Goal: Communication & Community: Answer question/provide support

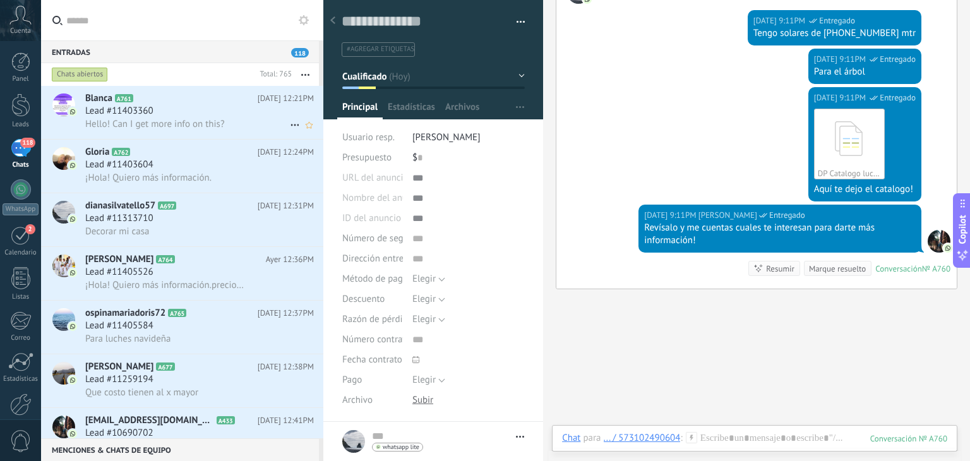
click at [217, 114] on div "Lead #11403360" at bounding box center [199, 111] width 229 height 13
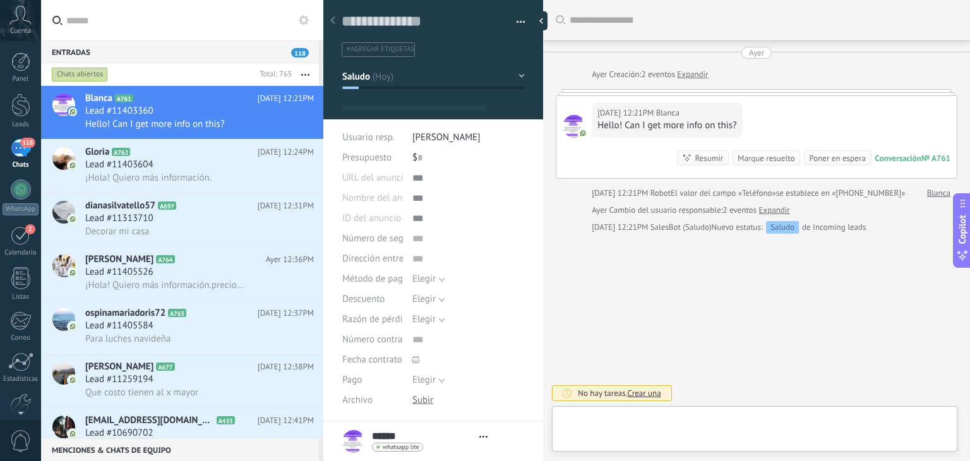
type textarea "**********"
click at [674, 428] on div at bounding box center [754, 432] width 385 height 38
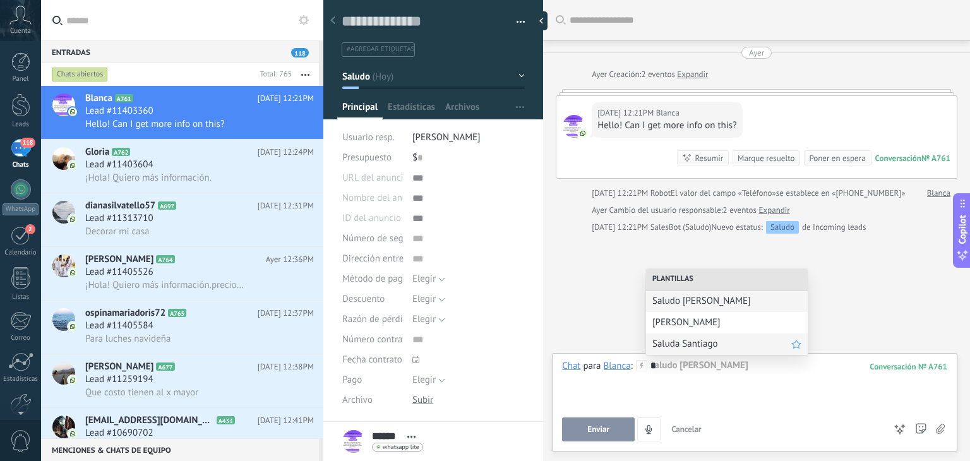
click at [671, 347] on span "Saluda Santiago" at bounding box center [721, 344] width 139 height 12
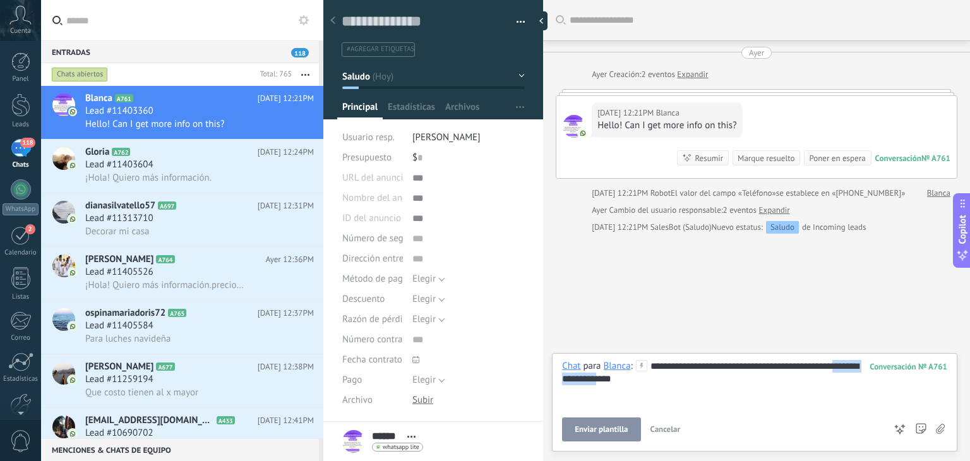
drag, startPoint x: 633, startPoint y: 372, endPoint x: 556, endPoint y: 374, distance: 77.7
click at [556, 374] on div "**********" at bounding box center [754, 402] width 405 height 98
click at [585, 441] on div "**********" at bounding box center [754, 402] width 405 height 98
click at [583, 428] on button "Enviar" at bounding box center [598, 429] width 73 height 24
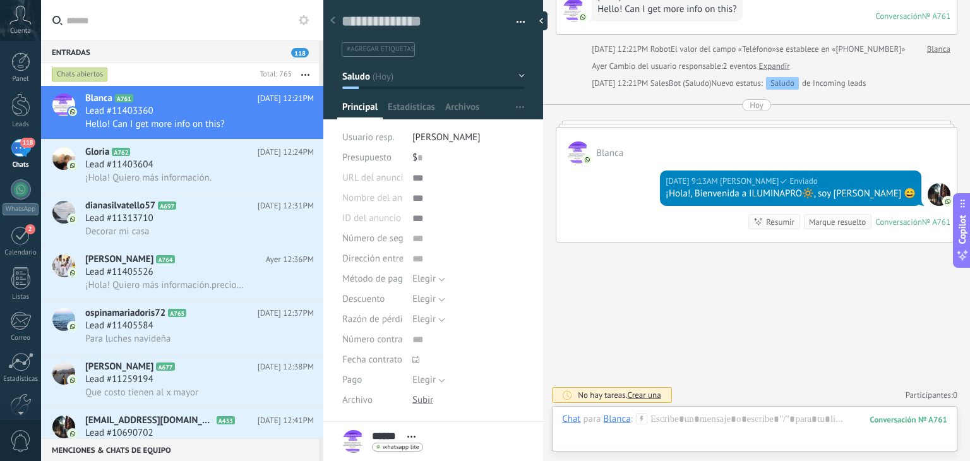
scroll to position [140, 0]
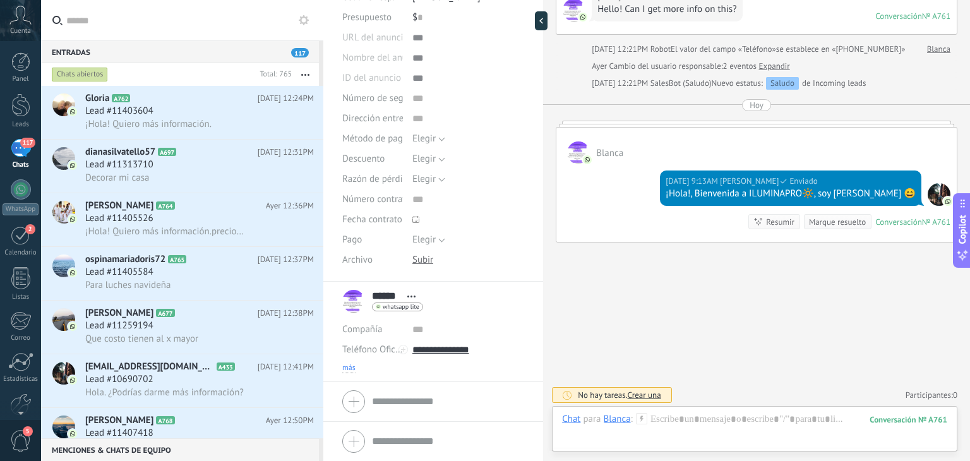
click at [347, 364] on span "más" at bounding box center [348, 368] width 13 height 10
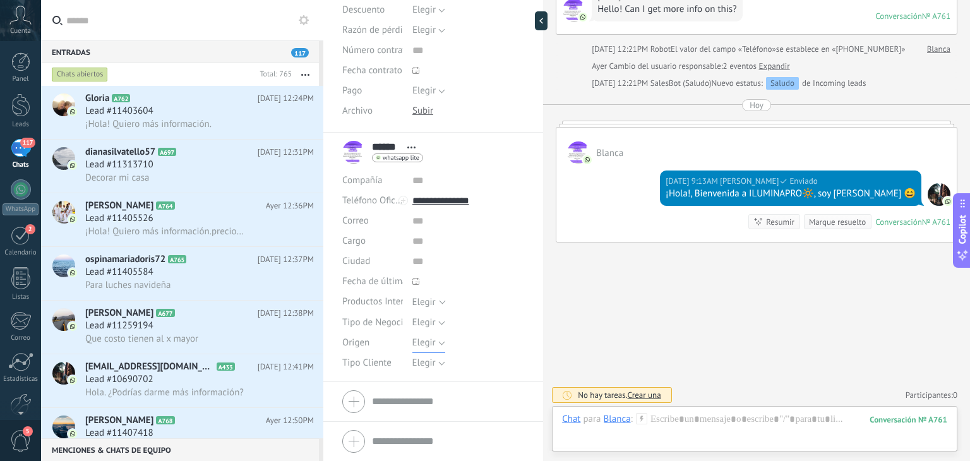
click at [416, 347] on span "Elegir" at bounding box center [423, 343] width 23 height 12
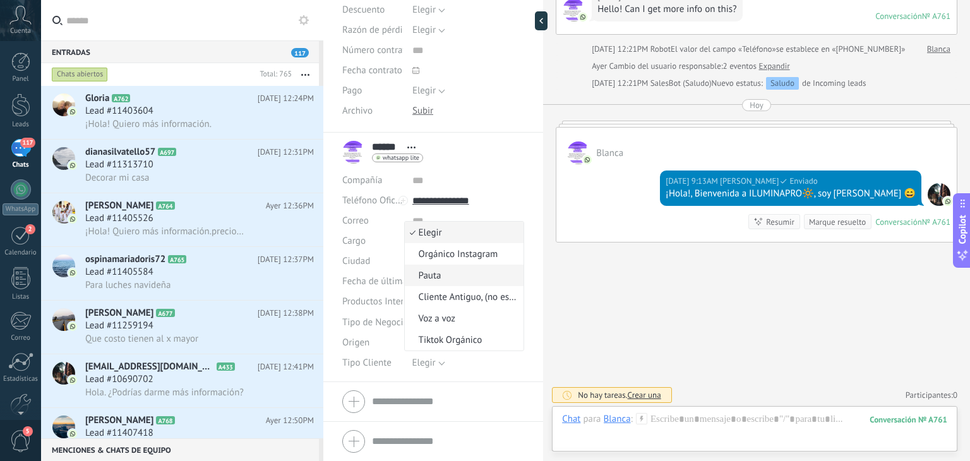
click at [426, 277] on span "Pauta" at bounding box center [463, 276] width 116 height 12
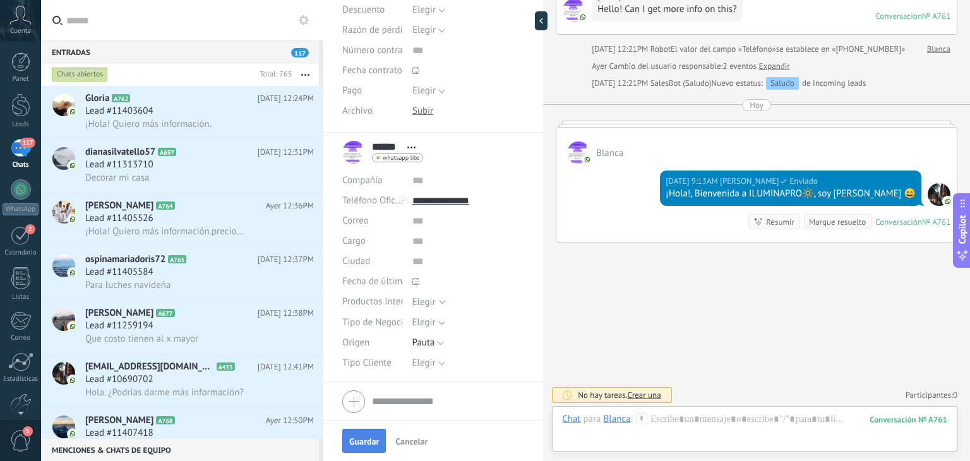
click at [361, 438] on span "Guardar" at bounding box center [364, 441] width 30 height 9
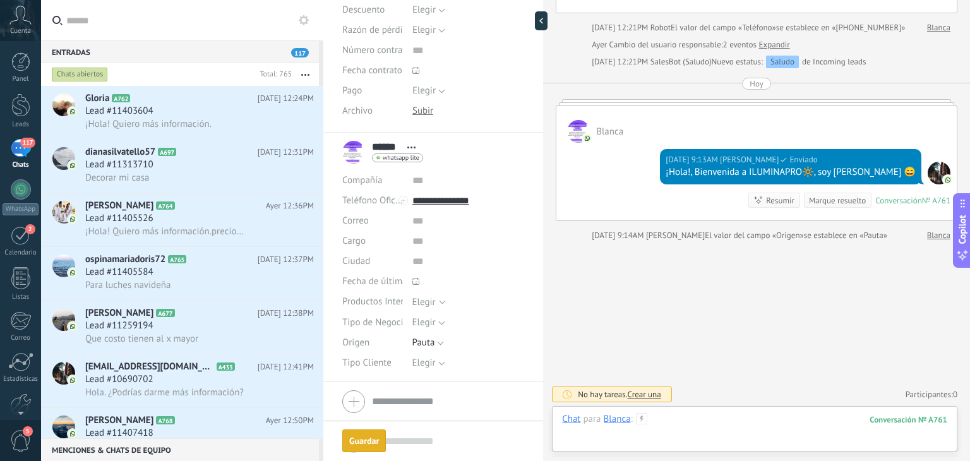
click at [723, 422] on div at bounding box center [754, 432] width 385 height 38
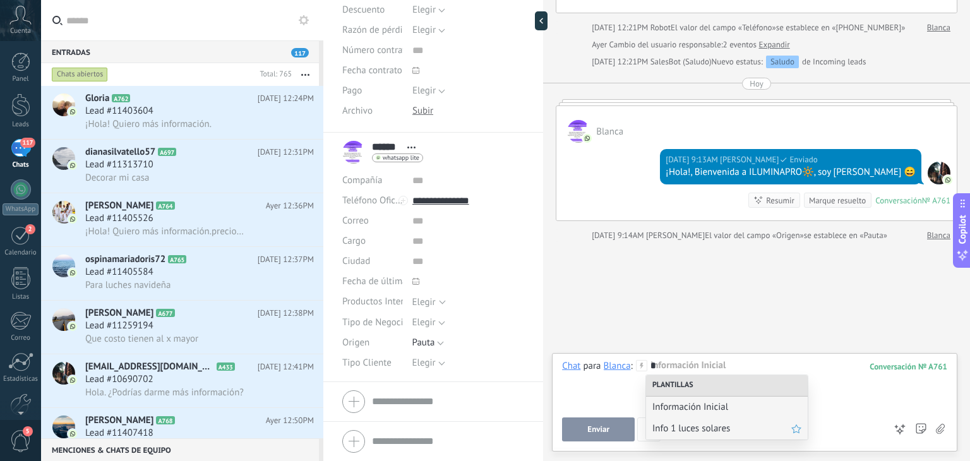
click at [700, 422] on span "Info 1 luces solares" at bounding box center [721, 428] width 139 height 12
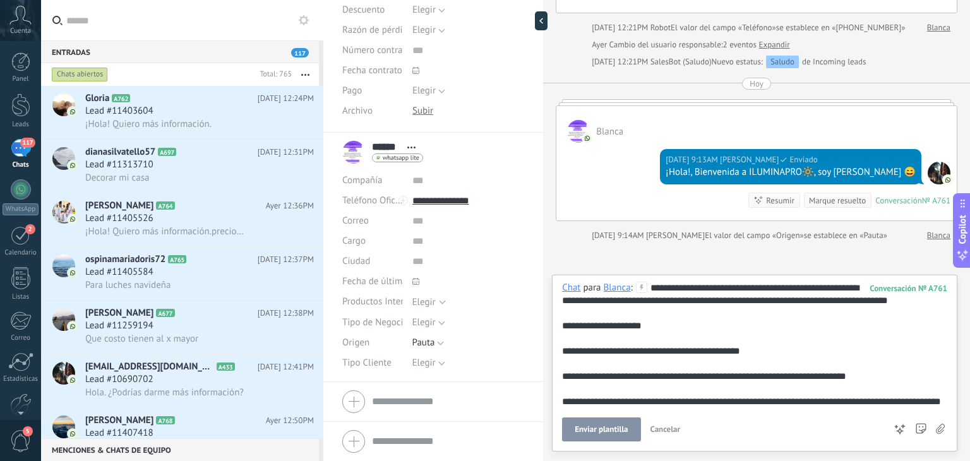
click at [609, 430] on span "Enviar plantilla" at bounding box center [601, 429] width 53 height 9
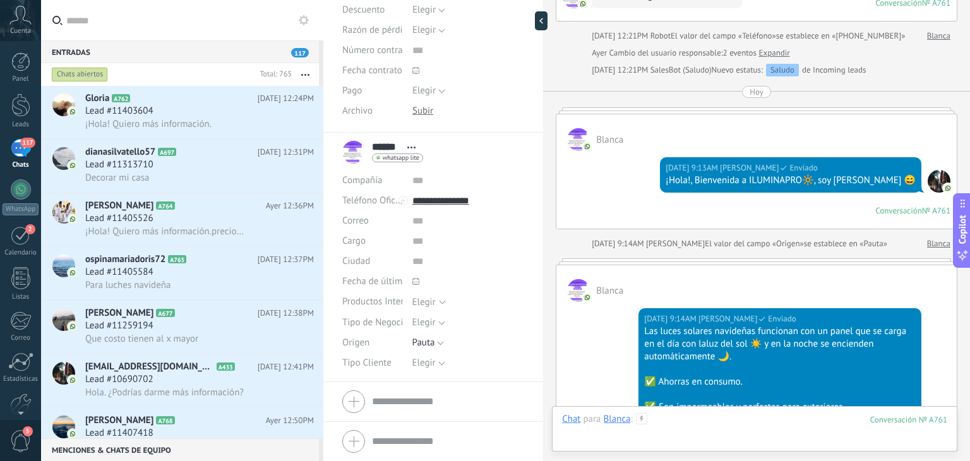
click at [678, 426] on div at bounding box center [754, 432] width 385 height 38
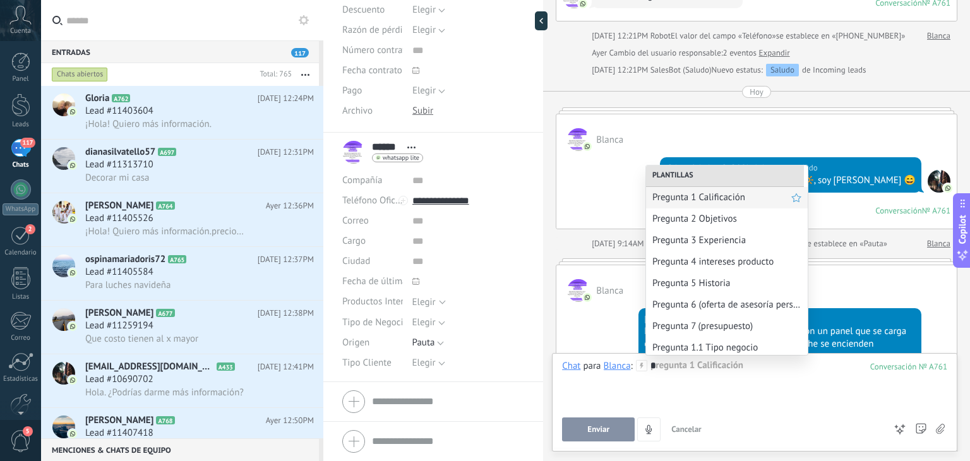
click at [700, 205] on div "Pregunta 1 Calificación" at bounding box center [727, 197] width 162 height 21
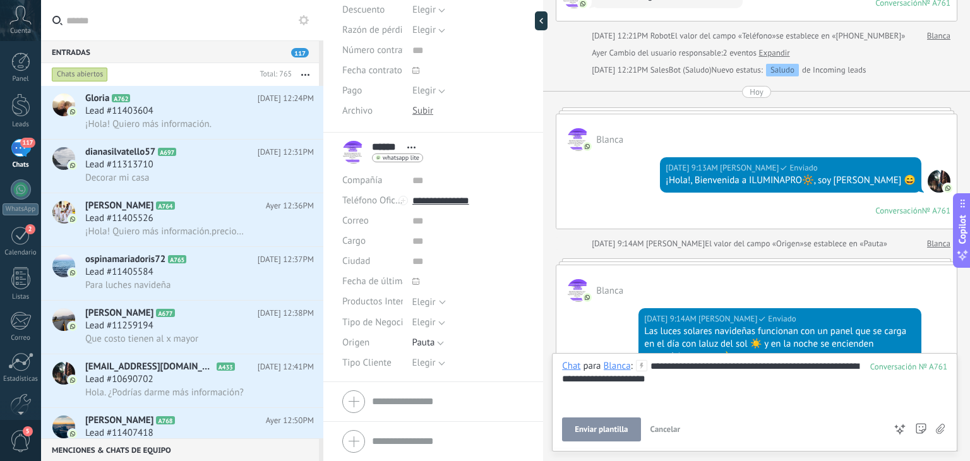
click at [599, 428] on span "Enviar plantilla" at bounding box center [601, 429] width 53 height 9
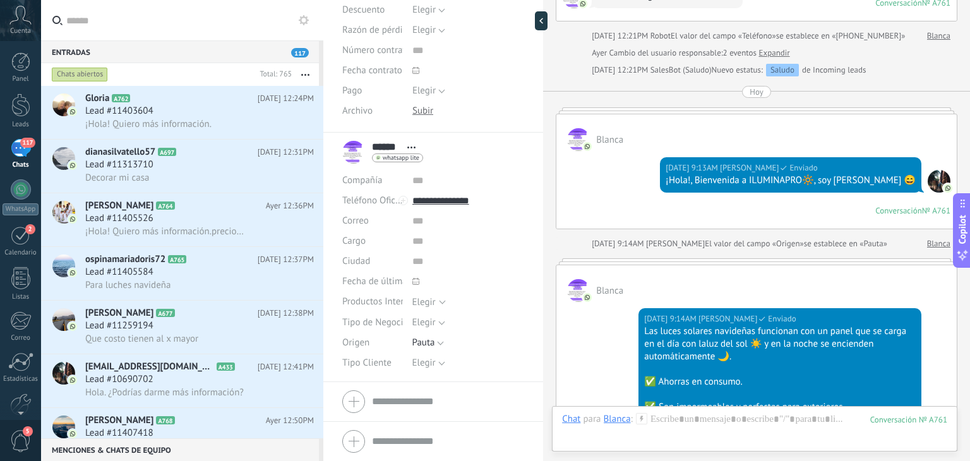
scroll to position [470, 0]
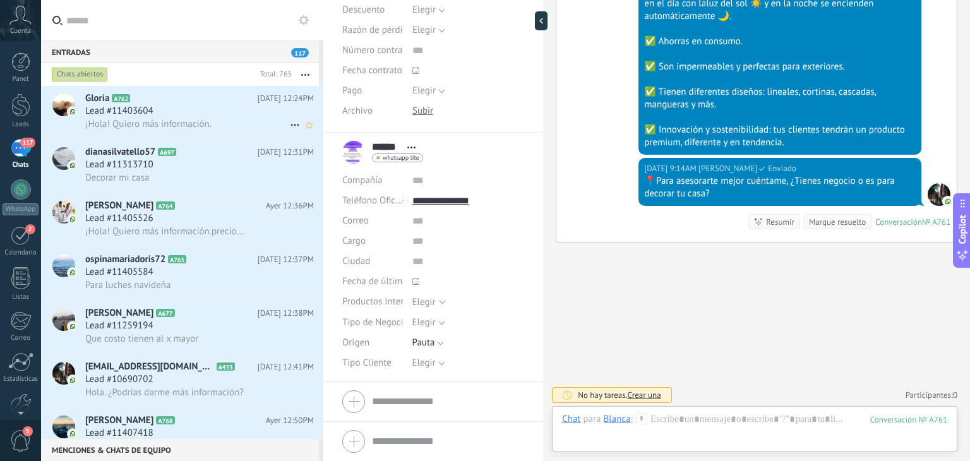
click at [193, 109] on div "Lead #11403604" at bounding box center [199, 111] width 229 height 13
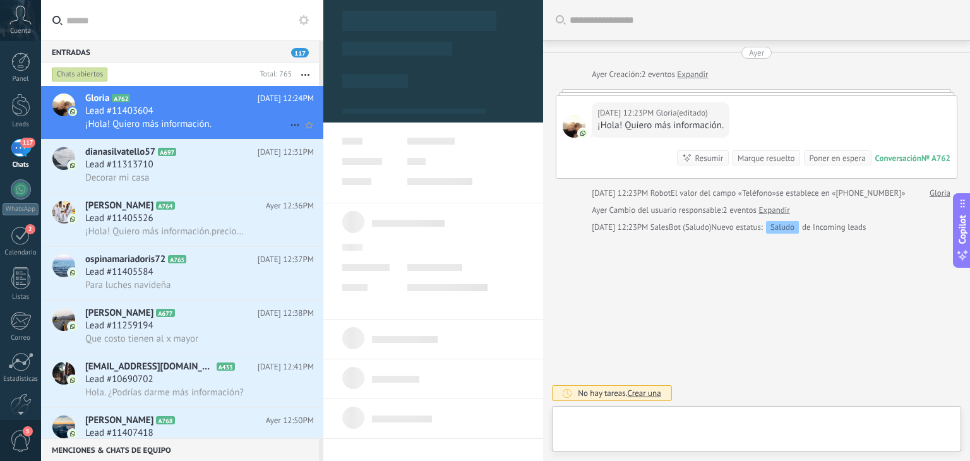
type textarea "**********"
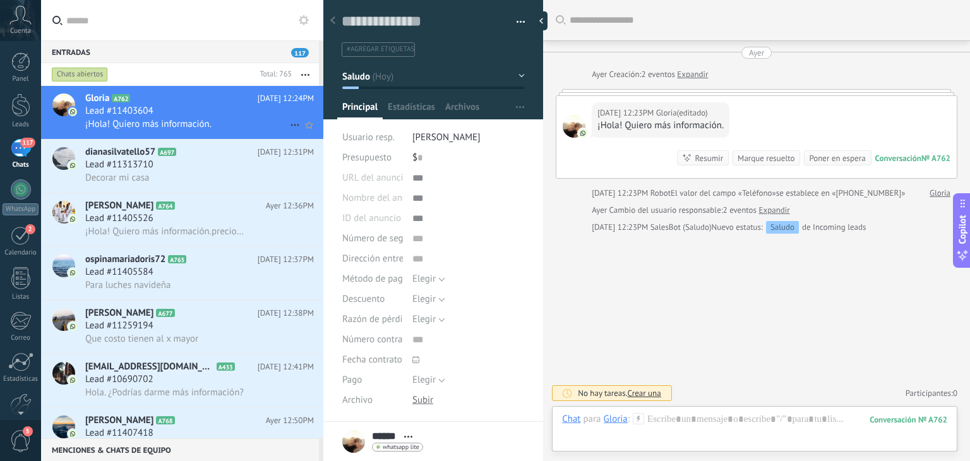
scroll to position [18, 0]
click at [674, 428] on div at bounding box center [754, 432] width 385 height 38
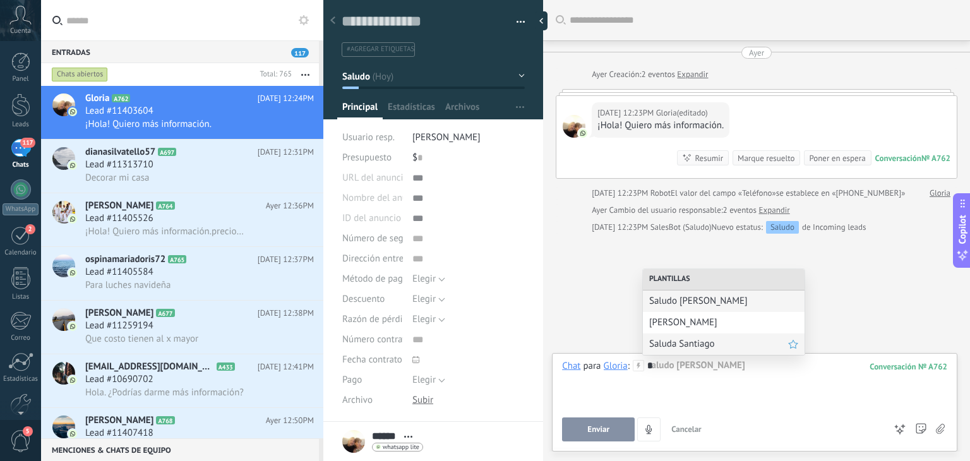
click at [669, 338] on span "Saluda Santiago" at bounding box center [718, 344] width 139 height 12
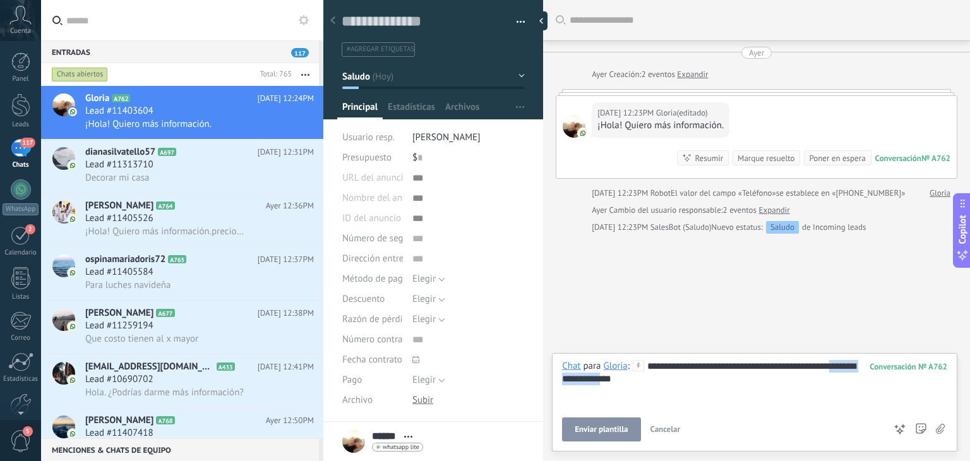
drag, startPoint x: 638, startPoint y: 381, endPoint x: 560, endPoint y: 379, distance: 77.7
click at [560, 379] on div "**********" at bounding box center [754, 402] width 405 height 98
click at [584, 420] on button "Enviar" at bounding box center [598, 429] width 73 height 24
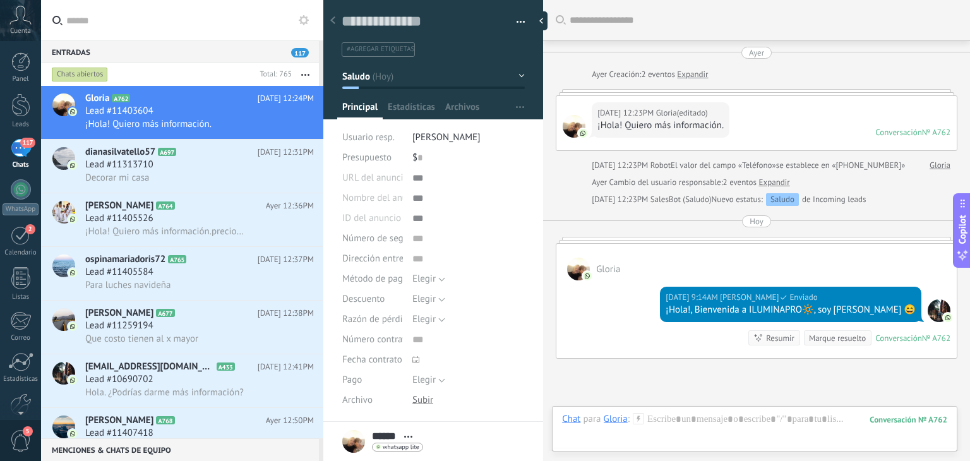
scroll to position [116, 0]
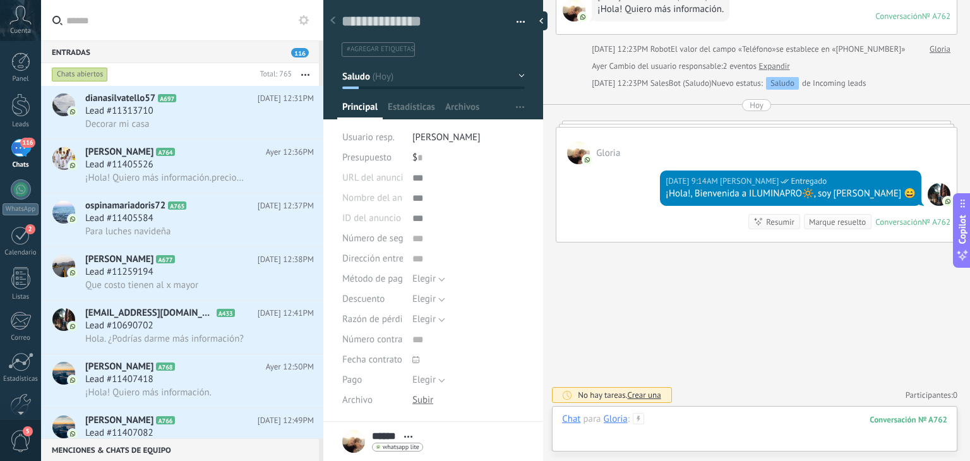
click at [685, 420] on div at bounding box center [754, 432] width 385 height 38
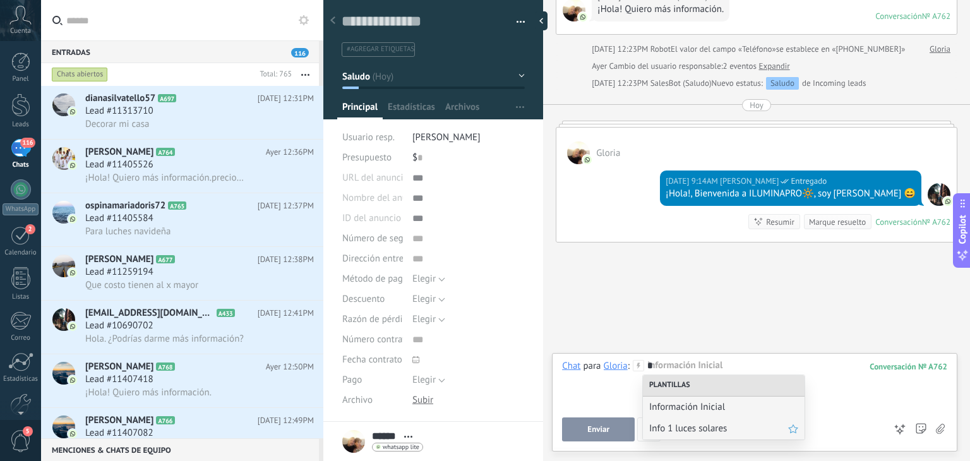
click at [685, 430] on span "Info 1 luces solares" at bounding box center [718, 428] width 139 height 12
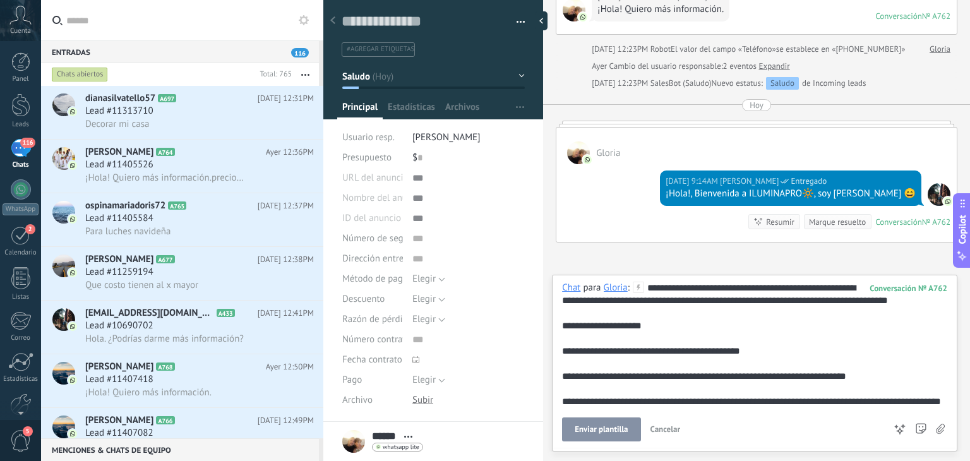
click at [607, 432] on span "Enviar plantilla" at bounding box center [601, 429] width 53 height 9
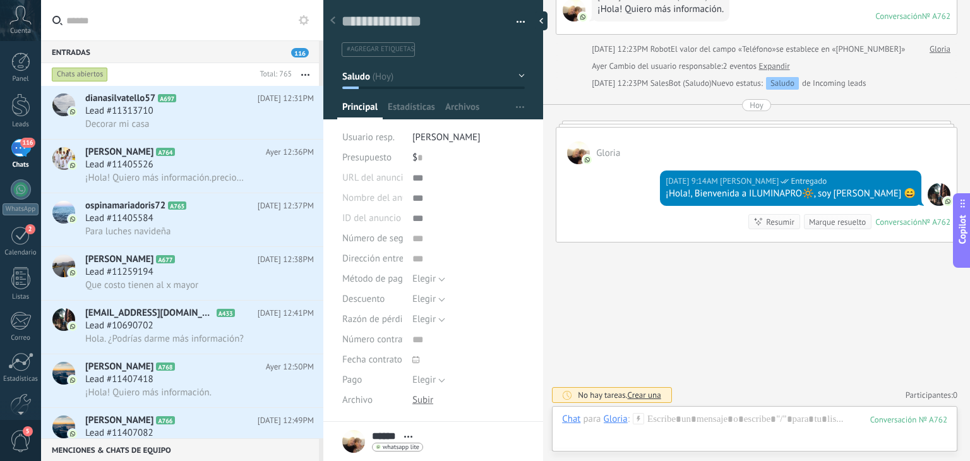
scroll to position [307, 0]
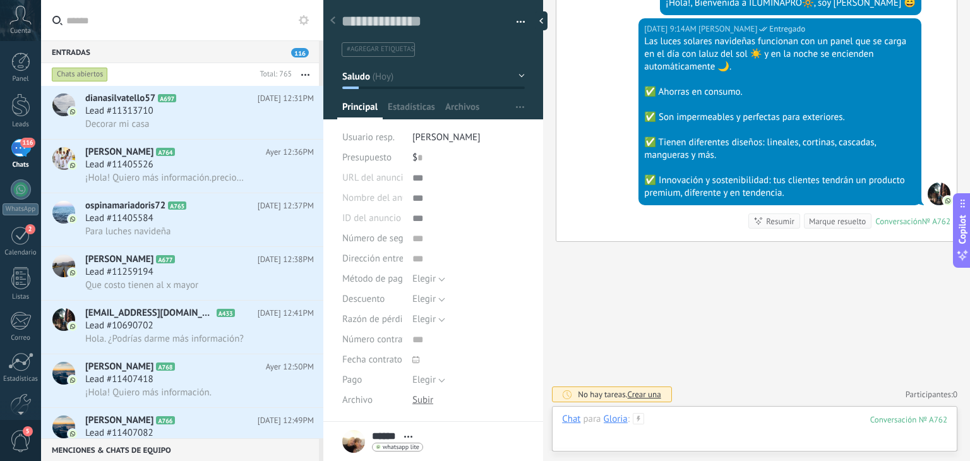
click at [665, 429] on div at bounding box center [754, 432] width 385 height 38
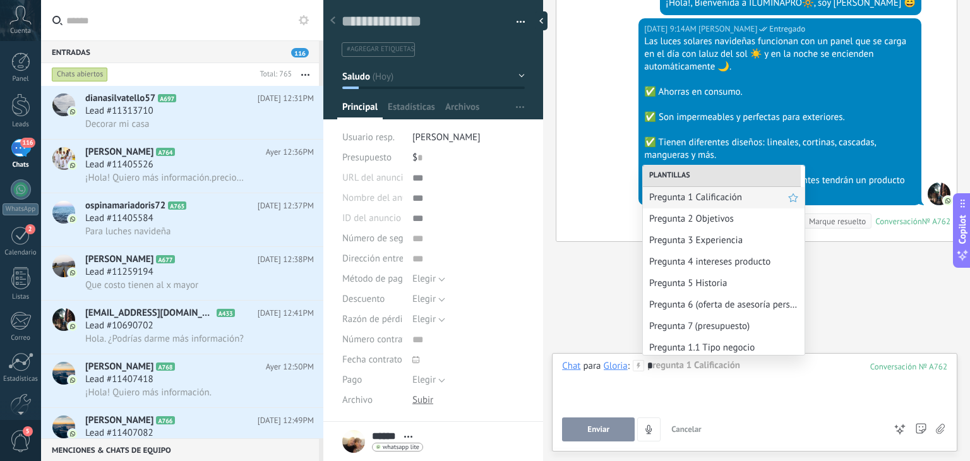
click at [673, 200] on span "Pregunta 1 Calificación" at bounding box center [718, 197] width 139 height 12
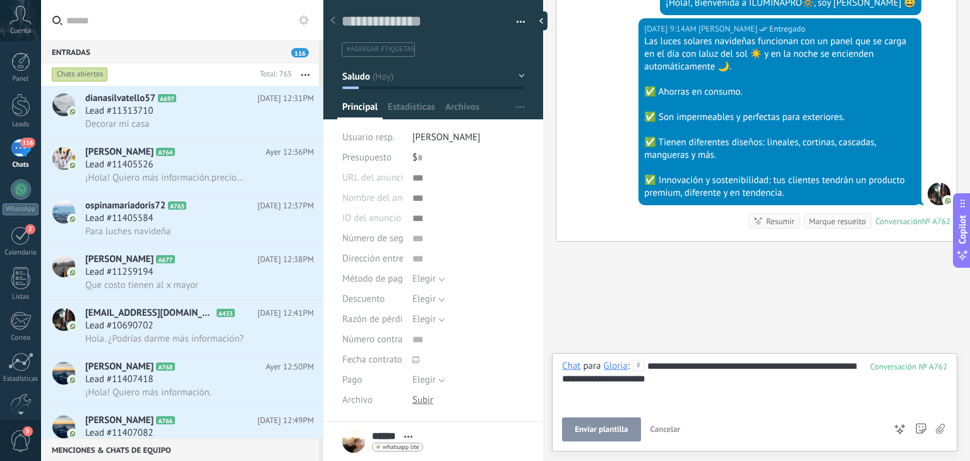
click at [601, 438] on button "Enviar plantilla" at bounding box center [601, 429] width 78 height 24
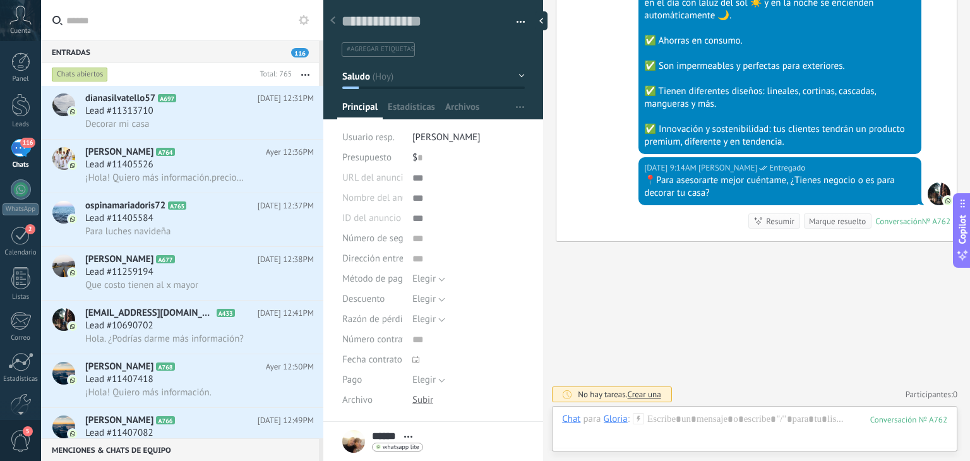
scroll to position [140, 0]
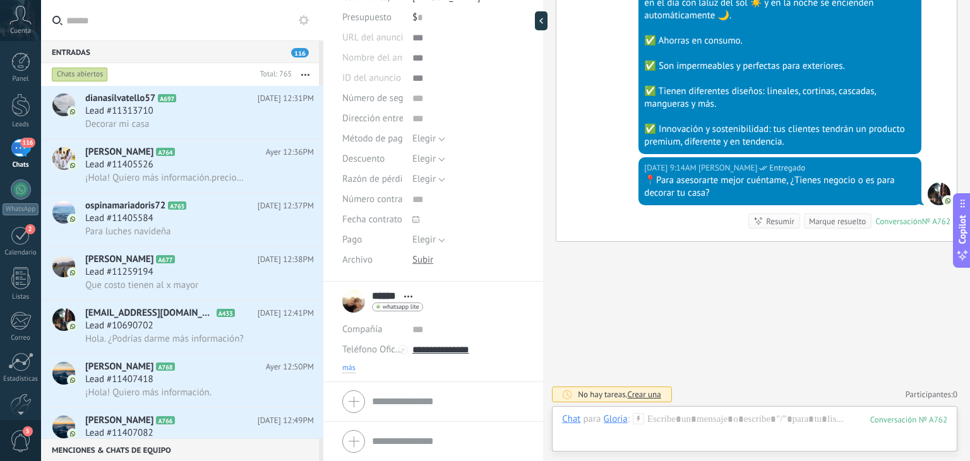
click at [352, 364] on span "más" at bounding box center [348, 368] width 13 height 10
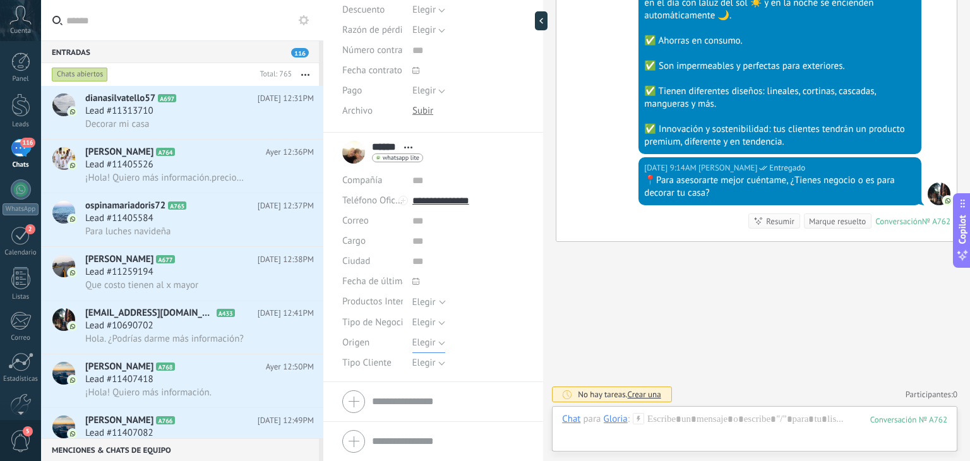
click at [423, 346] on span "Elegir" at bounding box center [423, 343] width 23 height 12
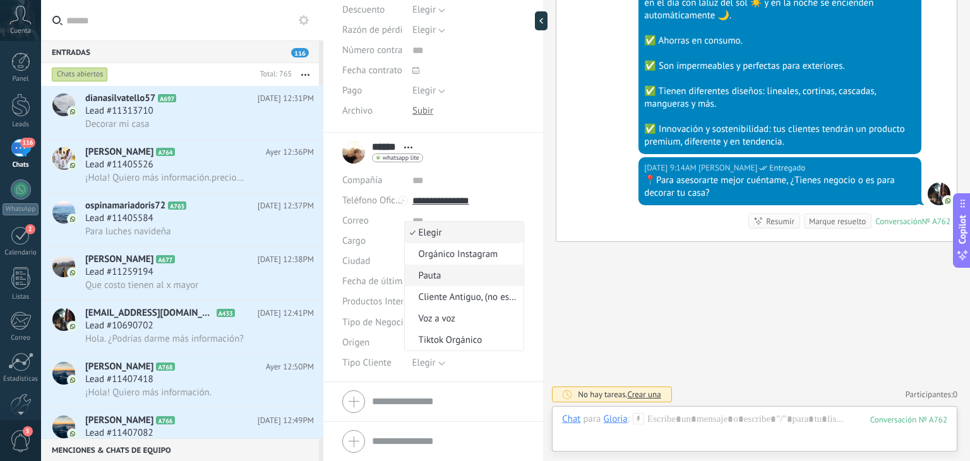
click at [436, 278] on span "Pauta" at bounding box center [463, 276] width 116 height 12
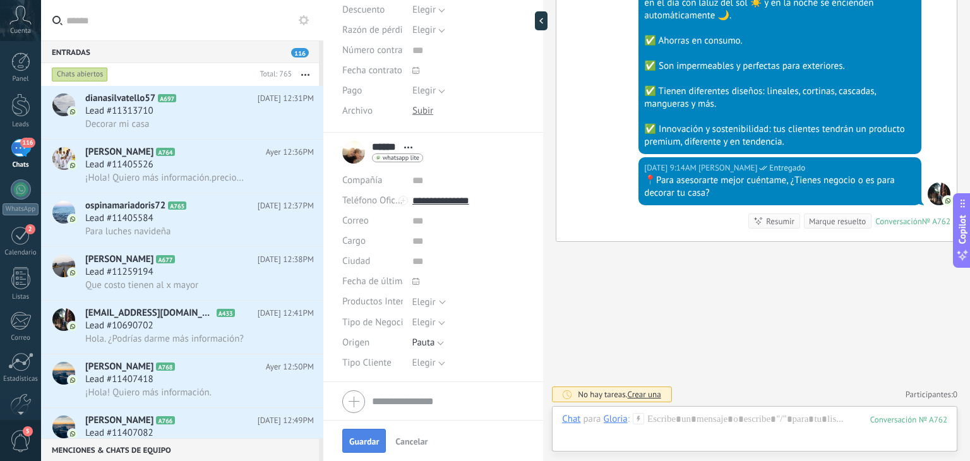
click at [366, 437] on span "Guardar" at bounding box center [364, 441] width 30 height 9
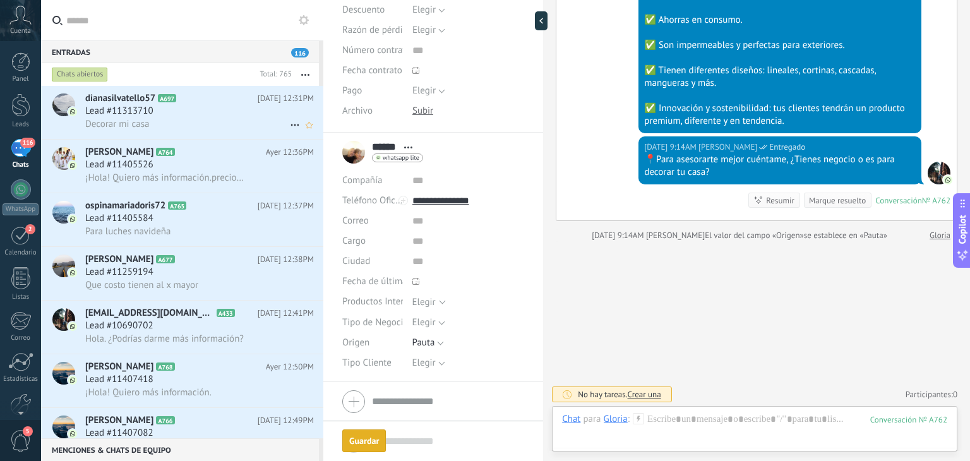
click at [194, 114] on div "Lead #11313710" at bounding box center [199, 111] width 229 height 13
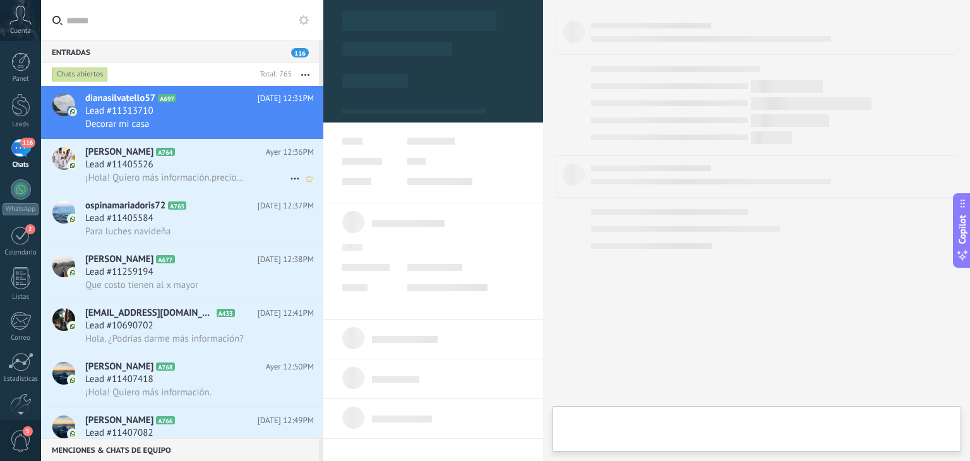
type textarea "**********"
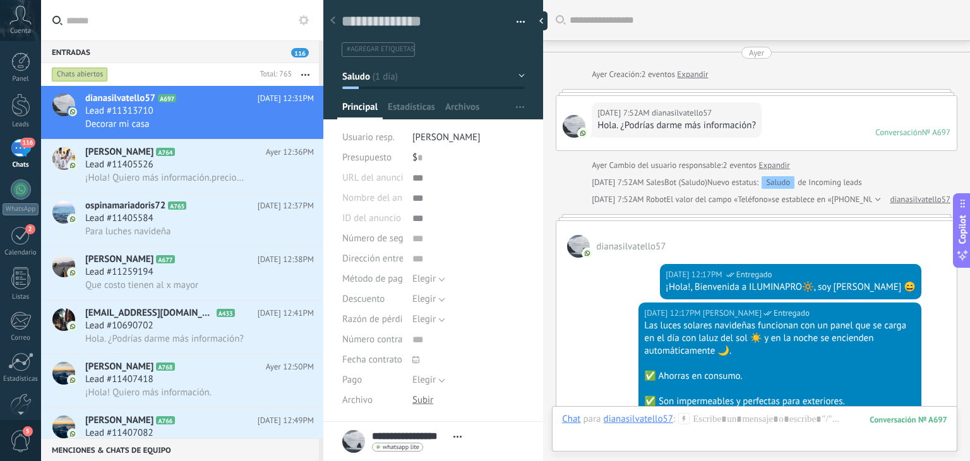
scroll to position [462, 0]
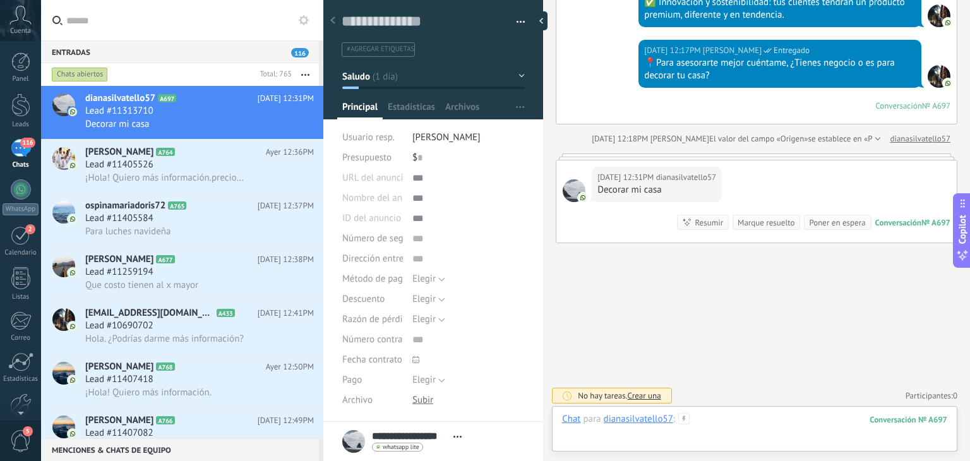
click at [707, 417] on div at bounding box center [754, 432] width 385 height 38
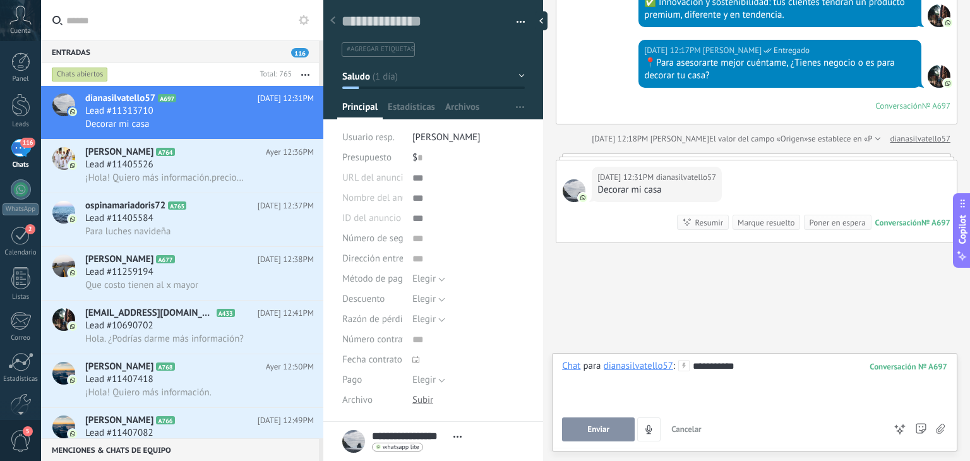
click at [596, 430] on span "Enviar" at bounding box center [598, 429] width 22 height 9
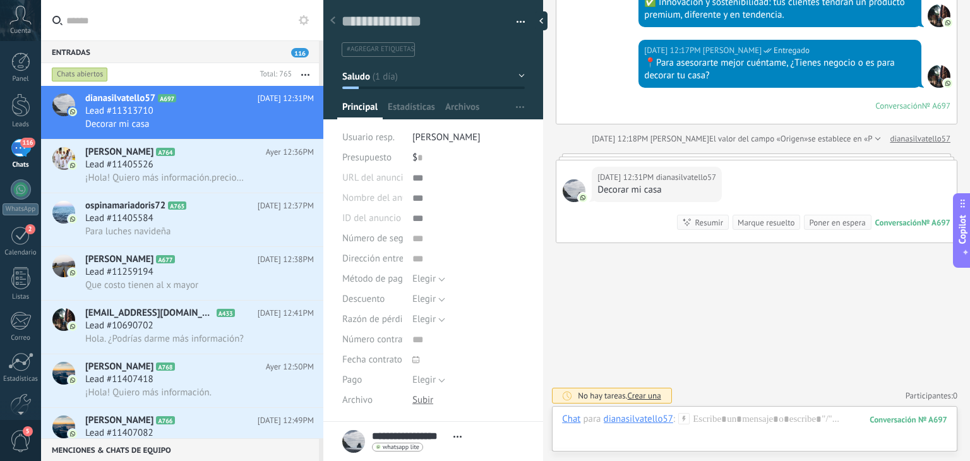
scroll to position [435, 0]
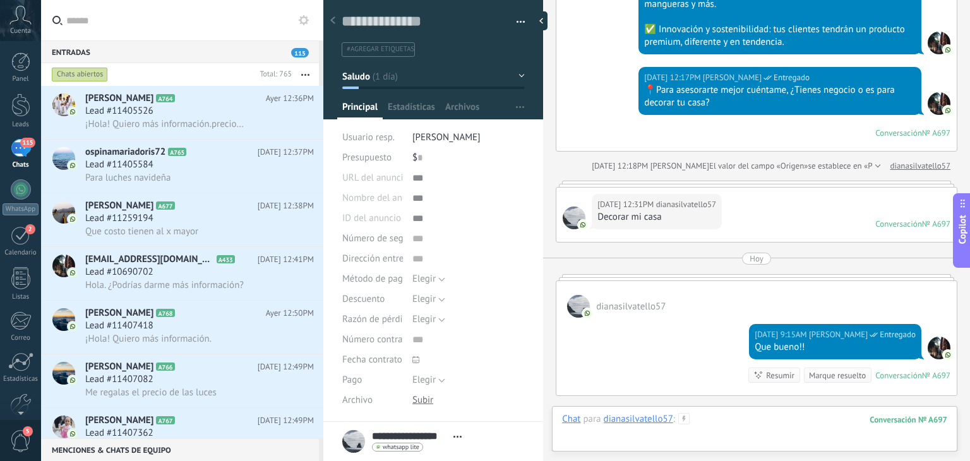
click at [728, 418] on div at bounding box center [754, 432] width 385 height 38
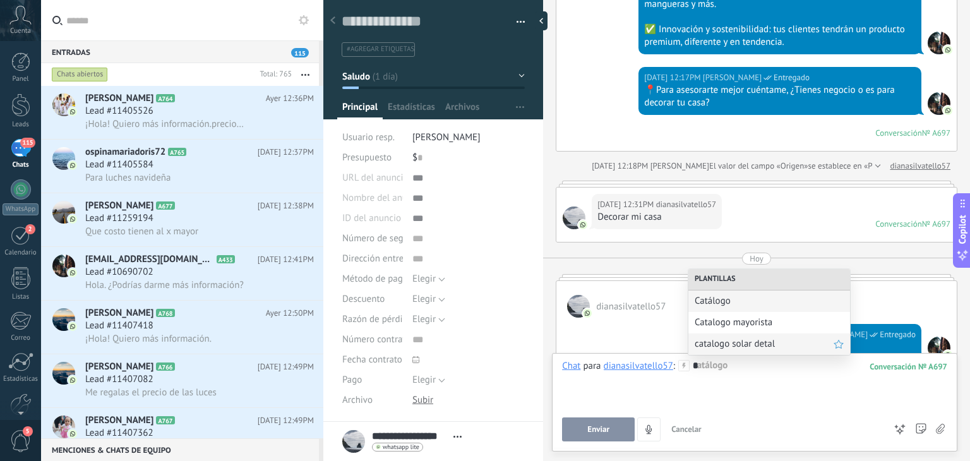
click at [729, 350] on div "catalogo solar detal" at bounding box center [769, 343] width 162 height 21
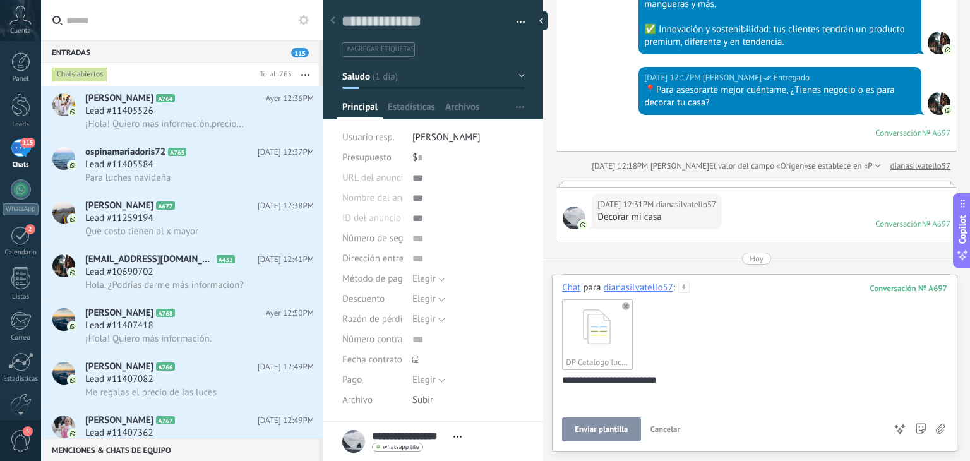
click at [608, 438] on button "Enviar plantilla" at bounding box center [601, 429] width 78 height 24
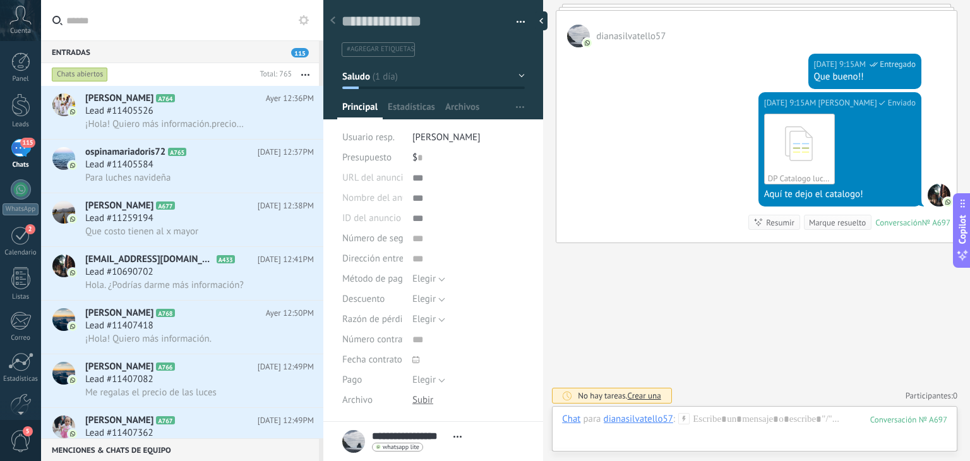
click at [731, 410] on div "Chat Correo Nota Tarea Chat para dianasilvatello57 : 697 Enviar Cancelar Rastre…" at bounding box center [754, 428] width 405 height 45
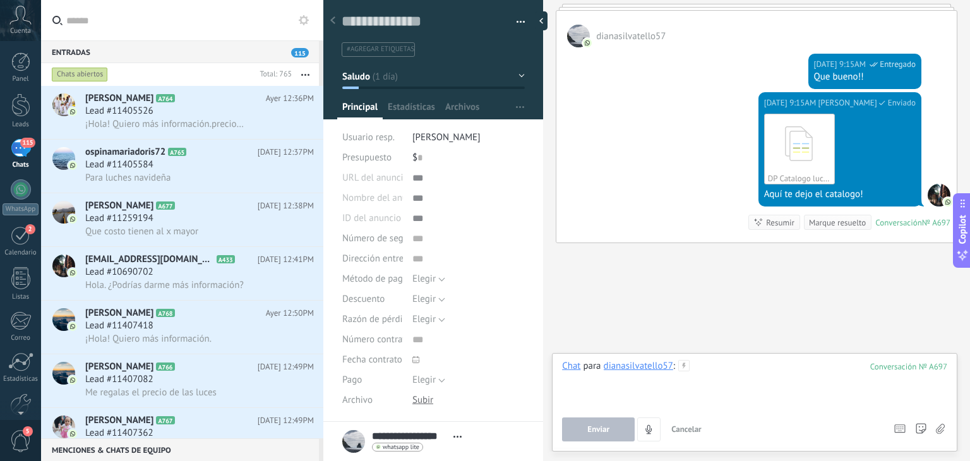
click at [713, 386] on div at bounding box center [754, 384] width 385 height 48
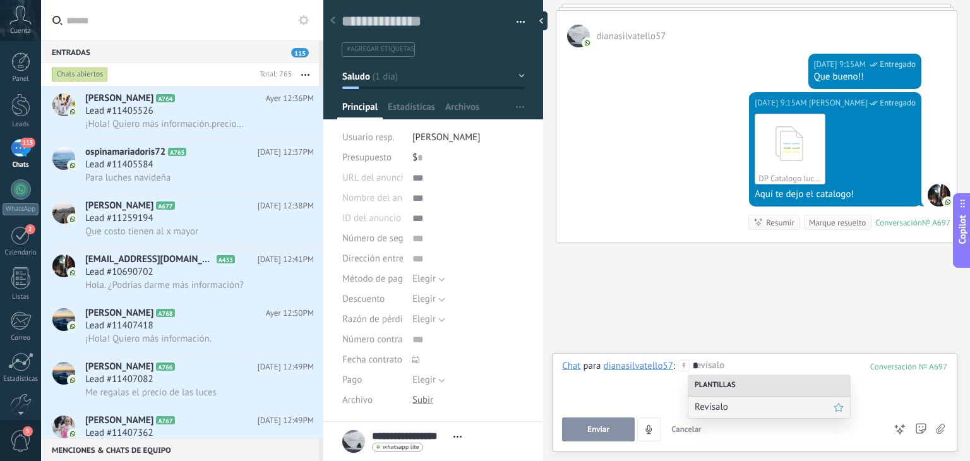
click at [732, 398] on div "Revísalo" at bounding box center [769, 406] width 162 height 21
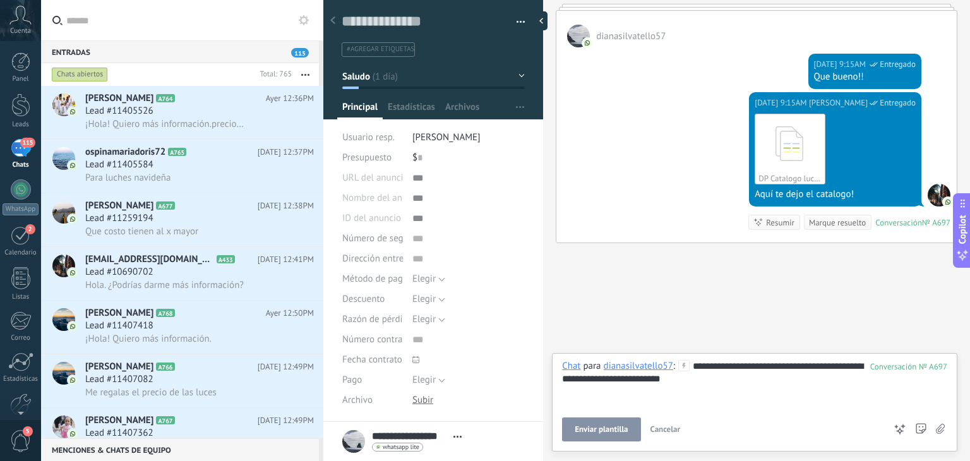
click at [624, 425] on span "Enviar plantilla" at bounding box center [601, 429] width 53 height 9
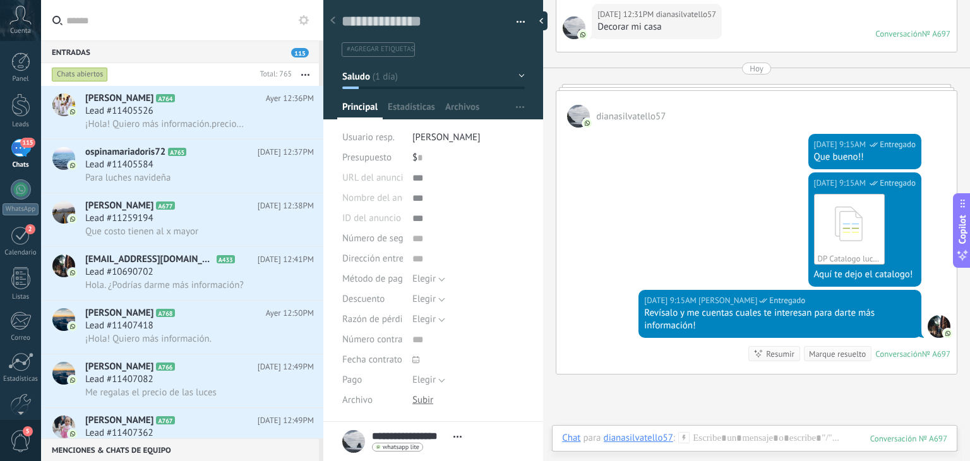
scroll to position [756, 0]
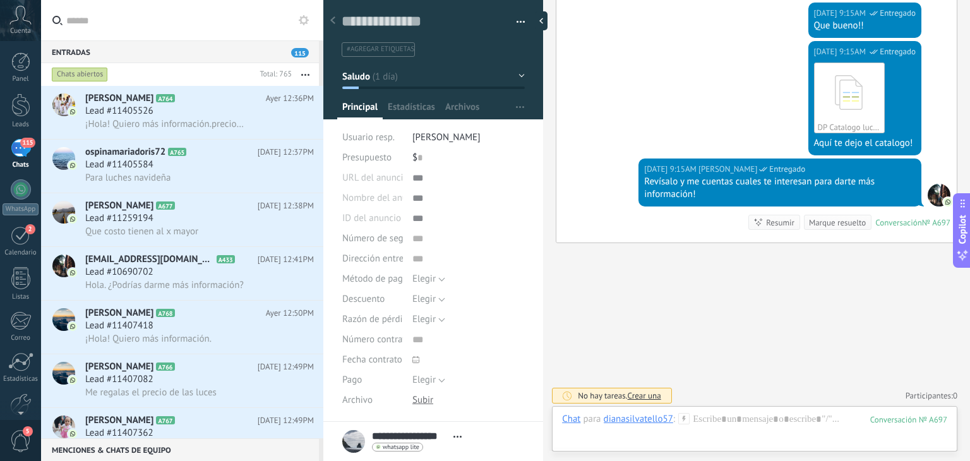
click at [684, 425] on div "Chat para dianasilvatello57 :" at bounding box center [626, 419] width 128 height 13
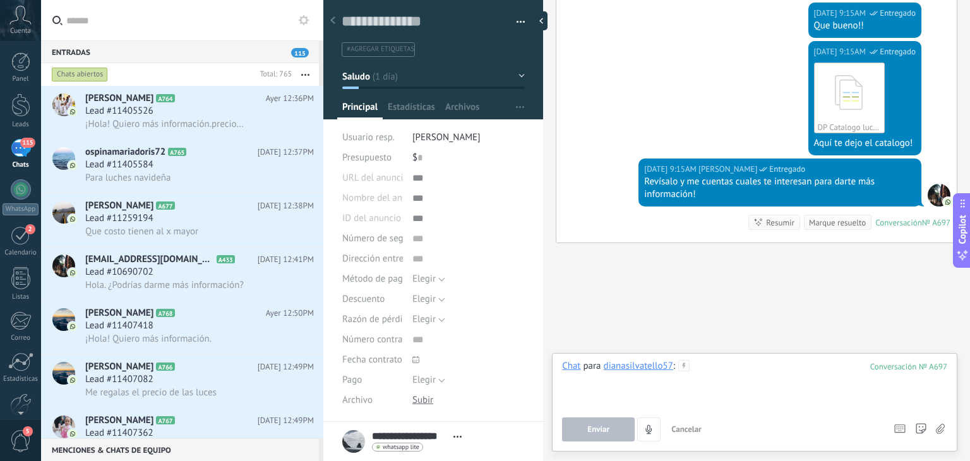
click at [722, 381] on div at bounding box center [754, 384] width 385 height 48
click at [722, 381] on body ".abccls-1,.abccls-2{fill-rule:evenodd}.abccls-2{fill:#fff} .abfcls-1{fill:none}…" at bounding box center [485, 230] width 970 height 461
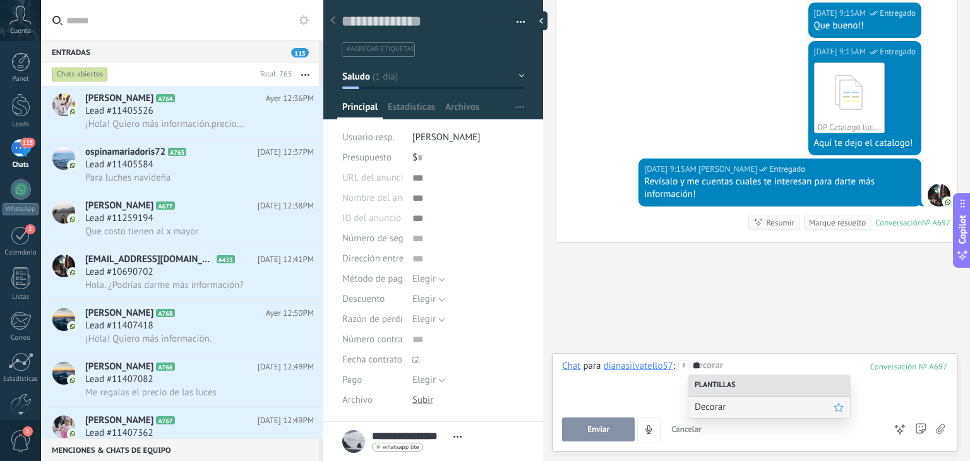
click at [706, 407] on span "Decorar" at bounding box center [763, 407] width 139 height 12
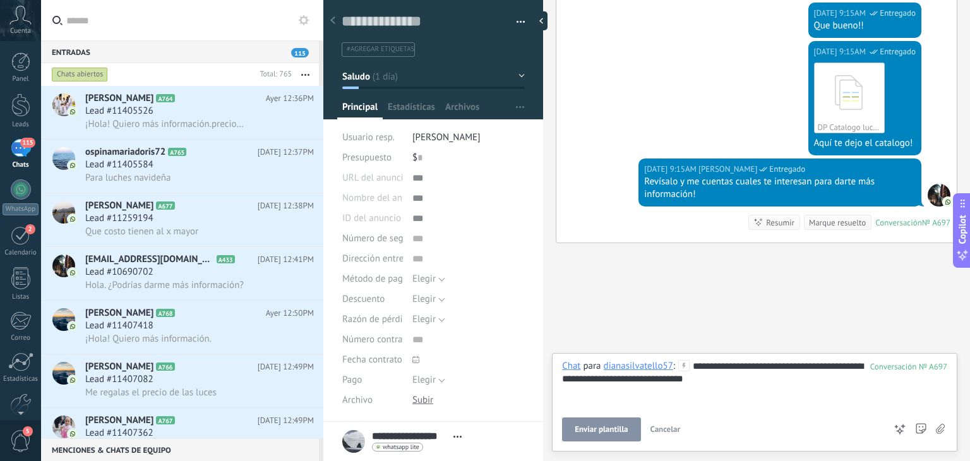
click at [618, 421] on button "Enviar plantilla" at bounding box center [601, 429] width 78 height 24
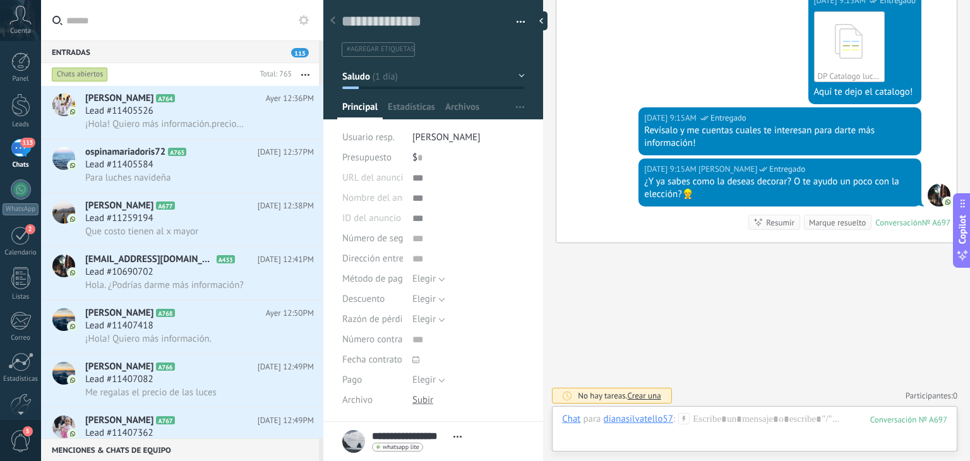
scroll to position [160, 0]
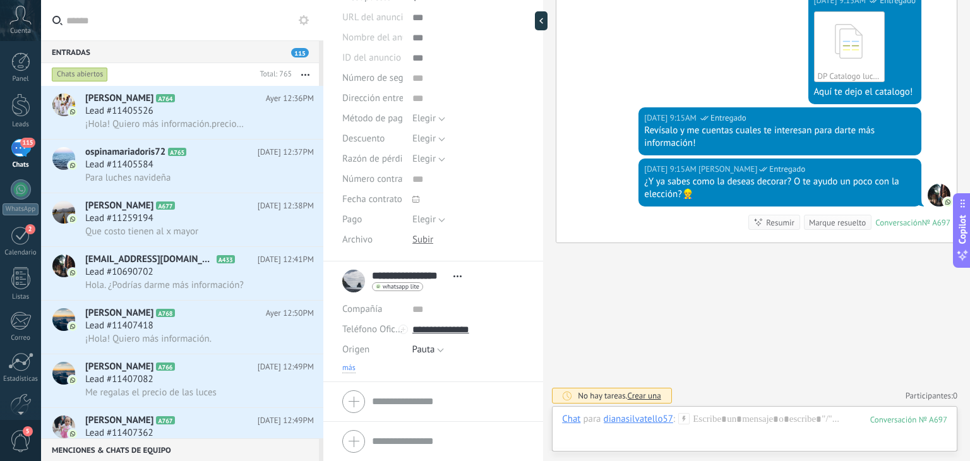
click at [343, 371] on span "más" at bounding box center [348, 368] width 13 height 10
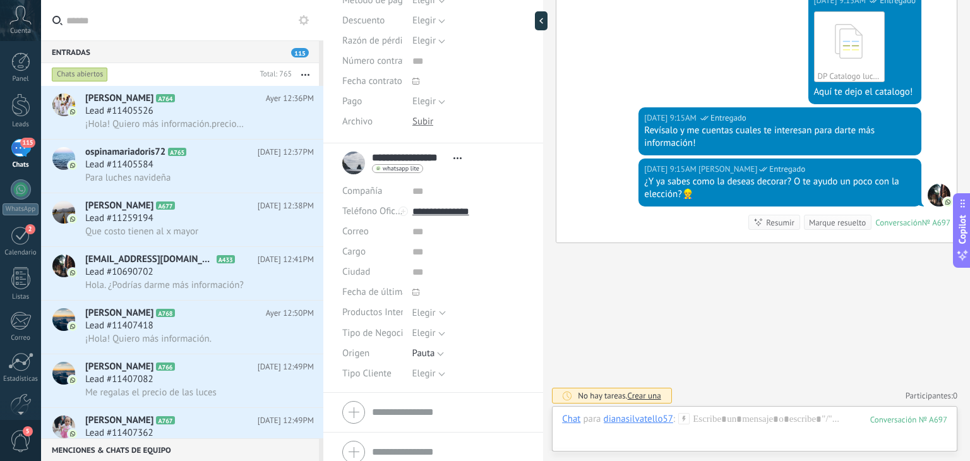
scroll to position [289, 0]
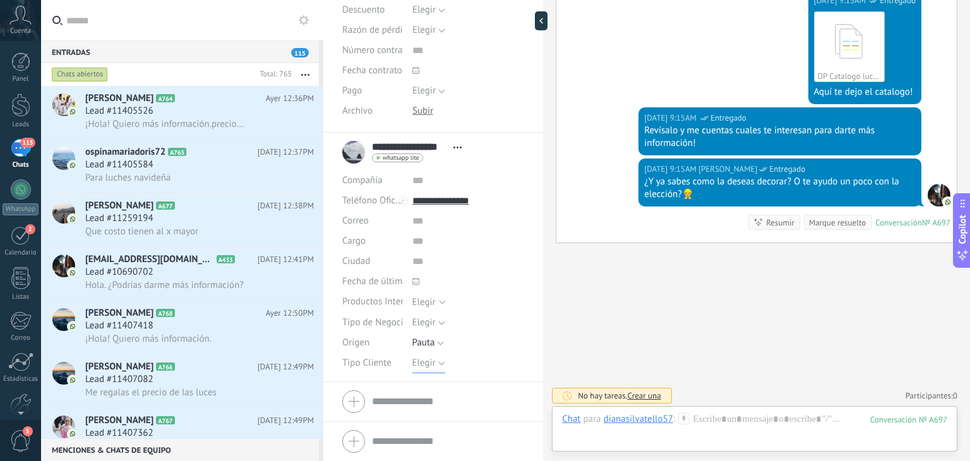
click at [424, 362] on span "Elegir" at bounding box center [423, 363] width 23 height 12
click at [427, 432] on span "Detal" at bounding box center [456, 428] width 116 height 12
click at [372, 439] on span "Guardar" at bounding box center [364, 441] width 30 height 9
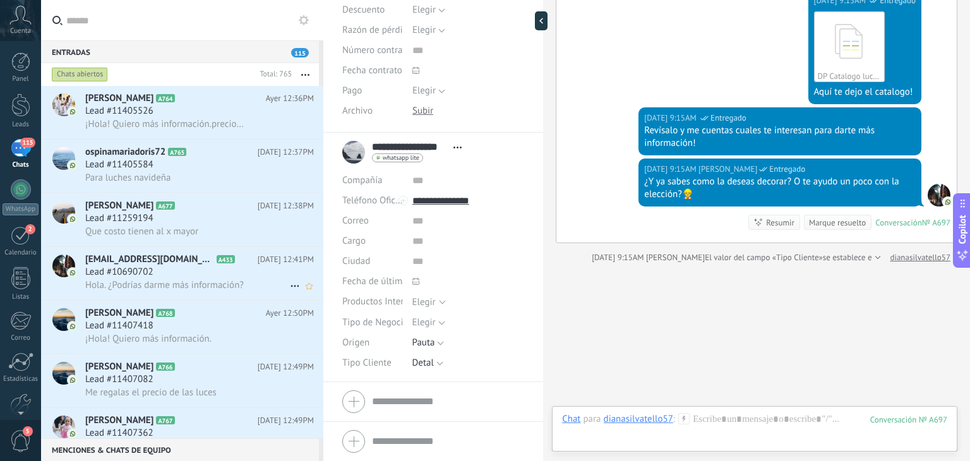
scroll to position [828, 0]
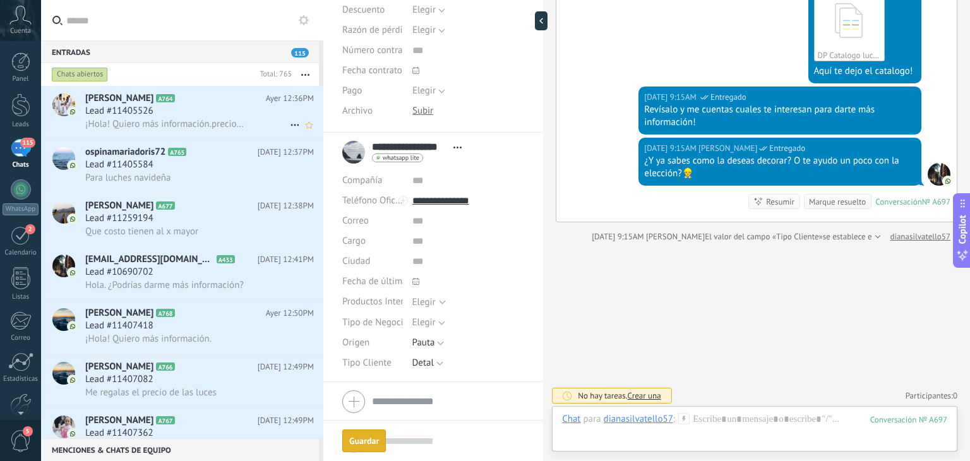
click at [162, 127] on span "¡Hola! Quiero más información.precio x f" at bounding box center [164, 124] width 159 height 12
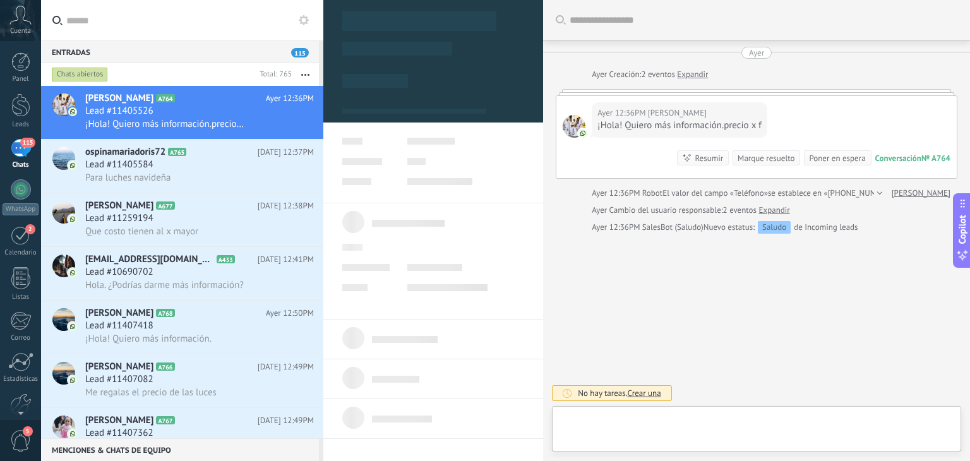
type textarea "**********"
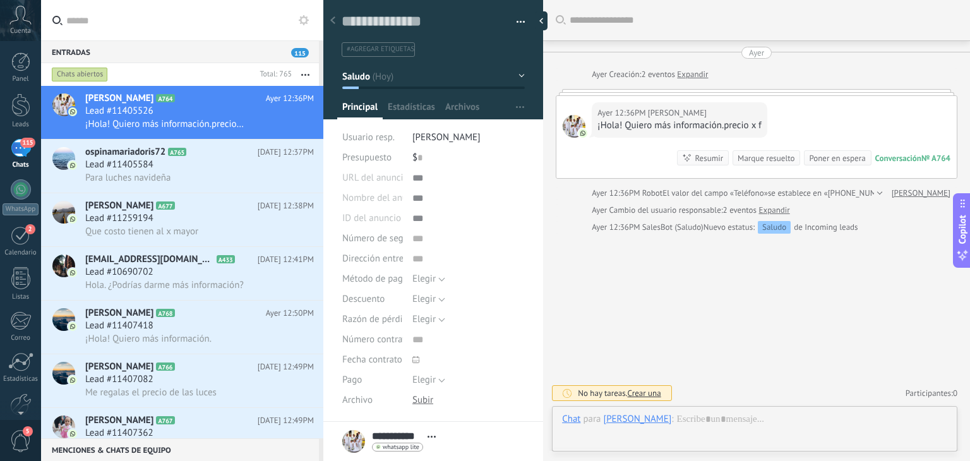
scroll to position [18, 0]
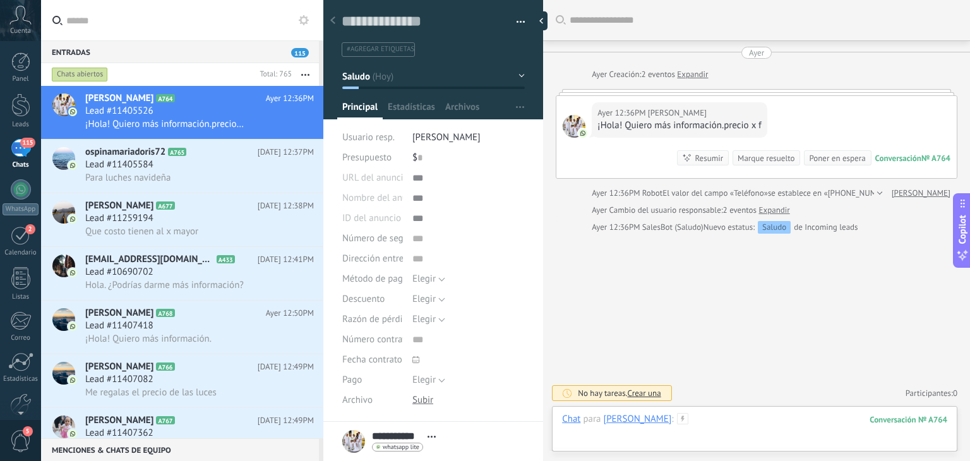
click at [679, 414] on div at bounding box center [754, 432] width 385 height 38
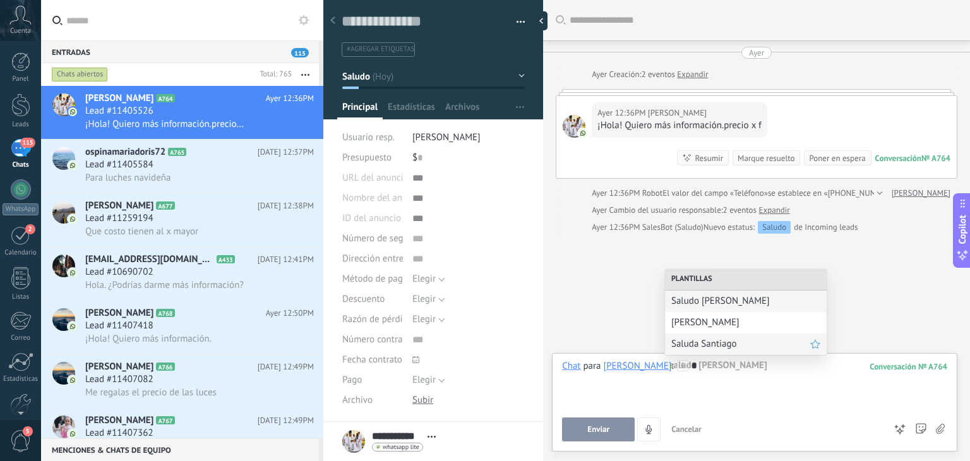
click at [684, 349] on span "Saluda Santiago" at bounding box center [740, 344] width 139 height 12
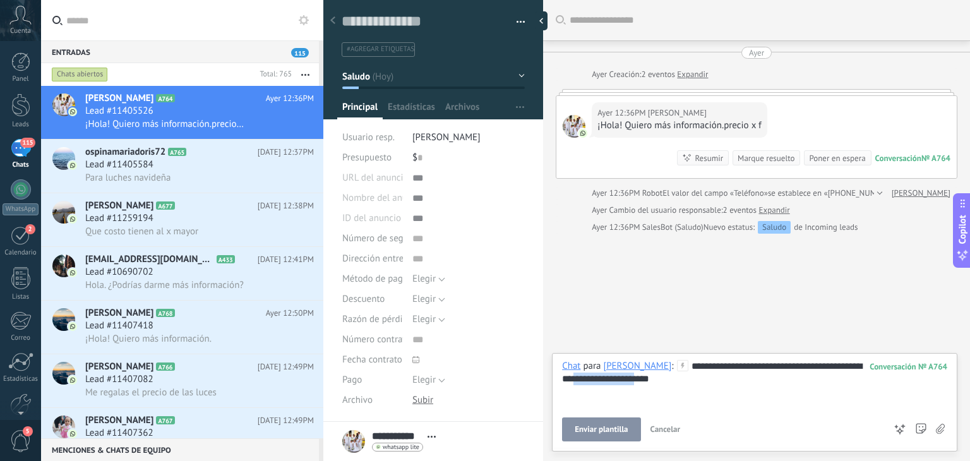
drag, startPoint x: 671, startPoint y: 379, endPoint x: 601, endPoint y: 378, distance: 70.1
click at [601, 378] on div "**********" at bounding box center [754, 384] width 385 height 48
click at [597, 426] on span "Enviar" at bounding box center [598, 429] width 22 height 9
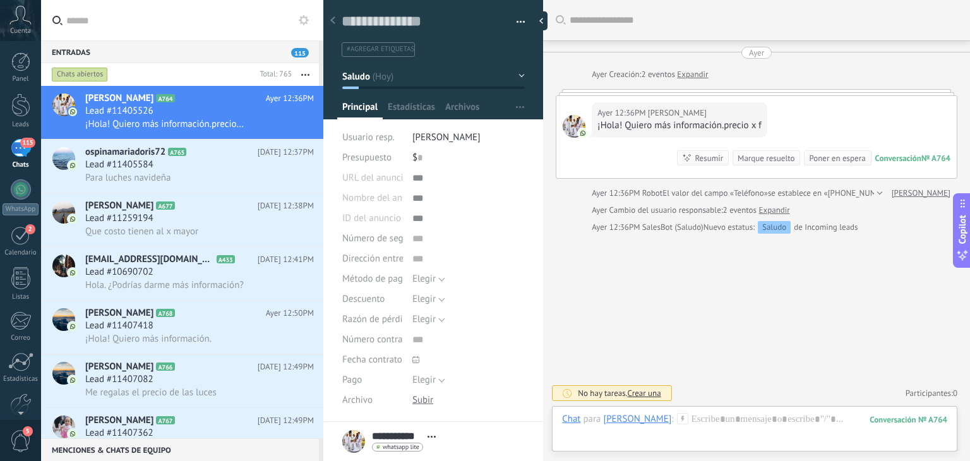
scroll to position [116, 0]
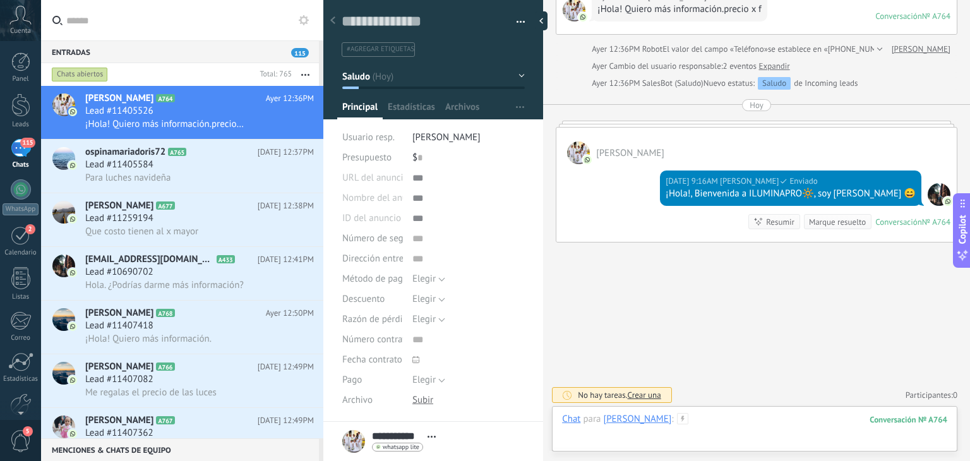
click at [682, 415] on div at bounding box center [754, 432] width 385 height 38
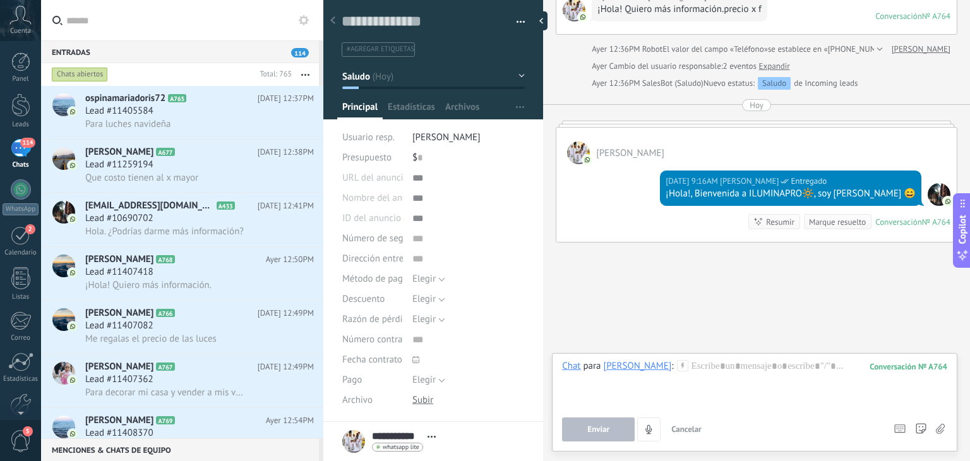
click at [302, 25] on icon at bounding box center [304, 20] width 10 height 10
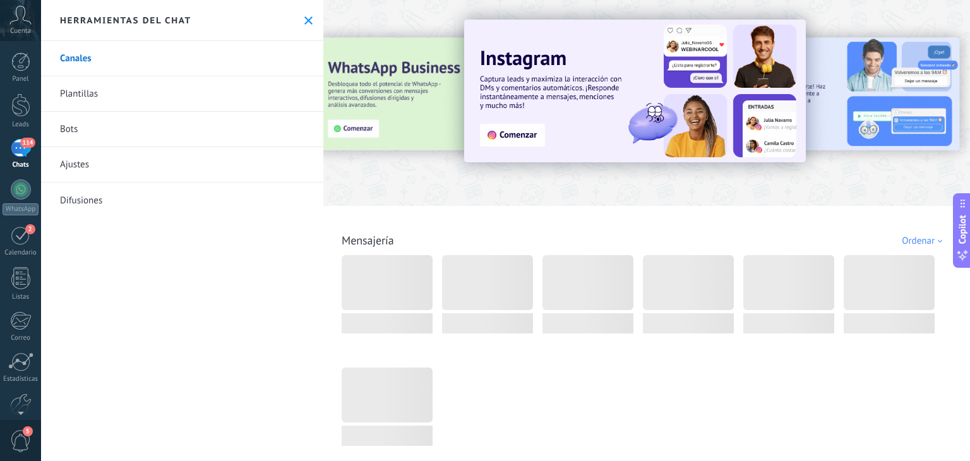
click at [177, 86] on link "Plantillas" at bounding box center [182, 93] width 282 height 35
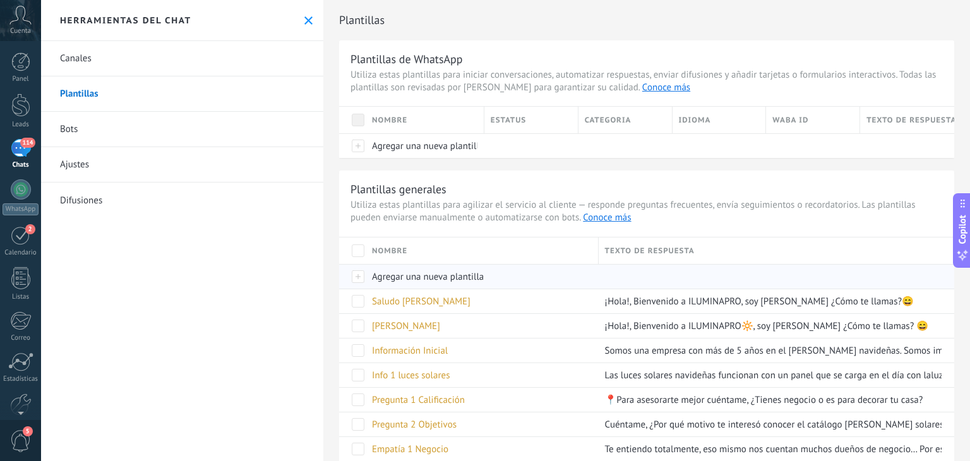
click at [400, 271] on span "Agregar una nueva plantilla" at bounding box center [428, 277] width 112 height 12
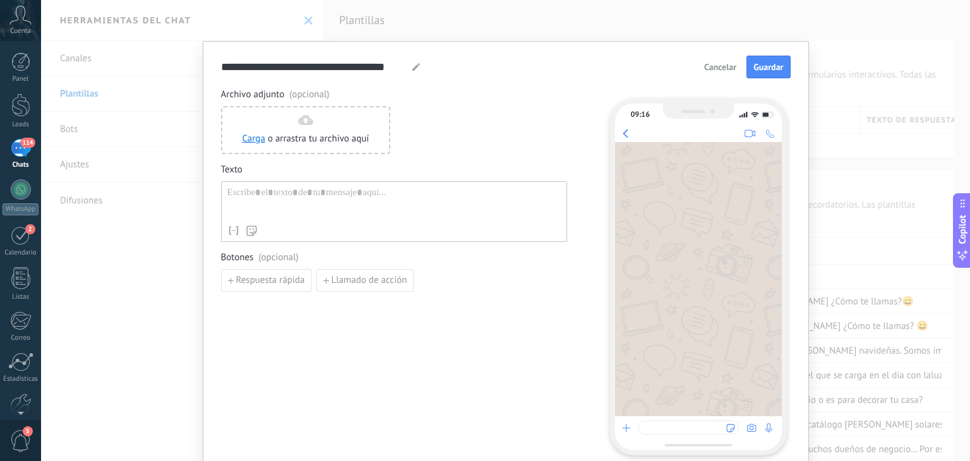
click at [707, 68] on span "Cancelar" at bounding box center [720, 67] width 32 height 9
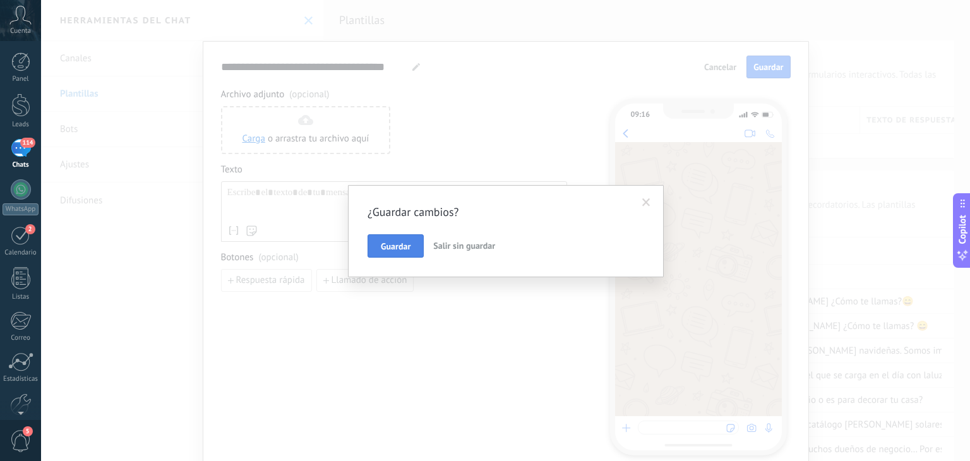
click at [399, 242] on span "Guardar" at bounding box center [396, 246] width 30 height 9
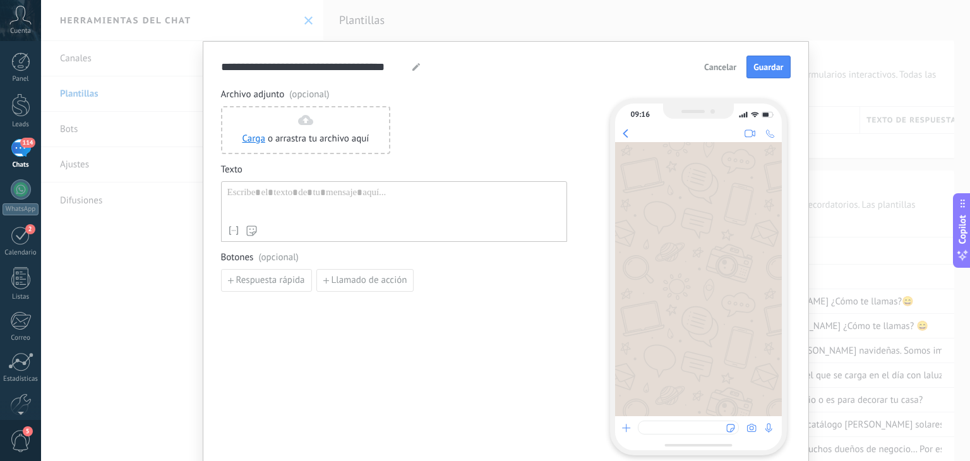
click at [720, 68] on span "Cancelar" at bounding box center [720, 67] width 32 height 9
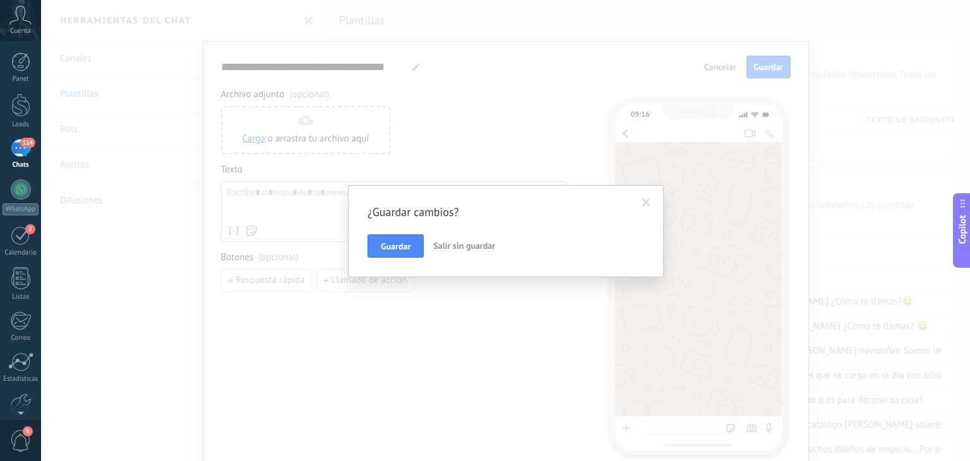
click at [471, 247] on span "Salir sin guardar" at bounding box center [464, 245] width 62 height 11
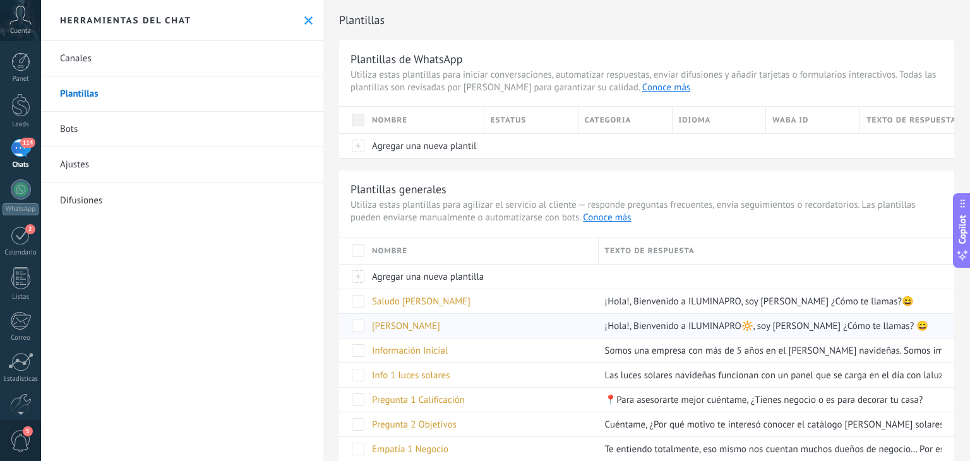
click at [504, 322] on div "[PERSON_NAME]" at bounding box center [479, 326] width 227 height 24
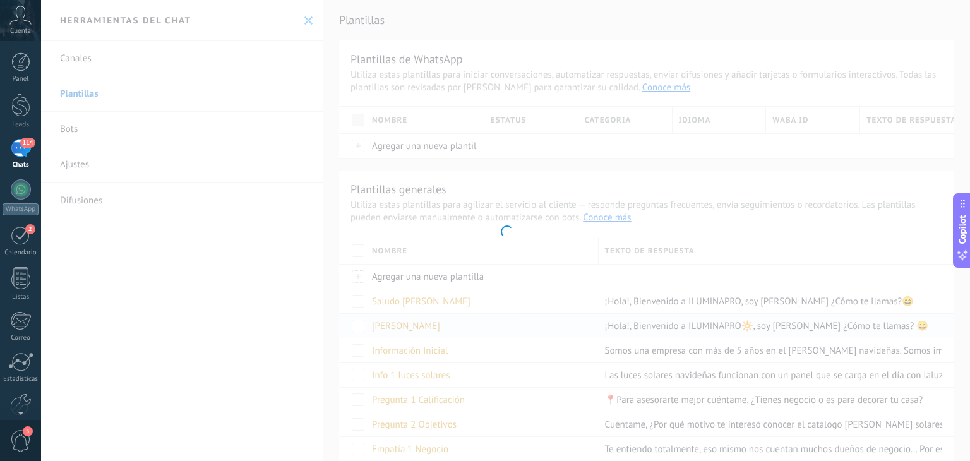
click at [504, 322] on div at bounding box center [505, 230] width 929 height 461
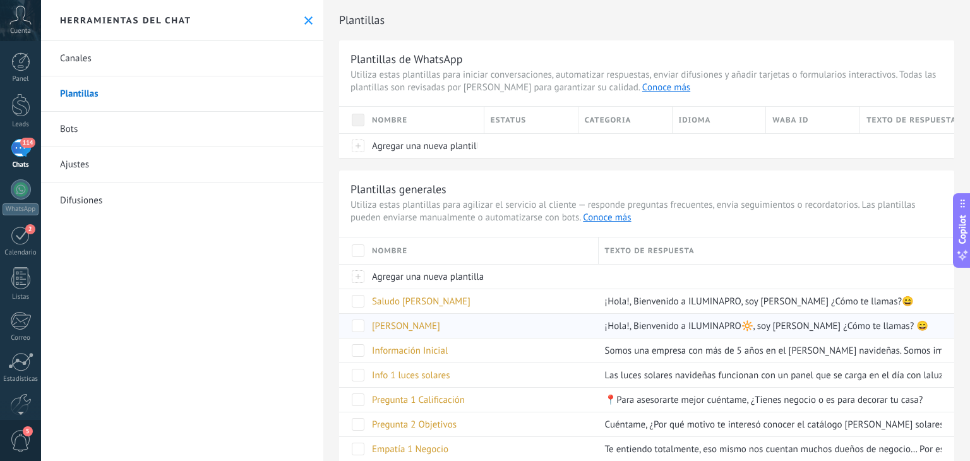
click at [402, 326] on span "[PERSON_NAME]" at bounding box center [406, 326] width 68 height 12
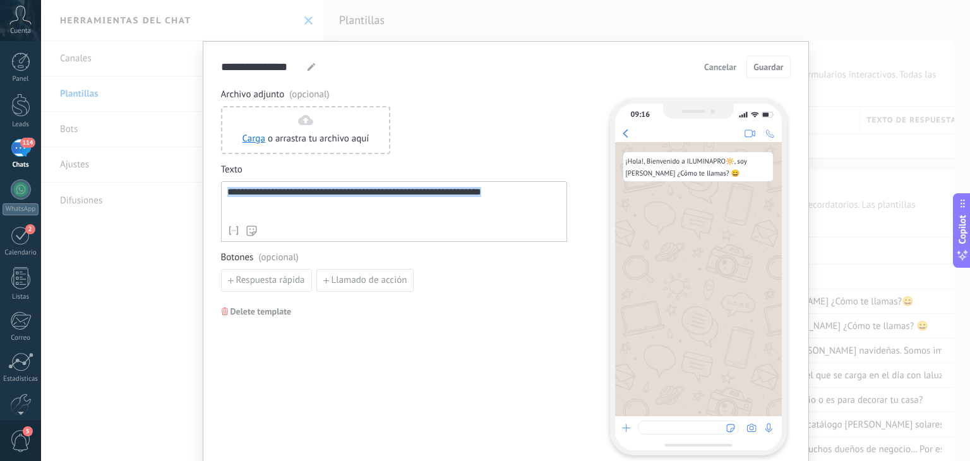
drag, startPoint x: 519, startPoint y: 196, endPoint x: 194, endPoint y: 186, distance: 325.3
click at [194, 186] on div "**********" at bounding box center [505, 230] width 929 height 461
copy div "**********"
click at [724, 68] on span "Cancelar" at bounding box center [720, 67] width 32 height 9
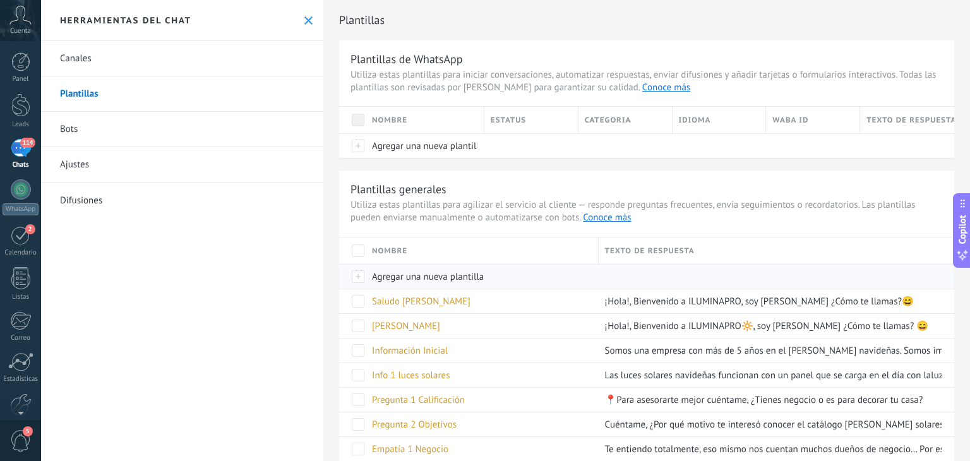
click at [516, 273] on div "Agregar una nueva plantilla" at bounding box center [479, 277] width 227 height 24
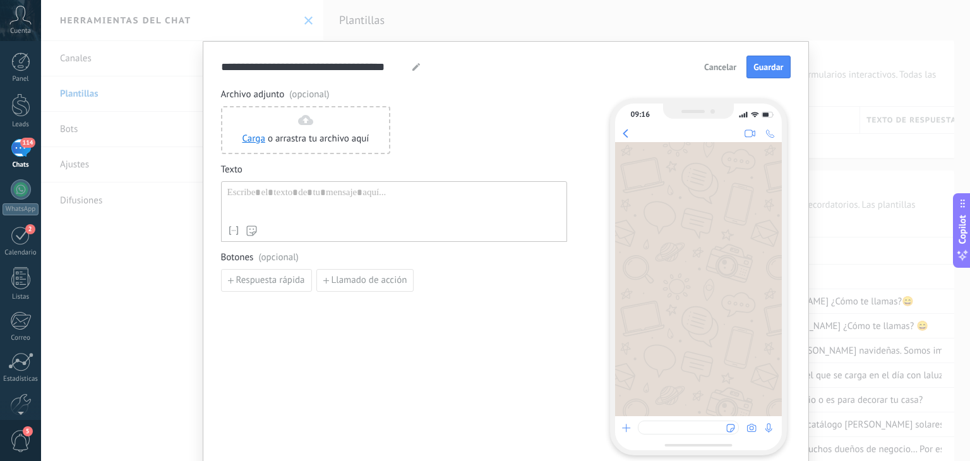
click at [412, 64] on icon at bounding box center [416, 67] width 8 height 8
type input "*"
type input "**********"
click at [305, 193] on div at bounding box center [393, 203] width 333 height 32
paste div
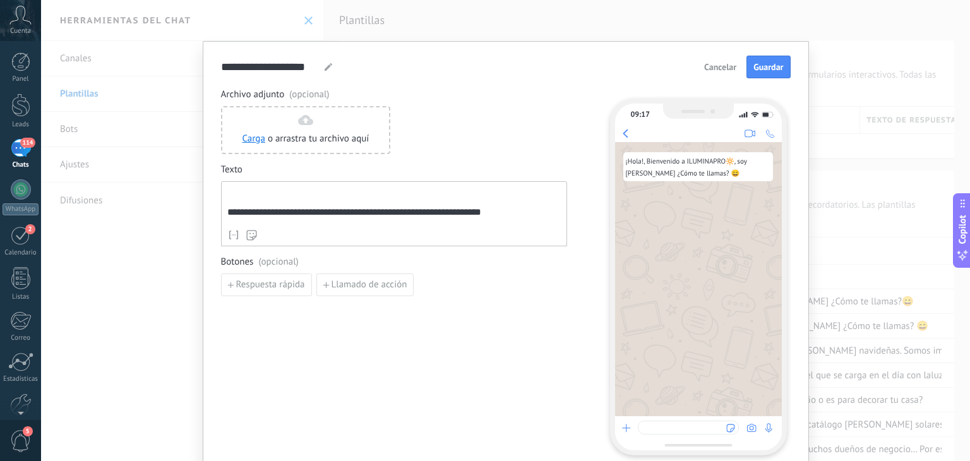
click at [227, 218] on div "**********" at bounding box center [393, 205] width 333 height 37
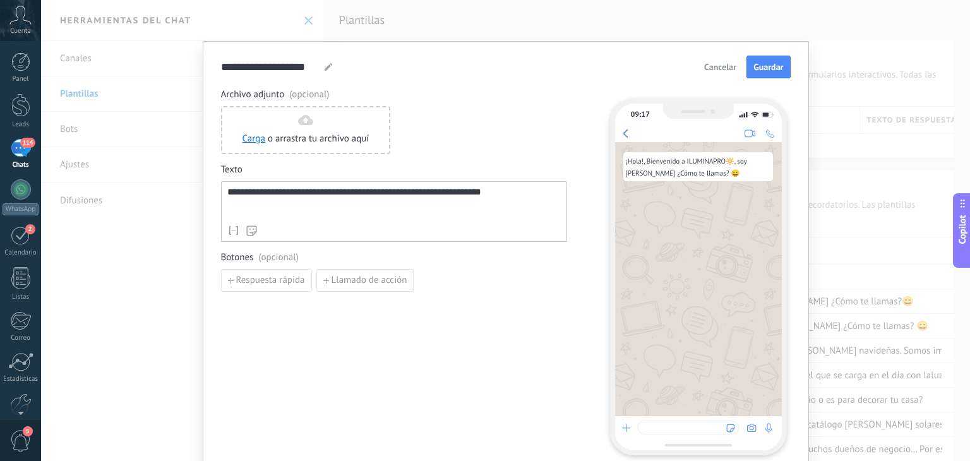
click at [288, 215] on div "**********" at bounding box center [393, 203] width 333 height 32
drag, startPoint x: 504, startPoint y: 193, endPoint x: 432, endPoint y: 196, distance: 72.0
click at [432, 196] on div "**********" at bounding box center [393, 203] width 333 height 32
click at [299, 195] on div "**********" at bounding box center [393, 203] width 333 height 32
drag, startPoint x: 460, startPoint y: 199, endPoint x: 181, endPoint y: 188, distance: 279.3
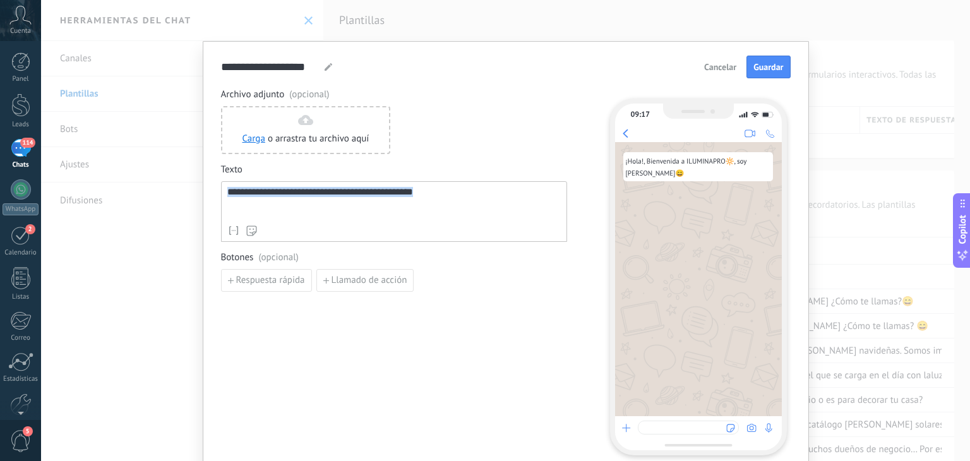
click at [181, 188] on div "**********" at bounding box center [505, 230] width 929 height 461
copy div "**********"
click at [756, 69] on span "Guardar" at bounding box center [768, 67] width 30 height 9
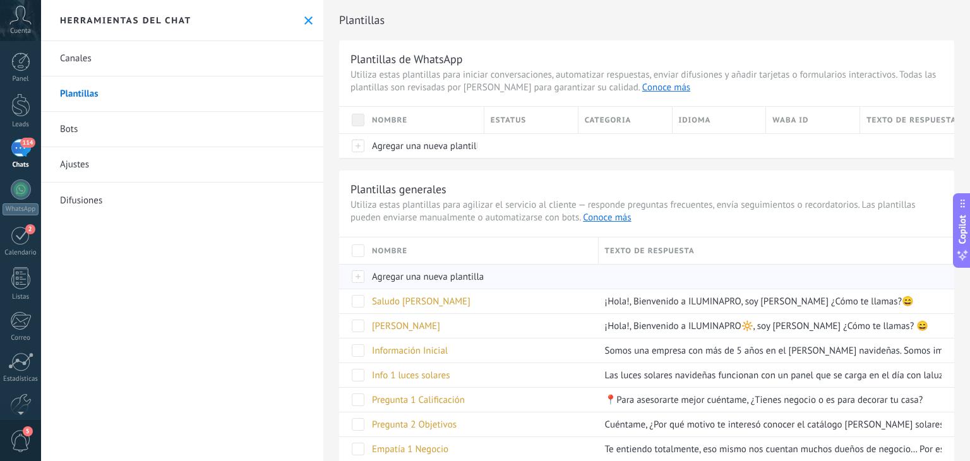
click at [427, 285] on div "Agregar una nueva plantilla" at bounding box center [479, 277] width 227 height 24
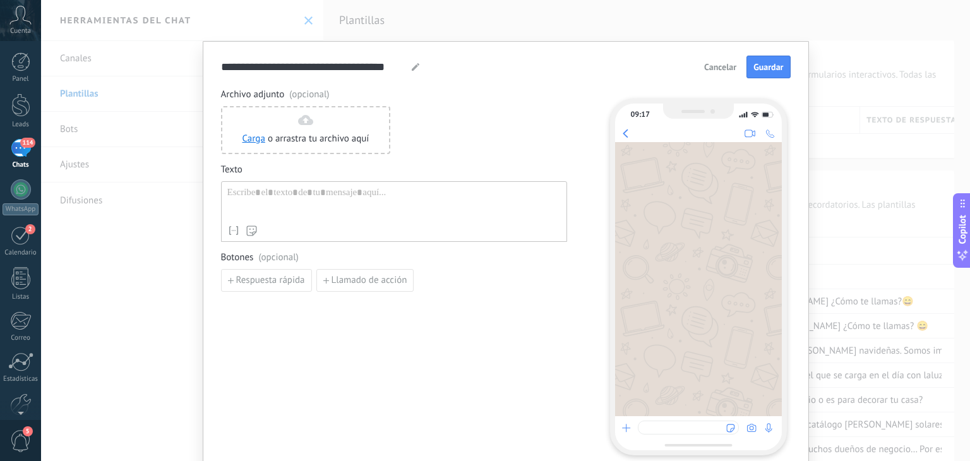
click at [310, 212] on div at bounding box center [393, 203] width 333 height 32
paste div
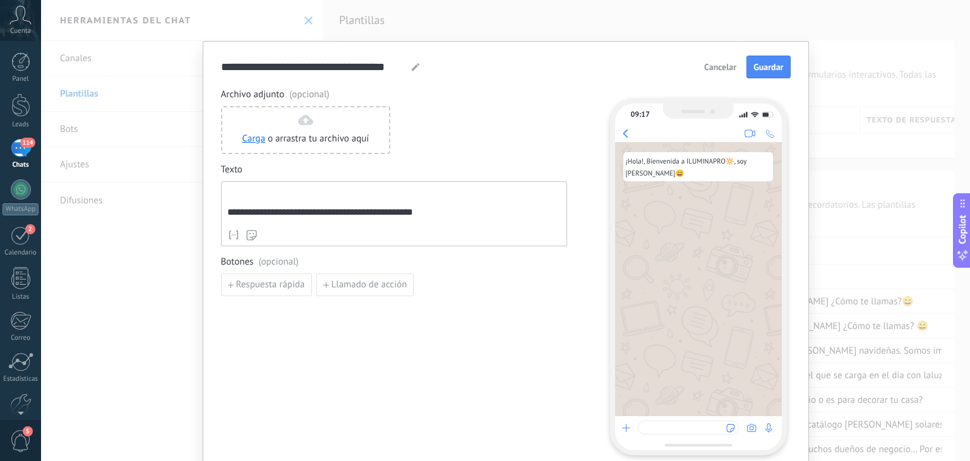
click at [227, 216] on div "**********" at bounding box center [393, 205] width 333 height 37
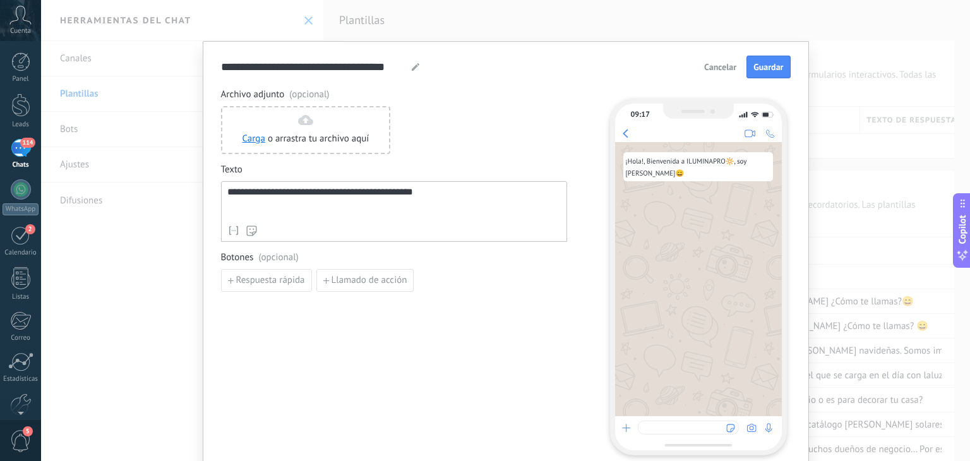
click at [297, 192] on div "**********" at bounding box center [393, 203] width 333 height 32
click at [419, 68] on div "**********" at bounding box center [505, 67] width 569 height 23
click at [417, 68] on icon at bounding box center [416, 67] width 8 height 8
type input "*"
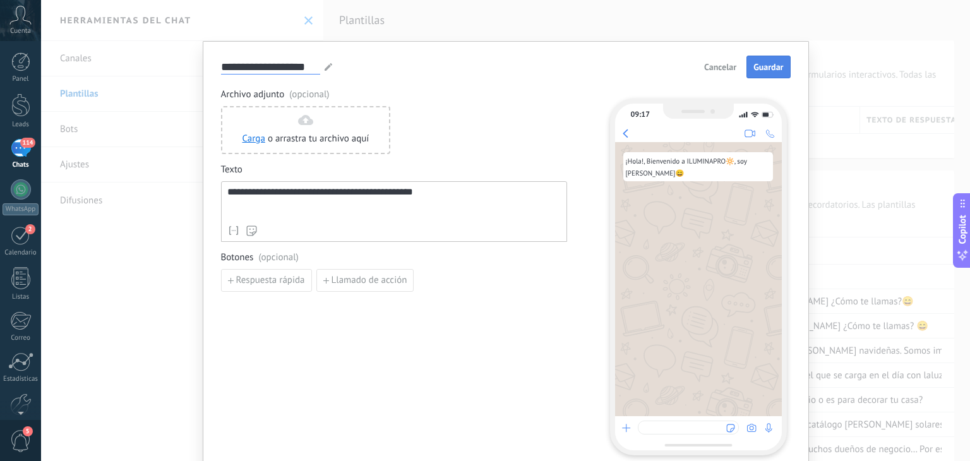
type input "**********"
click at [762, 66] on span "Guardar" at bounding box center [768, 67] width 30 height 9
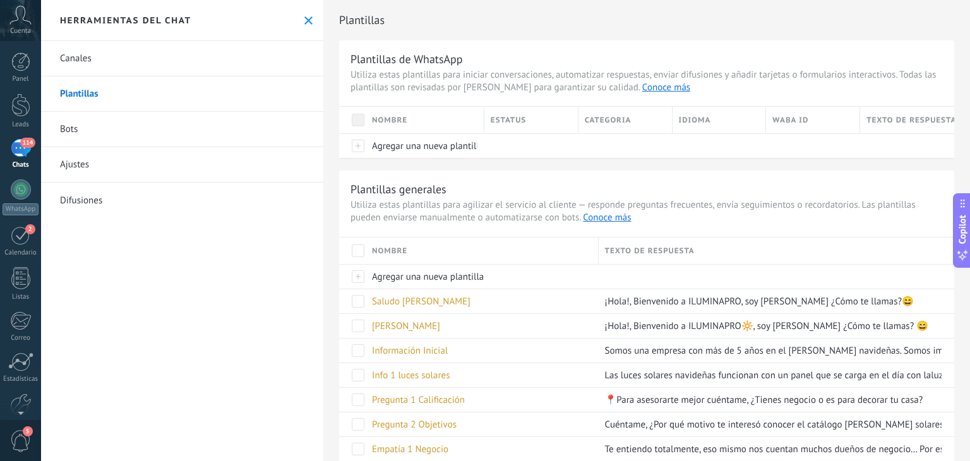
click at [303, 23] on button at bounding box center [308, 20] width 11 height 11
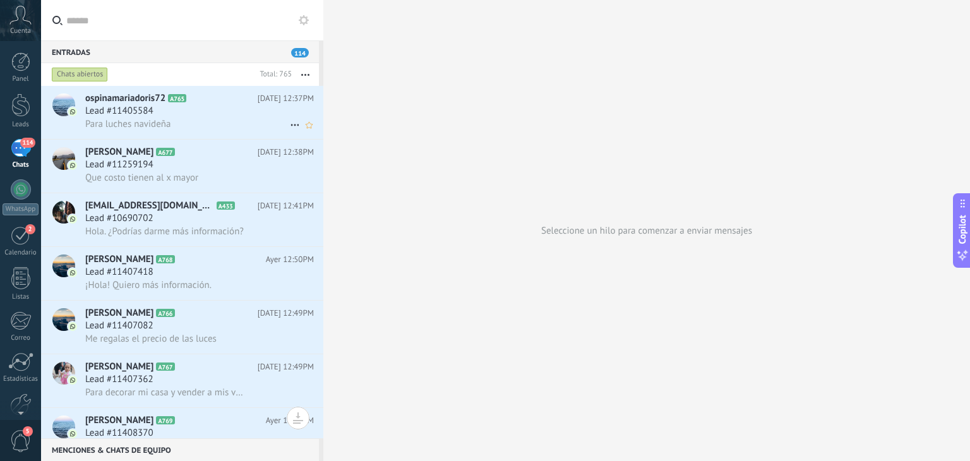
click at [183, 121] on div "Para luches navideña" at bounding box center [199, 123] width 229 height 13
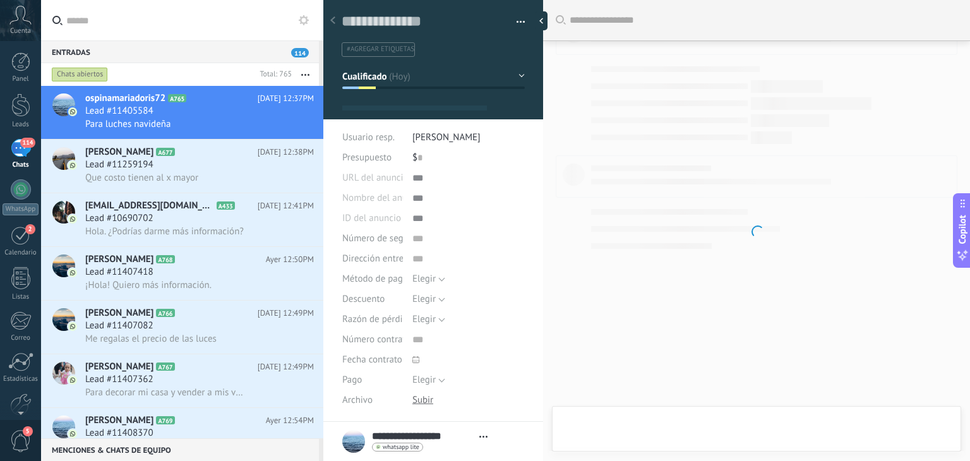
type textarea "**********"
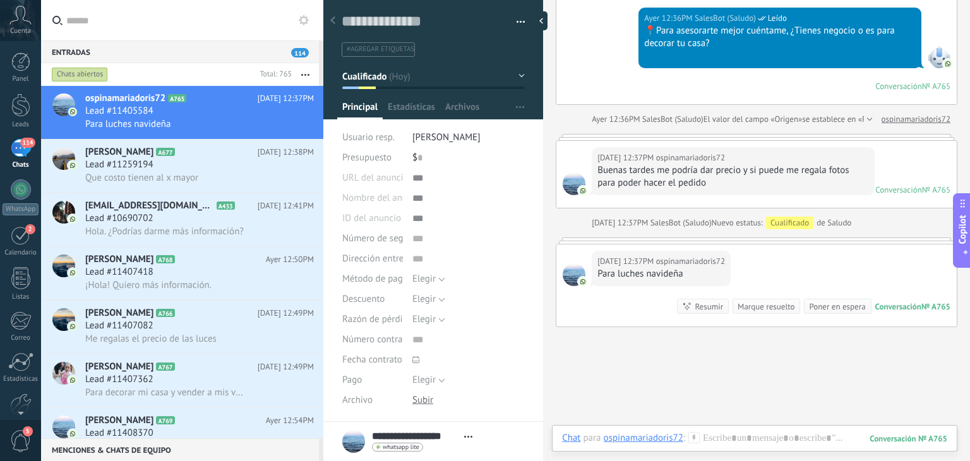
scroll to position [470, 0]
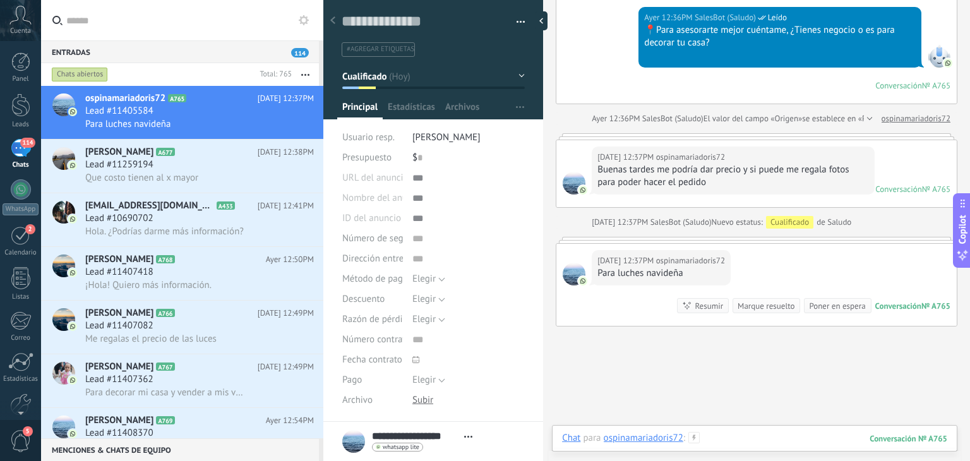
click at [742, 439] on div at bounding box center [754, 451] width 385 height 38
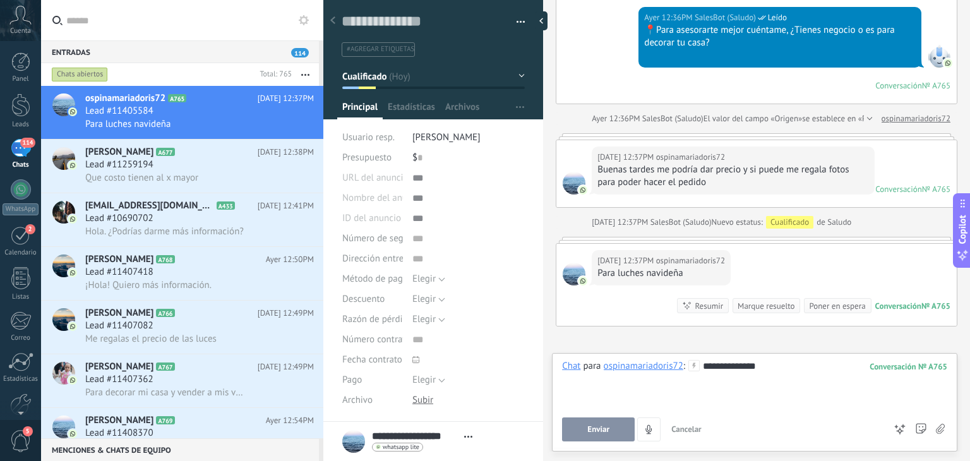
click at [617, 435] on button "Enviar" at bounding box center [598, 429] width 73 height 24
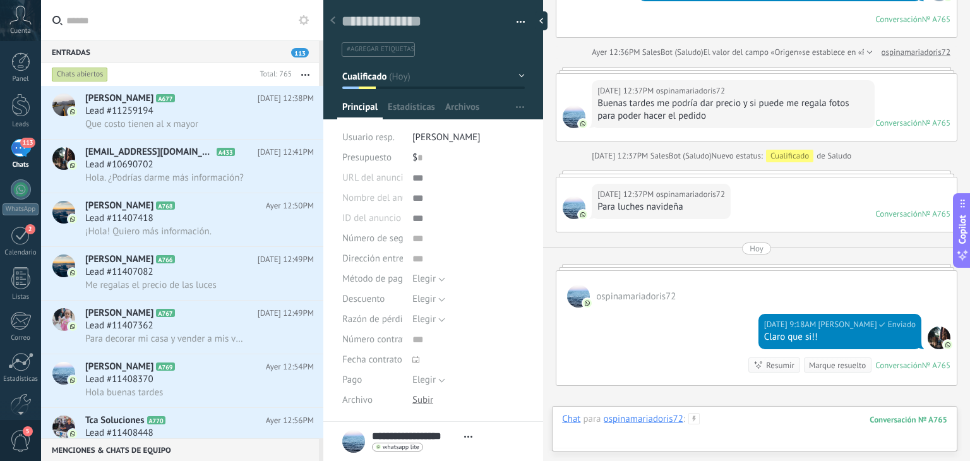
click at [745, 425] on div at bounding box center [754, 432] width 385 height 38
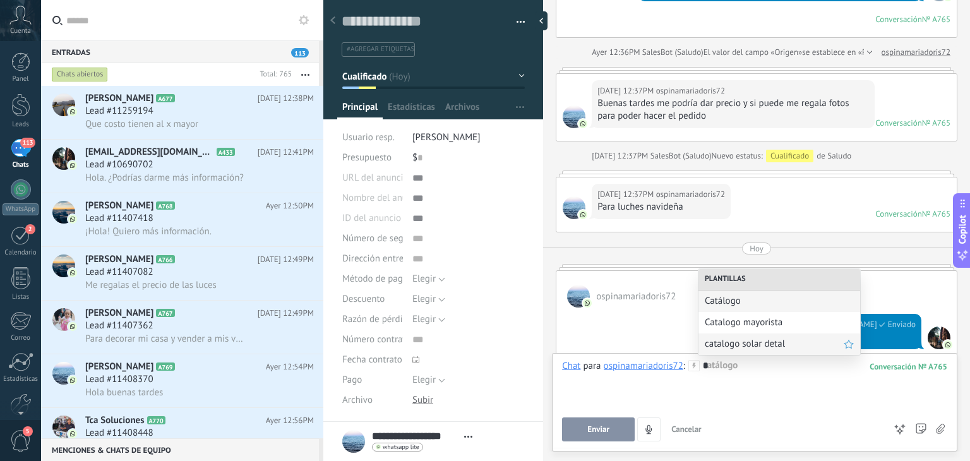
click at [751, 338] on span "catalogo solar detal" at bounding box center [774, 344] width 139 height 12
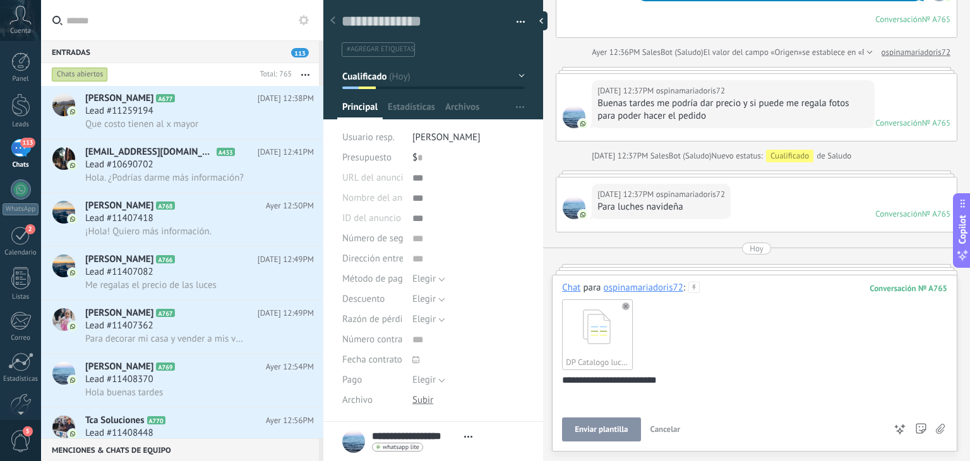
click at [600, 430] on span "Enviar plantilla" at bounding box center [601, 429] width 53 height 9
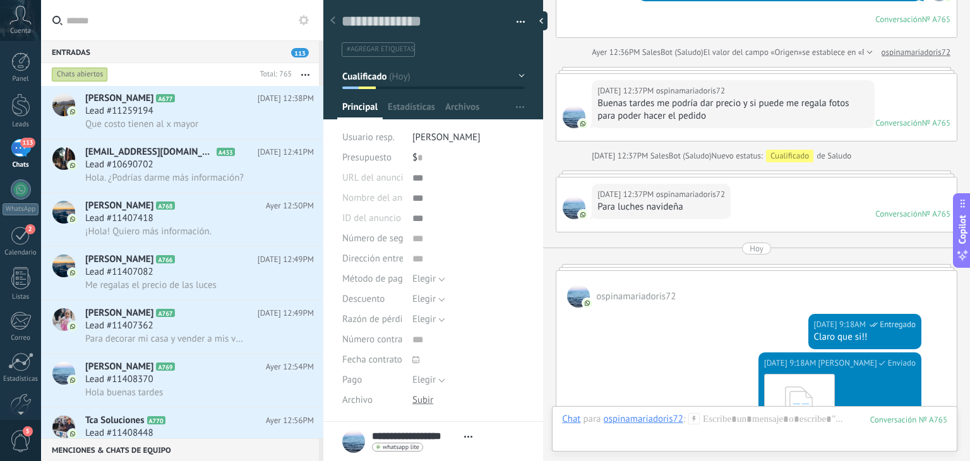
scroll to position [806, 0]
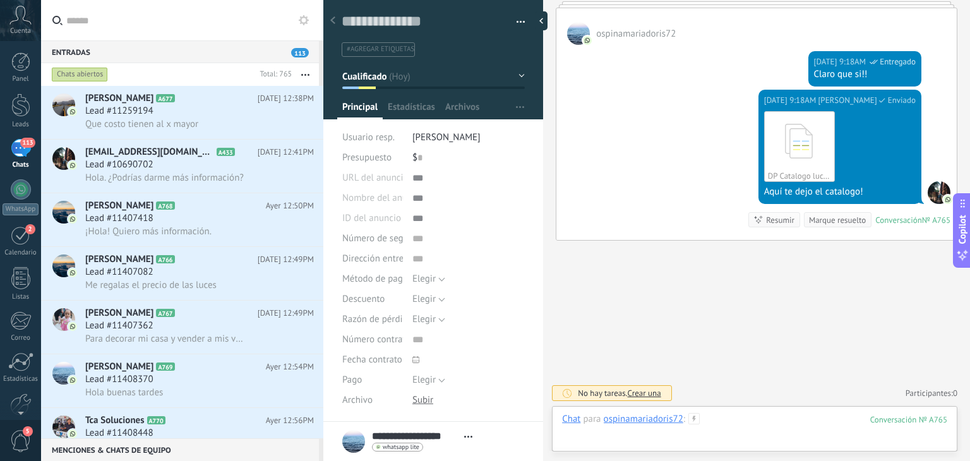
click at [732, 413] on div at bounding box center [754, 432] width 385 height 38
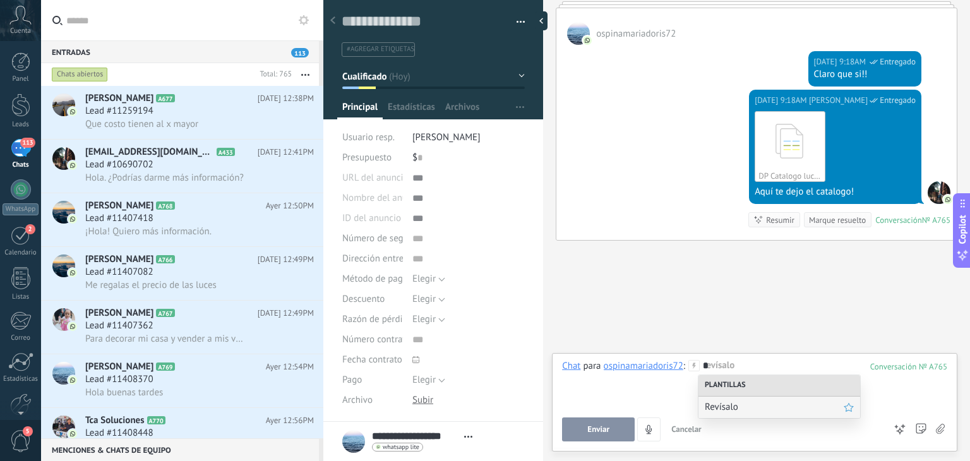
click at [732, 412] on span "Revísalo" at bounding box center [774, 407] width 139 height 12
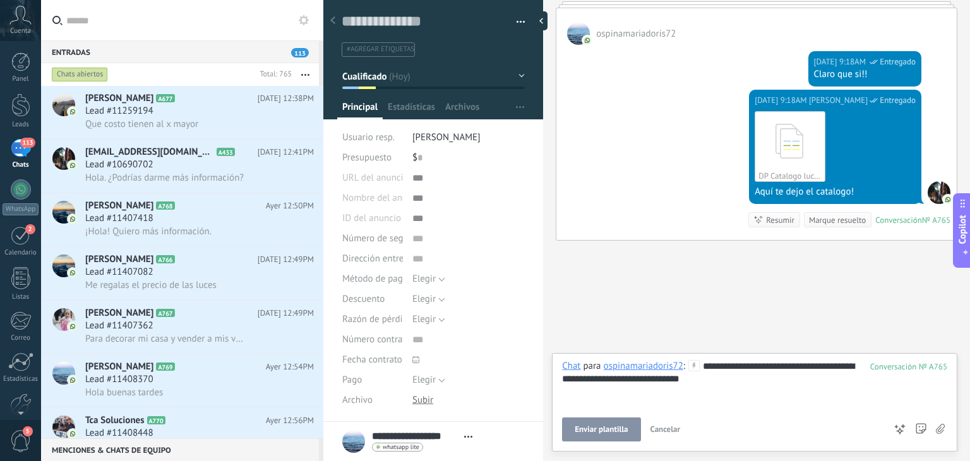
click at [604, 432] on span "Enviar plantilla" at bounding box center [601, 429] width 53 height 9
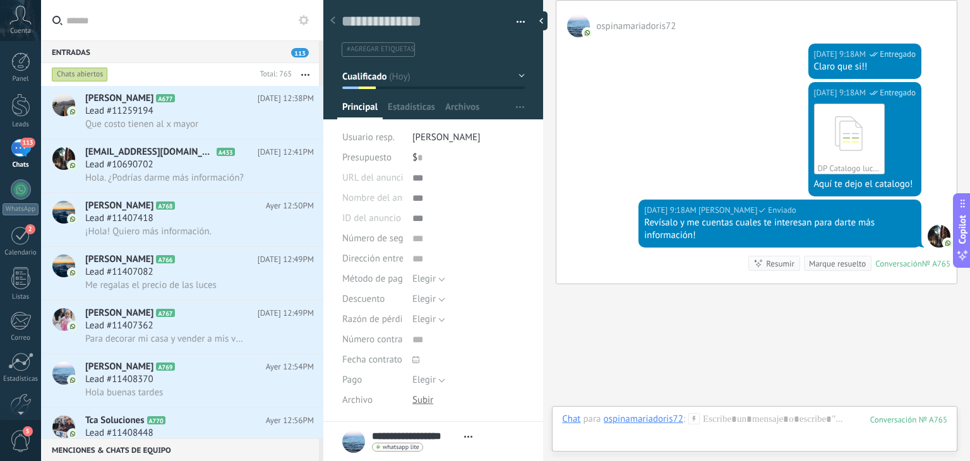
scroll to position [857, 0]
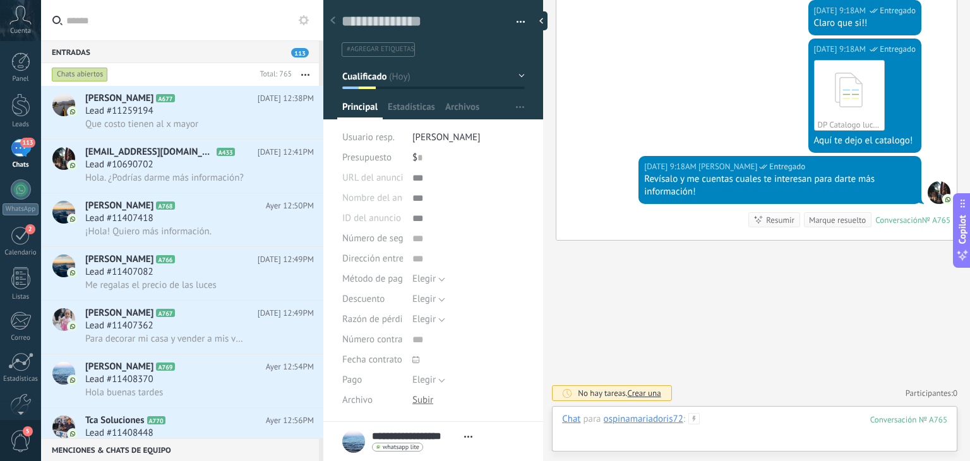
click at [724, 423] on div at bounding box center [754, 432] width 385 height 38
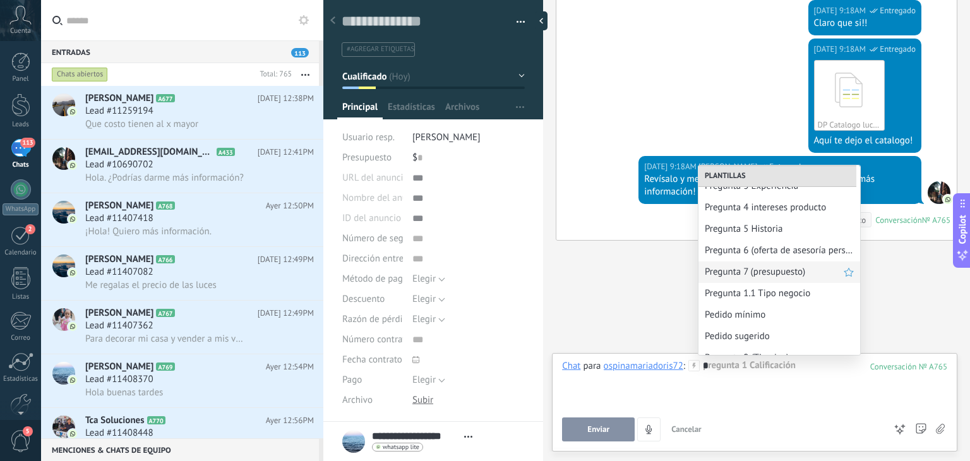
scroll to position [68, 0]
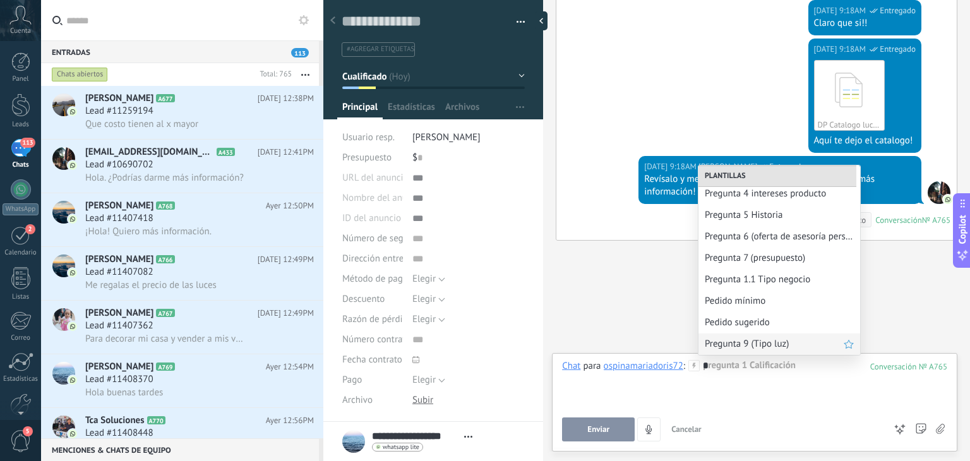
click at [745, 338] on span "Pregunta 9 (Tipo luz)" at bounding box center [774, 344] width 139 height 12
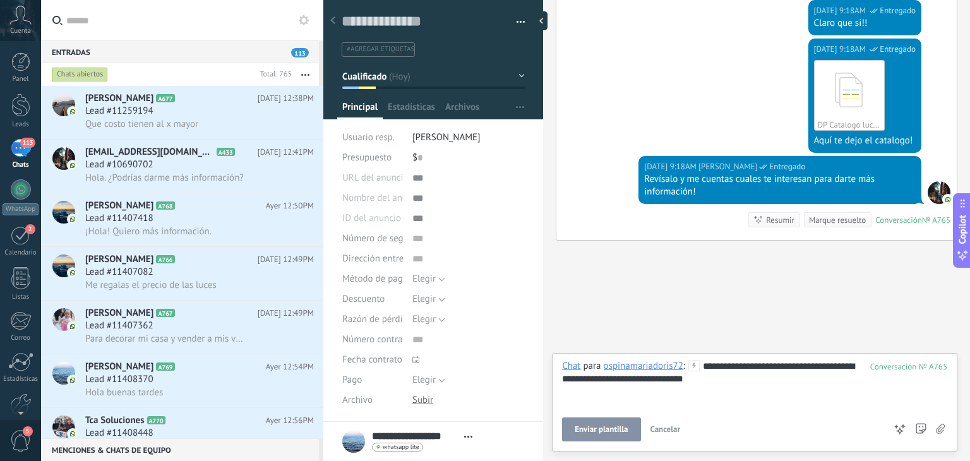
click at [600, 434] on span "Enviar plantilla" at bounding box center [601, 429] width 53 height 9
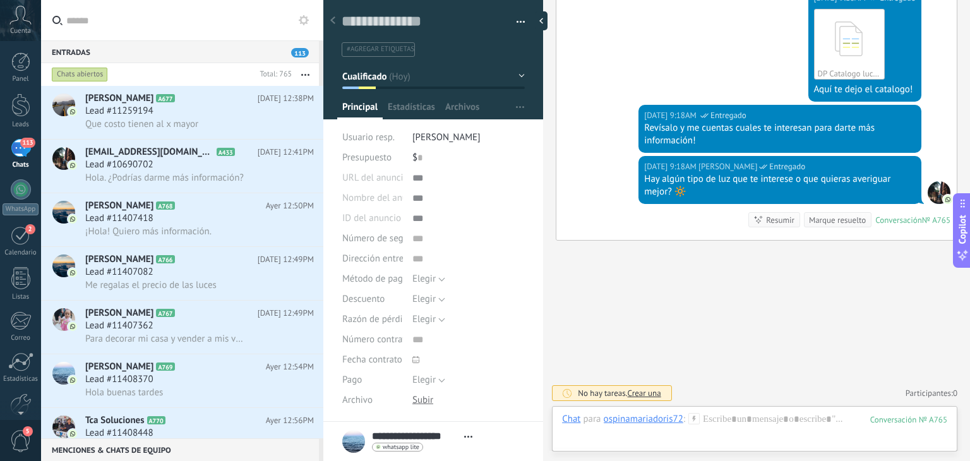
scroll to position [160, 0]
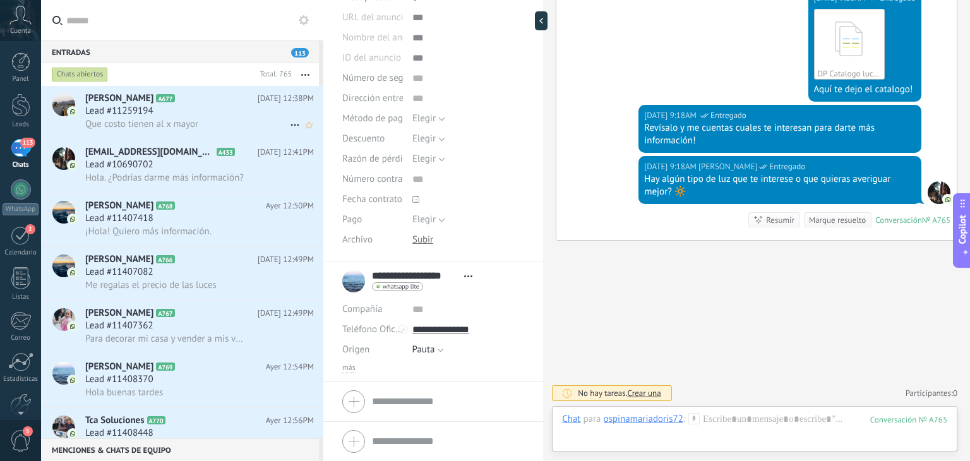
click at [216, 109] on div "Lead #11259194" at bounding box center [199, 111] width 229 height 13
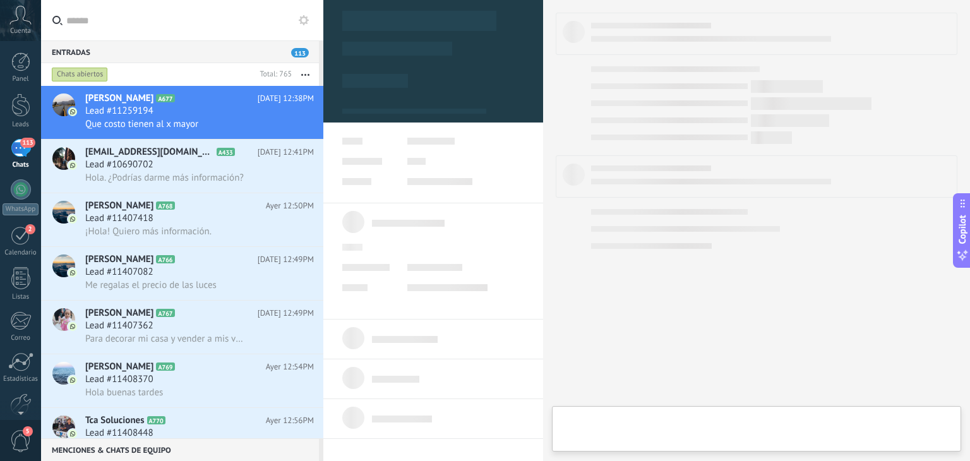
type textarea "**********"
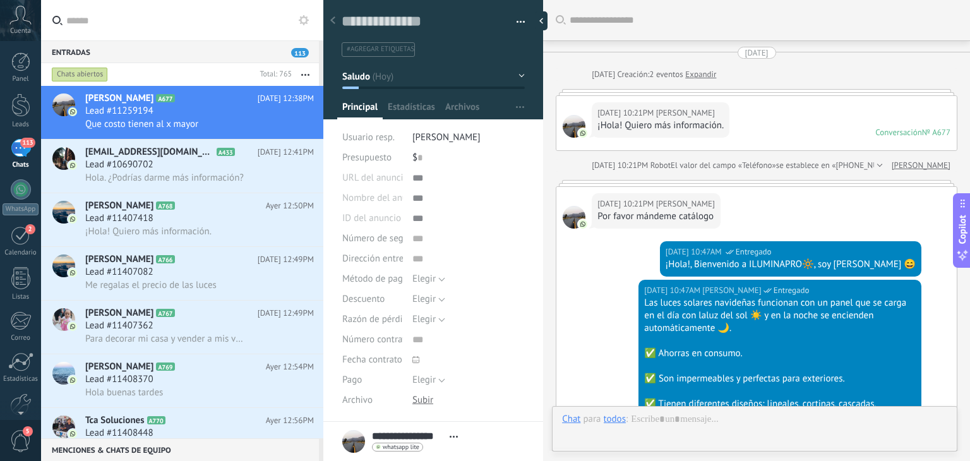
scroll to position [498, 0]
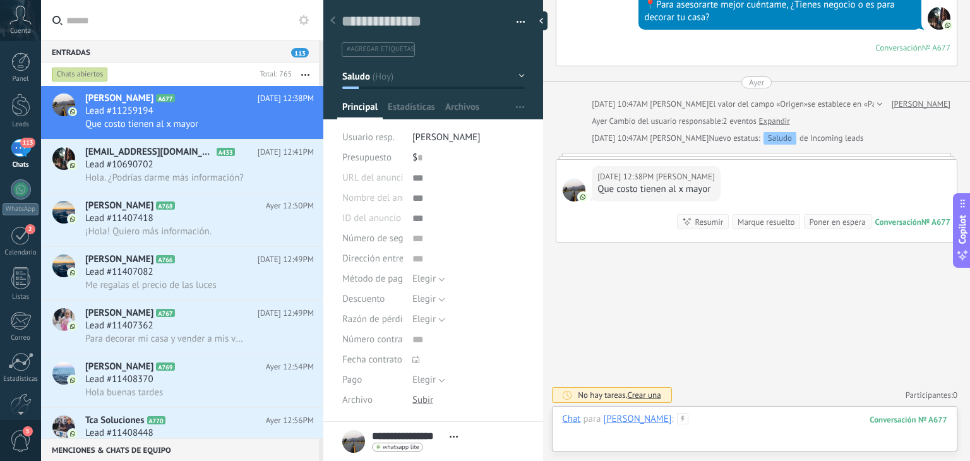
click at [730, 431] on div at bounding box center [754, 432] width 385 height 38
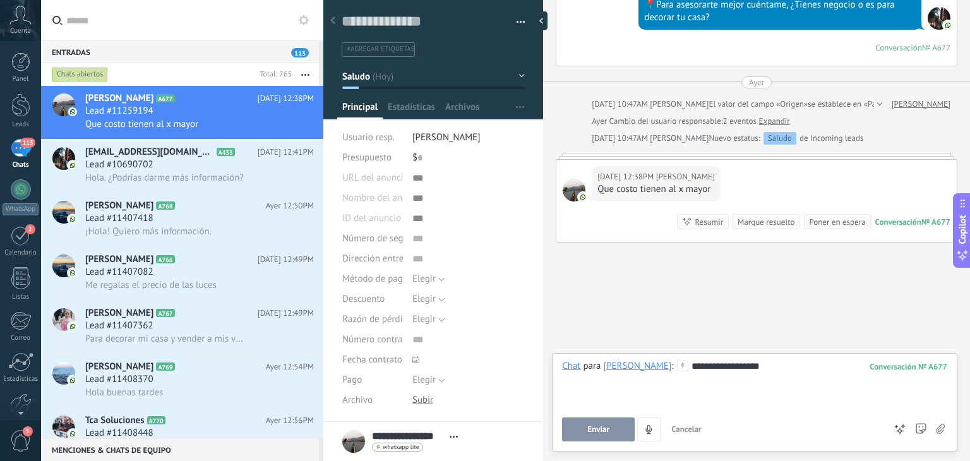
click at [619, 422] on button "Enviar" at bounding box center [598, 429] width 73 height 24
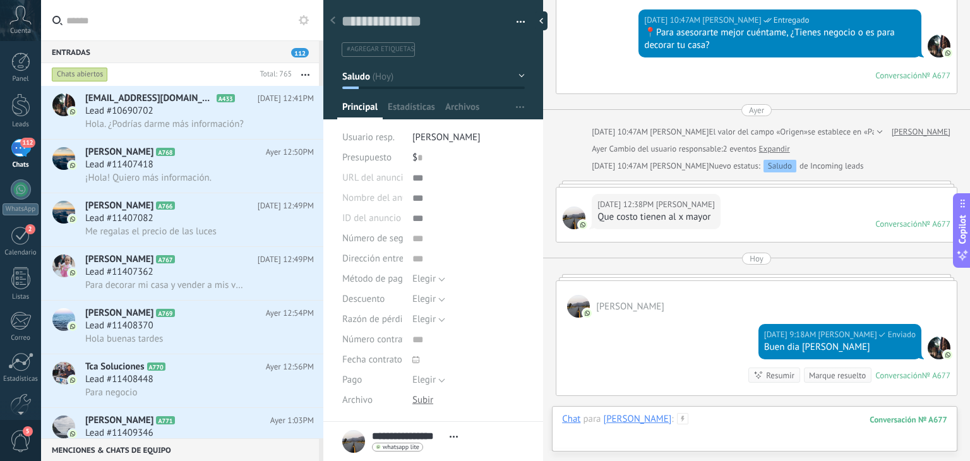
click at [730, 423] on div at bounding box center [754, 432] width 385 height 38
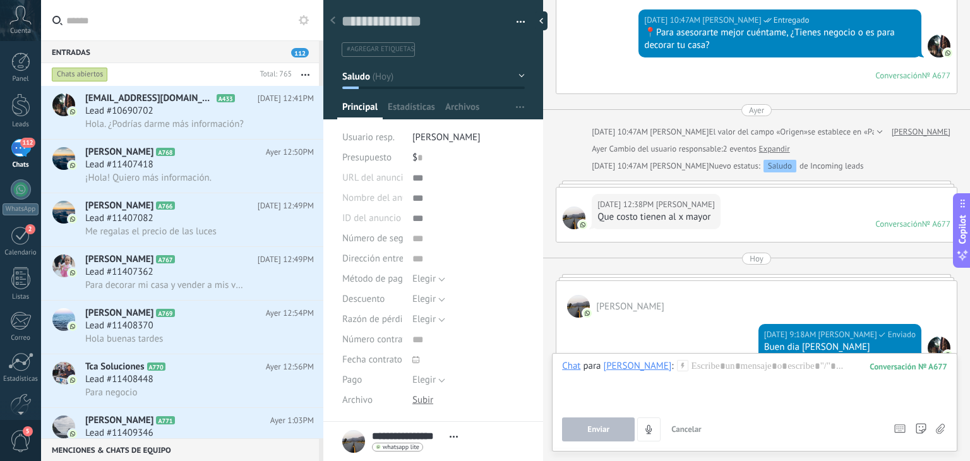
click at [682, 366] on use at bounding box center [682, 365] width 11 height 11
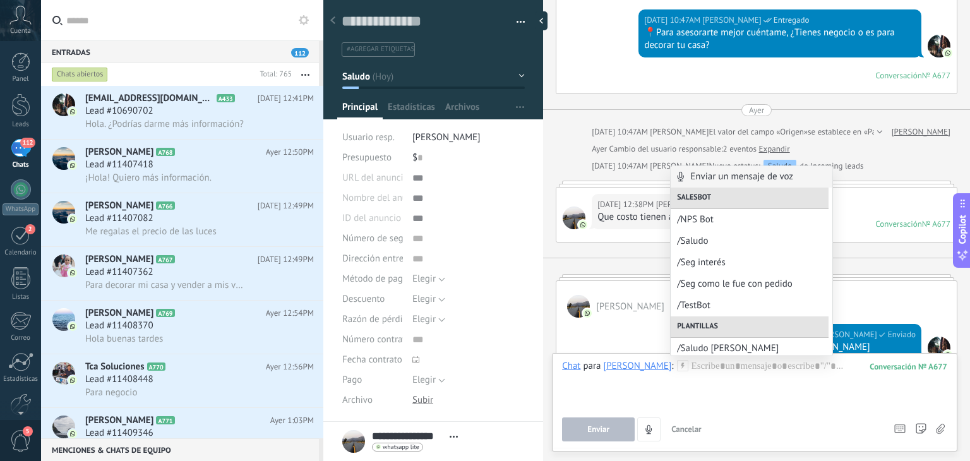
click at [716, 359] on div "Chat Correo Nota Tarea Chat para Alejandro Garcia : 677 Enviar Cancelar Rastrea…" at bounding box center [754, 402] width 405 height 98
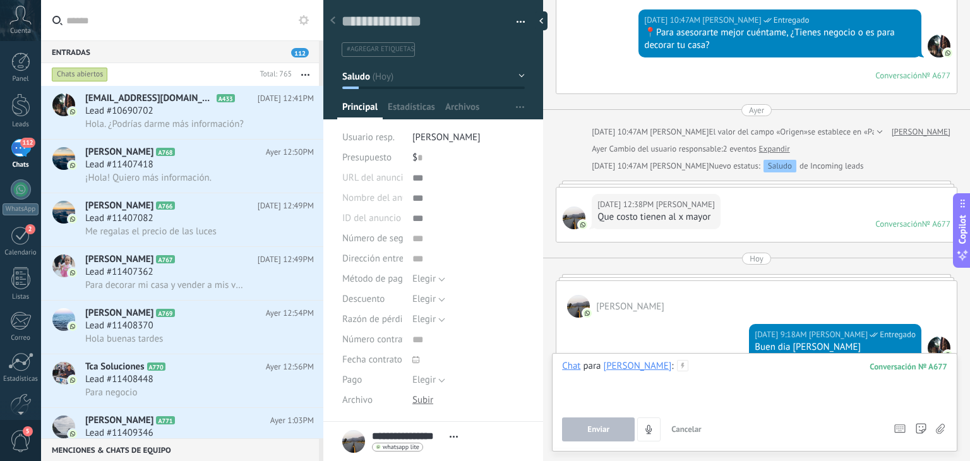
click at [715, 364] on div at bounding box center [754, 384] width 385 height 48
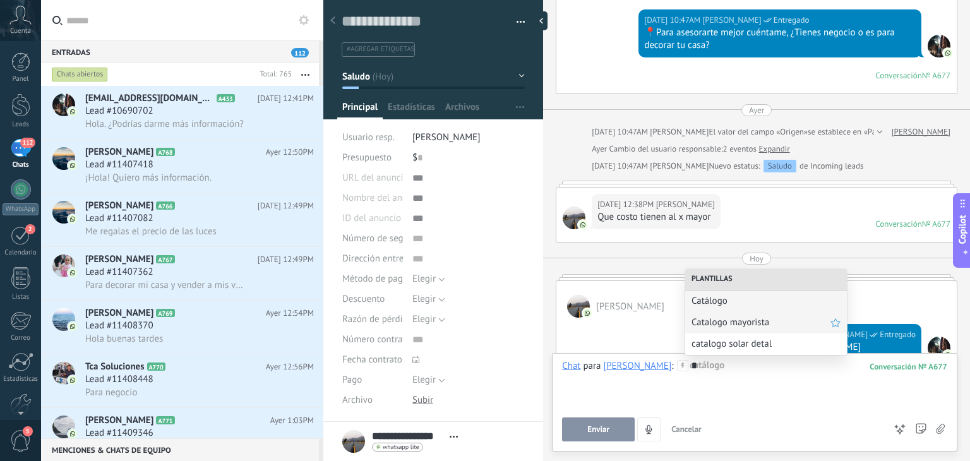
click at [720, 325] on span "Catalogo mayorista" at bounding box center [760, 322] width 139 height 12
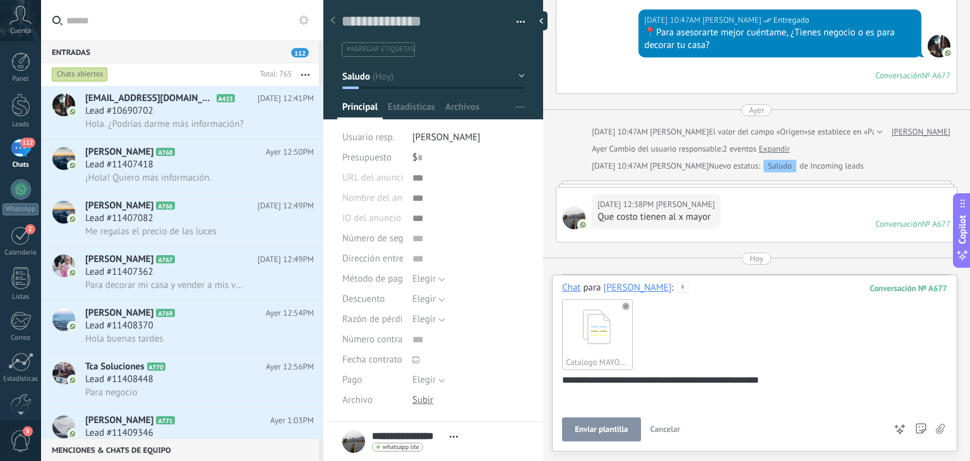
click at [753, 377] on div "**********" at bounding box center [752, 398] width 381 height 48
click at [616, 424] on button "Enviar" at bounding box center [598, 429] width 73 height 24
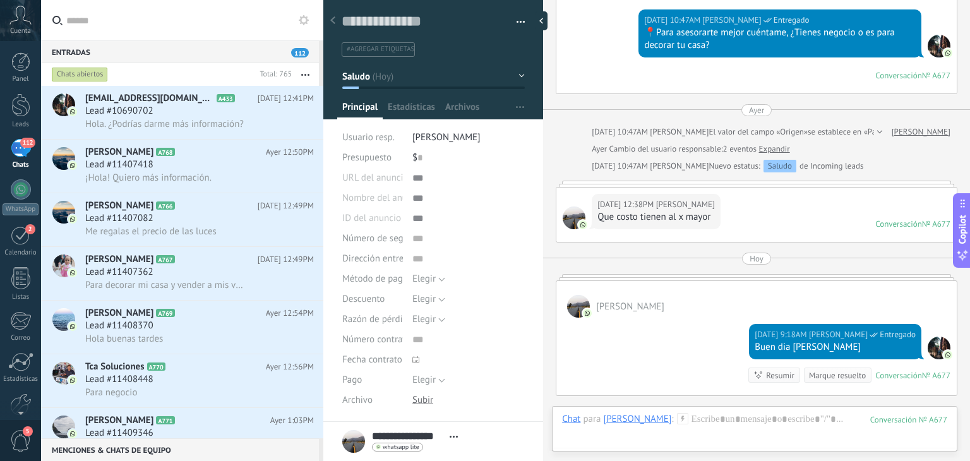
scroll to position [753, 0]
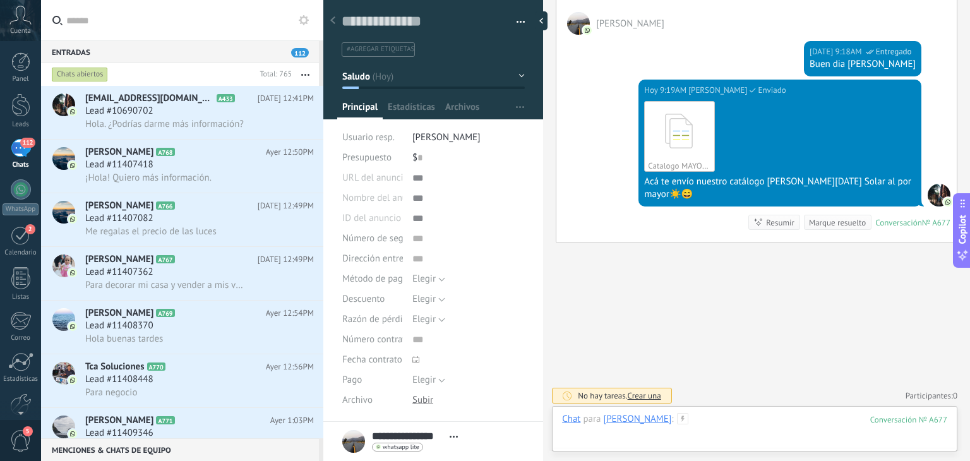
click at [701, 424] on div at bounding box center [754, 432] width 385 height 38
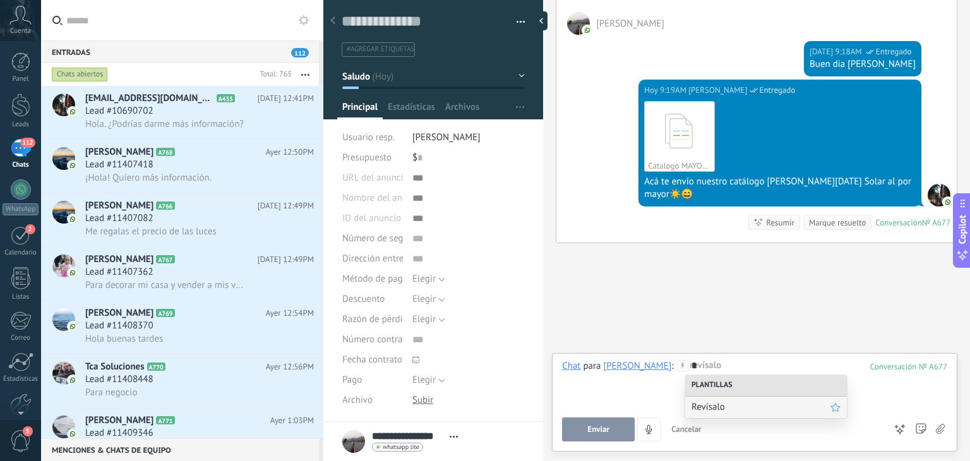
click at [706, 410] on span "Revísalo" at bounding box center [760, 407] width 139 height 12
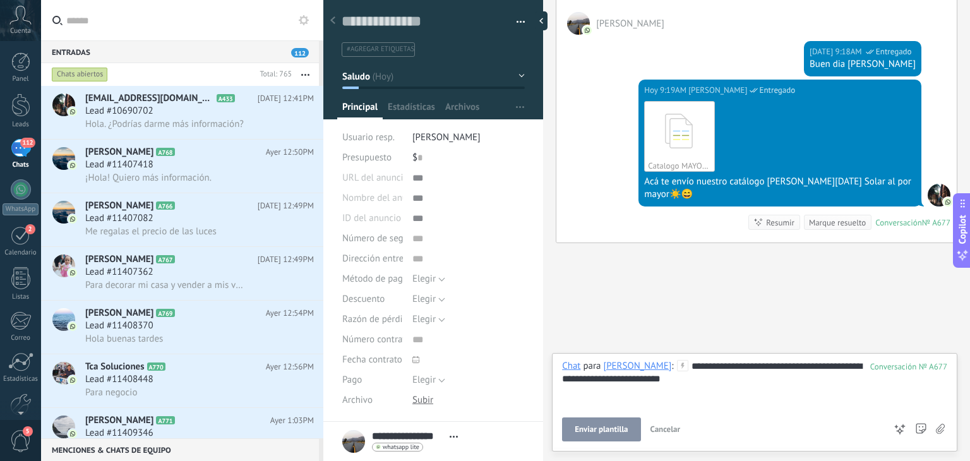
click at [622, 425] on span "Enviar plantilla" at bounding box center [601, 429] width 53 height 9
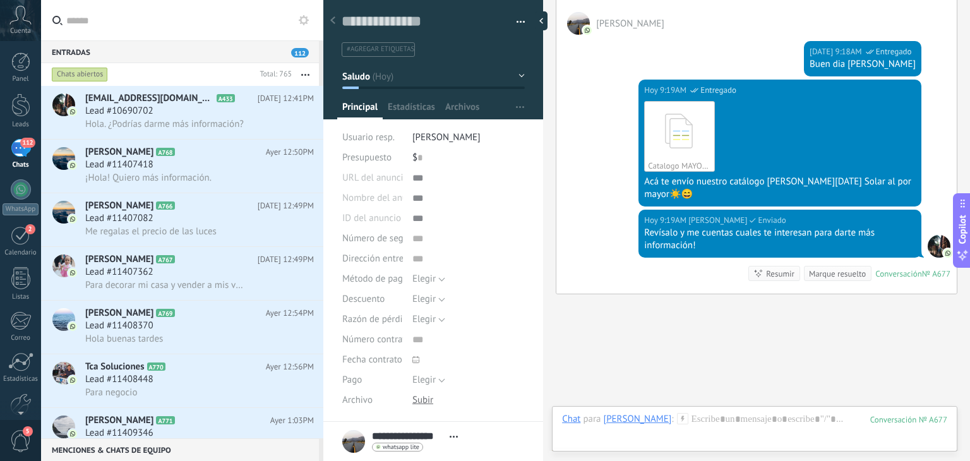
scroll to position [803, 0]
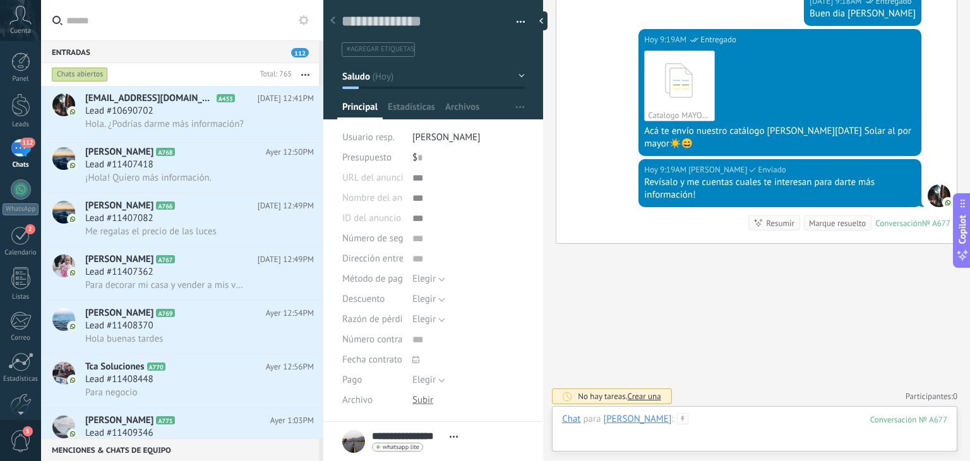
click at [708, 420] on div at bounding box center [754, 432] width 385 height 38
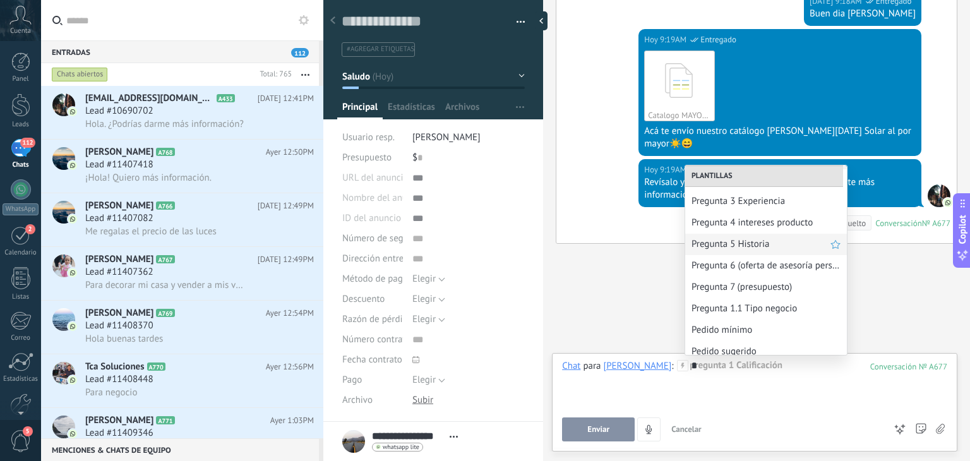
scroll to position [43, 0]
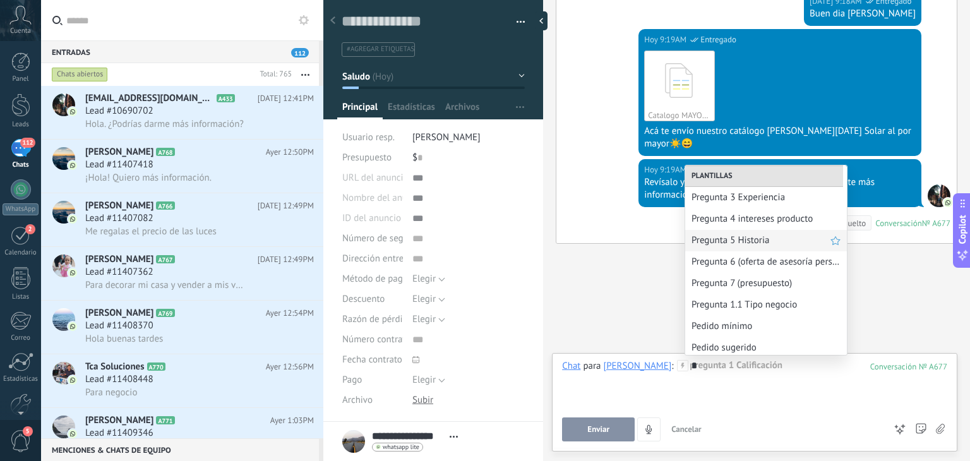
click at [734, 242] on span "Pregunta 5 Historia" at bounding box center [760, 240] width 139 height 12
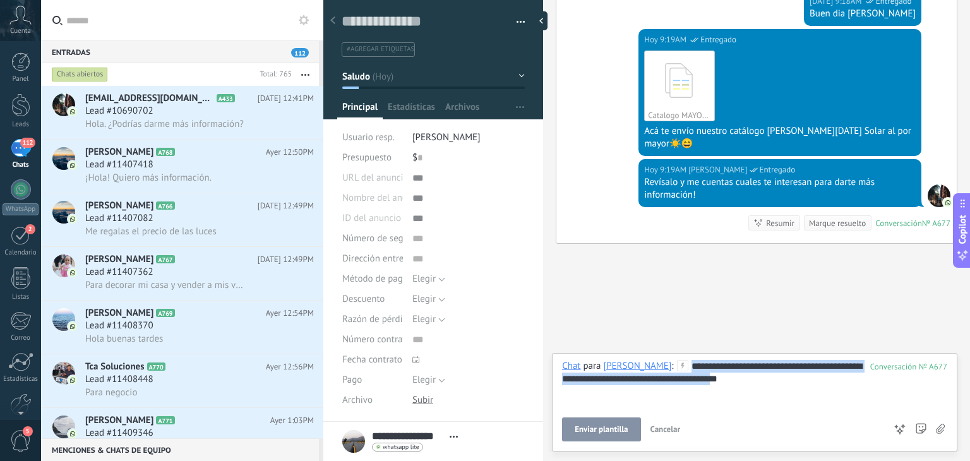
drag, startPoint x: 781, startPoint y: 383, endPoint x: 694, endPoint y: 355, distance: 91.3
click at [694, 355] on div "**********" at bounding box center [754, 402] width 405 height 98
click at [591, 441] on button "Enviar plantilla" at bounding box center [601, 429] width 78 height 24
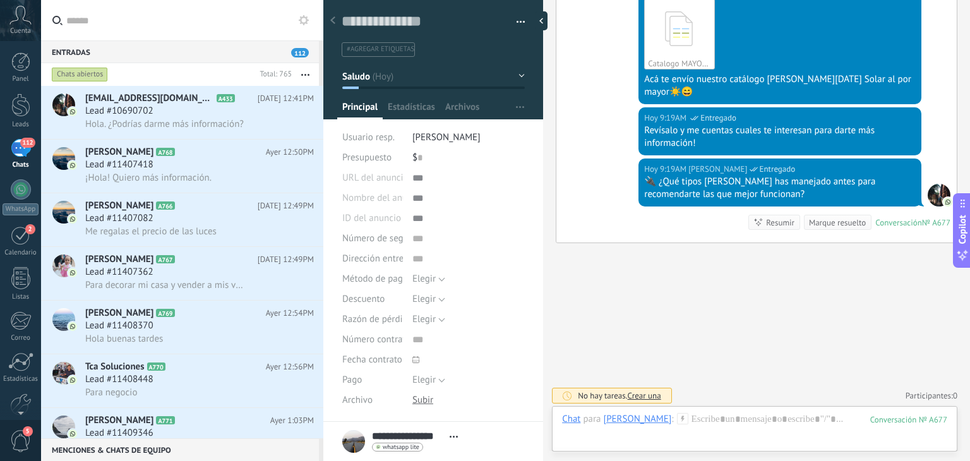
scroll to position [160, 0]
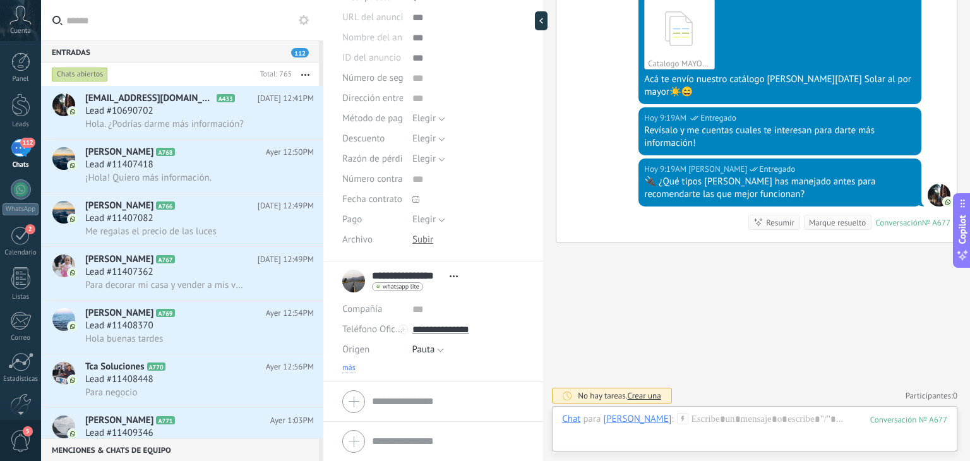
click at [346, 364] on span "más" at bounding box center [348, 368] width 13 height 10
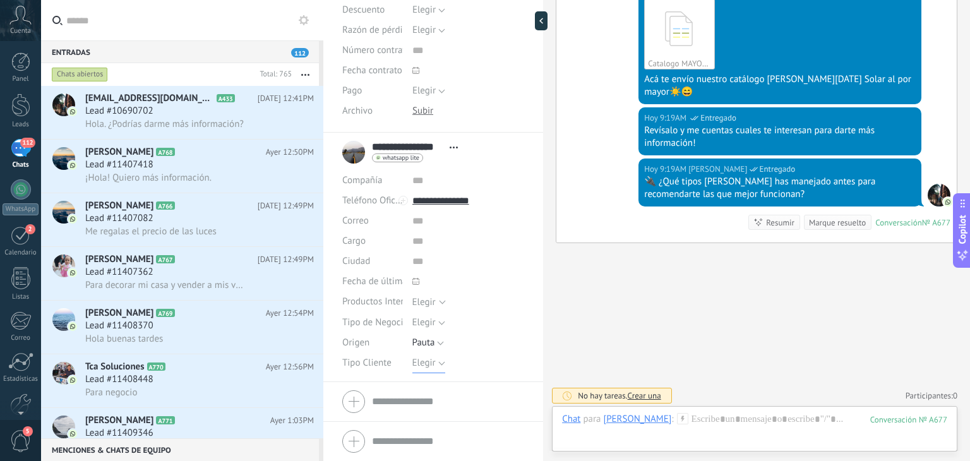
click at [422, 357] on span "Elegir" at bounding box center [423, 363] width 23 height 12
click at [429, 384] on span "Mayorista" at bounding box center [456, 385] width 116 height 12
click at [367, 443] on span "Guardar" at bounding box center [364, 441] width 30 height 9
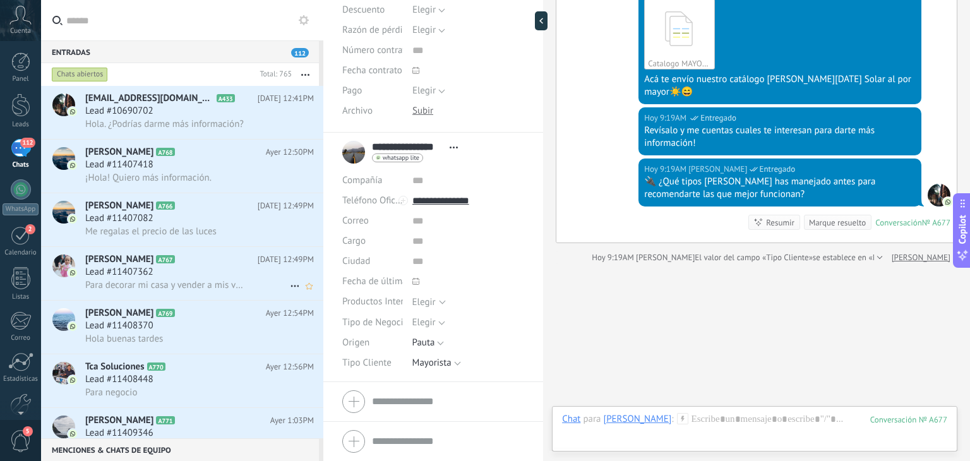
scroll to position [876, 0]
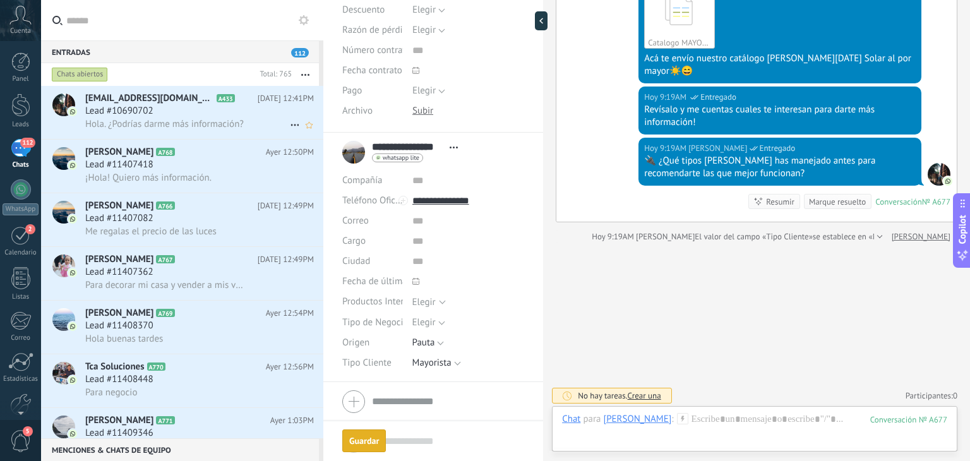
click at [163, 102] on span "bolanosvermudezjoseenith@gmail.com." at bounding box center [149, 98] width 129 height 13
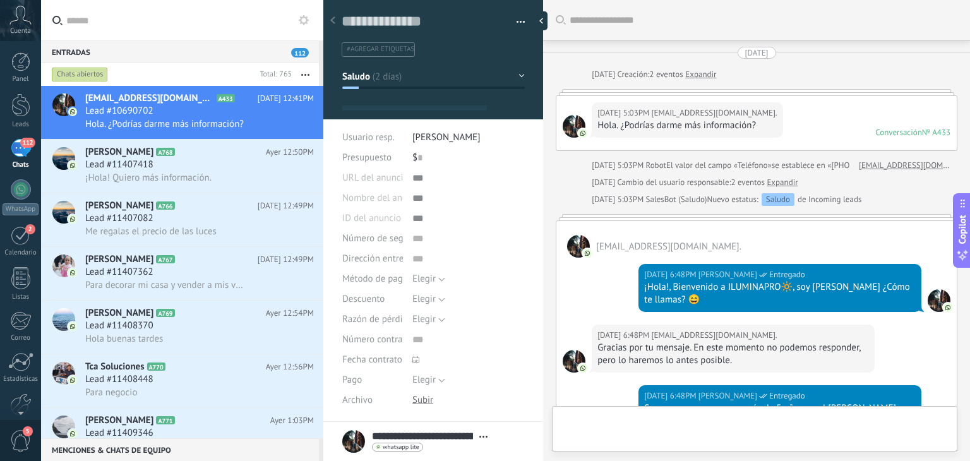
type textarea "**********"
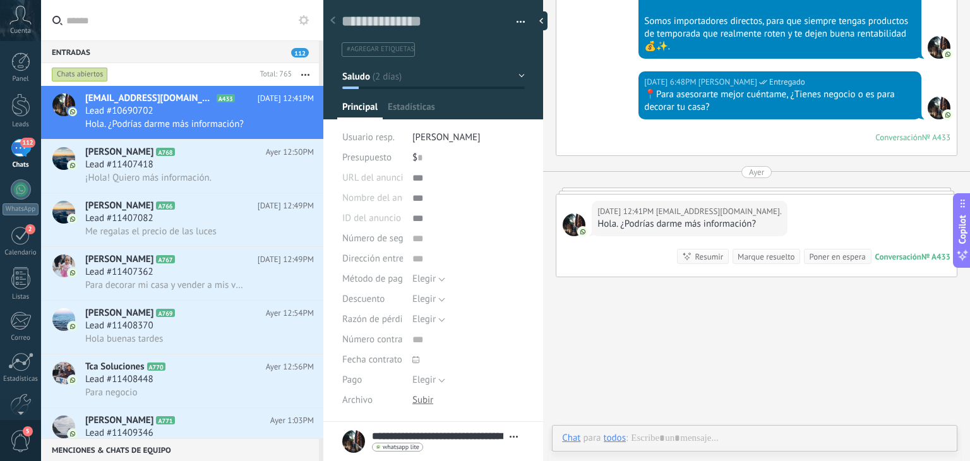
scroll to position [18, 0]
click at [789, 436] on div at bounding box center [754, 451] width 385 height 38
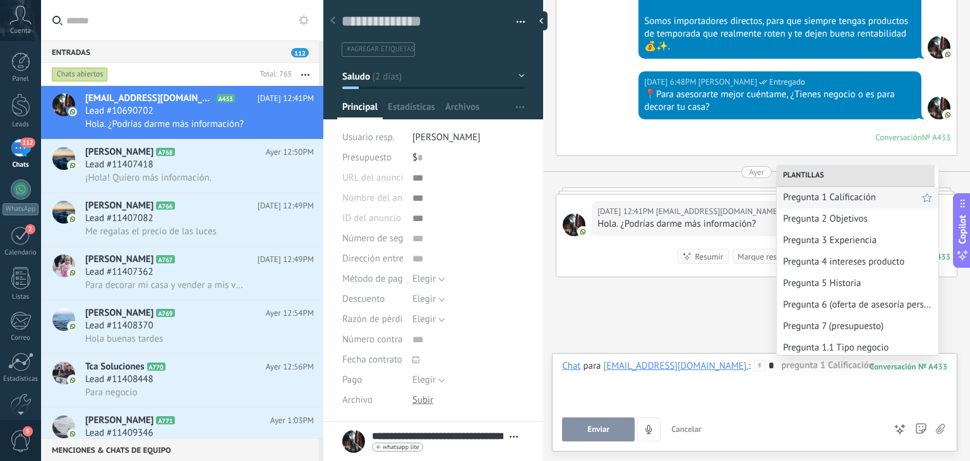
click at [811, 205] on div "Pregunta 1 Calificación" at bounding box center [858, 197] width 162 height 21
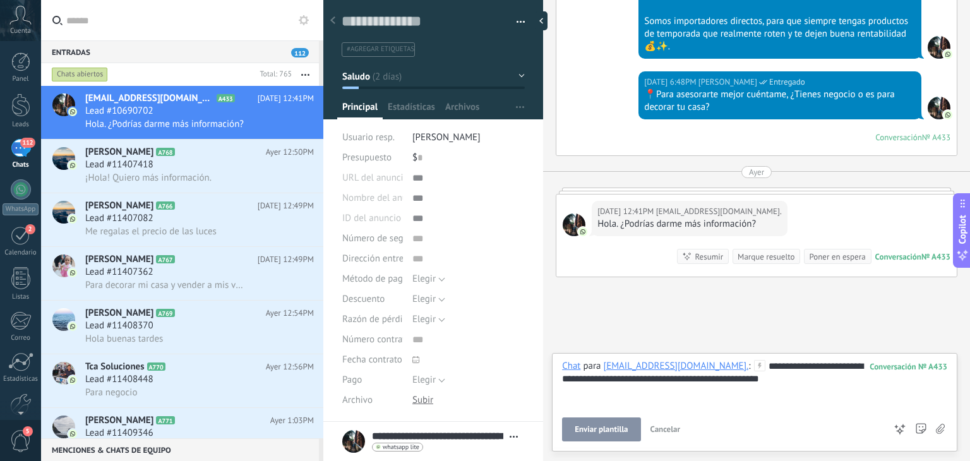
click at [605, 422] on button "Enviar plantilla" at bounding box center [601, 429] width 78 height 24
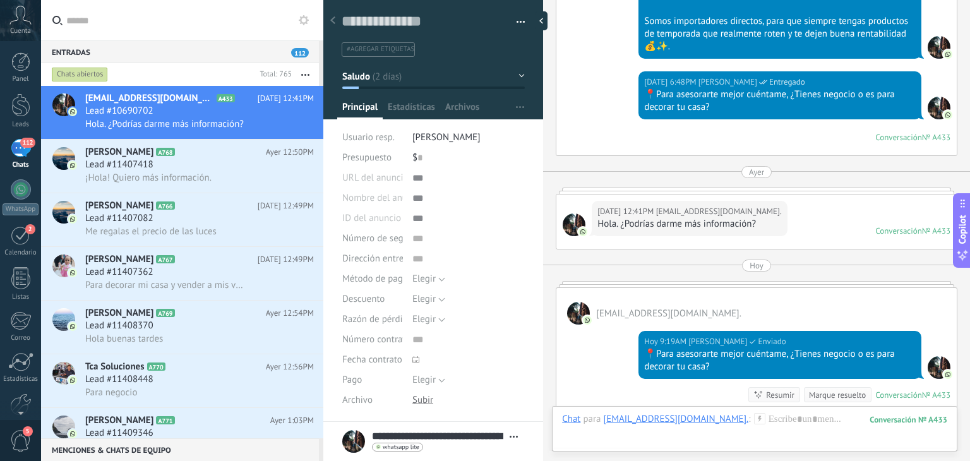
scroll to position [432, 0]
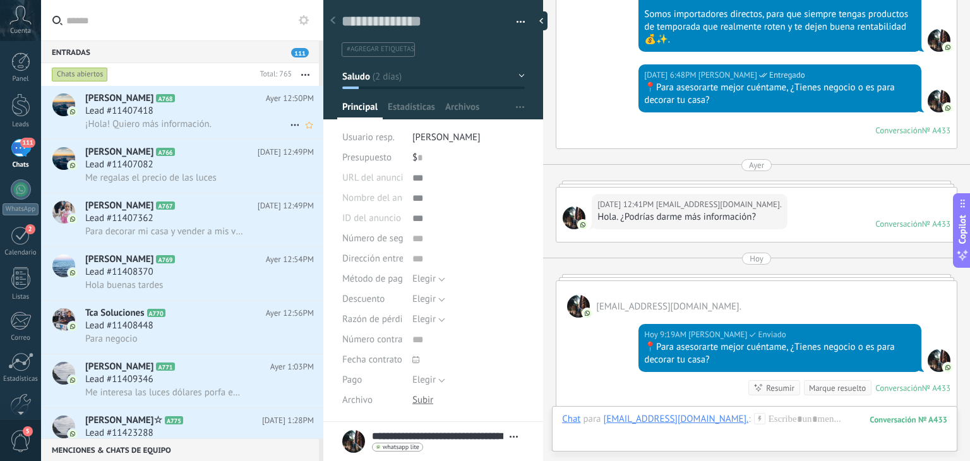
click at [237, 105] on div "Lead #11407418" at bounding box center [199, 111] width 229 height 13
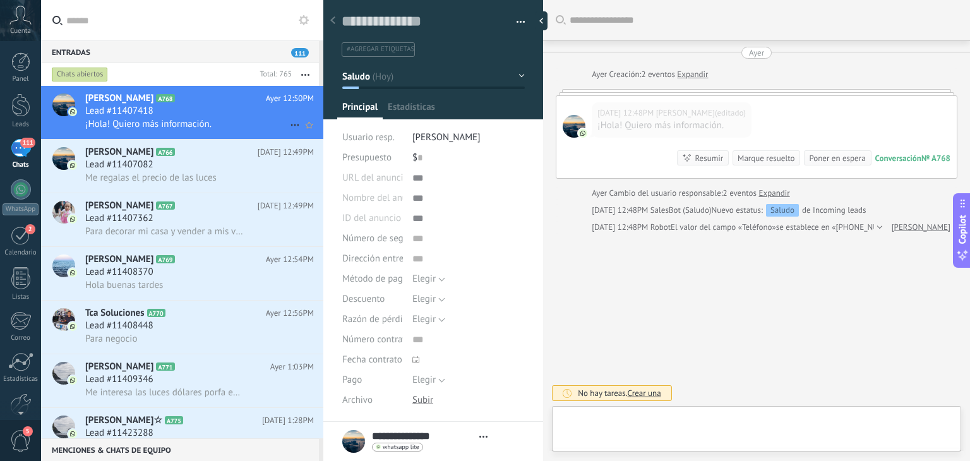
type textarea "**********"
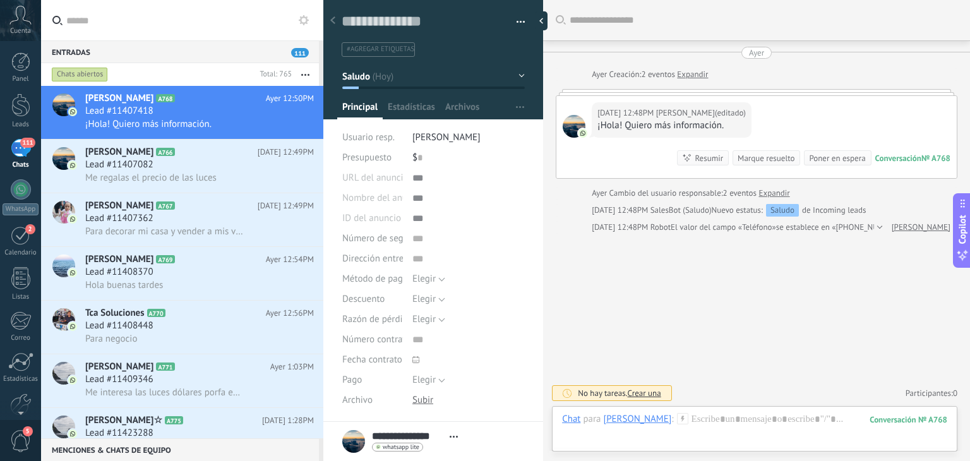
scroll to position [140, 0]
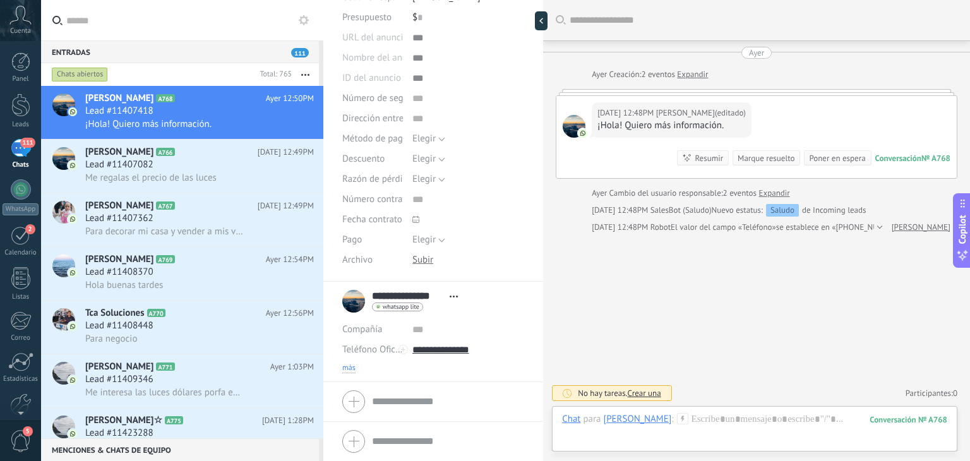
click at [354, 369] on span "más" at bounding box center [348, 368] width 13 height 10
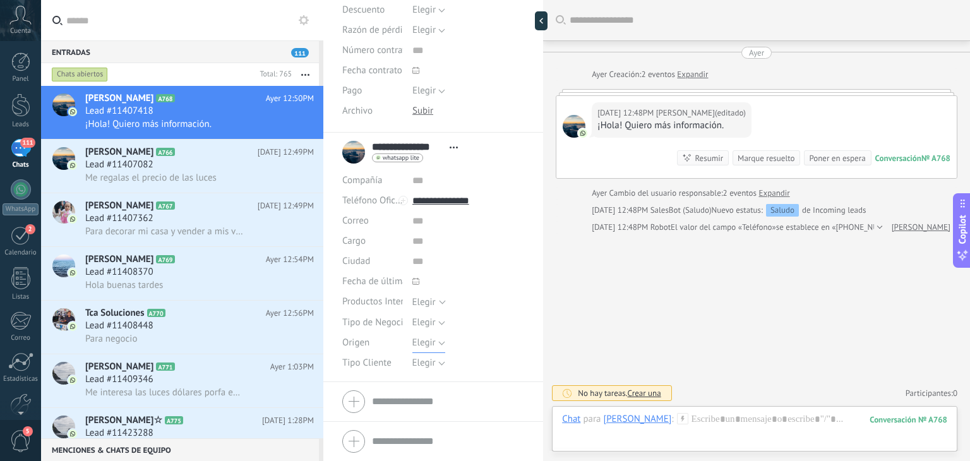
click at [424, 341] on span "Elegir" at bounding box center [423, 343] width 23 height 12
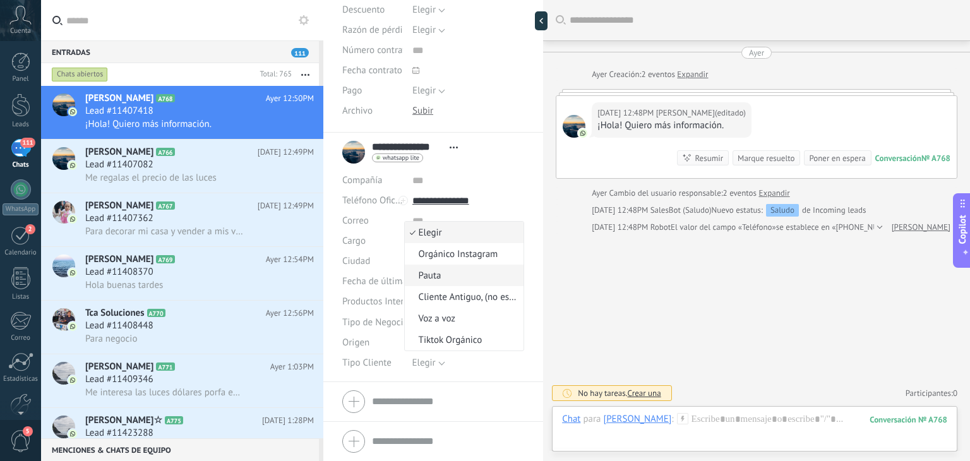
click at [443, 276] on span "Pauta" at bounding box center [463, 276] width 116 height 12
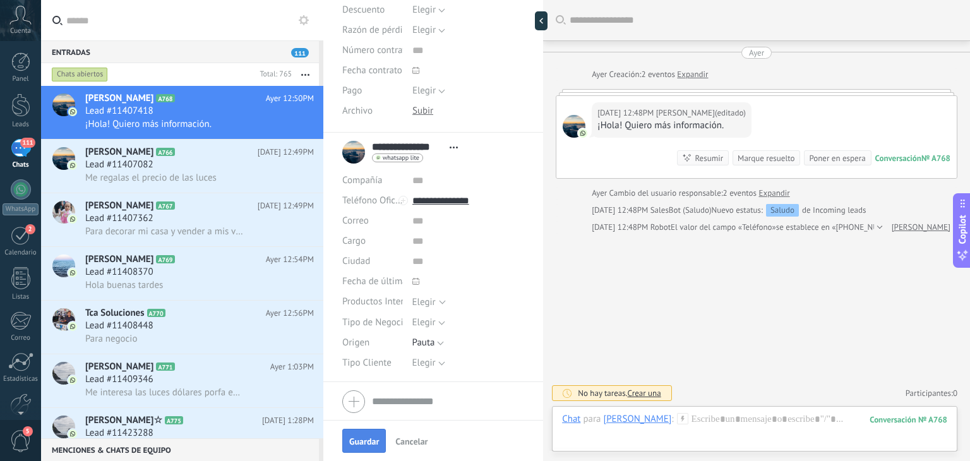
click at [363, 437] on span "Guardar" at bounding box center [364, 441] width 30 height 9
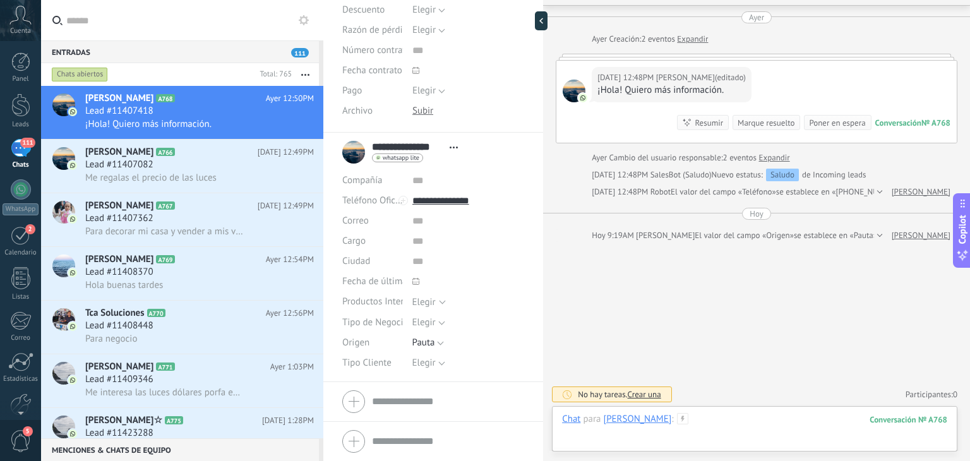
click at [715, 415] on div at bounding box center [754, 432] width 385 height 38
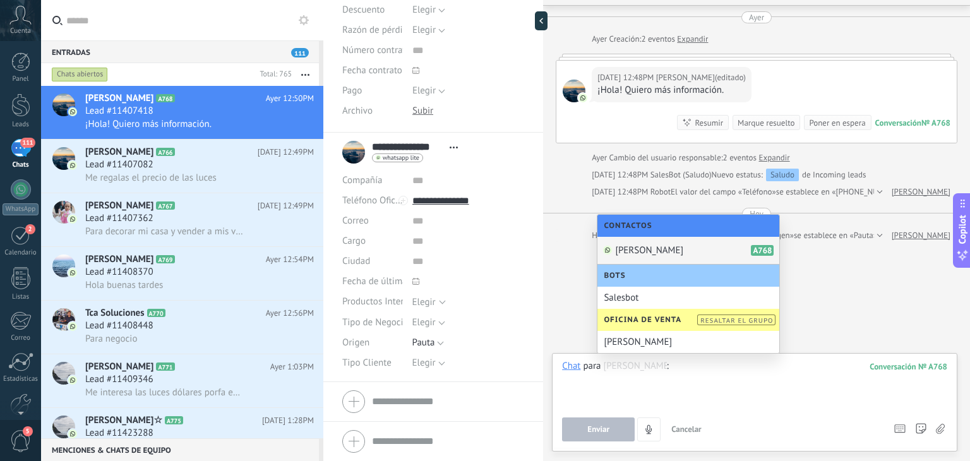
click at [717, 384] on div at bounding box center [754, 384] width 385 height 48
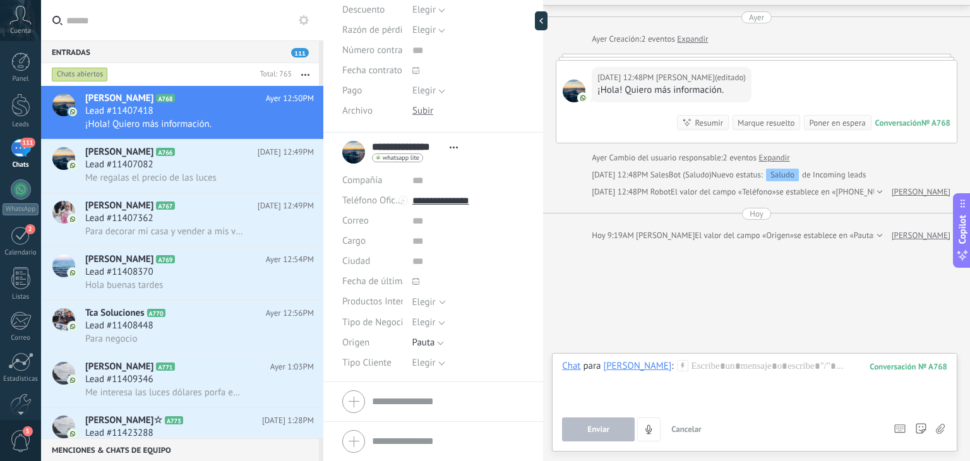
click at [301, 17] on use at bounding box center [304, 20] width 10 height 10
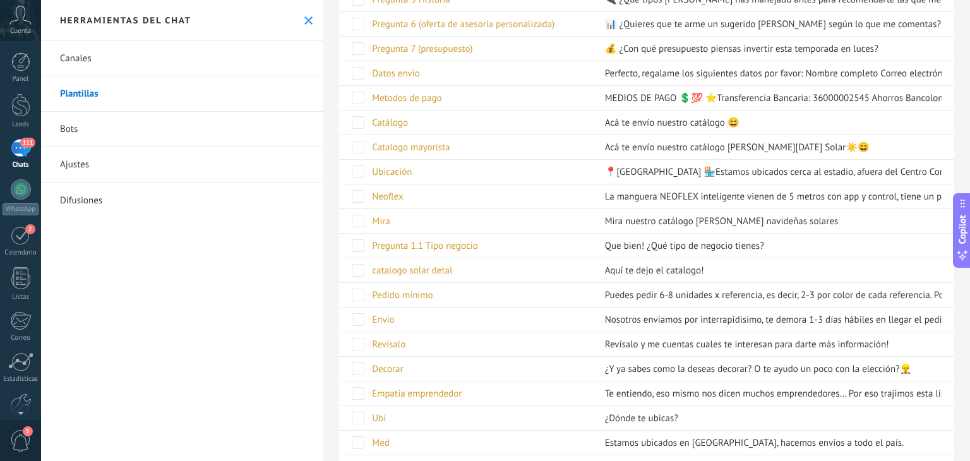
scroll to position [669, 0]
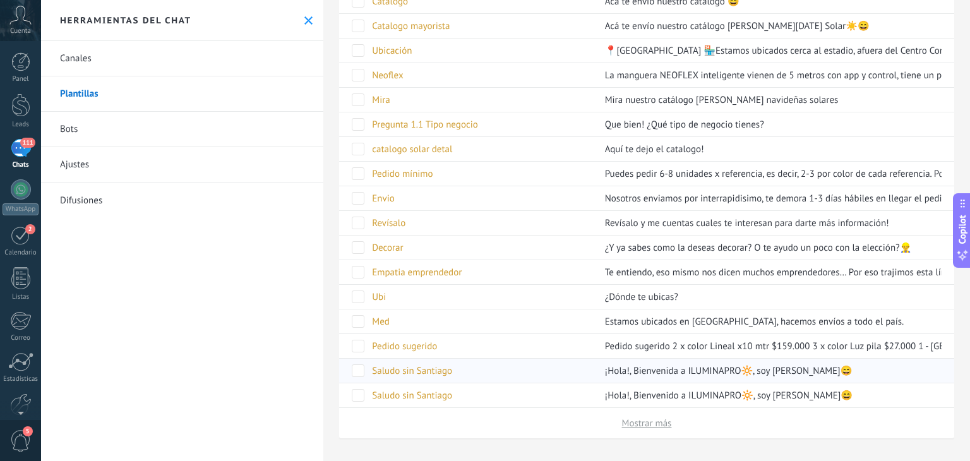
click at [441, 366] on span "Saludo sin Santiago" at bounding box center [412, 371] width 80 height 12
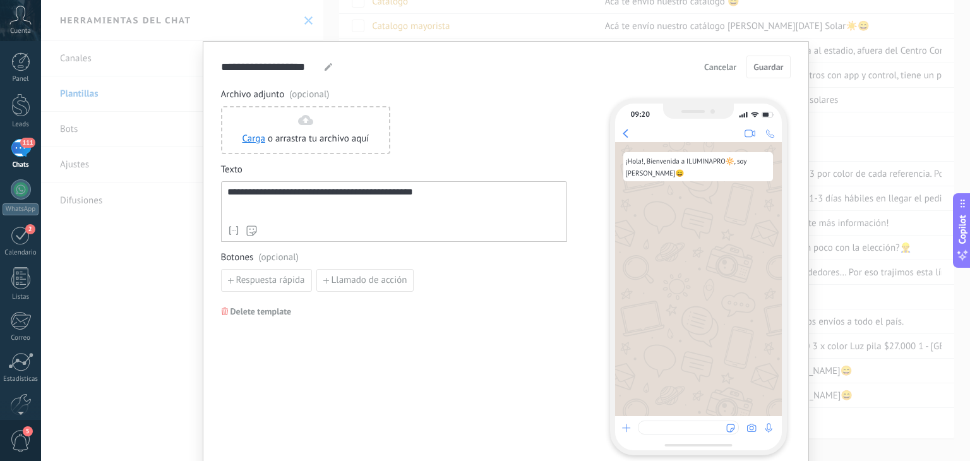
click at [323, 71] on div at bounding box center [328, 66] width 10 height 15
click at [325, 66] on icon at bounding box center [329, 67] width 8 height 8
click at [250, 69] on input "**********" at bounding box center [270, 66] width 99 height 15
type input "**********"
click at [759, 64] on span "Guardar" at bounding box center [768, 67] width 30 height 9
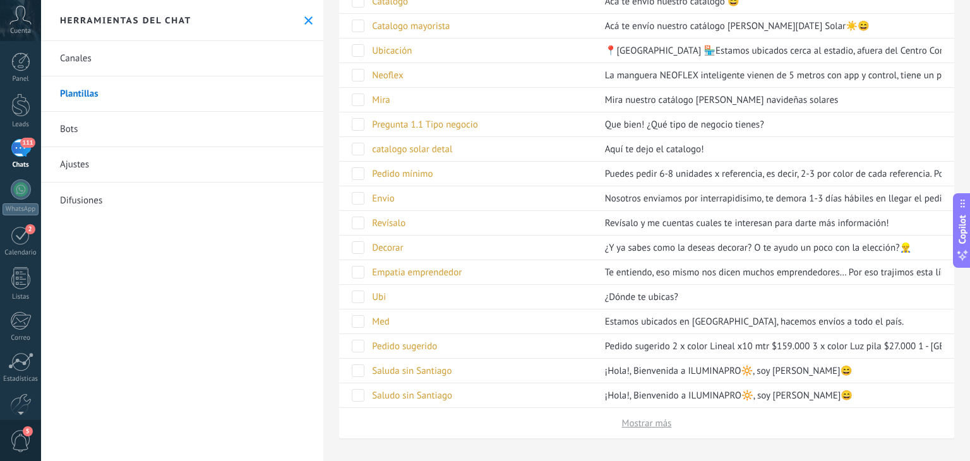
click at [308, 18] on button at bounding box center [308, 20] width 11 height 11
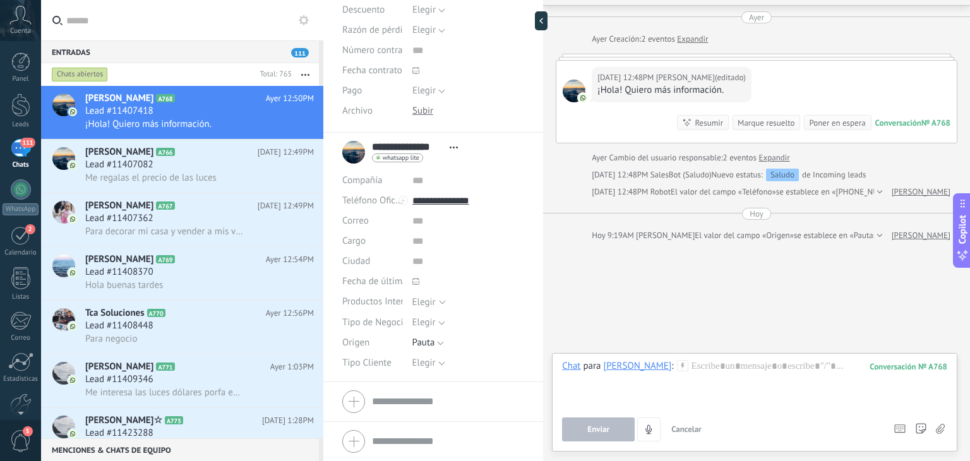
drag, startPoint x: 746, startPoint y: 389, endPoint x: 701, endPoint y: 279, distance: 118.4
click at [701, 279] on div "Buscar Carga más Ayer Ayer Creación: 2 eventos Expandir Ayer 12:48PM Marleny Ca…" at bounding box center [756, 214] width 427 height 498
click at [705, 367] on div at bounding box center [754, 384] width 385 height 48
click at [650, 289] on div "Buscar Carga más Ayer Ayer Creación: 2 eventos Expandir Ayer 12:48PM Marleny Ca…" at bounding box center [756, 214] width 427 height 498
click at [708, 384] on div at bounding box center [754, 384] width 385 height 48
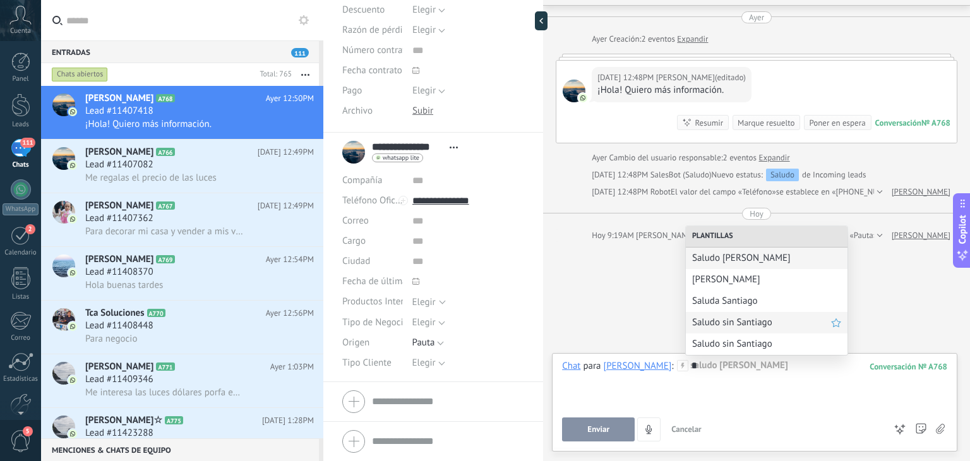
click at [724, 331] on div "Saludo sin Santiago" at bounding box center [767, 322] width 162 height 21
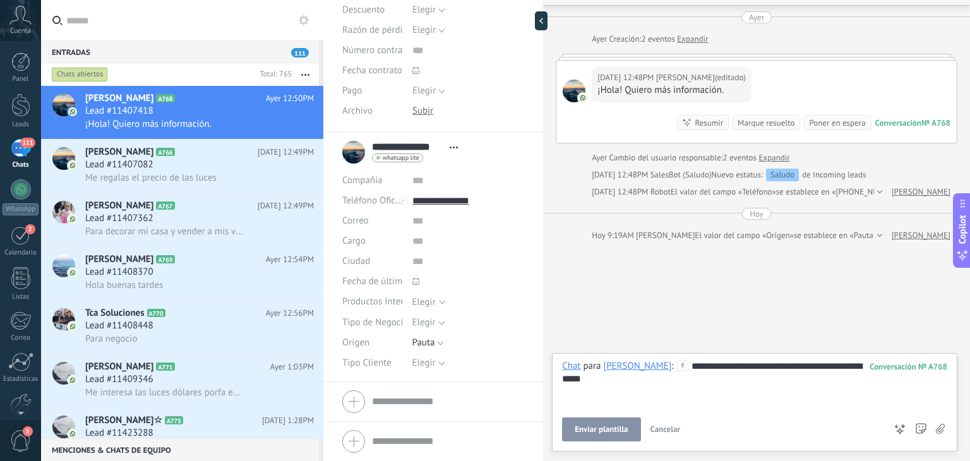
click at [613, 434] on span "Enviar plantilla" at bounding box center [601, 429] width 53 height 9
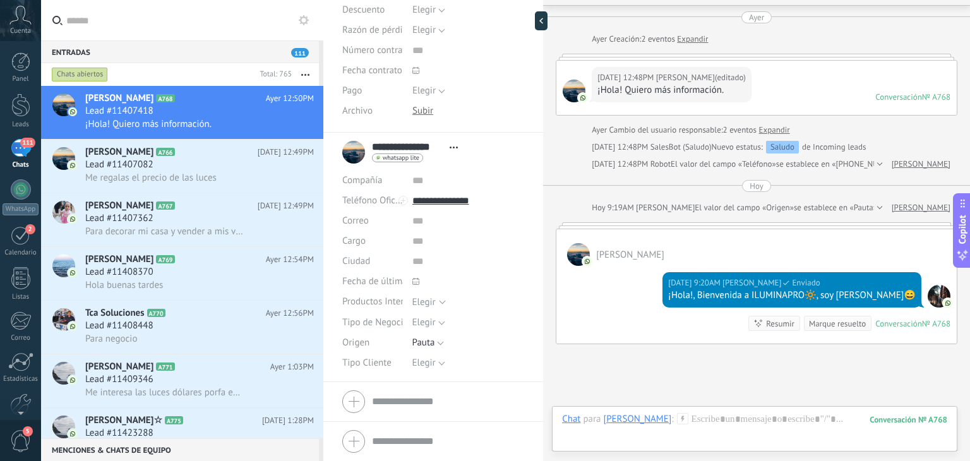
scroll to position [138, 0]
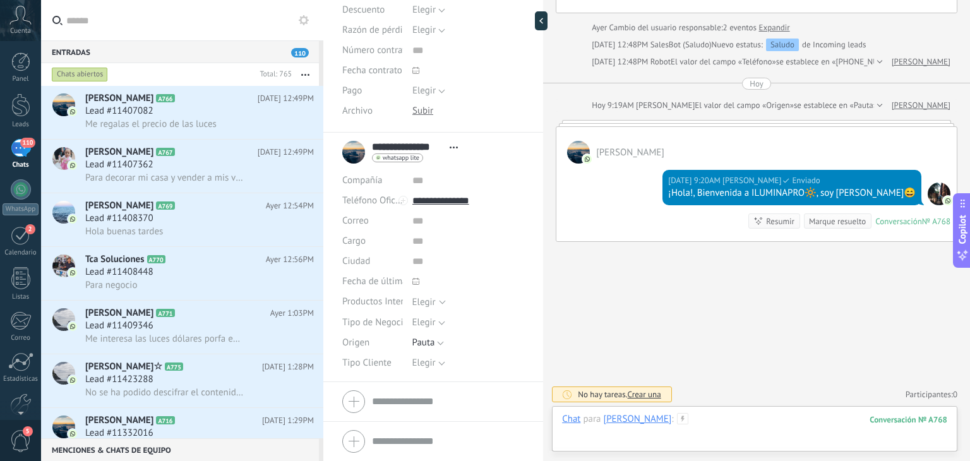
click at [699, 414] on div at bounding box center [754, 432] width 385 height 38
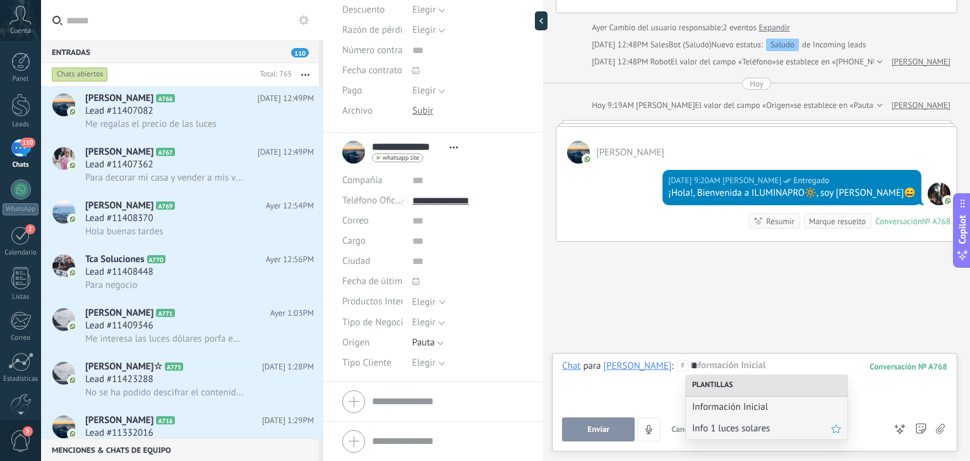
click at [720, 424] on span "Info 1 luces solares" at bounding box center [761, 428] width 139 height 12
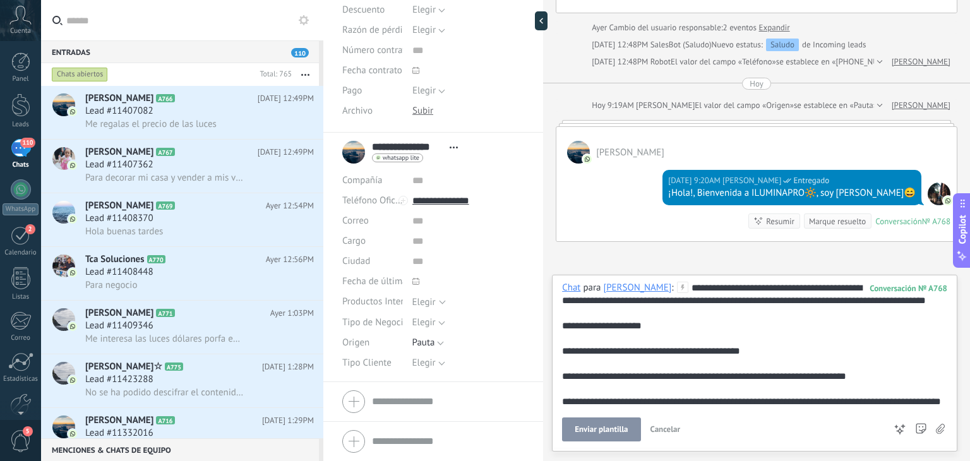
click at [607, 422] on button "Enviar plantilla" at bounding box center [601, 429] width 78 height 24
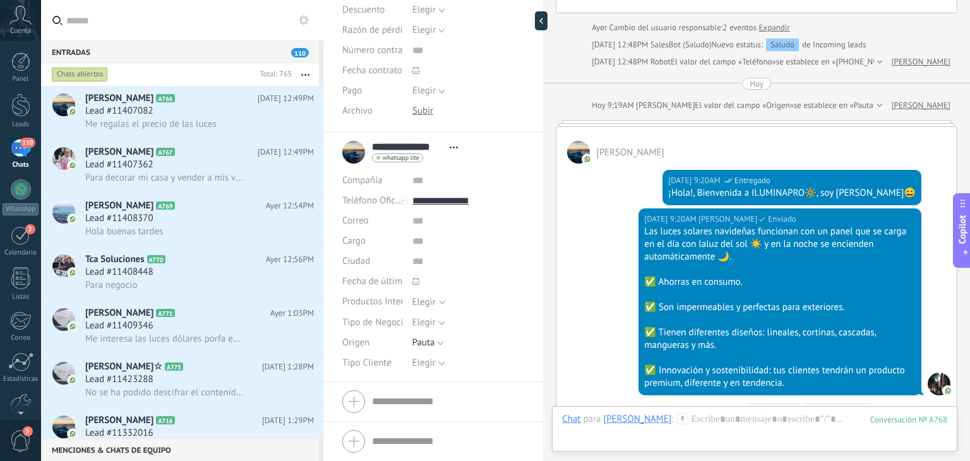
scroll to position [328, 0]
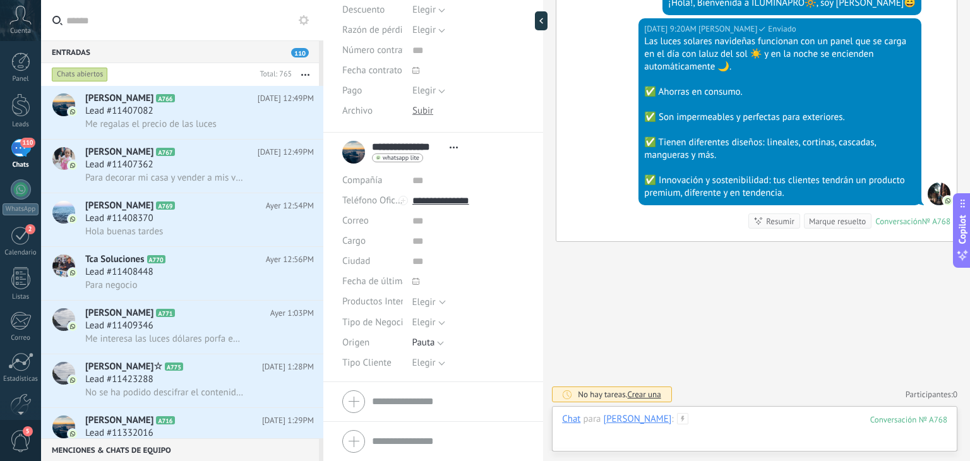
click at [714, 415] on div at bounding box center [754, 432] width 385 height 38
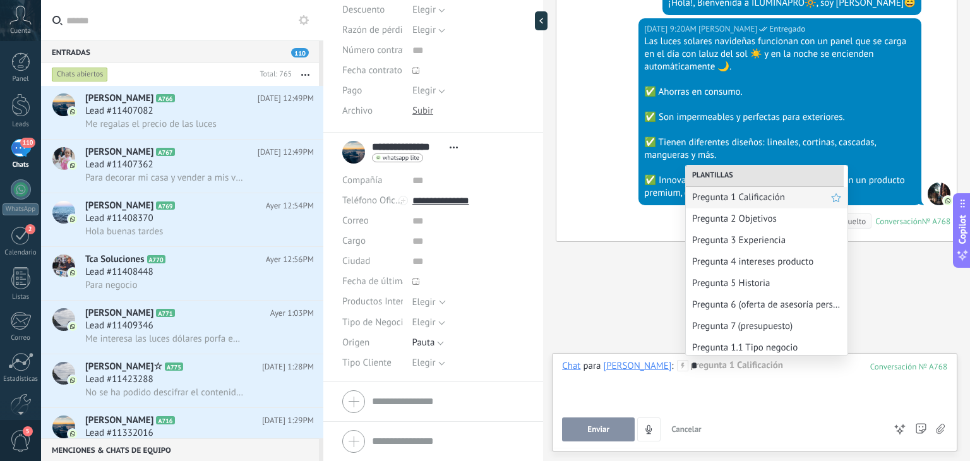
click at [723, 201] on span "Pregunta 1 Calificación" at bounding box center [761, 197] width 139 height 12
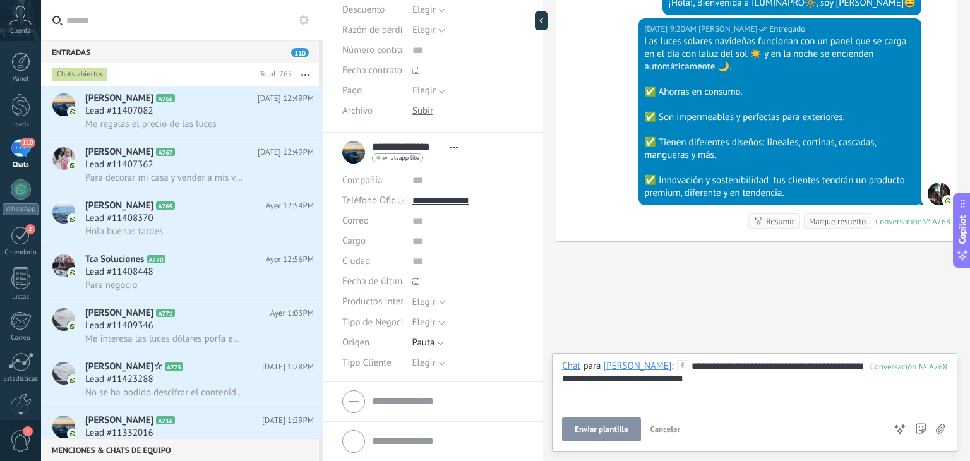
click at [591, 431] on span "Enviar plantilla" at bounding box center [601, 429] width 53 height 9
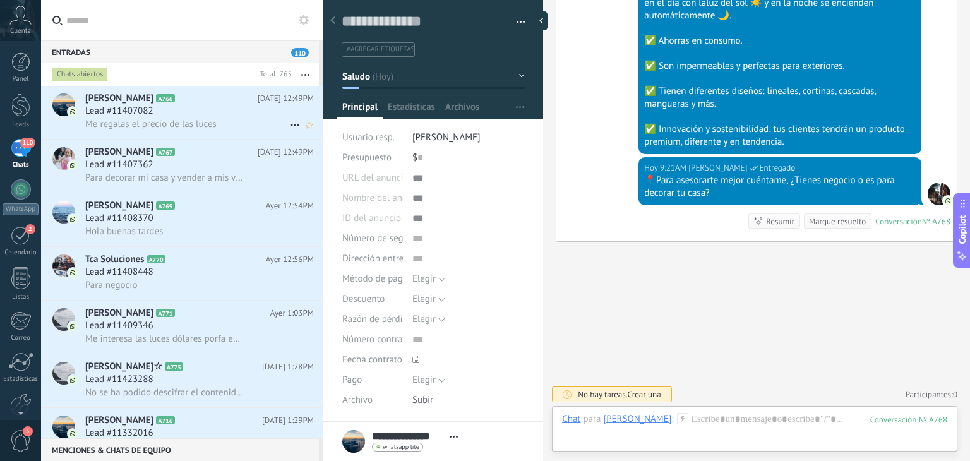
scroll to position [0, 0]
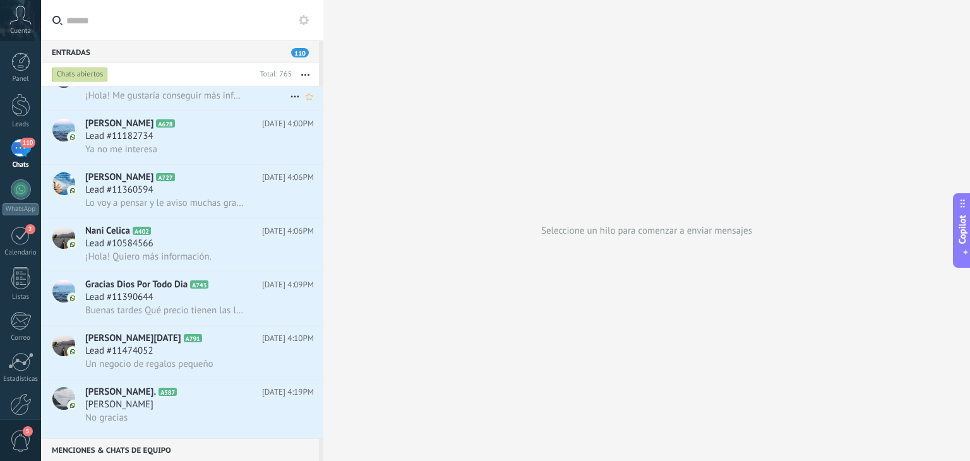
scroll to position [1071, 0]
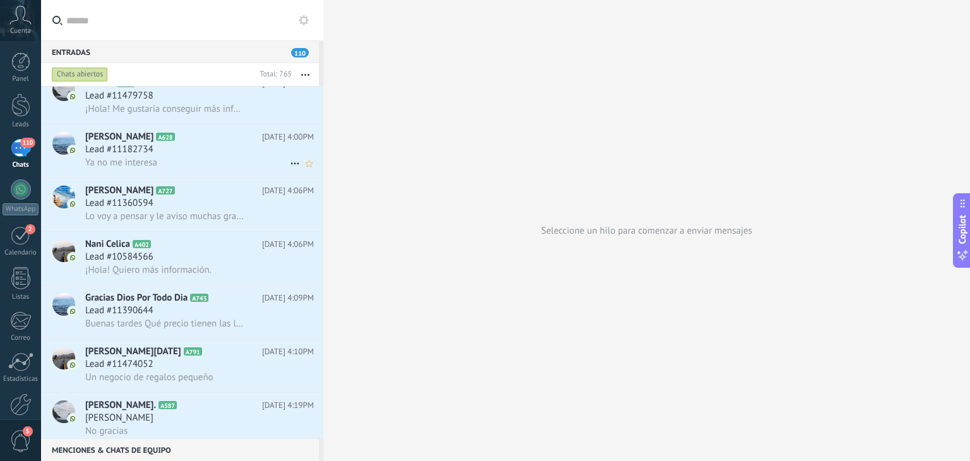
click at [179, 139] on icon at bounding box center [185, 137] width 13 height 13
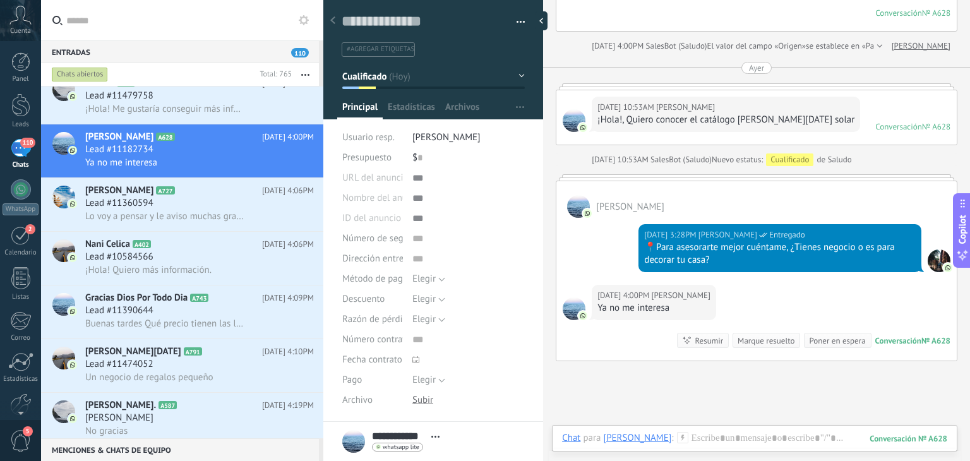
scroll to position [648, 0]
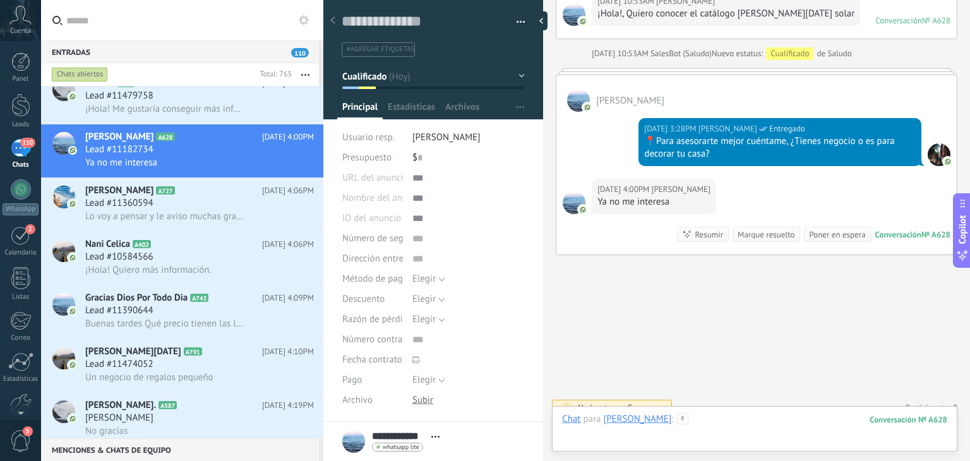
click at [725, 419] on div at bounding box center [754, 432] width 385 height 38
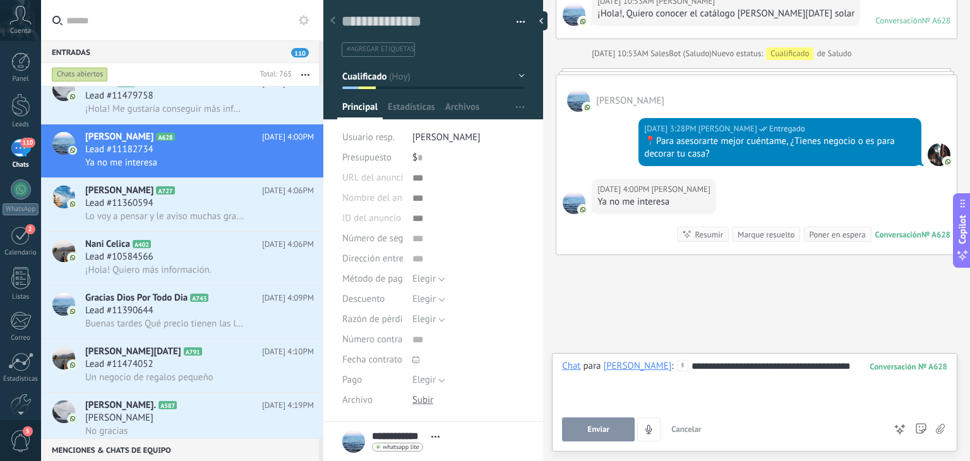
click at [604, 432] on span "Enviar" at bounding box center [598, 429] width 22 height 9
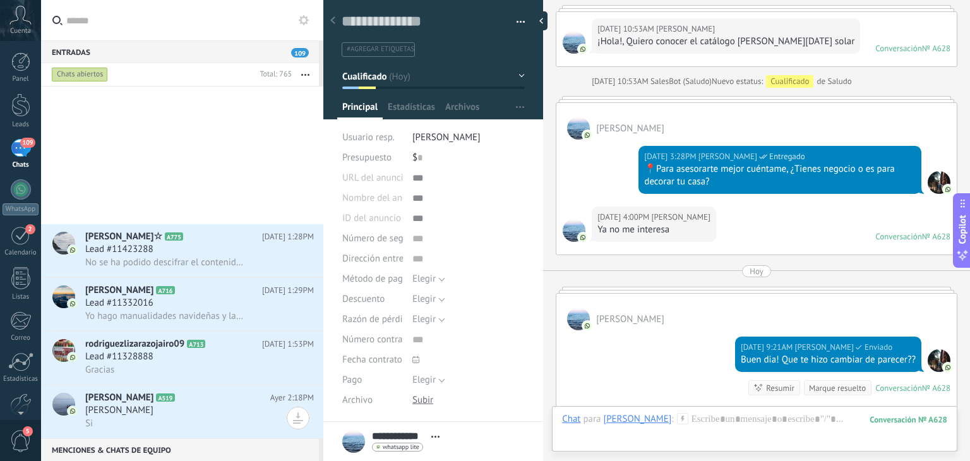
scroll to position [0, 0]
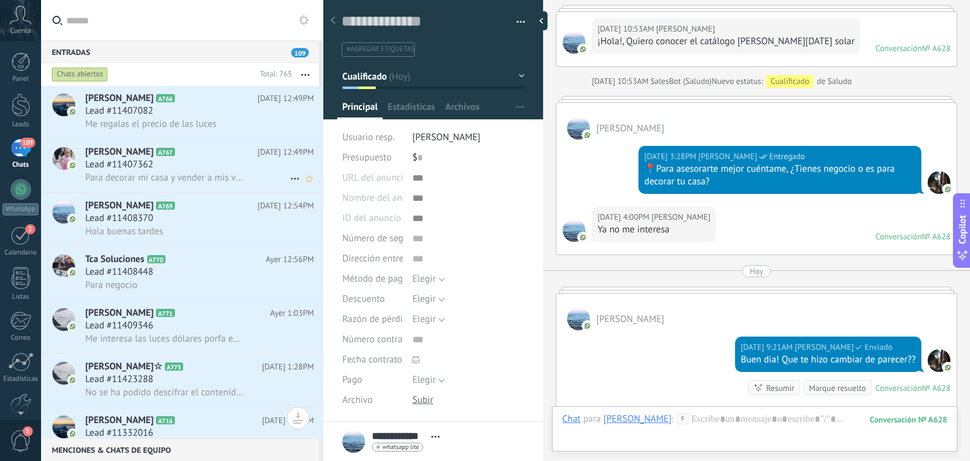
click at [165, 160] on div "Lead #11407362" at bounding box center [199, 164] width 229 height 13
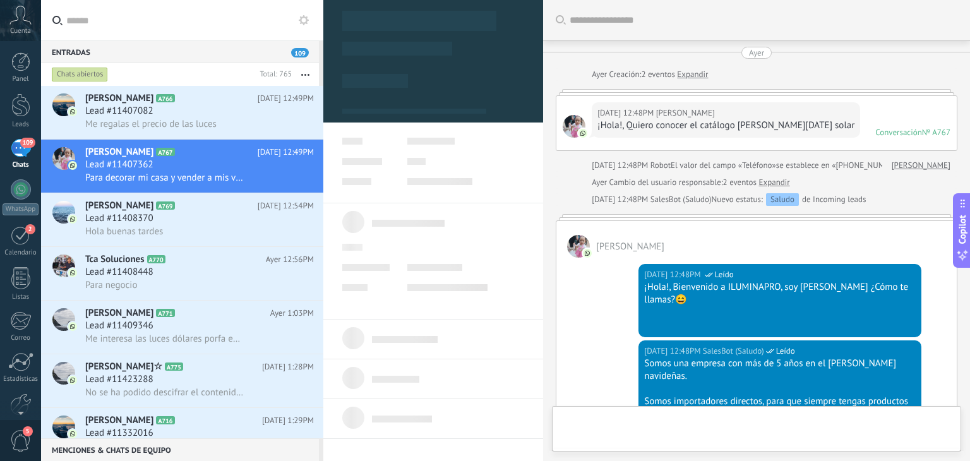
scroll to position [458, 0]
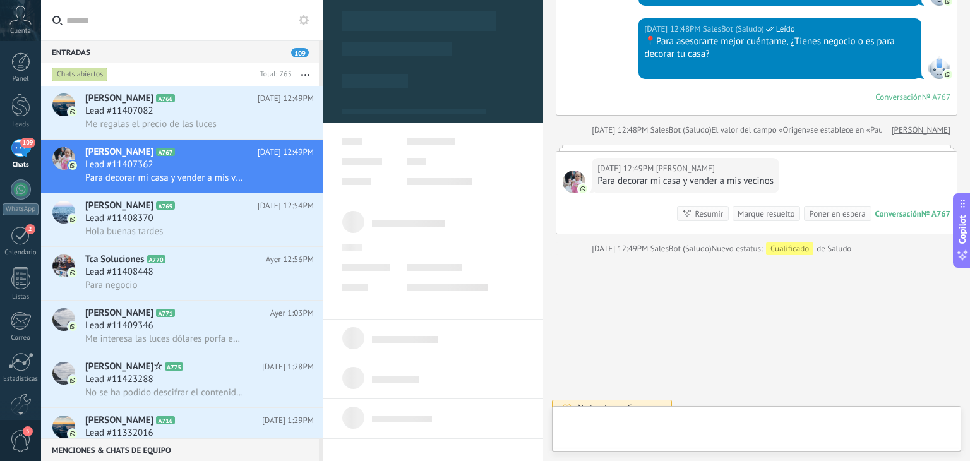
type textarea "**********"
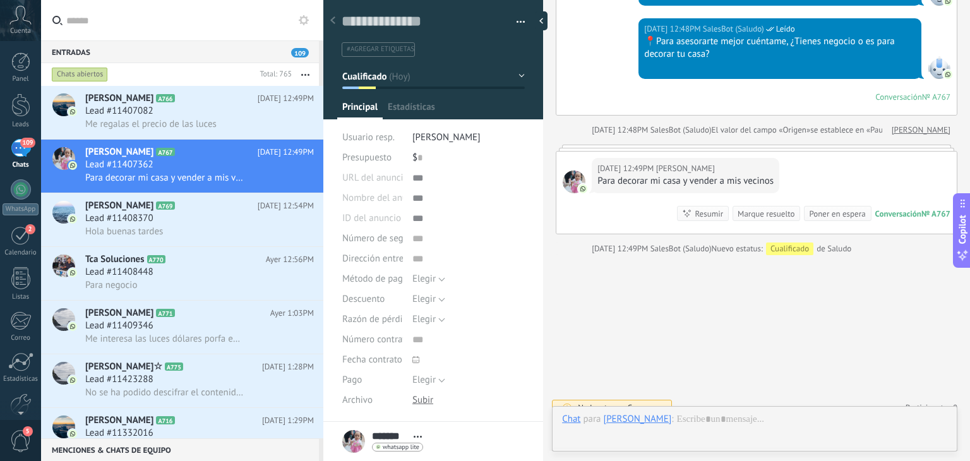
scroll to position [18, 0]
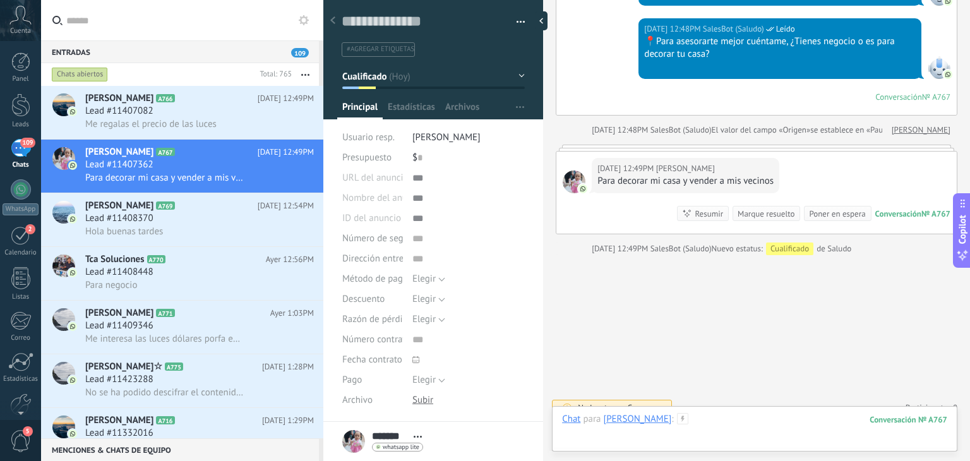
click at [719, 425] on div at bounding box center [754, 432] width 385 height 38
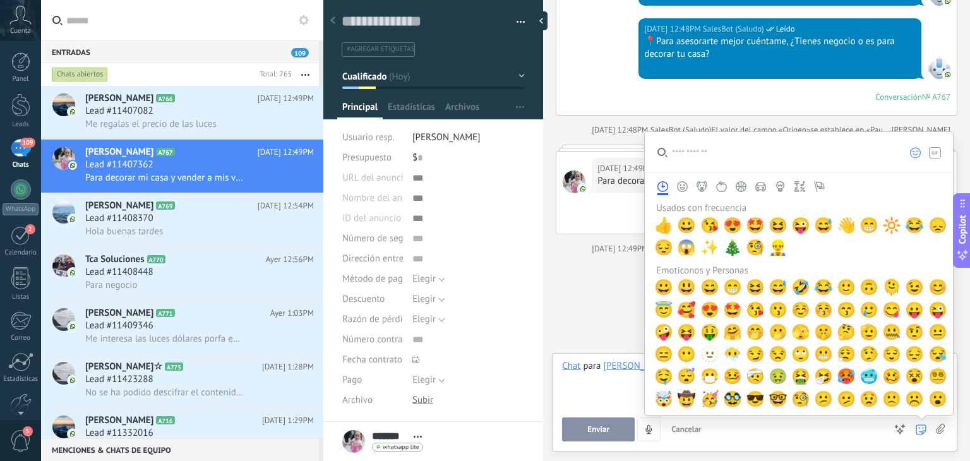
click at [921, 415] on div at bounding box center [798, 273] width 309 height 284
click at [861, 223] on span "😁" at bounding box center [868, 226] width 19 height 18
click at [623, 431] on button "Enviar" at bounding box center [598, 429] width 73 height 24
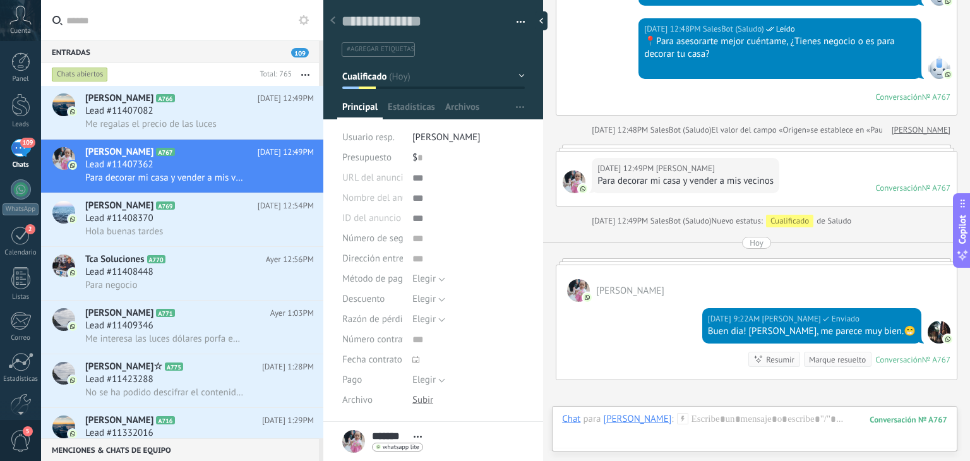
scroll to position [422, 0]
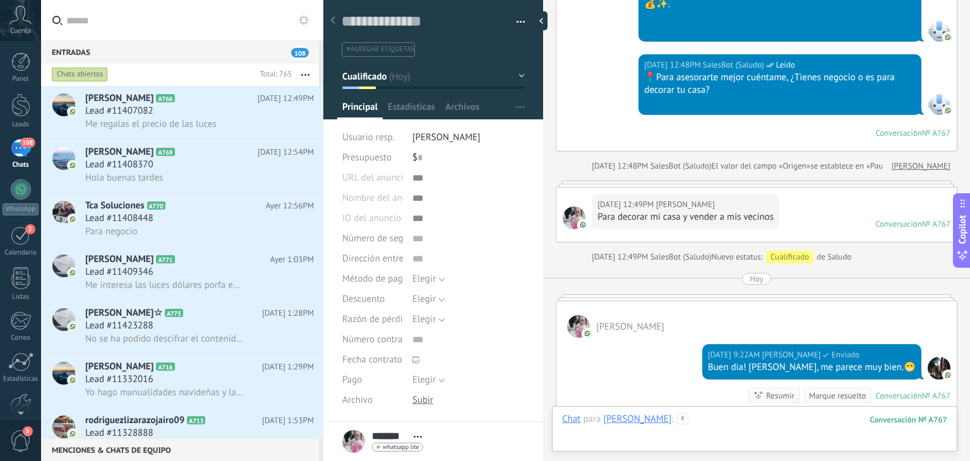
click at [701, 419] on div at bounding box center [754, 432] width 385 height 38
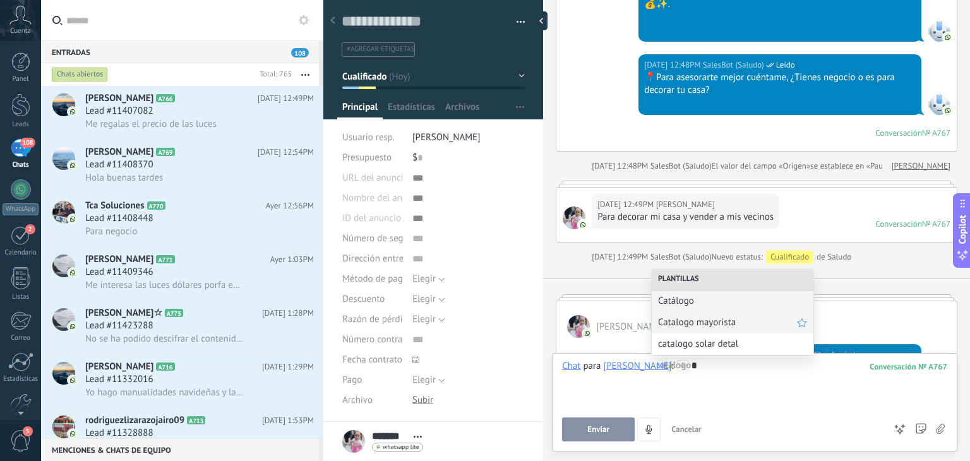
click at [696, 324] on span "Catalogo mayorista" at bounding box center [727, 322] width 139 height 12
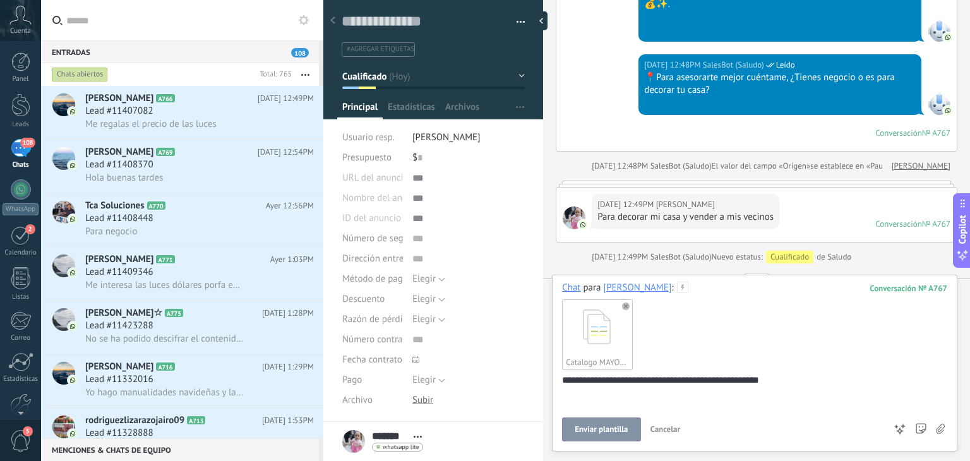
click at [625, 420] on button "Enviar plantilla" at bounding box center [601, 429] width 78 height 24
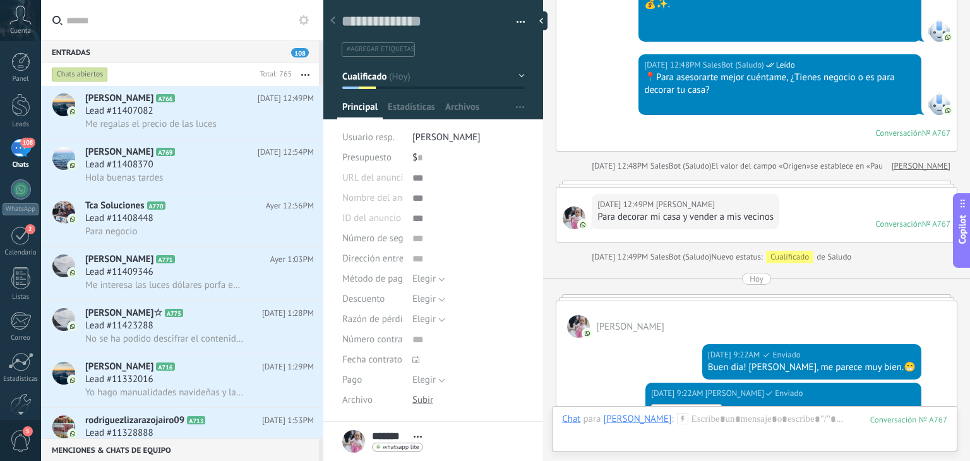
scroll to position [700, 0]
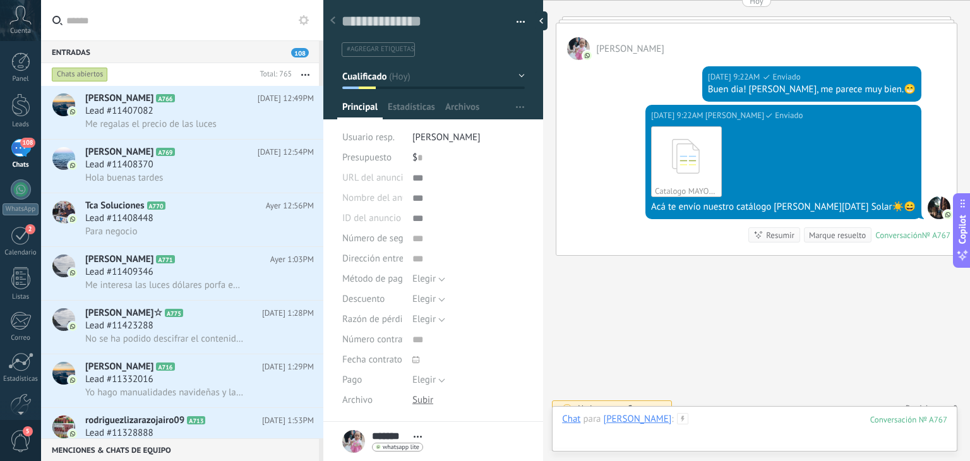
click at [696, 426] on div at bounding box center [754, 432] width 385 height 38
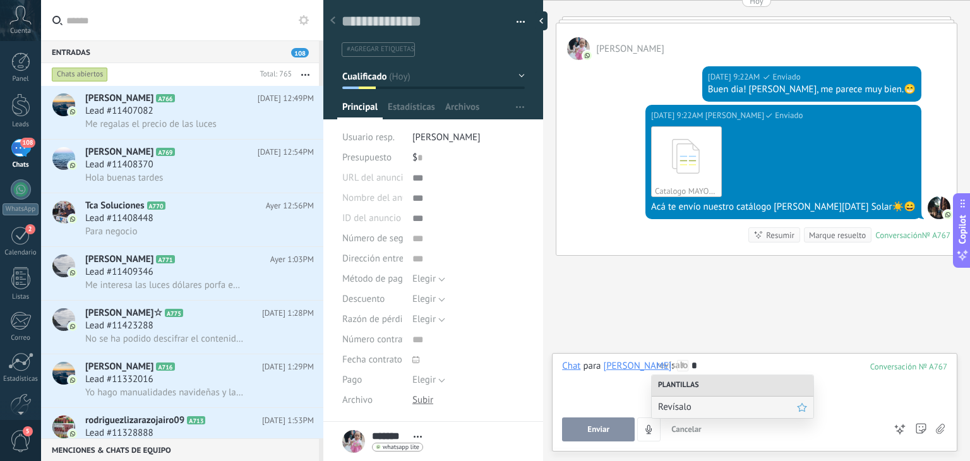
click at [696, 405] on span "Revísalo" at bounding box center [727, 407] width 139 height 12
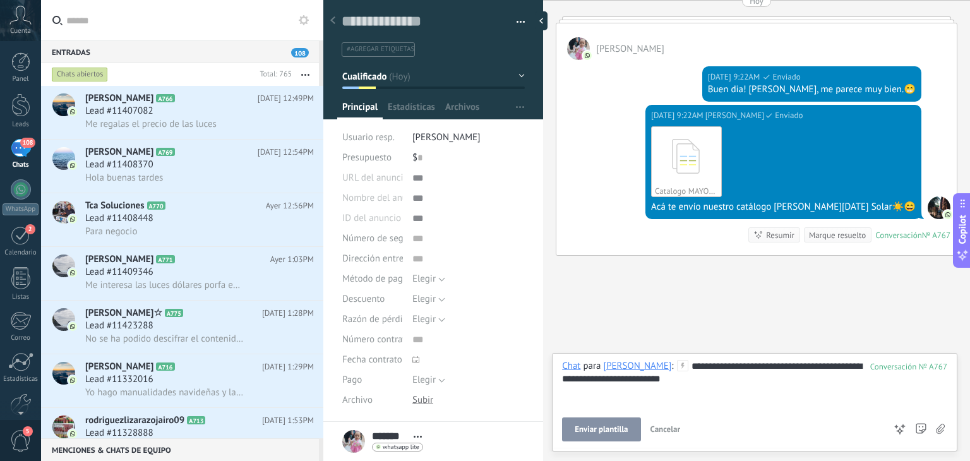
click at [617, 434] on span "Enviar plantilla" at bounding box center [601, 429] width 53 height 9
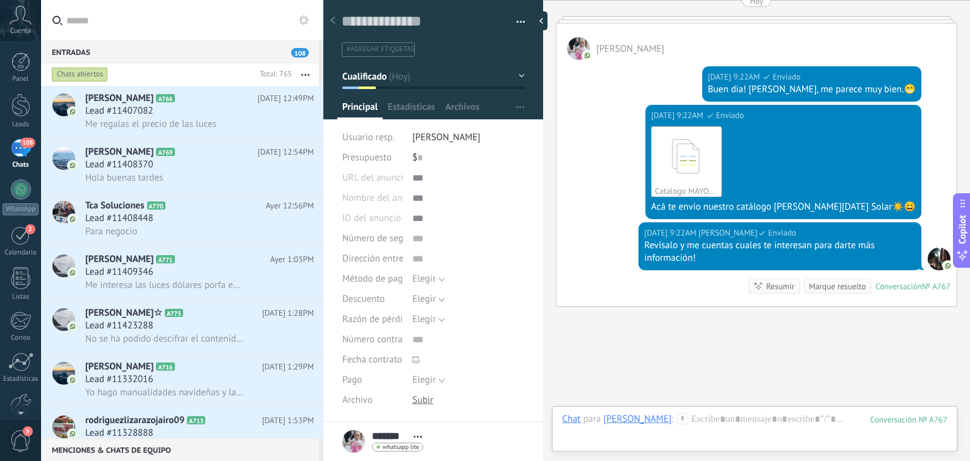
scroll to position [751, 0]
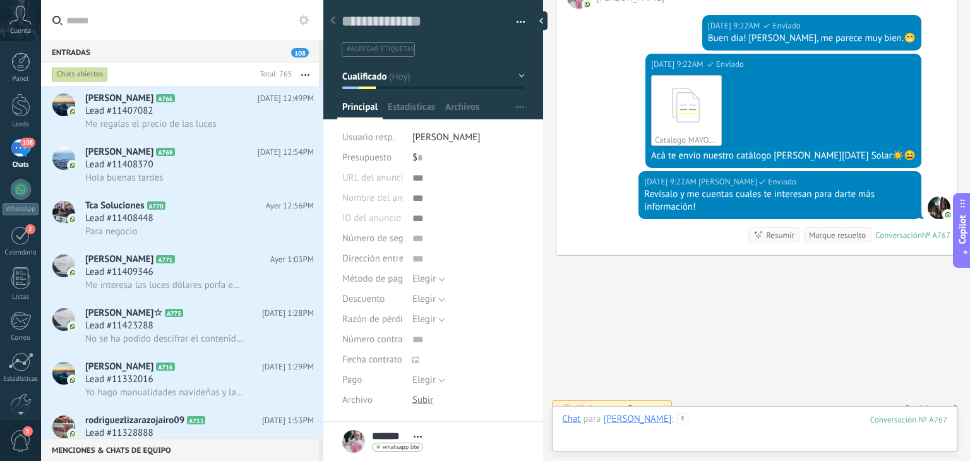
click at [676, 424] on div at bounding box center [754, 432] width 385 height 38
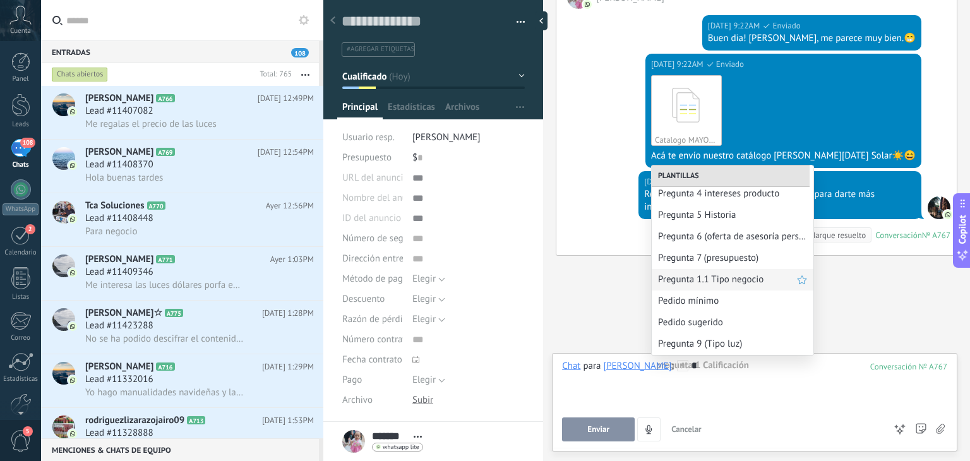
scroll to position [0, 0]
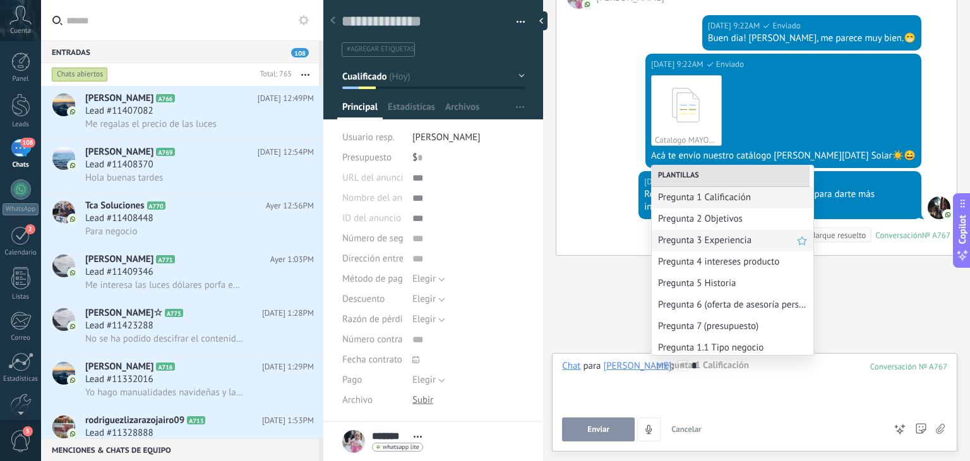
click at [727, 239] on span "Pregunta 3 Experiencia" at bounding box center [727, 240] width 139 height 12
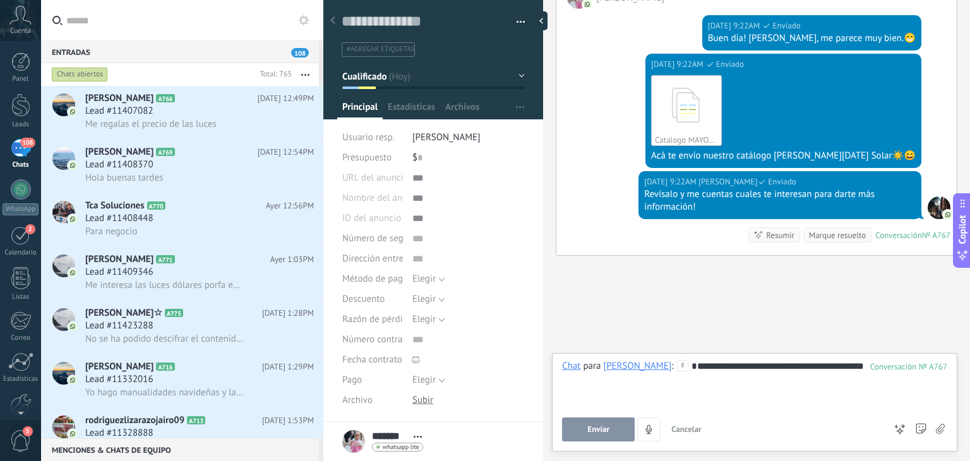
click at [598, 429] on span "Enviar" at bounding box center [598, 429] width 22 height 9
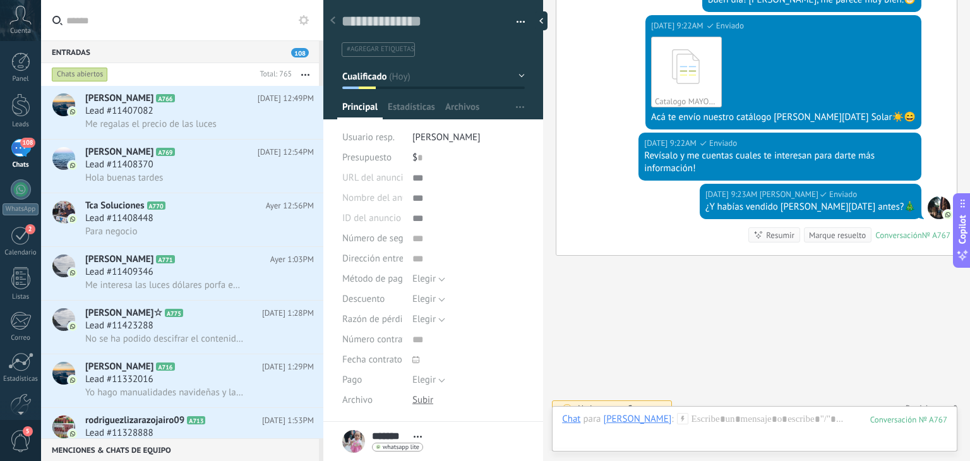
scroll to position [160, 0]
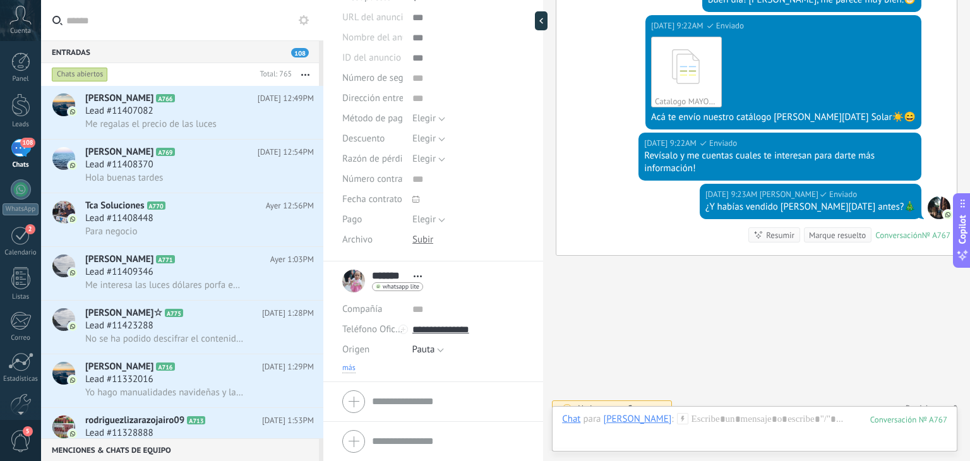
click at [346, 364] on span "más" at bounding box center [348, 368] width 13 height 10
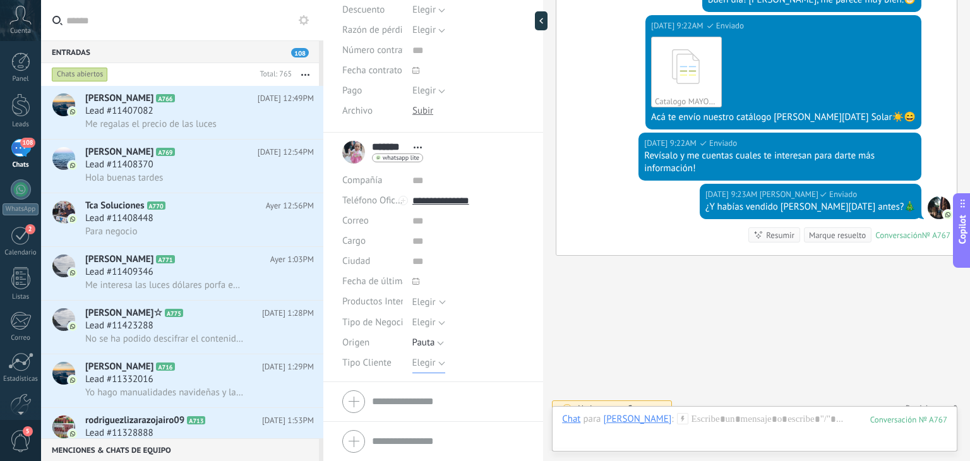
click at [431, 364] on span "Elegir" at bounding box center [423, 363] width 23 height 12
click at [432, 408] on span "Emprendedor" at bounding box center [456, 406] width 116 height 12
click at [364, 439] on span "Guardar" at bounding box center [364, 441] width 30 height 9
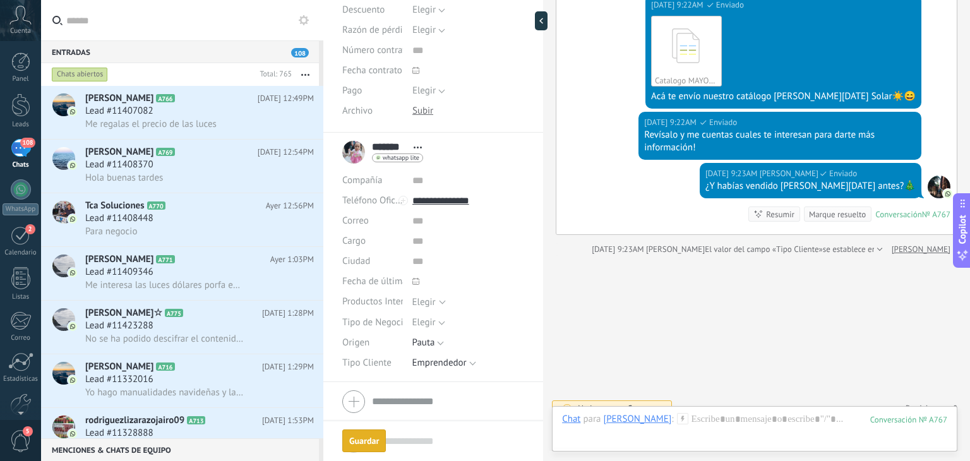
click at [299, 21] on icon at bounding box center [304, 20] width 10 height 10
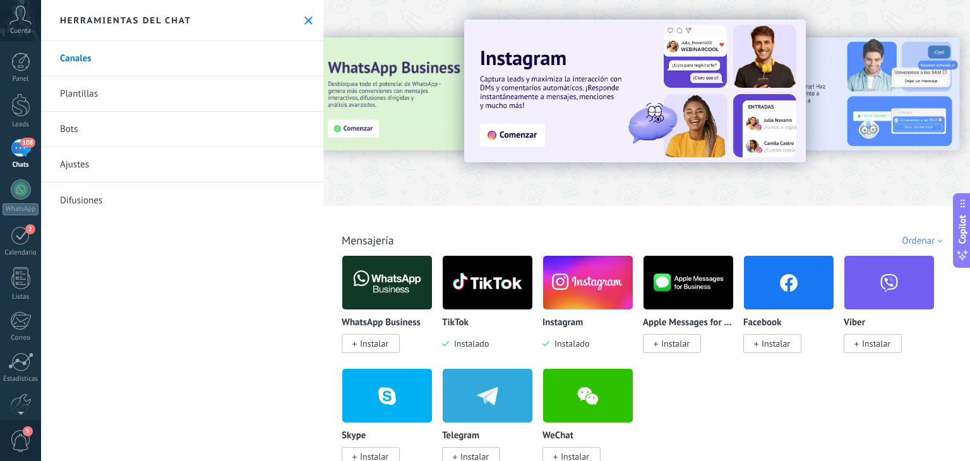
click at [235, 102] on link "Plantillas" at bounding box center [182, 93] width 282 height 35
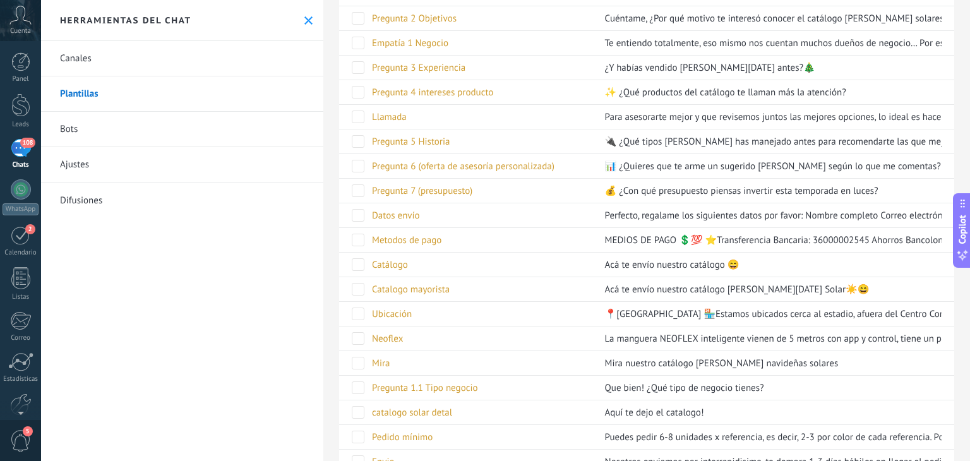
scroll to position [292, 0]
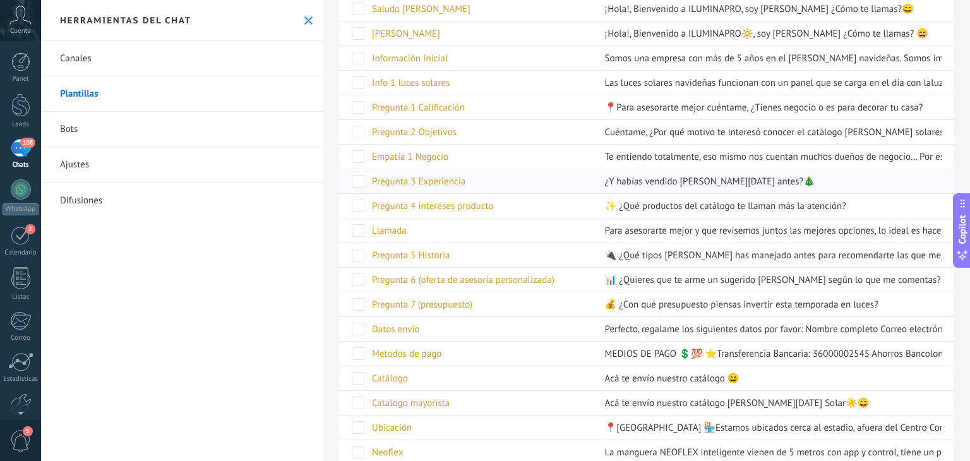
click at [468, 185] on div "Pregunta 3 Experiencia" at bounding box center [479, 181] width 227 height 24
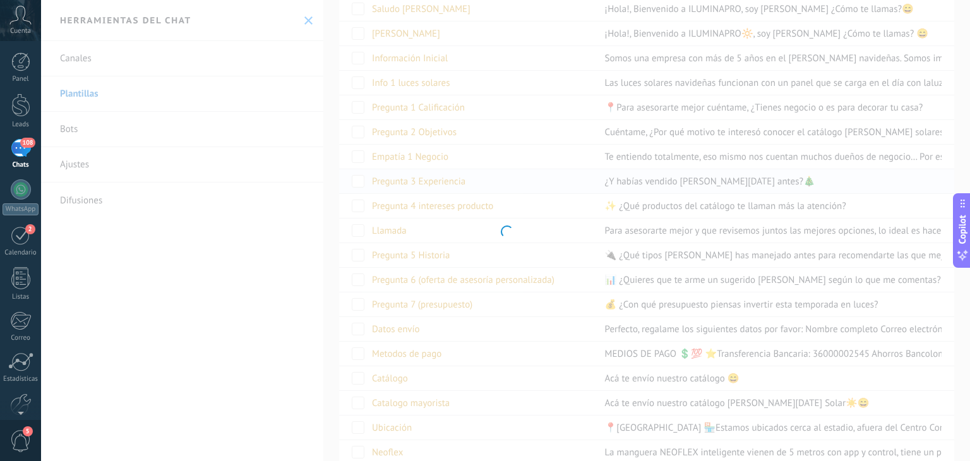
click at [468, 185] on body ".abccls-1,.abccls-2{fill-rule:evenodd}.abccls-2{fill:#fff} .abfcls-1{fill:none}…" at bounding box center [485, 230] width 970 height 461
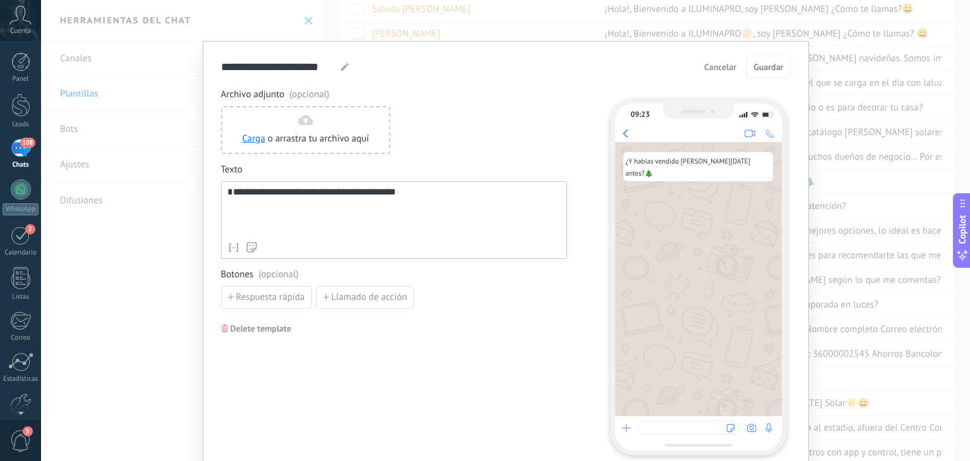
click at [321, 220] on div "**********" at bounding box center [393, 211] width 333 height 49
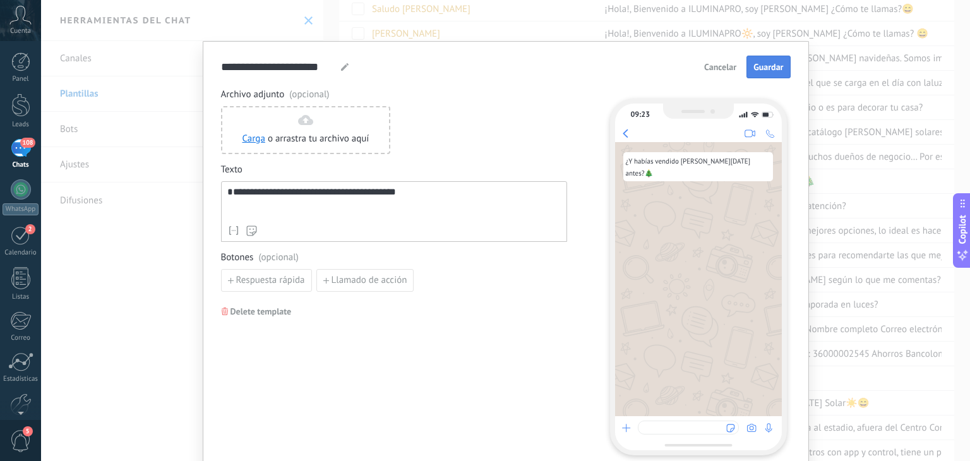
click at [761, 67] on span "Guardar" at bounding box center [768, 67] width 30 height 9
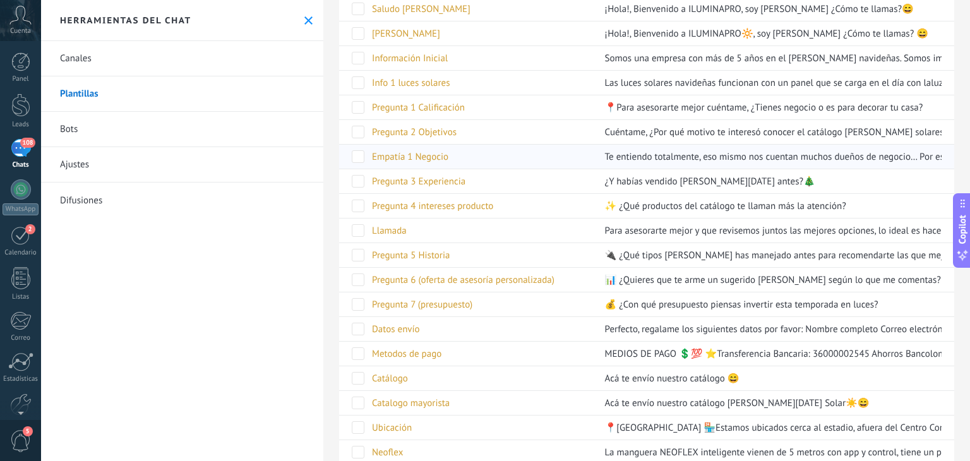
scroll to position [0, 0]
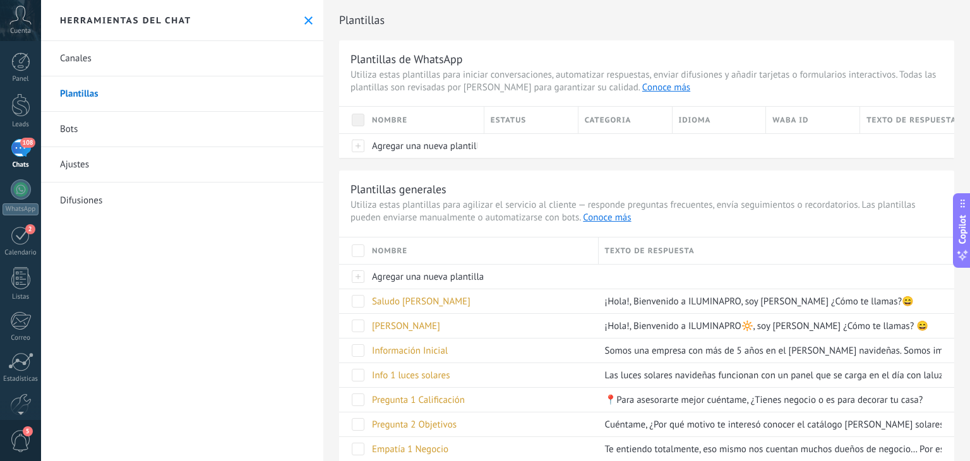
click at [27, 150] on div "108" at bounding box center [21, 148] width 20 height 18
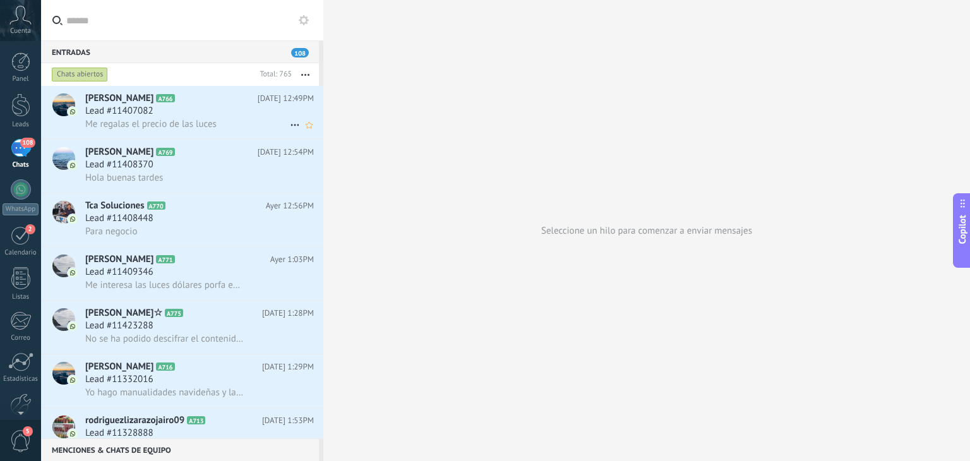
click at [202, 126] on span "Me regalas el precio de las luces" at bounding box center [150, 124] width 131 height 12
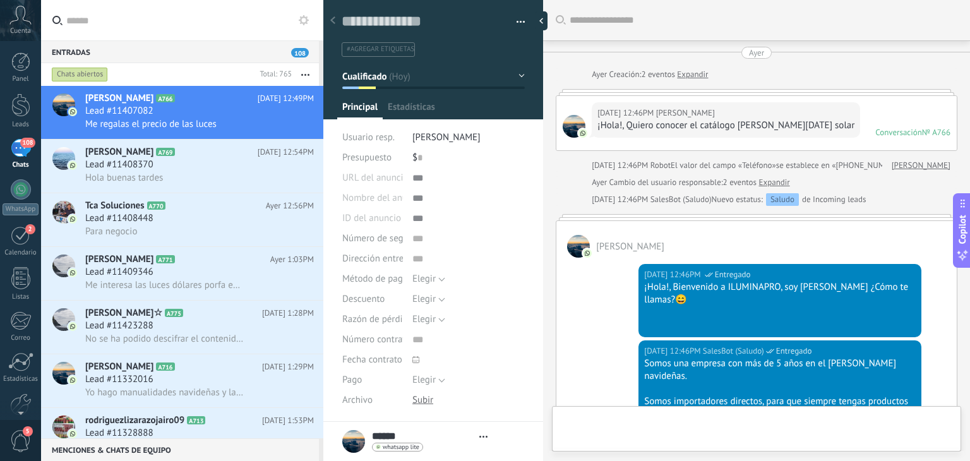
type textarea "**********"
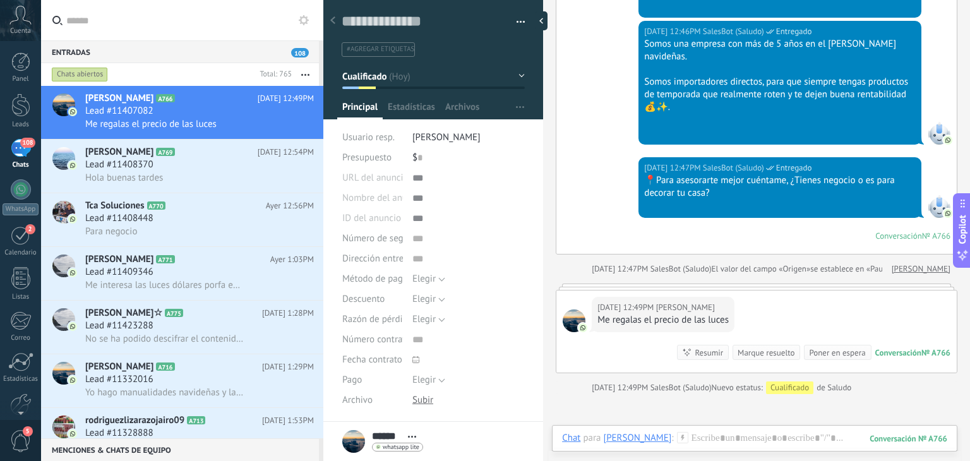
scroll to position [450, 0]
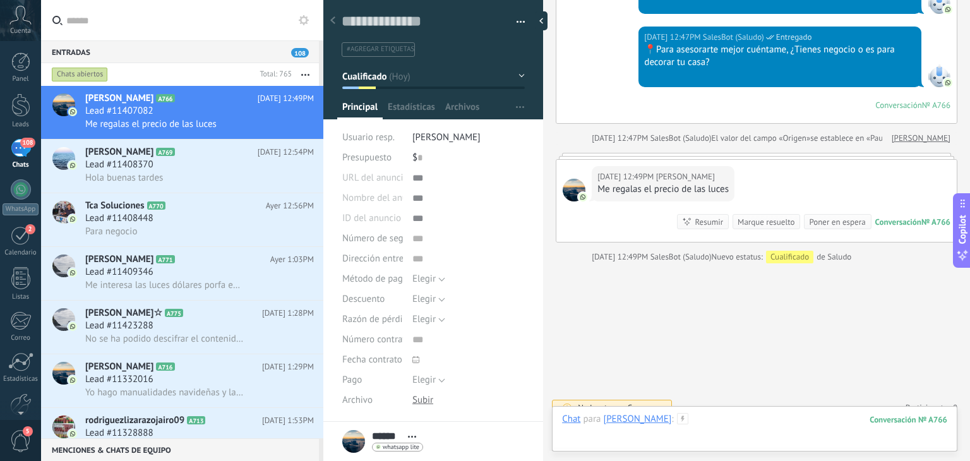
click at [687, 430] on div at bounding box center [754, 432] width 385 height 38
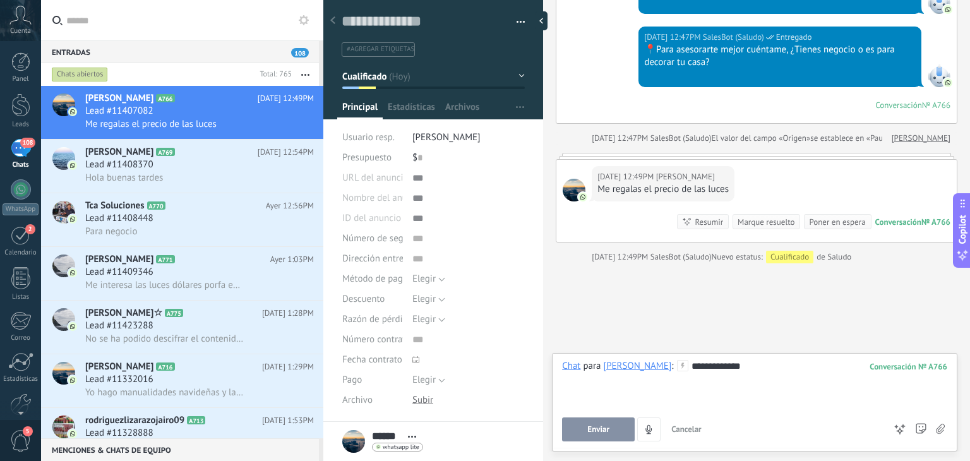
click at [603, 434] on span "Enviar" at bounding box center [598, 429] width 22 height 9
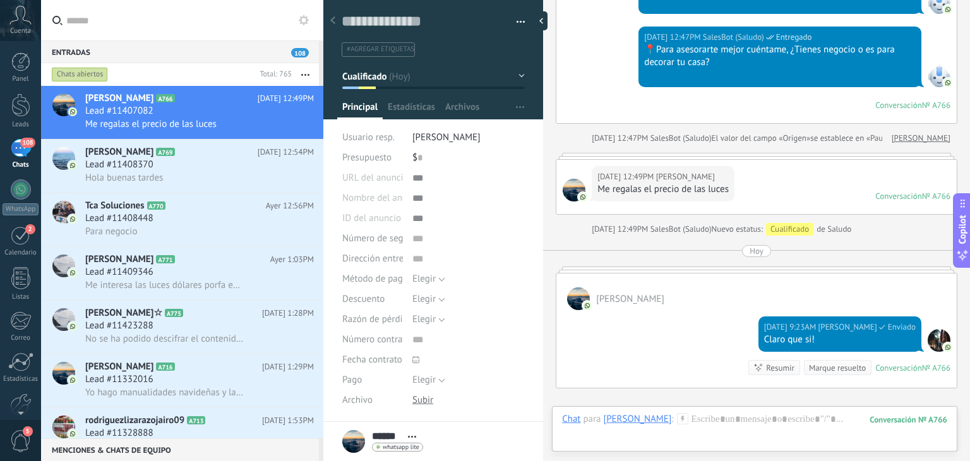
scroll to position [422, 0]
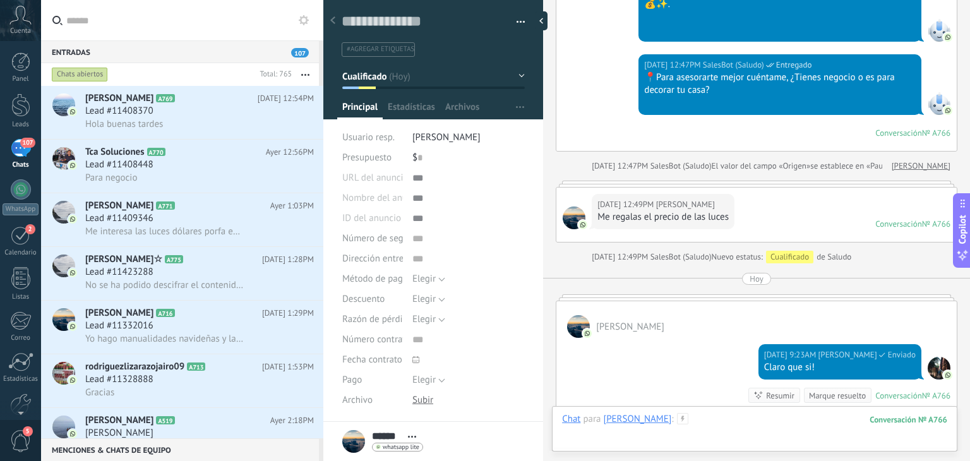
click at [694, 427] on div at bounding box center [754, 432] width 385 height 38
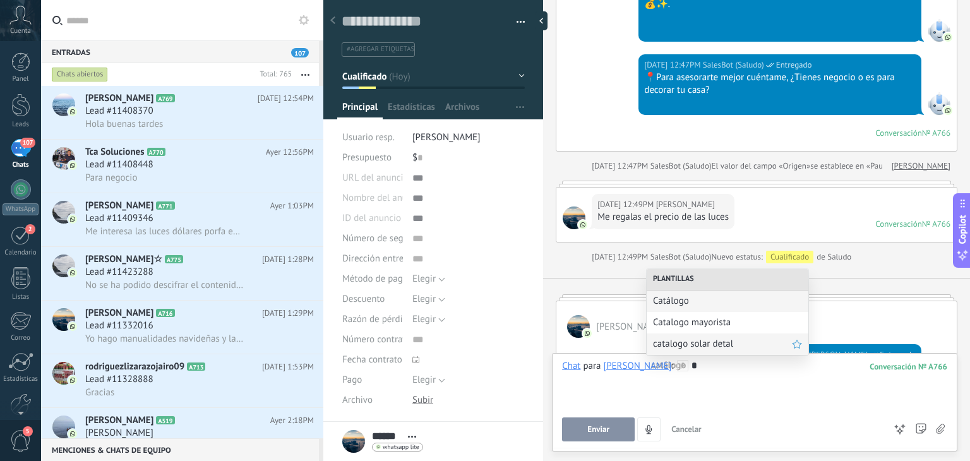
click at [699, 349] on span "catalogo solar detal" at bounding box center [722, 344] width 139 height 12
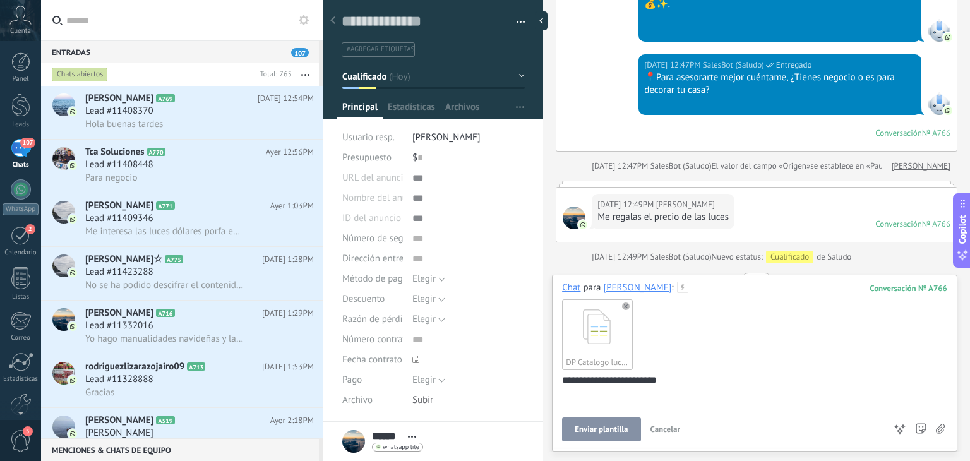
click at [598, 432] on span "Enviar plantilla" at bounding box center [601, 429] width 53 height 9
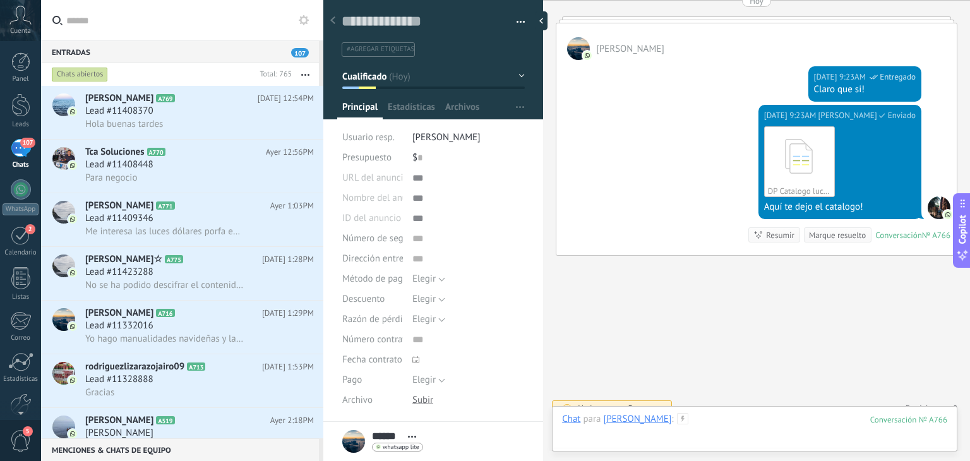
click at [694, 415] on div at bounding box center [754, 432] width 385 height 38
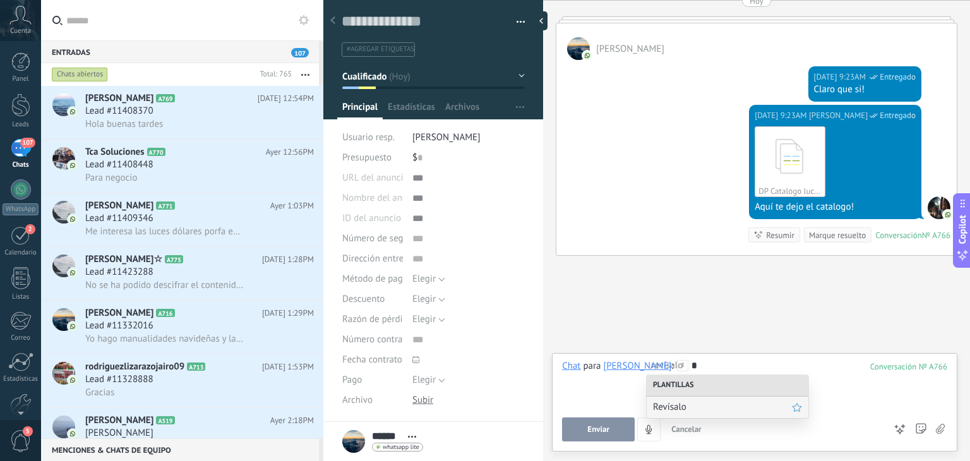
click at [692, 408] on span "Revísalo" at bounding box center [722, 407] width 139 height 12
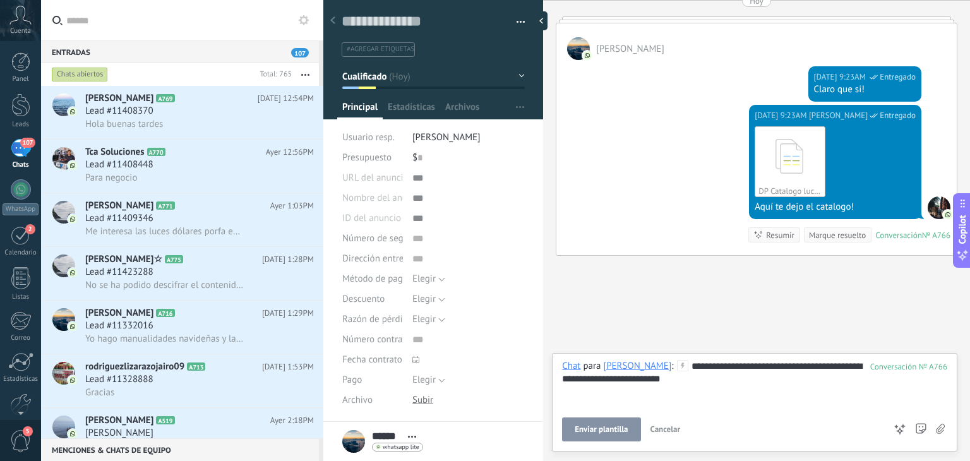
click at [593, 424] on button "Enviar plantilla" at bounding box center [601, 429] width 78 height 24
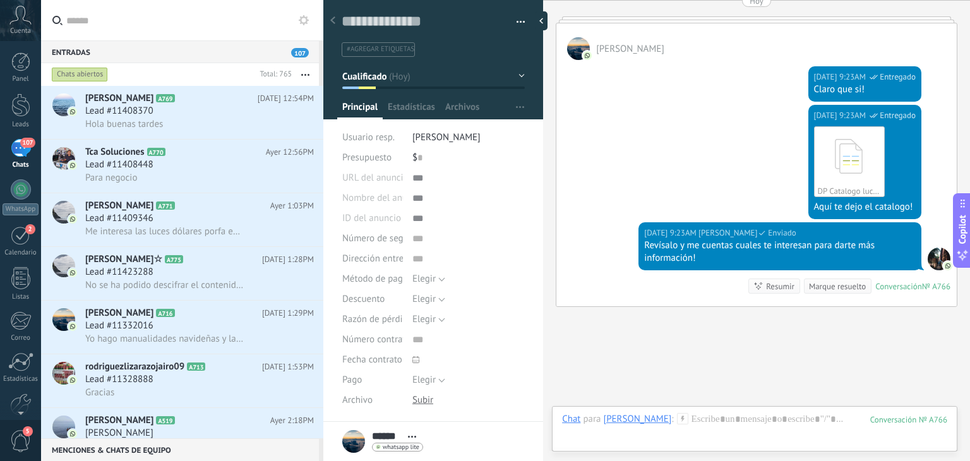
scroll to position [751, 0]
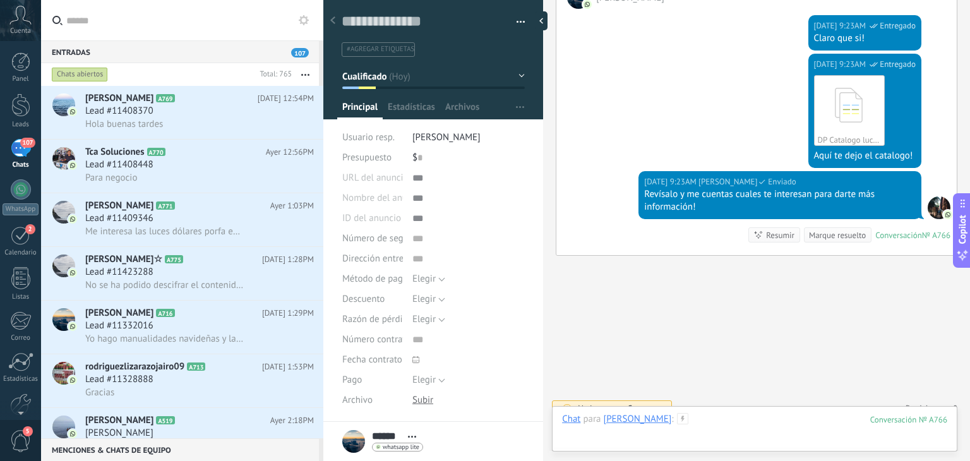
click at [670, 414] on div at bounding box center [754, 432] width 385 height 38
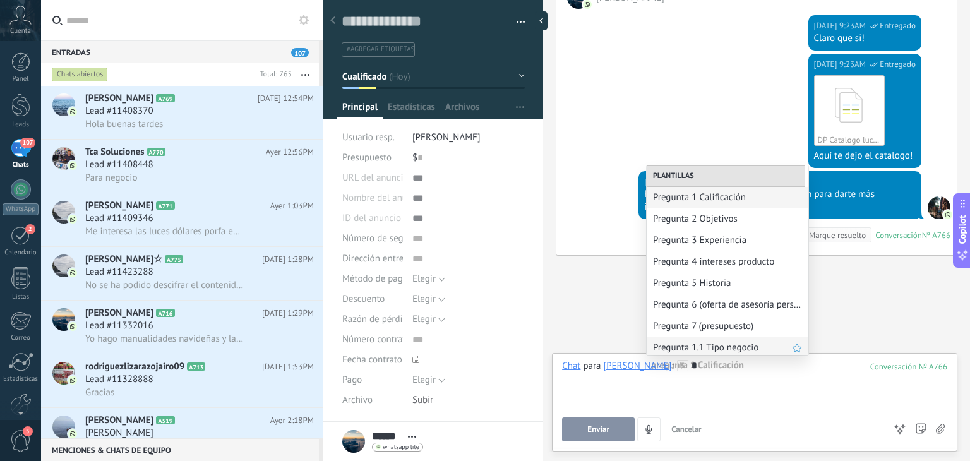
scroll to position [68, 0]
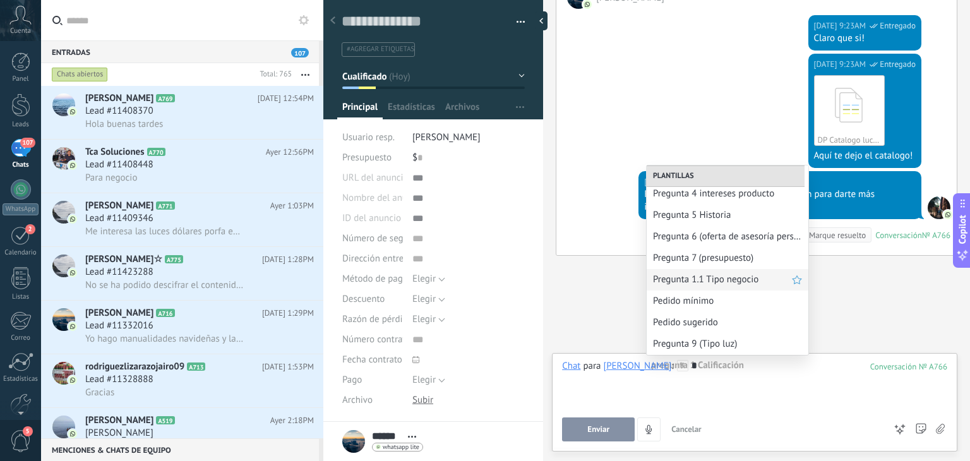
click at [693, 339] on span "Pregunta 9 (Tipo luz)" at bounding box center [727, 344] width 149 height 12
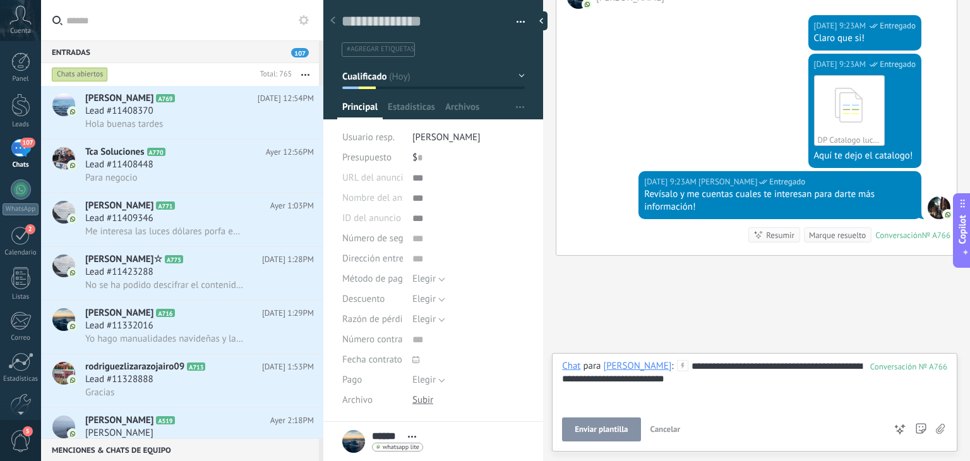
click at [608, 426] on span "Enviar plantilla" at bounding box center [601, 429] width 53 height 9
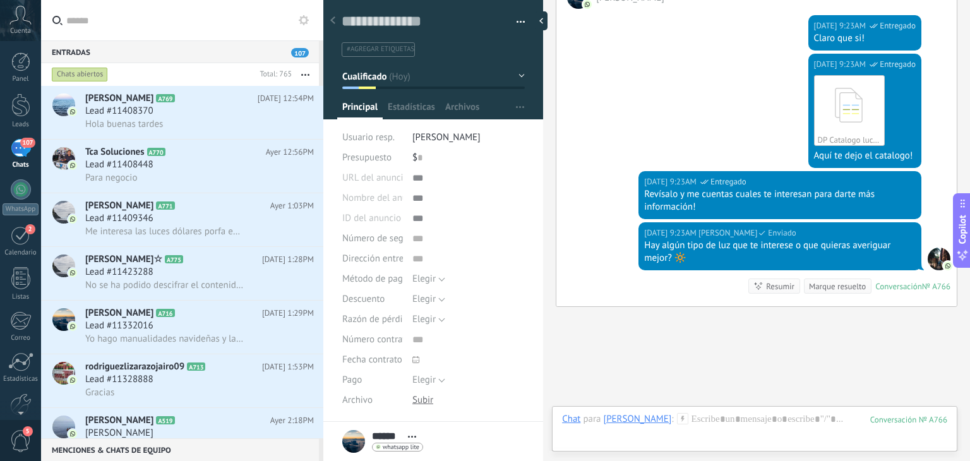
scroll to position [802, 0]
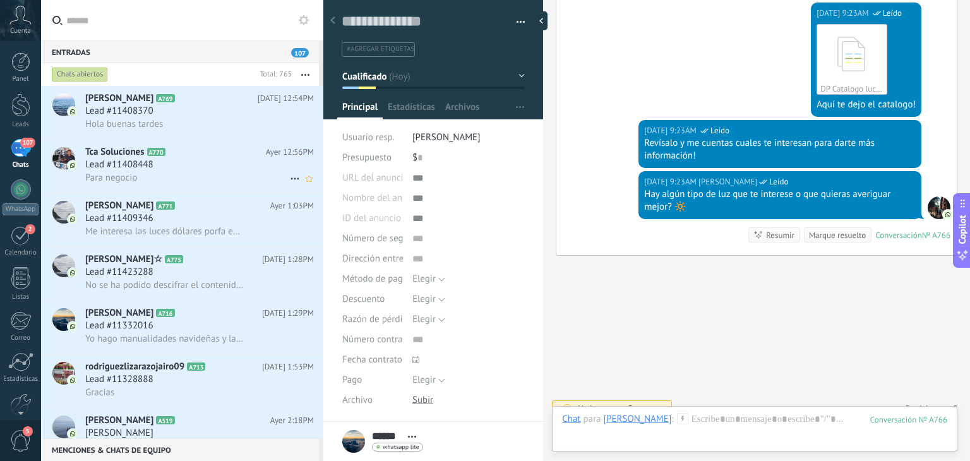
click at [187, 157] on h2 "Tca Soluciones A770" at bounding box center [175, 152] width 181 height 13
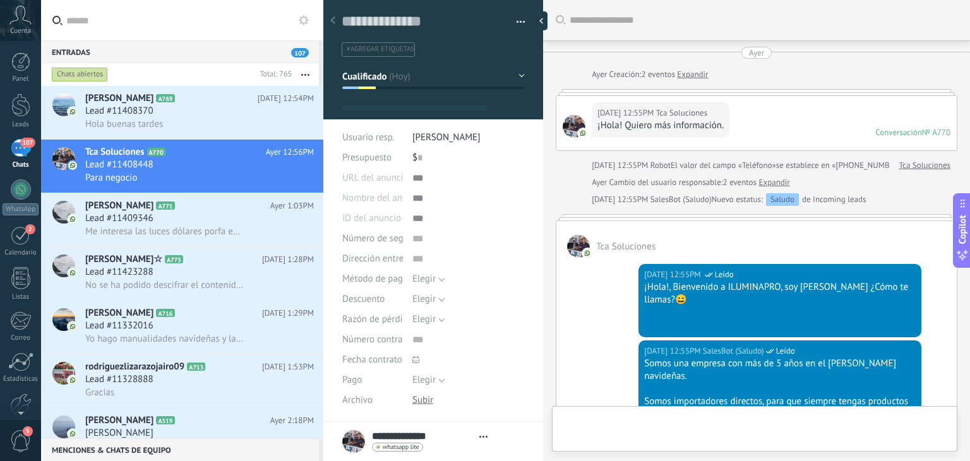
type textarea "**********"
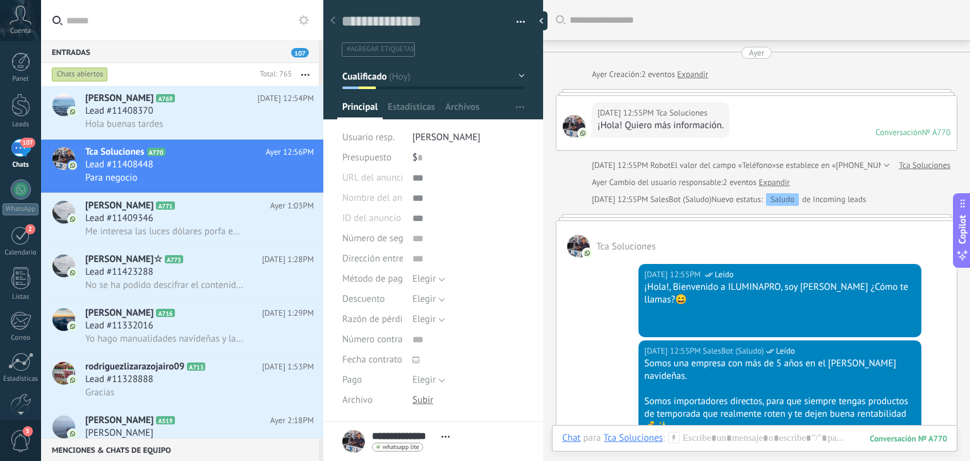
scroll to position [403, 0]
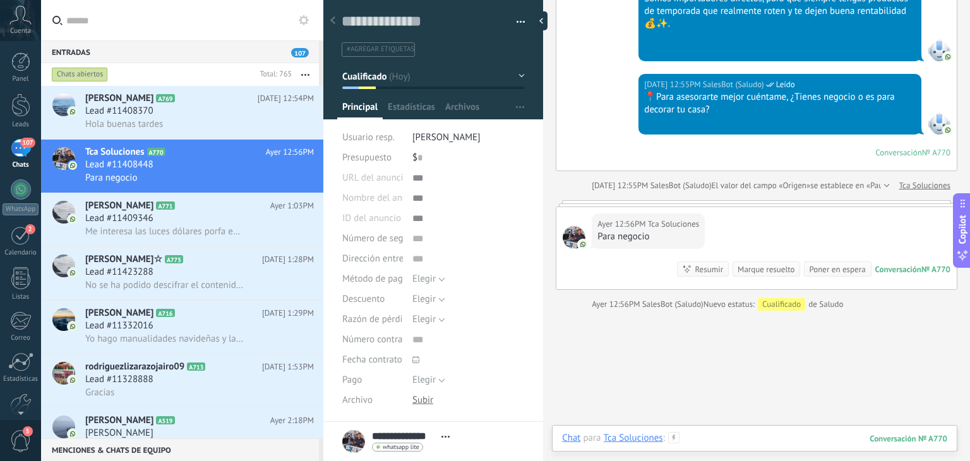
click at [711, 441] on div at bounding box center [754, 451] width 385 height 38
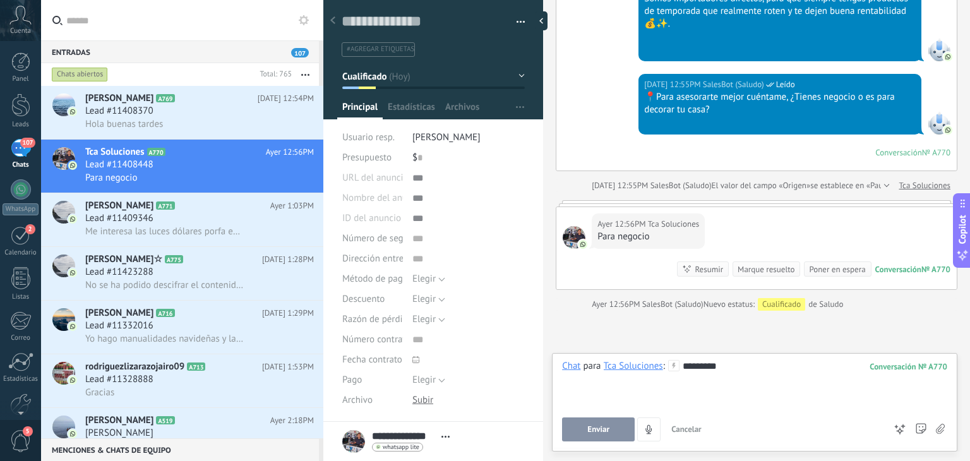
click at [620, 426] on button "Enviar" at bounding box center [598, 429] width 73 height 24
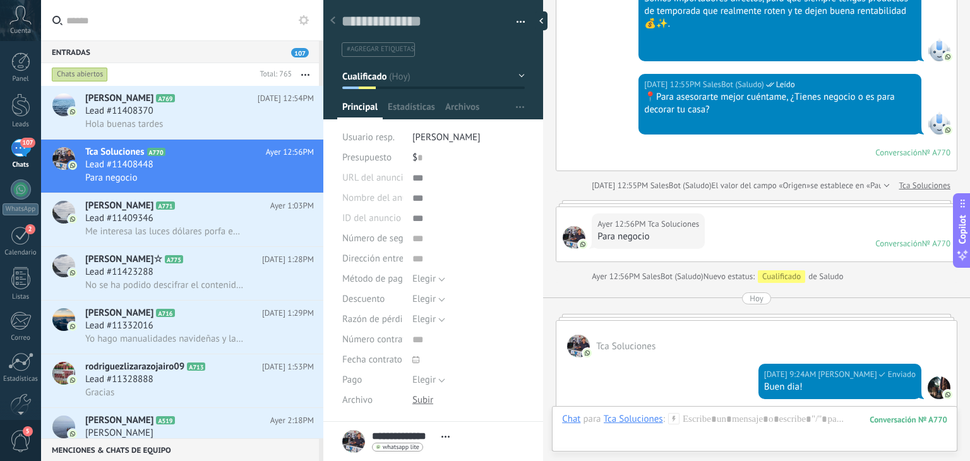
scroll to position [422, 0]
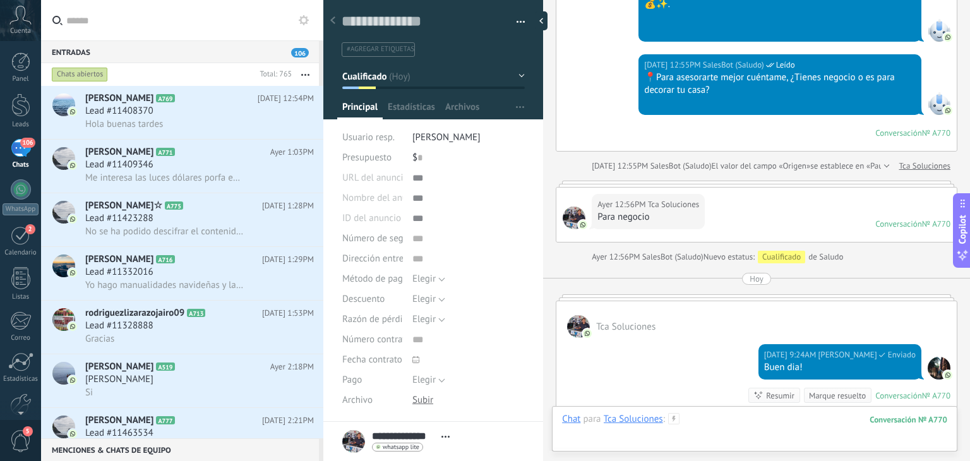
click at [702, 420] on div at bounding box center [754, 432] width 385 height 38
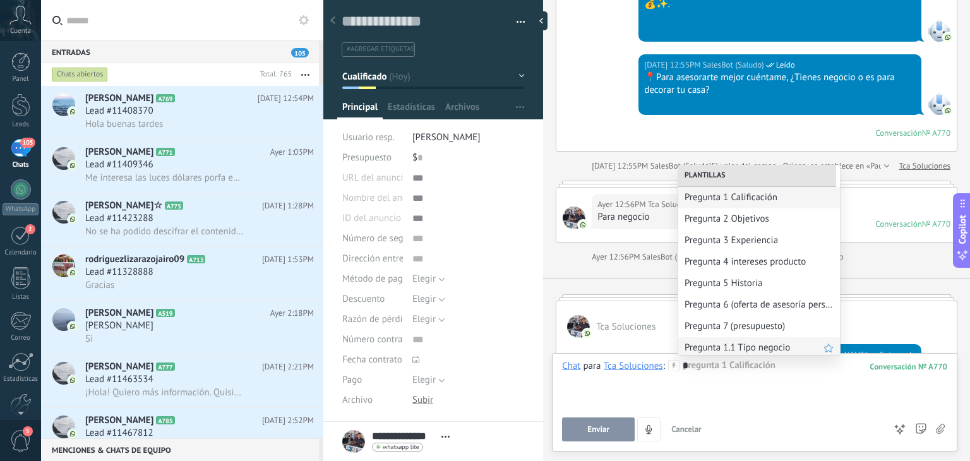
click at [707, 352] on span "Pregunta 1.1 Tipo negocio" at bounding box center [753, 348] width 139 height 12
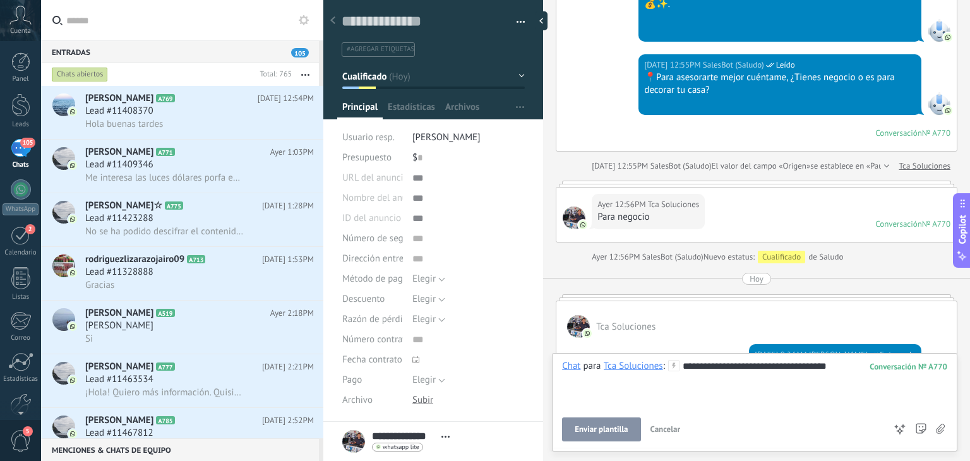
click at [614, 430] on span "Enviar plantilla" at bounding box center [601, 429] width 53 height 9
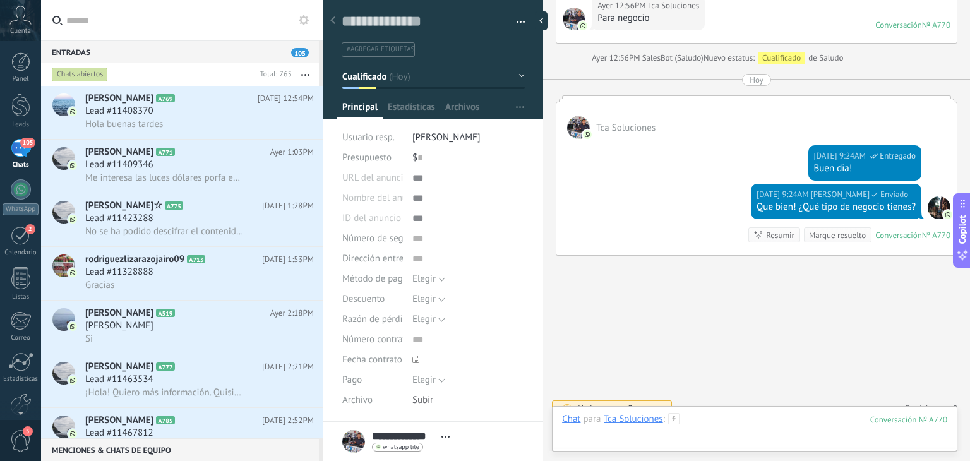
click at [722, 417] on div at bounding box center [754, 432] width 385 height 38
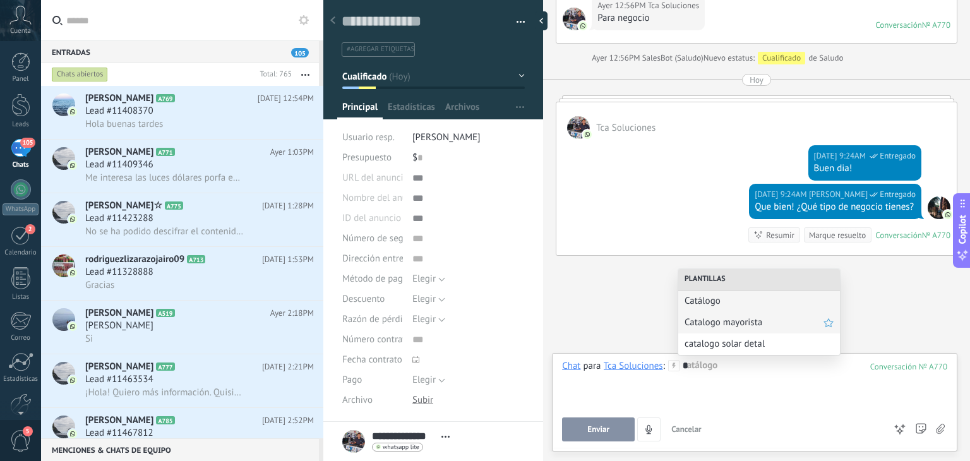
click at [730, 324] on span "Catalogo mayorista" at bounding box center [753, 322] width 139 height 12
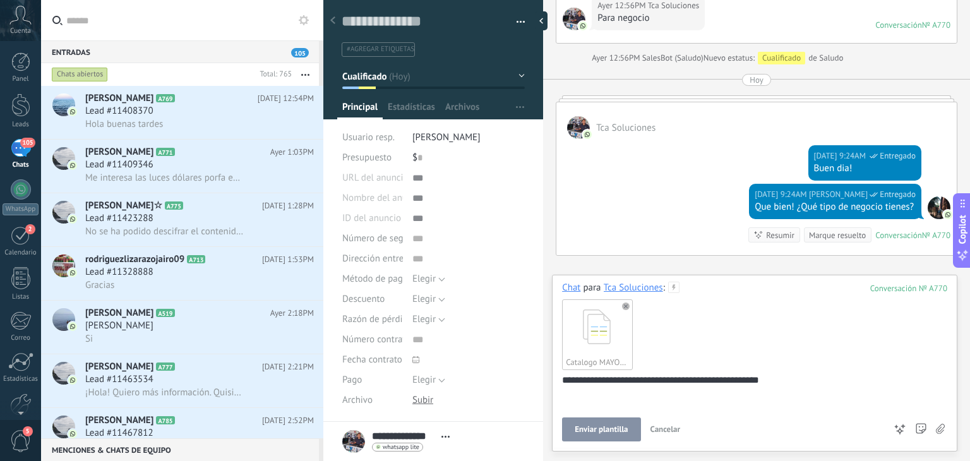
click at [600, 425] on span "Enviar plantilla" at bounding box center [601, 429] width 53 height 9
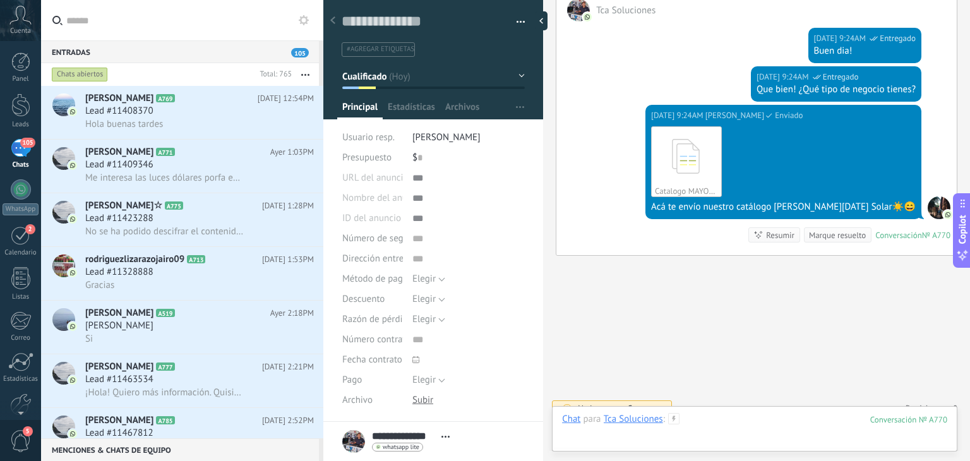
click at [717, 424] on div at bounding box center [754, 432] width 385 height 38
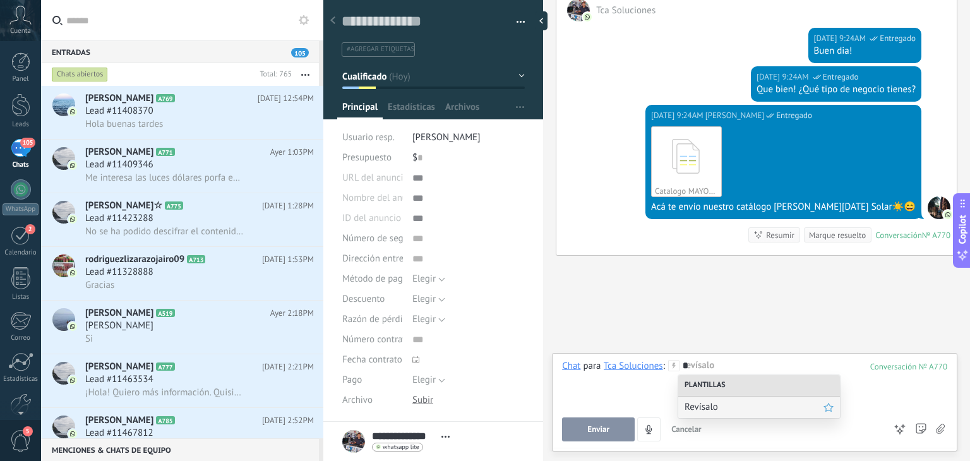
click at [712, 403] on span "Revísalo" at bounding box center [753, 407] width 139 height 12
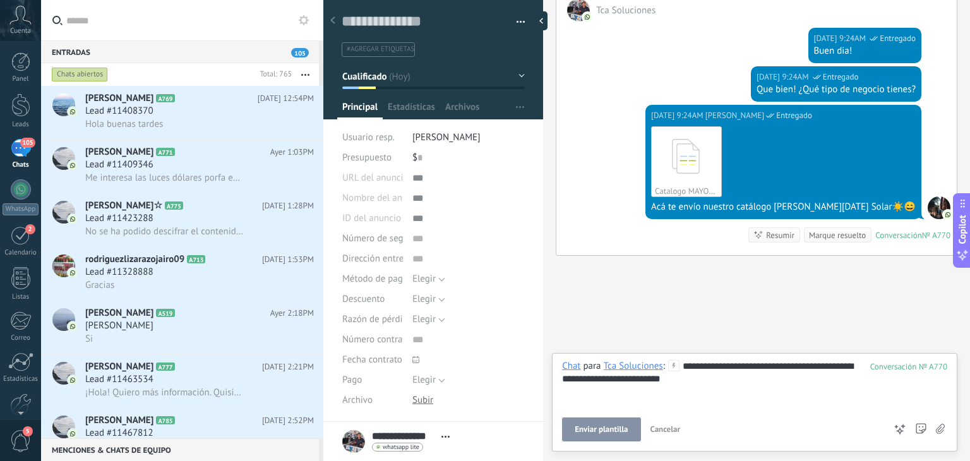
click at [607, 434] on span "Enviar plantilla" at bounding box center [601, 429] width 53 height 9
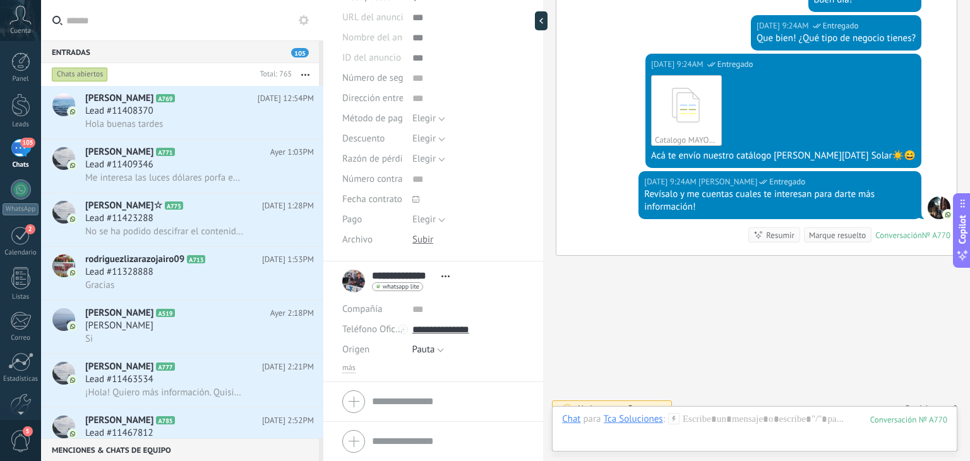
scroll to position [0, 0]
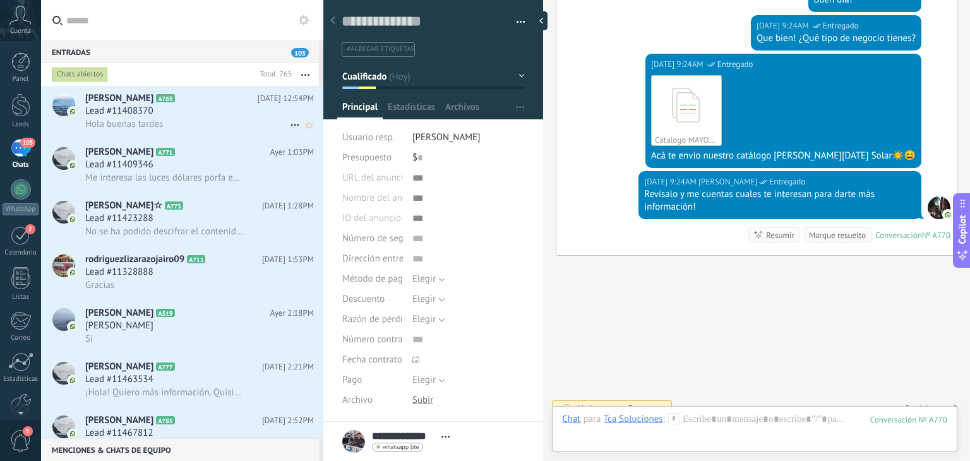
click at [191, 120] on div "Hola buenas tardes" at bounding box center [199, 123] width 229 height 13
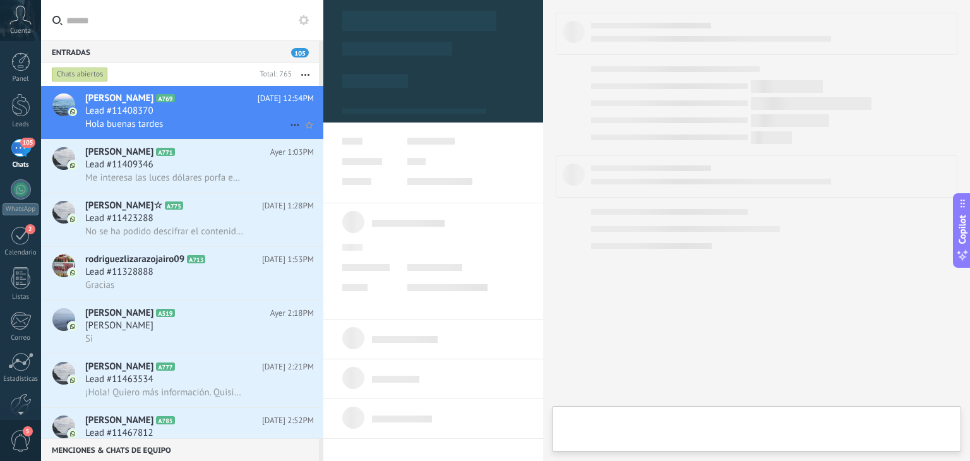
type textarea "**********"
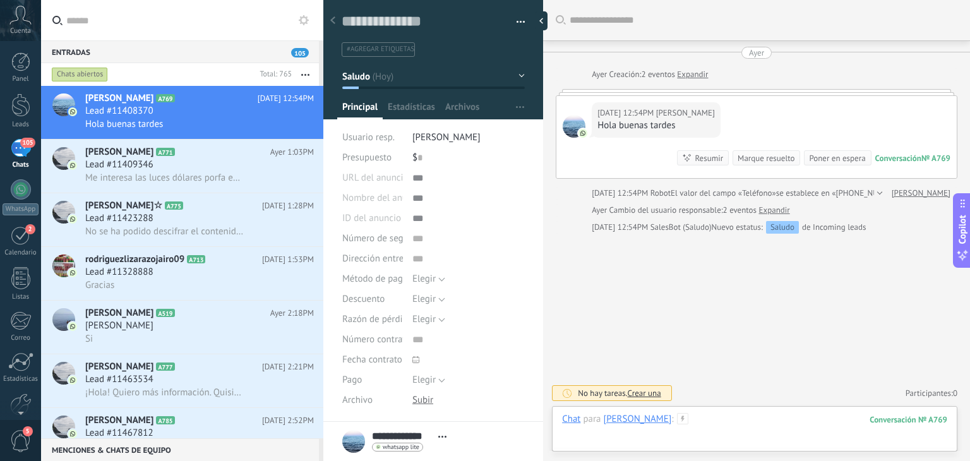
click at [710, 417] on div at bounding box center [754, 432] width 385 height 38
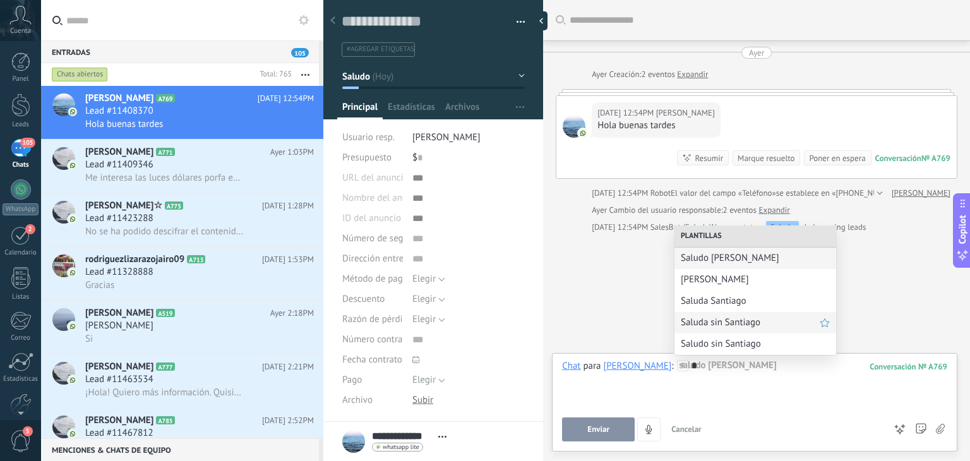
click at [729, 326] on span "Saluda sin Santiago" at bounding box center [750, 322] width 139 height 12
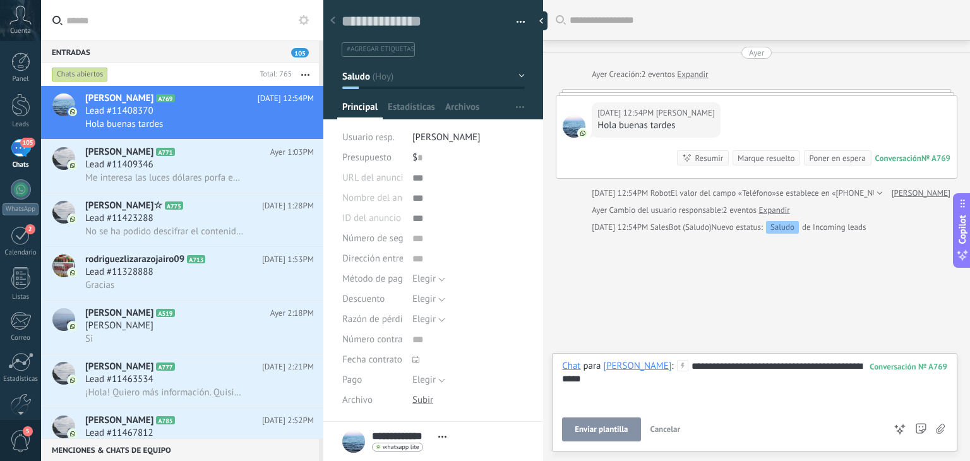
click at [599, 420] on button "Enviar plantilla" at bounding box center [601, 429] width 78 height 24
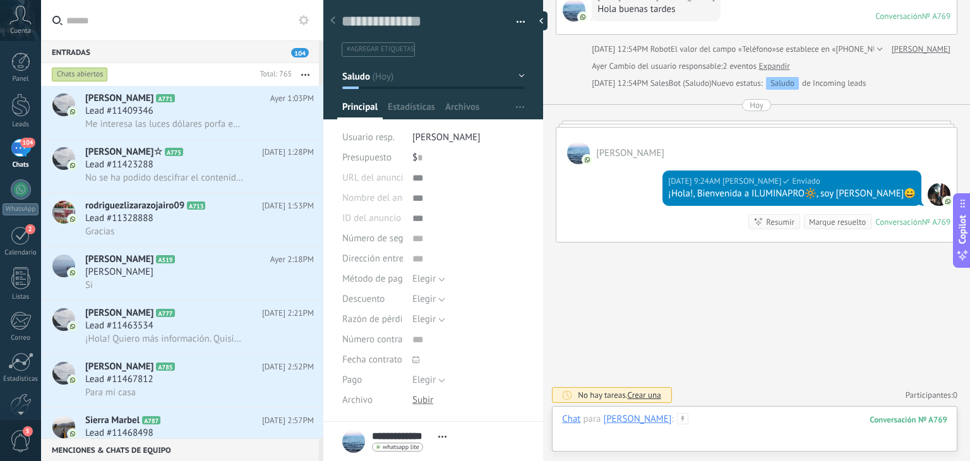
click at [687, 419] on div at bounding box center [754, 432] width 385 height 38
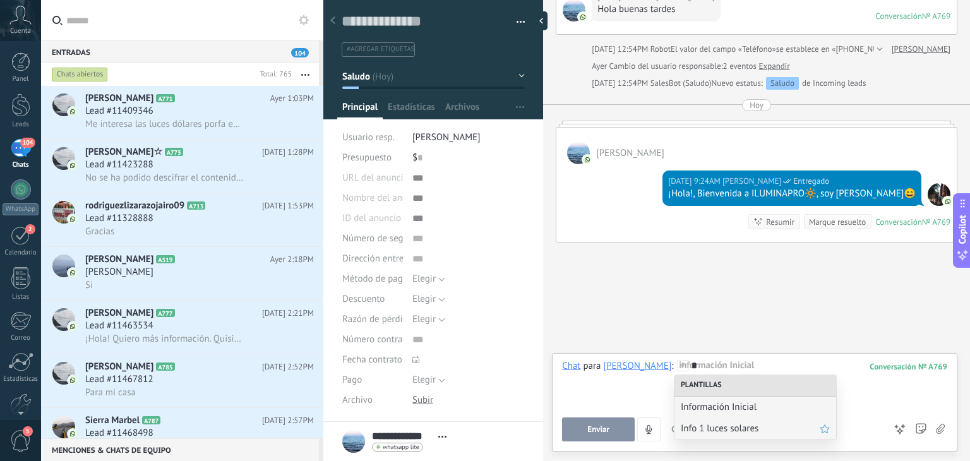
click at [705, 432] on span "Info 1 luces solares" at bounding box center [750, 428] width 139 height 12
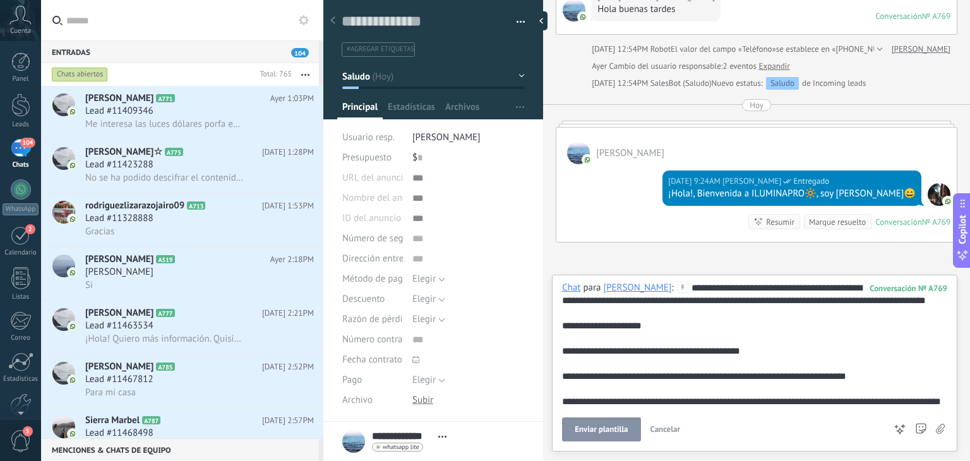
click at [614, 426] on span "Enviar plantilla" at bounding box center [601, 429] width 53 height 9
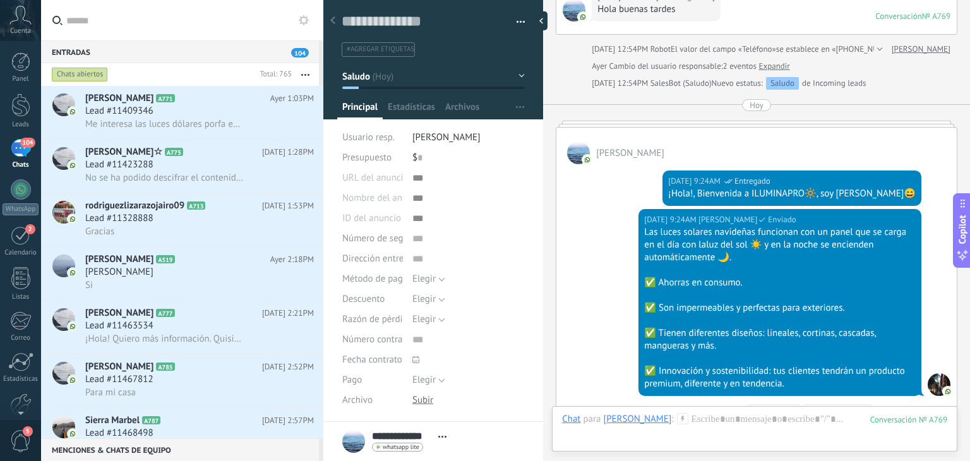
scroll to position [307, 0]
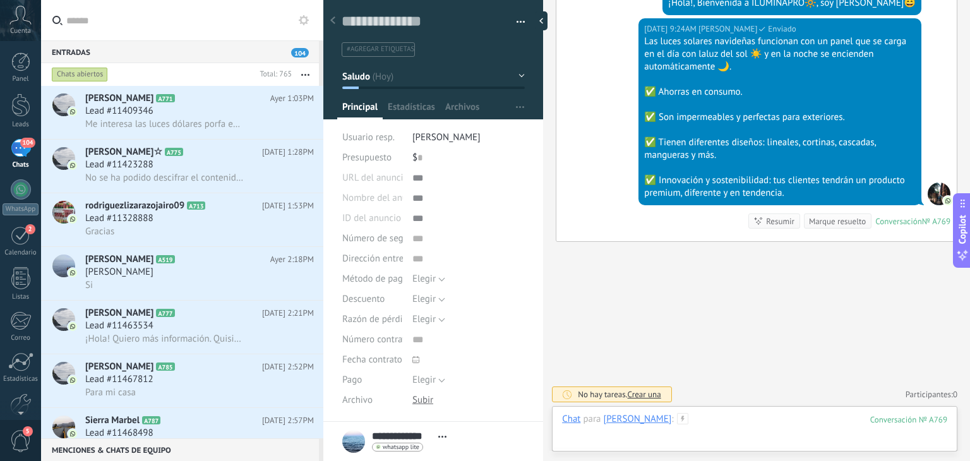
click at [702, 420] on div at bounding box center [754, 432] width 385 height 38
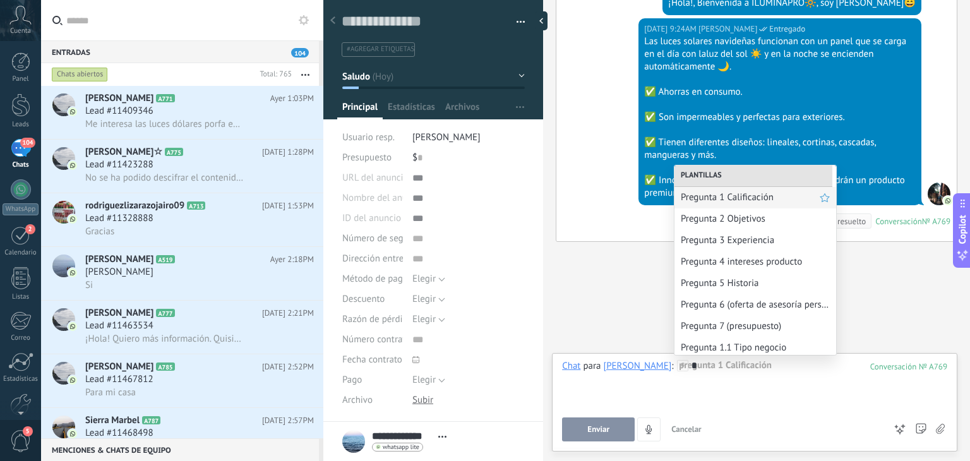
click at [727, 198] on span "Pregunta 1 Calificación" at bounding box center [750, 197] width 139 height 12
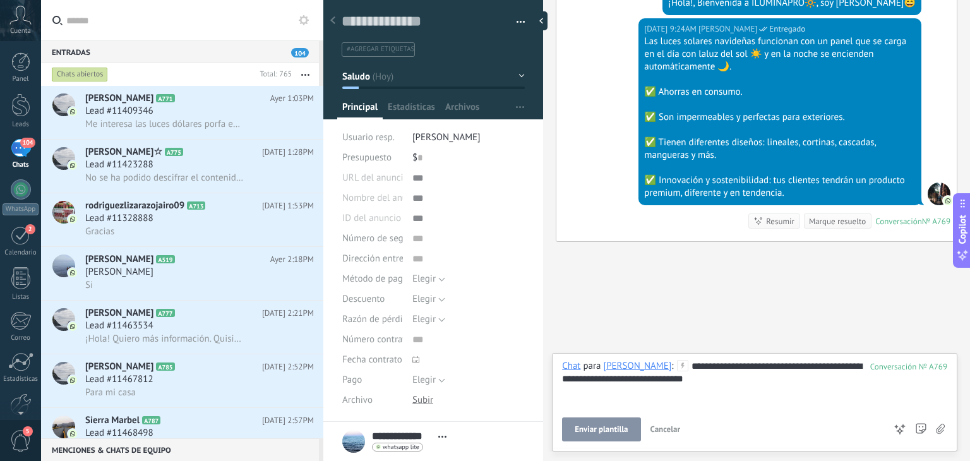
click at [616, 435] on button "Enviar plantilla" at bounding box center [601, 429] width 78 height 24
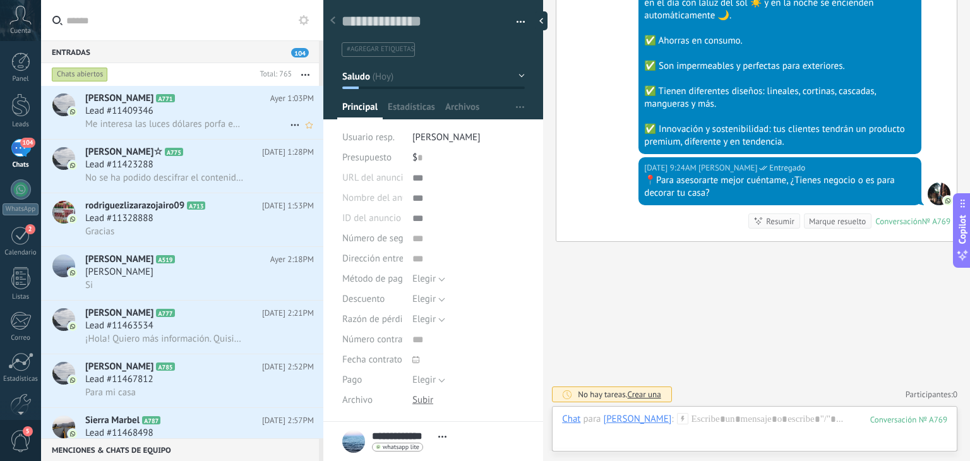
click at [186, 122] on span "Me interesa las luces dólares porfa envíeme el catálogo" at bounding box center [164, 124] width 159 height 12
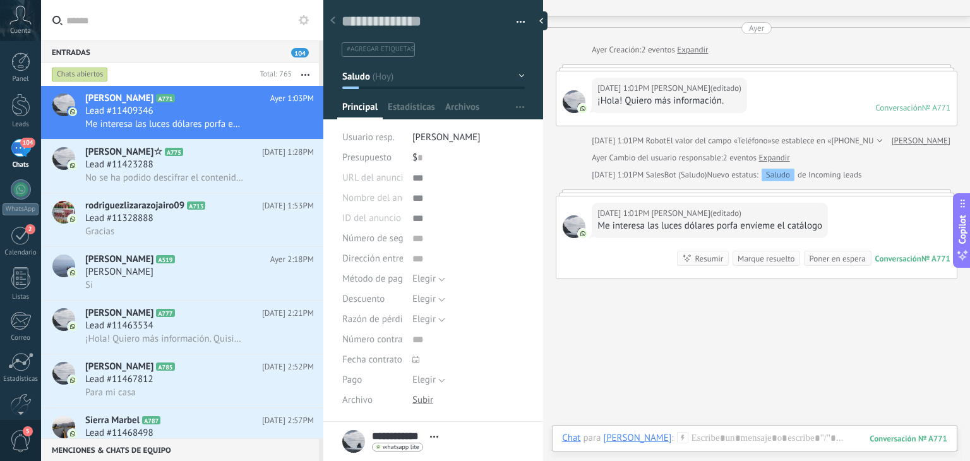
scroll to position [62, 0]
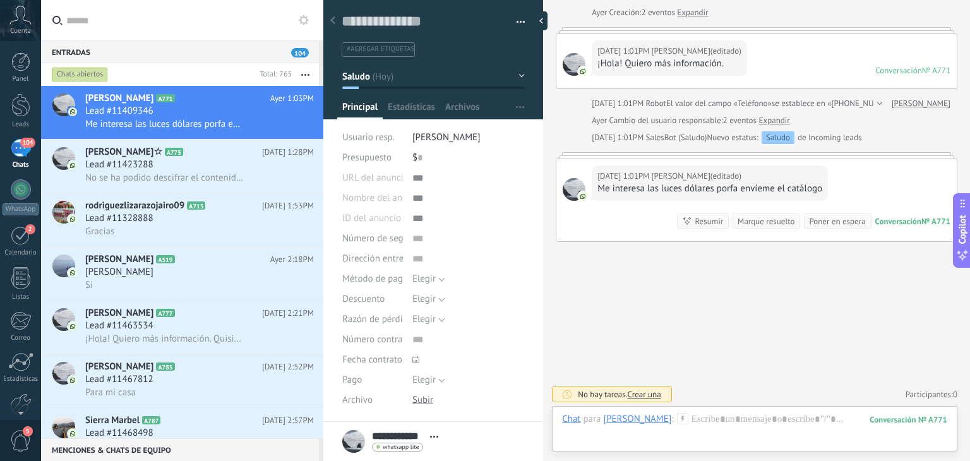
click at [302, 74] on use "button" at bounding box center [305, 75] width 8 height 2
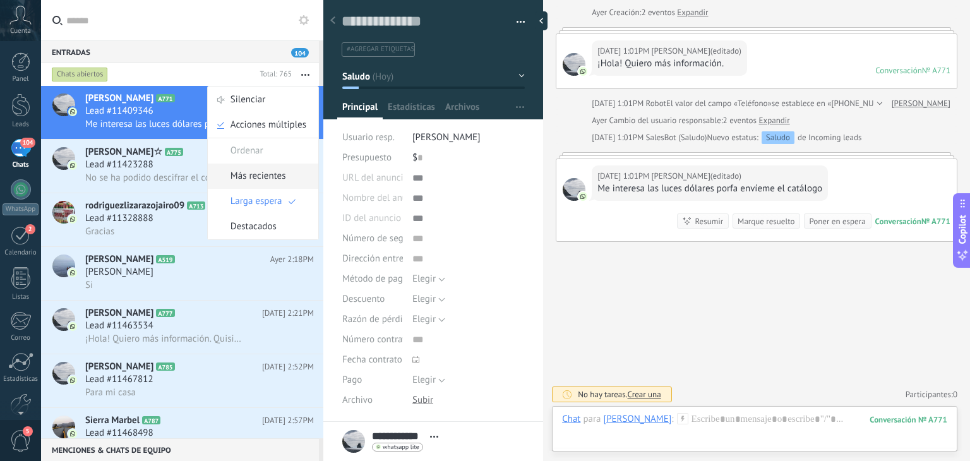
click at [283, 164] on span "Más recientes" at bounding box center [258, 176] width 56 height 25
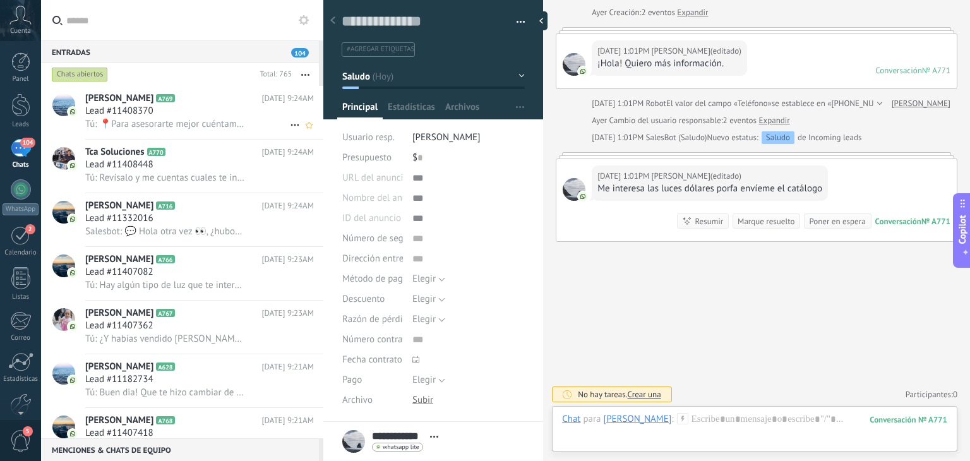
click at [216, 116] on div "Lead #11408370" at bounding box center [199, 111] width 229 height 13
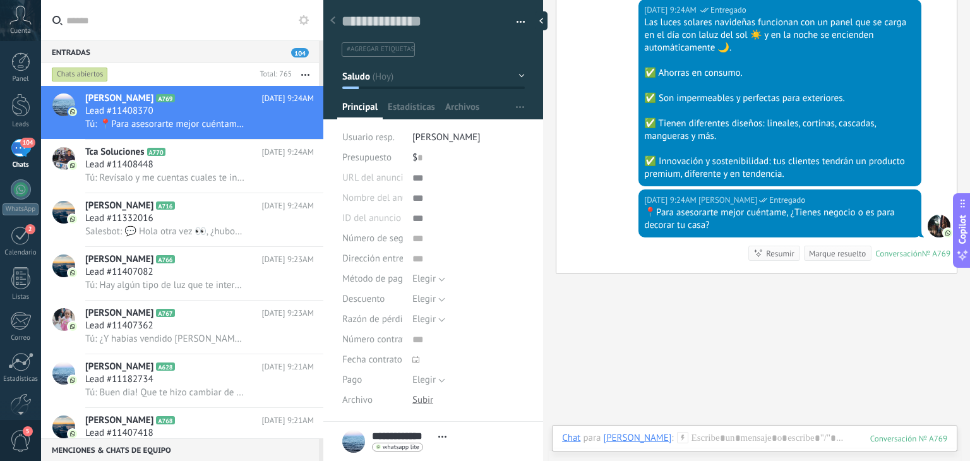
scroll to position [140, 0]
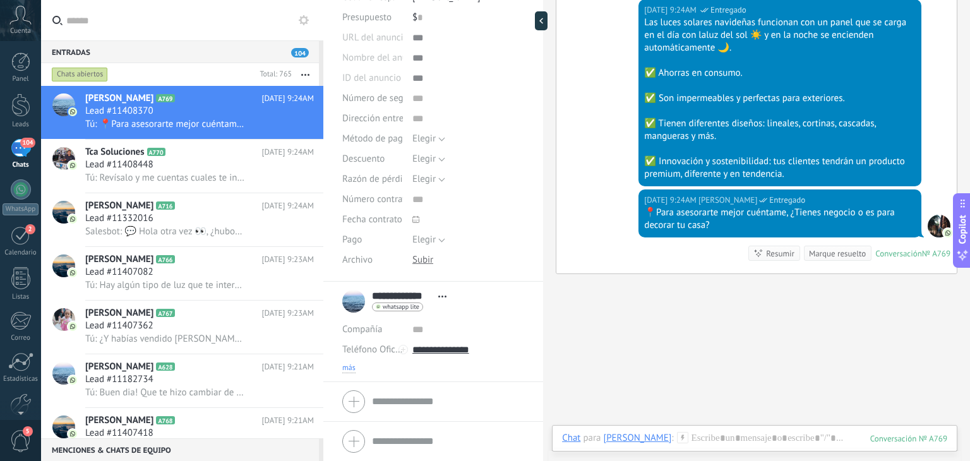
click at [348, 371] on span "más" at bounding box center [348, 368] width 13 height 10
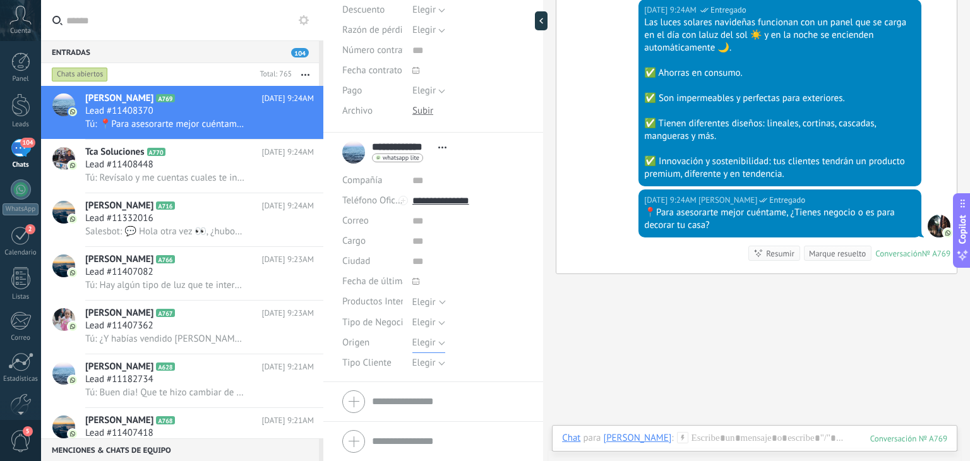
click at [424, 344] on span "Elegir" at bounding box center [423, 343] width 23 height 12
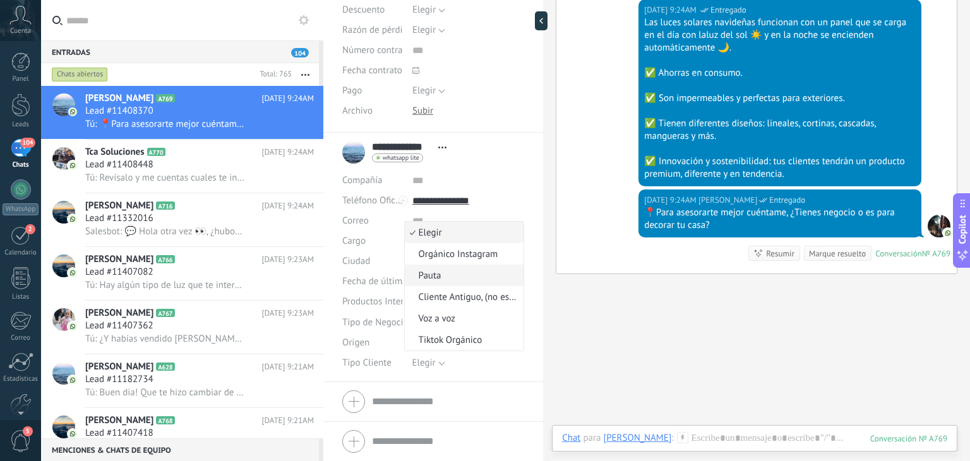
click at [432, 270] on span "Pauta" at bounding box center [463, 276] width 116 height 12
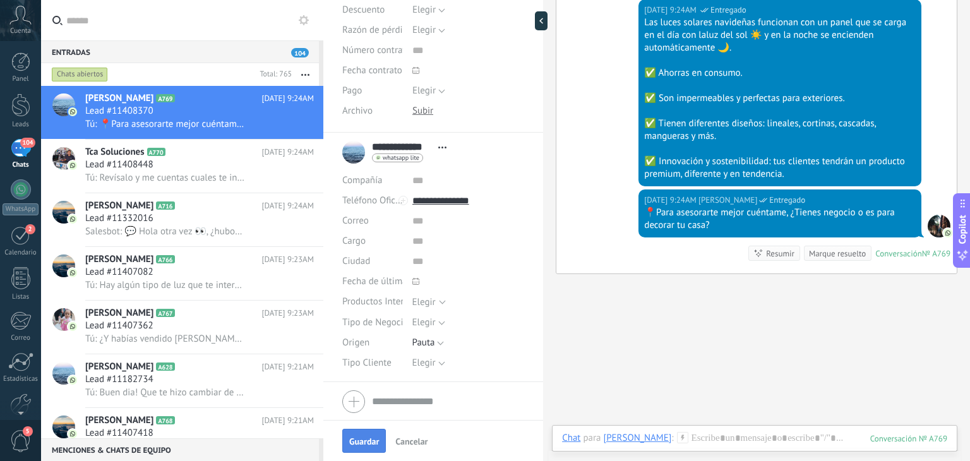
click at [360, 443] on span "Guardar" at bounding box center [364, 441] width 30 height 9
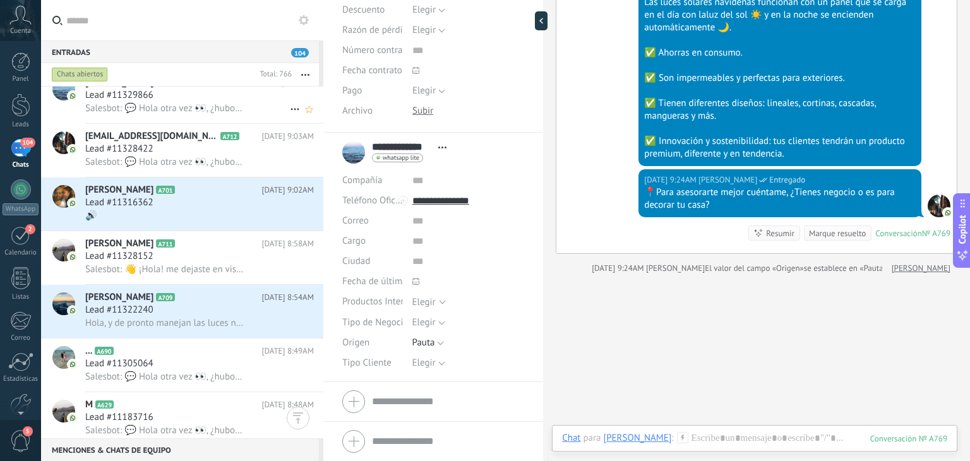
scroll to position [841, 0]
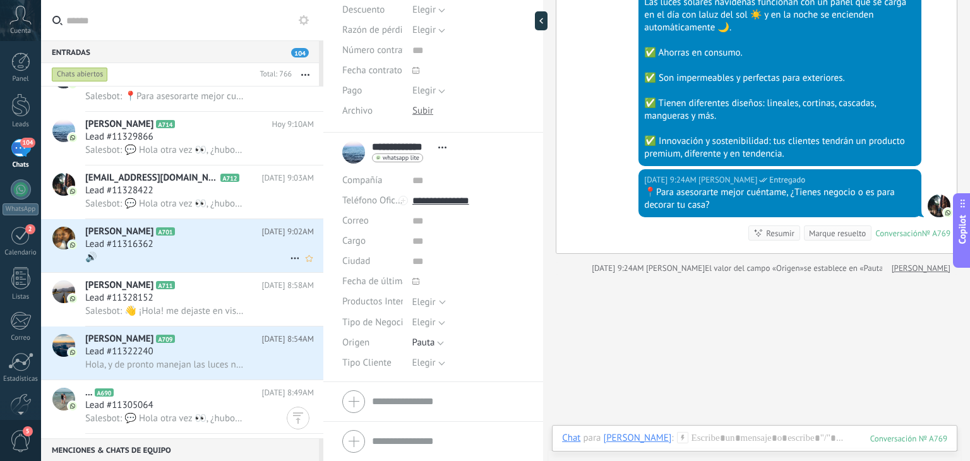
click at [131, 246] on span "Lead #11316362" at bounding box center [119, 244] width 68 height 13
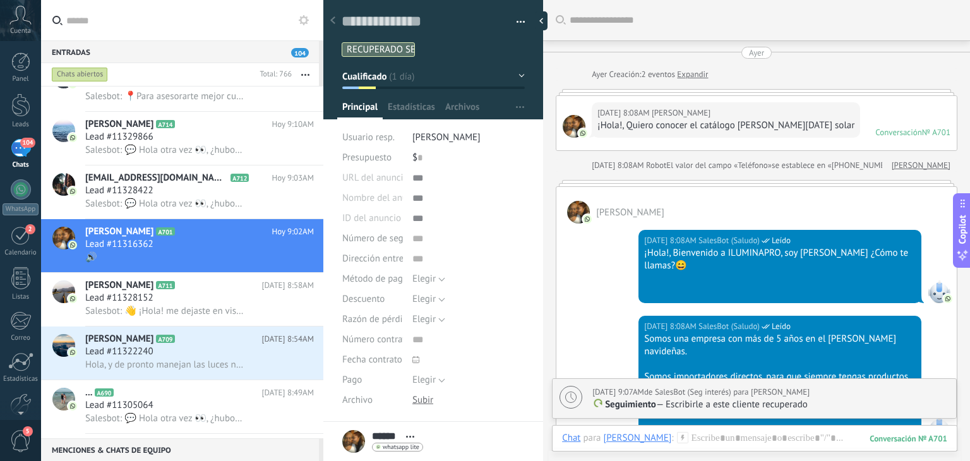
scroll to position [1165, 0]
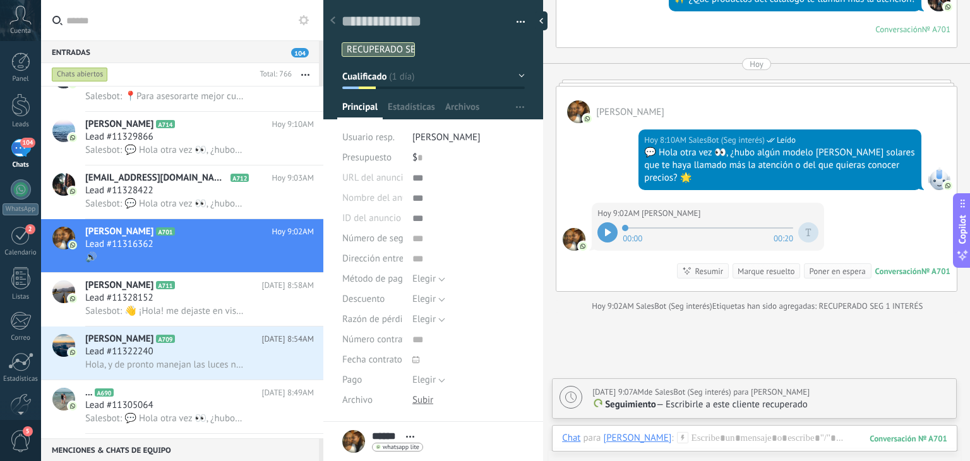
click at [605, 222] on div at bounding box center [607, 232] width 20 height 20
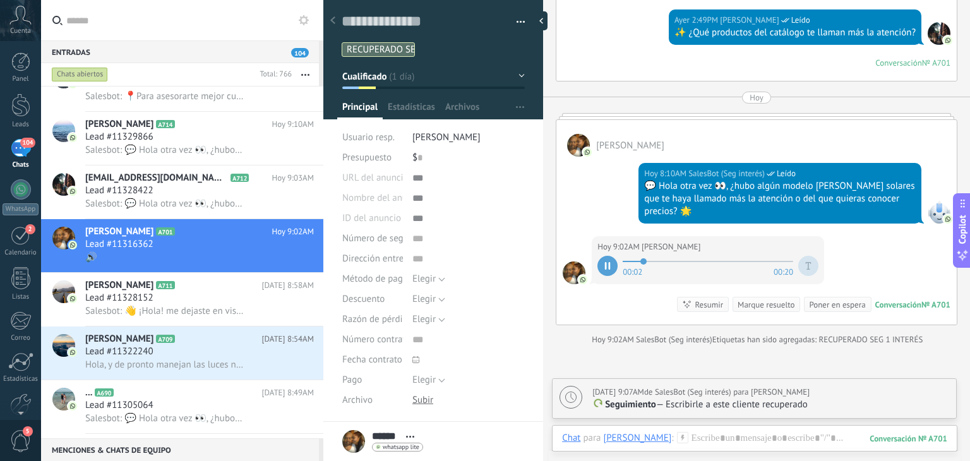
scroll to position [1172, 0]
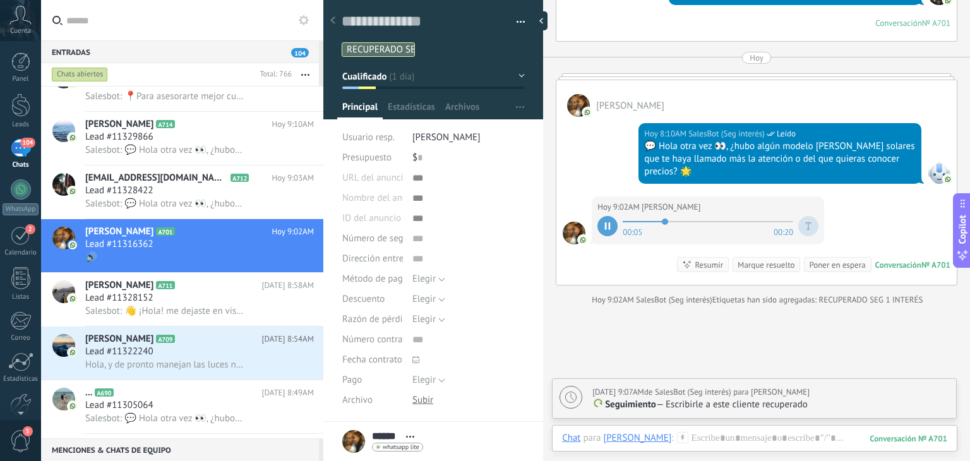
click at [708, 401] on p "Seguimiento — Escribirle a este cliente recuperado" at bounding box center [770, 404] width 357 height 13
type textarea "**********"
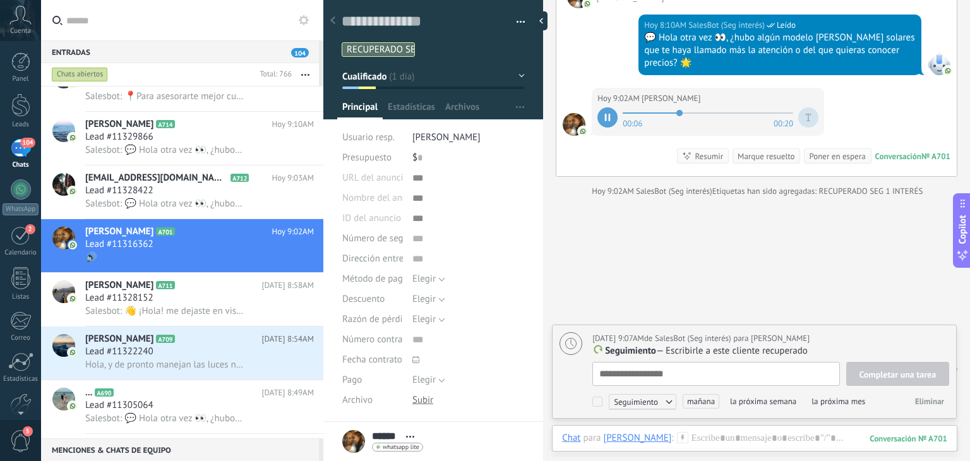
click at [644, 338] on span "Mañana 9:07AM" at bounding box center [618, 338] width 52 height 11
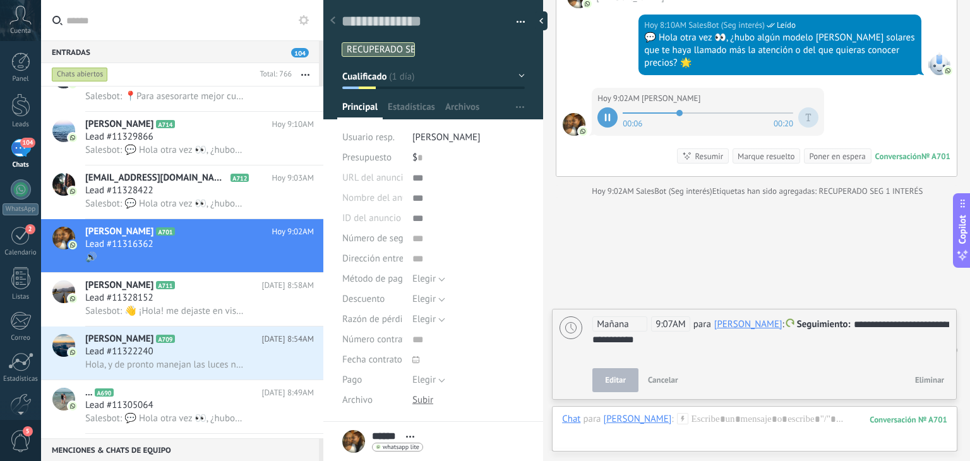
scroll to position [1316, 0]
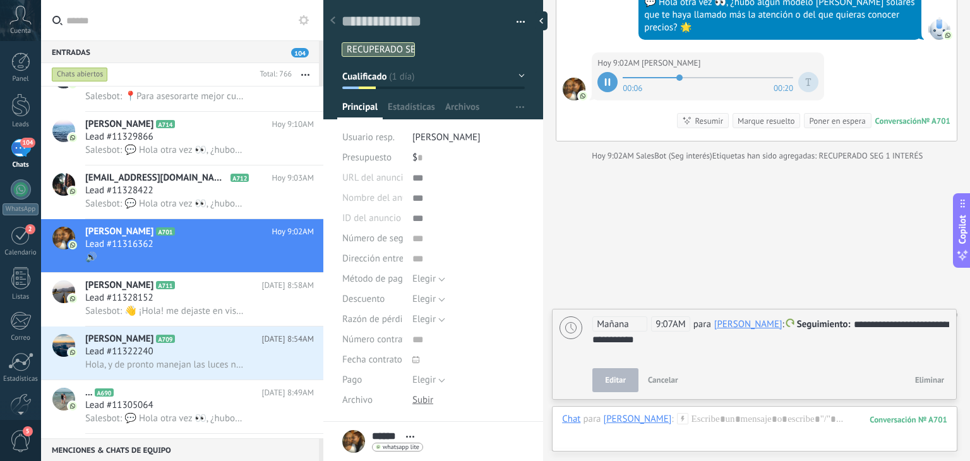
click at [645, 338] on div "**********" at bounding box center [770, 338] width 357 height 45
click at [631, 319] on span "Mañana" at bounding box center [619, 323] width 55 height 15
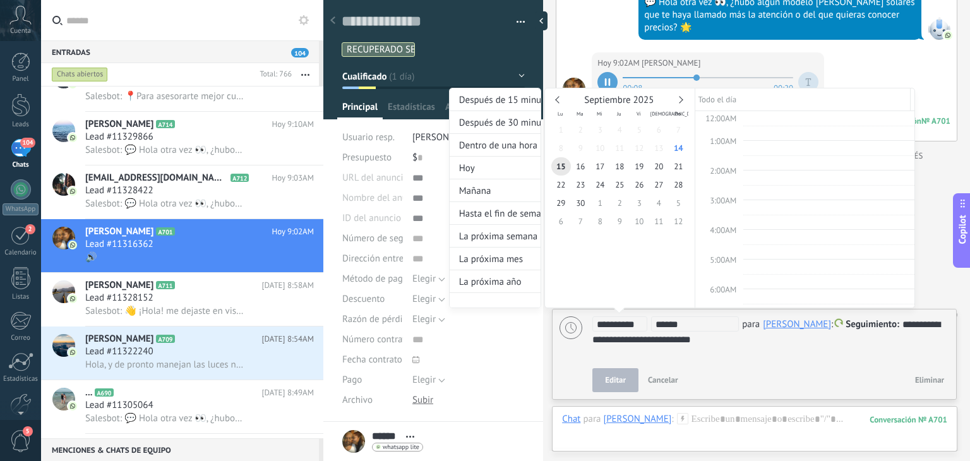
scroll to position [250, 0]
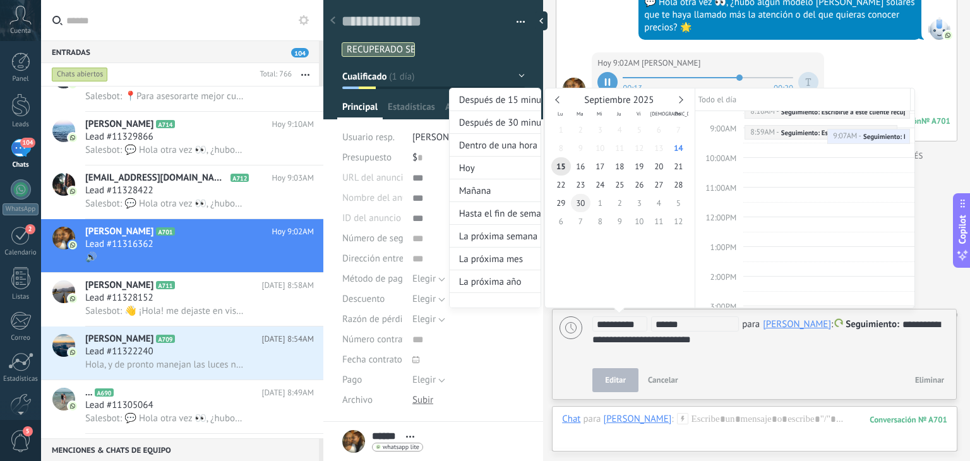
click at [585, 201] on span "30" at bounding box center [581, 203] width 20 height 18
type input "**********"
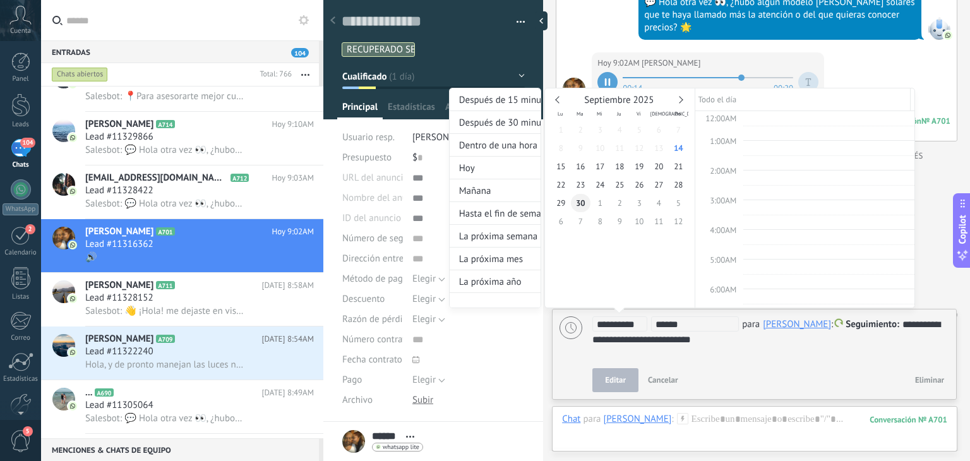
scroll to position [236, 0]
click at [689, 349] on div at bounding box center [485, 230] width 970 height 461
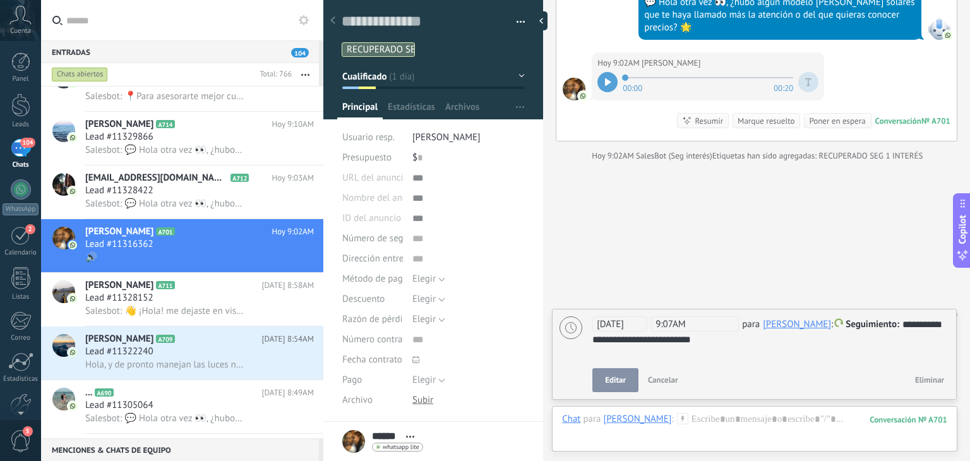
click at [623, 380] on span "Editar" at bounding box center [615, 380] width 21 height 9
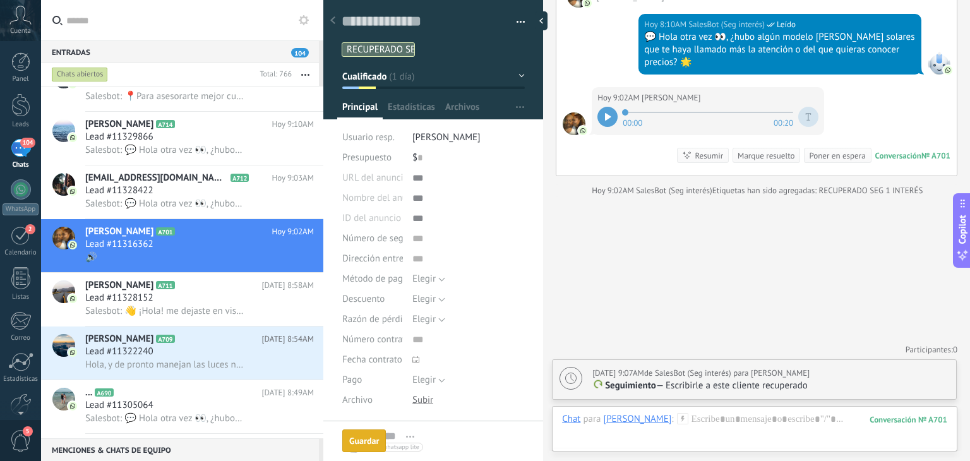
scroll to position [1265, 0]
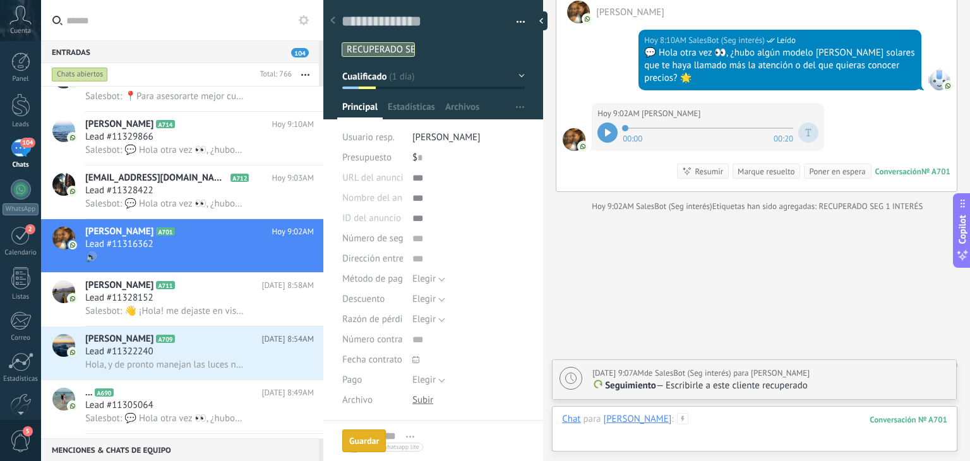
click at [679, 426] on div at bounding box center [754, 432] width 385 height 38
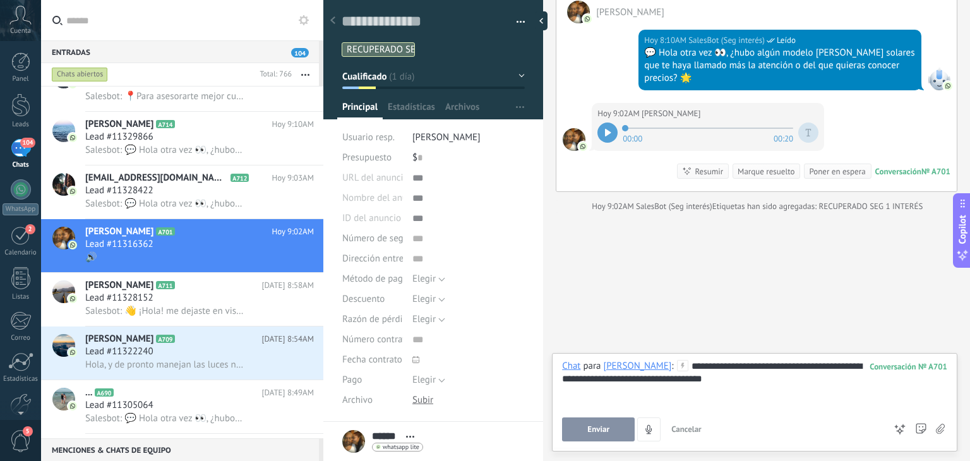
click at [618, 426] on button "Enviar" at bounding box center [598, 429] width 73 height 24
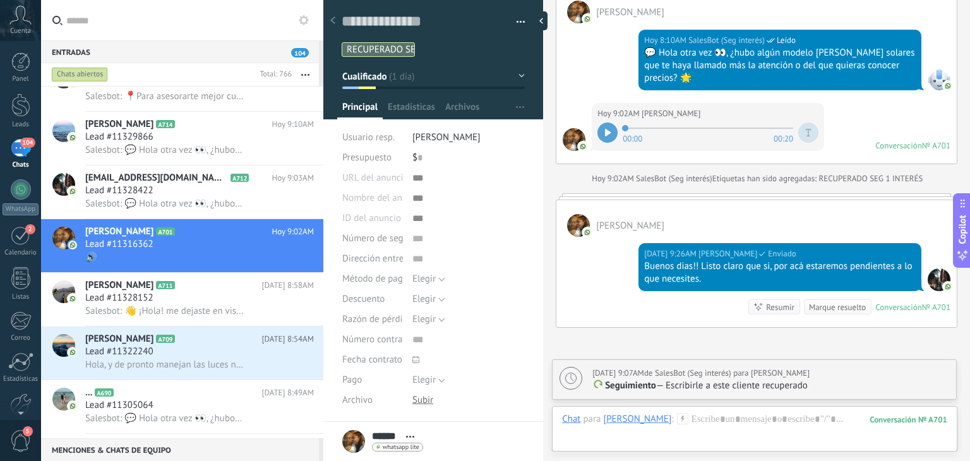
scroll to position [1229, 0]
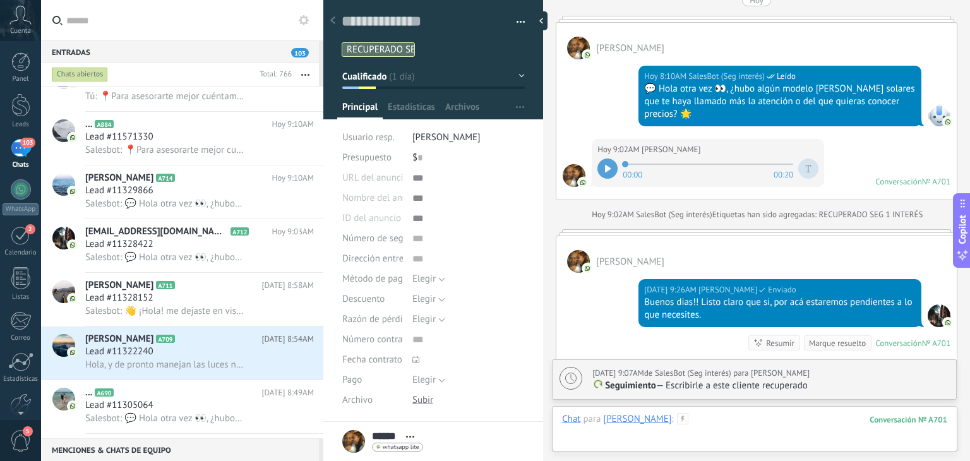
click at [682, 418] on div at bounding box center [754, 432] width 385 height 38
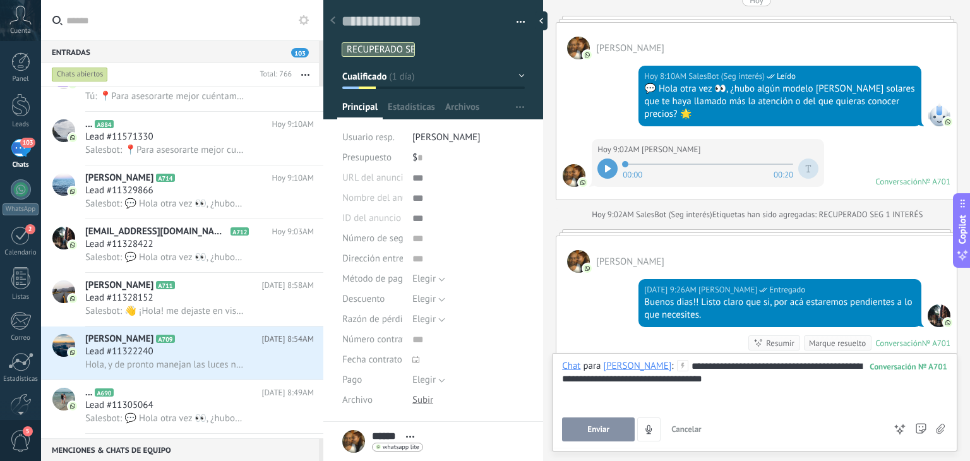
click at [623, 426] on button "Enviar" at bounding box center [598, 429] width 73 height 24
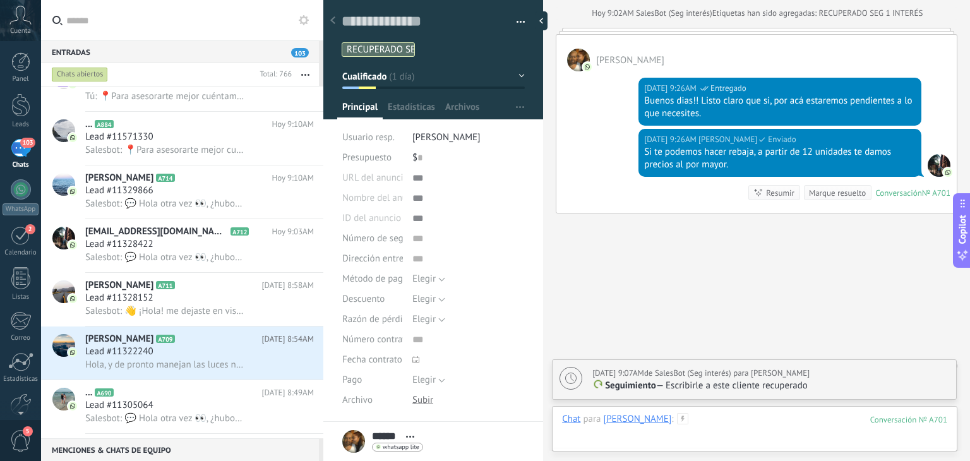
click at [681, 420] on div at bounding box center [754, 432] width 385 height 38
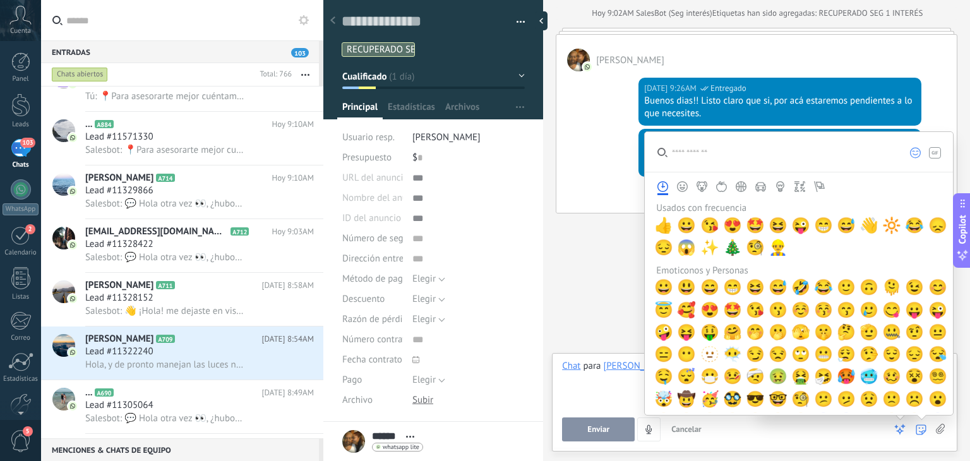
click at [920, 433] on use at bounding box center [920, 429] width 10 height 10
click at [756, 222] on span "🤩" at bounding box center [755, 226] width 19 height 18
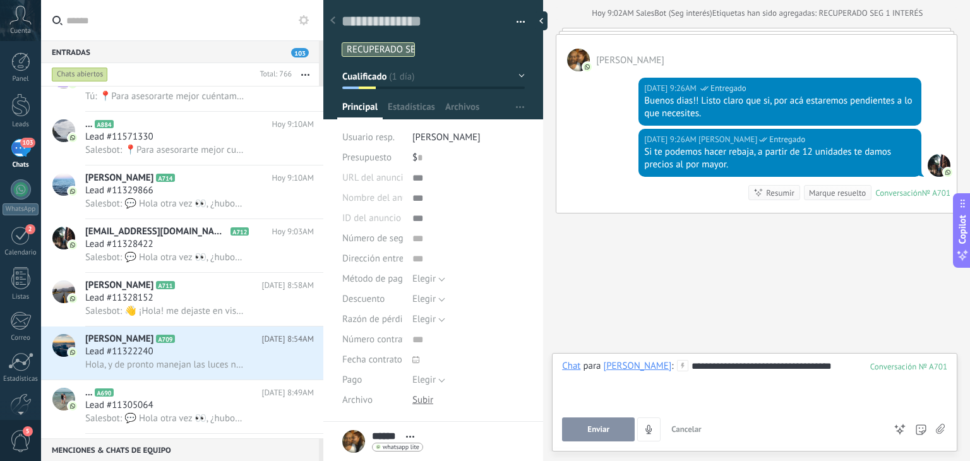
click at [609, 424] on button "Enviar" at bounding box center [598, 429] width 73 height 24
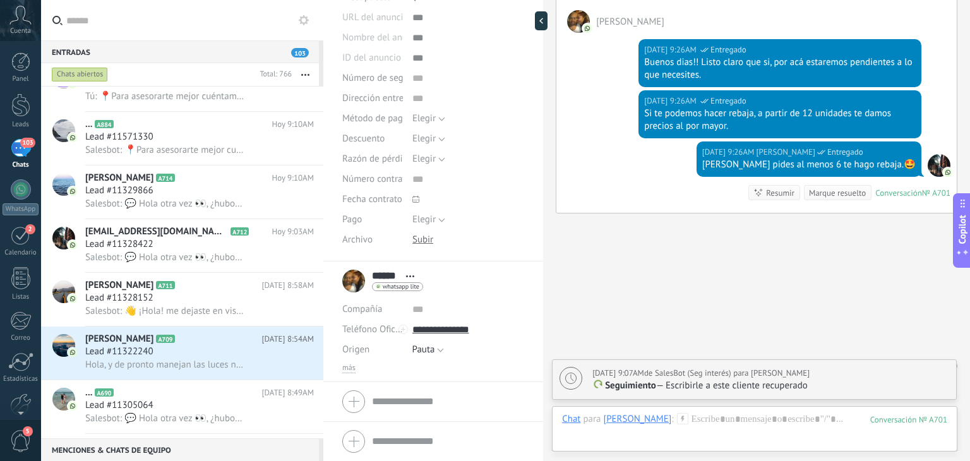
scroll to position [0, 0]
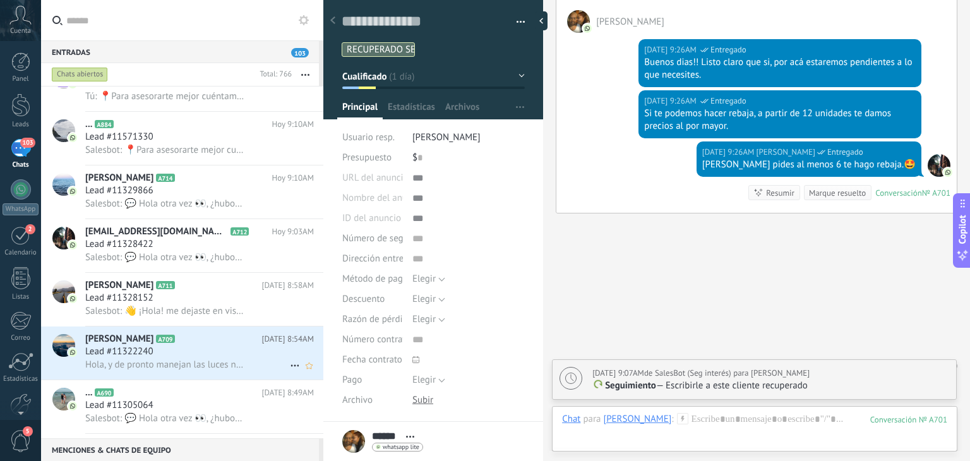
click at [139, 345] on span "[PERSON_NAME]" at bounding box center [119, 339] width 68 height 13
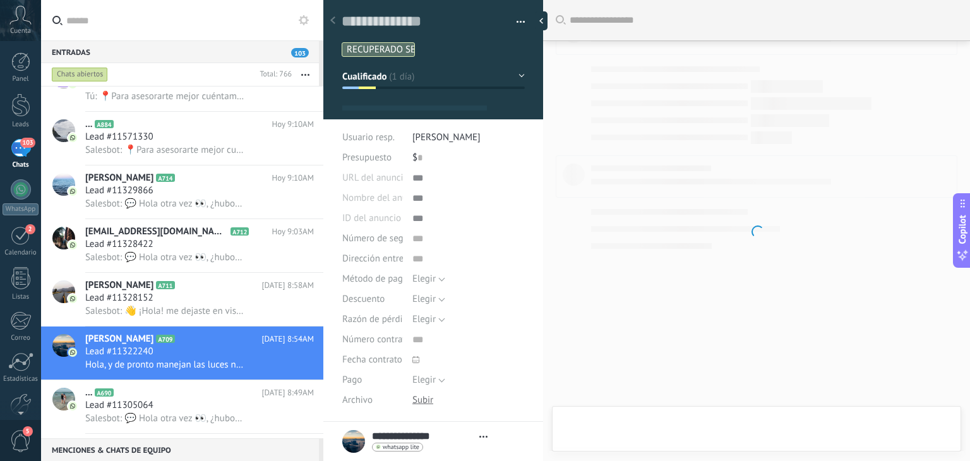
type textarea "**********"
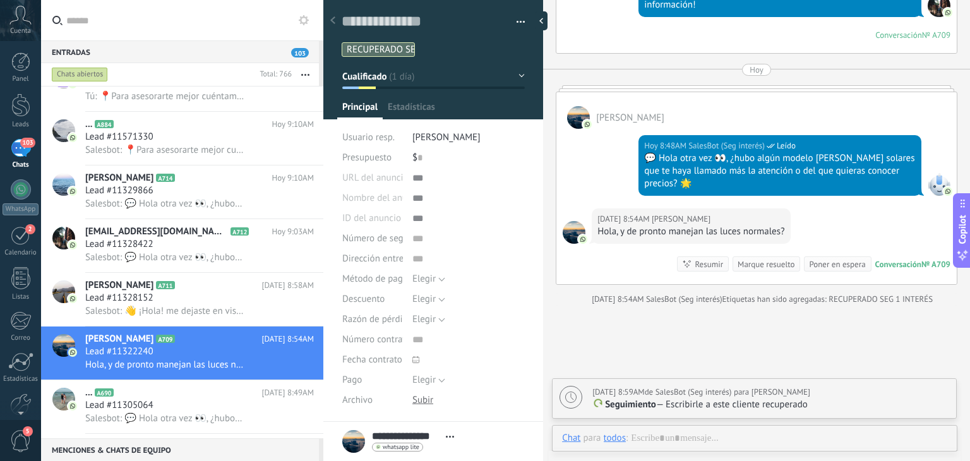
scroll to position [18, 0]
click at [737, 435] on div at bounding box center [754, 451] width 385 height 38
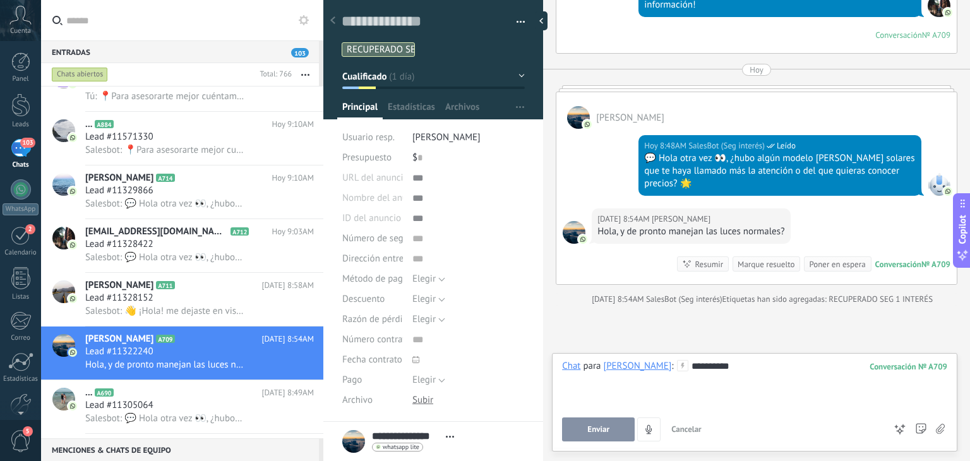
click at [761, 367] on div "**********" at bounding box center [754, 384] width 385 height 48
click at [612, 427] on button "Enviar" at bounding box center [598, 429] width 73 height 24
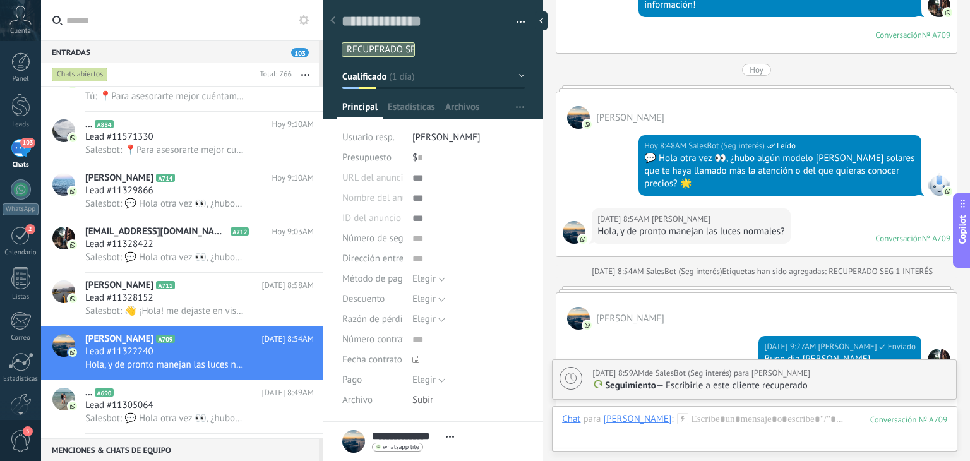
scroll to position [1147, 0]
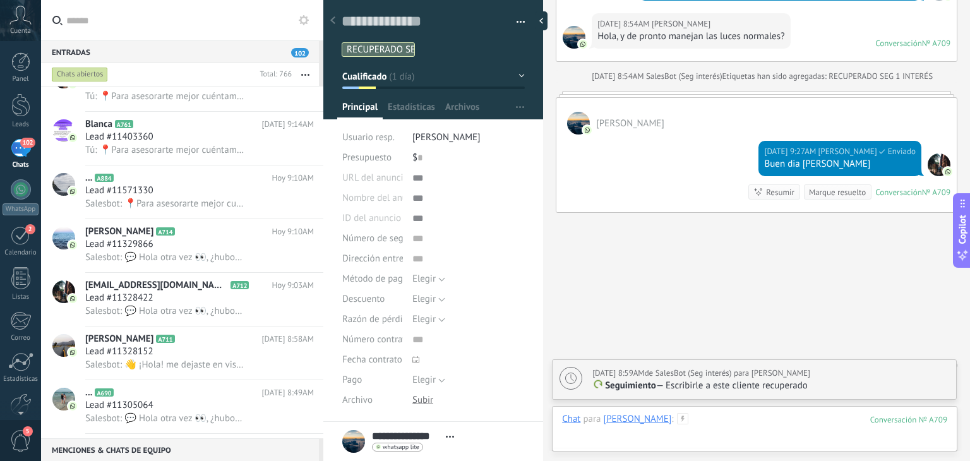
click at [730, 417] on div at bounding box center [754, 432] width 385 height 38
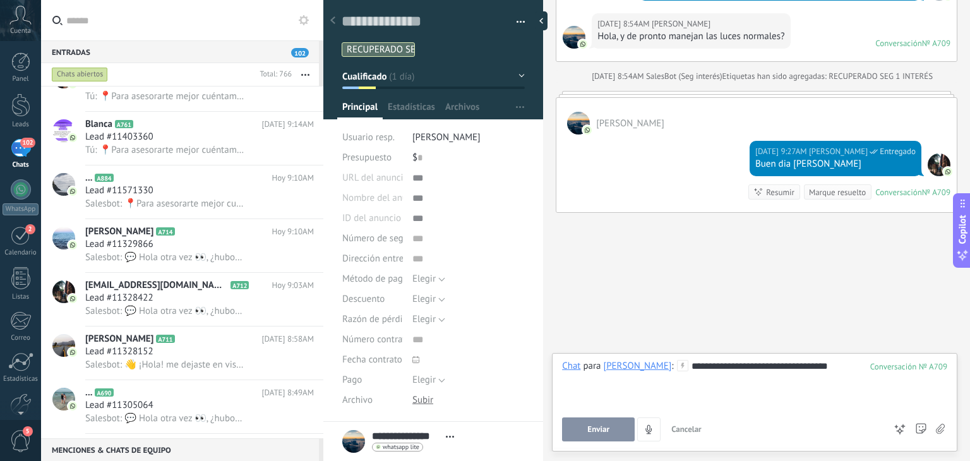
click at [591, 438] on button "Enviar" at bounding box center [598, 429] width 73 height 24
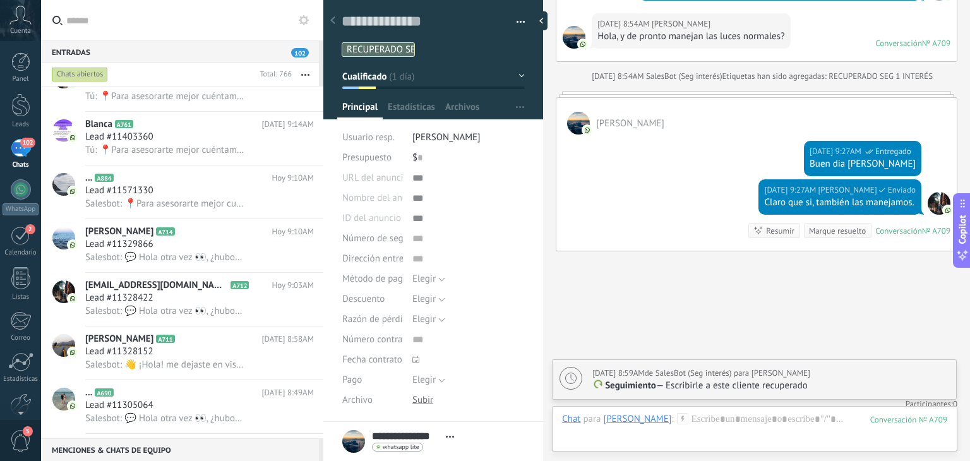
scroll to position [1184, 0]
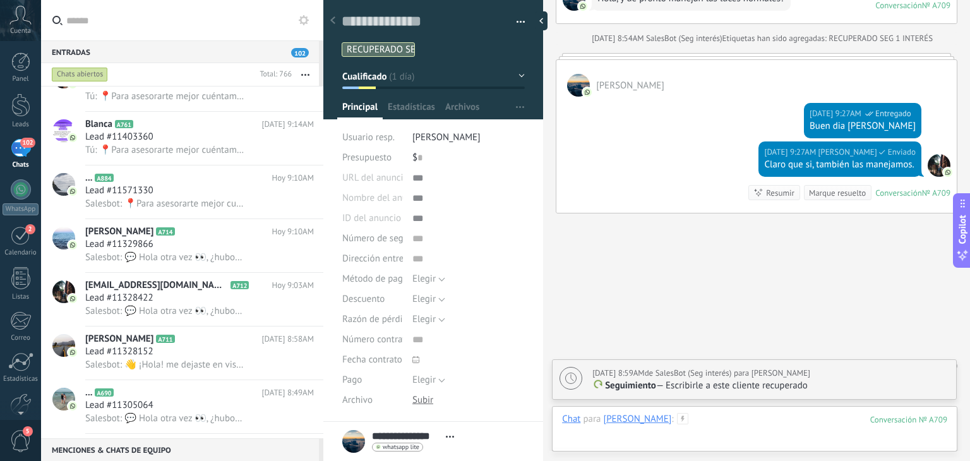
click at [725, 427] on div at bounding box center [754, 432] width 385 height 38
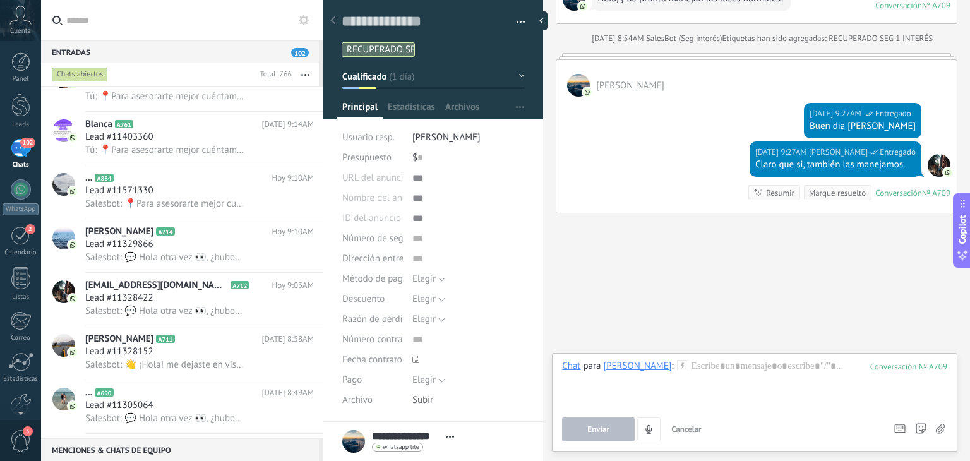
click at [677, 364] on use at bounding box center [682, 365] width 11 height 11
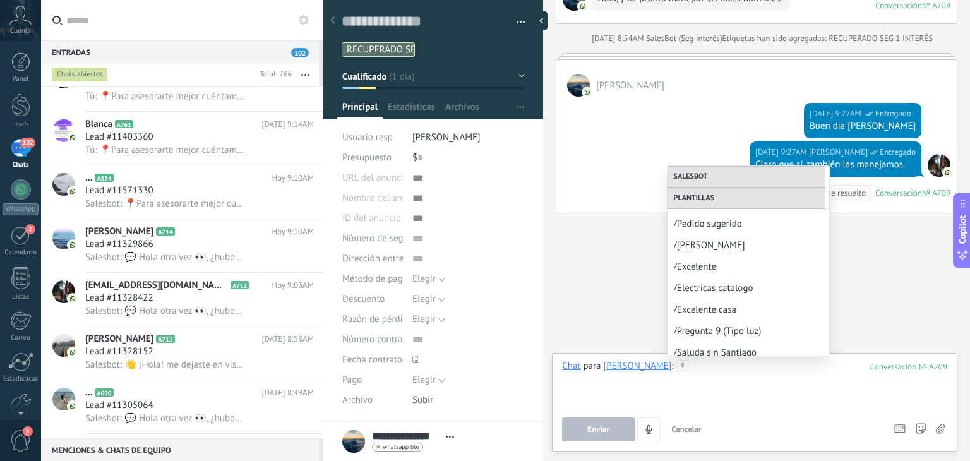
scroll to position [745, 0]
click at [705, 290] on span "/Electricas catalogo" at bounding box center [743, 290] width 139 height 12
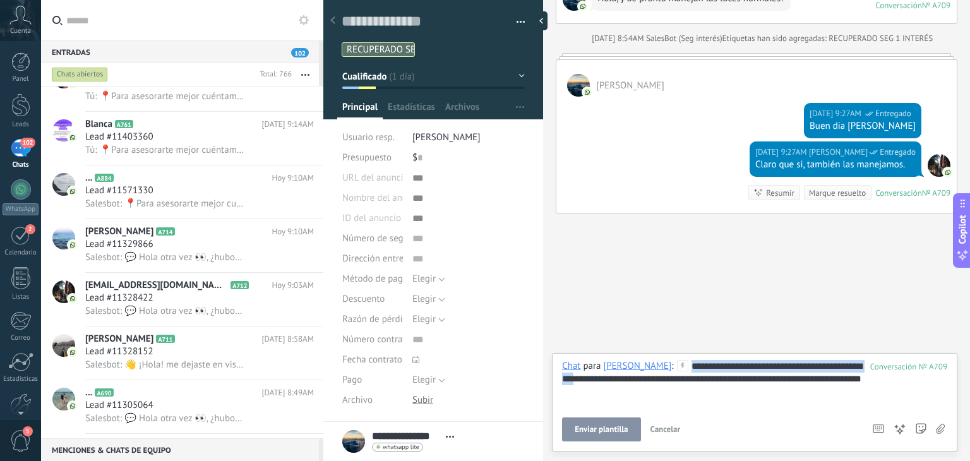
drag, startPoint x: 612, startPoint y: 382, endPoint x: 687, endPoint y: 337, distance: 87.3
click at [687, 337] on div "Buscar Carga más Ayer Ayer Creación: 2 eventos Expandir Ayer 8:46AM Richard Pol…" at bounding box center [756, 230] width 427 height 461
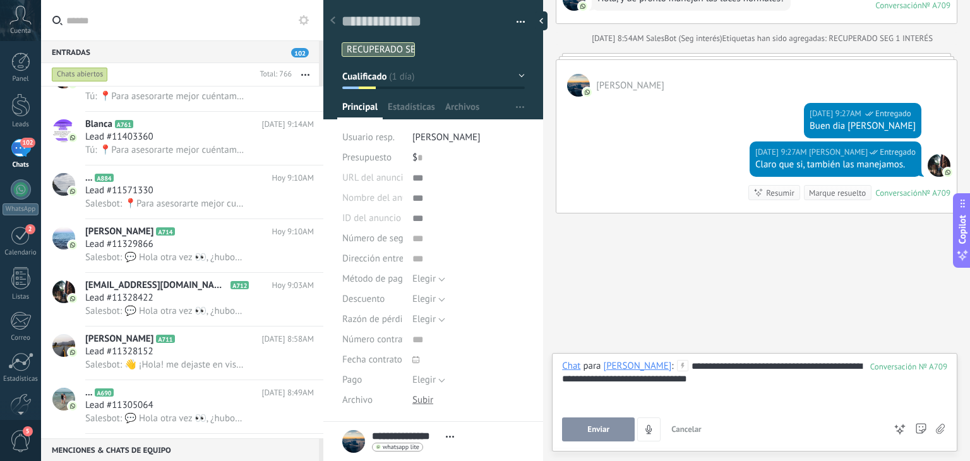
click at [718, 381] on div "**********" at bounding box center [754, 384] width 385 height 48
click at [609, 429] on span "Enviar" at bounding box center [598, 429] width 22 height 9
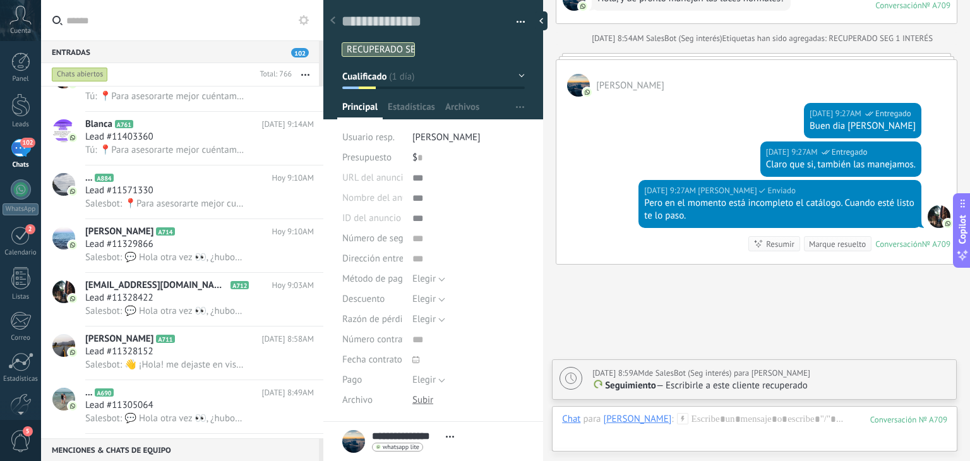
scroll to position [1236, 0]
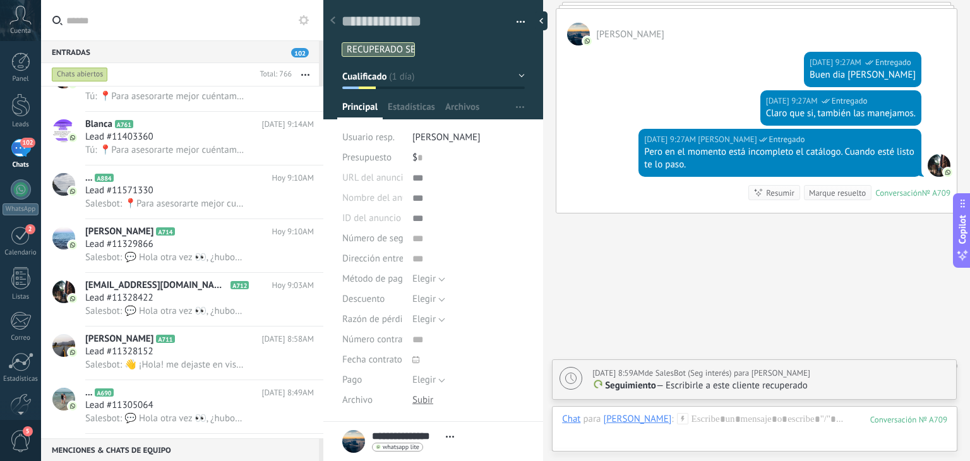
click at [730, 385] on p "Seguimiento — Escribirle a este cliente recuperado" at bounding box center [770, 385] width 357 height 13
type textarea "**********"
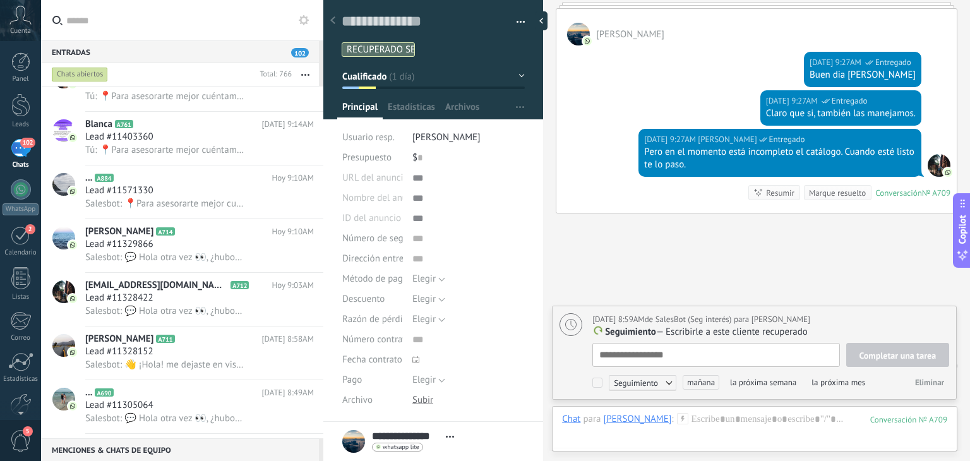
scroll to position [13, 0]
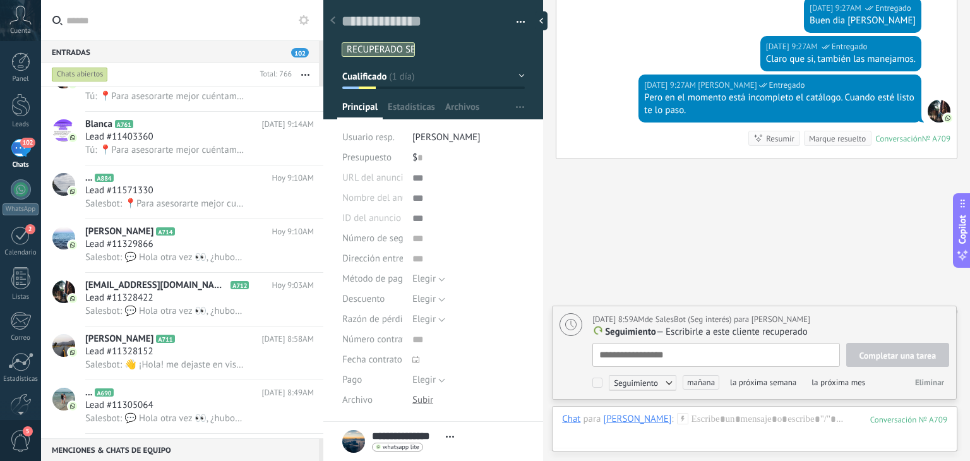
click at [740, 335] on p "Seguimiento — Escribirle a este cliente recuperado" at bounding box center [770, 332] width 357 height 13
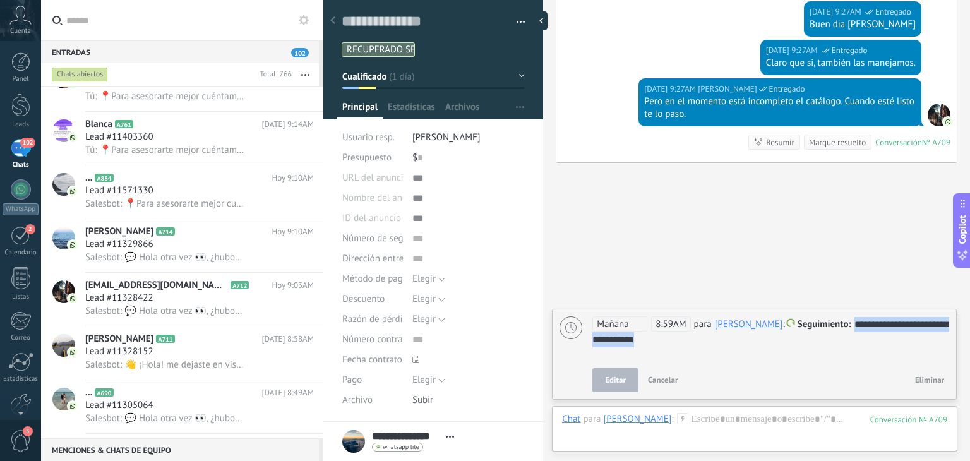
drag, startPoint x: 746, startPoint y: 338, endPoint x: 811, endPoint y: 314, distance: 69.3
click at [811, 314] on div "**********" at bounding box center [753, 354] width 403 height 90
click at [816, 339] on div "**********" at bounding box center [770, 332] width 357 height 30
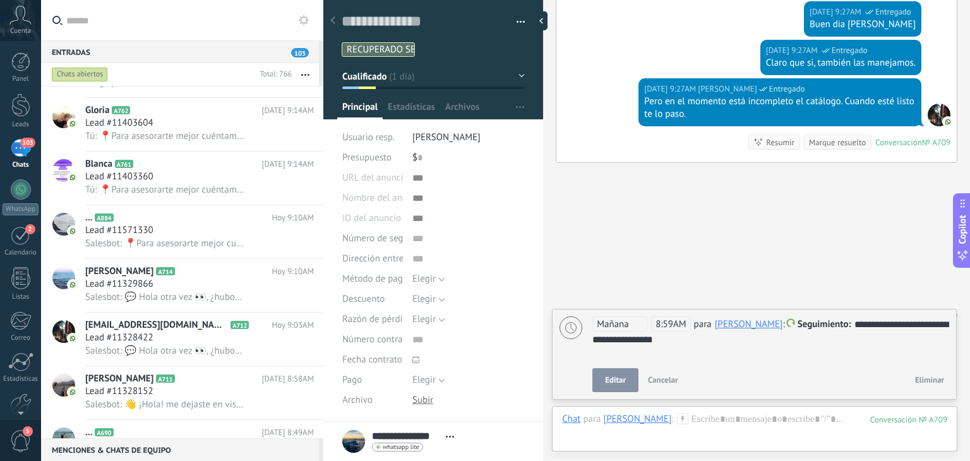
click at [628, 333] on div "**********" at bounding box center [770, 332] width 357 height 30
click at [634, 330] on span "Mañana" at bounding box center [619, 323] width 55 height 15
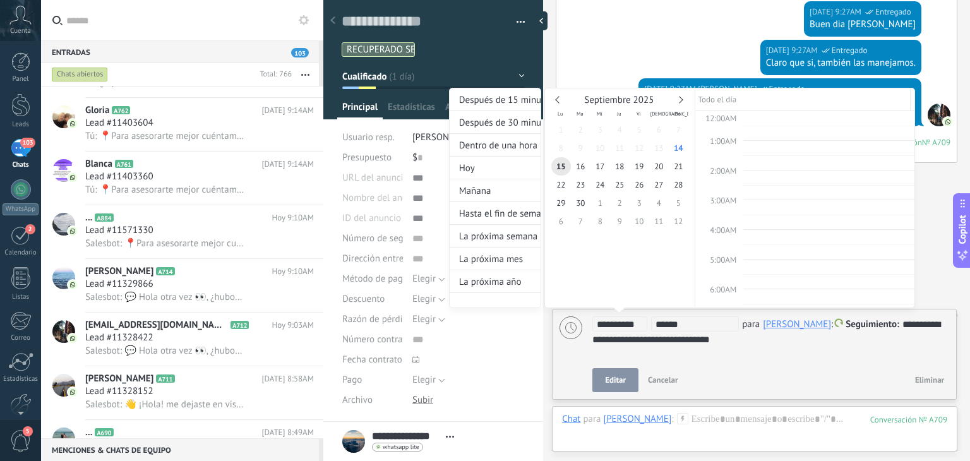
scroll to position [220, 0]
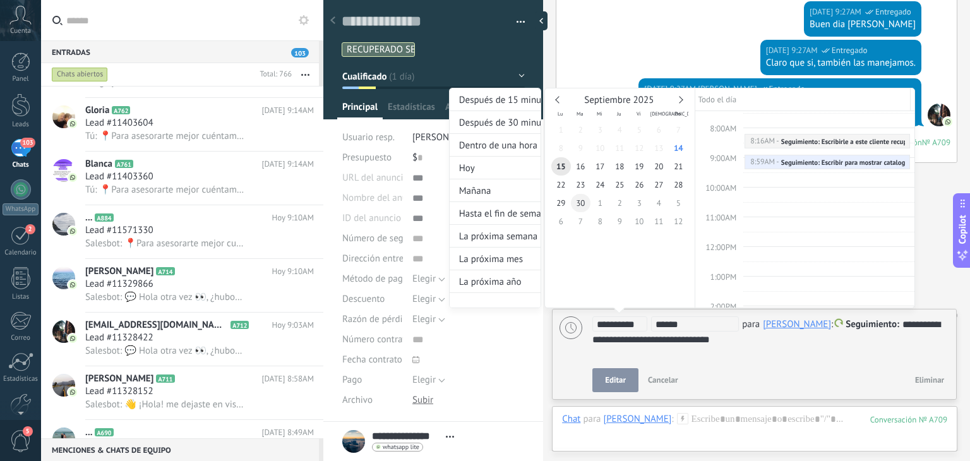
type input "**********"
click at [585, 203] on span "30" at bounding box center [581, 203] width 20 height 18
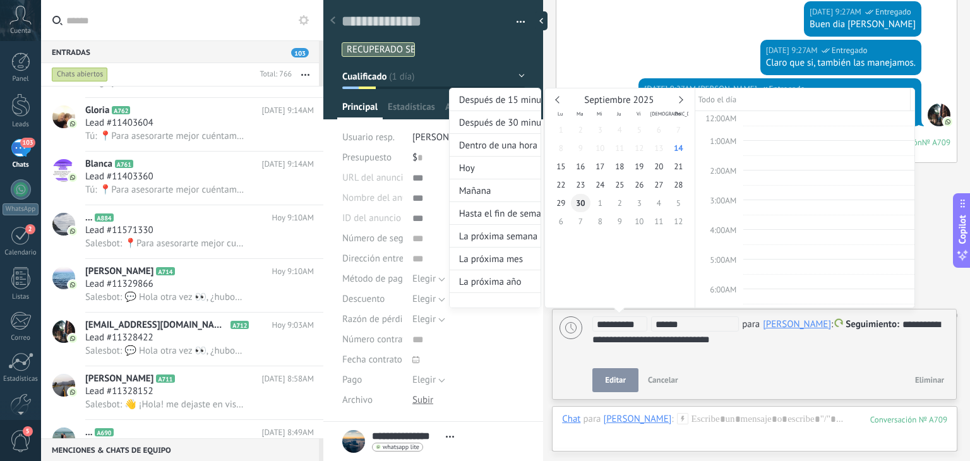
scroll to position [236, 0]
click at [613, 377] on div at bounding box center [485, 230] width 970 height 461
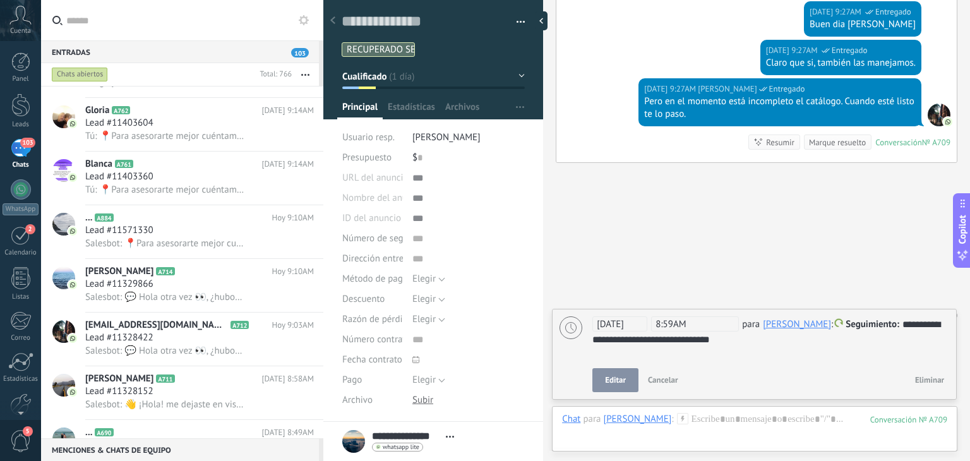
click at [613, 377] on span "Editar" at bounding box center [615, 380] width 21 height 9
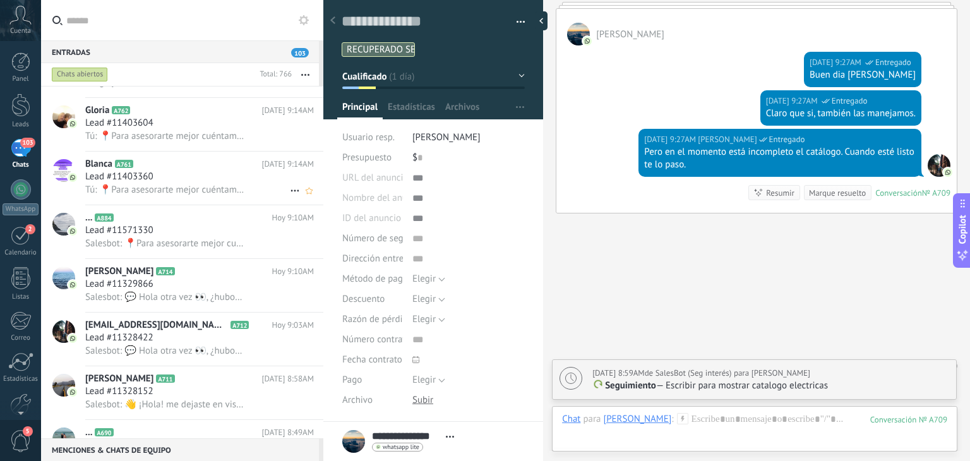
click at [174, 194] on span "Tú: 📍Para asesorarte mejor cuéntame, ¿Tienes negocio o es para decorar tu casa?" at bounding box center [164, 190] width 159 height 12
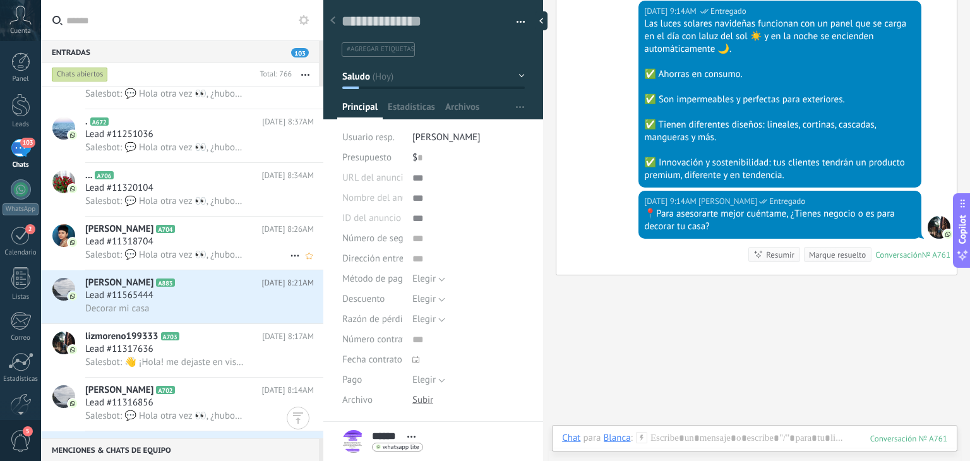
scroll to position [1320, 0]
click at [148, 300] on span "Lead #11565444" at bounding box center [119, 293] width 68 height 13
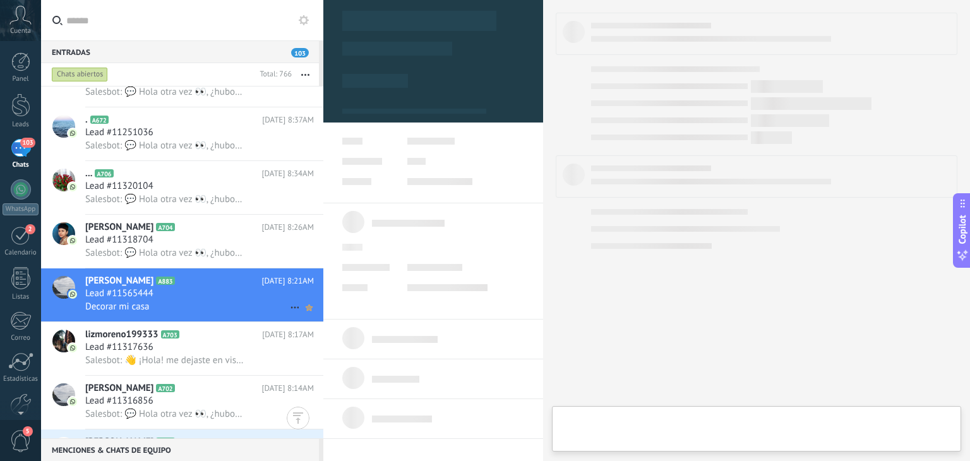
type textarea "**********"
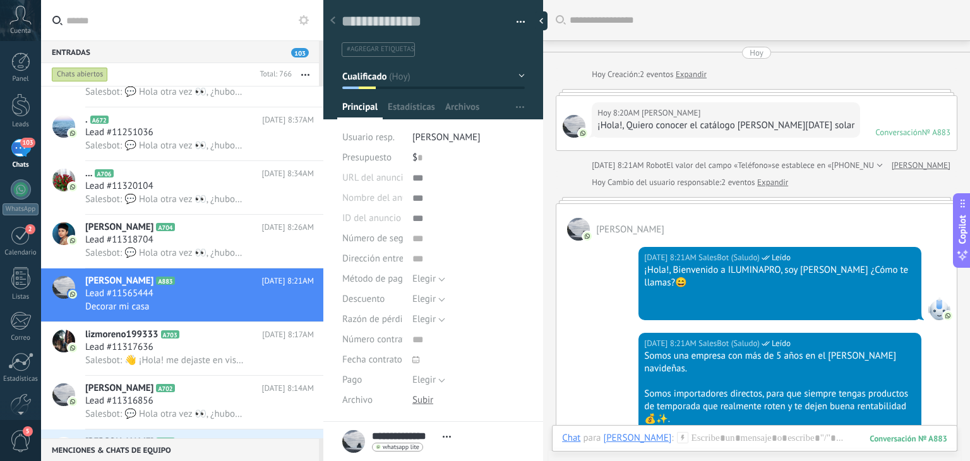
scroll to position [557, 0]
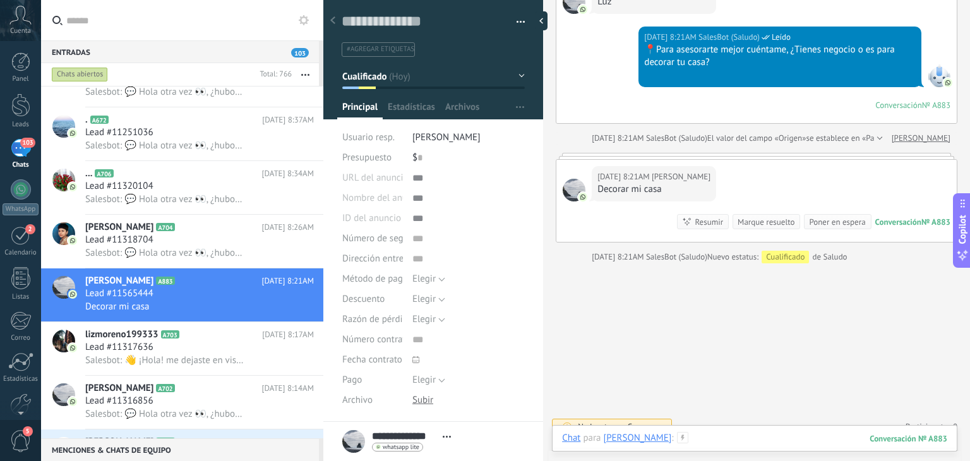
click at [710, 437] on div at bounding box center [754, 451] width 385 height 38
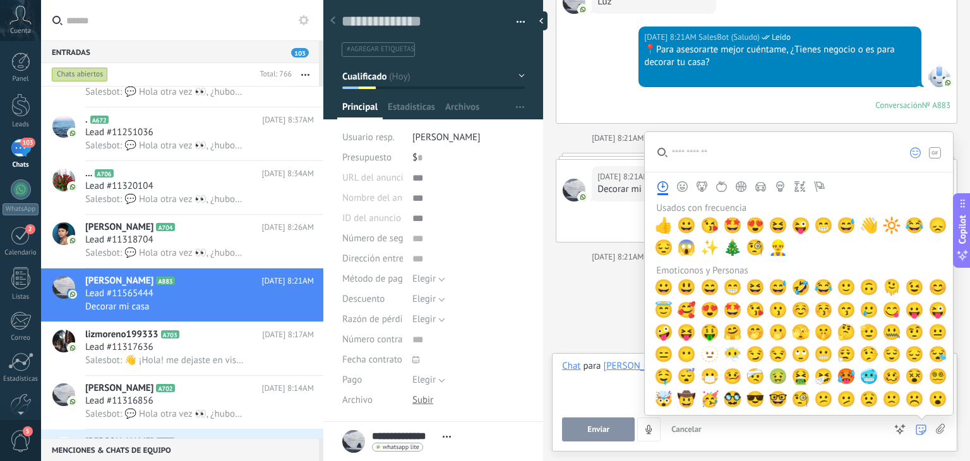
click at [920, 425] on icon at bounding box center [920, 429] width 11 height 11
click at [734, 227] on span "🤩" at bounding box center [732, 226] width 19 height 18
click at [589, 438] on button "Enviar" at bounding box center [598, 429] width 73 height 24
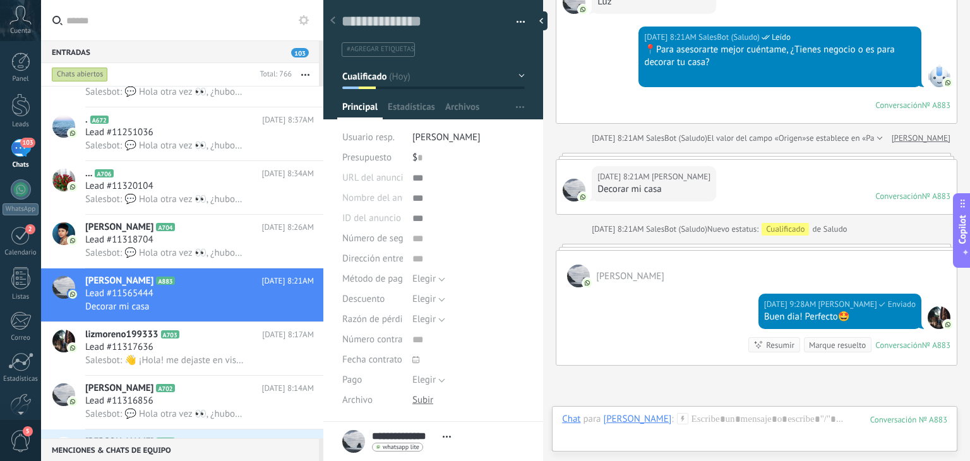
scroll to position [667, 0]
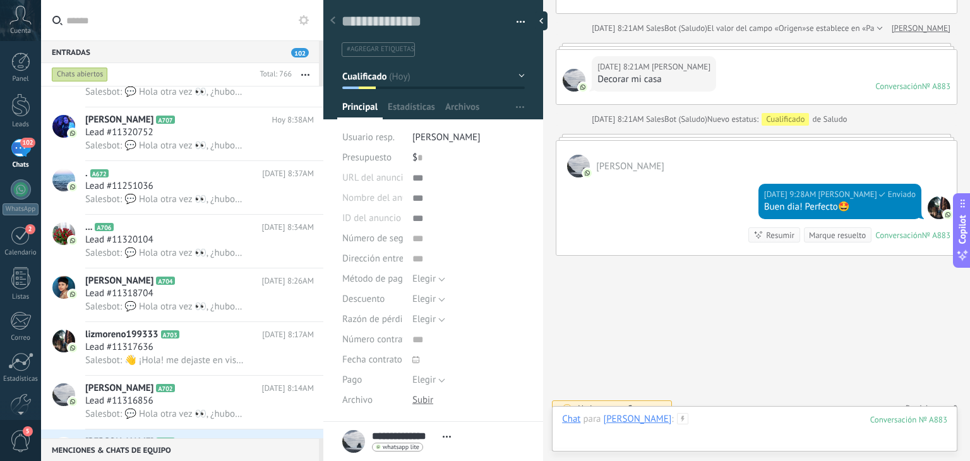
click at [701, 415] on div at bounding box center [754, 432] width 385 height 38
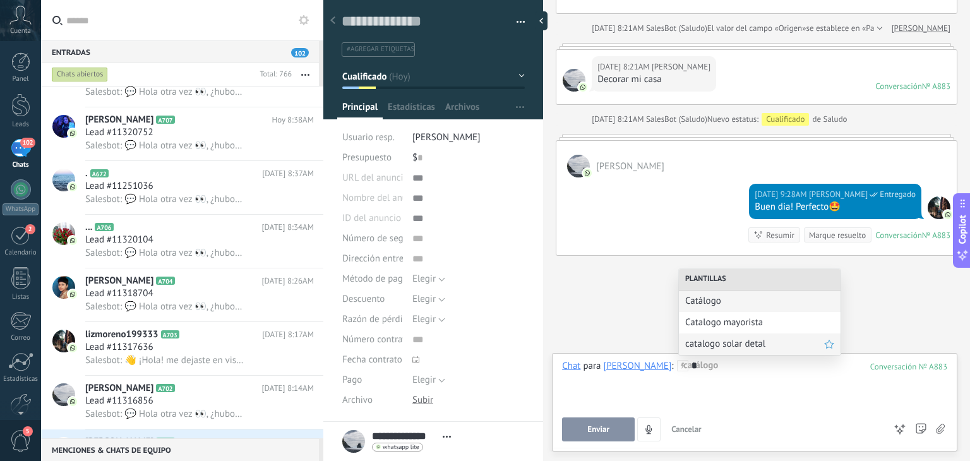
click at [720, 342] on span "catalogo solar detal" at bounding box center [754, 344] width 139 height 12
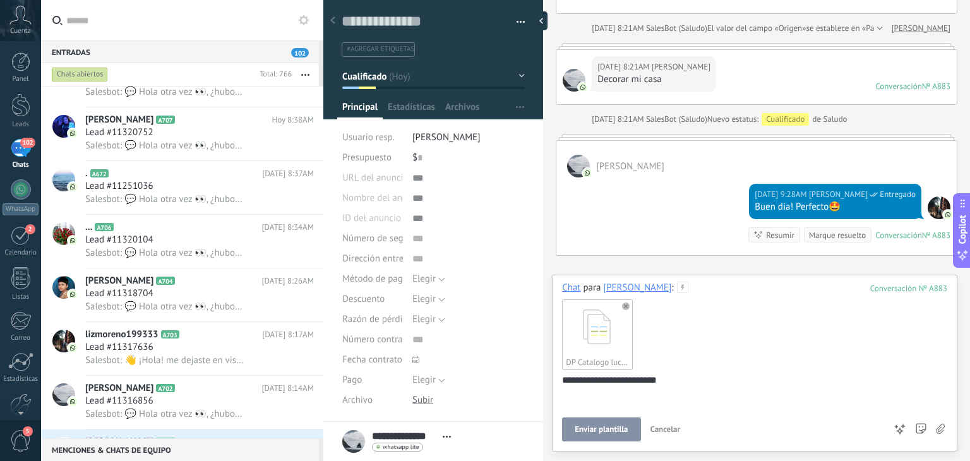
click at [607, 434] on span "Enviar plantilla" at bounding box center [601, 429] width 53 height 9
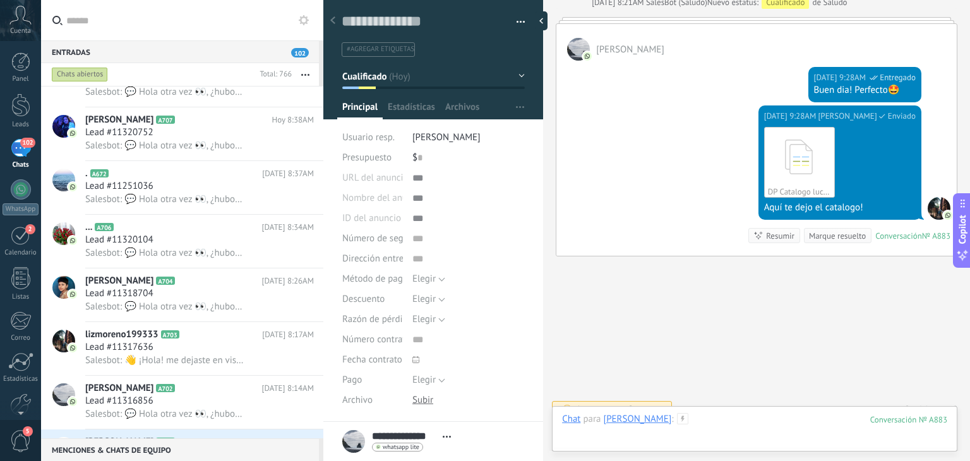
click at [698, 415] on div at bounding box center [754, 432] width 385 height 38
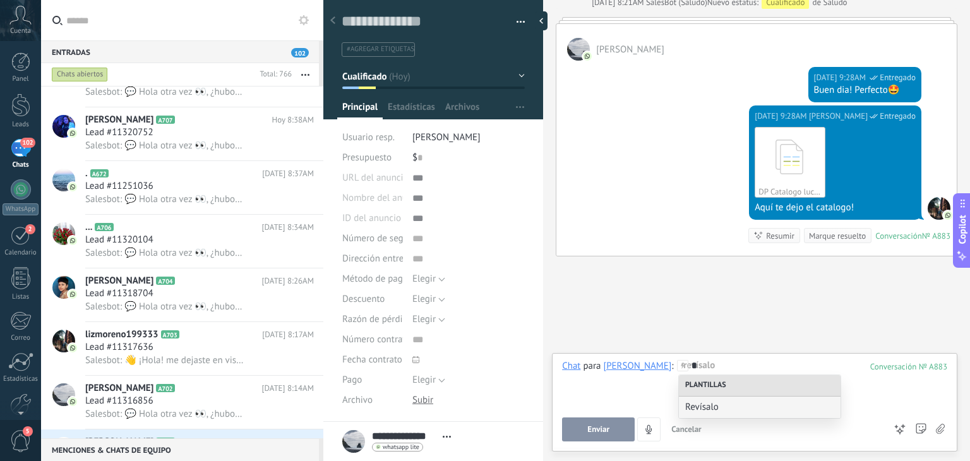
click at [698, 415] on div "Revísalo" at bounding box center [760, 406] width 162 height 21
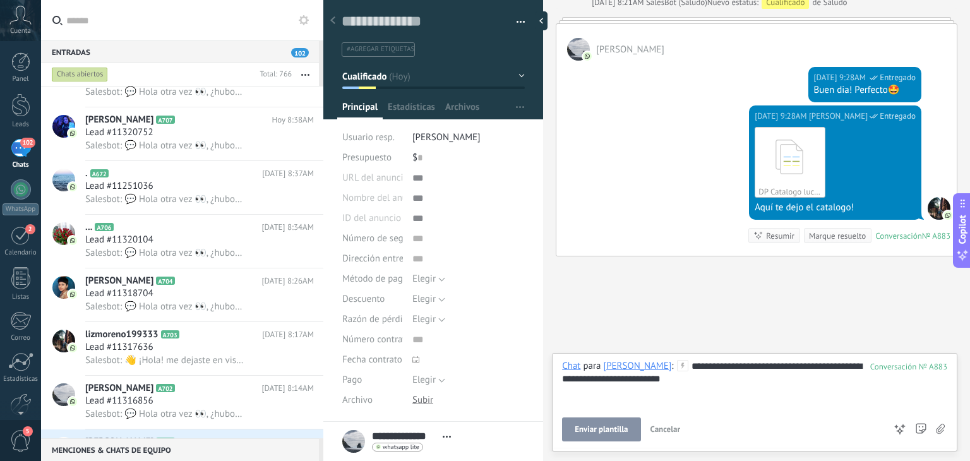
click at [607, 427] on span "Enviar plantilla" at bounding box center [601, 429] width 53 height 9
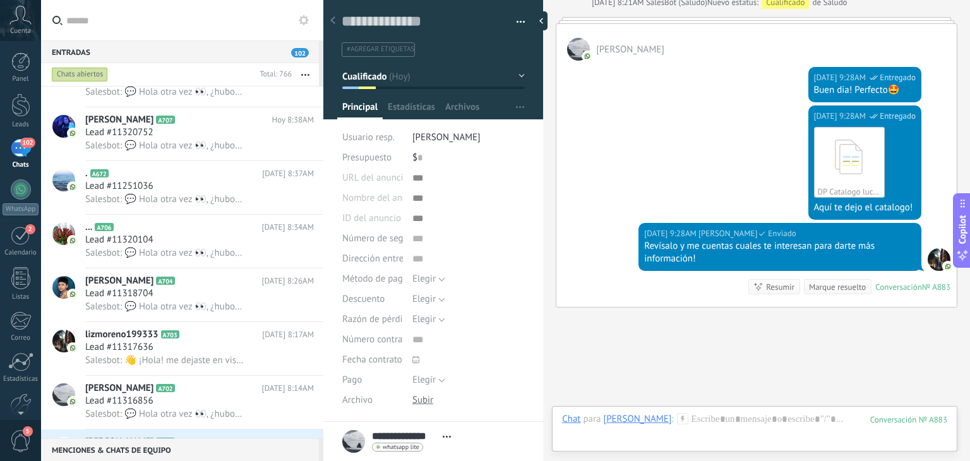
scroll to position [835, 0]
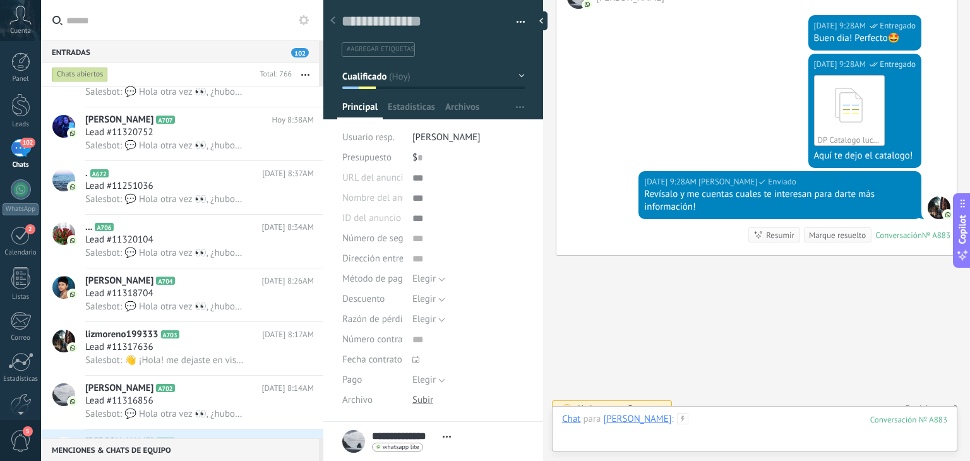
click at [705, 414] on div at bounding box center [754, 432] width 385 height 38
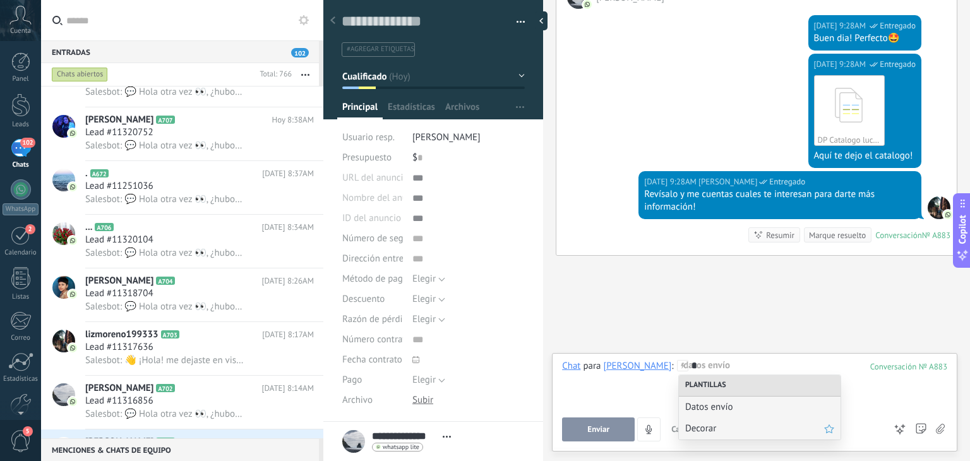
click at [700, 427] on span "Decorar" at bounding box center [754, 428] width 139 height 12
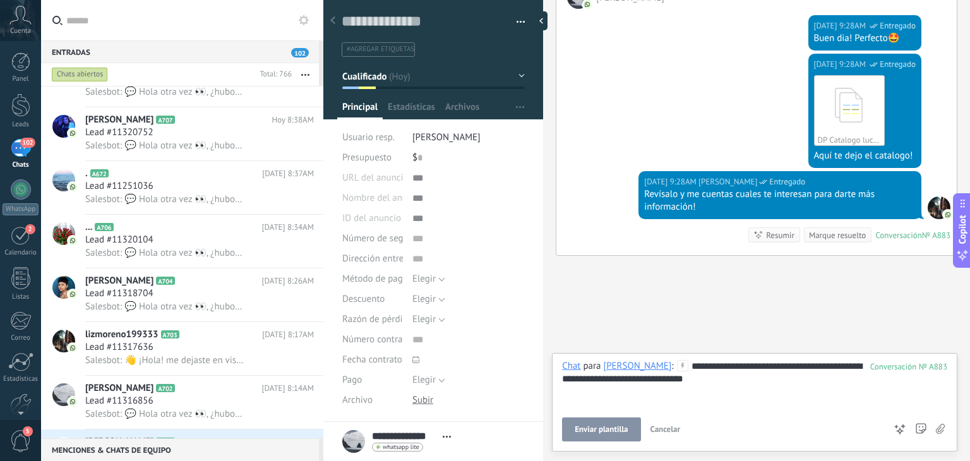
click at [604, 429] on span "Enviar plantilla" at bounding box center [601, 429] width 53 height 9
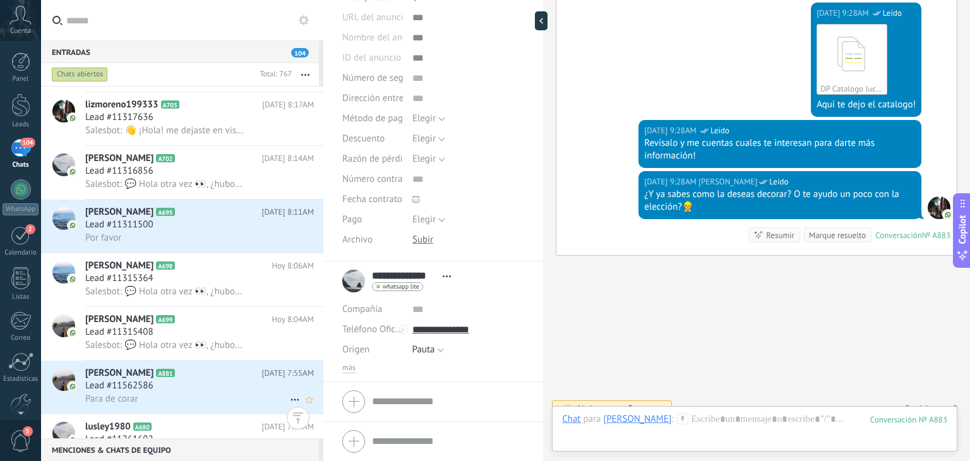
scroll to position [1627, 0]
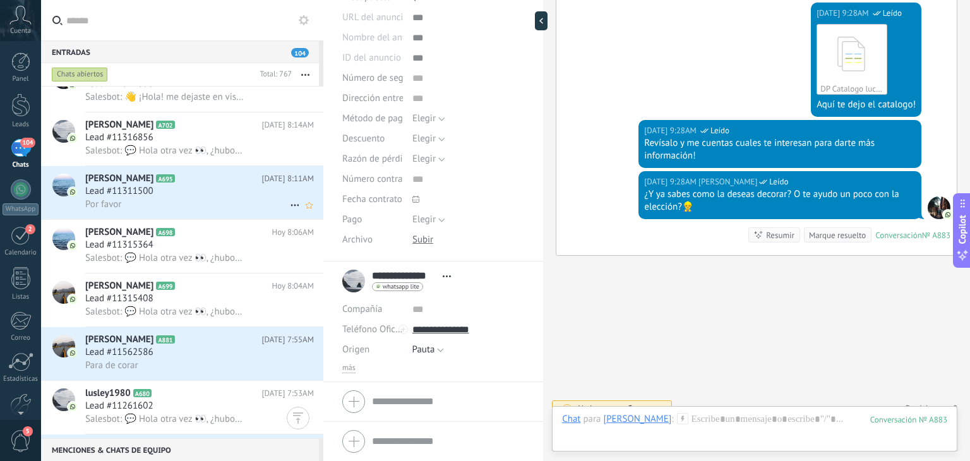
click at [140, 195] on span "Lead #11311500" at bounding box center [119, 191] width 68 height 13
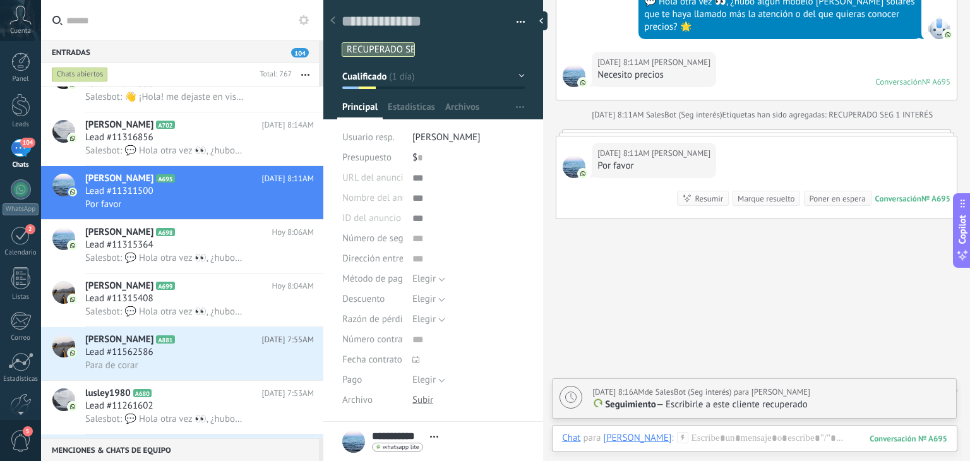
scroll to position [1136, 0]
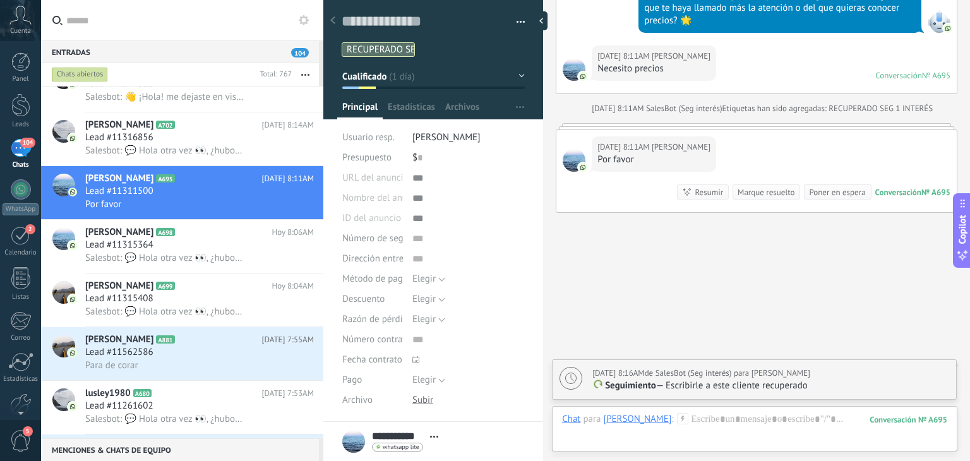
click at [727, 372] on div "Mañana 8:16AM de SalesBot (Seg interés) para Tomas Echeverri" at bounding box center [701, 373] width 218 height 13
type textarea "**********"
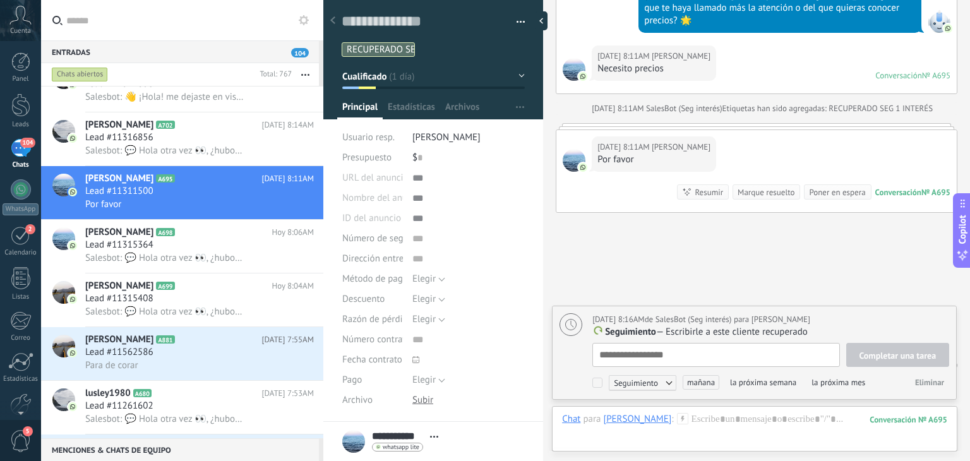
scroll to position [13, 0]
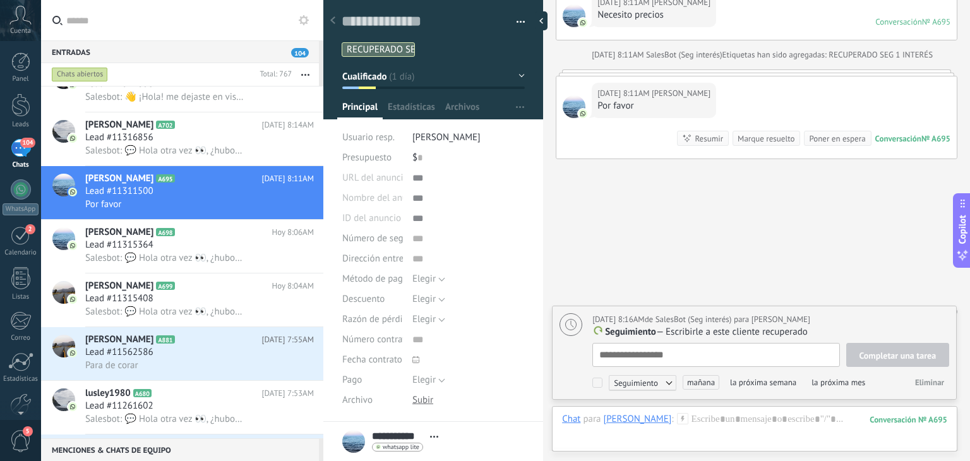
click at [931, 385] on span "Eliminar" at bounding box center [929, 382] width 29 height 11
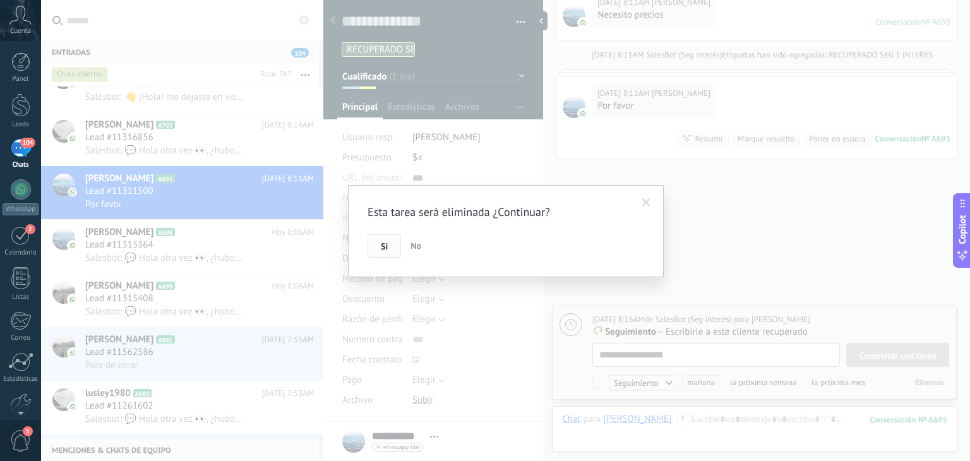
click at [390, 250] on button "Si" at bounding box center [383, 246] width 33 height 24
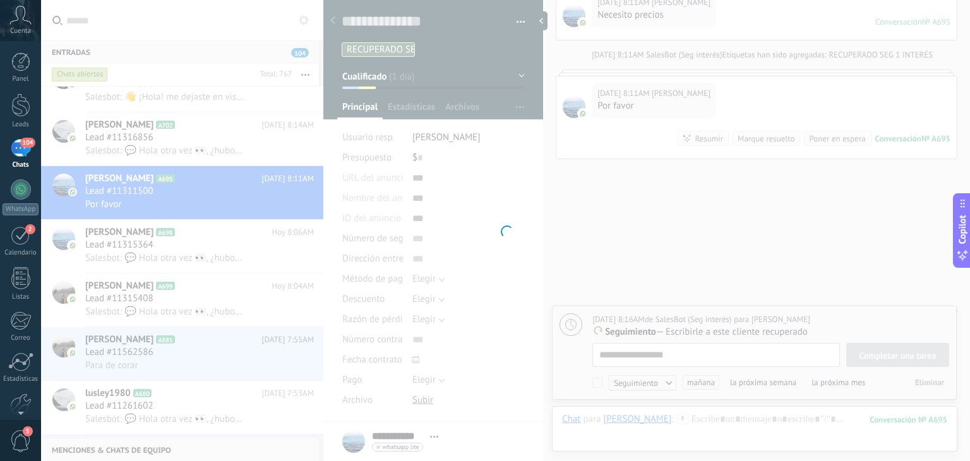
scroll to position [1092, 0]
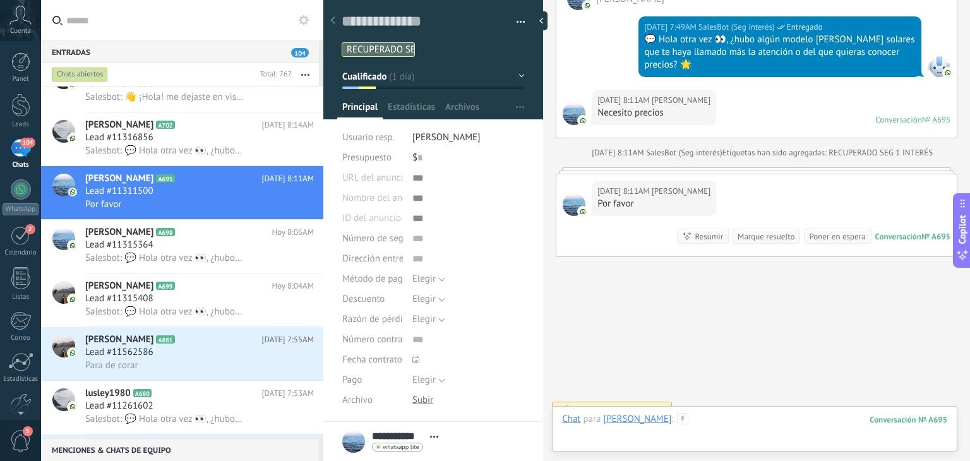
click at [697, 417] on div at bounding box center [754, 432] width 385 height 38
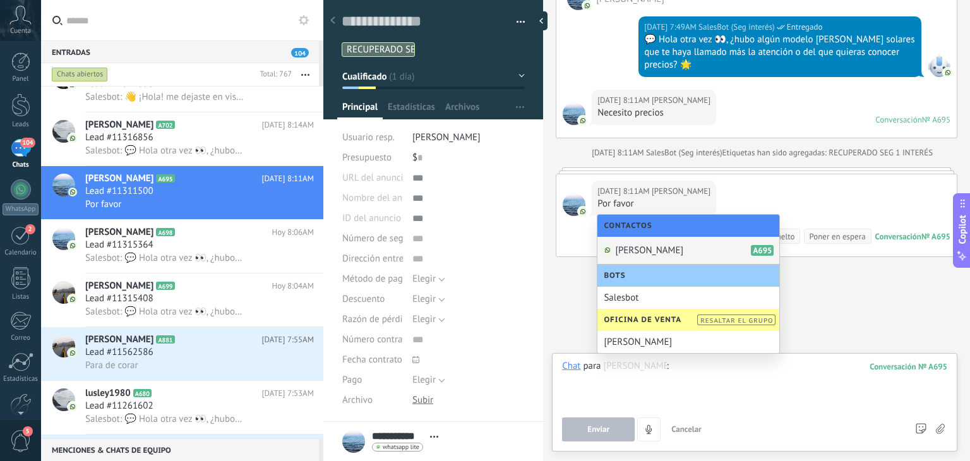
click at [710, 376] on div at bounding box center [754, 384] width 385 height 48
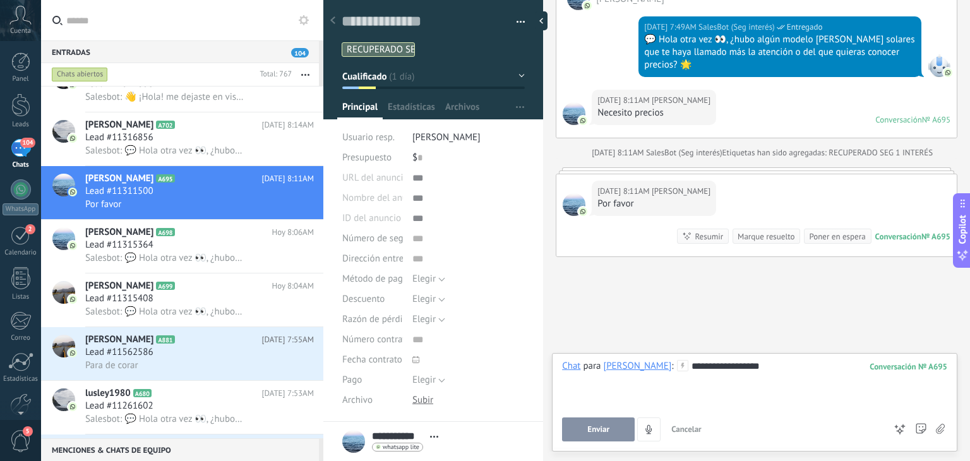
click at [615, 425] on button "Enviar" at bounding box center [598, 429] width 73 height 24
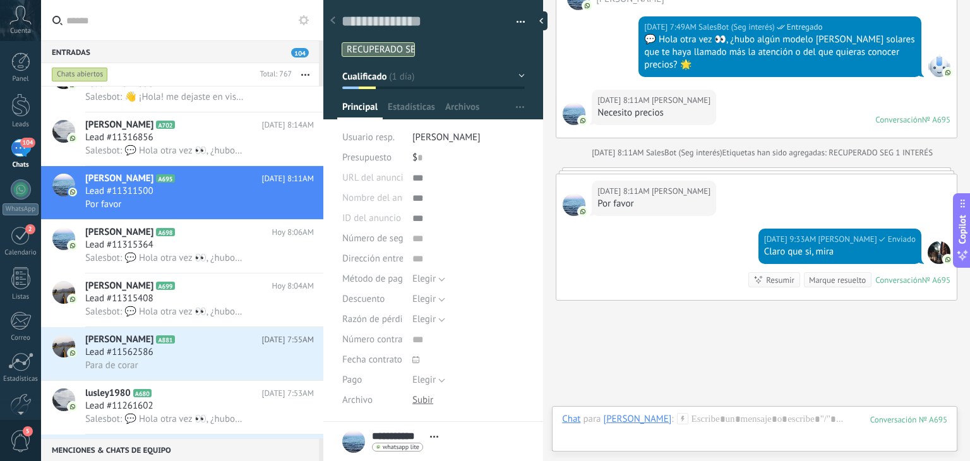
scroll to position [1136, 0]
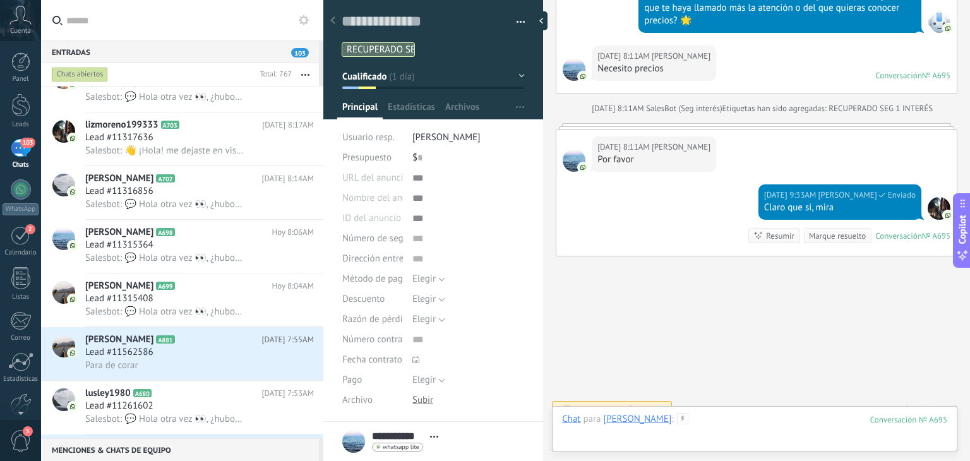
click at [688, 417] on div at bounding box center [754, 432] width 385 height 38
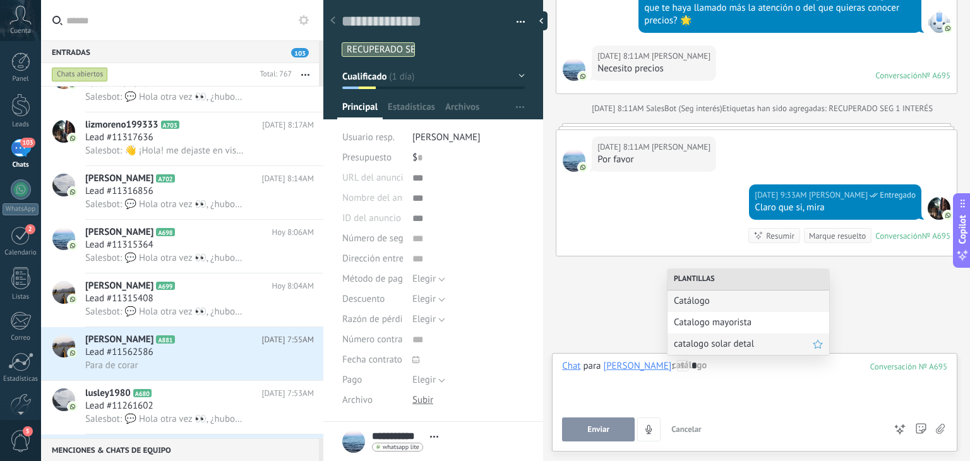
click at [715, 344] on span "catalogo solar detal" at bounding box center [743, 344] width 139 height 12
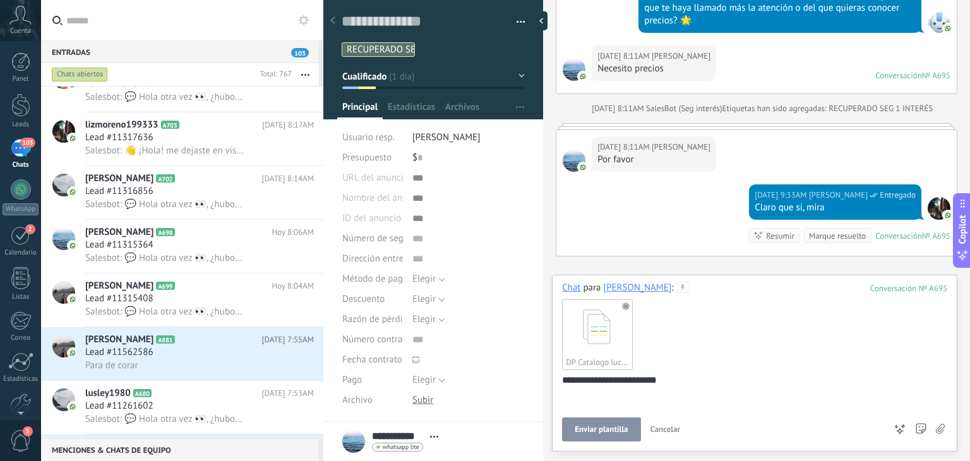
click at [591, 429] on span "Enviar plantilla" at bounding box center [601, 429] width 53 height 9
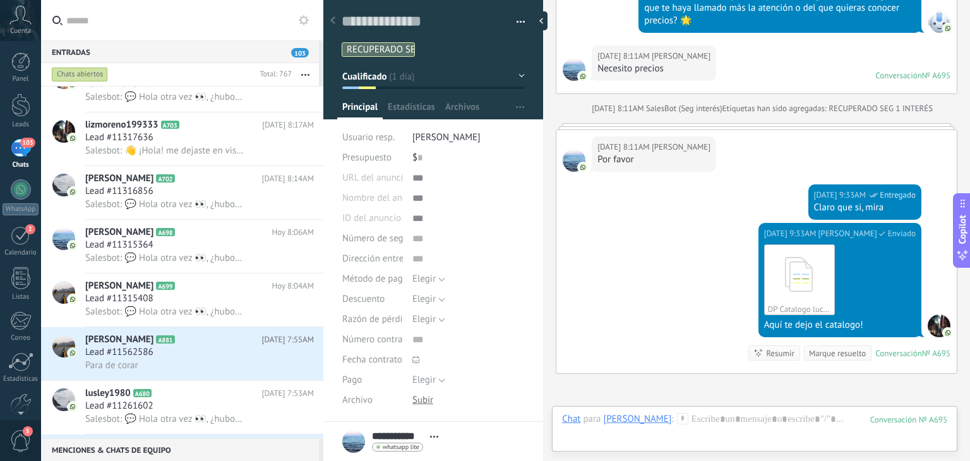
scroll to position [1253, 0]
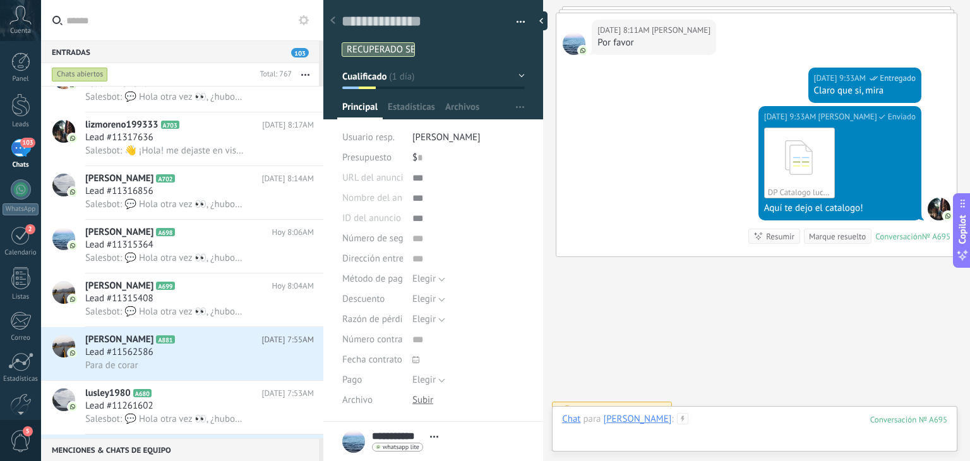
click at [698, 421] on div at bounding box center [754, 432] width 385 height 38
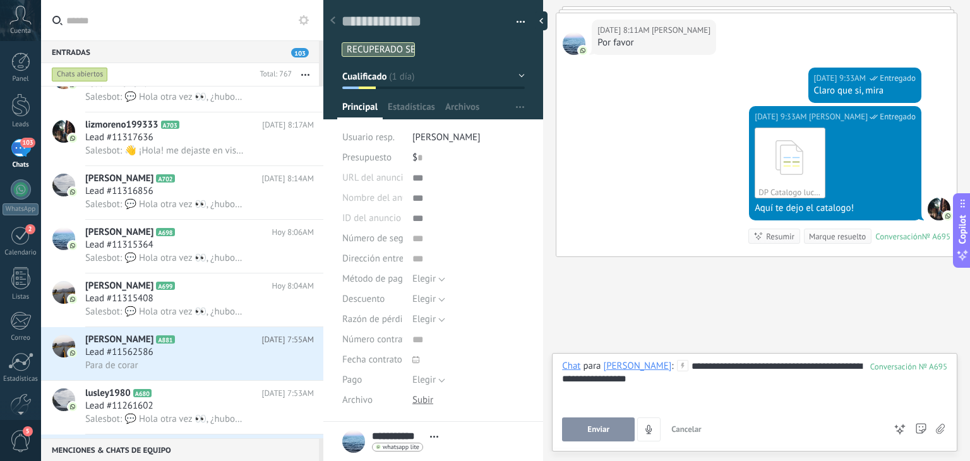
click at [624, 423] on button "Enviar" at bounding box center [598, 429] width 73 height 24
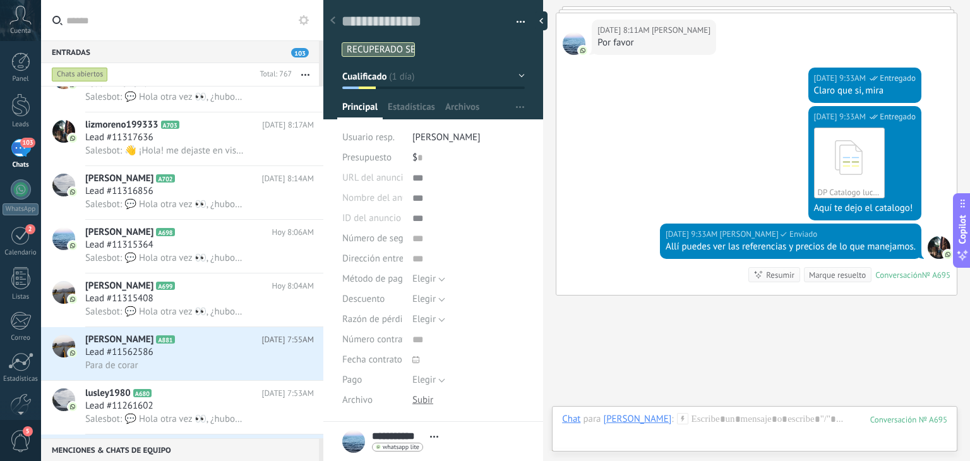
scroll to position [1291, 0]
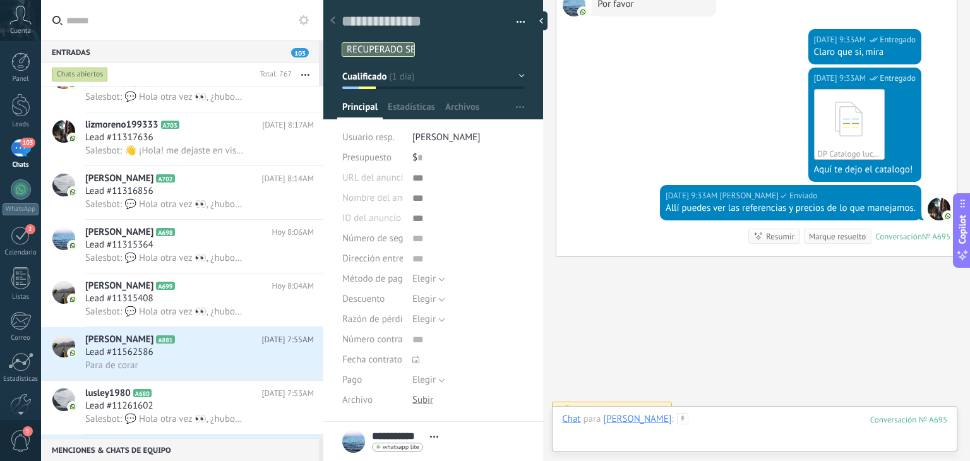
click at [689, 425] on div at bounding box center [754, 432] width 385 height 38
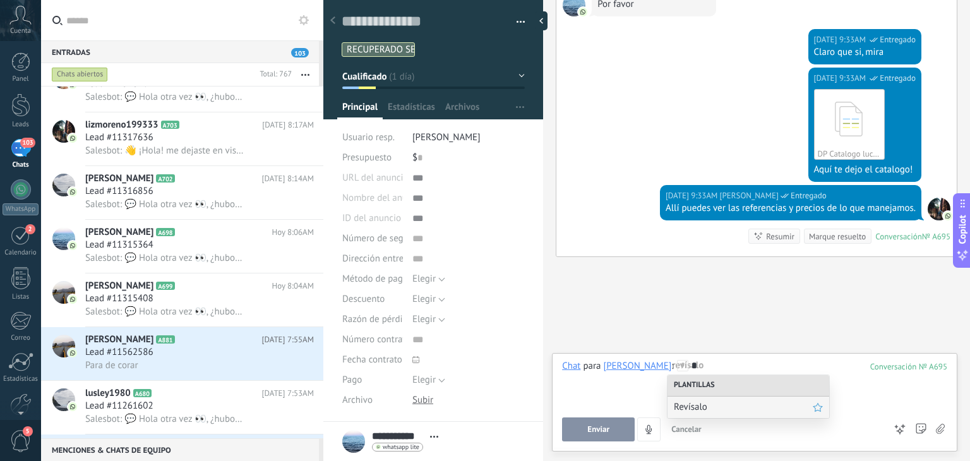
click at [690, 405] on span "Revísalo" at bounding box center [743, 407] width 139 height 12
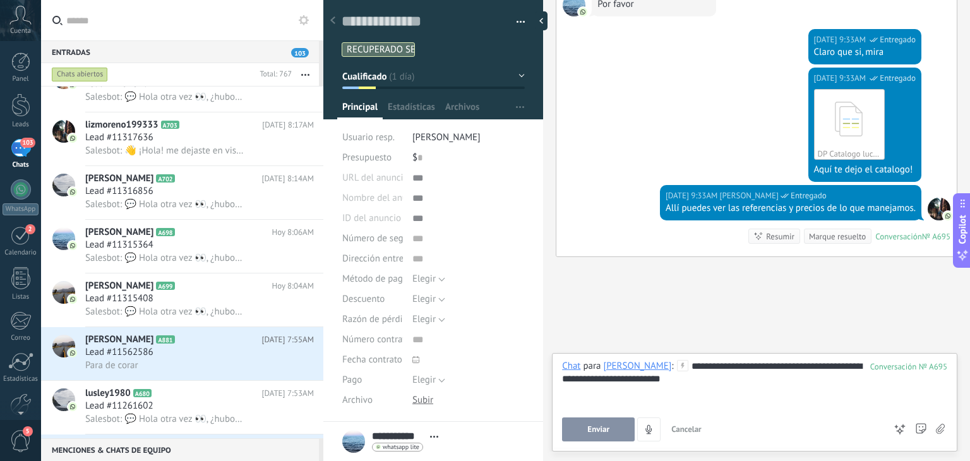
click at [612, 421] on button "Enviar" at bounding box center [598, 429] width 73 height 24
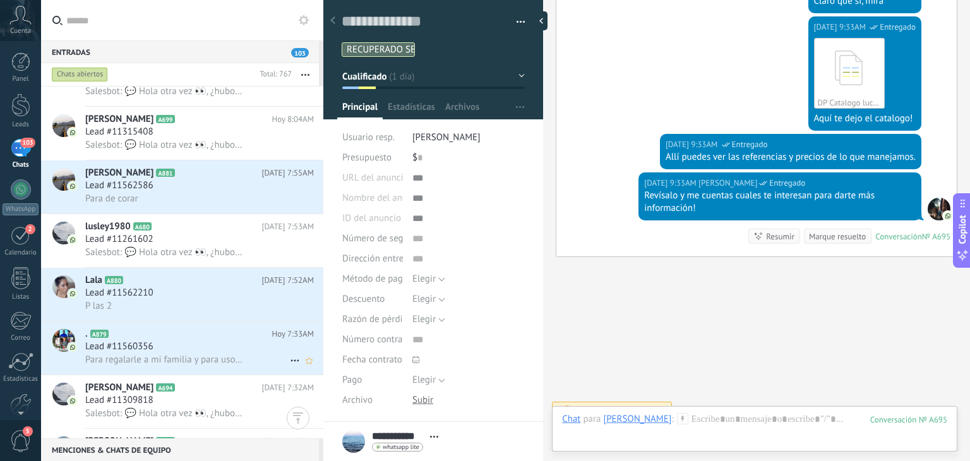
scroll to position [1823, 0]
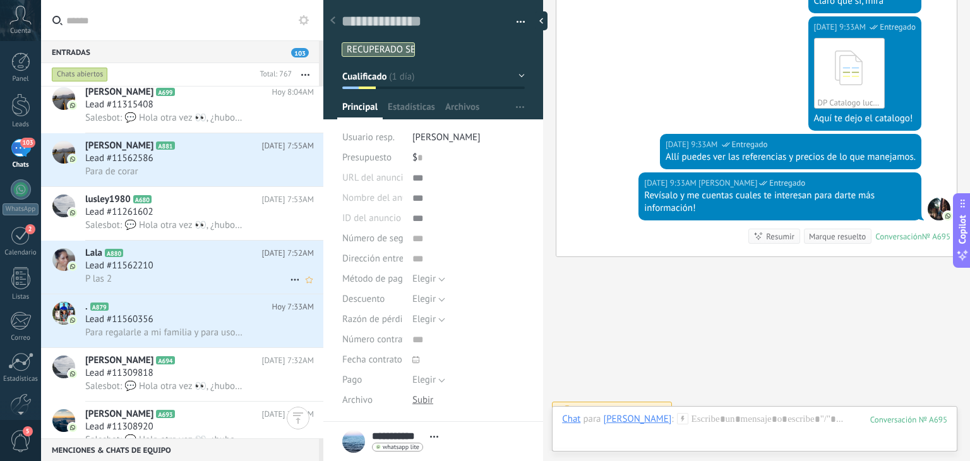
click at [167, 285] on div "P las 2" at bounding box center [199, 278] width 229 height 13
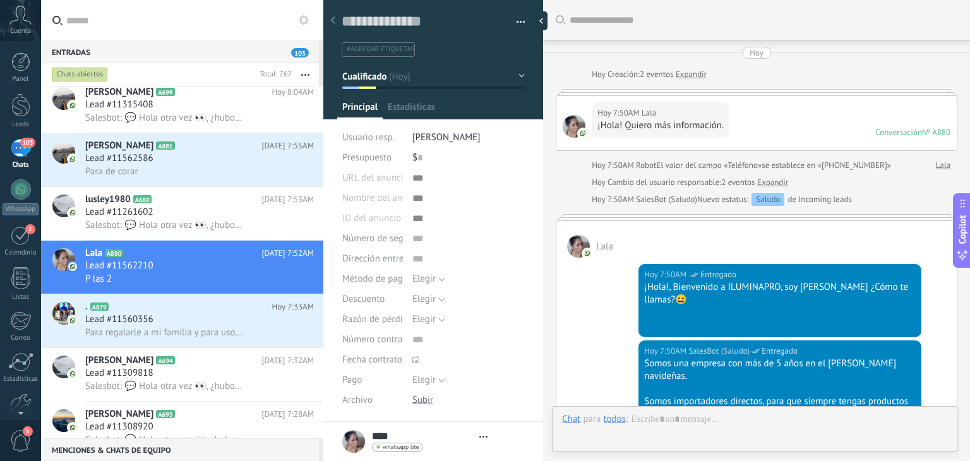
type textarea "**********"
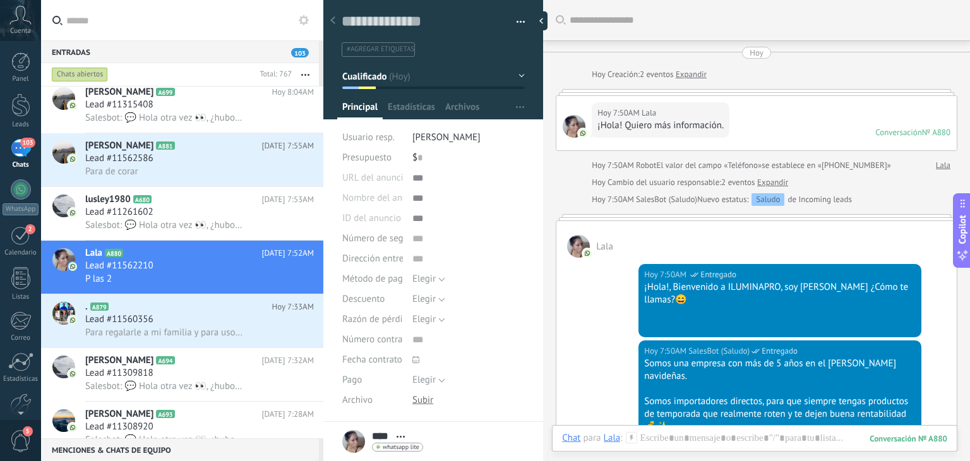
scroll to position [389, 0]
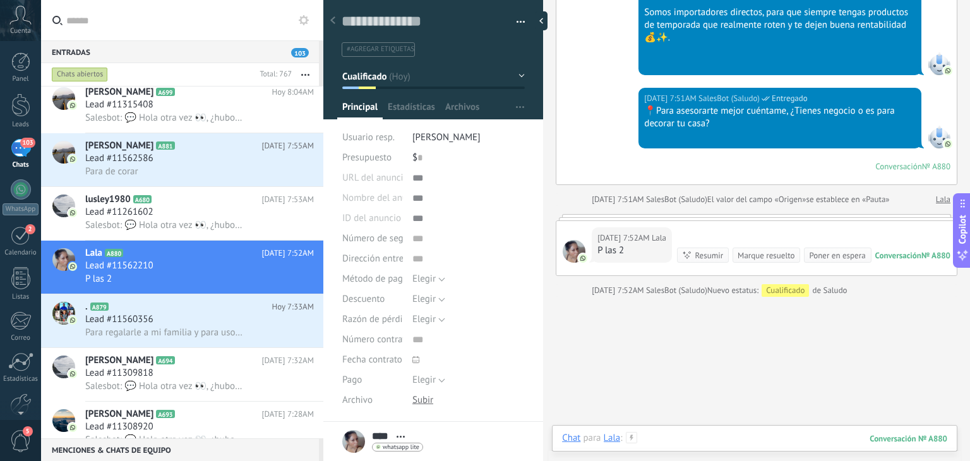
click at [669, 443] on div at bounding box center [754, 451] width 385 height 38
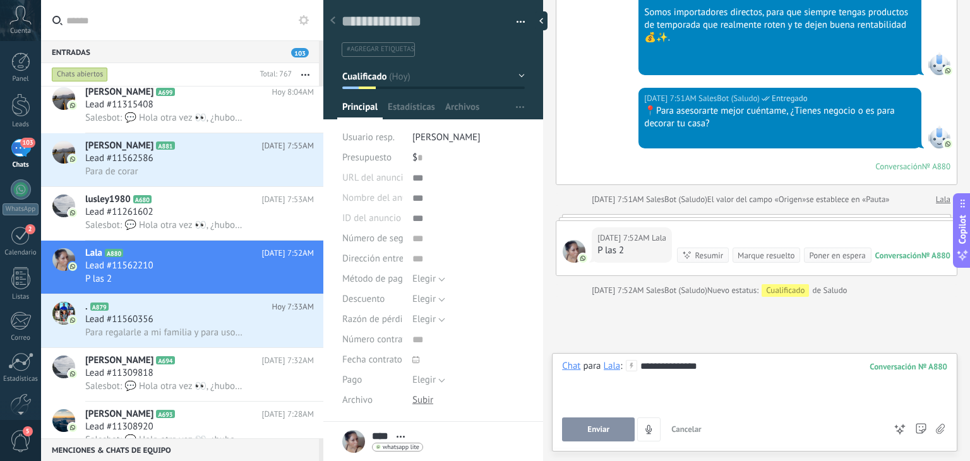
click at [605, 445] on div "**********" at bounding box center [754, 402] width 405 height 98
click at [604, 434] on span "Enviar" at bounding box center [598, 429] width 22 height 9
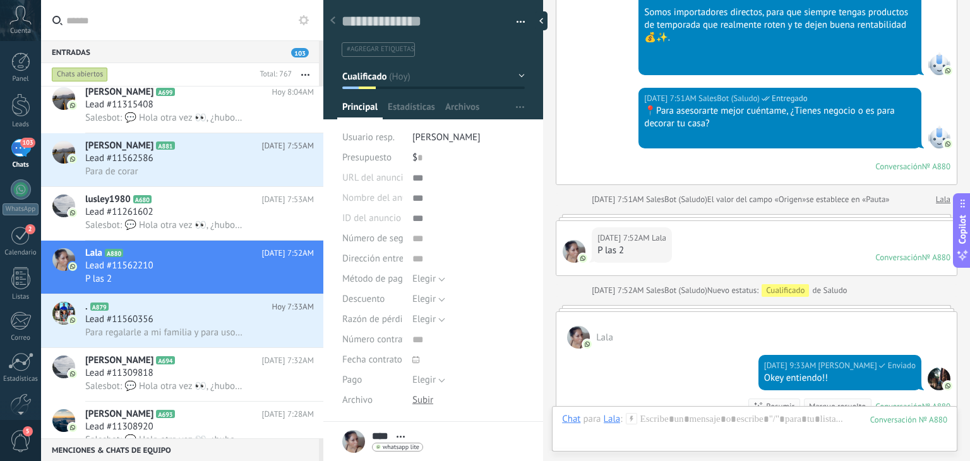
scroll to position [561, 0]
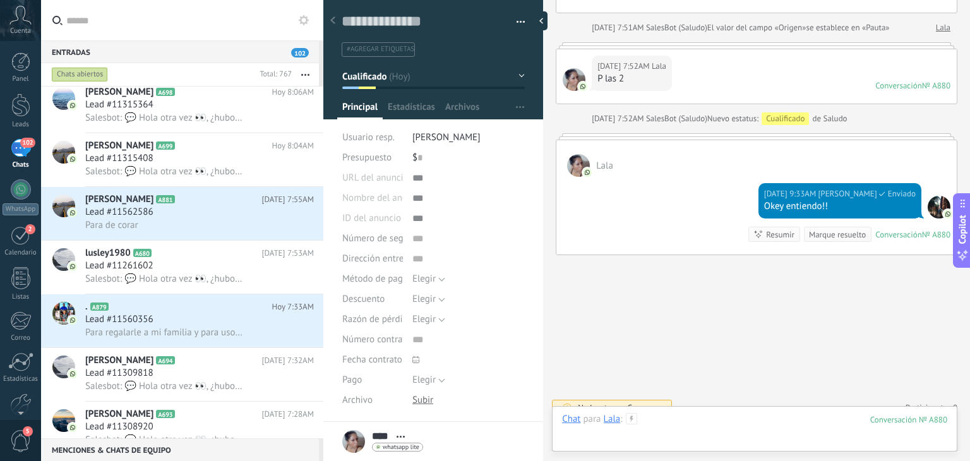
click at [685, 426] on div at bounding box center [754, 432] width 385 height 38
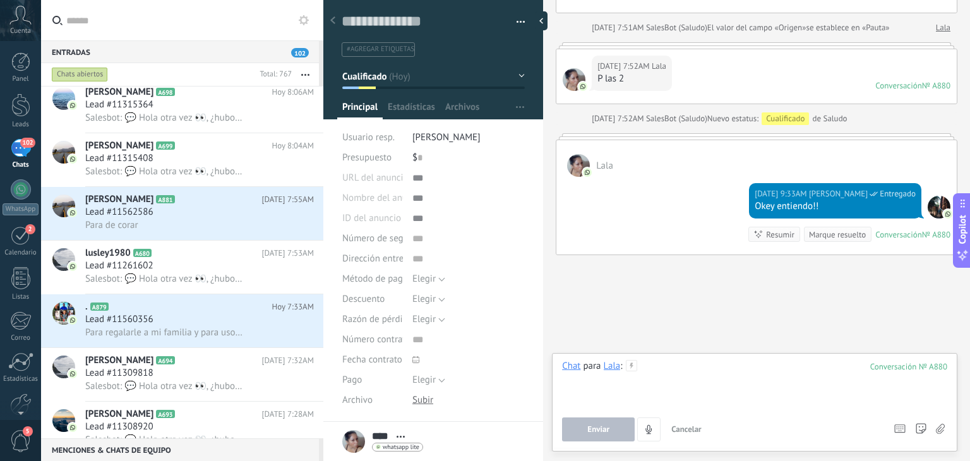
click at [665, 372] on div at bounding box center [754, 384] width 385 height 48
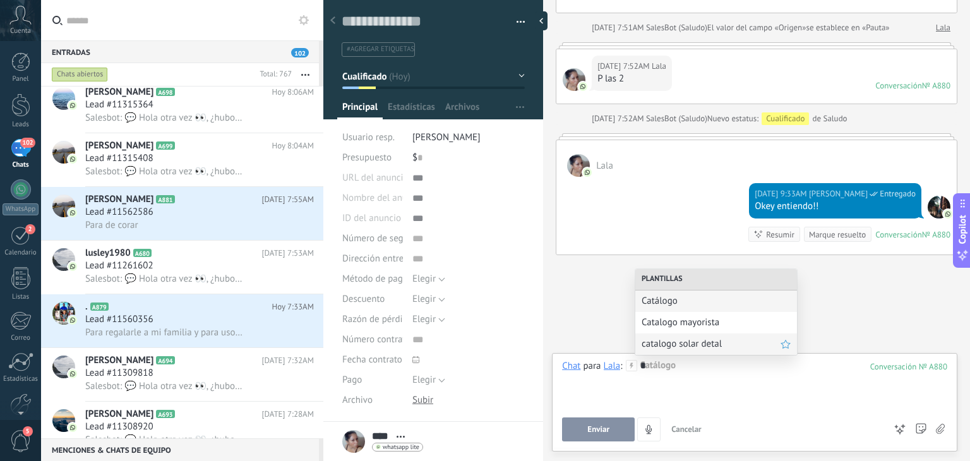
click at [664, 347] on span "catalogo solar detal" at bounding box center [710, 344] width 139 height 12
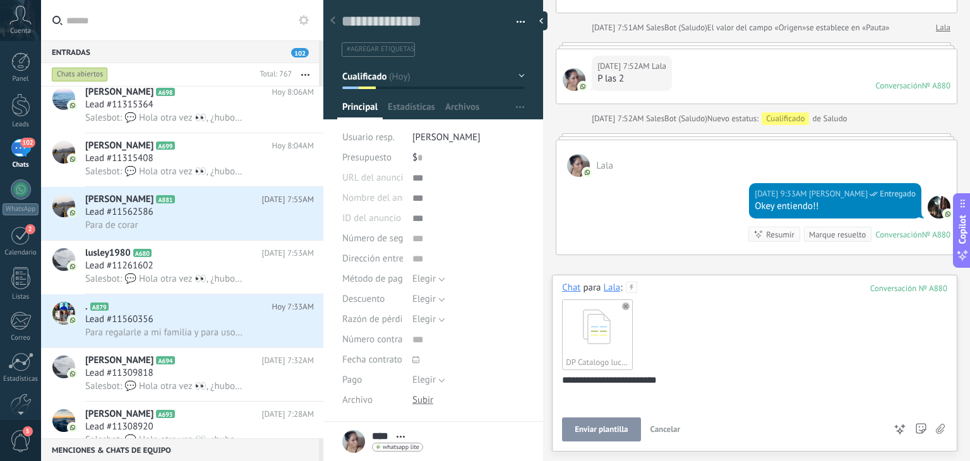
click at [596, 424] on button "Enviar plantilla" at bounding box center [601, 429] width 78 height 24
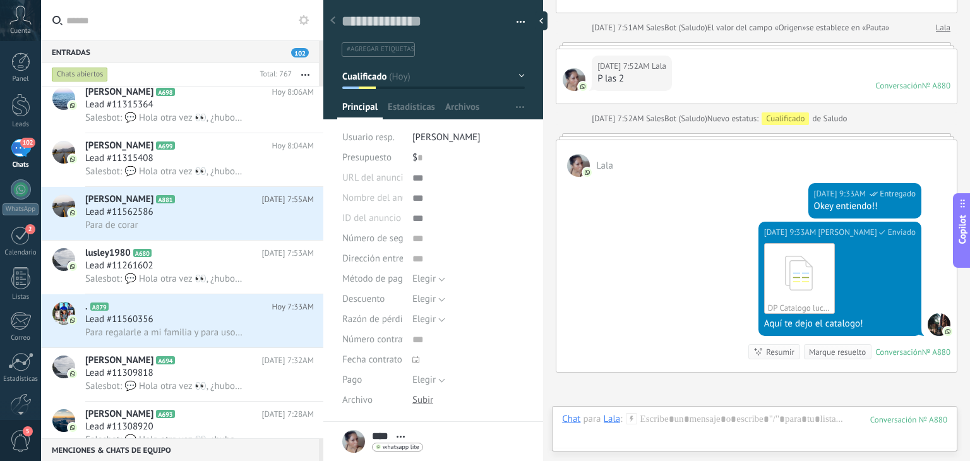
scroll to position [677, 0]
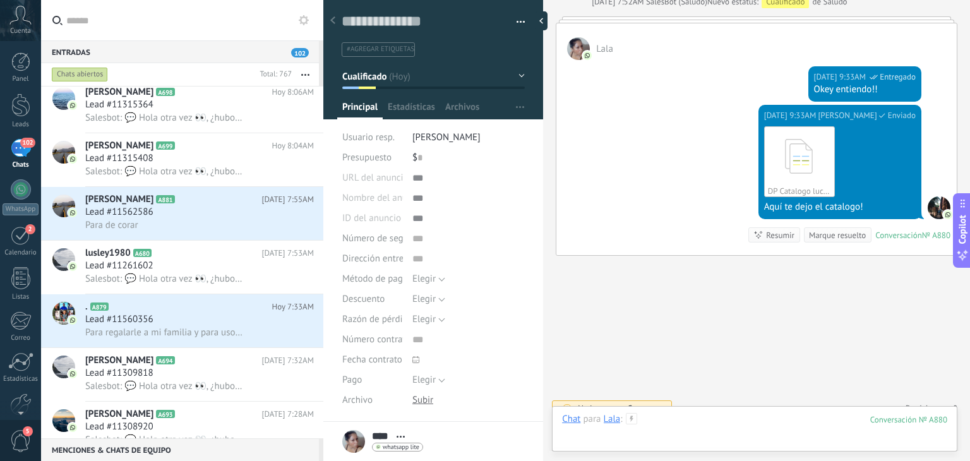
click at [658, 417] on div at bounding box center [754, 432] width 385 height 38
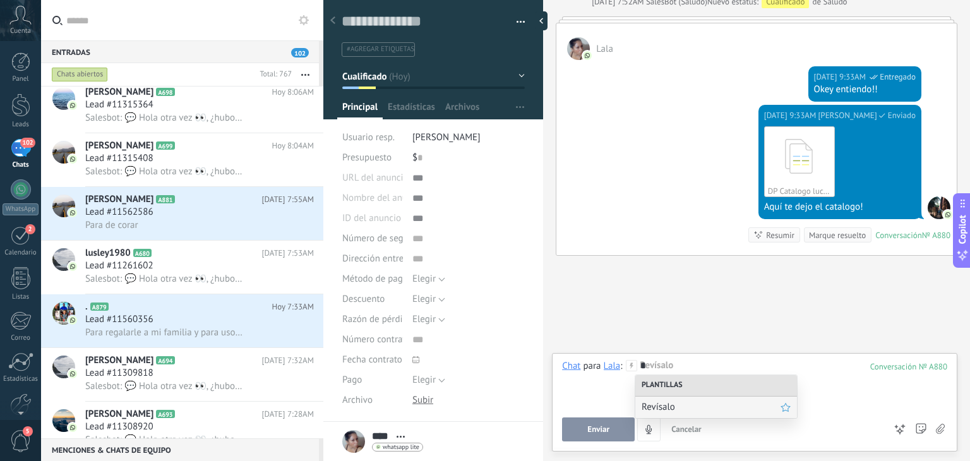
click at [659, 412] on span "Revísalo" at bounding box center [710, 407] width 139 height 12
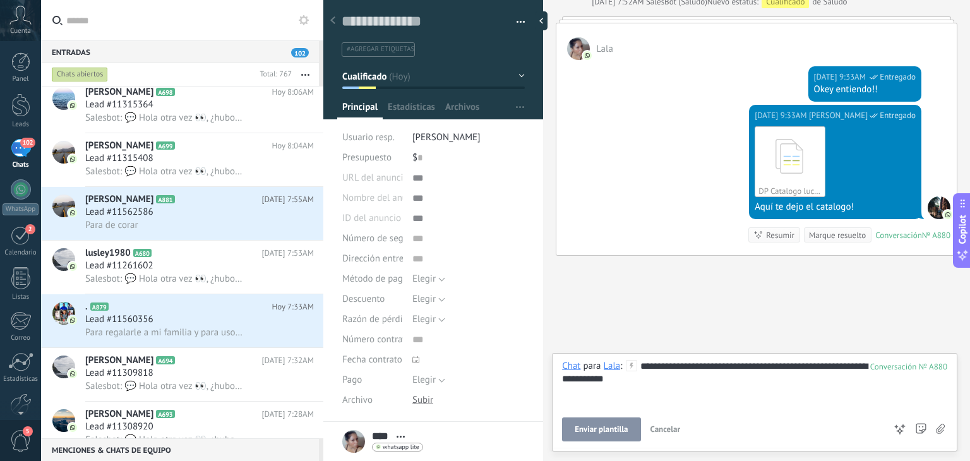
click at [602, 435] on button "Enviar plantilla" at bounding box center [601, 429] width 78 height 24
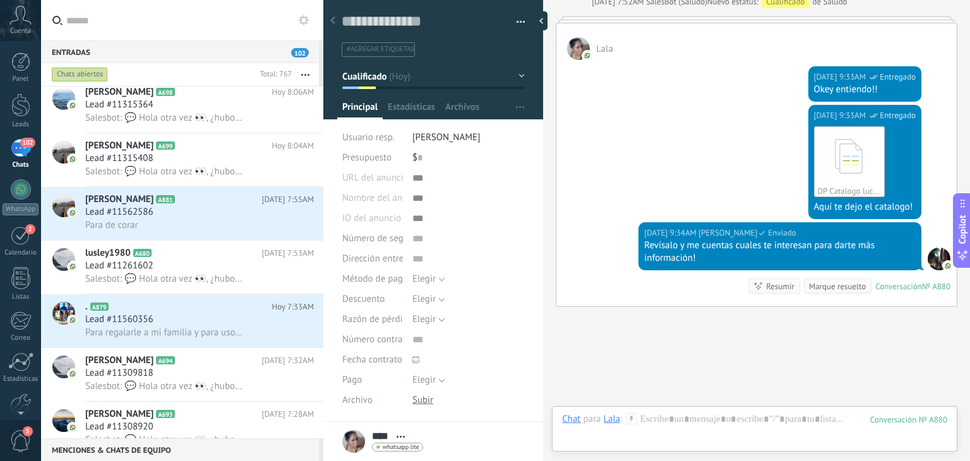
scroll to position [729, 0]
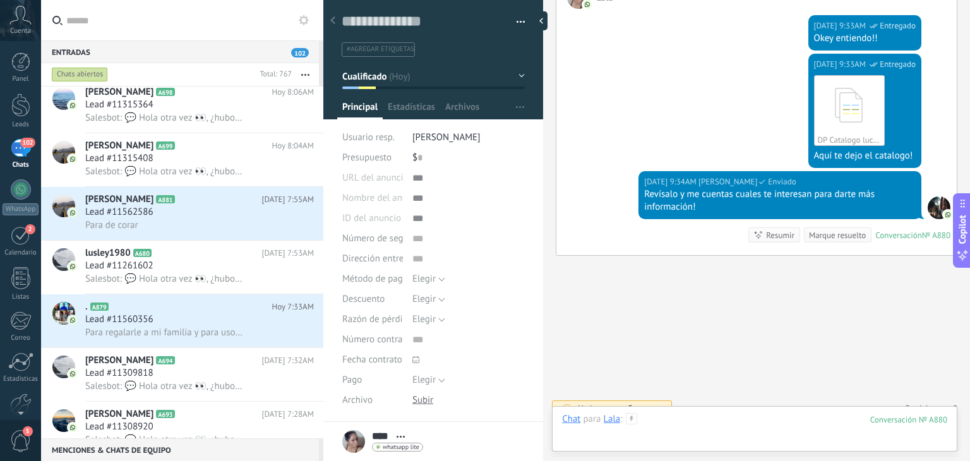
click at [664, 430] on div at bounding box center [754, 432] width 385 height 38
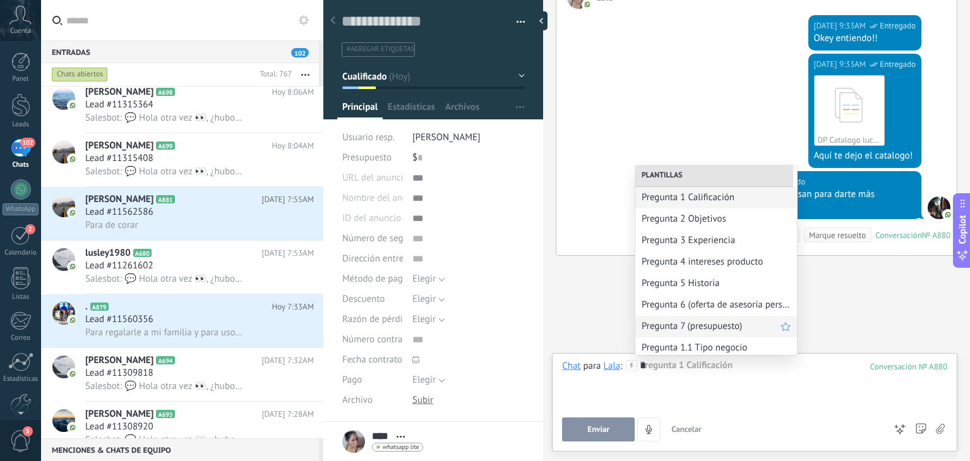
scroll to position [68, 0]
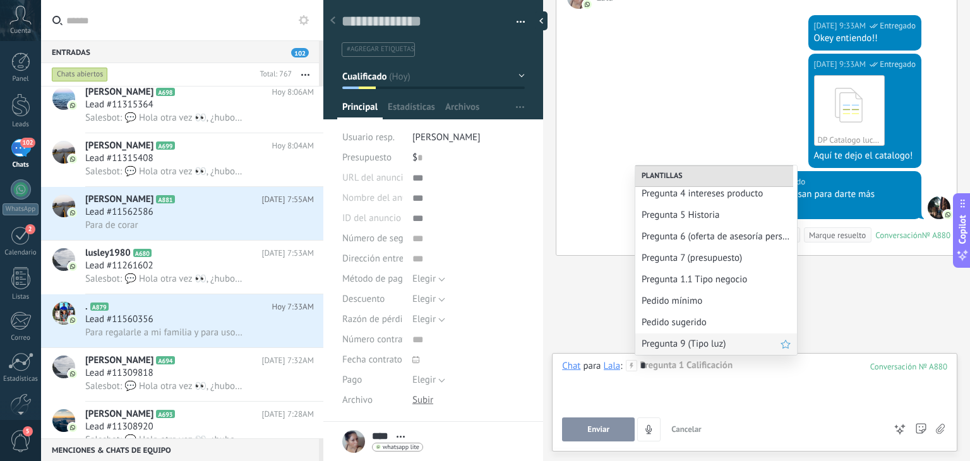
click at [669, 342] on span "Pregunta 9 (Tipo luz)" at bounding box center [710, 344] width 139 height 12
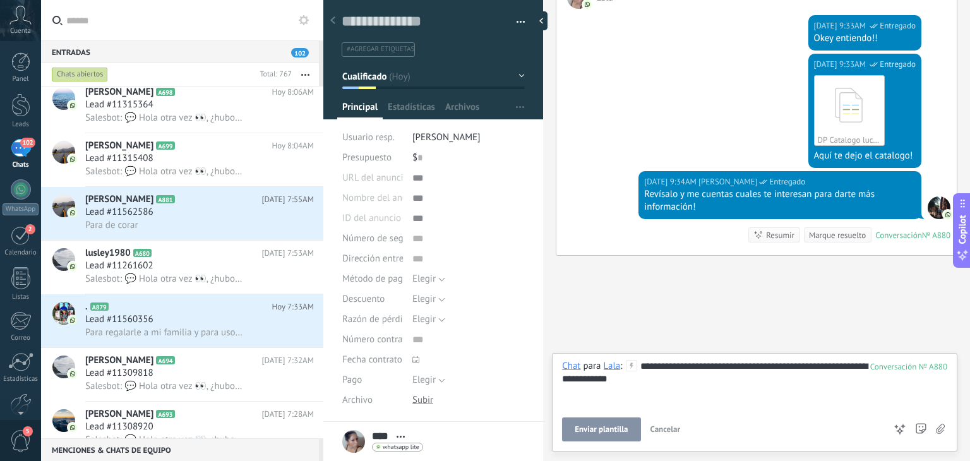
click at [611, 424] on button "Enviar plantilla" at bounding box center [601, 429] width 78 height 24
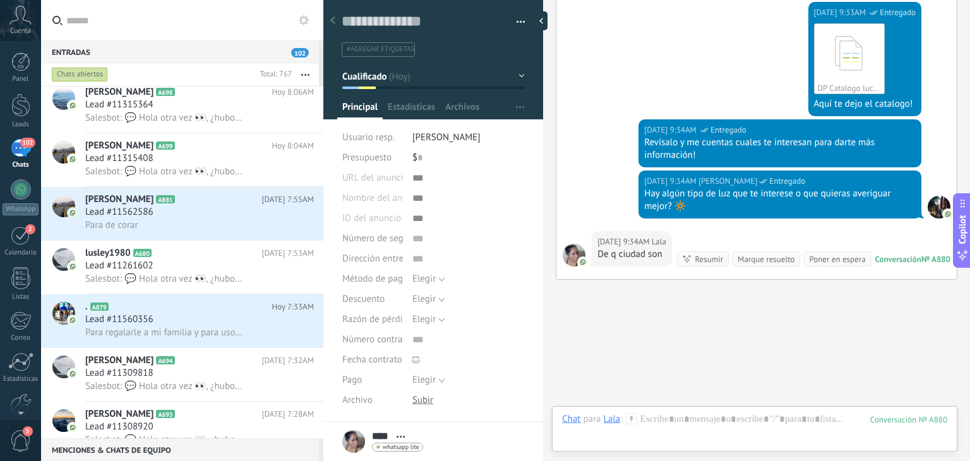
scroll to position [804, 0]
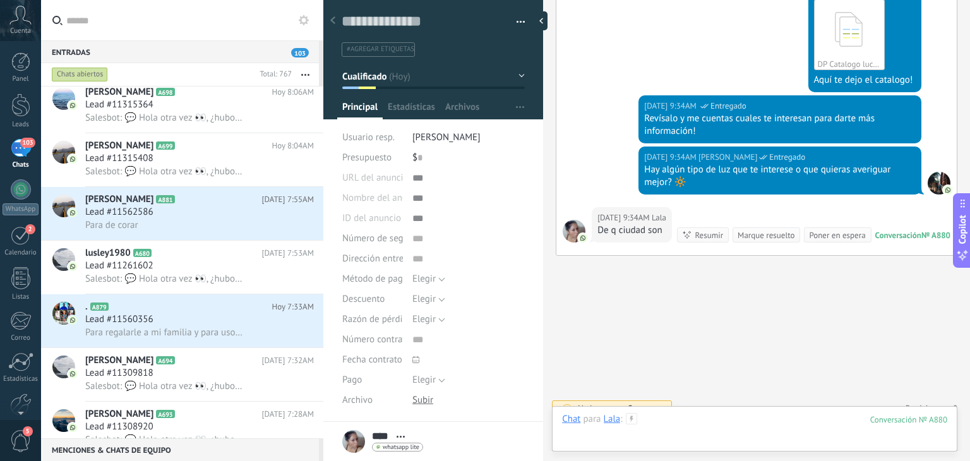
click at [703, 419] on div at bounding box center [754, 432] width 385 height 38
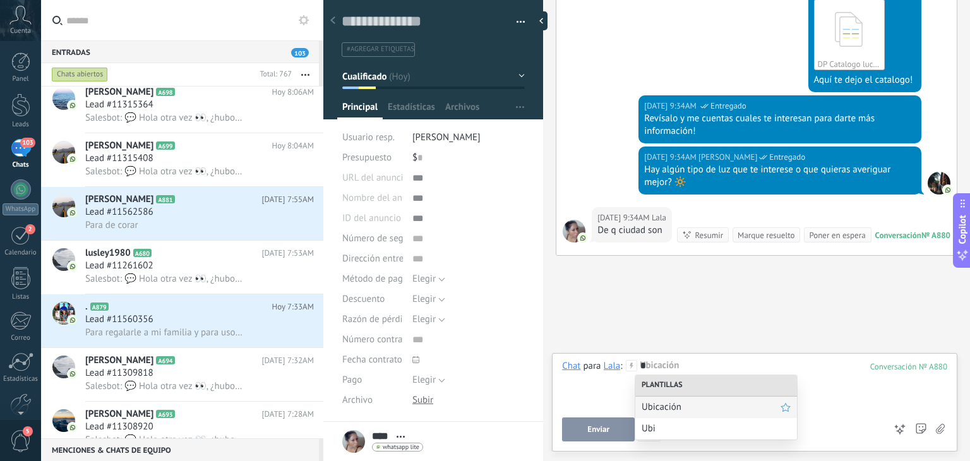
click at [682, 399] on div "Ubicación" at bounding box center [716, 406] width 162 height 21
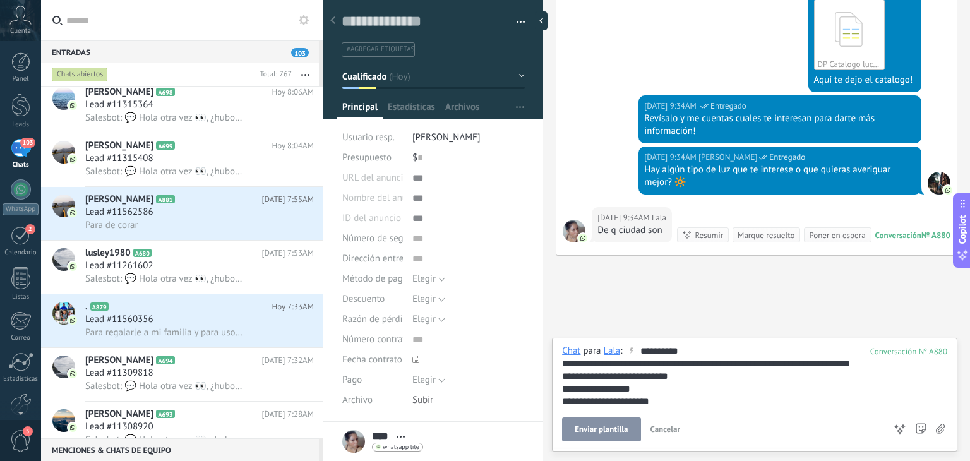
click at [616, 422] on button "Enviar plantilla" at bounding box center [601, 429] width 78 height 24
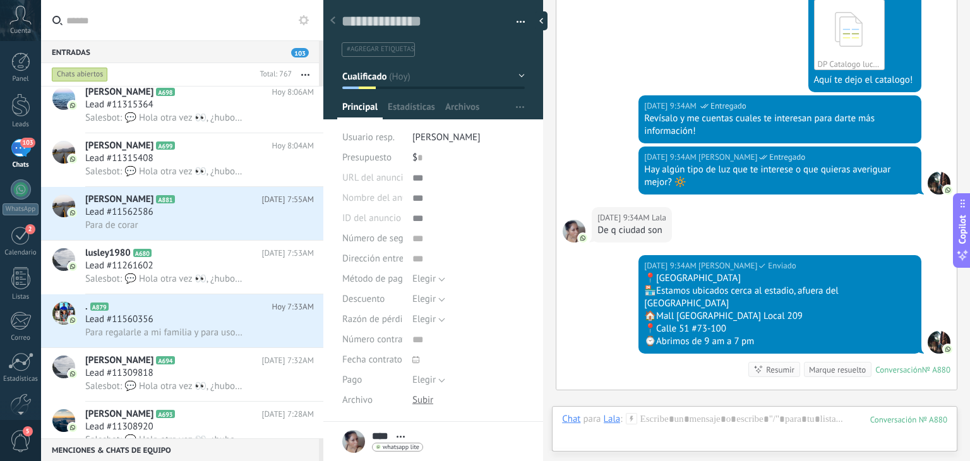
scroll to position [939, 0]
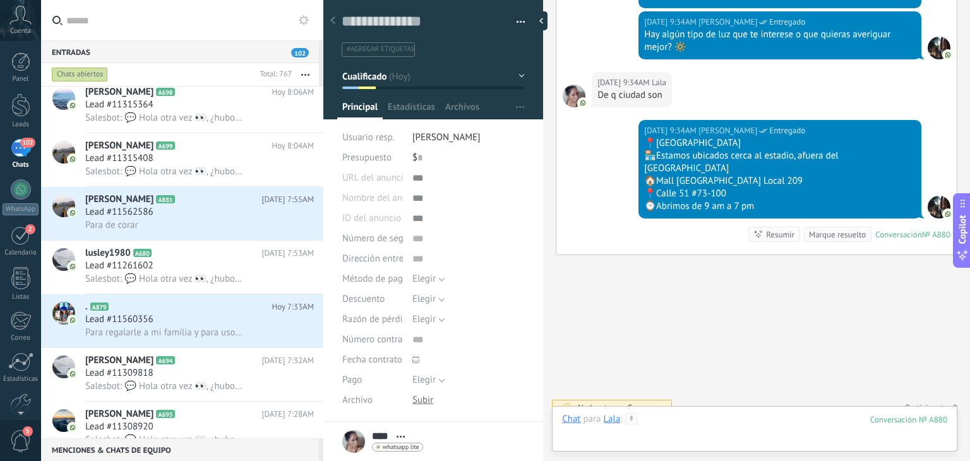
click at [687, 420] on div at bounding box center [754, 432] width 385 height 38
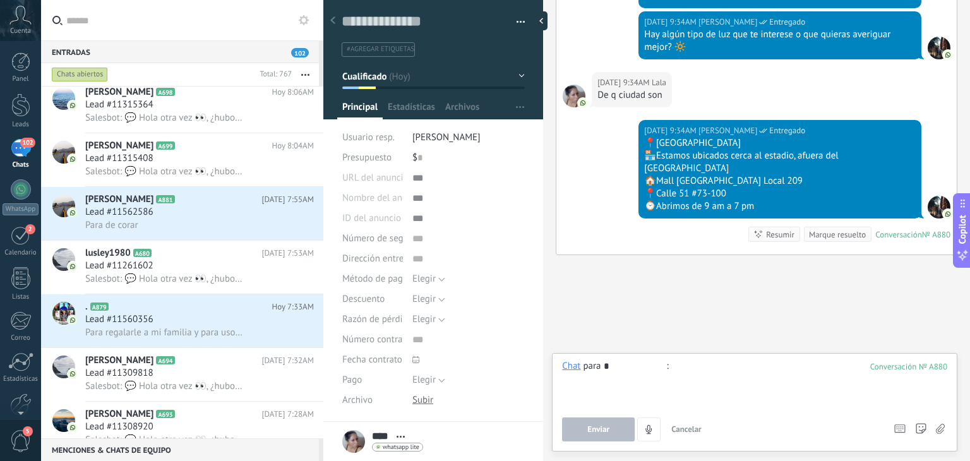
type input "*"
click at [674, 371] on div at bounding box center [754, 384] width 385 height 48
click at [573, 426] on button "Enviar" at bounding box center [598, 429] width 73 height 24
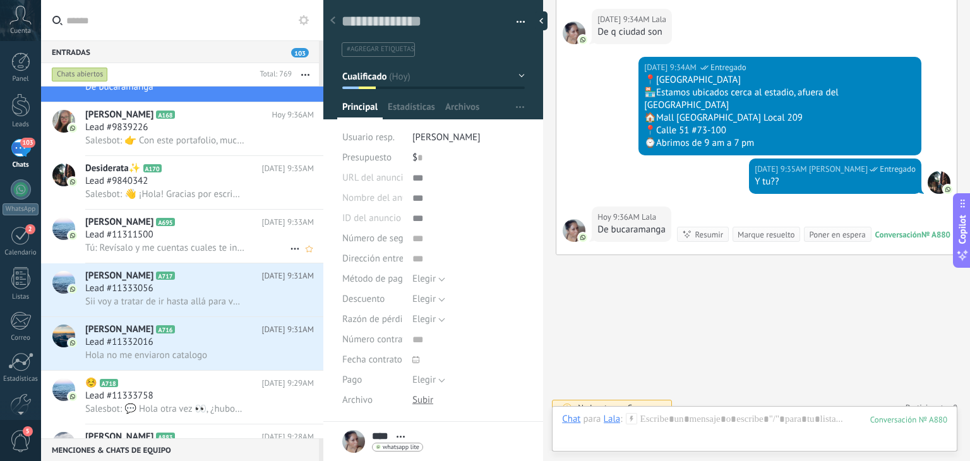
scroll to position [0, 0]
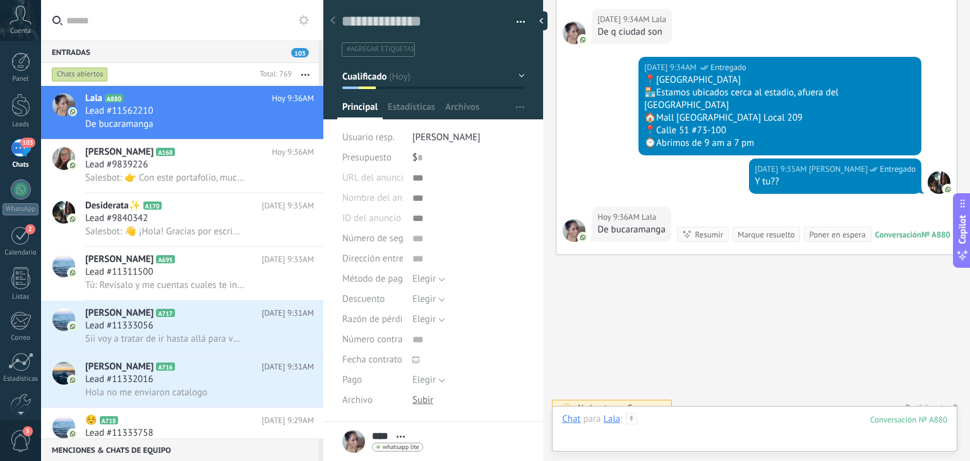
click at [662, 417] on div at bounding box center [754, 432] width 385 height 38
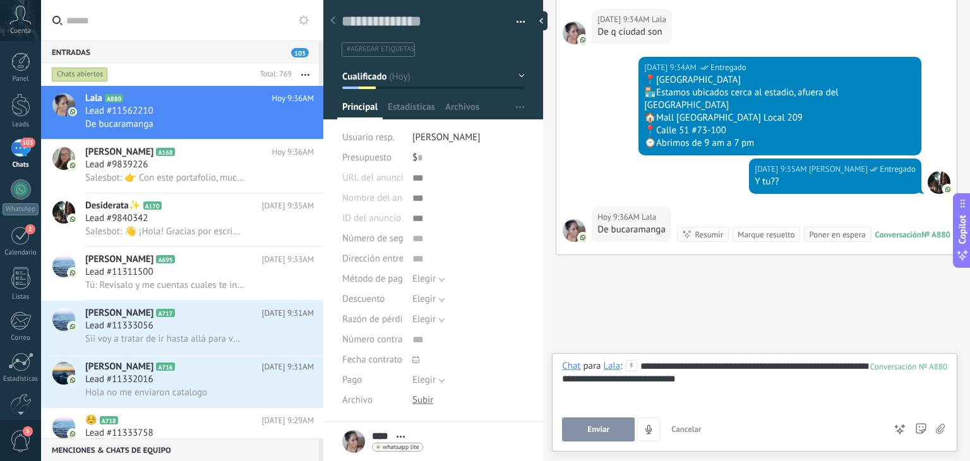
click at [616, 431] on button "Enviar" at bounding box center [598, 429] width 73 height 24
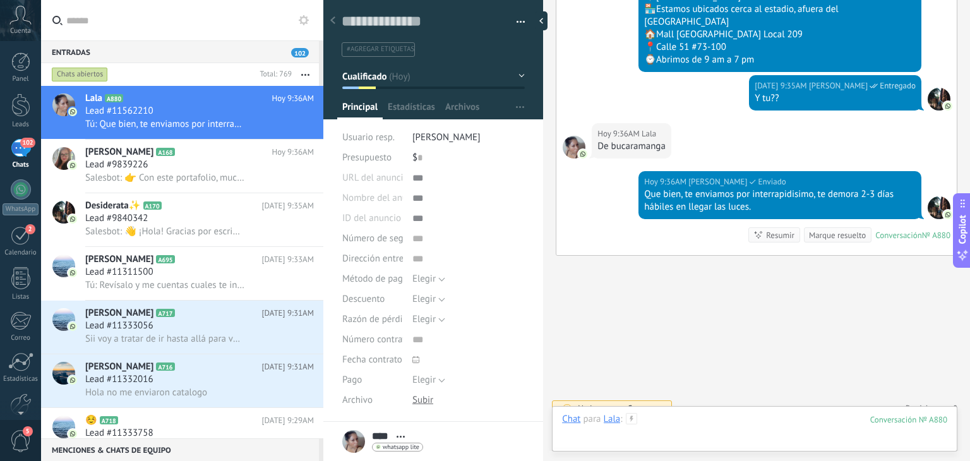
click at [685, 425] on div at bounding box center [754, 432] width 385 height 38
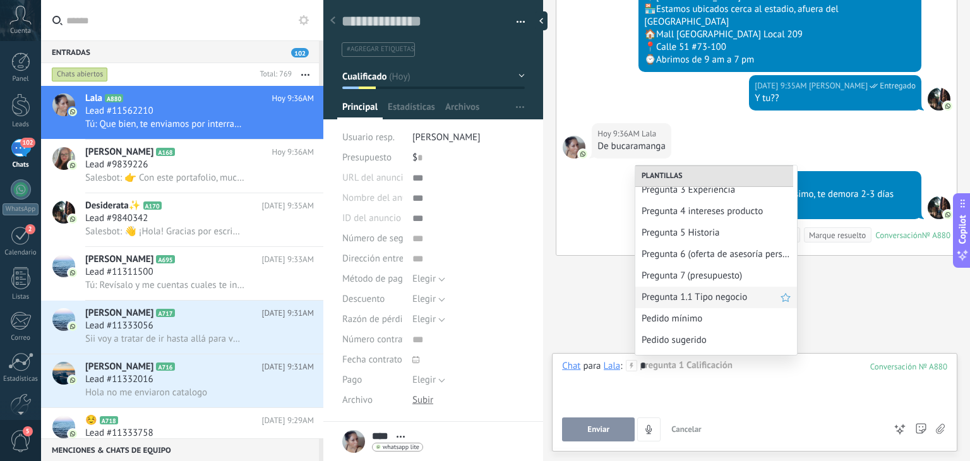
scroll to position [68, 0]
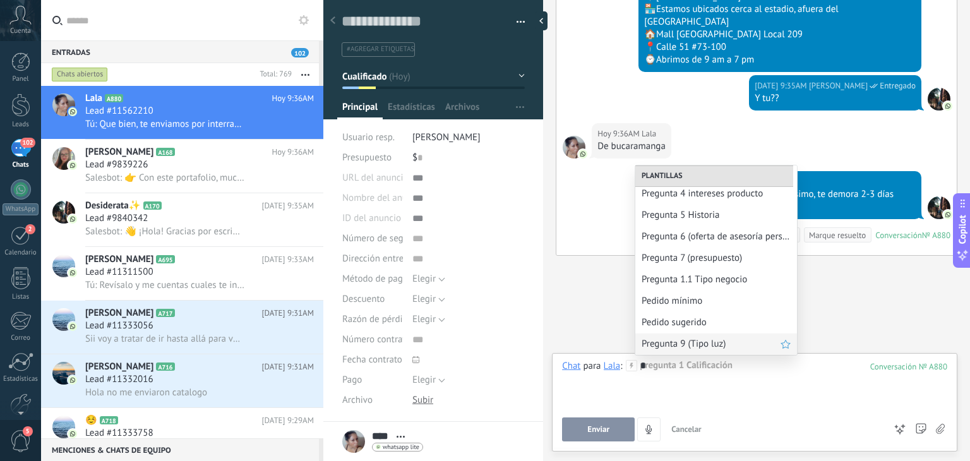
click at [687, 339] on span "Pregunta 9 (Tipo luz)" at bounding box center [710, 344] width 139 height 12
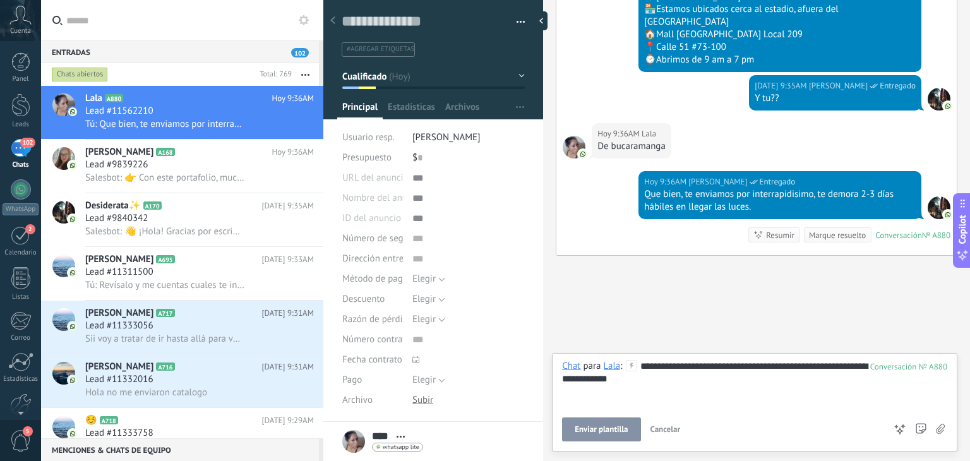
click at [626, 431] on span "Enviar plantilla" at bounding box center [601, 429] width 53 height 9
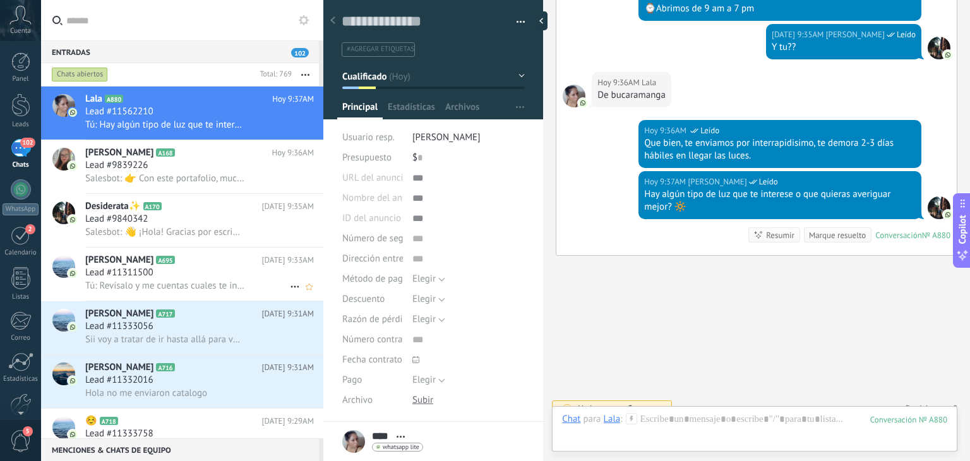
scroll to position [73, 0]
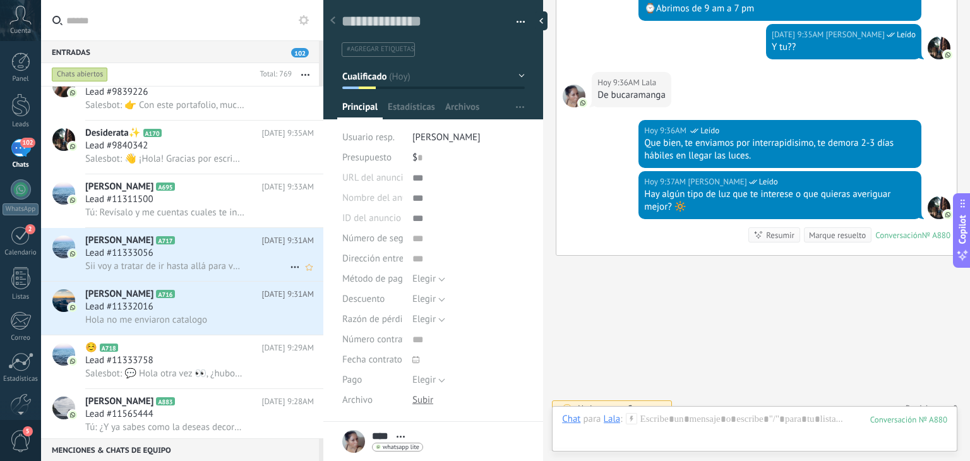
click at [181, 254] on div "Lead #11333056" at bounding box center [199, 253] width 229 height 13
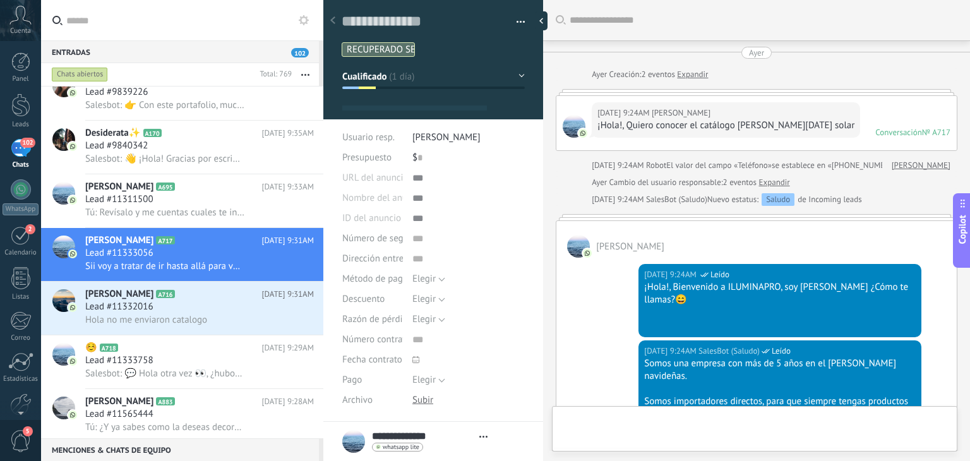
type textarea "**********"
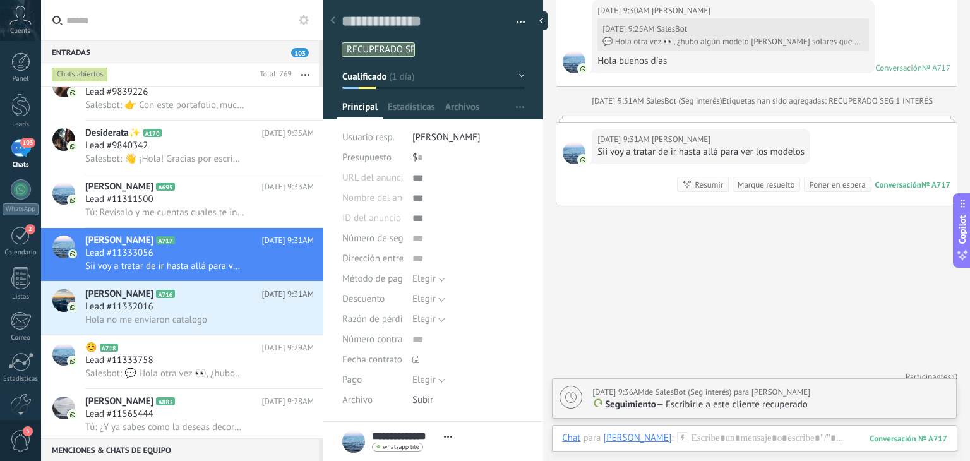
scroll to position [1263, 0]
click at [728, 439] on div at bounding box center [754, 451] width 385 height 38
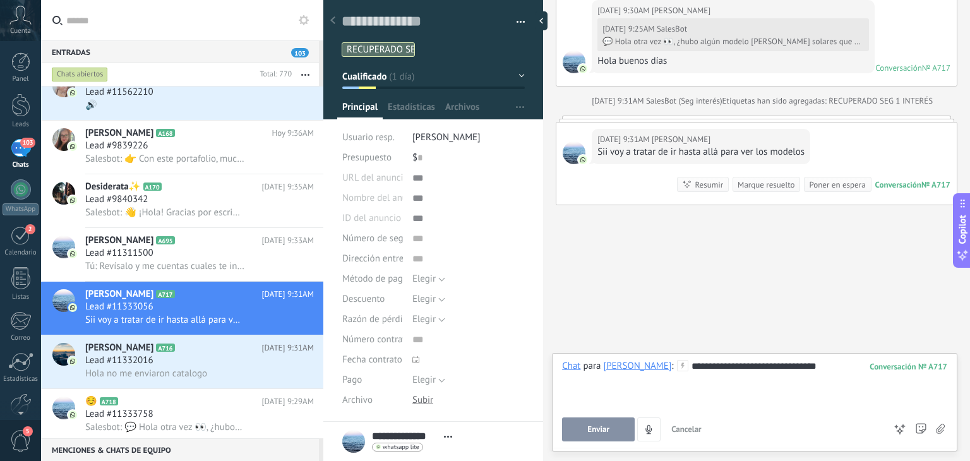
click at [604, 425] on span "Enviar" at bounding box center [598, 429] width 22 height 9
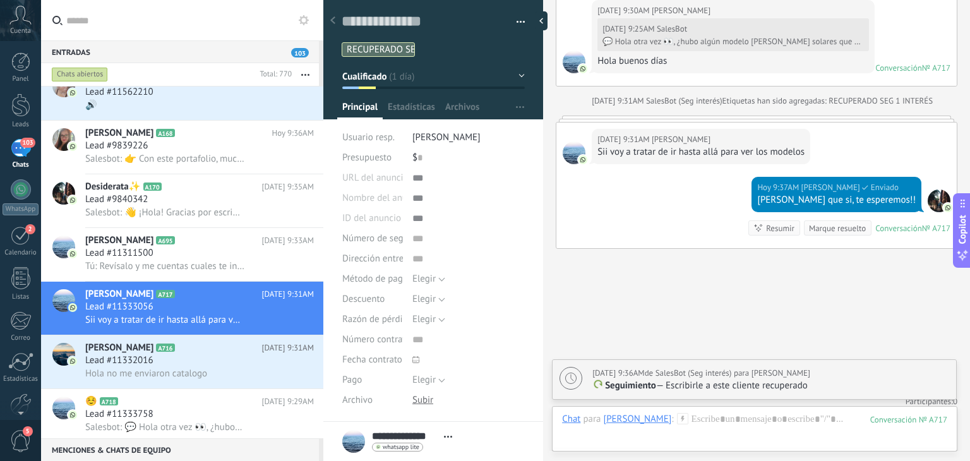
scroll to position [1322, 0]
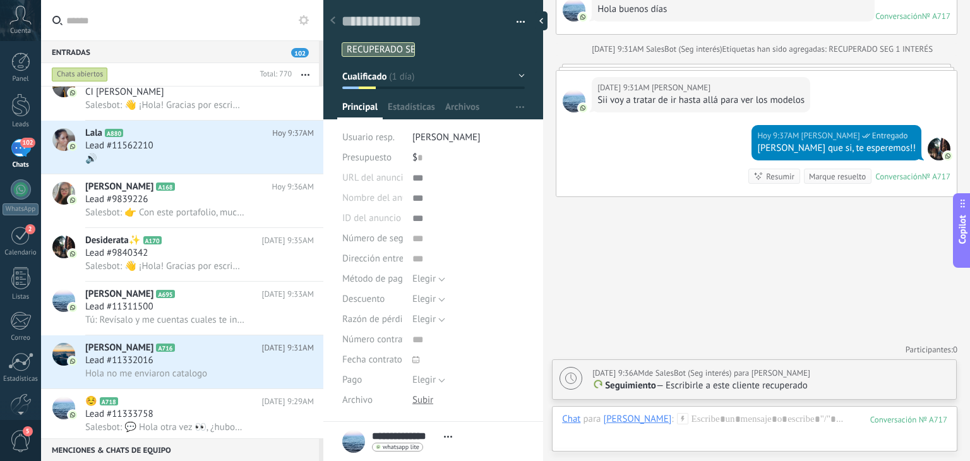
click at [741, 381] on p "Seguimiento — Escribirle a este cliente recuperado" at bounding box center [770, 385] width 357 height 13
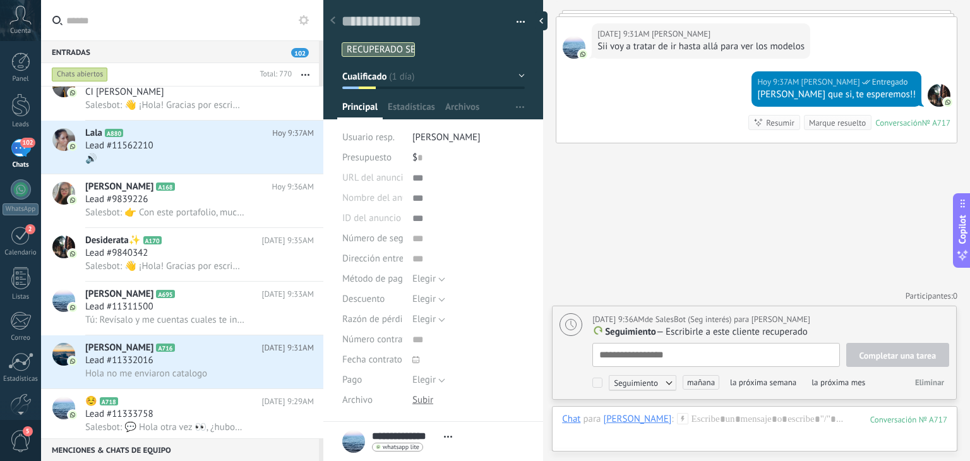
click at [787, 337] on p "Seguimiento — Escribirle a este cliente recuperado" at bounding box center [770, 332] width 357 height 13
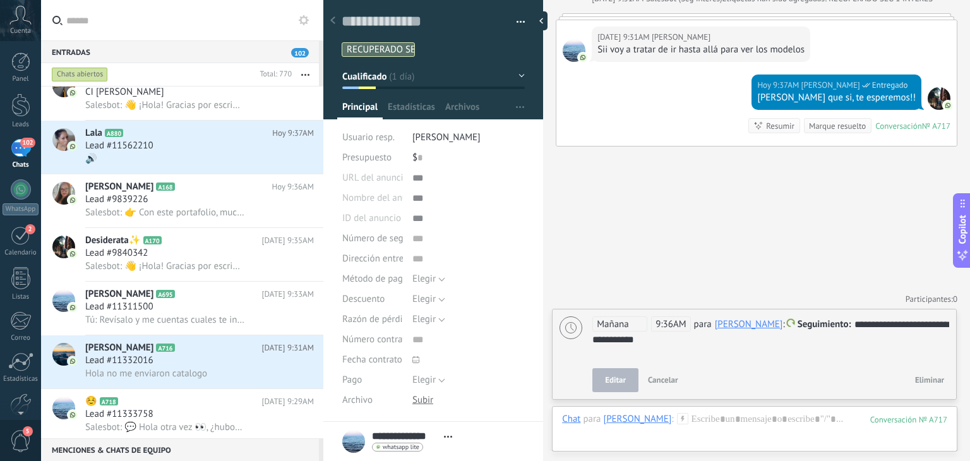
scroll to position [1373, 0]
drag, startPoint x: 730, startPoint y: 341, endPoint x: 741, endPoint y: 308, distance: 34.7
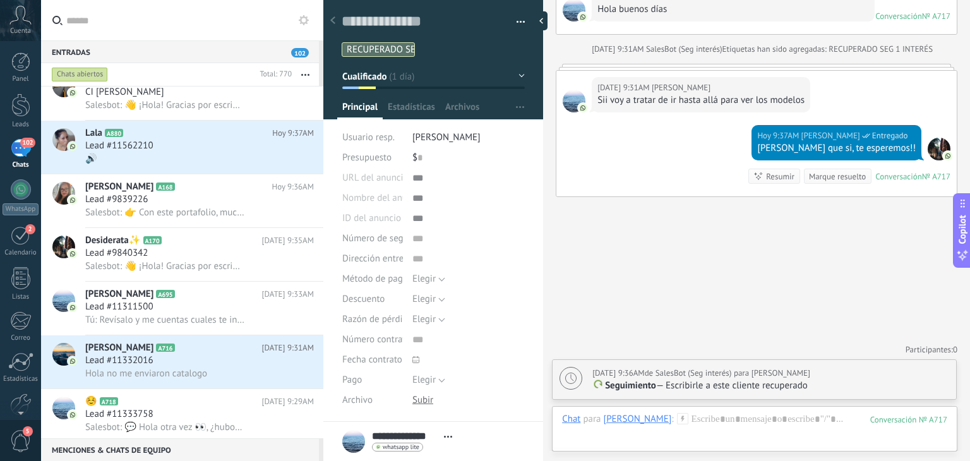
click at [712, 398] on div "Mañana 9:36AM de SalesBot (Seg interés) para Tomas Echeverri Seguimiento — Escr…" at bounding box center [753, 379] width 403 height 39
type textarea "**********"
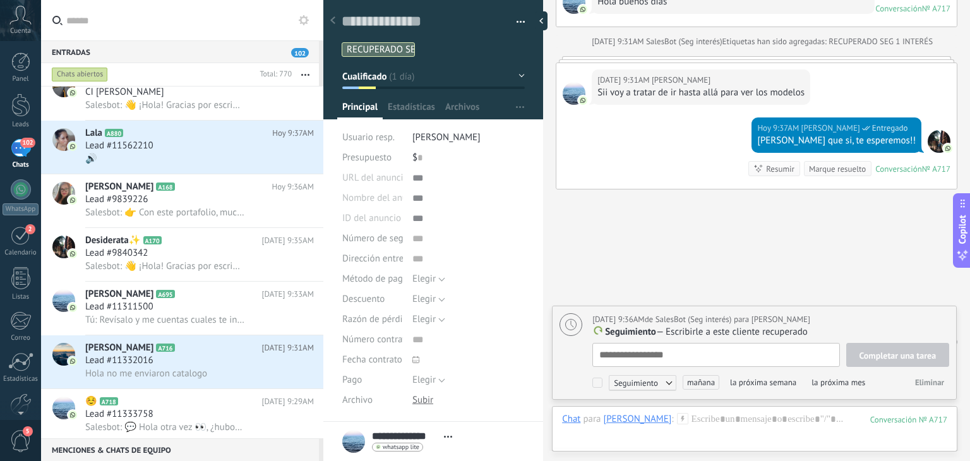
scroll to position [13, 0]
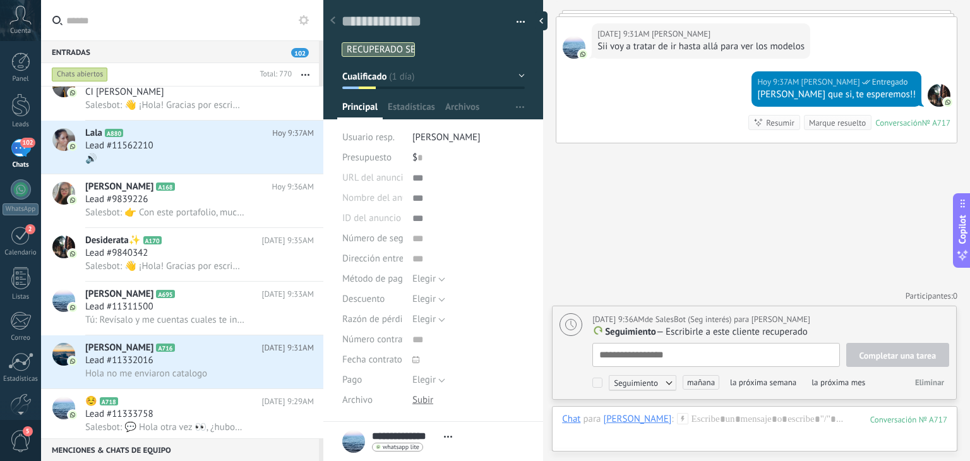
click at [754, 333] on p "Seguimiento — Escribirle a este cliente recuperado" at bounding box center [770, 332] width 357 height 13
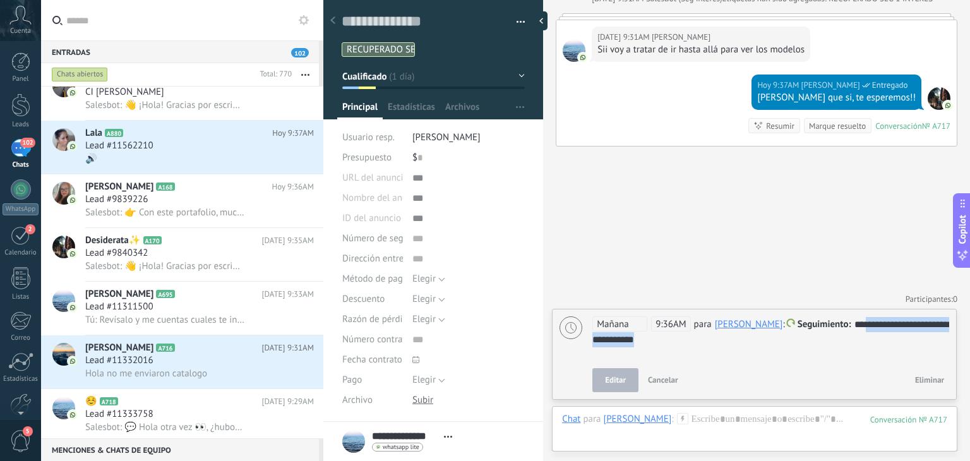
drag, startPoint x: 744, startPoint y: 343, endPoint x: 866, endPoint y: 321, distance: 123.7
click at [866, 321] on div "**********" at bounding box center [770, 332] width 357 height 30
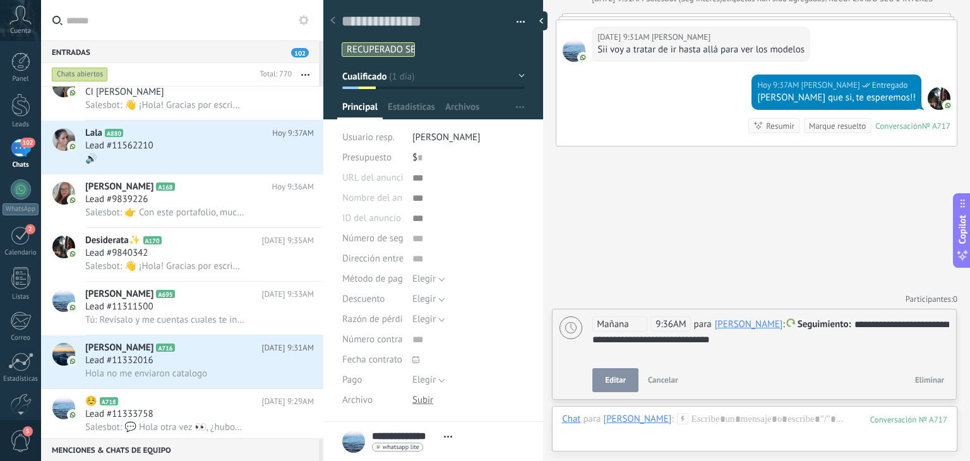
click at [619, 317] on span "Mañana" at bounding box center [619, 323] width 55 height 15
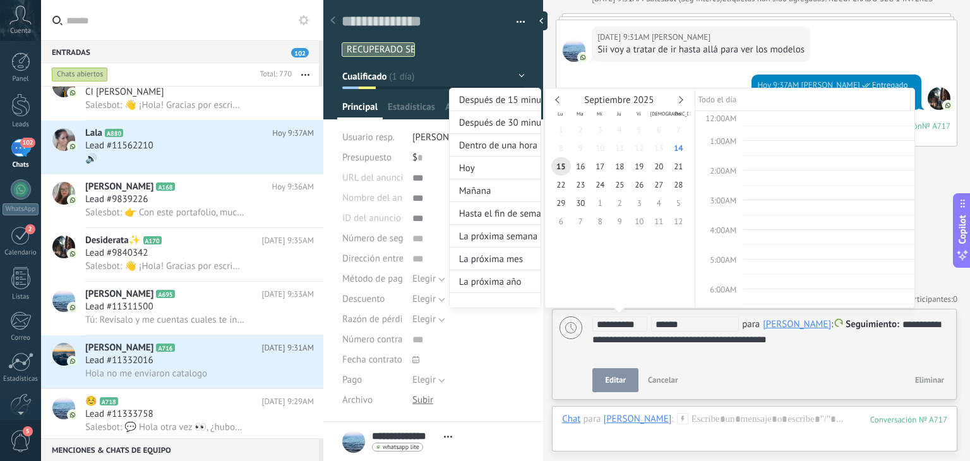
scroll to position [250, 0]
click at [587, 199] on span "30" at bounding box center [581, 203] width 20 height 18
type input "**********"
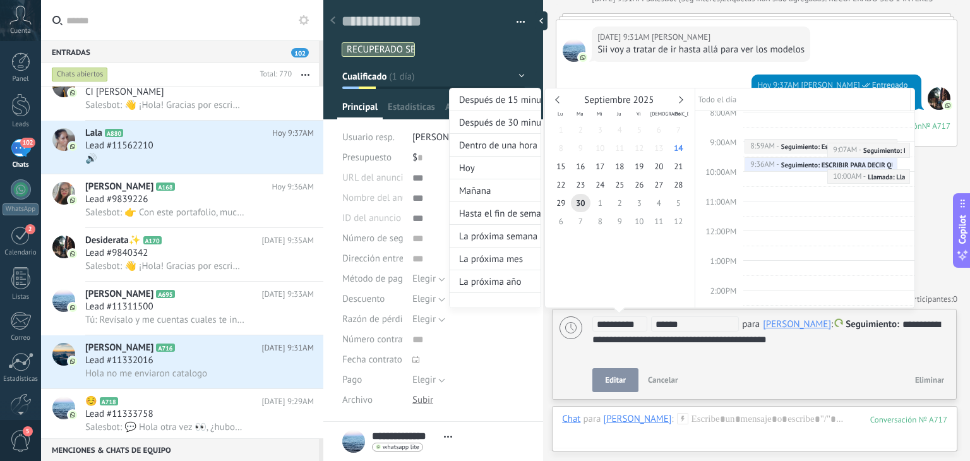
click at [619, 382] on div at bounding box center [485, 230] width 970 height 461
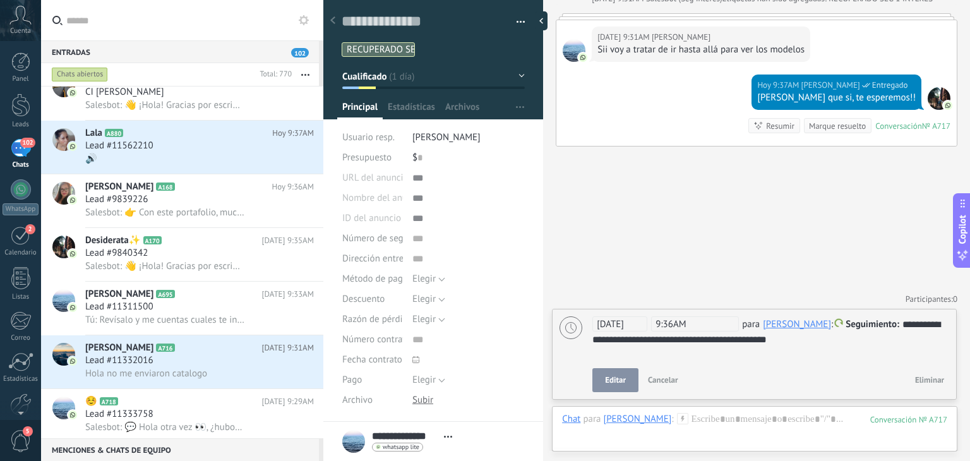
click at [619, 382] on span "Editar" at bounding box center [615, 380] width 21 height 9
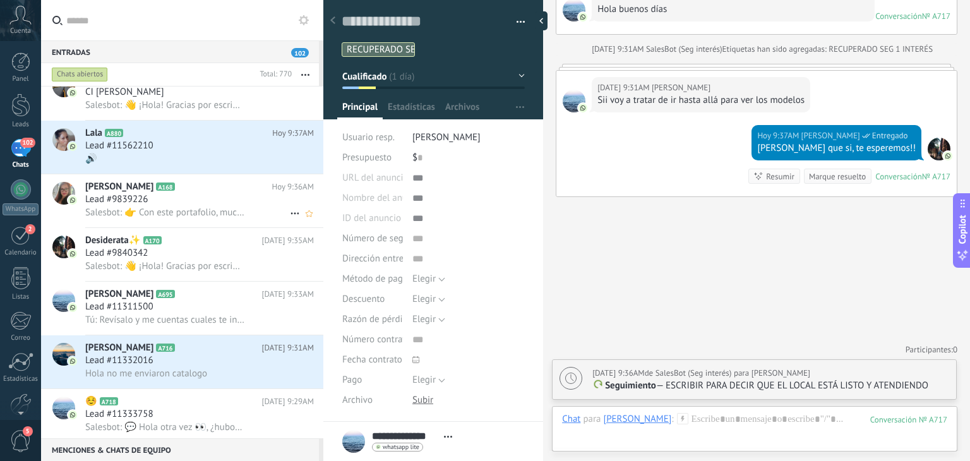
scroll to position [0, 0]
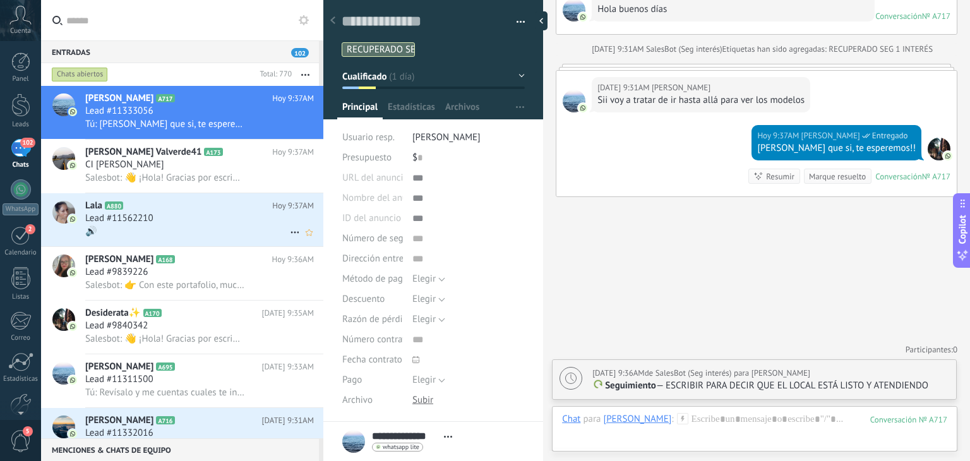
click at [187, 230] on div "🔊" at bounding box center [199, 231] width 229 height 13
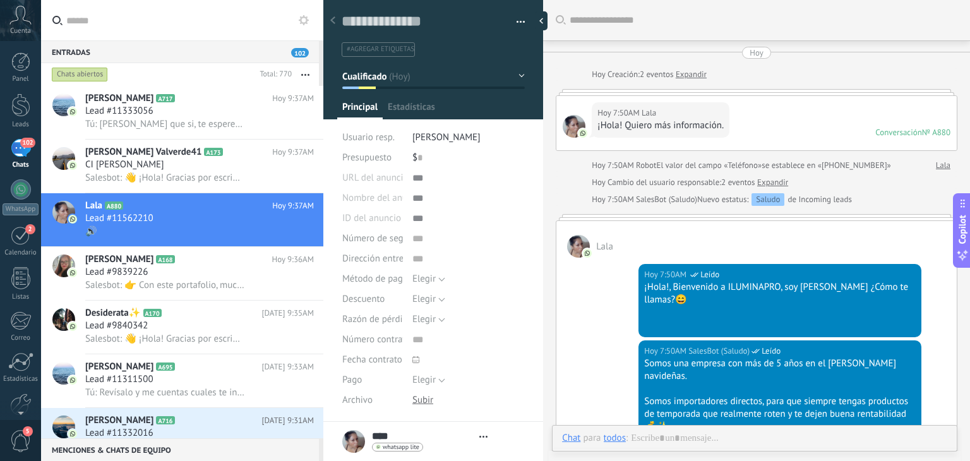
type textarea "**********"
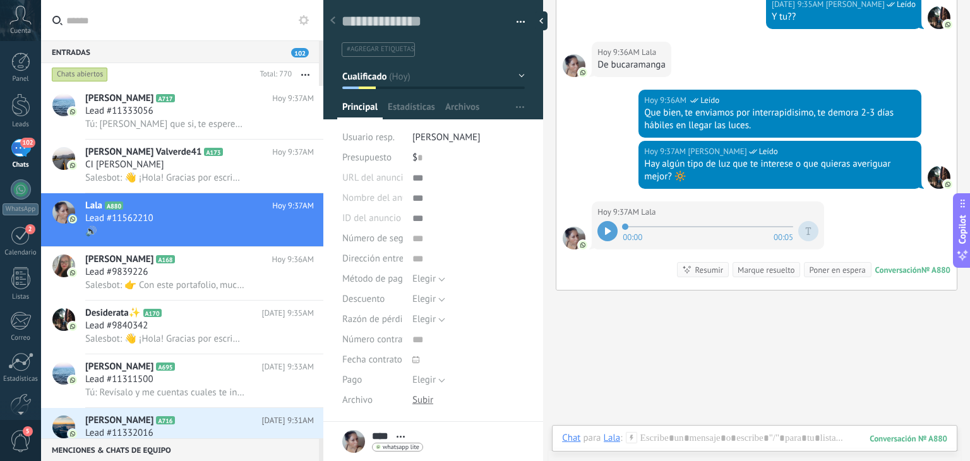
click at [608, 227] on icon at bounding box center [608, 231] width 6 height 8
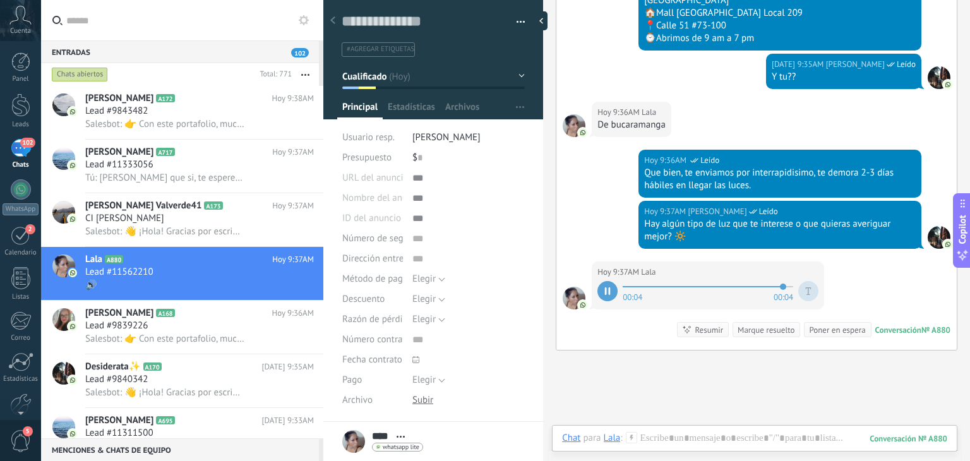
scroll to position [1114, 0]
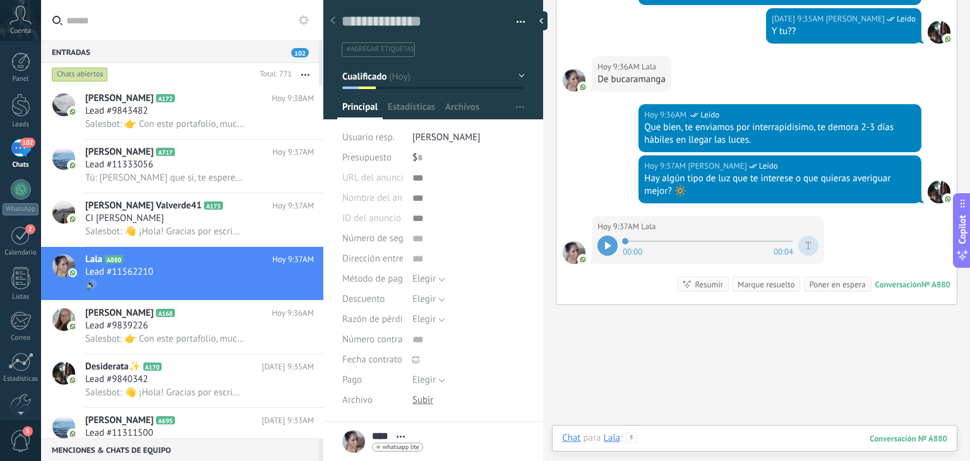
click at [702, 439] on div at bounding box center [754, 451] width 385 height 38
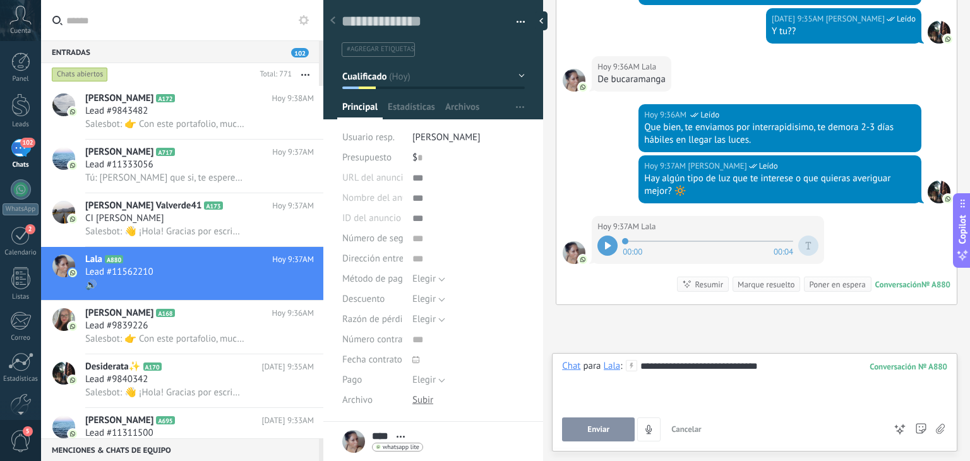
click at [583, 432] on button "Enviar" at bounding box center [598, 429] width 73 height 24
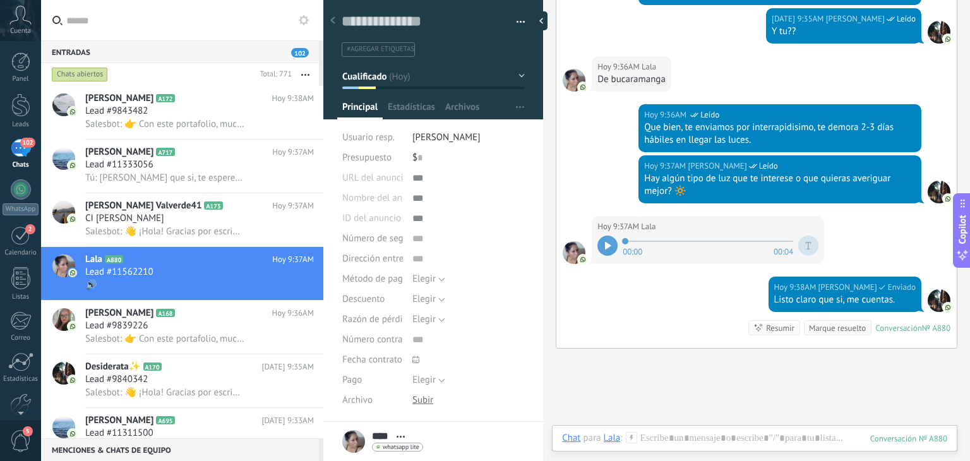
scroll to position [1207, 0]
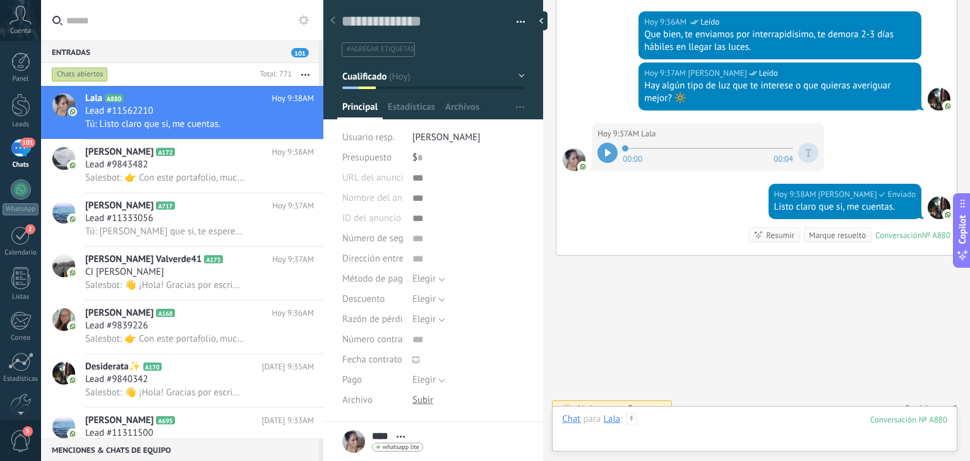
click at [665, 422] on div at bounding box center [754, 432] width 385 height 38
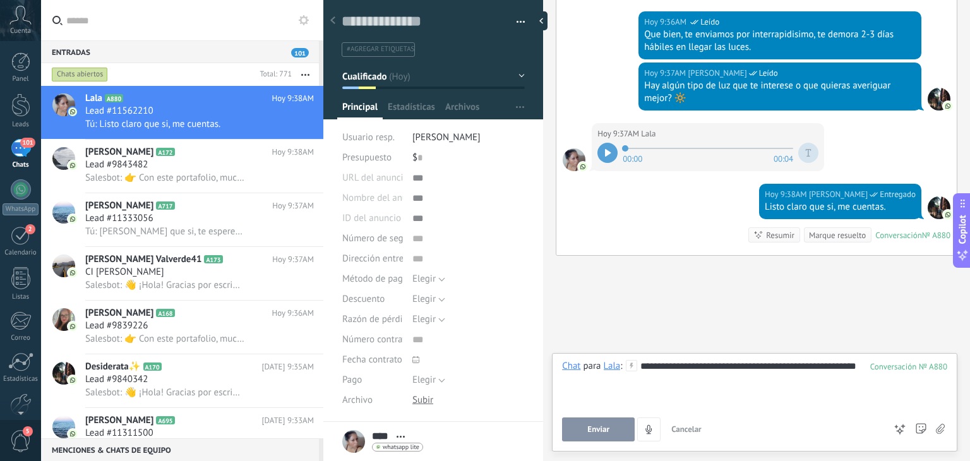
click at [611, 426] on button "Enviar" at bounding box center [598, 429] width 73 height 24
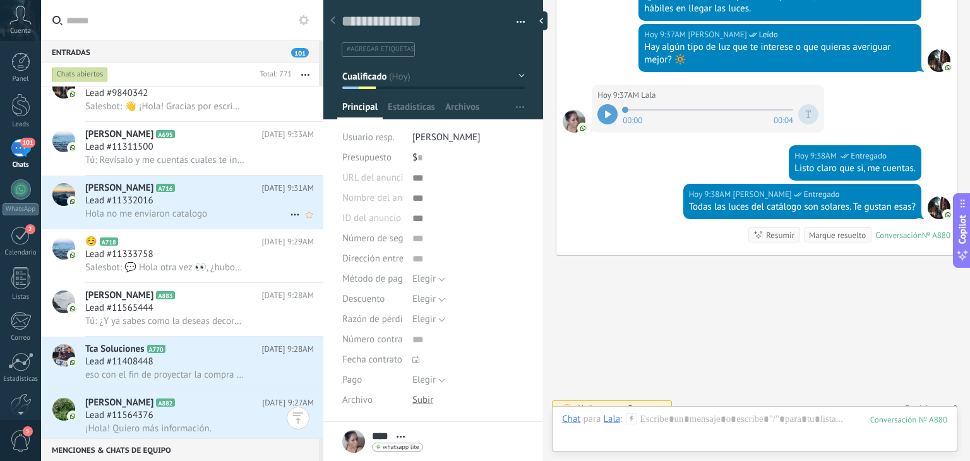
scroll to position [289, 0]
click at [226, 206] on div "Lead #11332016" at bounding box center [199, 200] width 229 height 13
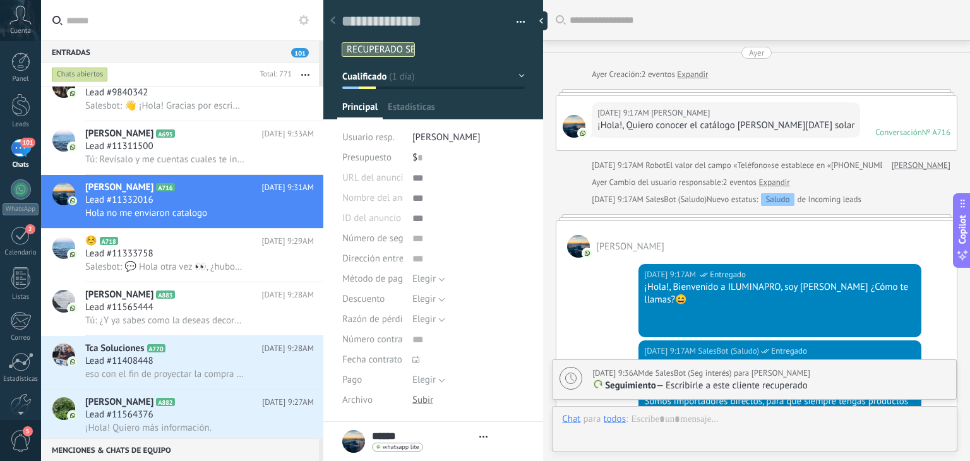
type textarea "**********"
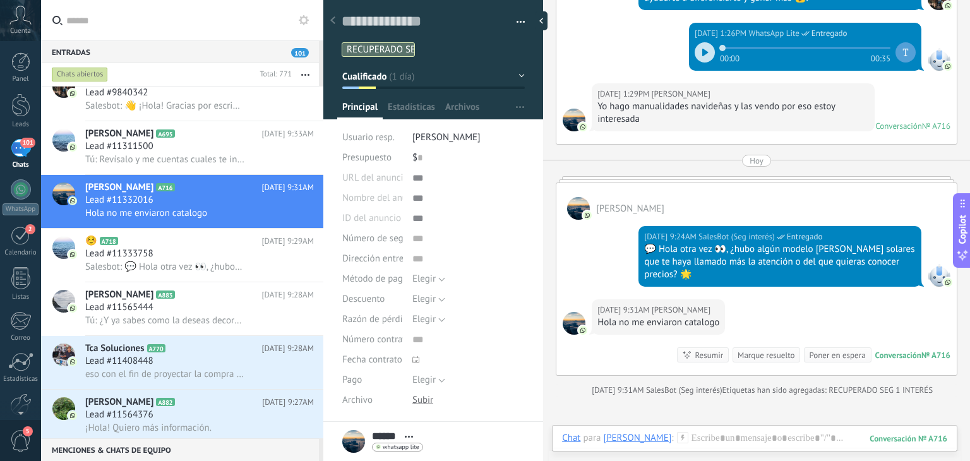
scroll to position [812, 0]
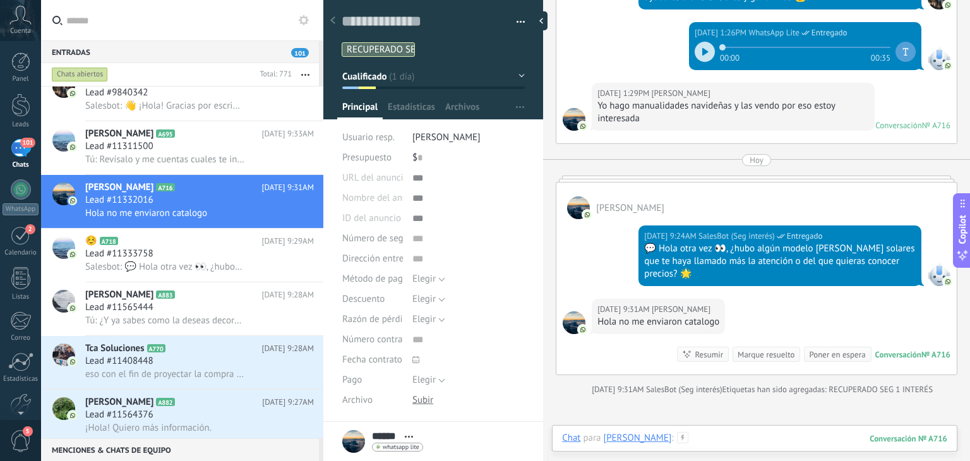
click at [685, 432] on div at bounding box center [754, 451] width 385 height 38
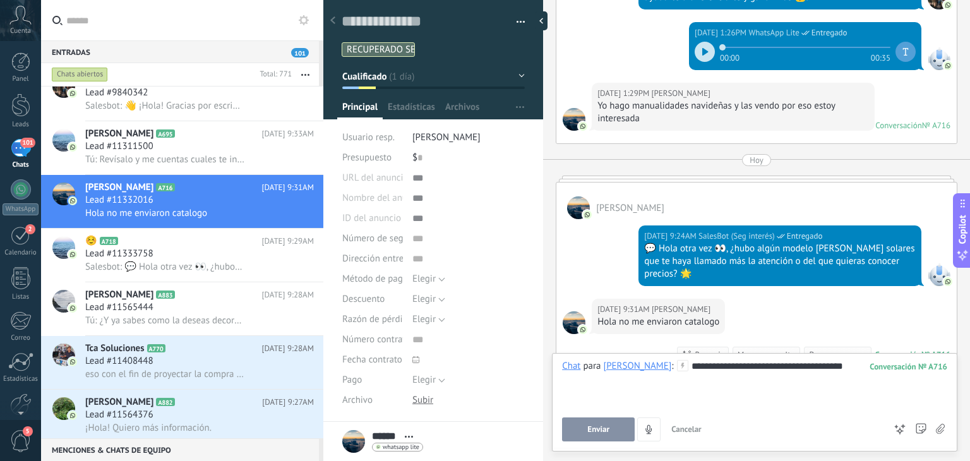
click at [588, 429] on span "Enviar" at bounding box center [598, 429] width 22 height 9
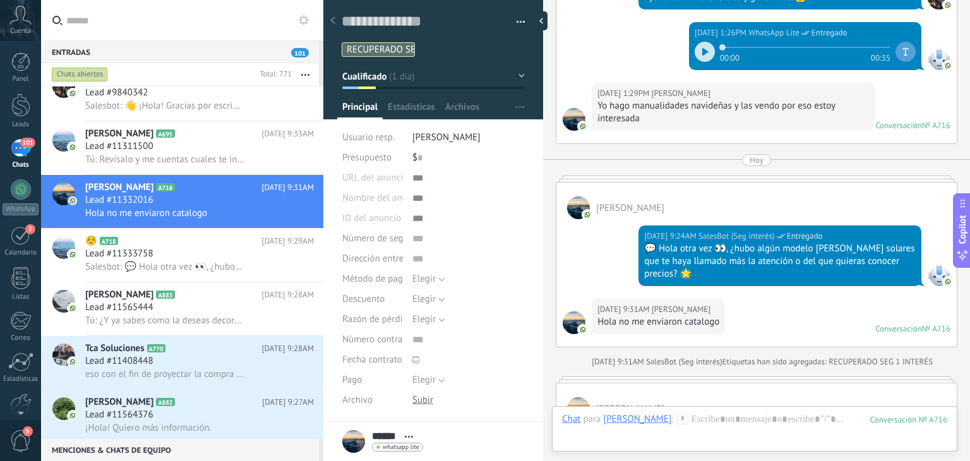
scroll to position [1121, 0]
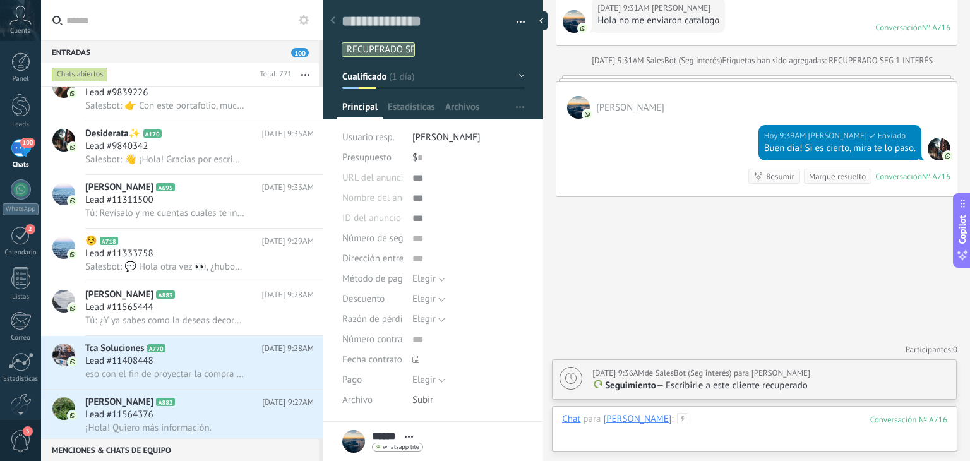
click at [730, 422] on div at bounding box center [754, 432] width 385 height 38
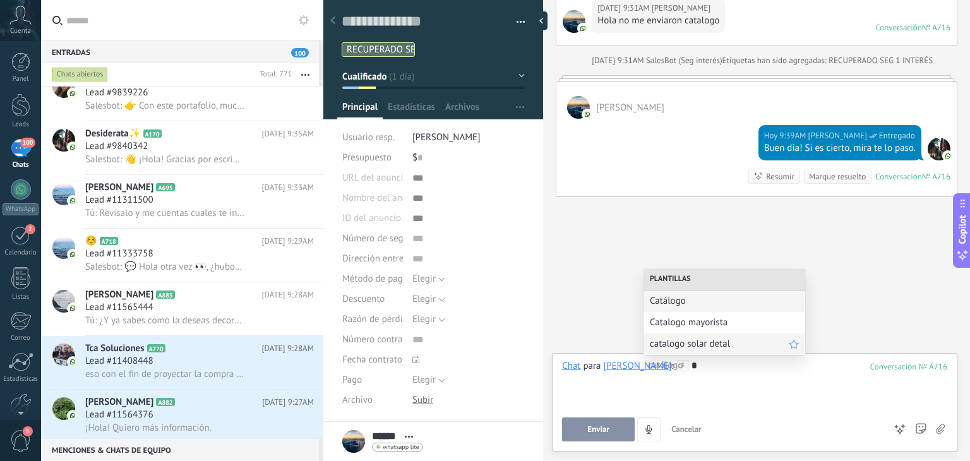
click at [692, 337] on div "catalogo solar detal" at bounding box center [724, 343] width 162 height 21
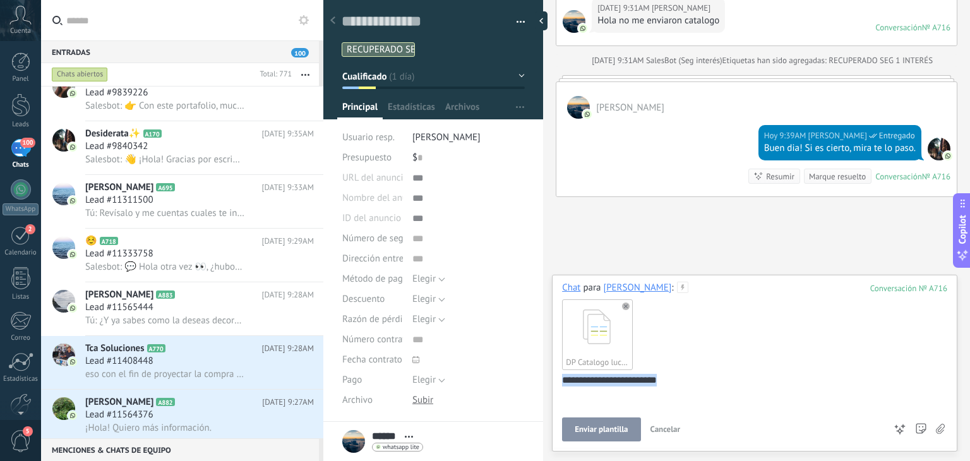
drag, startPoint x: 687, startPoint y: 385, endPoint x: 511, endPoint y: 384, distance: 176.1
click at [511, 384] on div "Guardar y crear Imprimir Administrar etiquetas" at bounding box center [646, 230] width 647 height 461
click at [629, 303] on icon at bounding box center [626, 306] width 8 height 8
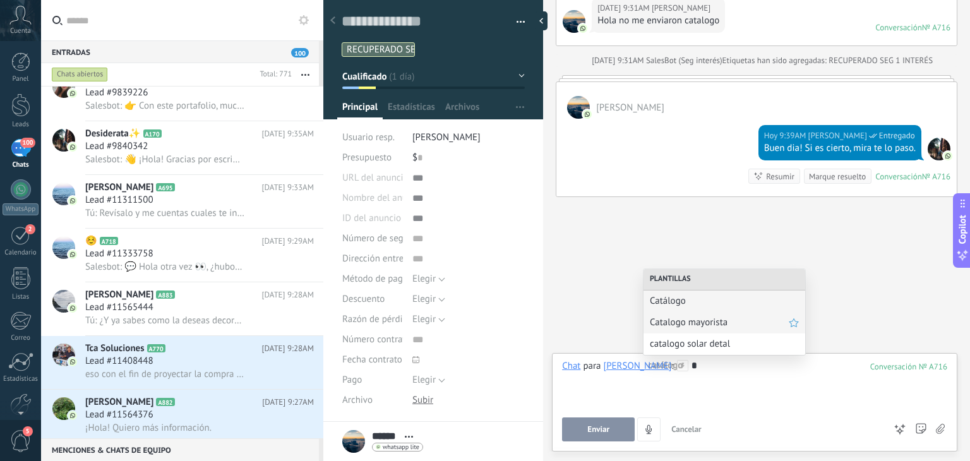
click at [670, 325] on span "Catalogo mayorista" at bounding box center [719, 322] width 139 height 12
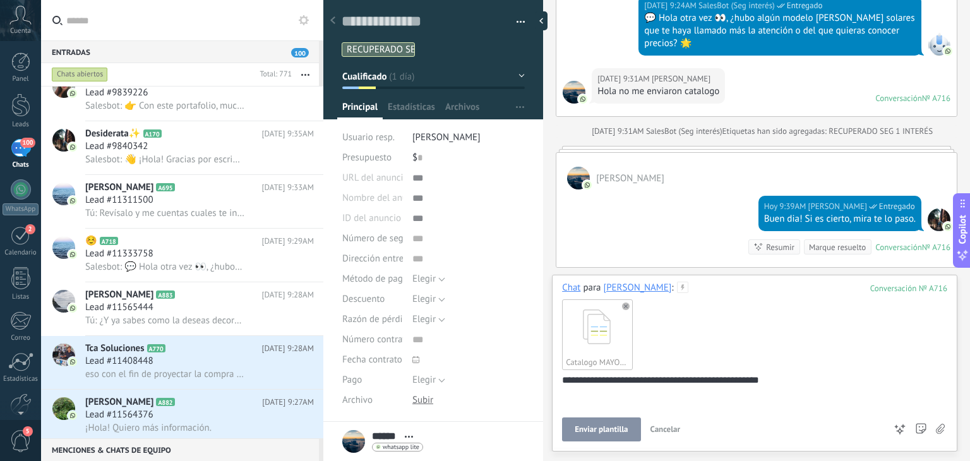
scroll to position [1037, 0]
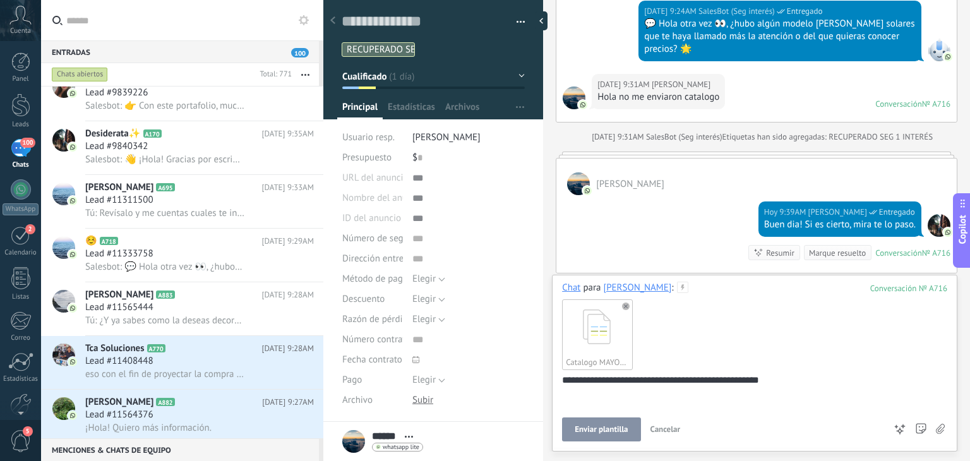
click at [616, 436] on button "Enviar plantilla" at bounding box center [601, 429] width 78 height 24
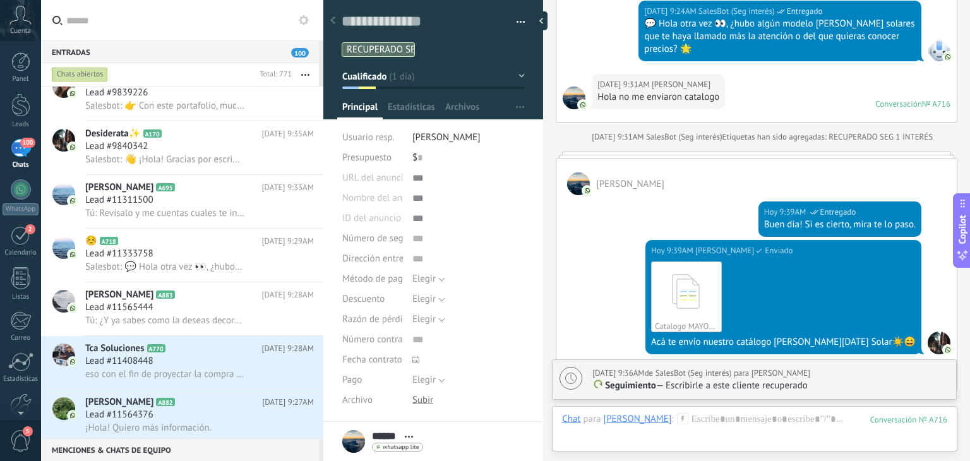
scroll to position [1237, 0]
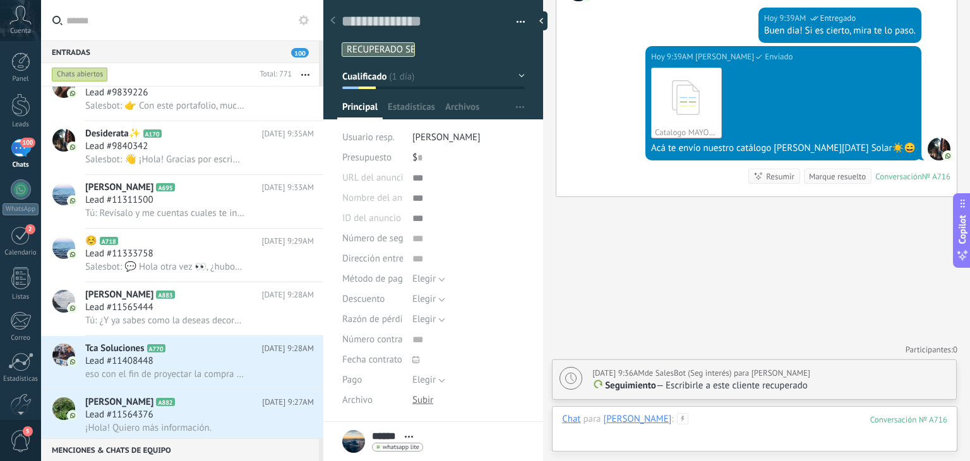
click at [687, 429] on div at bounding box center [754, 432] width 385 height 38
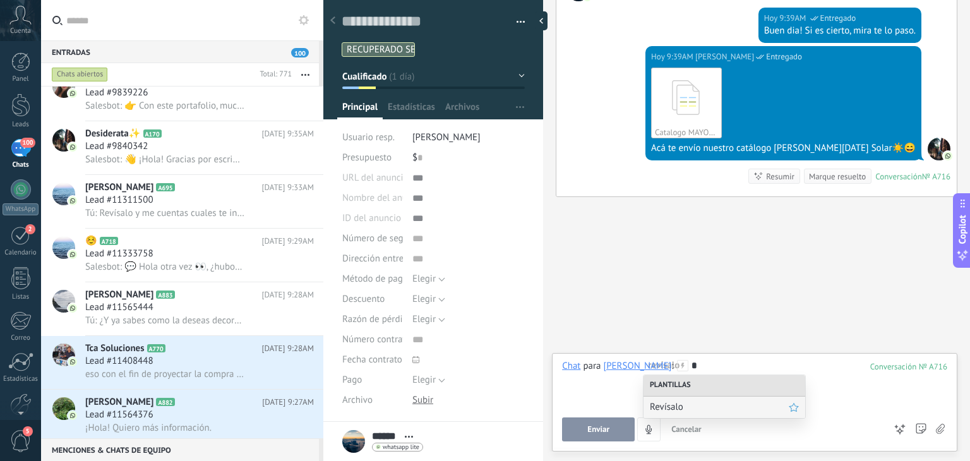
click at [681, 404] on span "Revísalo" at bounding box center [719, 407] width 139 height 12
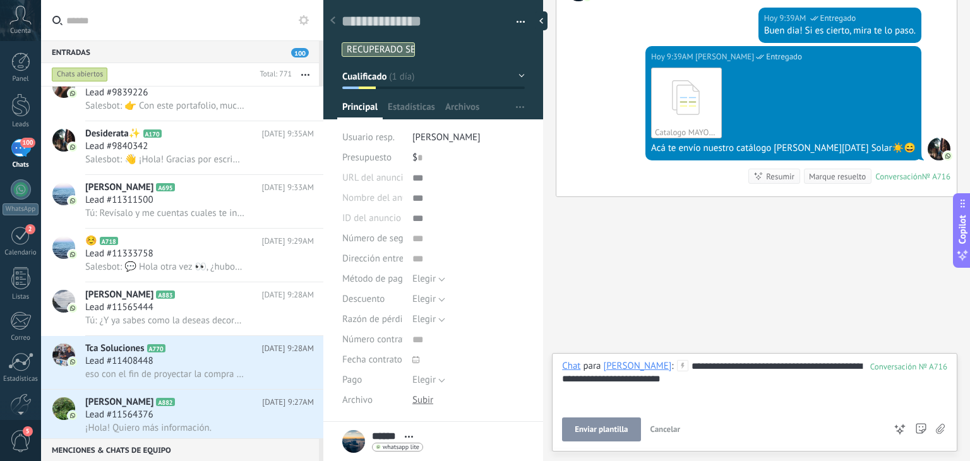
click at [611, 429] on span "Enviar plantilla" at bounding box center [601, 429] width 53 height 9
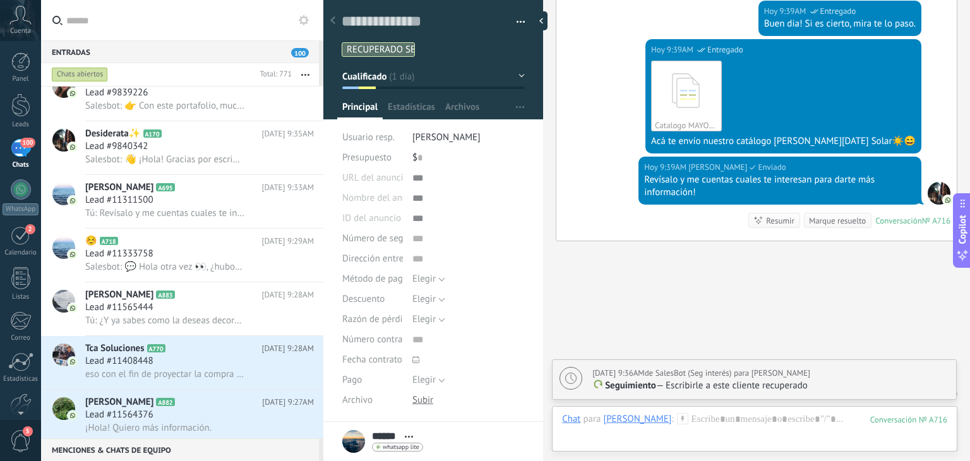
scroll to position [1289, 0]
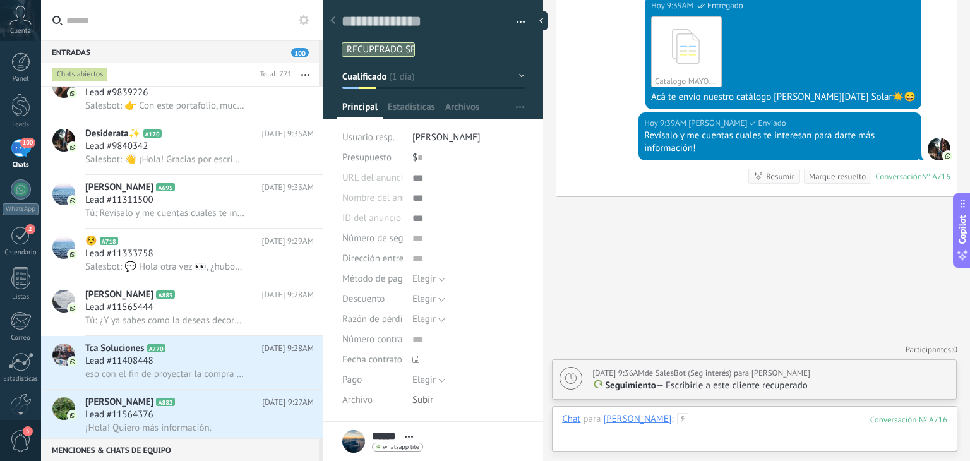
click at [659, 428] on div at bounding box center [754, 432] width 385 height 38
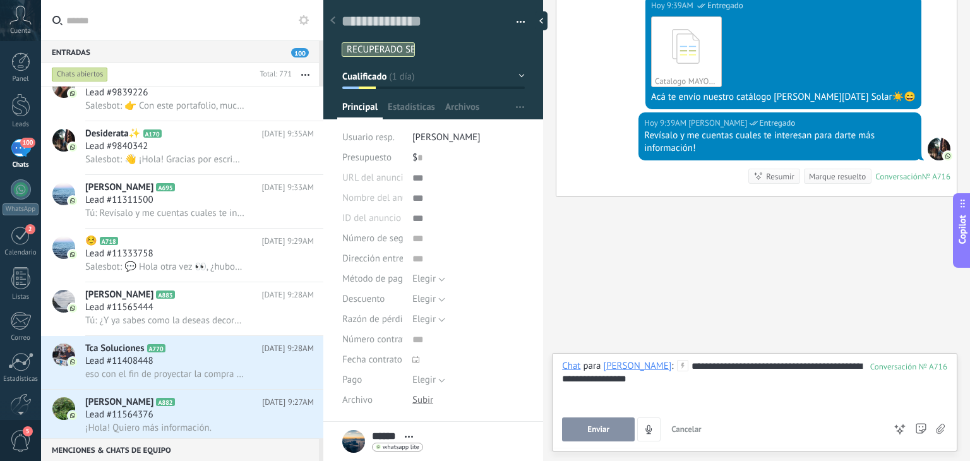
click at [597, 425] on span "Enviar" at bounding box center [598, 429] width 22 height 9
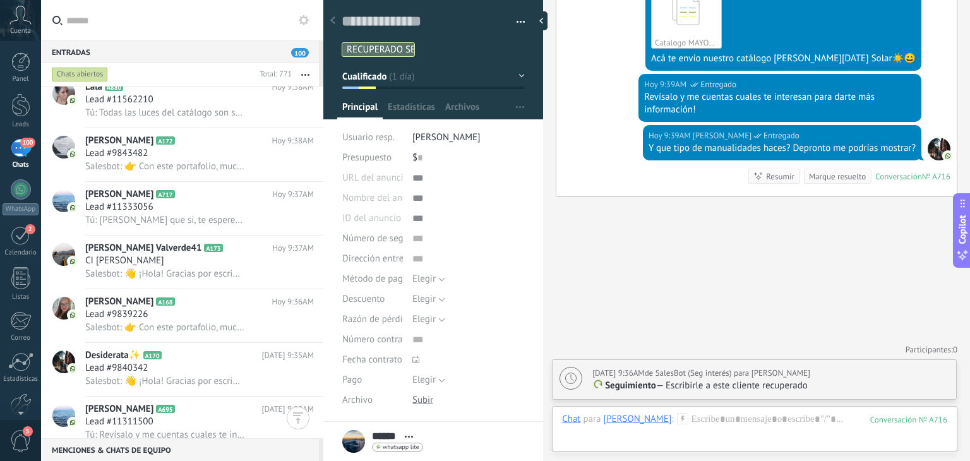
scroll to position [181, 0]
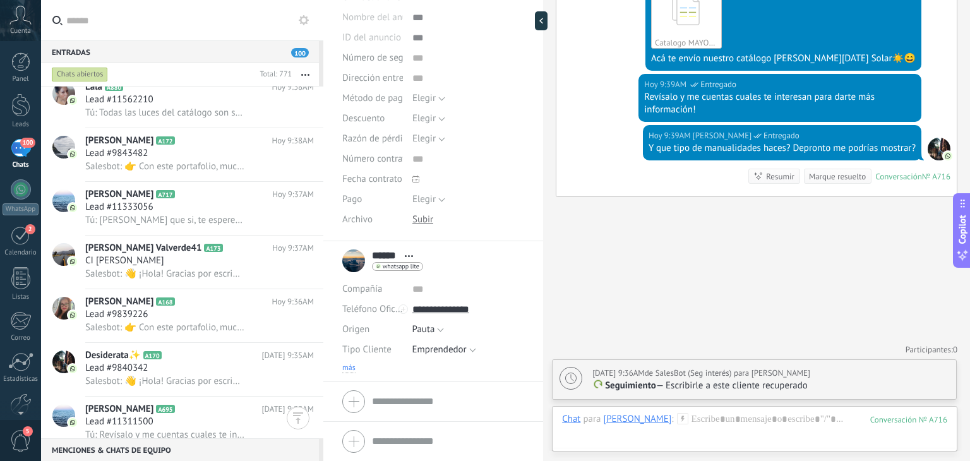
click at [354, 364] on span "más" at bounding box center [348, 368] width 13 height 10
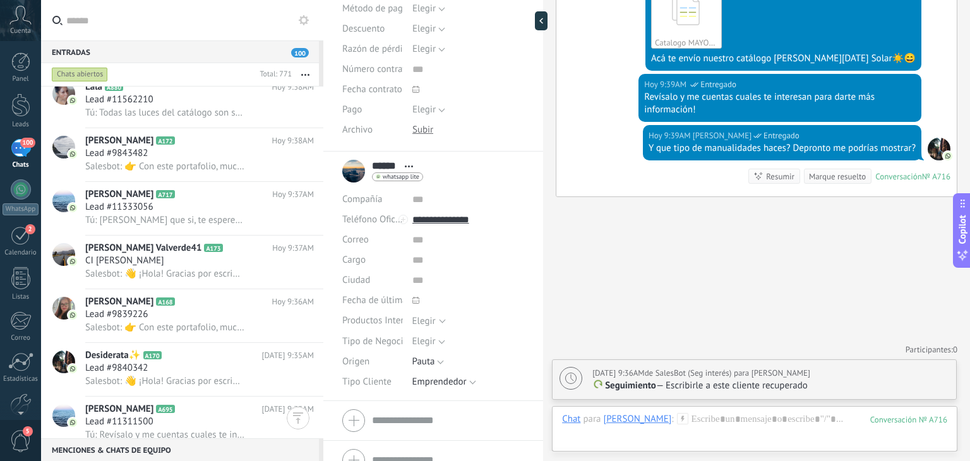
scroll to position [289, 0]
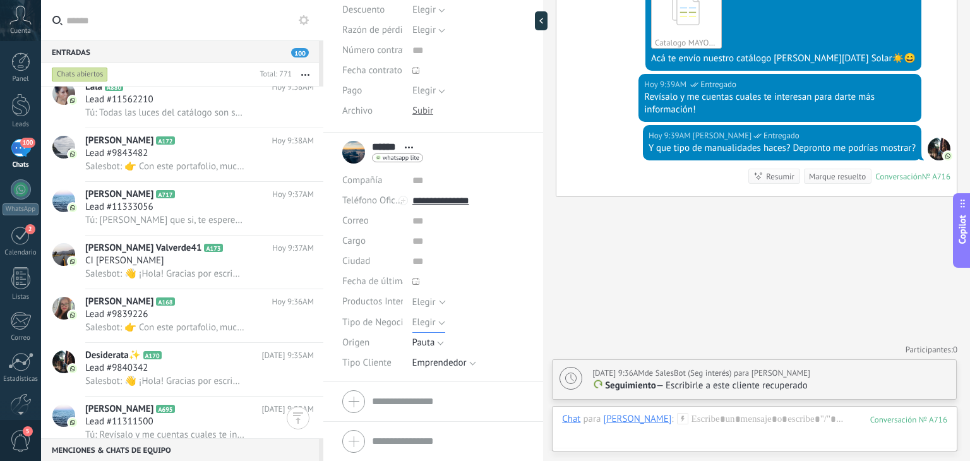
click at [420, 318] on span "Elegir" at bounding box center [423, 322] width 23 height 12
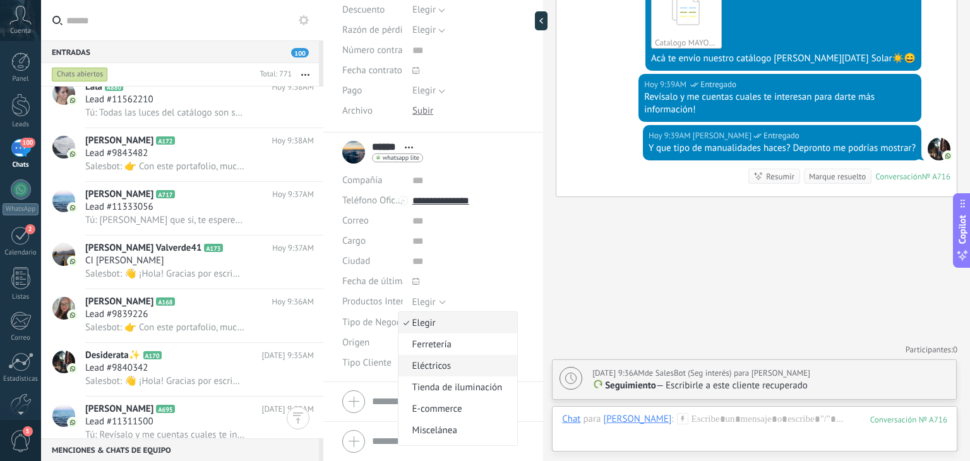
scroll to position [18, 0]
click at [448, 433] on span "Decoraciones" at bounding box center [456, 435] width 116 height 12
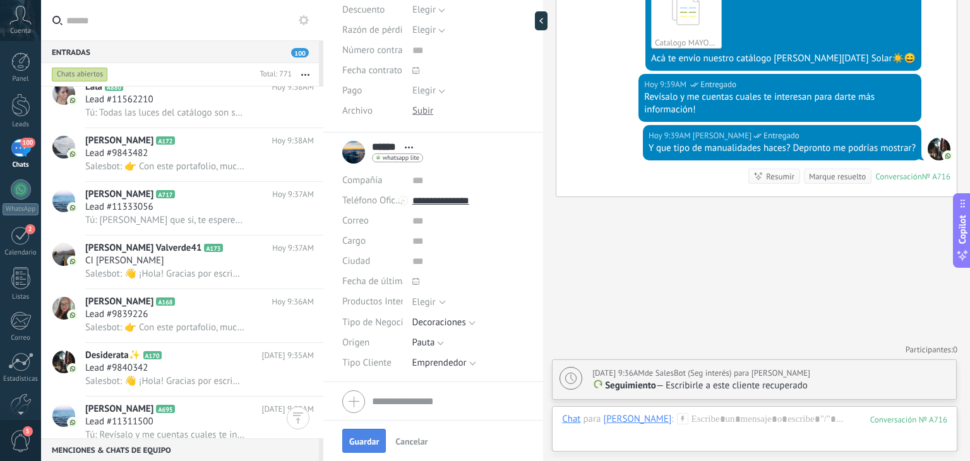
click at [359, 439] on span "Guardar" at bounding box center [364, 441] width 30 height 9
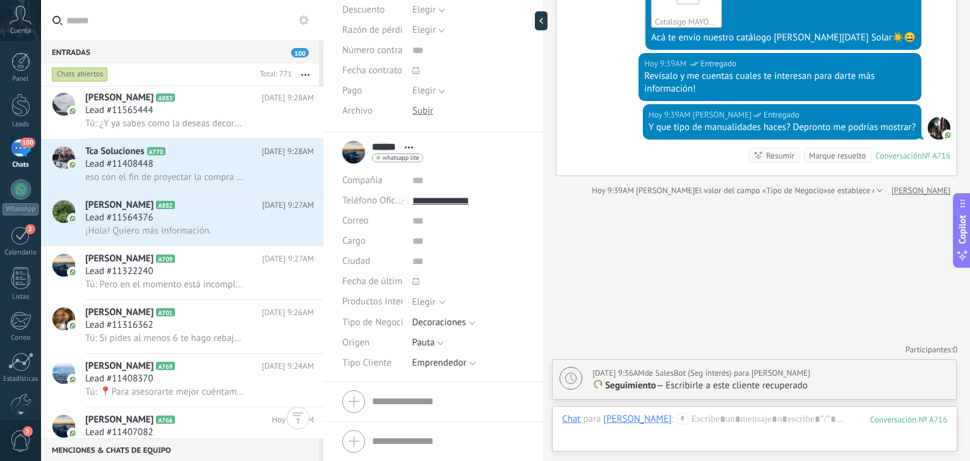
scroll to position [487, 0]
click at [168, 182] on span "eso con el fin de proyectar la compra para la temporada" at bounding box center [164, 178] width 159 height 12
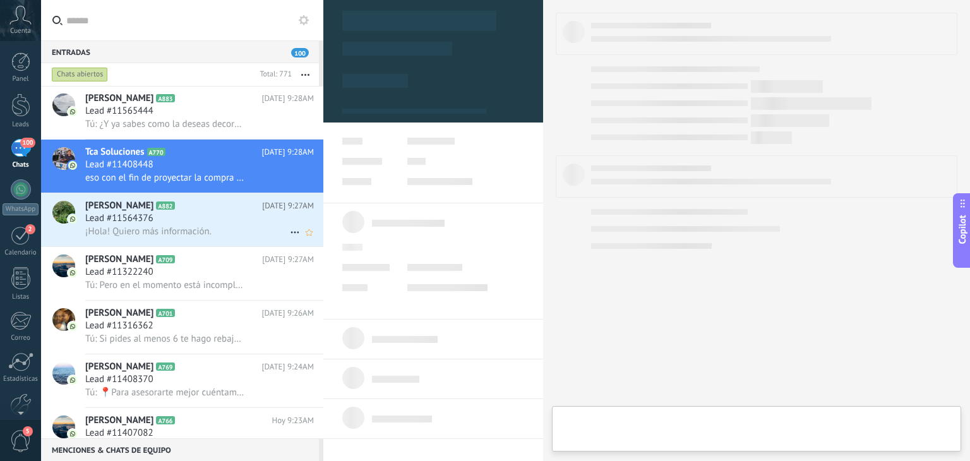
type textarea "**********"
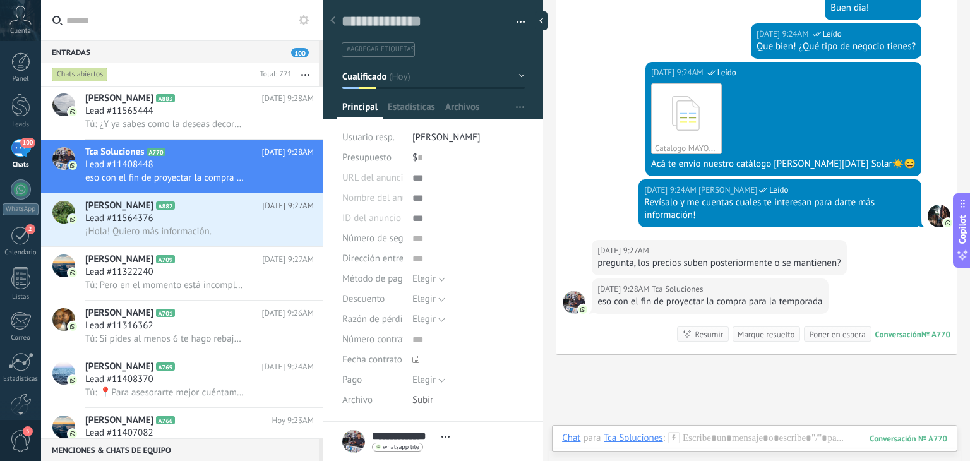
scroll to position [800, 0]
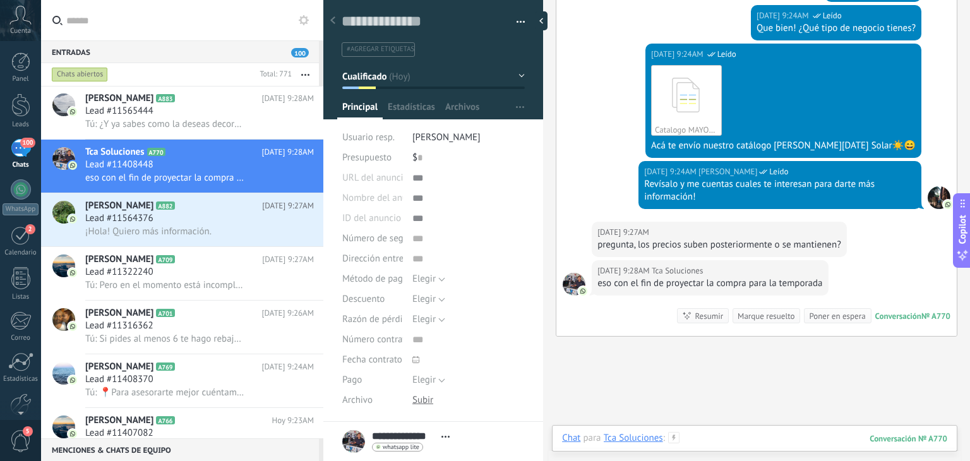
click at [707, 438] on div at bounding box center [754, 451] width 385 height 38
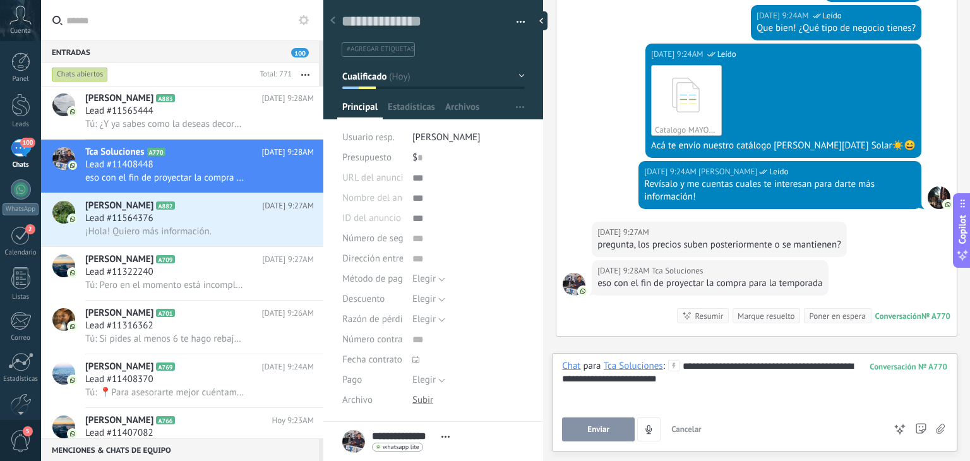
click at [601, 430] on span "Enviar" at bounding box center [598, 429] width 22 height 9
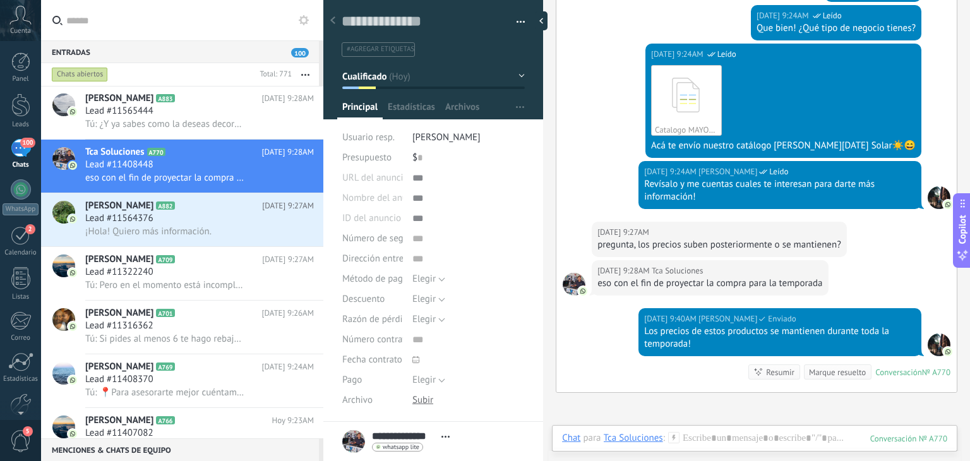
scroll to position [937, 0]
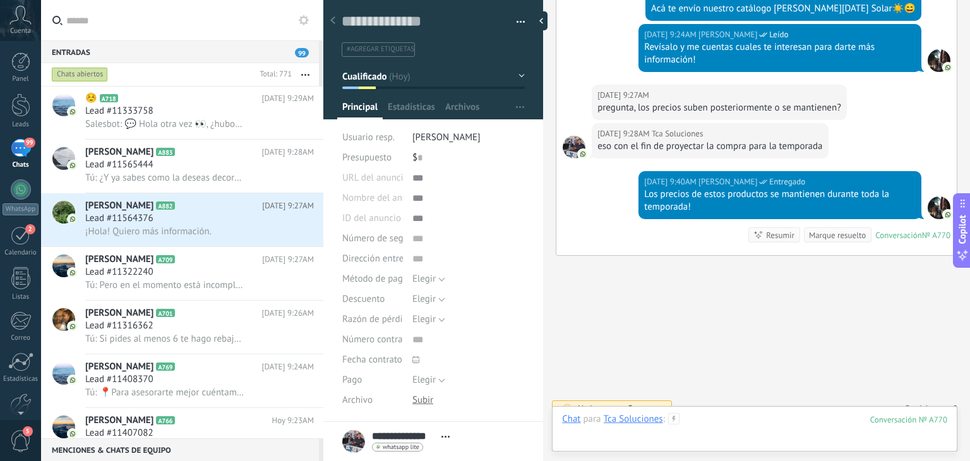
click at [718, 422] on div at bounding box center [754, 432] width 385 height 38
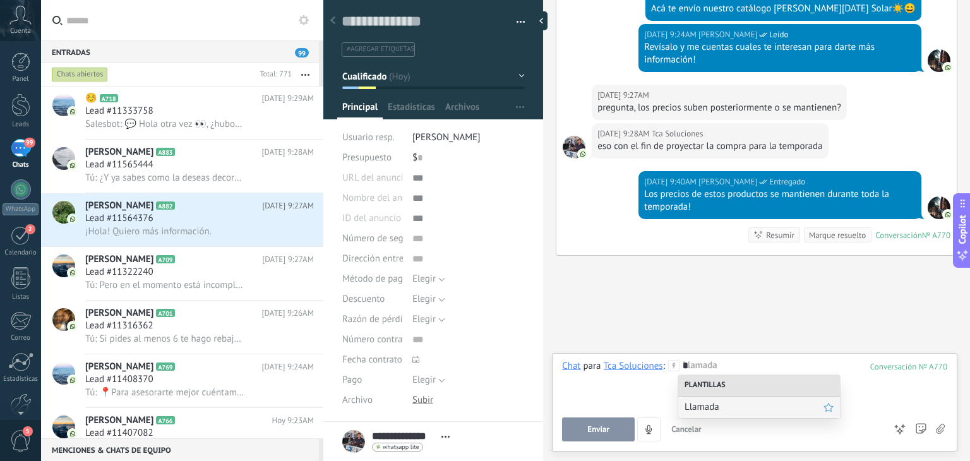
click at [717, 413] on div "Llamada" at bounding box center [759, 406] width 162 height 21
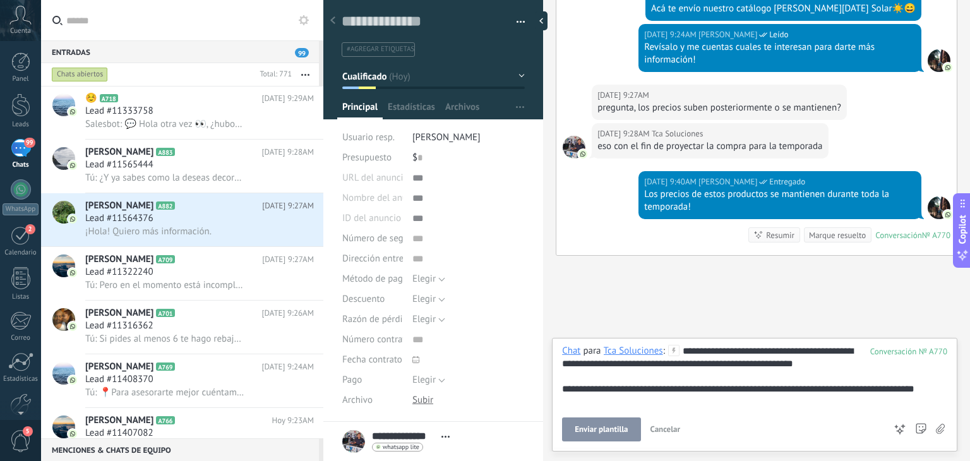
click at [631, 412] on div "**********" at bounding box center [754, 393] width 385 height 97
click at [617, 422] on button "Enviar plantilla" at bounding box center [601, 429] width 78 height 24
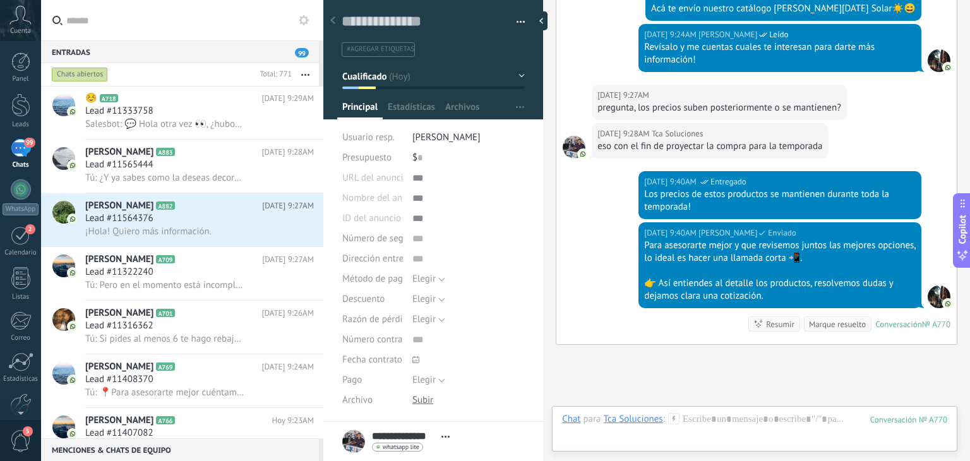
scroll to position [1026, 0]
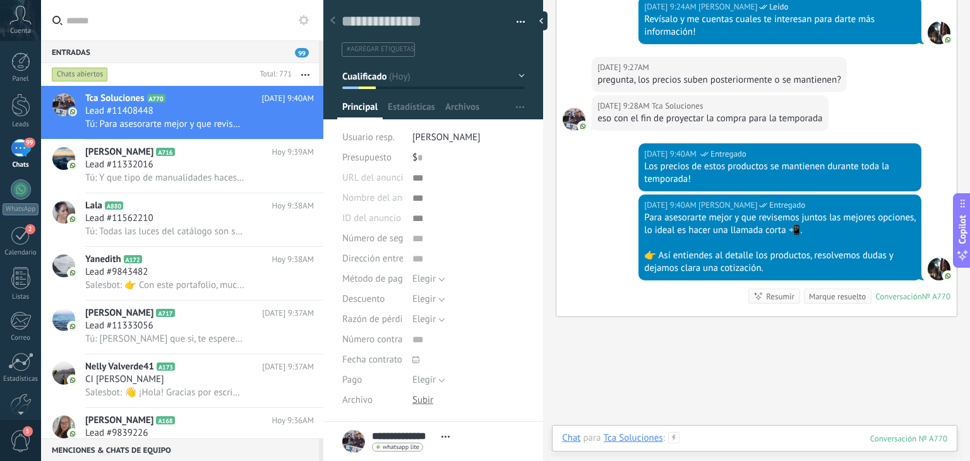
click at [724, 448] on div at bounding box center [754, 451] width 385 height 38
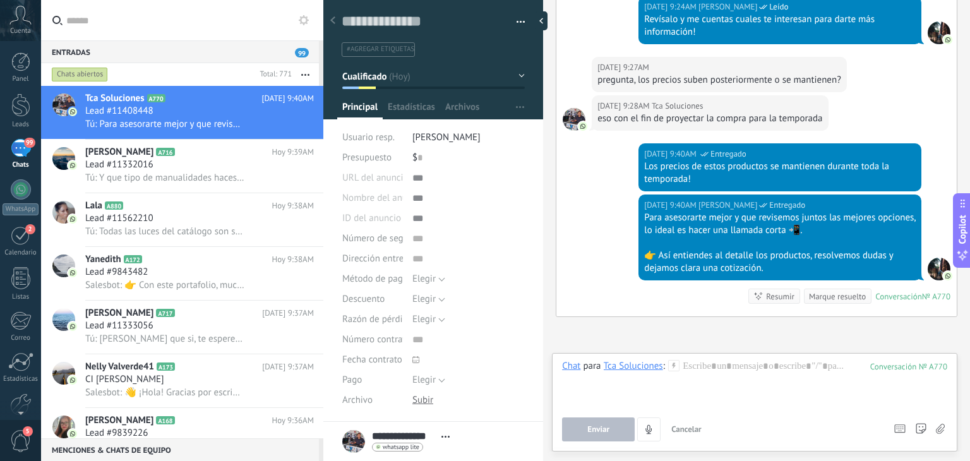
click at [675, 369] on icon at bounding box center [673, 365] width 11 height 11
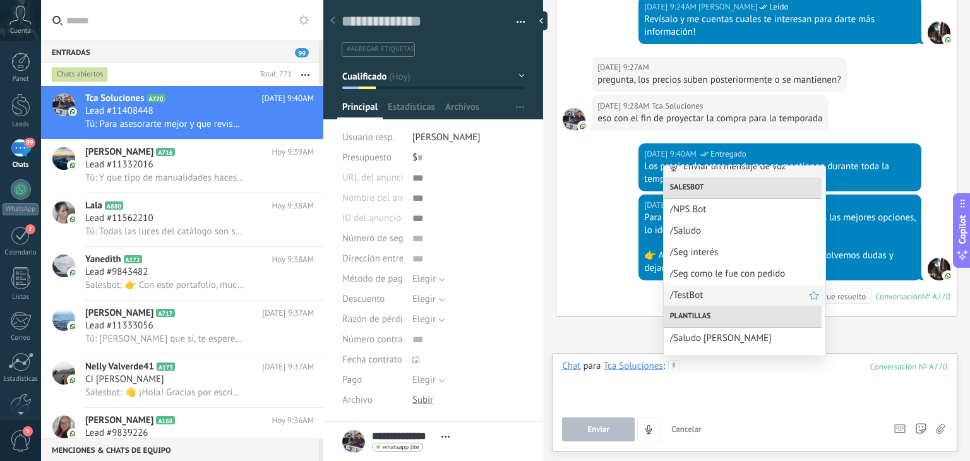
scroll to position [8, 0]
click at [695, 373] on div at bounding box center [754, 384] width 385 height 48
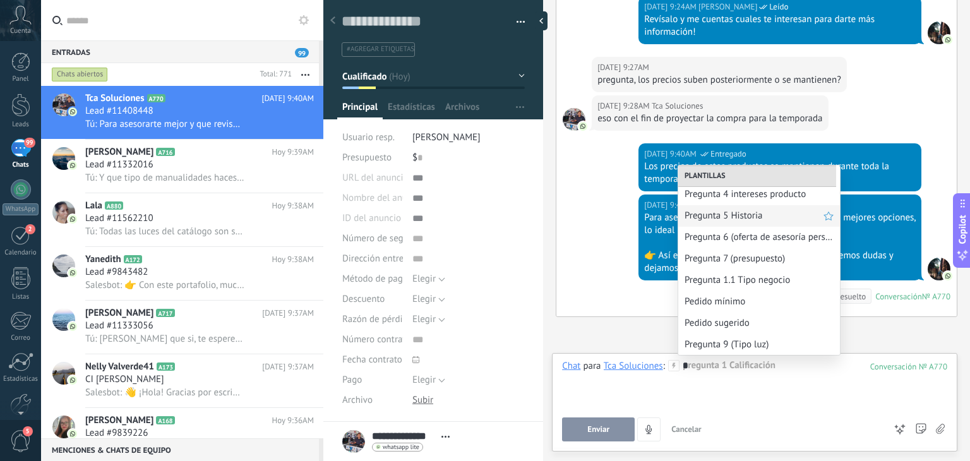
scroll to position [68, 0]
click at [718, 255] on span "Pregunta 7 (presupuesto)" at bounding box center [753, 258] width 139 height 12
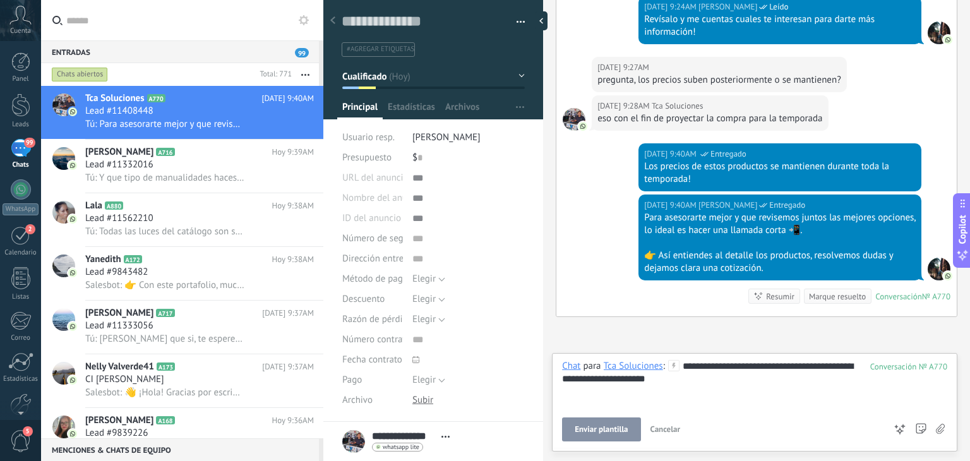
click at [697, 393] on div "**********" at bounding box center [754, 384] width 385 height 48
click at [674, 384] on div "**********" at bounding box center [754, 384] width 385 height 48
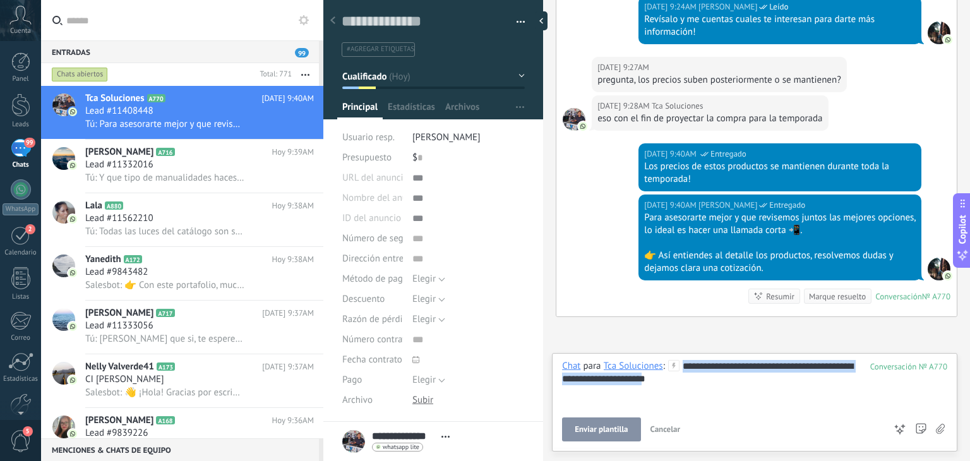
drag, startPoint x: 682, startPoint y: 389, endPoint x: 678, endPoint y: 370, distance: 19.3
click at [678, 370] on div "**********" at bounding box center [754, 384] width 385 height 48
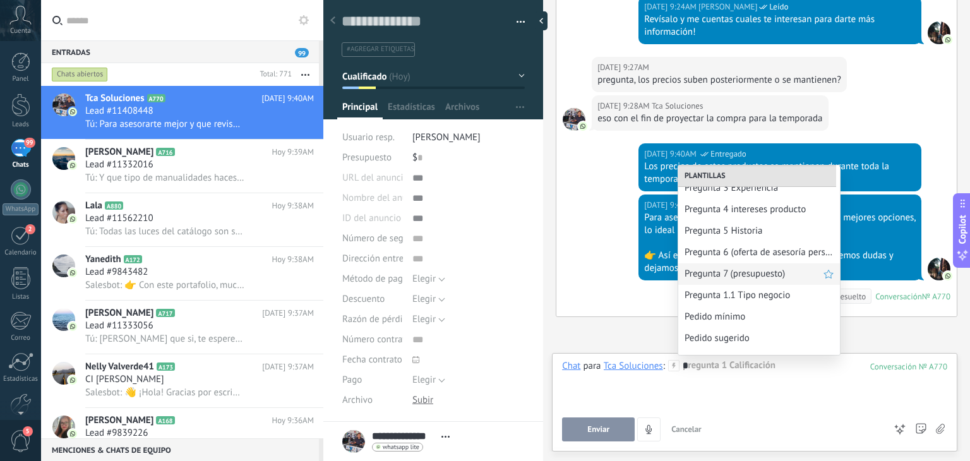
scroll to position [68, 0]
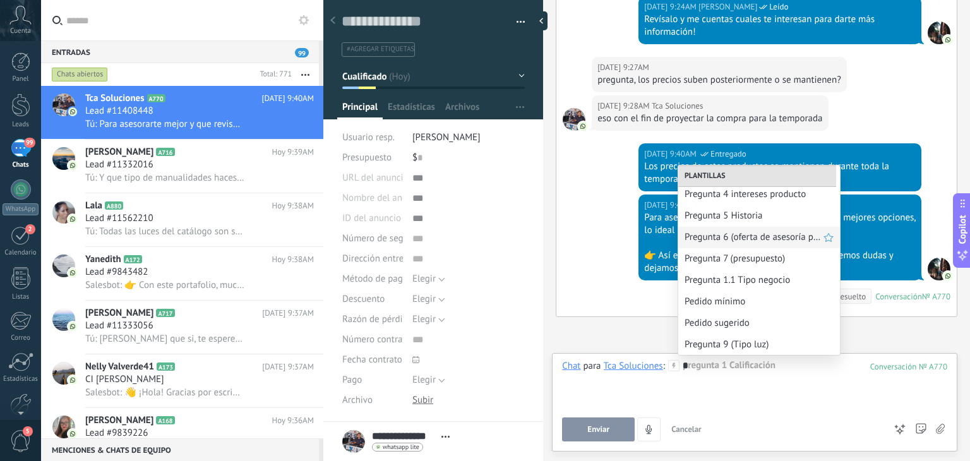
click at [722, 240] on span "Pregunta 6 (oferta de asesoría personalizada)" at bounding box center [753, 237] width 139 height 12
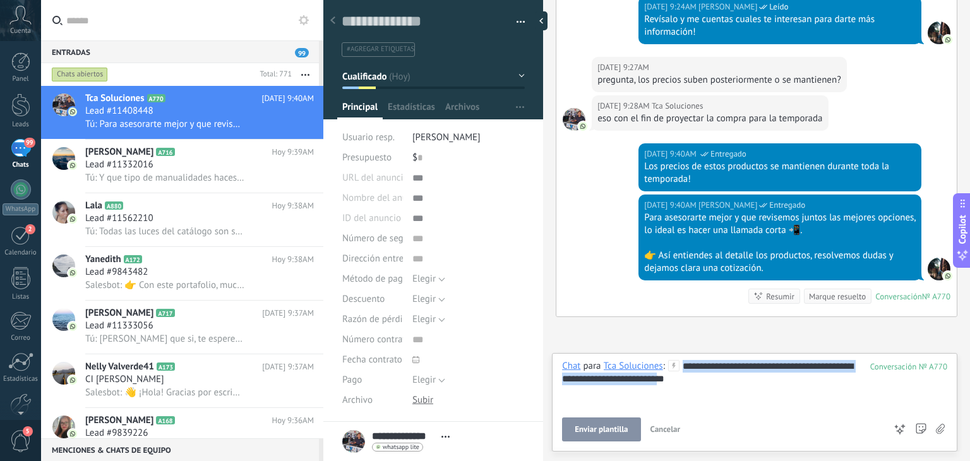
drag, startPoint x: 720, startPoint y: 382, endPoint x: 662, endPoint y: 357, distance: 63.1
click at [662, 357] on div "**********" at bounding box center [754, 402] width 405 height 98
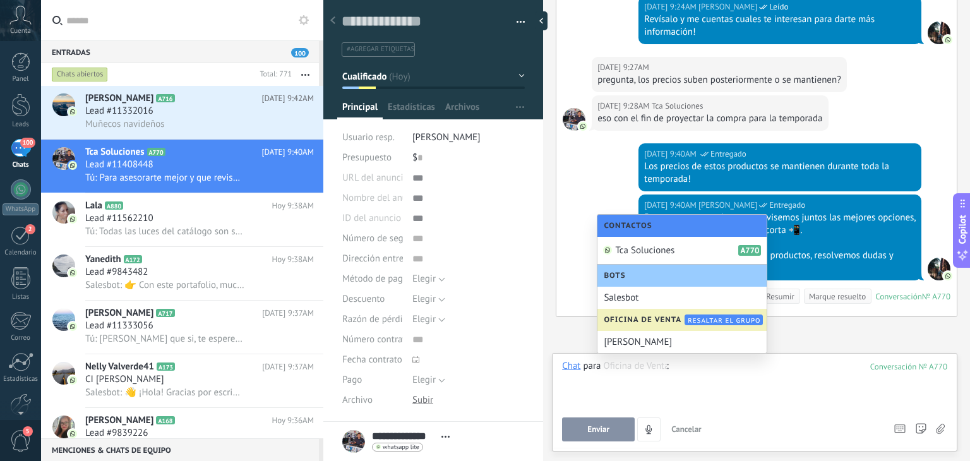
click at [468, 83] on button "Cualificado" at bounding box center [433, 76] width 182 height 23
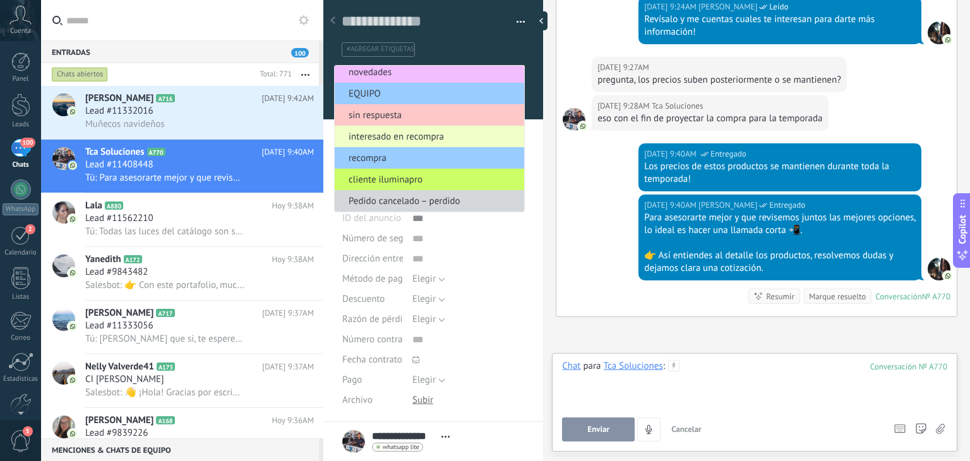
scroll to position [0, 0]
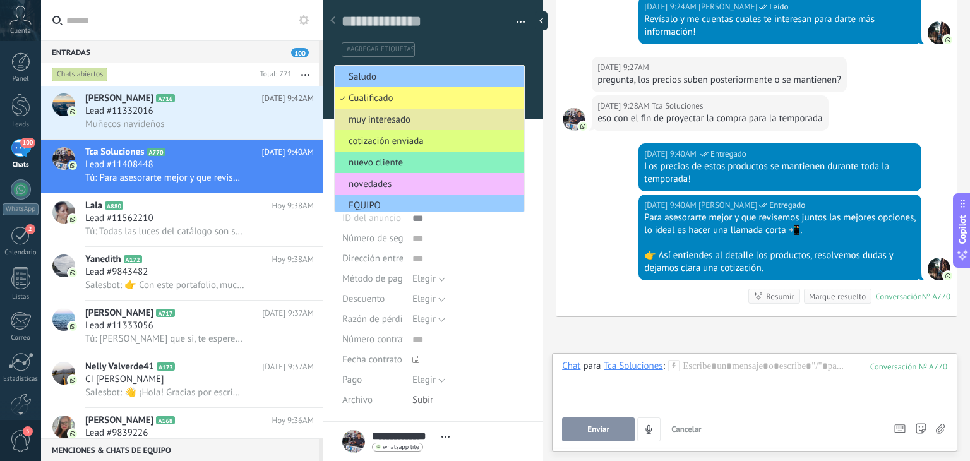
click at [431, 121] on span "muy interesado" at bounding box center [428, 120] width 186 height 12
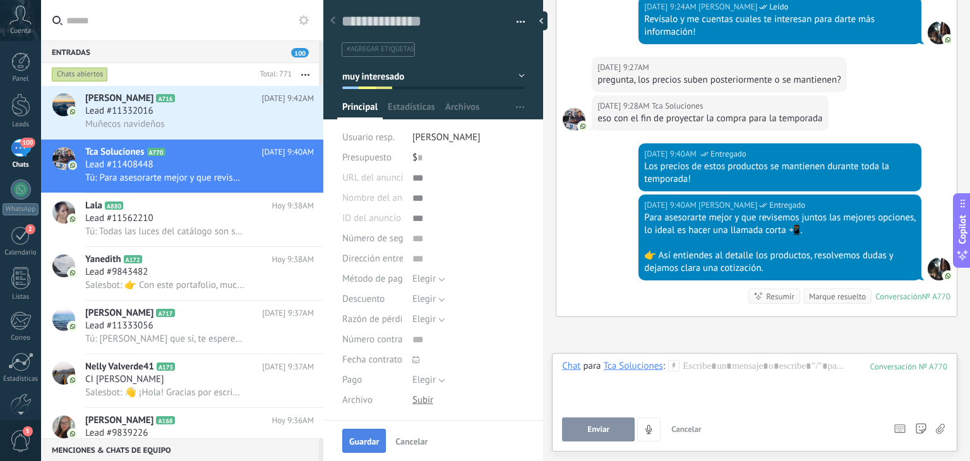
click at [364, 440] on span "Guardar" at bounding box center [364, 441] width 30 height 9
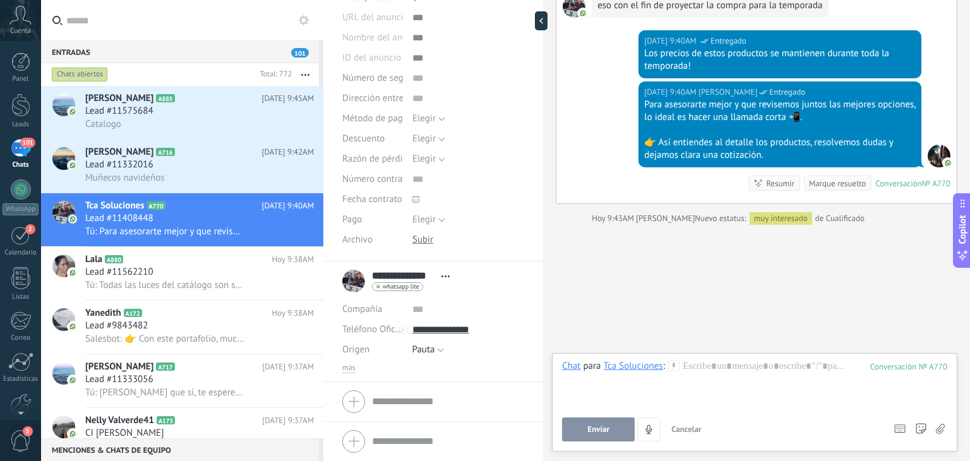
scroll to position [1103, 0]
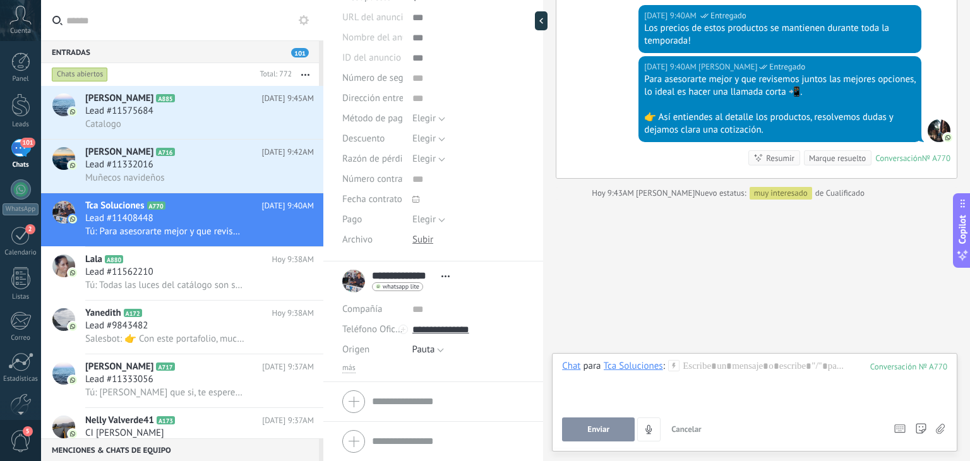
click at [307, 76] on button "button" at bounding box center [305, 74] width 27 height 23
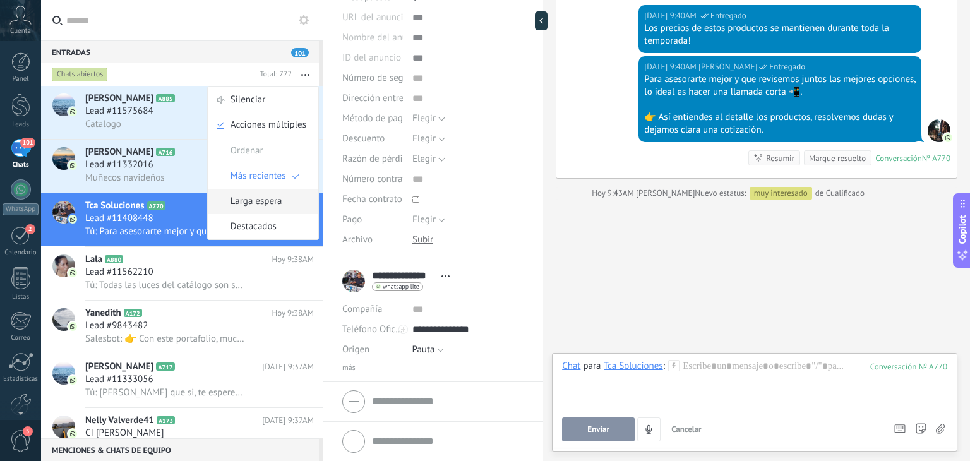
click at [265, 203] on span "Larga espera" at bounding box center [256, 201] width 52 height 25
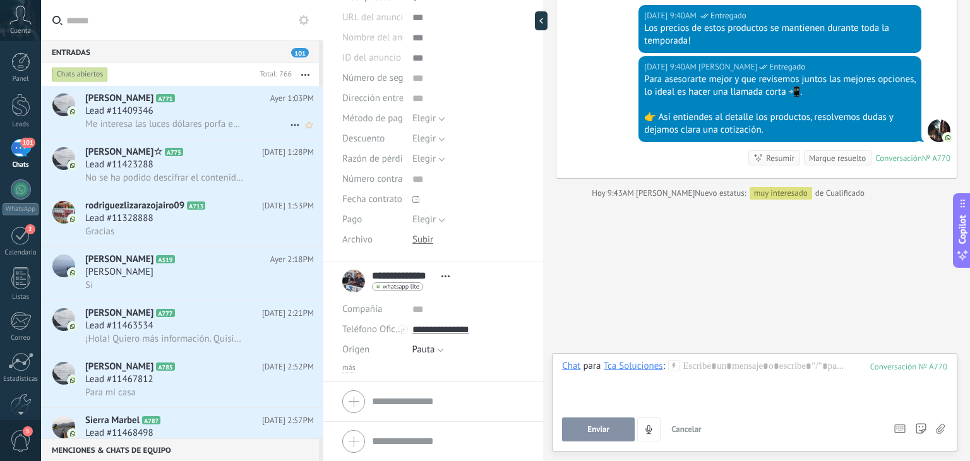
click at [202, 122] on span "Me interesa las luces dólares porfa envíeme el catálogo" at bounding box center [164, 124] width 159 height 12
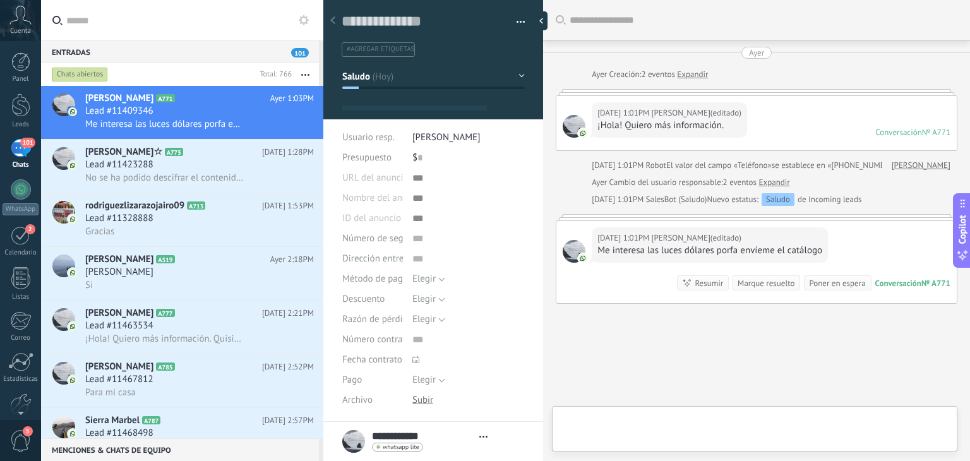
type textarea "**********"
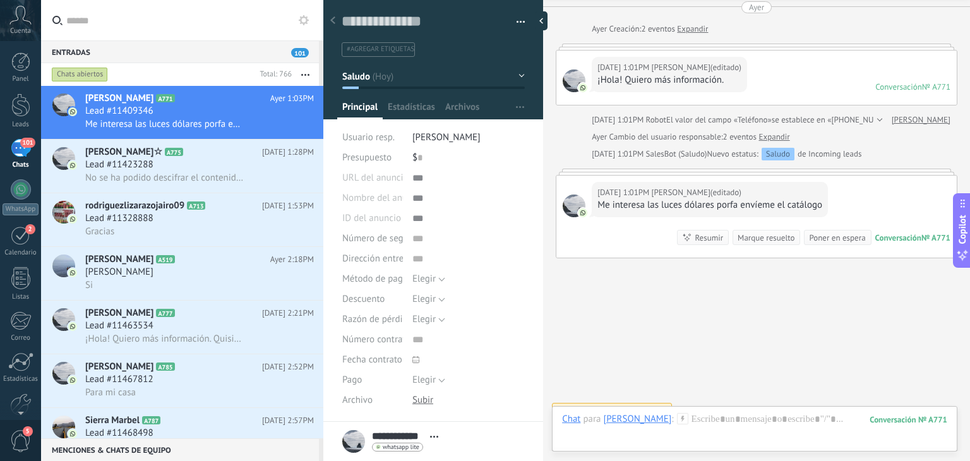
scroll to position [62, 0]
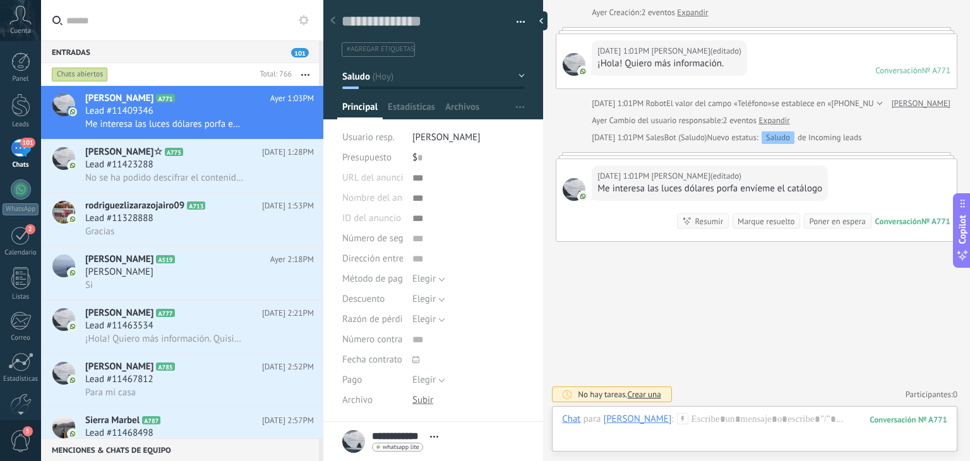
click at [677, 420] on icon at bounding box center [682, 418] width 11 height 11
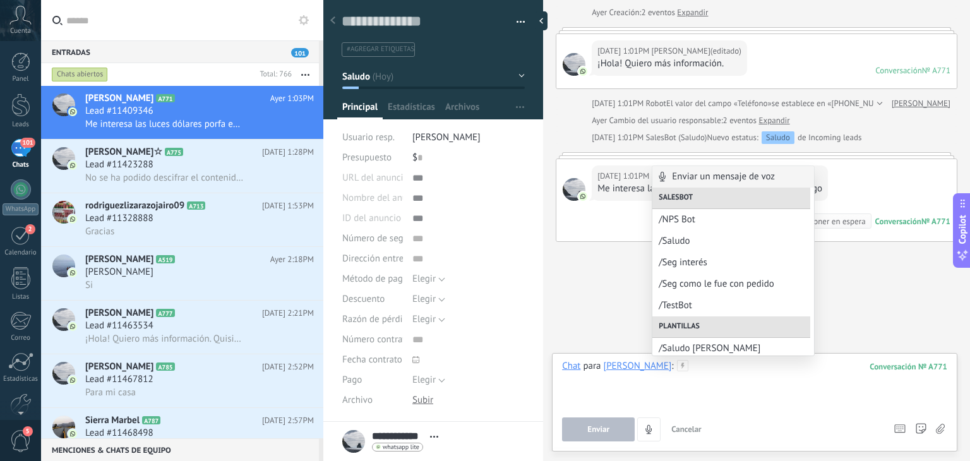
click at [692, 369] on div at bounding box center [754, 384] width 385 height 48
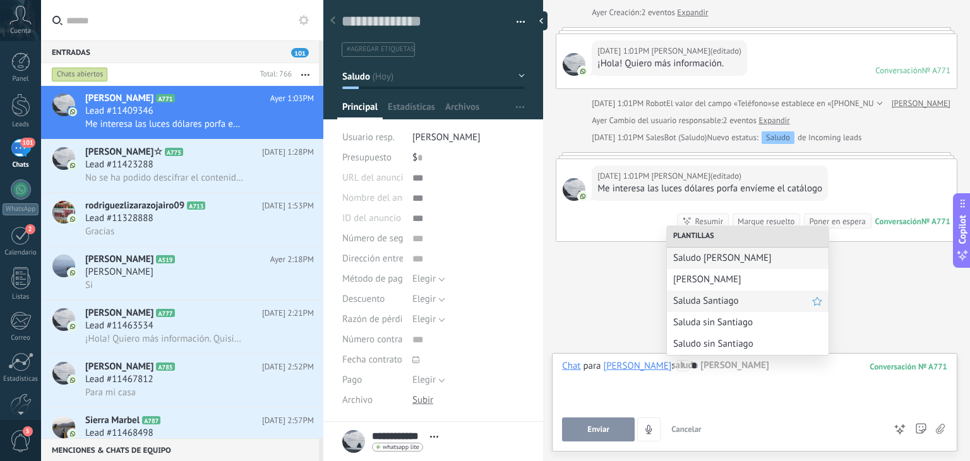
click at [700, 290] on div "Saluda Santiago" at bounding box center [748, 300] width 162 height 21
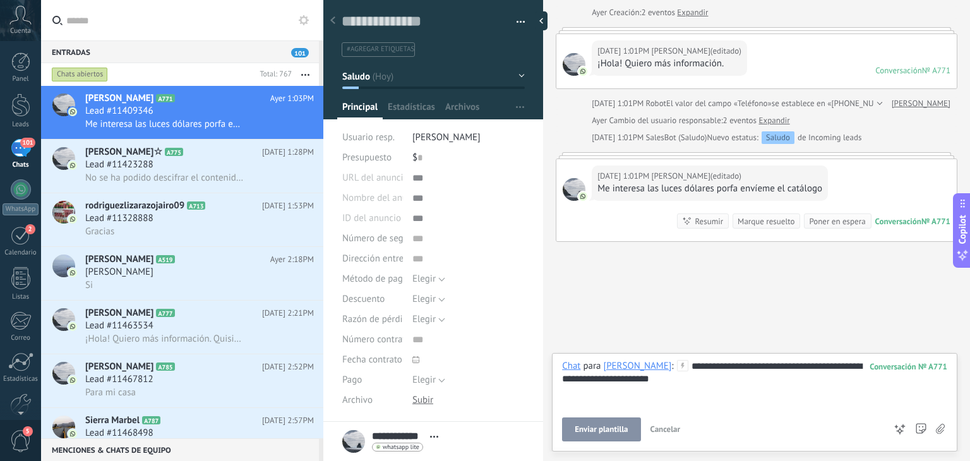
click at [614, 428] on span "Enviar plantilla" at bounding box center [601, 429] width 53 height 9
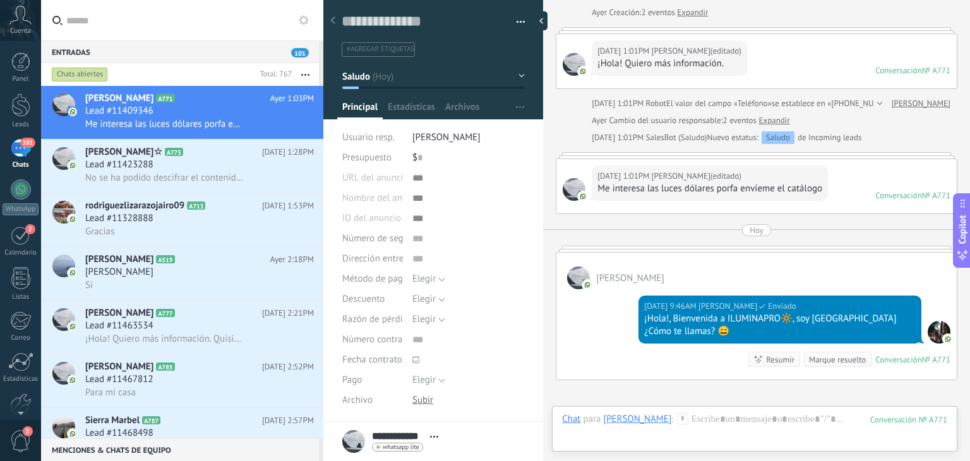
scroll to position [200, 0]
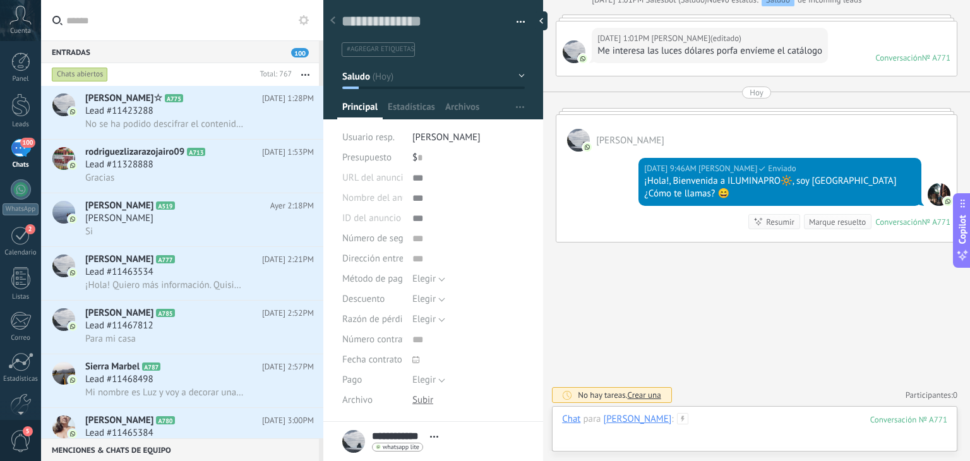
click at [690, 420] on div at bounding box center [754, 432] width 385 height 38
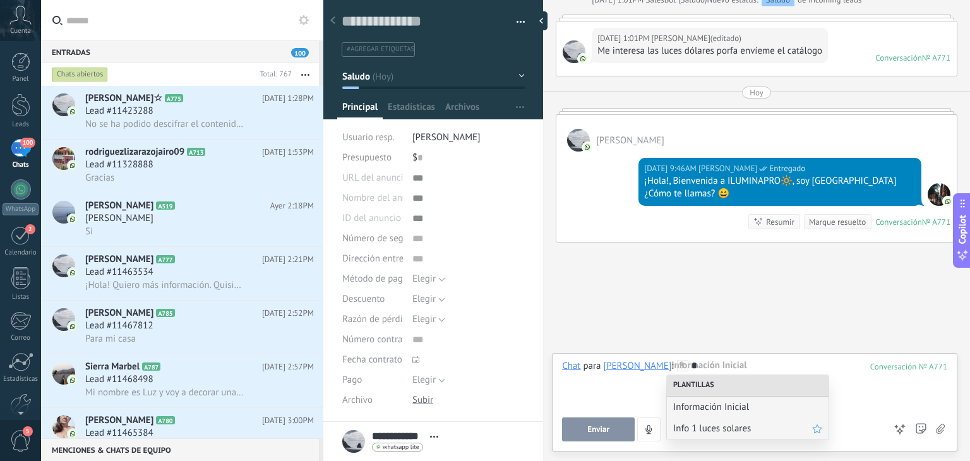
click at [700, 423] on span "Info 1 luces solares" at bounding box center [742, 428] width 139 height 12
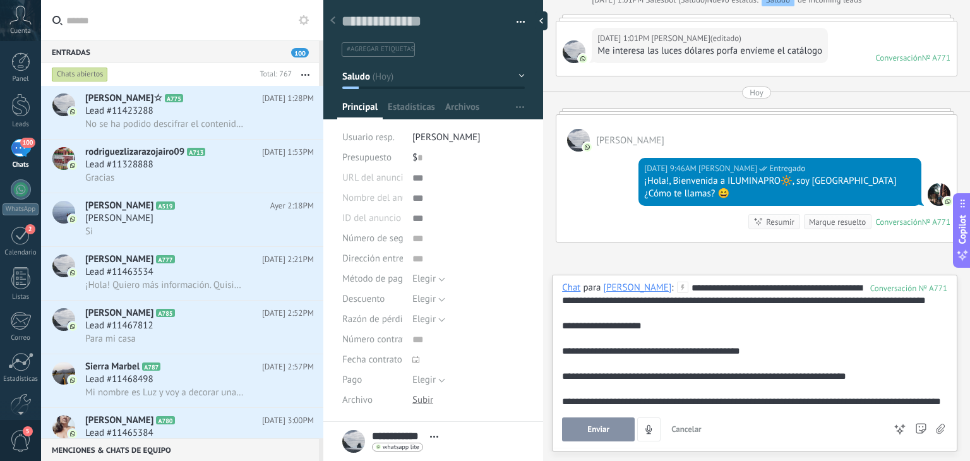
click at [606, 422] on button "Enviar" at bounding box center [598, 429] width 73 height 24
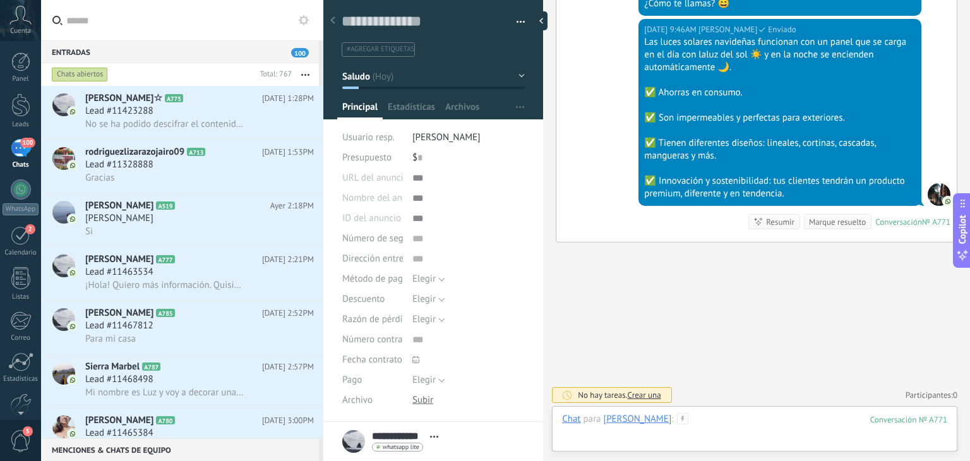
click at [698, 418] on div at bounding box center [754, 432] width 385 height 38
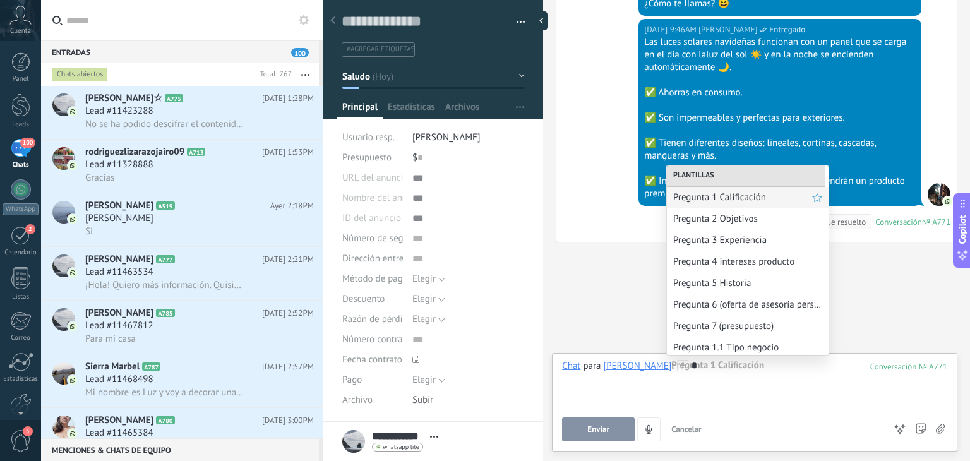
click at [710, 195] on span "Pregunta 1 Calificación" at bounding box center [742, 197] width 139 height 12
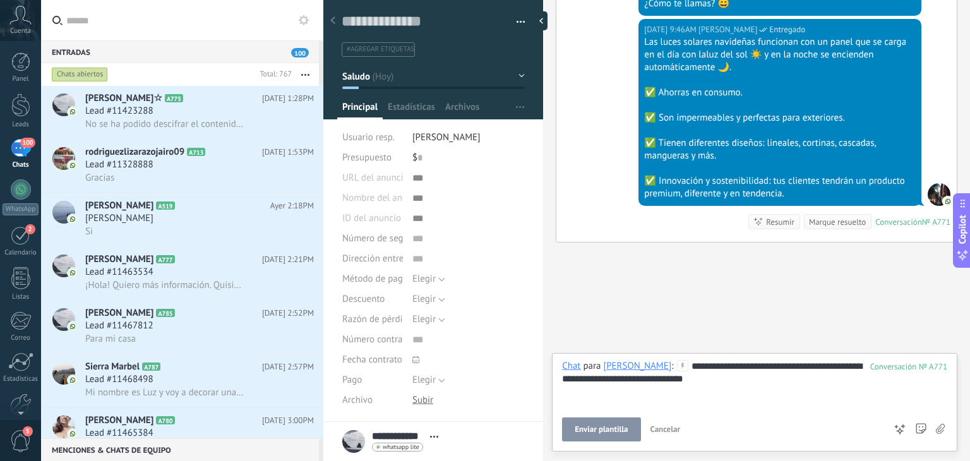
click at [599, 420] on button "Enviar plantilla" at bounding box center [601, 429] width 78 height 24
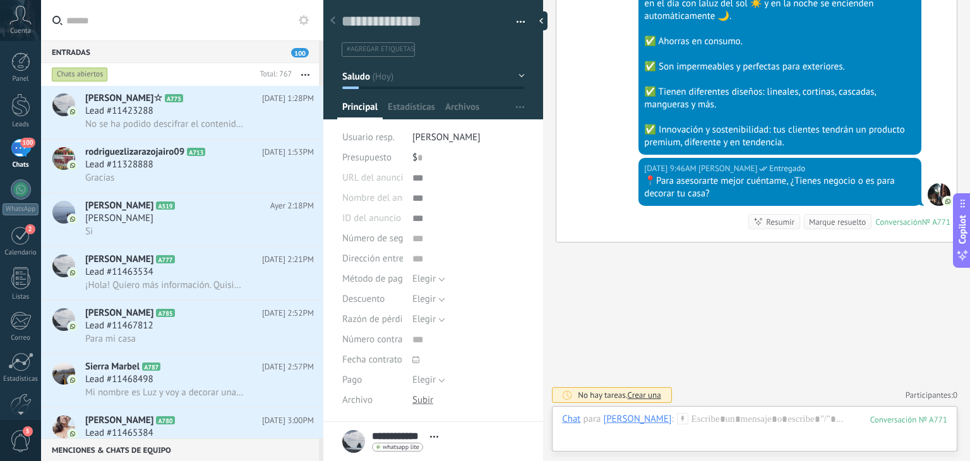
scroll to position [140, 0]
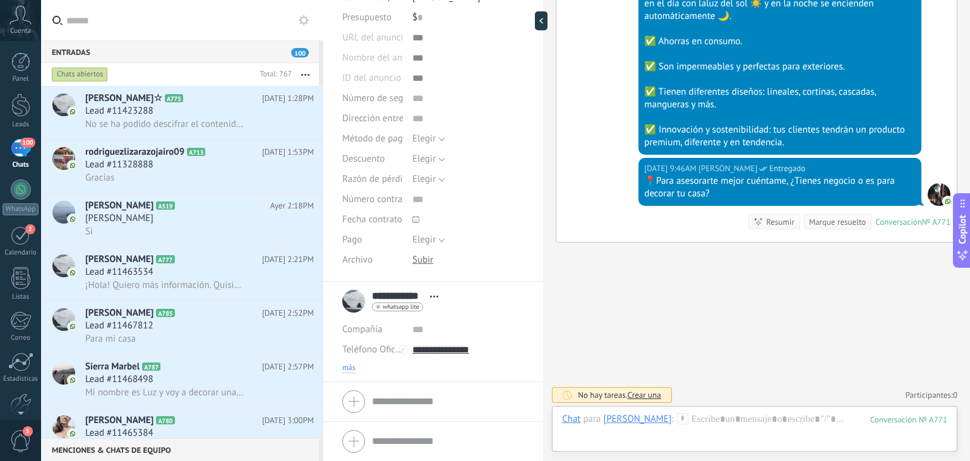
click at [349, 368] on span "más" at bounding box center [348, 368] width 13 height 10
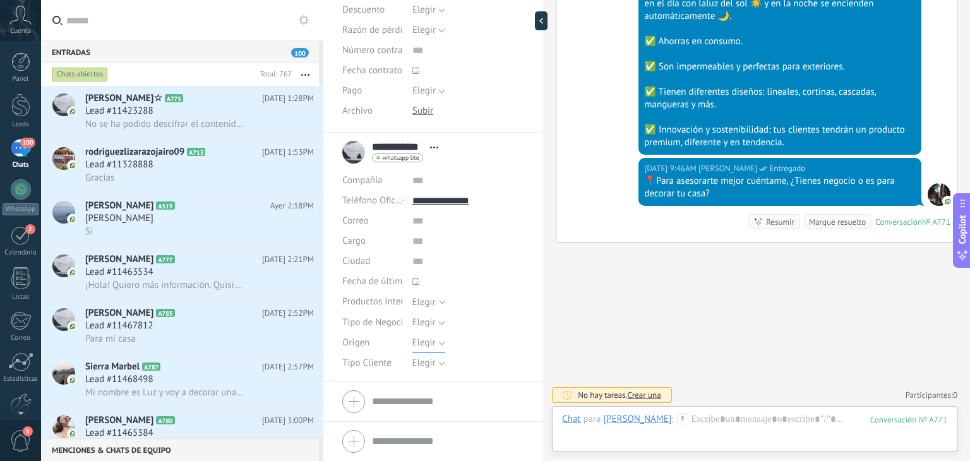
click at [423, 344] on span "Elegir" at bounding box center [423, 343] width 23 height 12
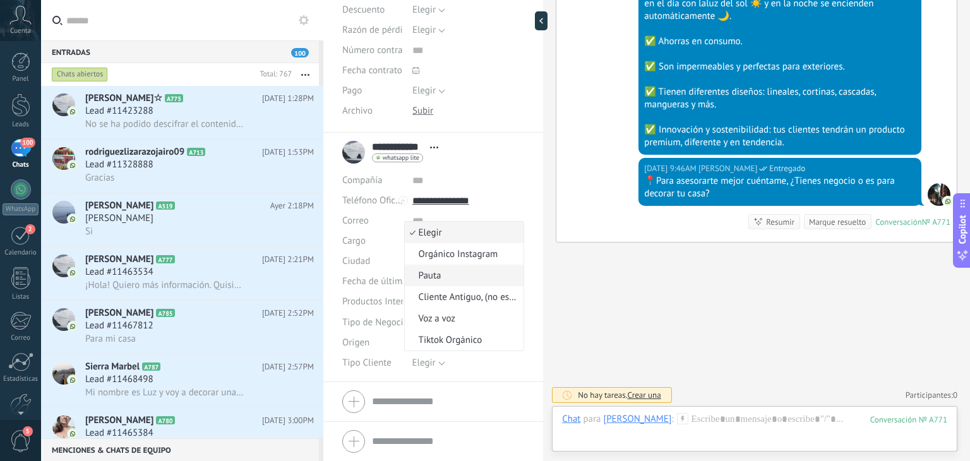
click at [446, 283] on li "Pauta" at bounding box center [464, 275] width 119 height 21
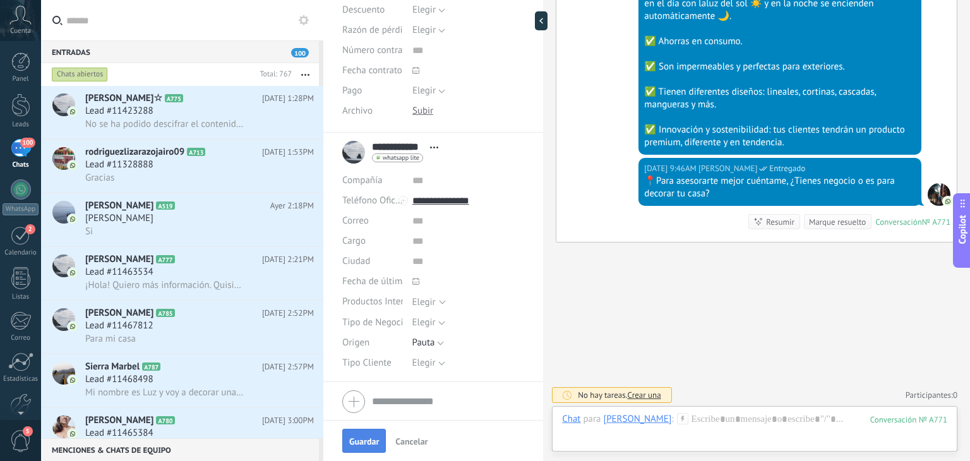
click at [359, 437] on span "Guardar" at bounding box center [364, 441] width 30 height 9
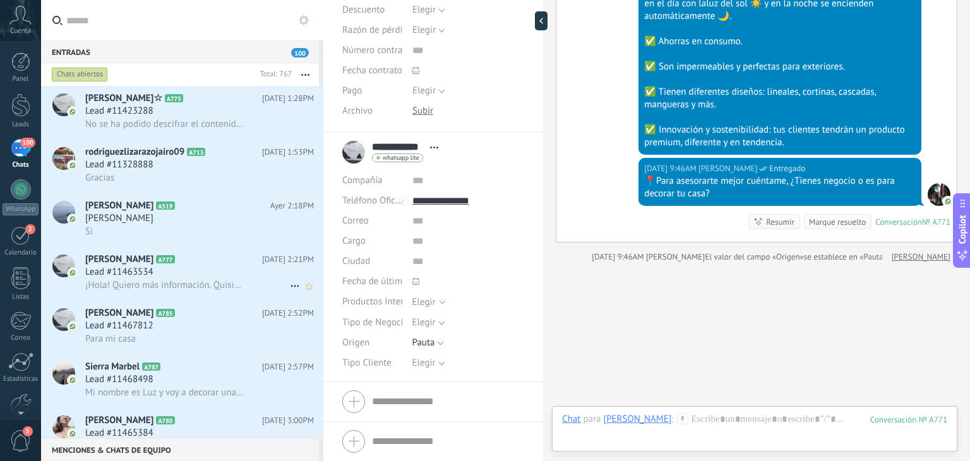
scroll to position [462, 0]
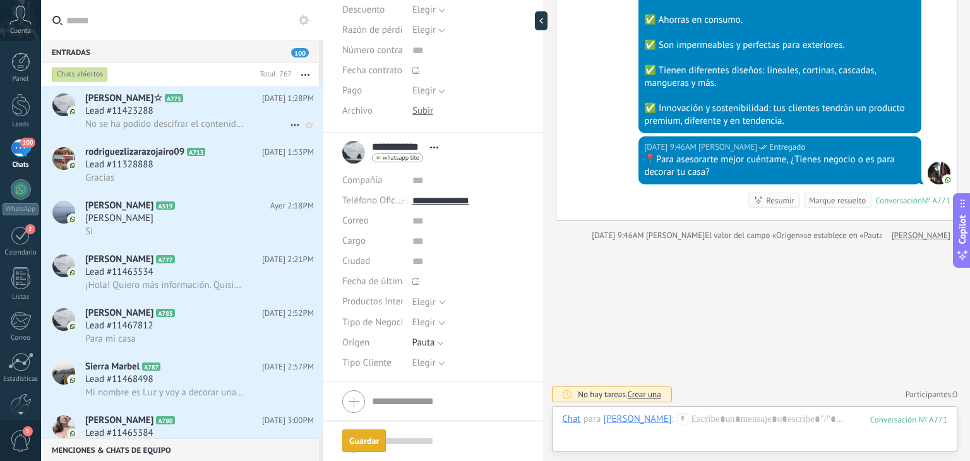
click at [194, 101] on h2 "[PERSON_NAME]☆ A775" at bounding box center [173, 98] width 177 height 13
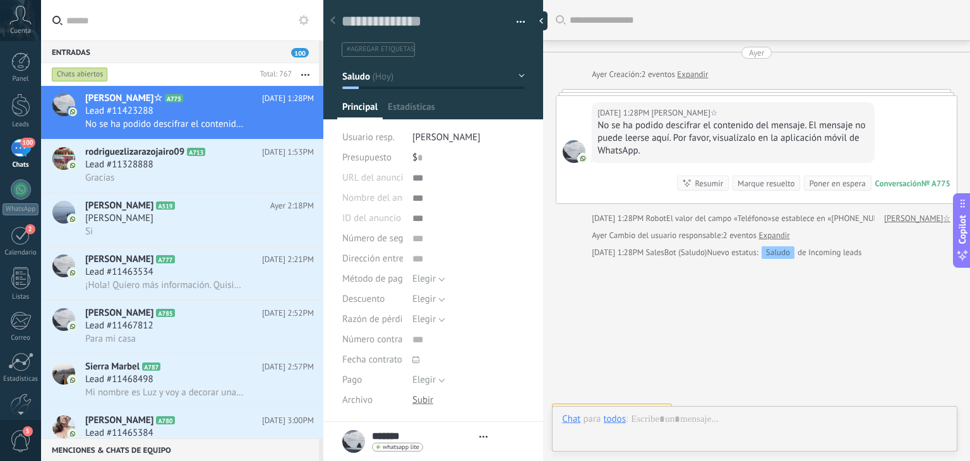
type textarea "**********"
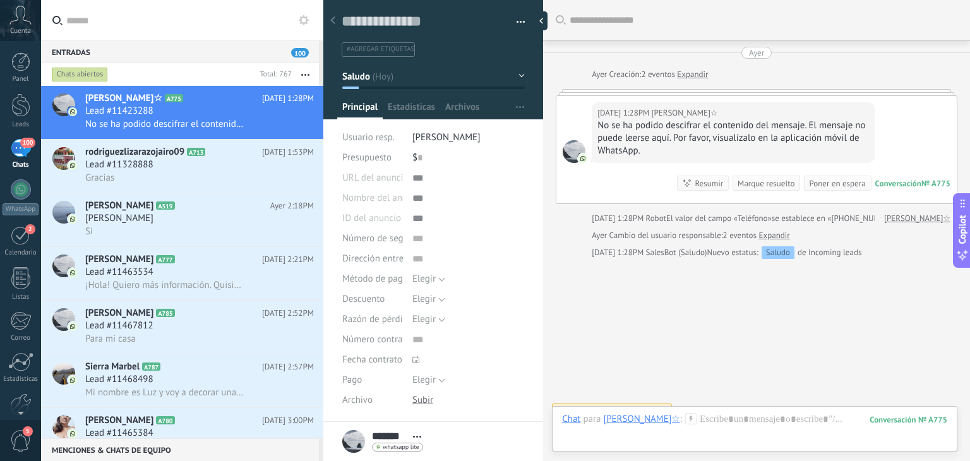
scroll to position [18, 0]
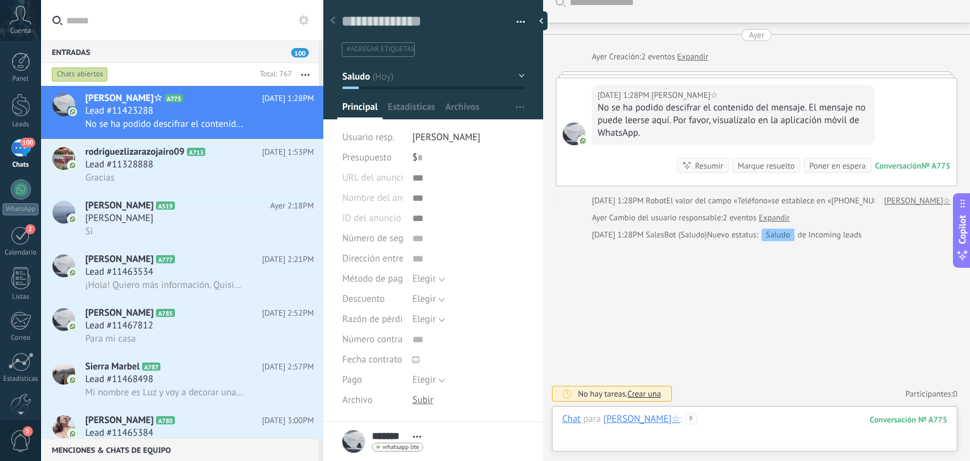
click at [671, 417] on div at bounding box center [754, 432] width 385 height 38
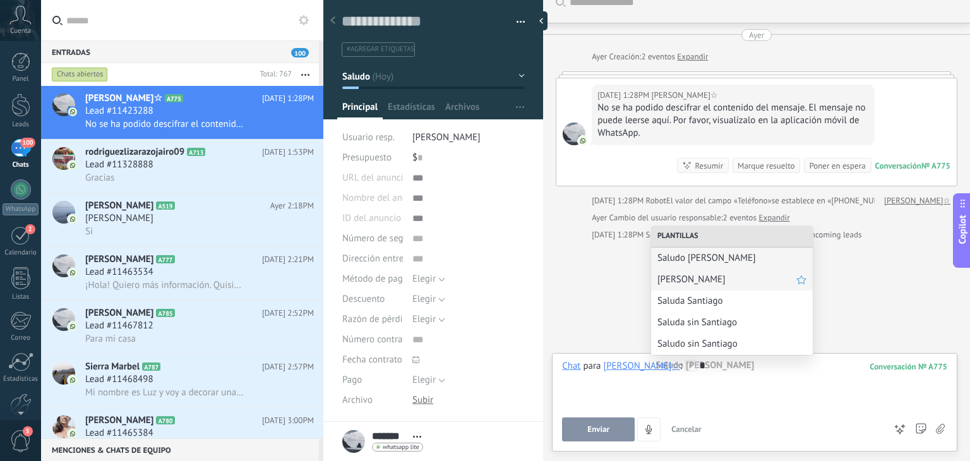
click at [687, 275] on span "[PERSON_NAME]" at bounding box center [726, 279] width 139 height 12
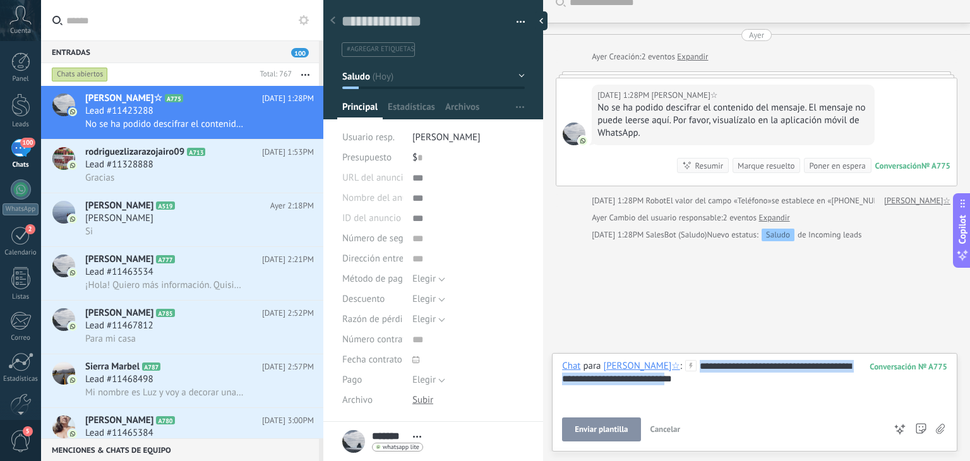
drag, startPoint x: 665, startPoint y: 384, endPoint x: 624, endPoint y: 318, distance: 78.5
click at [624, 318] on div "**********" at bounding box center [756, 230] width 427 height 461
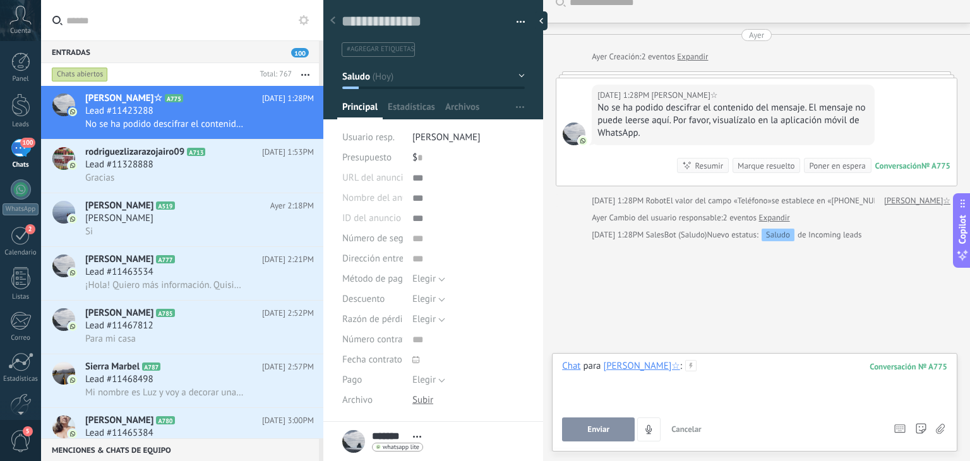
click at [672, 362] on div at bounding box center [754, 384] width 385 height 48
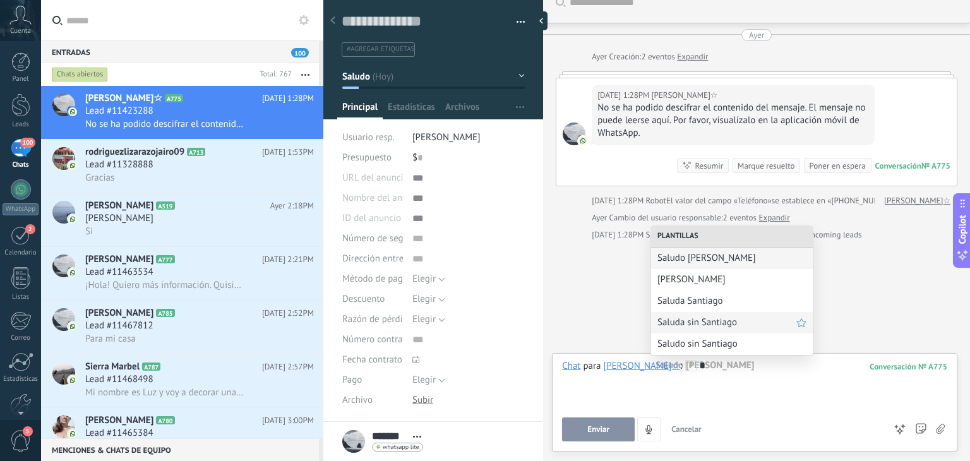
click at [684, 327] on span "Saluda sin Santiago" at bounding box center [726, 322] width 139 height 12
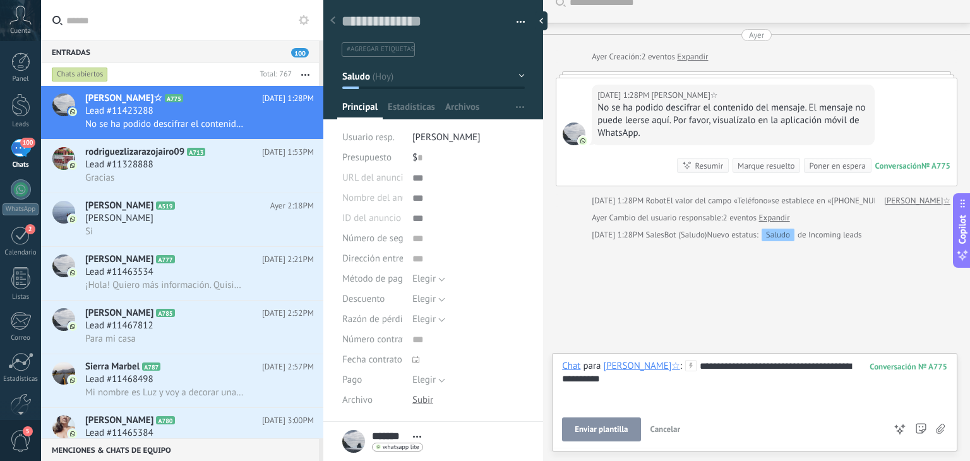
click at [602, 429] on span "Enviar plantilla" at bounding box center [601, 429] width 53 height 9
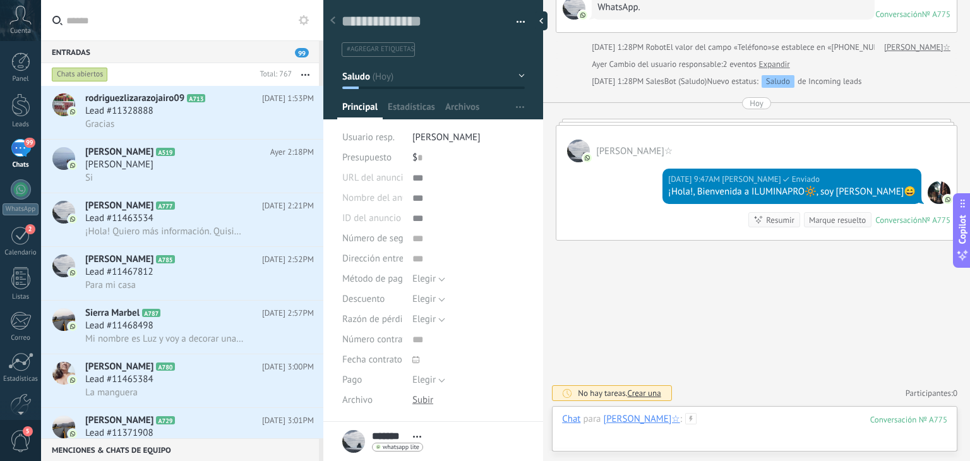
click at [686, 415] on div at bounding box center [754, 432] width 385 height 38
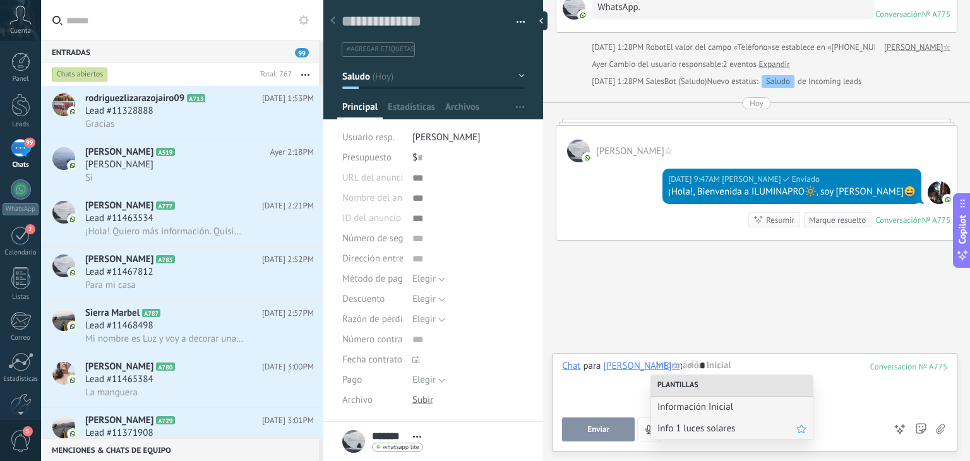
click at [687, 430] on span "Info 1 luces solares" at bounding box center [726, 428] width 139 height 12
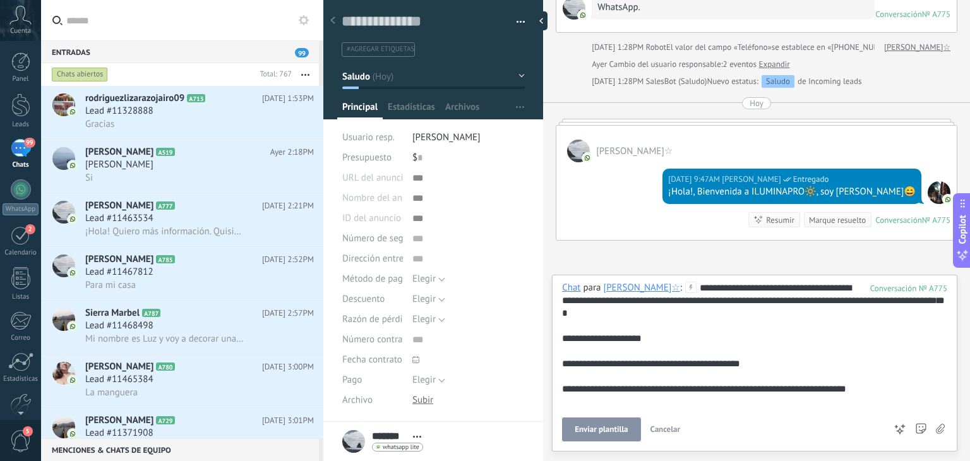
click at [609, 430] on span "Enviar plantilla" at bounding box center [601, 429] width 53 height 9
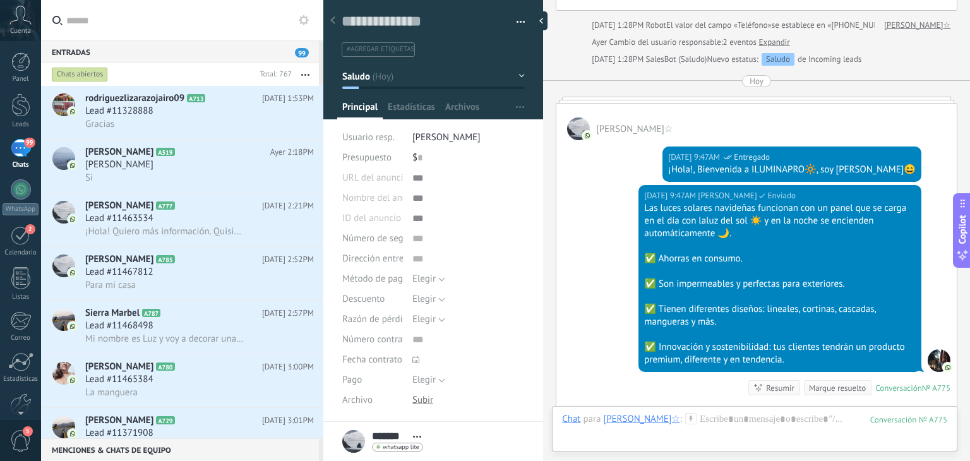
scroll to position [355, 0]
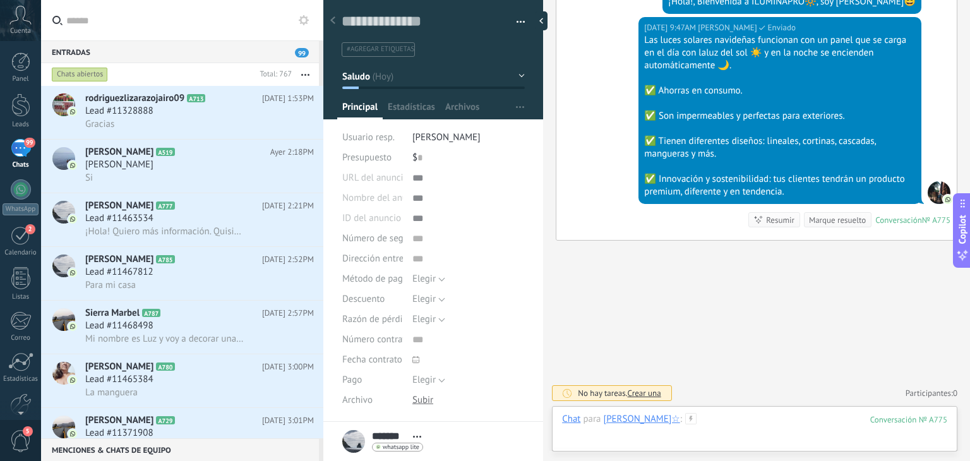
click at [684, 417] on div at bounding box center [754, 432] width 385 height 38
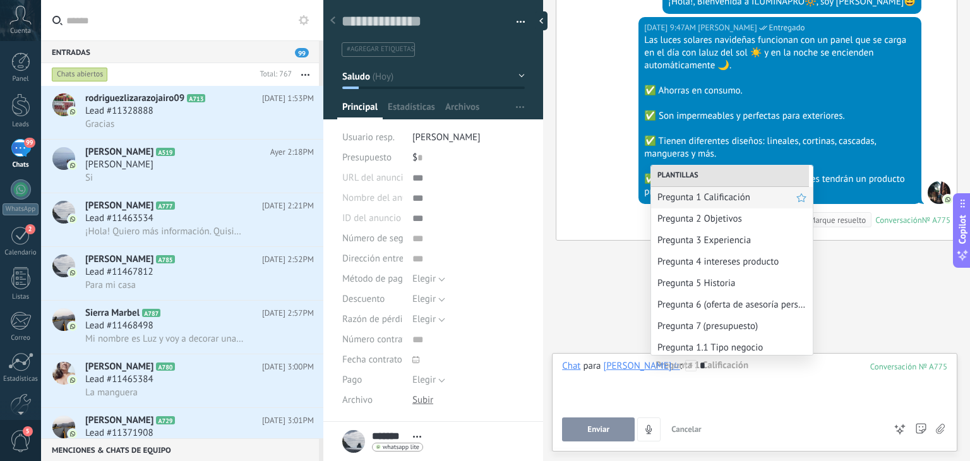
click at [699, 196] on span "Pregunta 1 Calificación" at bounding box center [726, 197] width 139 height 12
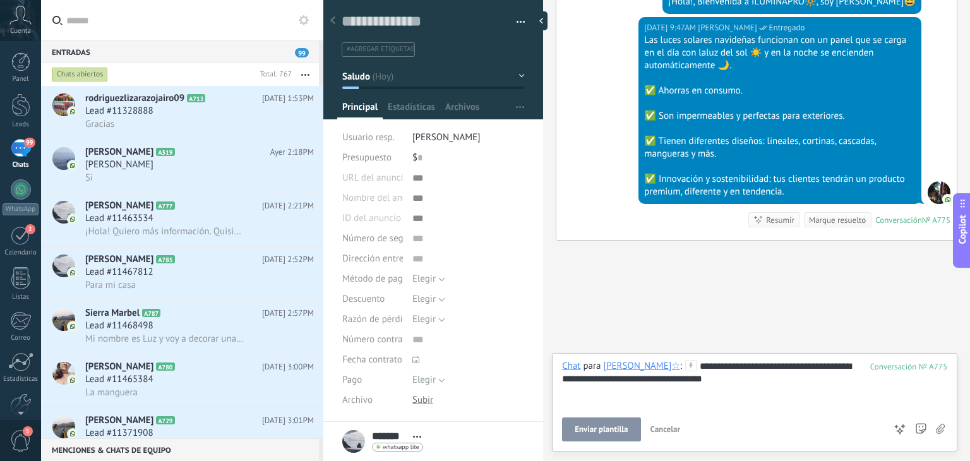
click at [596, 427] on span "Enviar plantilla" at bounding box center [601, 429] width 53 height 9
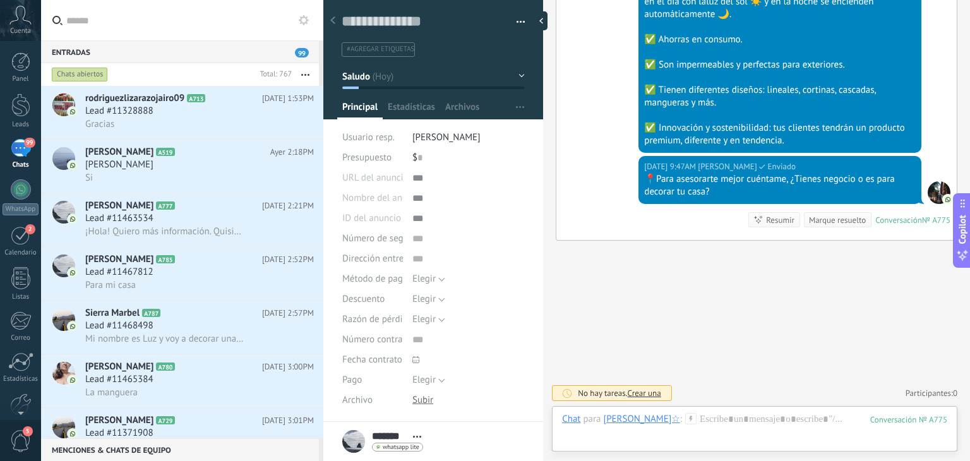
scroll to position [140, 0]
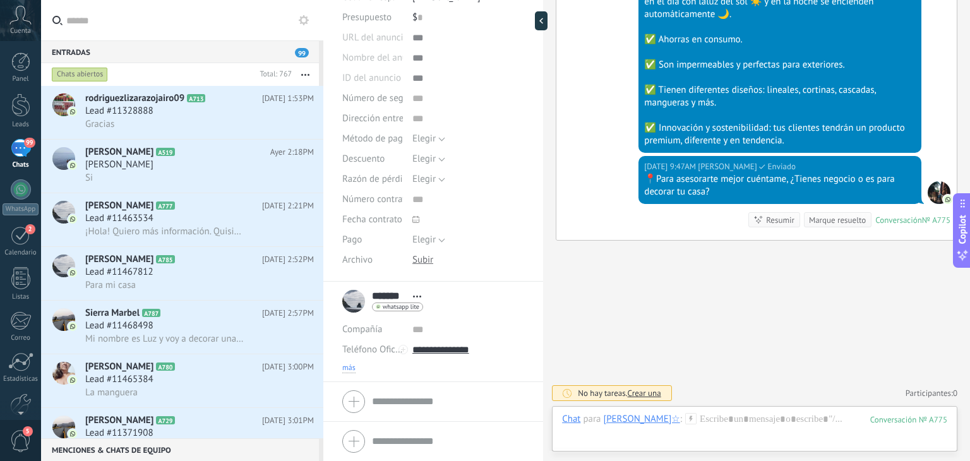
click at [350, 369] on span "más" at bounding box center [348, 368] width 13 height 10
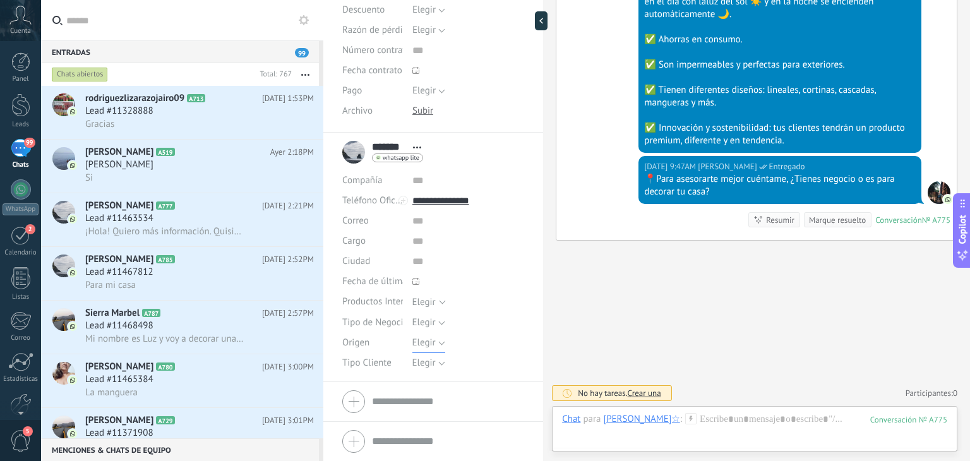
click at [424, 342] on span "Elegir" at bounding box center [423, 343] width 23 height 12
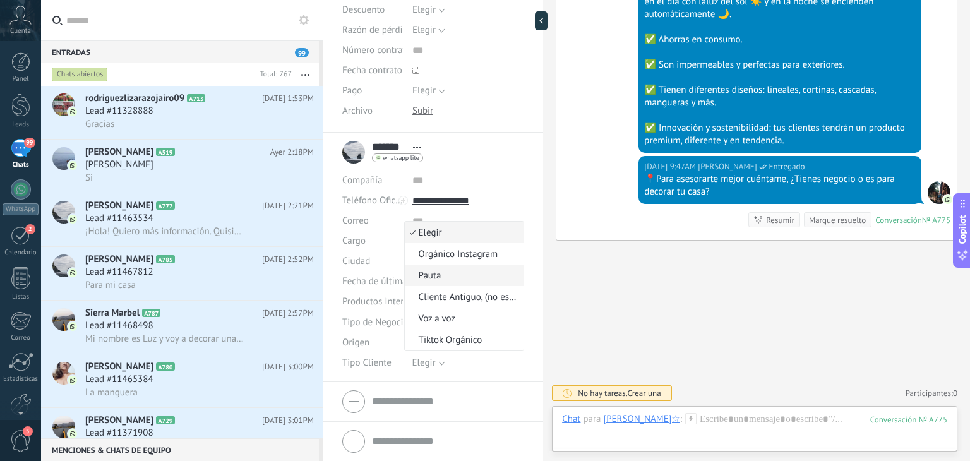
click at [439, 277] on span "Pauta" at bounding box center [463, 276] width 116 height 12
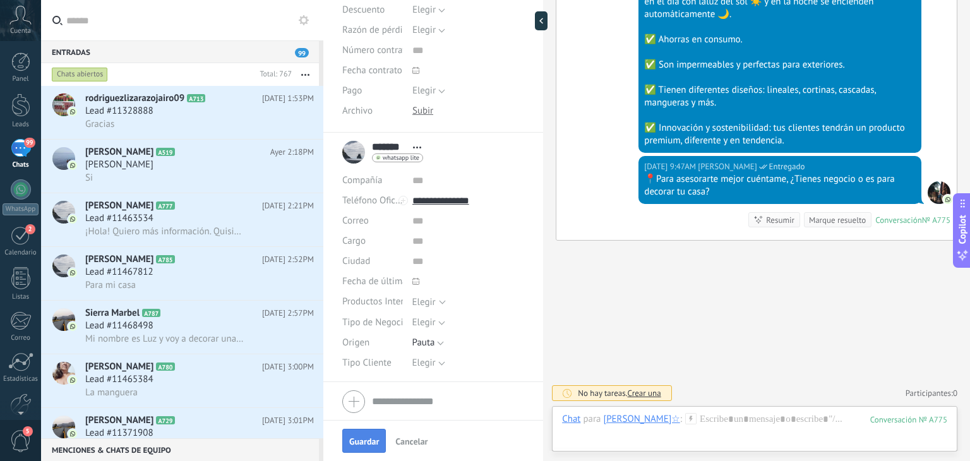
click at [355, 440] on span "Guardar" at bounding box center [364, 441] width 30 height 9
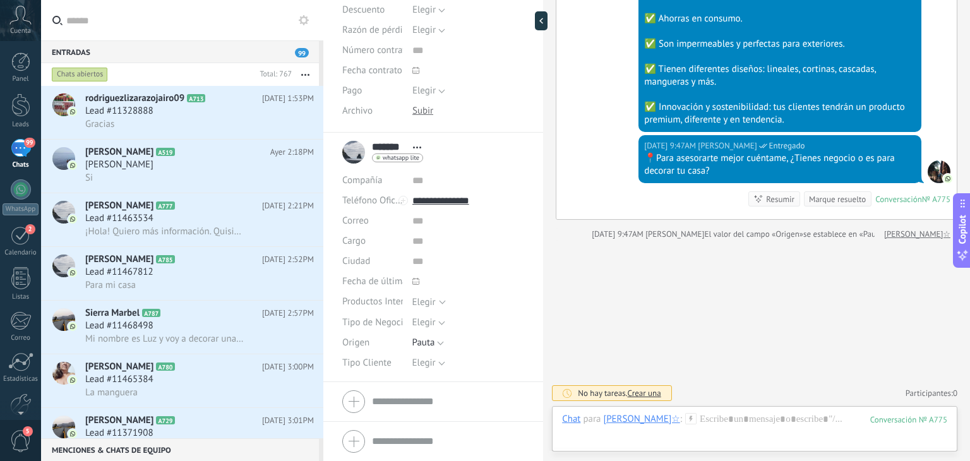
scroll to position [427, 0]
click at [232, 127] on div "Gracias" at bounding box center [199, 123] width 229 height 13
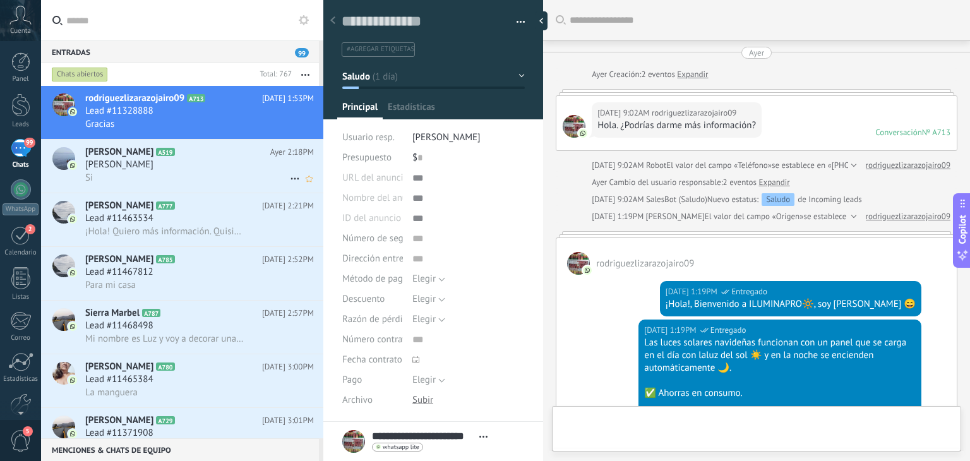
type textarea "**********"
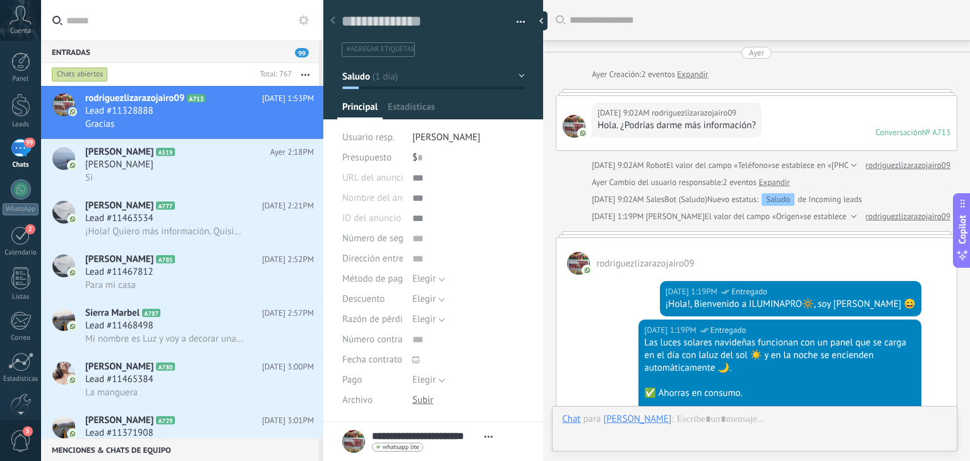
scroll to position [482, 0]
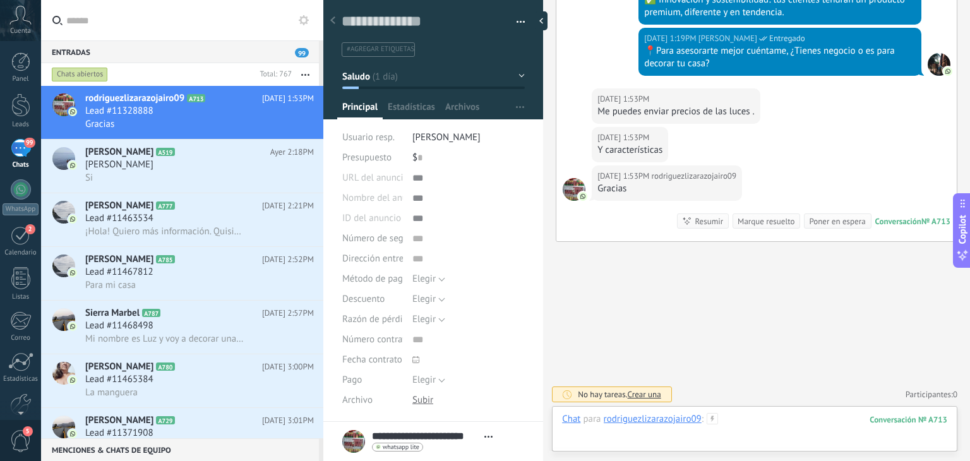
click at [729, 420] on div at bounding box center [754, 432] width 385 height 38
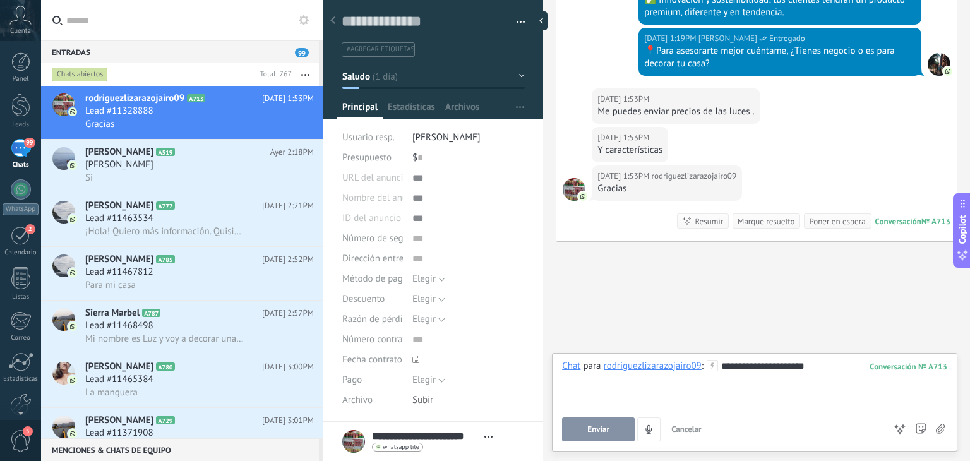
click at [621, 426] on button "Enviar" at bounding box center [598, 429] width 73 height 24
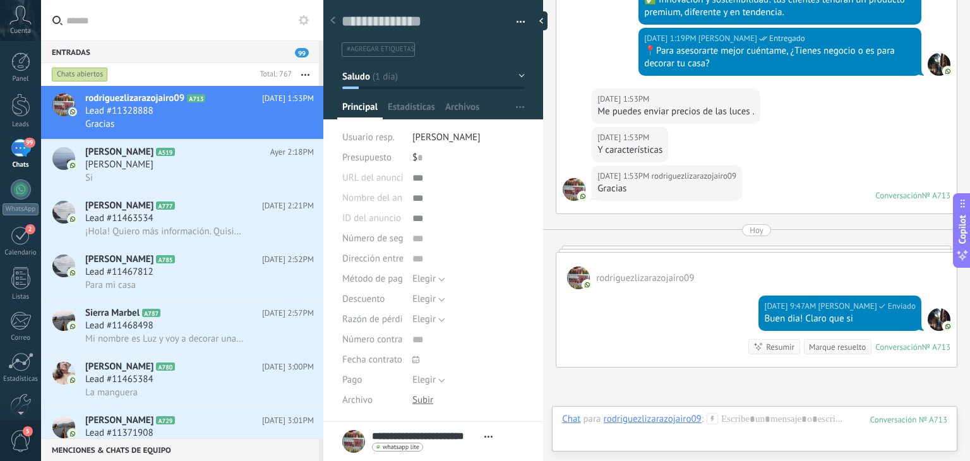
scroll to position [607, 0]
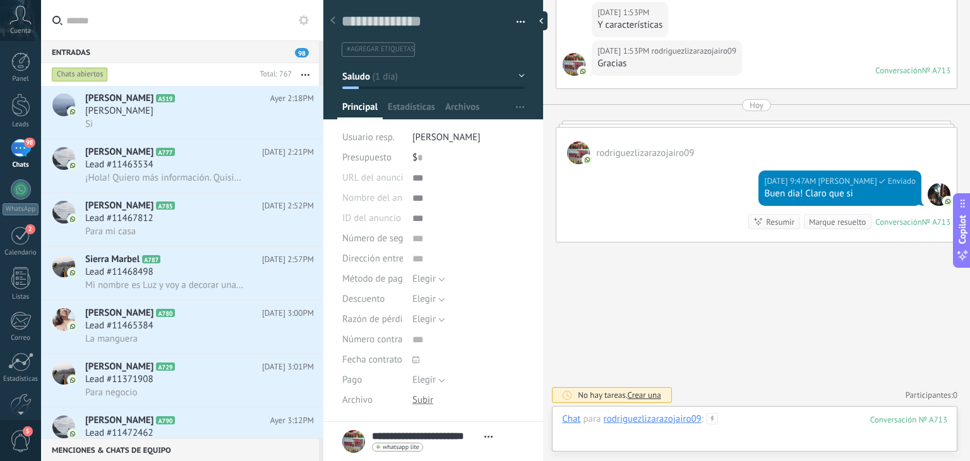
click at [730, 419] on div at bounding box center [754, 432] width 385 height 38
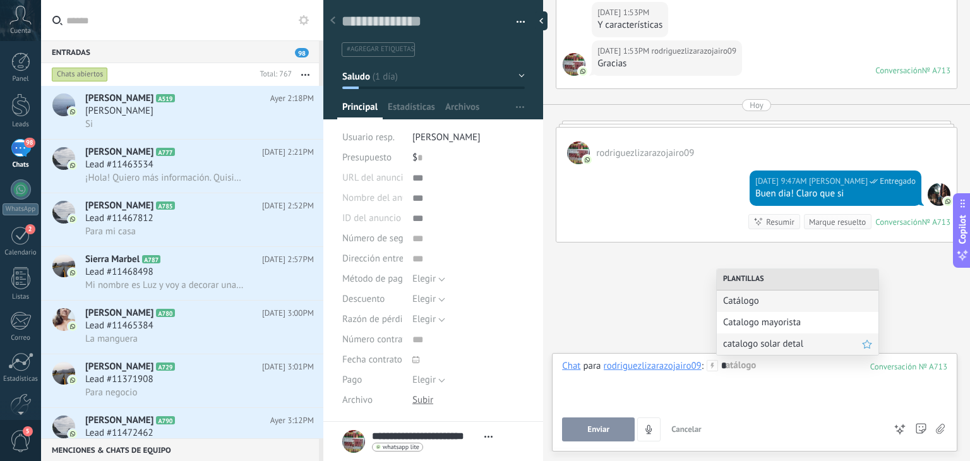
click at [742, 352] on div "catalogo solar detal" at bounding box center [798, 343] width 162 height 21
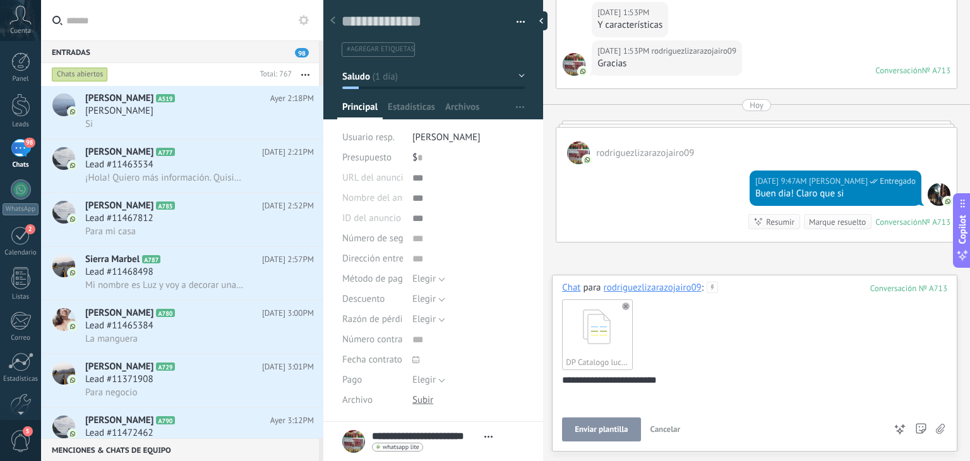
click at [604, 430] on span "Enviar plantilla" at bounding box center [601, 429] width 53 height 9
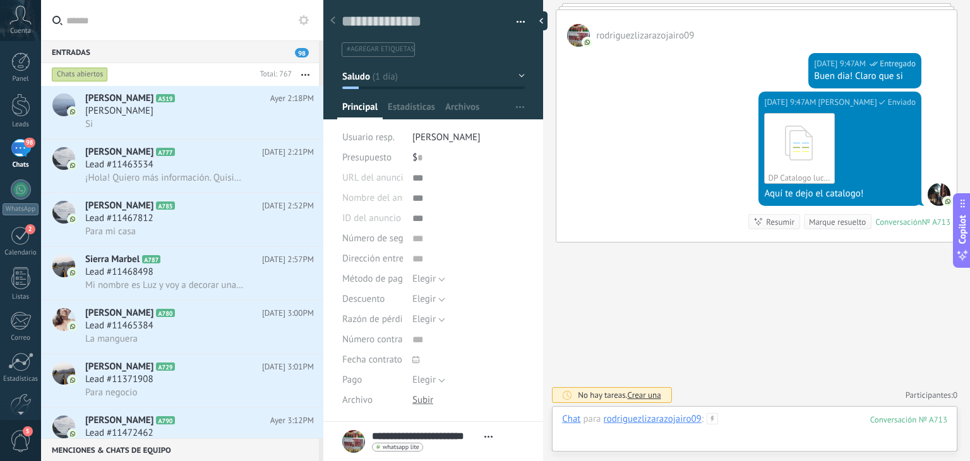
click at [736, 422] on div at bounding box center [754, 432] width 385 height 38
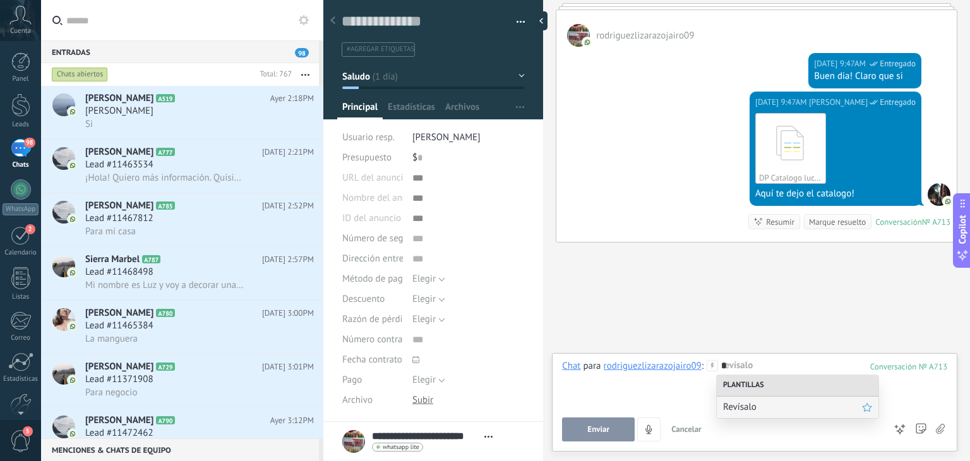
click at [738, 410] on span "Revísalo" at bounding box center [792, 407] width 139 height 12
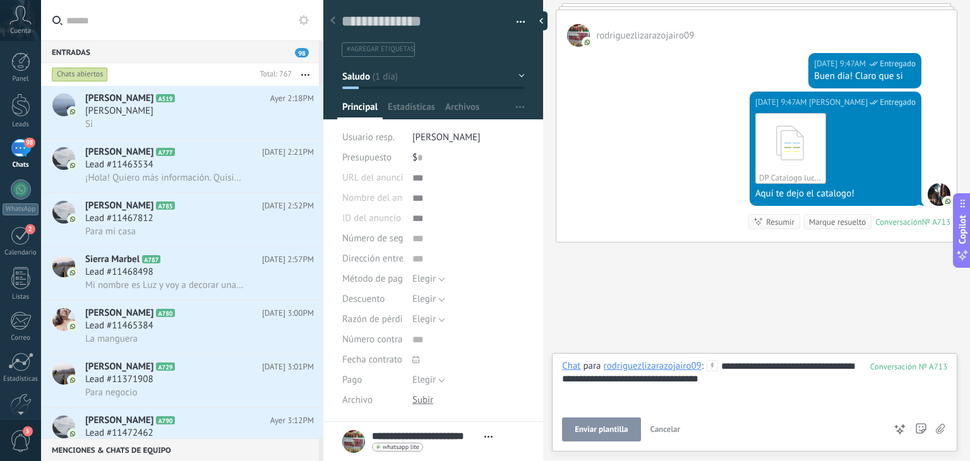
click at [615, 422] on button "Enviar plantilla" at bounding box center [601, 429] width 78 height 24
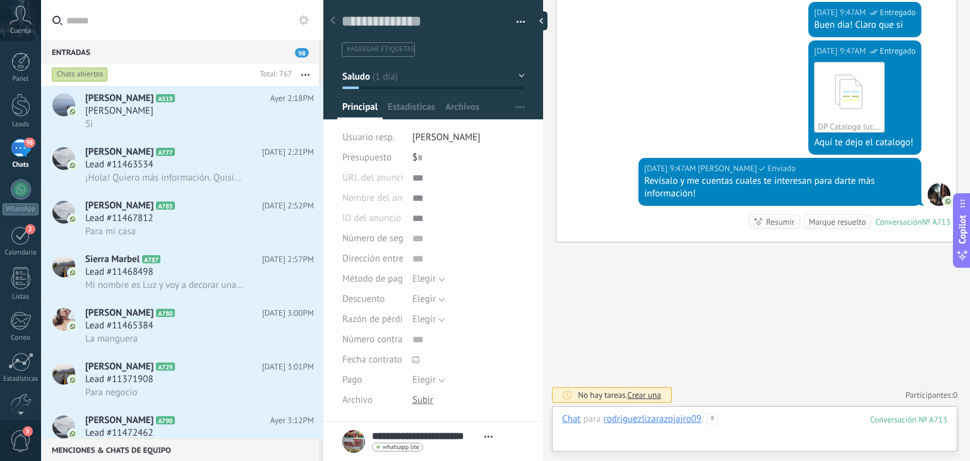
click at [737, 413] on div at bounding box center [754, 432] width 385 height 38
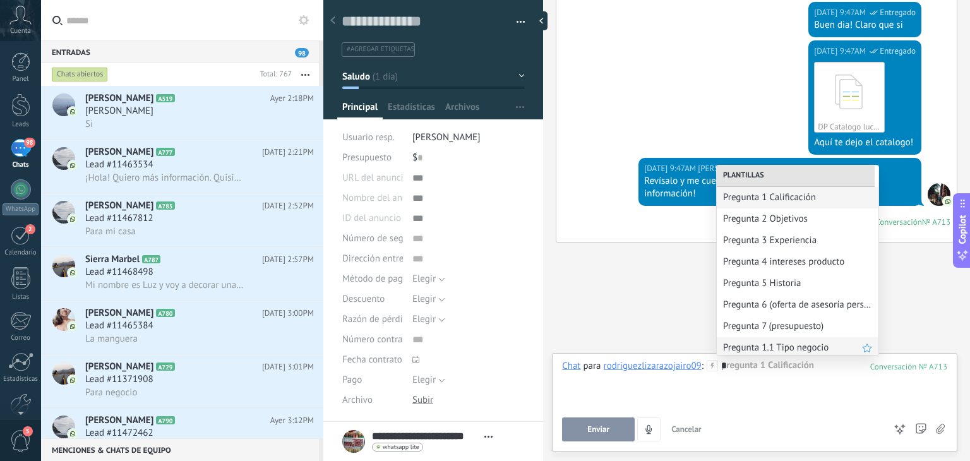
scroll to position [68, 0]
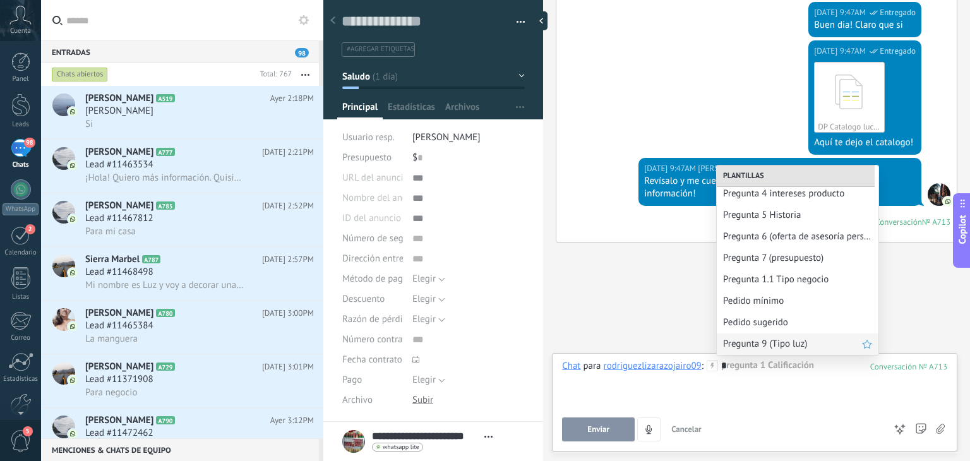
click at [756, 335] on div "Pregunta 9 (Tipo luz)" at bounding box center [798, 343] width 162 height 21
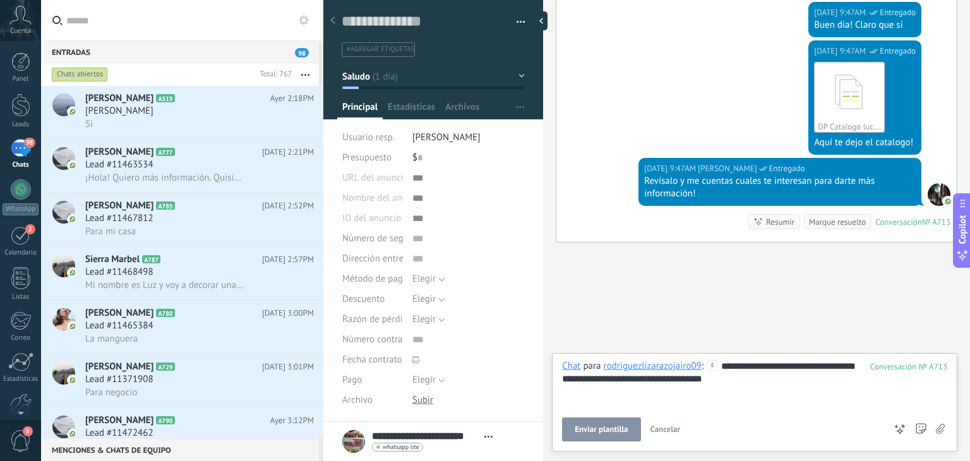
click at [581, 432] on span "Enviar plantilla" at bounding box center [601, 429] width 53 height 9
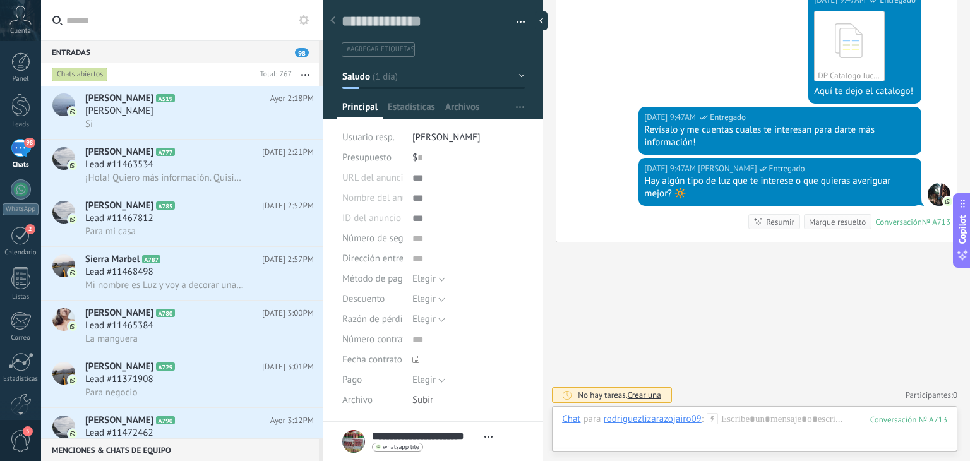
scroll to position [160, 0]
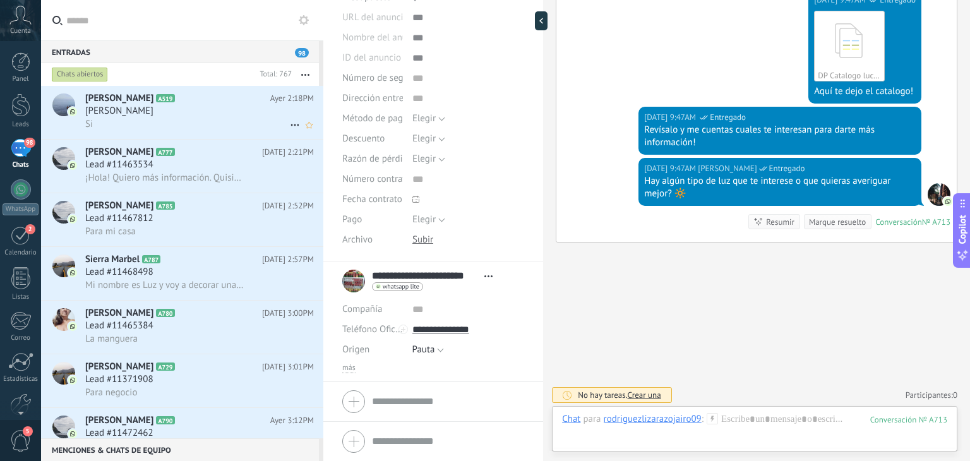
click at [211, 114] on div "[PERSON_NAME]" at bounding box center [199, 111] width 229 height 13
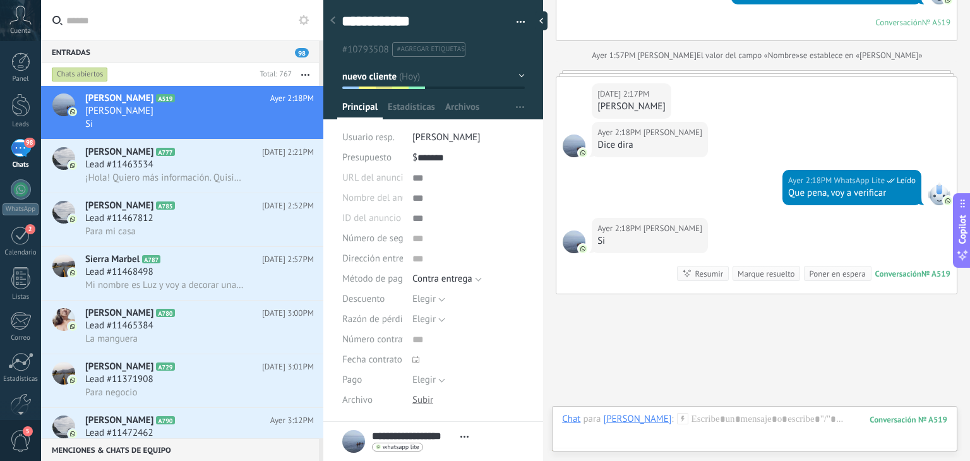
scroll to position [1452, 0]
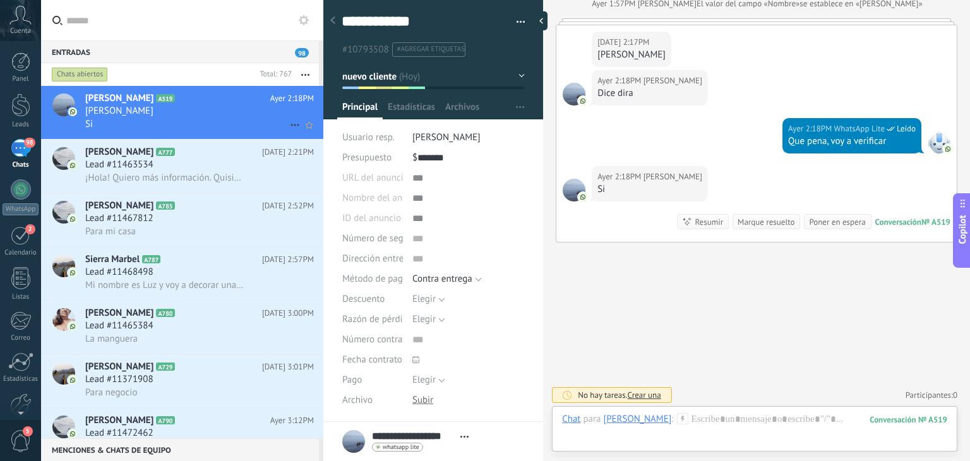
click at [292, 126] on icon at bounding box center [294, 124] width 15 height 15
click at [329, 133] on span "[PERSON_NAME] respondió" at bounding box center [363, 132] width 110 height 25
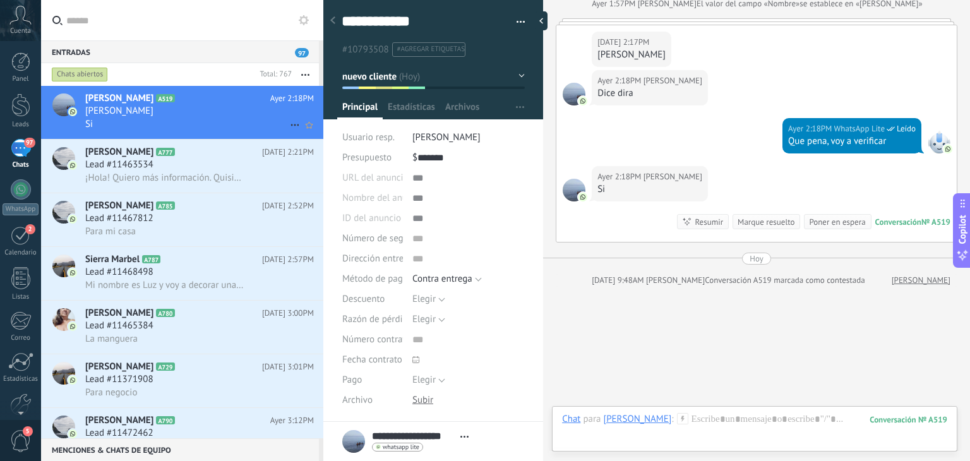
scroll to position [1496, 0]
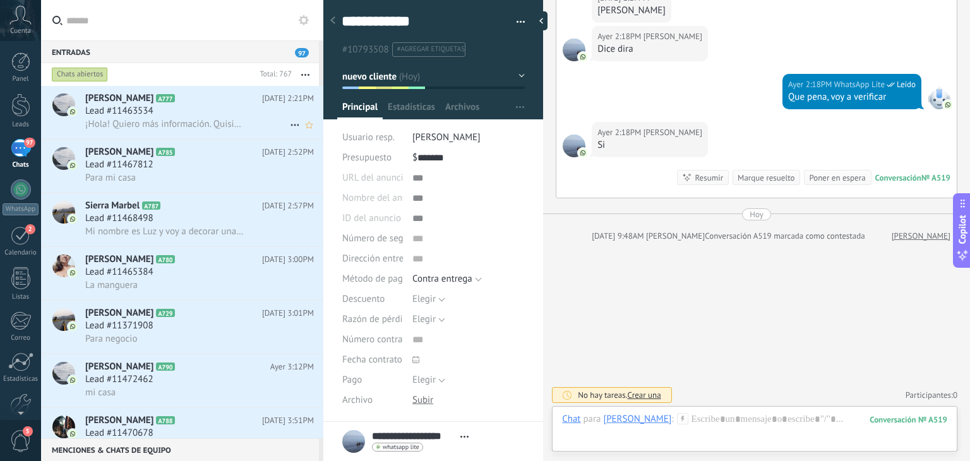
click at [184, 121] on span "¡Hola! Quiero más información. Quisiera mirar el catálogo y precios" at bounding box center [164, 124] width 159 height 12
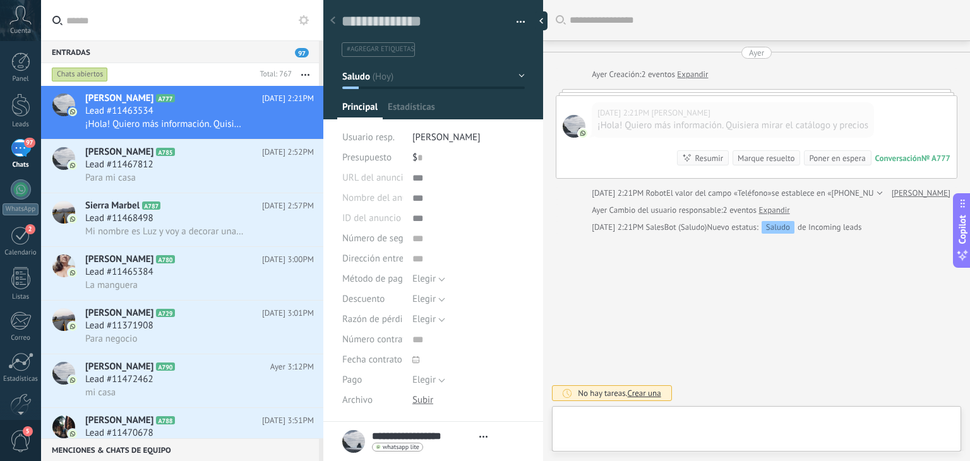
type textarea "**********"
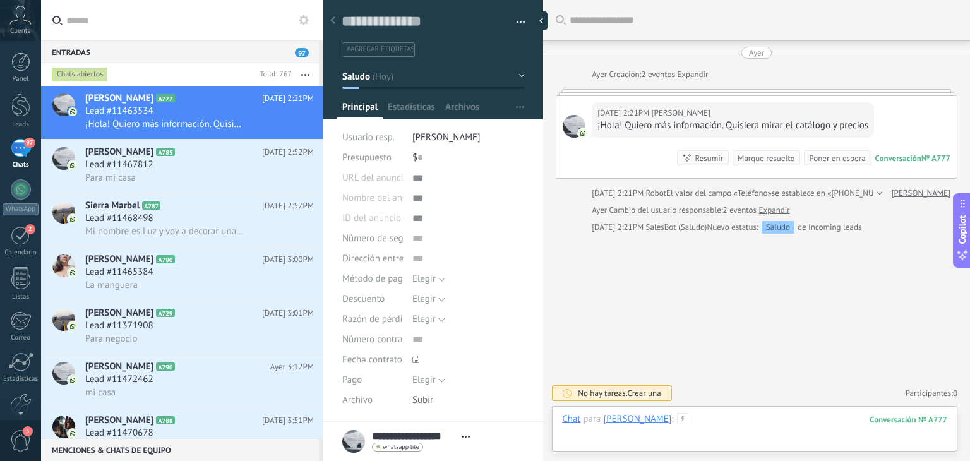
click at [704, 422] on div at bounding box center [754, 432] width 385 height 38
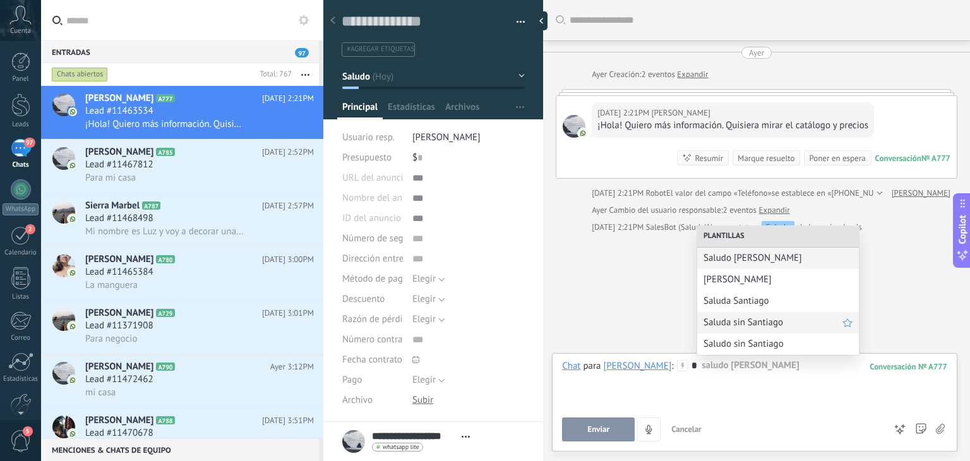
click at [732, 327] on span "Saluda sin Santiago" at bounding box center [772, 322] width 139 height 12
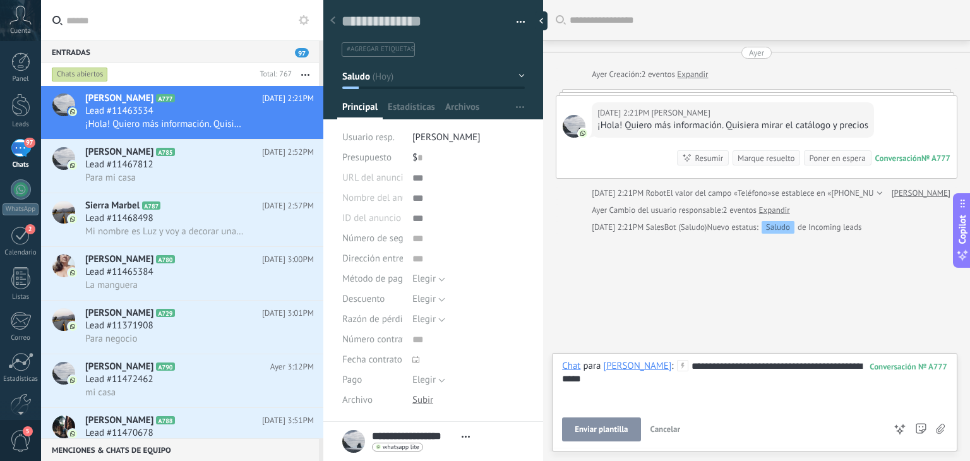
click at [607, 429] on span "Enviar plantilla" at bounding box center [601, 429] width 53 height 9
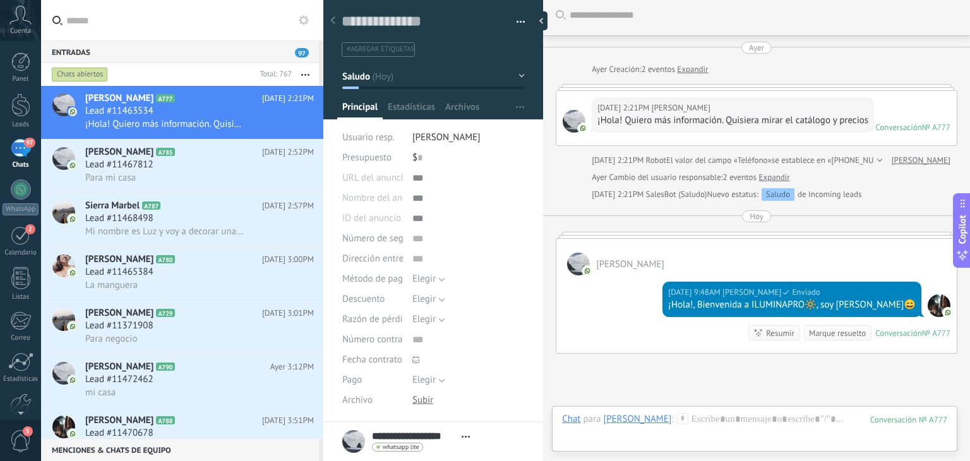
scroll to position [153, 0]
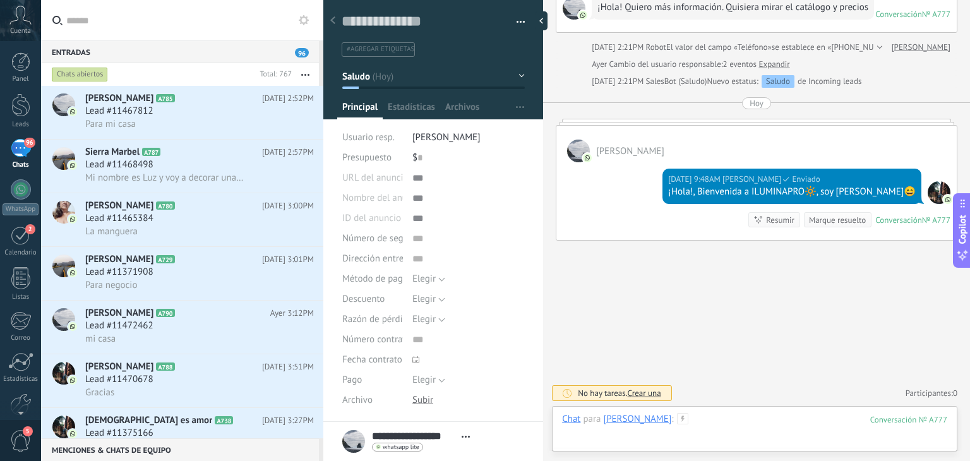
click at [717, 420] on div at bounding box center [754, 432] width 385 height 38
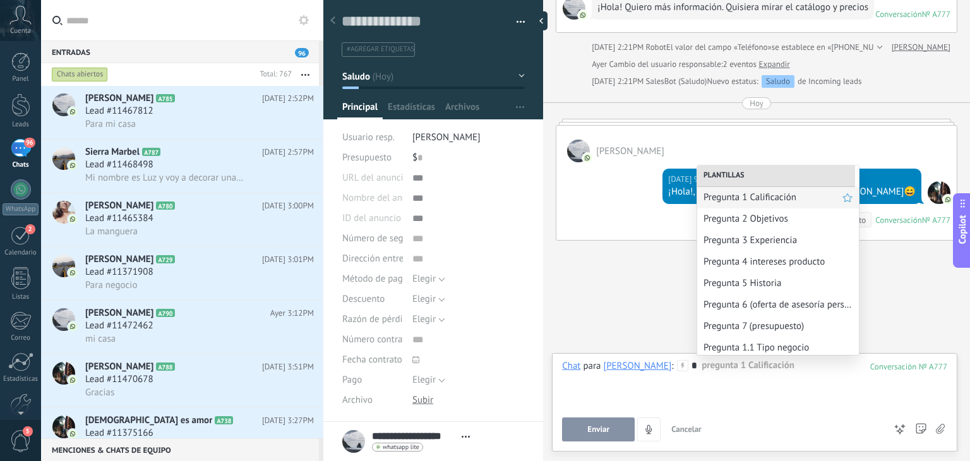
click at [782, 204] on div "Pregunta 1 Calificación" at bounding box center [778, 197] width 162 height 21
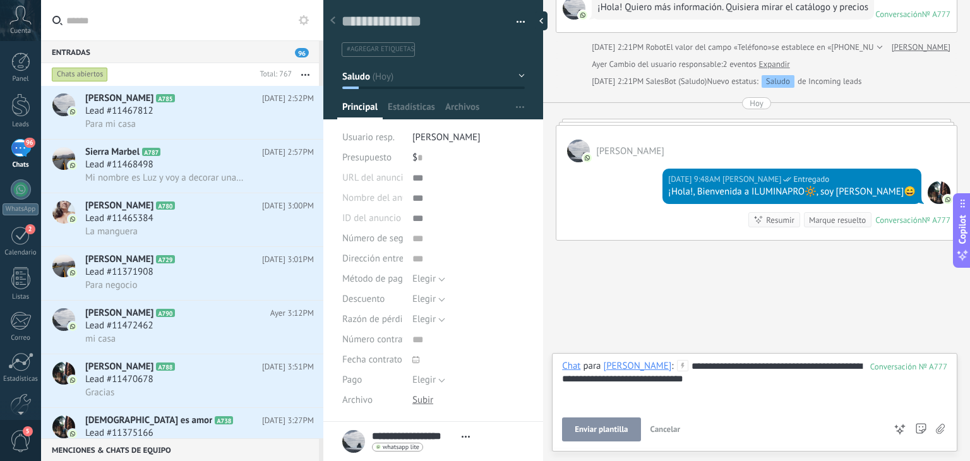
click at [592, 436] on button "Enviar plantilla" at bounding box center [601, 429] width 78 height 24
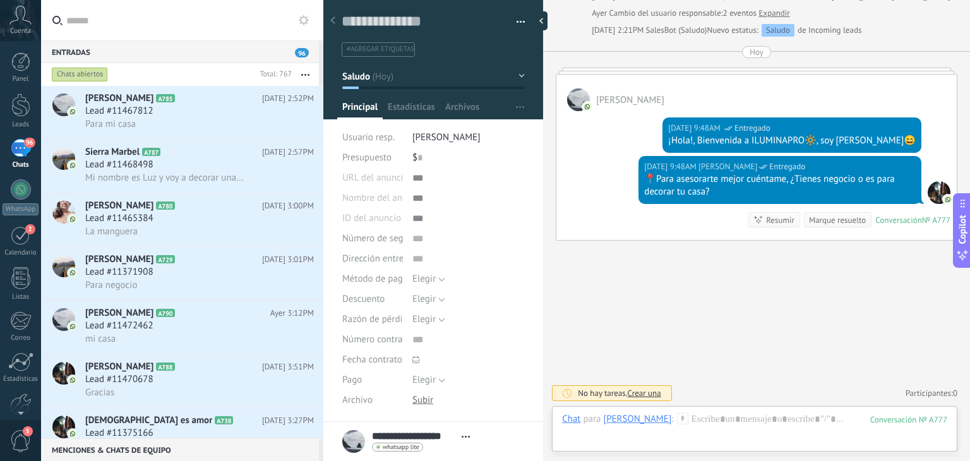
scroll to position [140, 0]
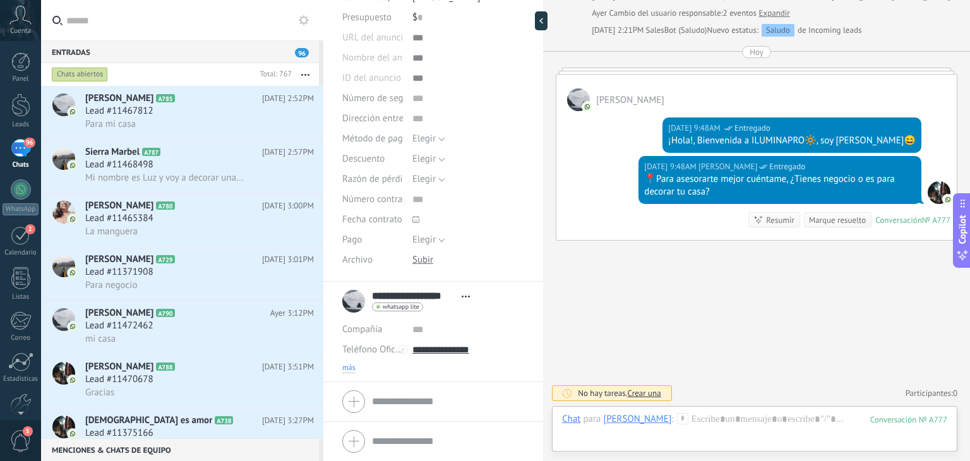
click at [352, 366] on span "más" at bounding box center [348, 368] width 13 height 10
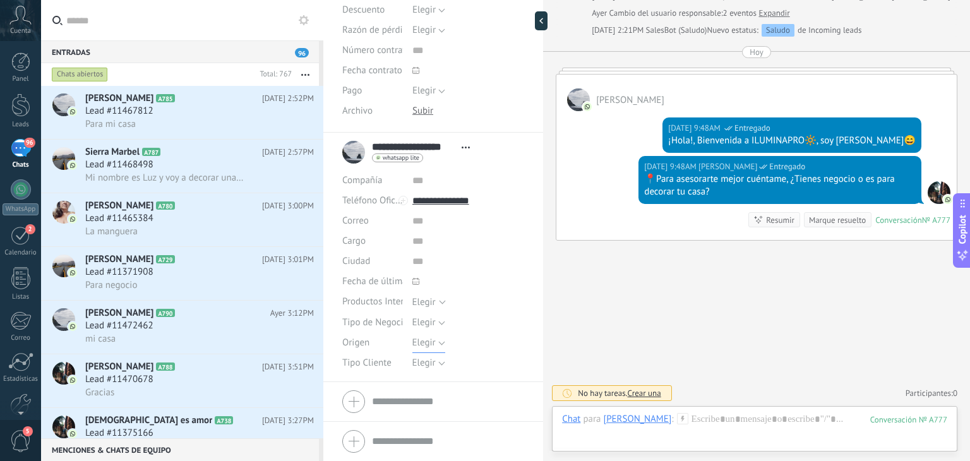
click at [419, 344] on span "Elegir" at bounding box center [423, 343] width 23 height 12
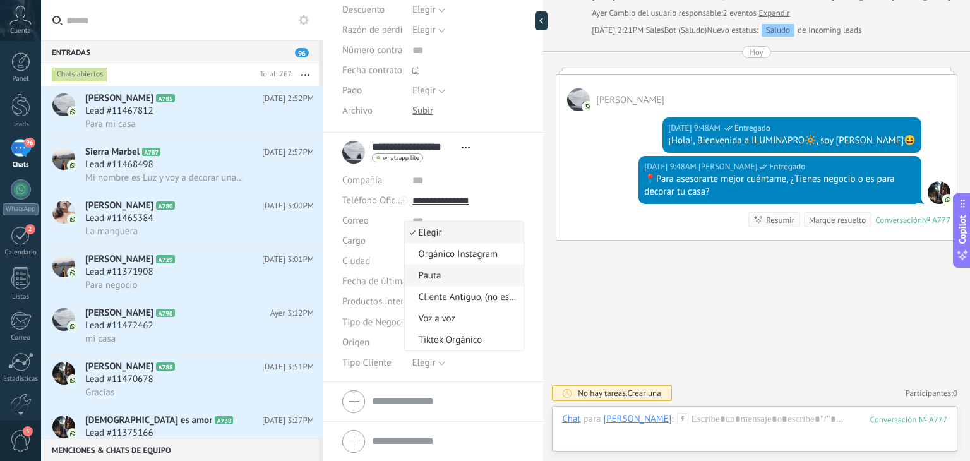
click at [445, 276] on span "Pauta" at bounding box center [463, 276] width 116 height 12
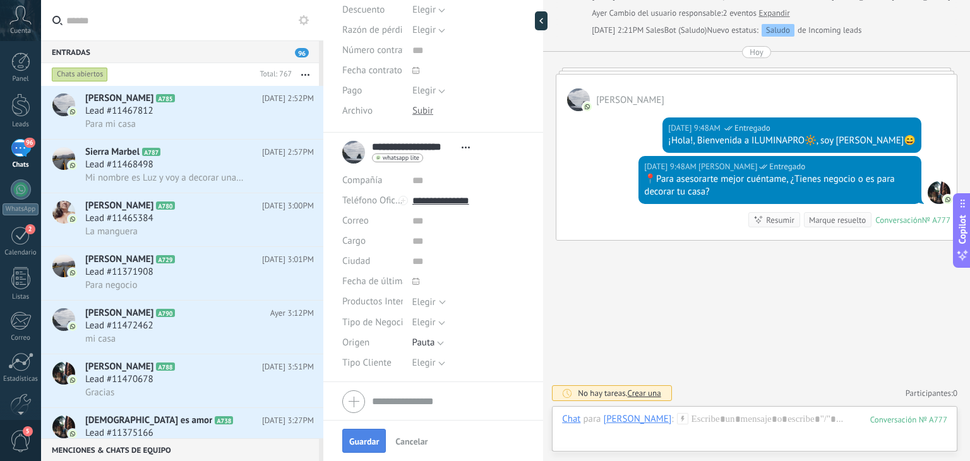
click at [357, 442] on span "Guardar" at bounding box center [364, 441] width 30 height 9
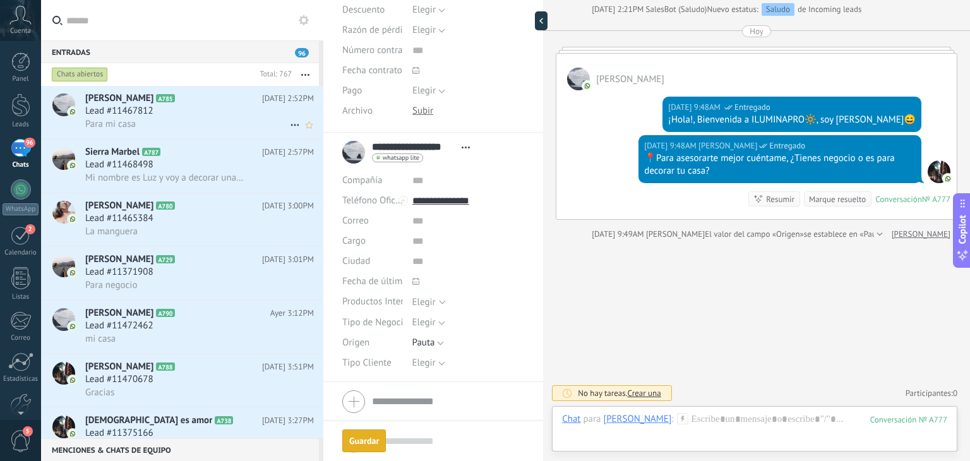
click at [196, 103] on h2 "[PERSON_NAME] A785" at bounding box center [177, 98] width 185 height 13
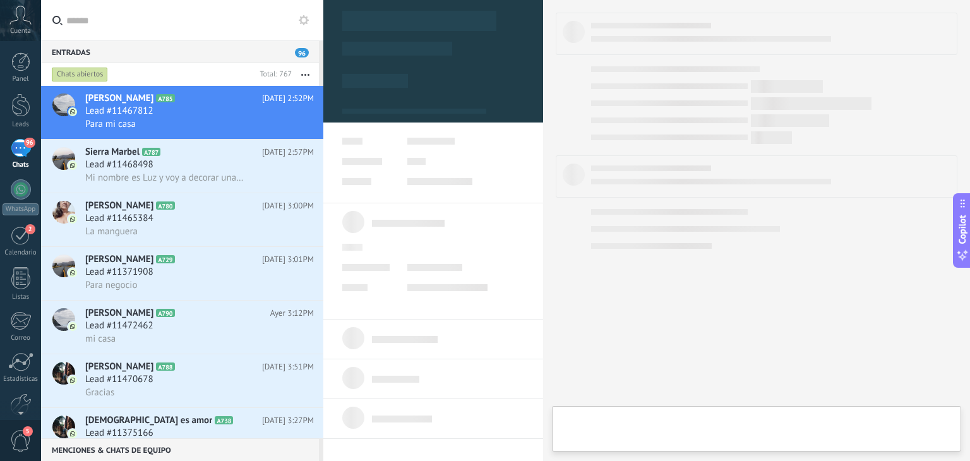
type textarea "**********"
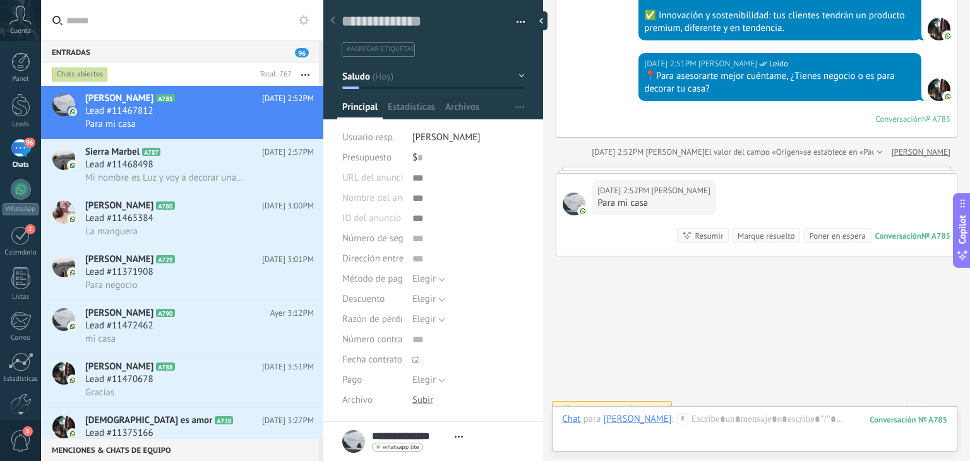
scroll to position [511, 0]
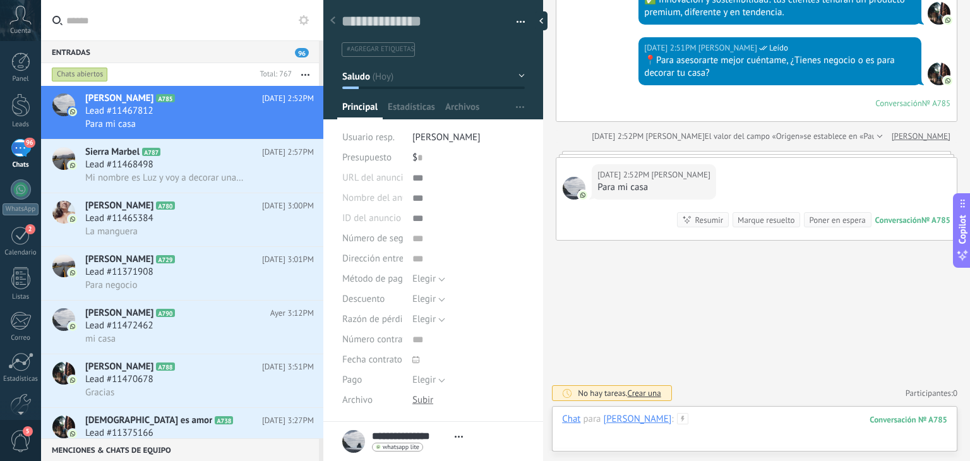
click at [703, 426] on div at bounding box center [754, 432] width 385 height 38
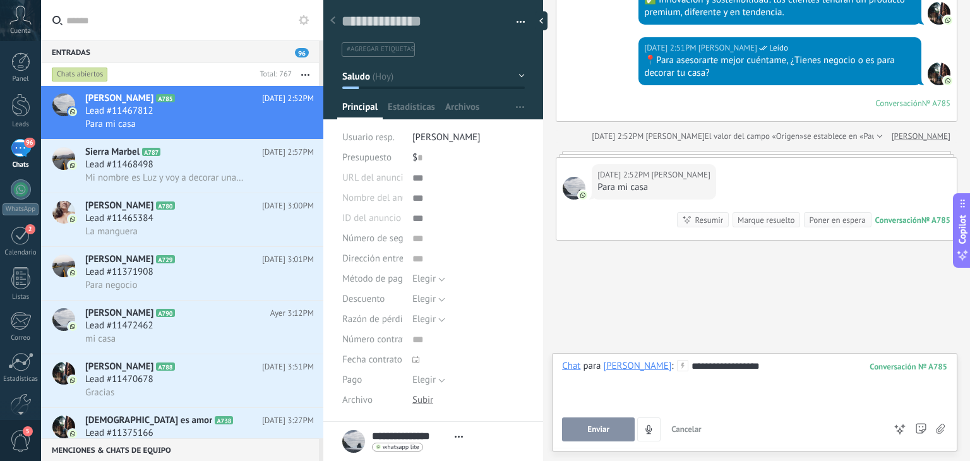
click at [616, 429] on button "Enviar" at bounding box center [598, 429] width 73 height 24
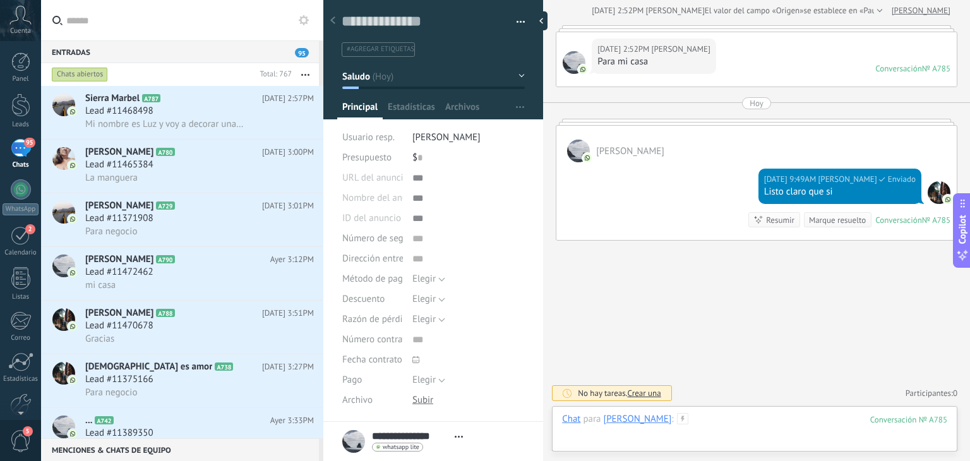
click at [727, 429] on div at bounding box center [754, 432] width 385 height 38
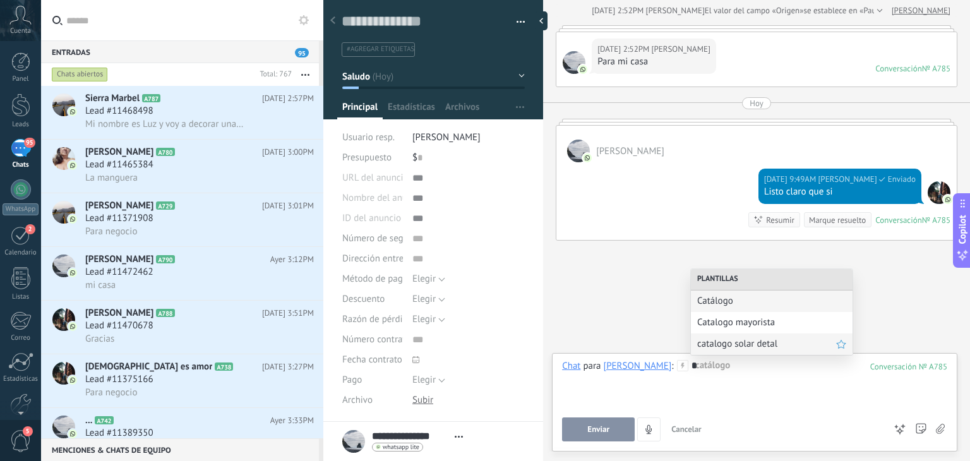
click at [757, 344] on span "catalogo solar detal" at bounding box center [766, 344] width 139 height 12
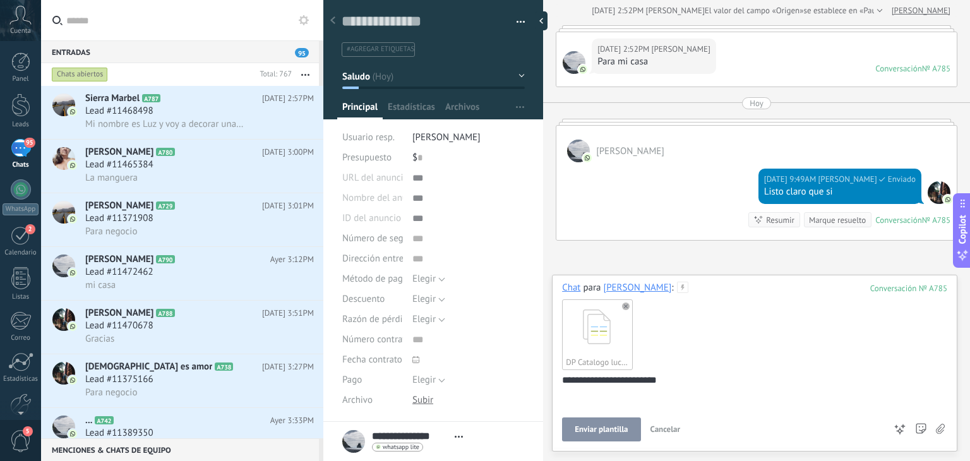
click at [593, 429] on span "Enviar plantilla" at bounding box center [601, 429] width 53 height 9
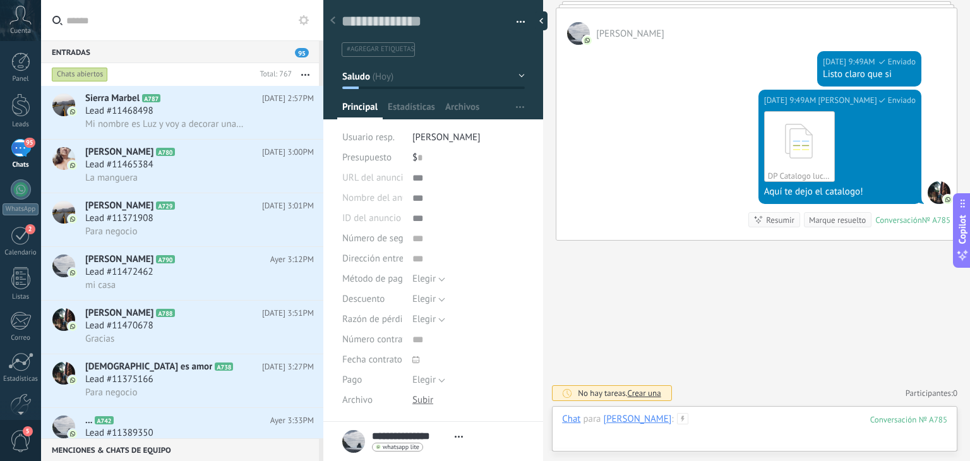
click at [710, 422] on div at bounding box center [754, 432] width 385 height 38
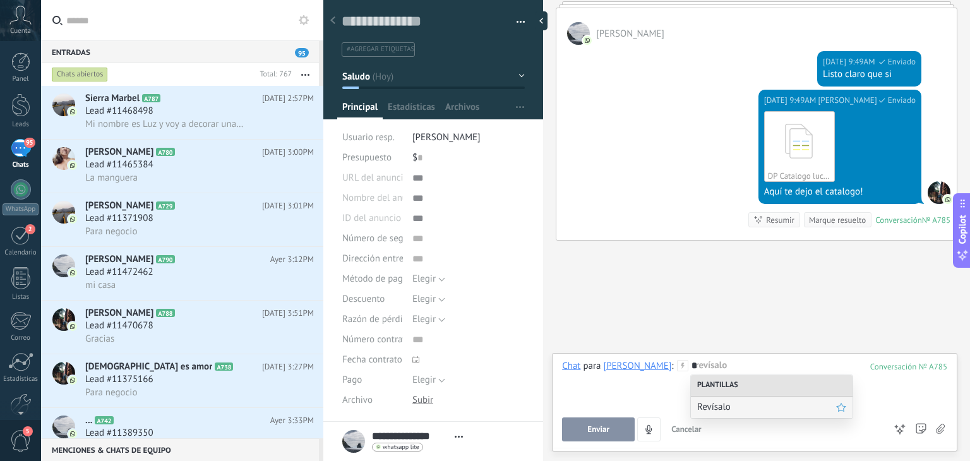
click at [712, 396] on div "Revísalo" at bounding box center [772, 406] width 162 height 21
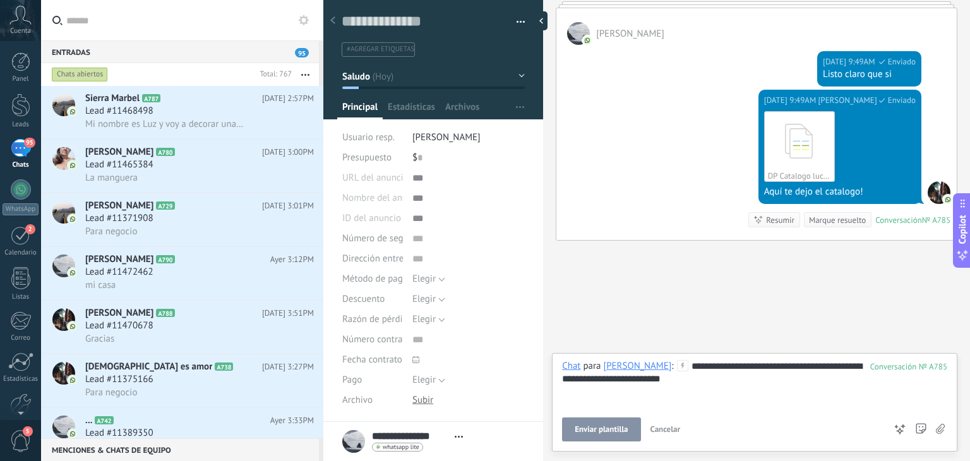
click at [634, 420] on button "Enviar plantilla" at bounding box center [601, 429] width 78 height 24
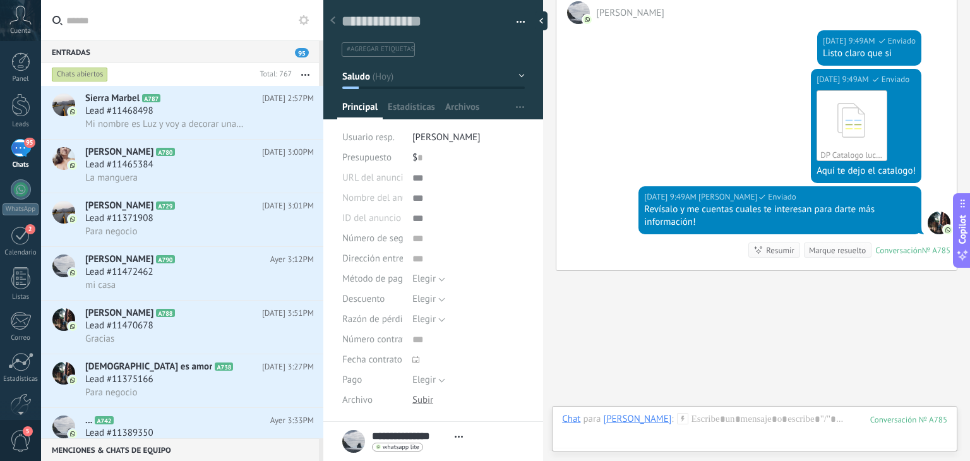
scroll to position [805, 0]
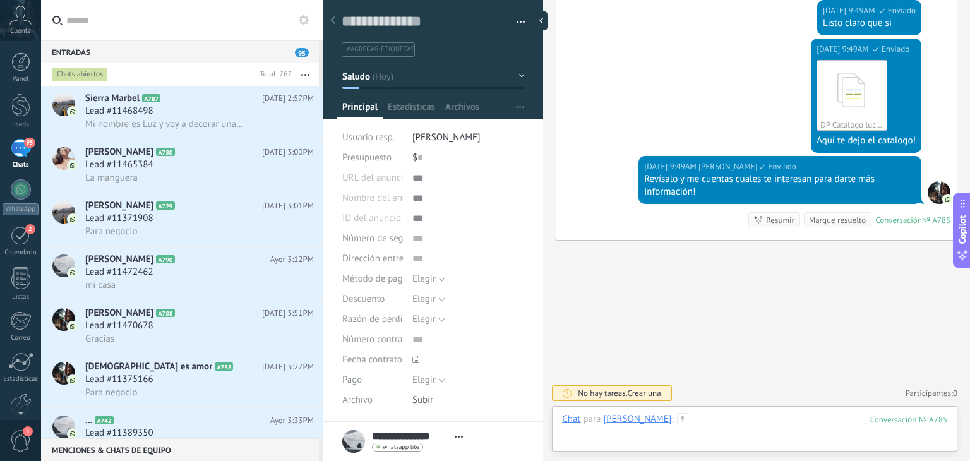
click at [700, 421] on div at bounding box center [754, 432] width 385 height 38
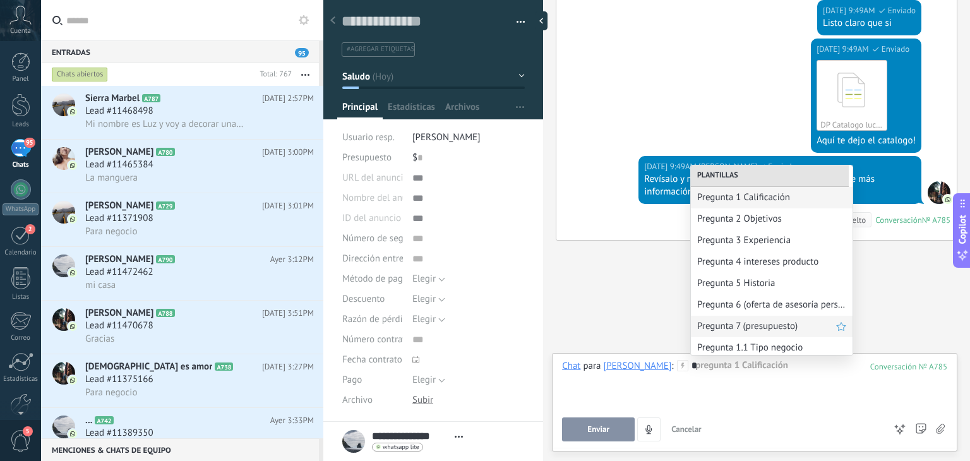
scroll to position [68, 0]
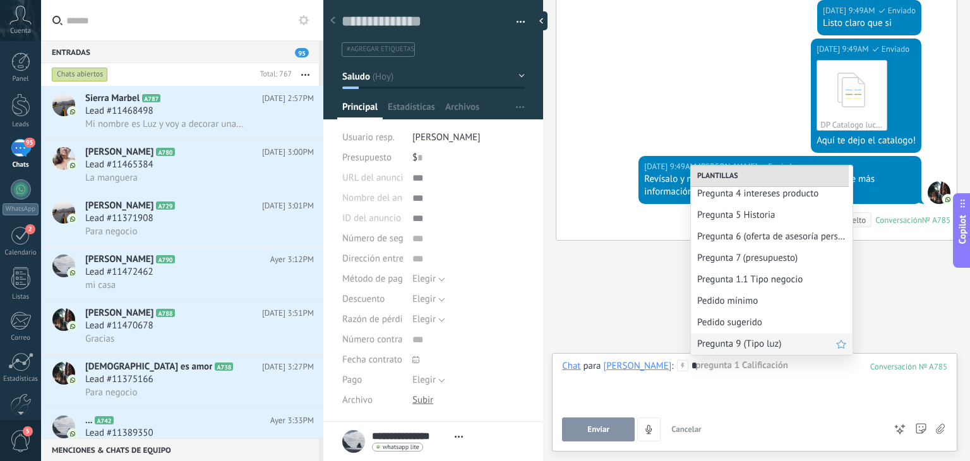
click at [738, 344] on span "Pregunta 9 (Tipo luz)" at bounding box center [766, 344] width 139 height 12
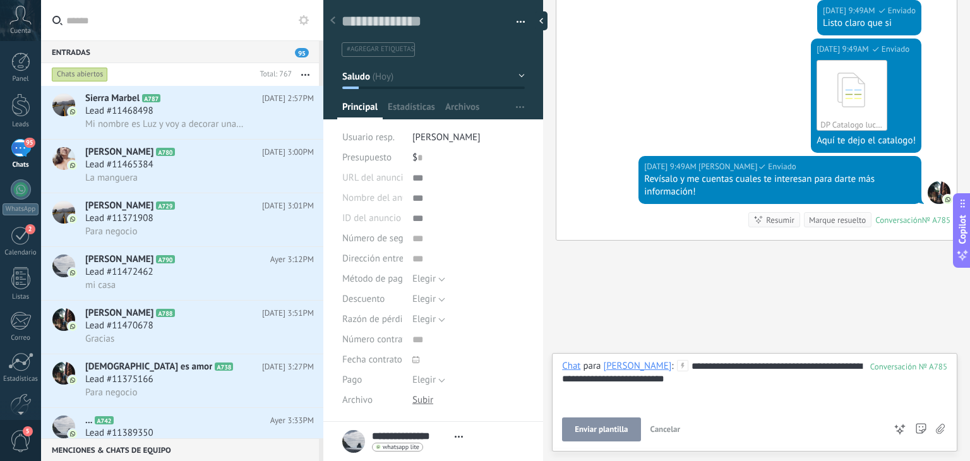
click at [604, 431] on span "Enviar plantilla" at bounding box center [601, 429] width 53 height 9
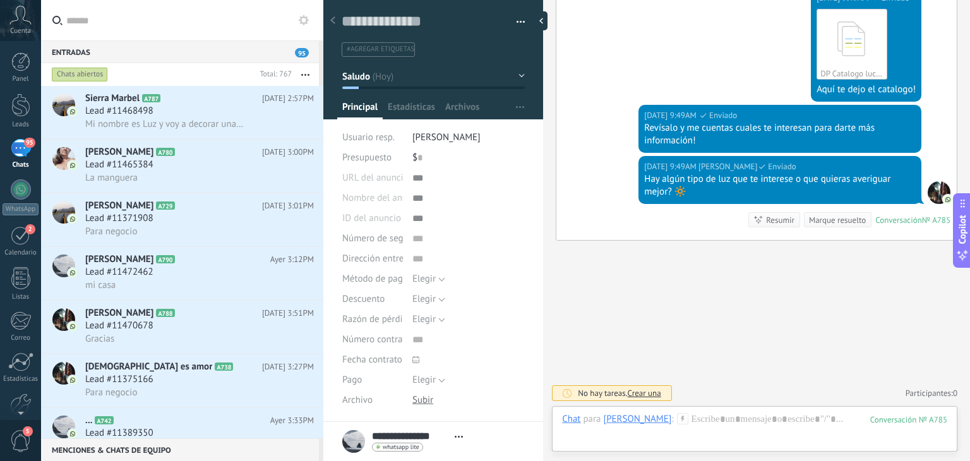
scroll to position [160, 0]
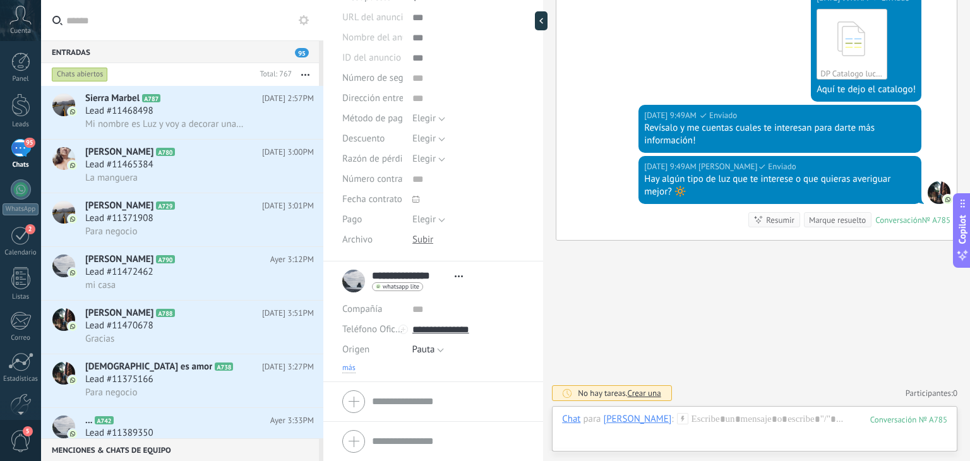
click at [352, 367] on span "más" at bounding box center [348, 368] width 13 height 10
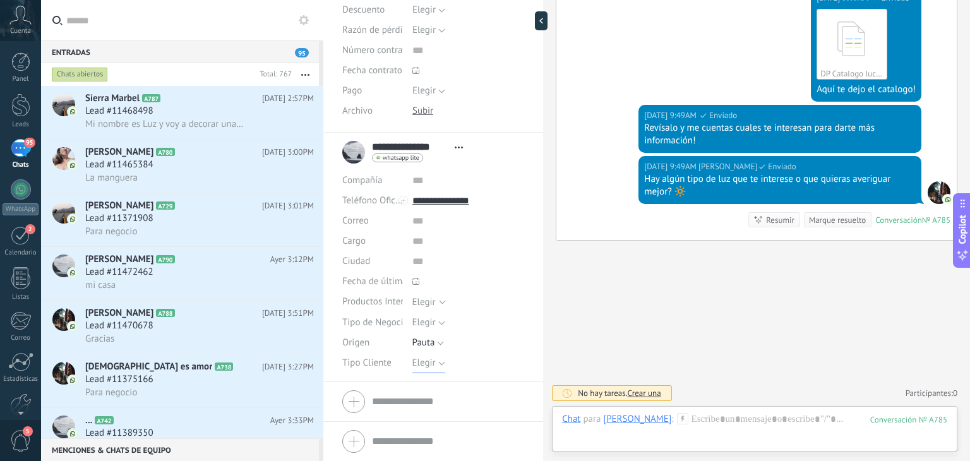
click at [417, 361] on span "Elegir" at bounding box center [423, 363] width 23 height 12
click at [425, 429] on span "Detal" at bounding box center [456, 428] width 116 height 12
click at [349, 437] on span "Guardar" at bounding box center [364, 441] width 30 height 9
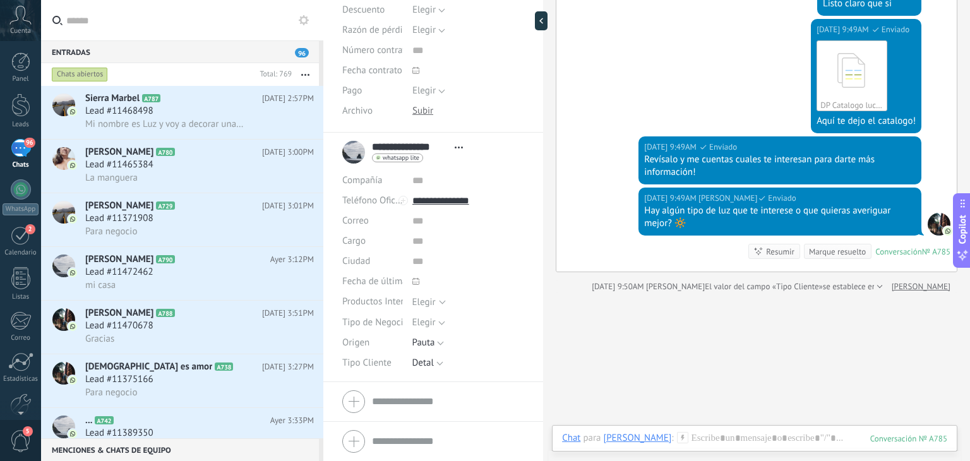
scroll to position [806, 0]
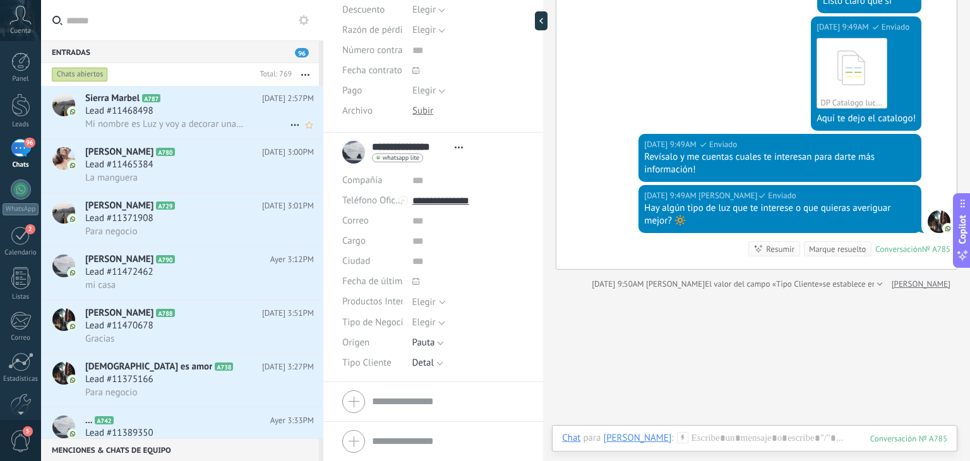
click at [198, 109] on div "Lead #11468498" at bounding box center [199, 111] width 229 height 13
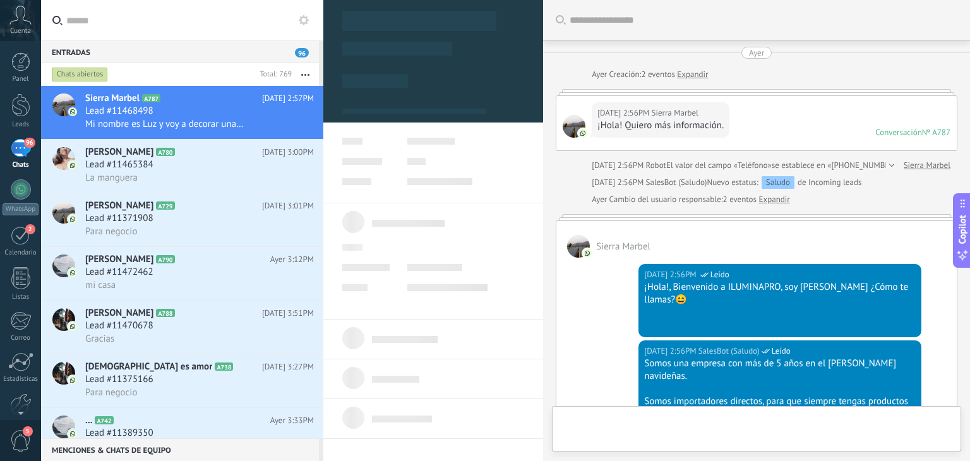
scroll to position [458, 0]
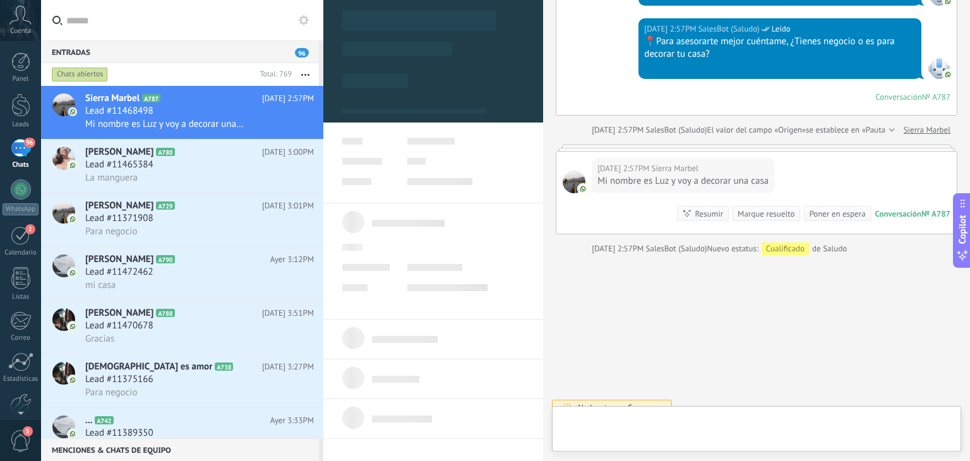
type textarea "**********"
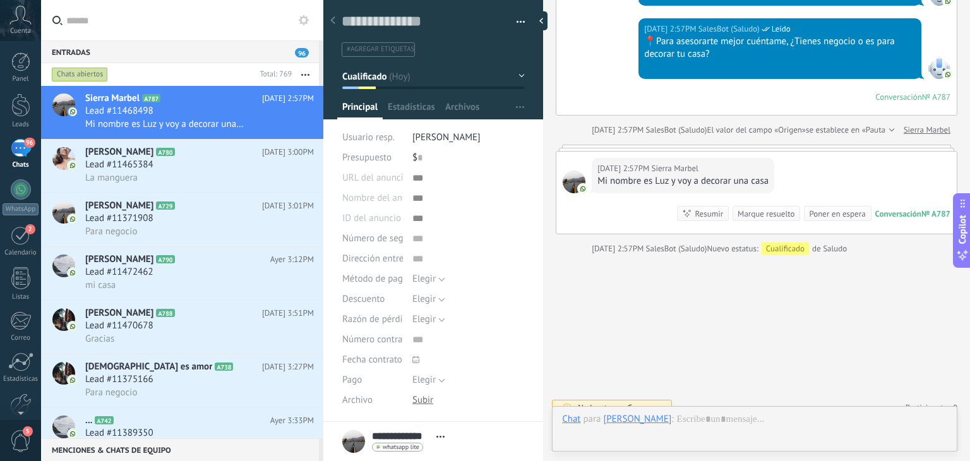
scroll to position [450, 0]
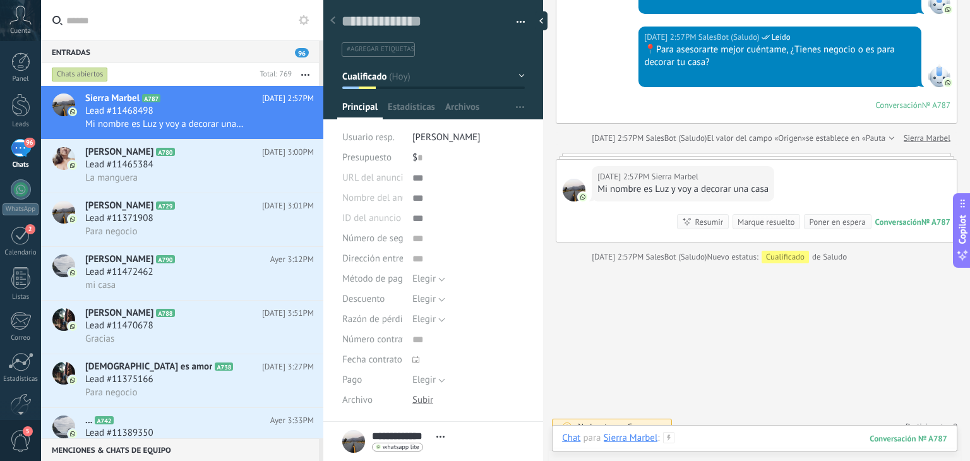
click at [723, 440] on div at bounding box center [754, 451] width 385 height 38
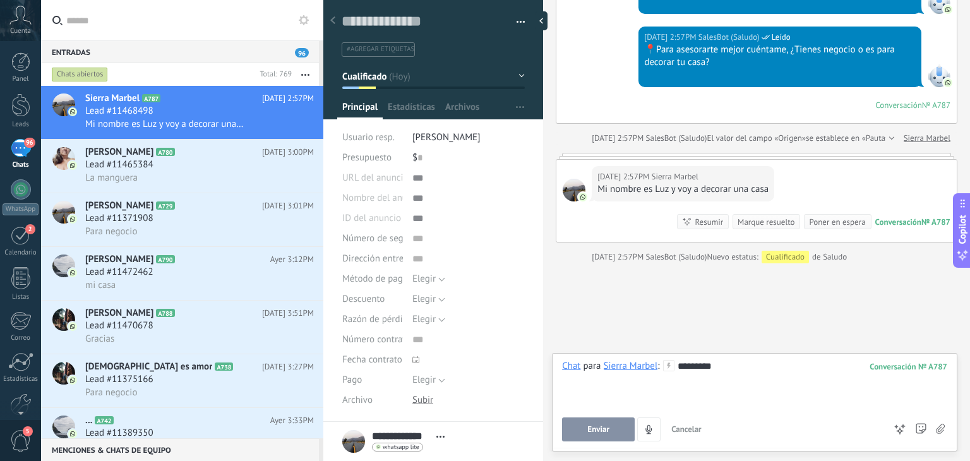
click at [592, 426] on span "Enviar" at bounding box center [598, 429] width 22 height 9
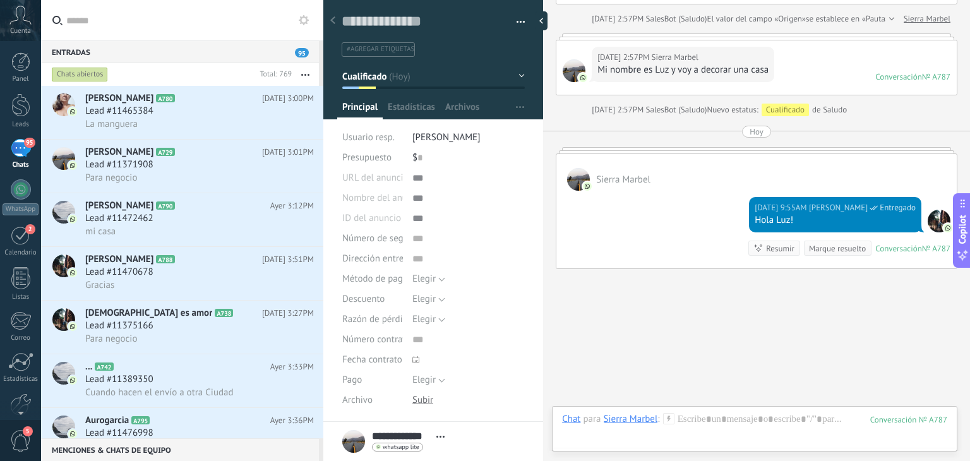
scroll to position [583, 0]
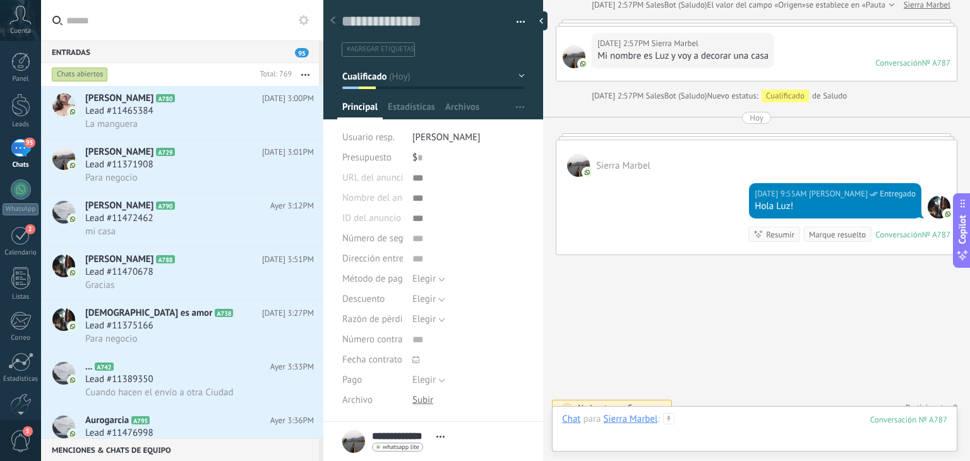
click at [726, 427] on div at bounding box center [754, 432] width 385 height 38
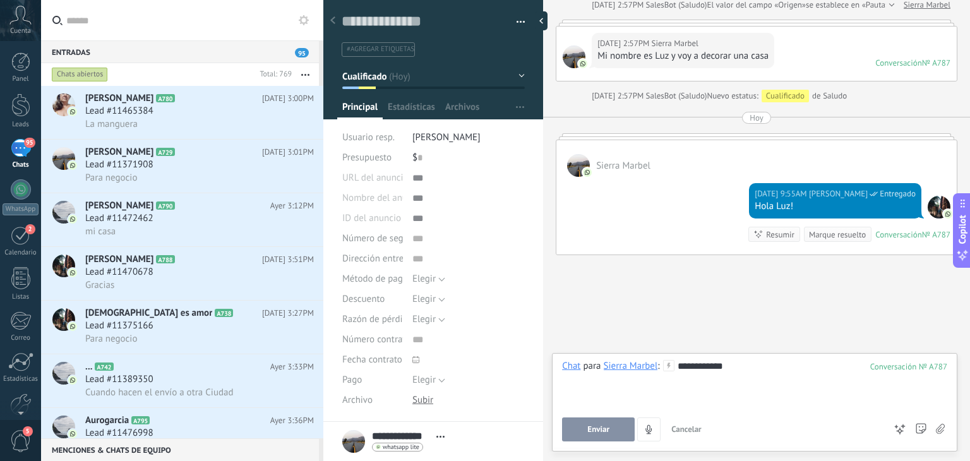
click at [591, 435] on button "Enviar" at bounding box center [598, 429] width 73 height 24
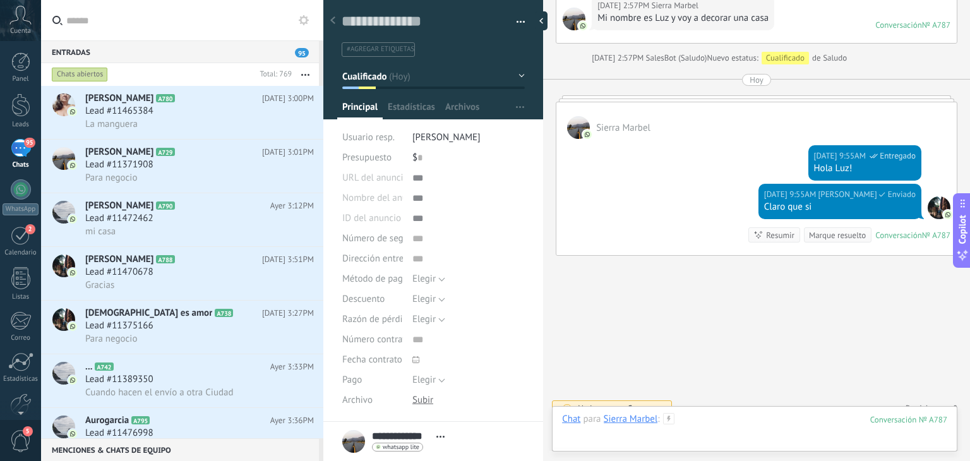
click at [717, 425] on div at bounding box center [754, 432] width 385 height 38
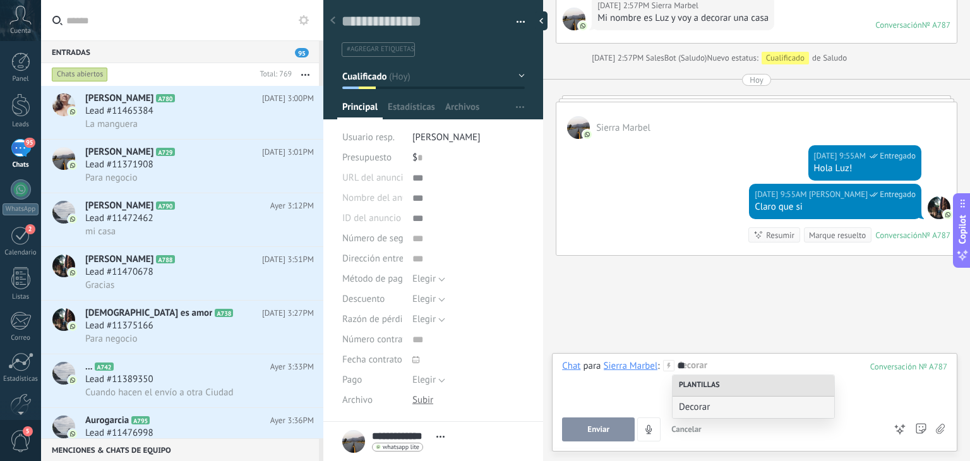
click at [717, 425] on div "Enviar Cancelar Rastrear clics en links ? Reducir links largos y rastrear clics…" at bounding box center [723, 429] width 323 height 24
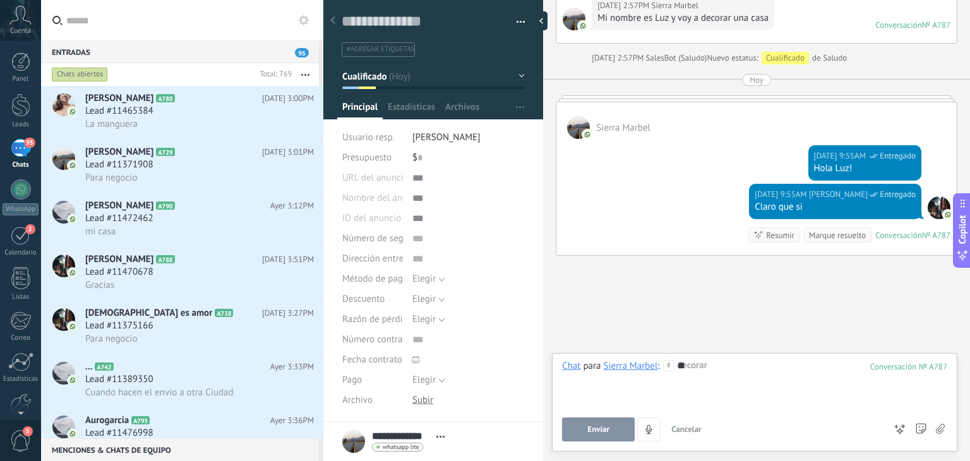
click at [700, 367] on div "**" at bounding box center [754, 384] width 385 height 48
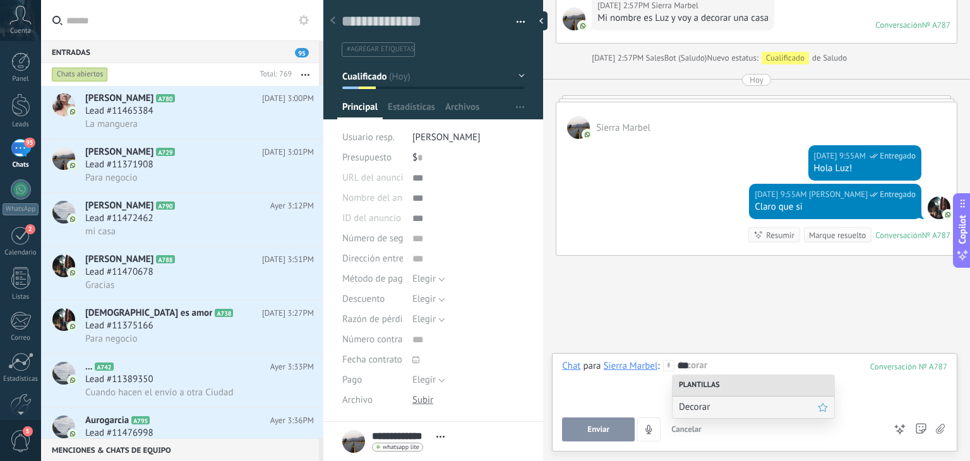
click at [698, 401] on span "Decorar" at bounding box center [748, 407] width 139 height 12
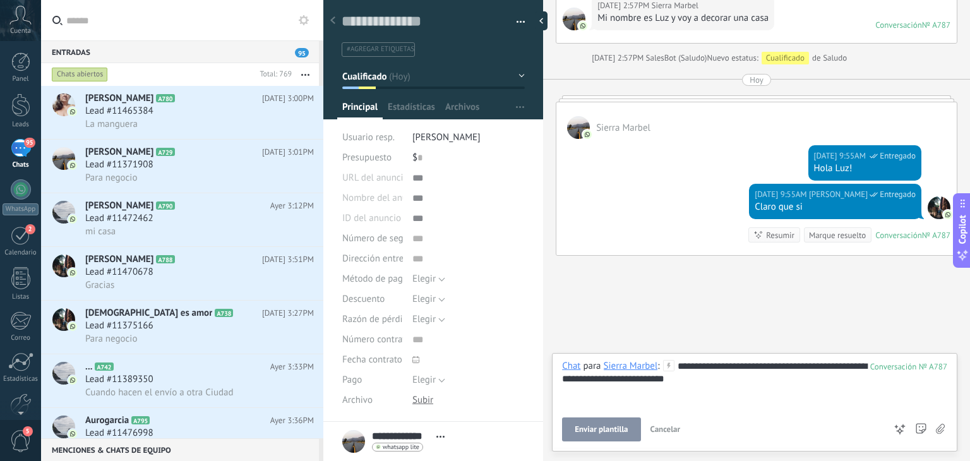
click at [605, 427] on span "Enviar plantilla" at bounding box center [601, 429] width 53 height 9
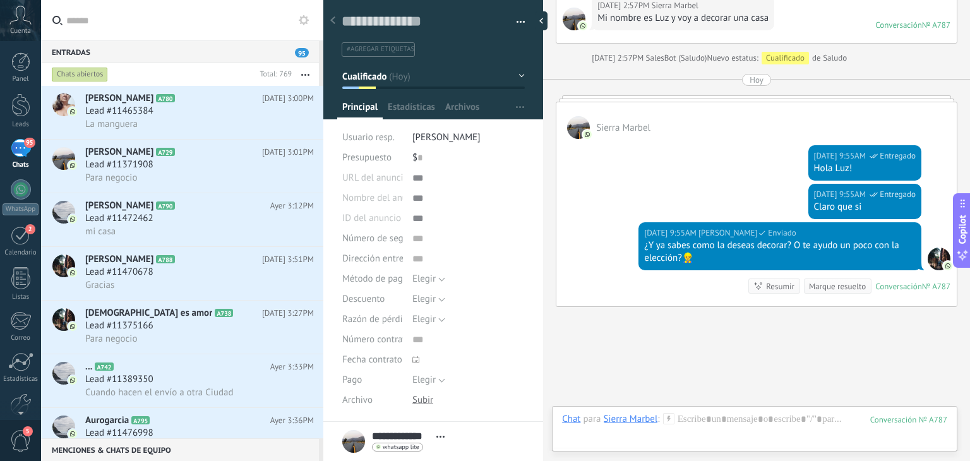
scroll to position [672, 0]
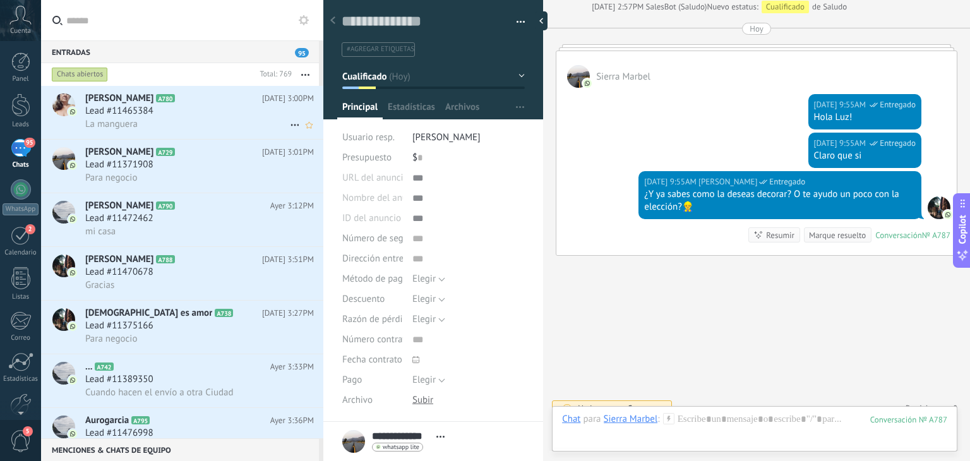
click at [197, 110] on div "Lead #11465384" at bounding box center [199, 111] width 229 height 13
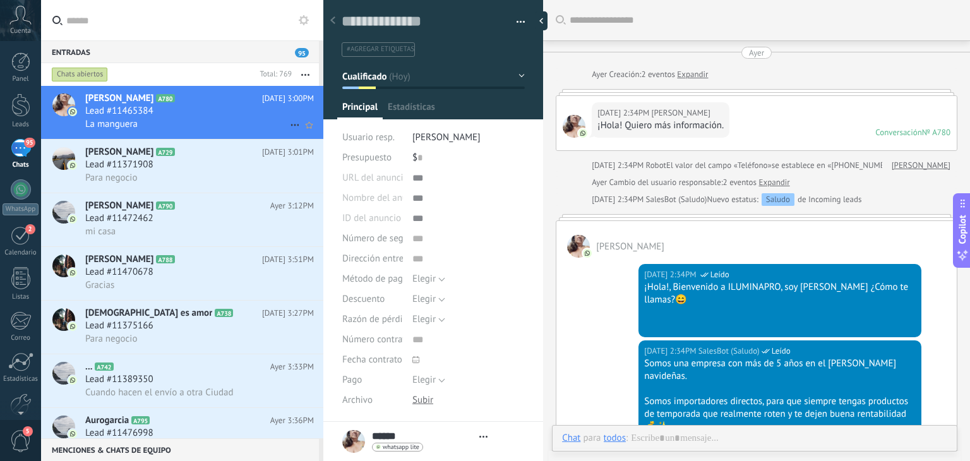
type textarea "**********"
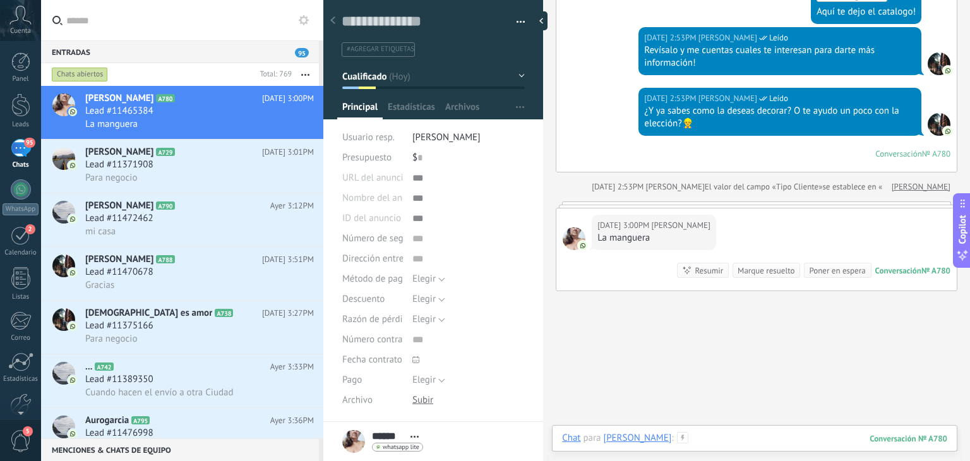
click at [708, 435] on div at bounding box center [754, 451] width 385 height 38
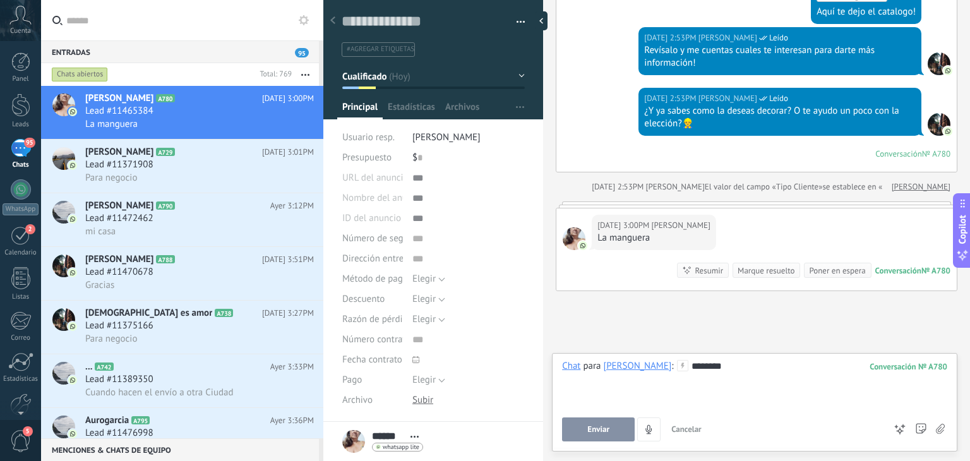
click at [607, 437] on button "Enviar" at bounding box center [598, 429] width 73 height 24
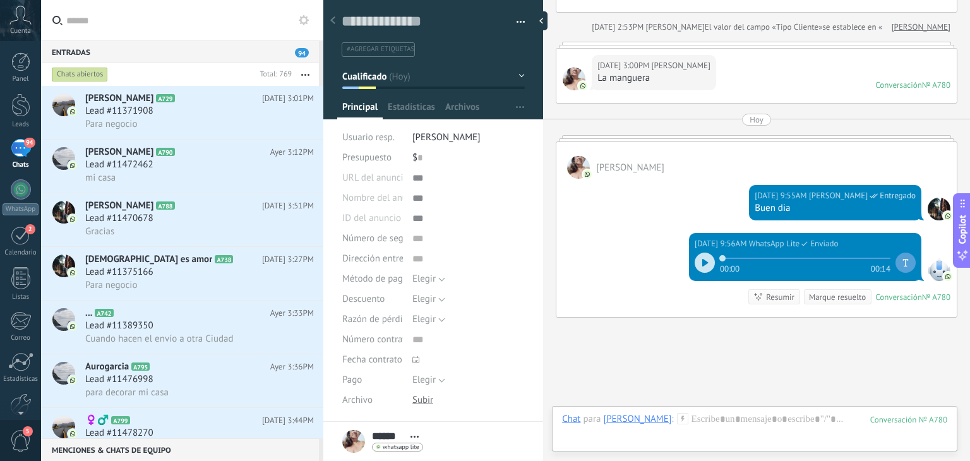
scroll to position [1104, 0]
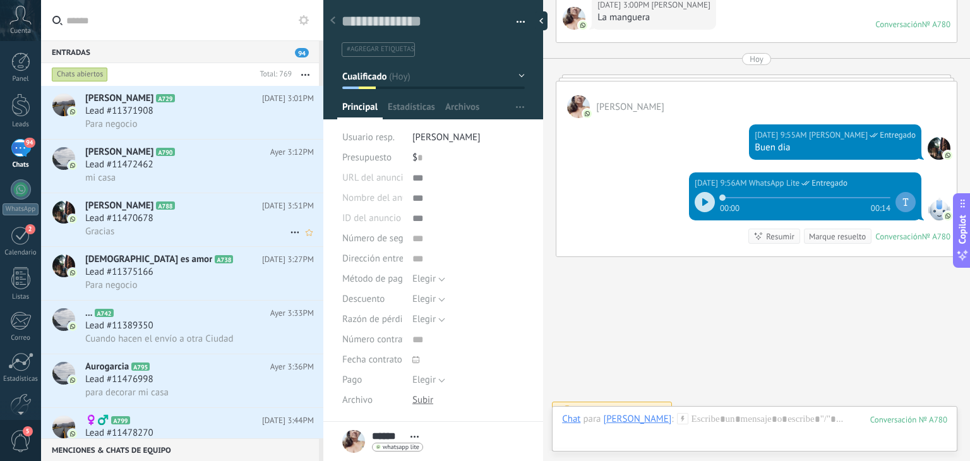
click at [169, 212] on h2 "[PERSON_NAME] A788" at bounding box center [173, 206] width 177 height 13
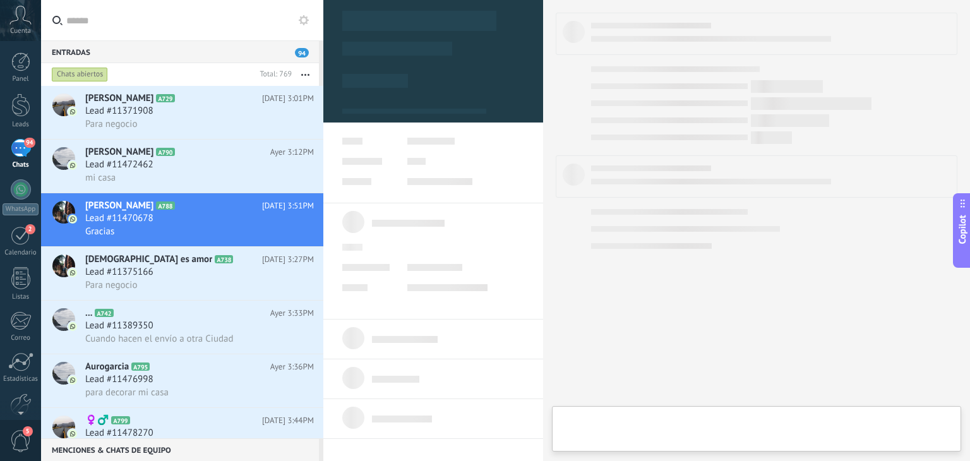
type textarea "**********"
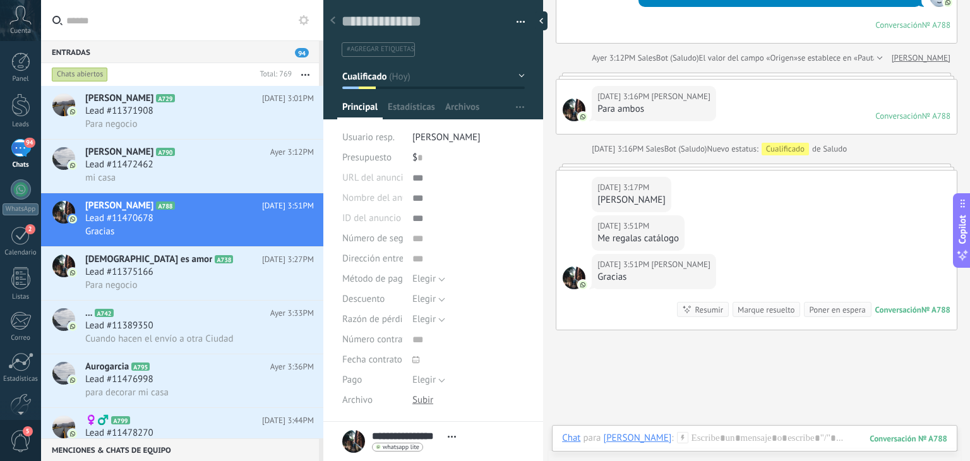
scroll to position [663, 0]
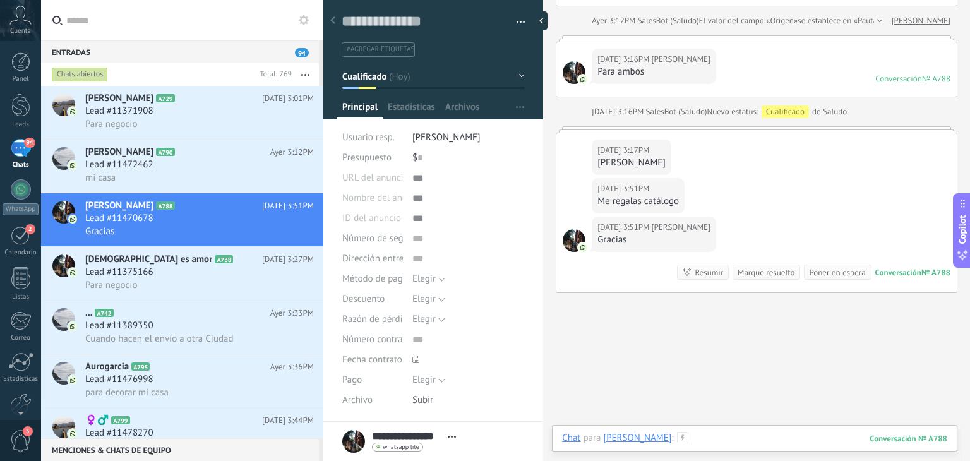
click at [730, 432] on div at bounding box center [754, 451] width 385 height 38
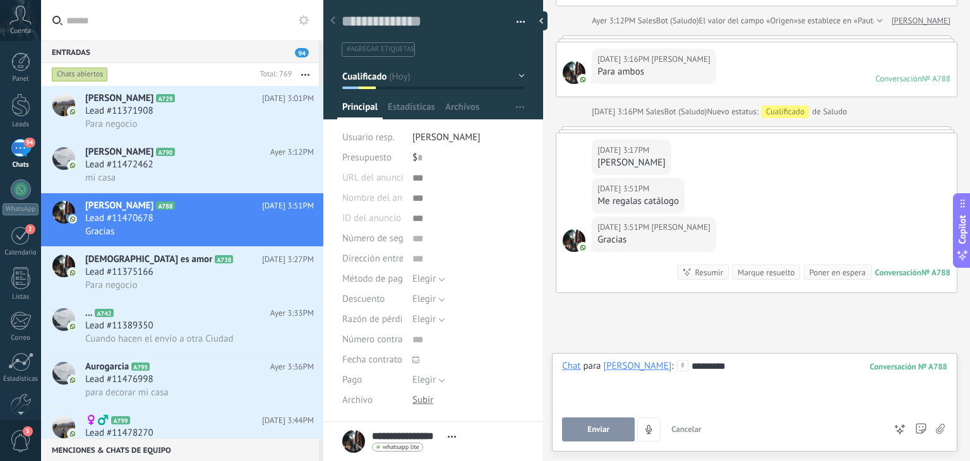
click at [614, 428] on button "Enviar" at bounding box center [598, 429] width 73 height 24
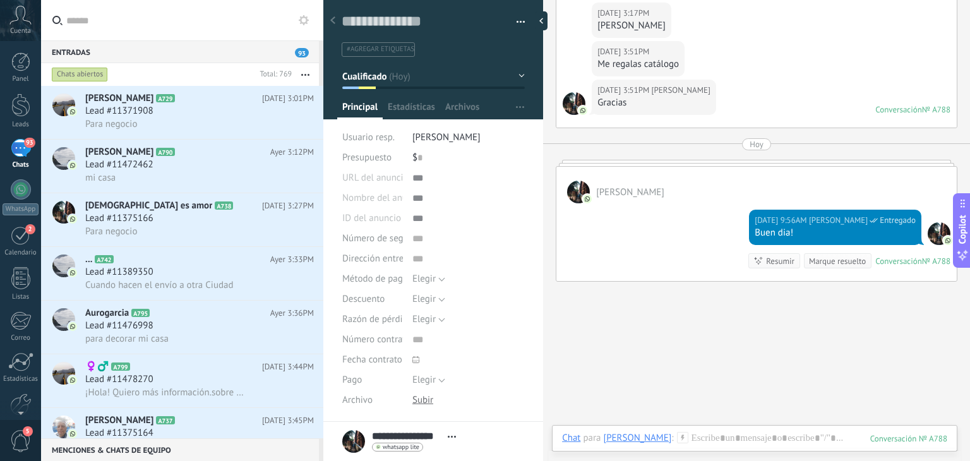
scroll to position [825, 0]
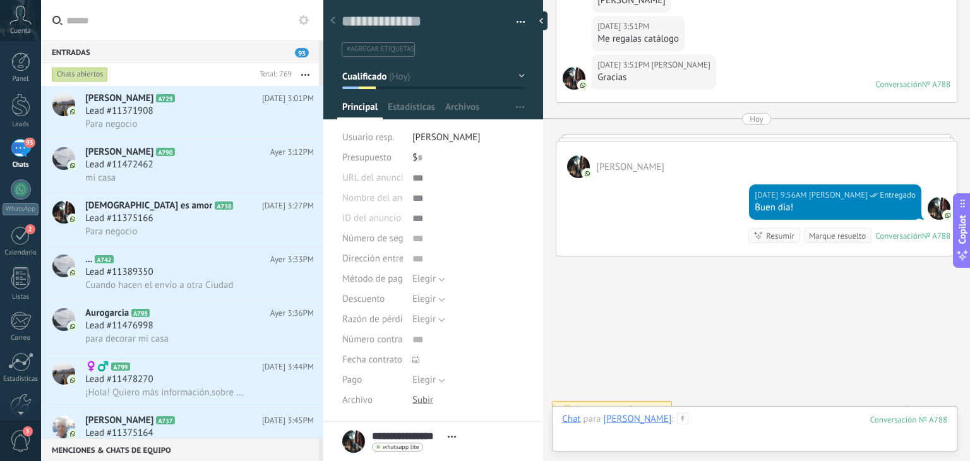
click at [736, 431] on div at bounding box center [754, 432] width 385 height 38
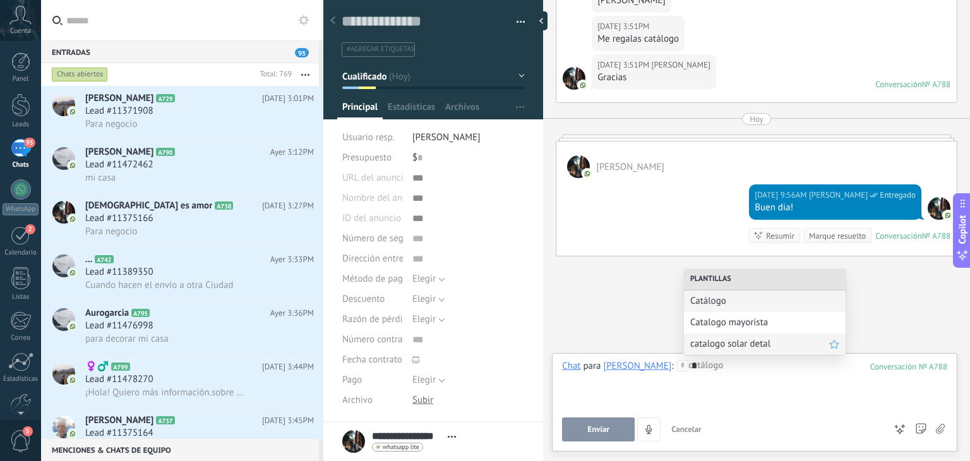
click at [735, 354] on div "catalogo solar detal" at bounding box center [765, 343] width 162 height 21
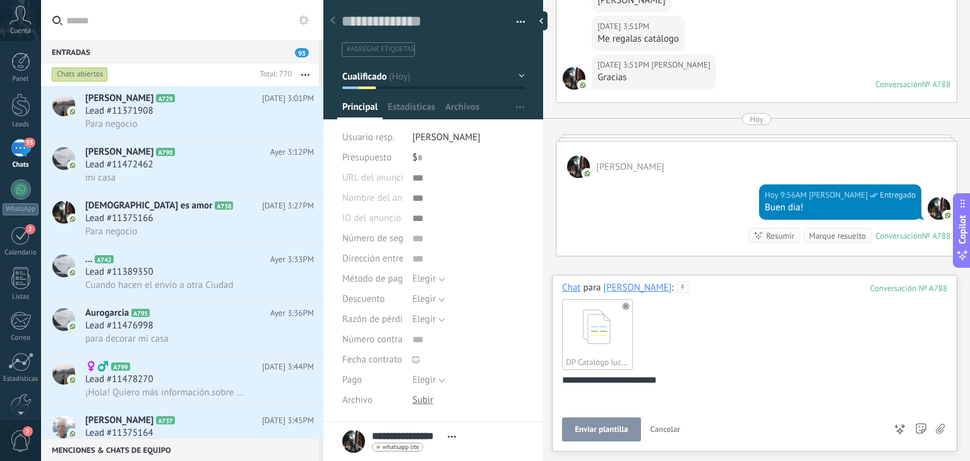
click at [605, 430] on span "Enviar plantilla" at bounding box center [601, 429] width 53 height 9
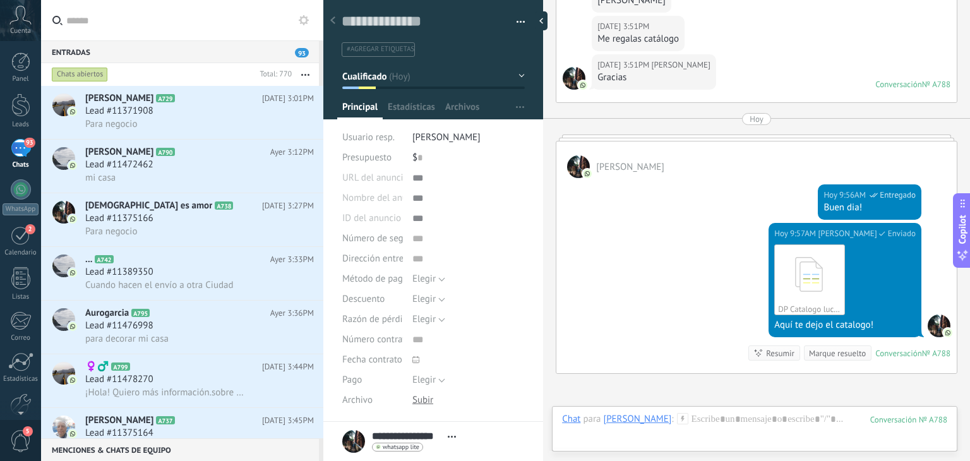
scroll to position [942, 0]
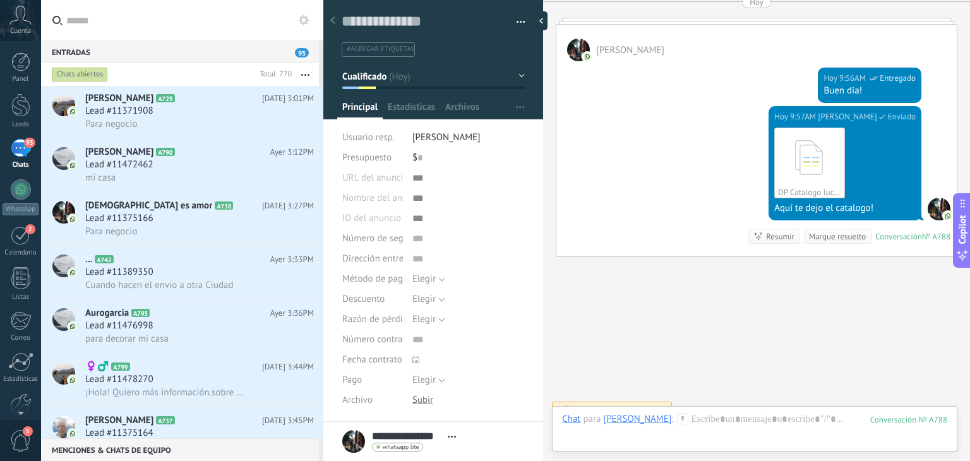
click at [707, 406] on div "Chat Correo Nota Tarea Chat para [PERSON_NAME] : 788 Enviar Cancelar Rastrear c…" at bounding box center [754, 428] width 405 height 45
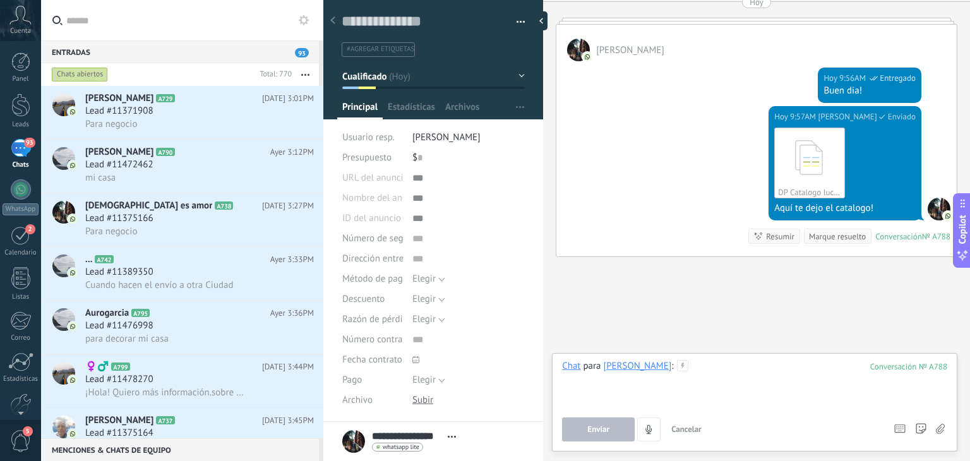
click at [708, 384] on div at bounding box center [754, 384] width 385 height 48
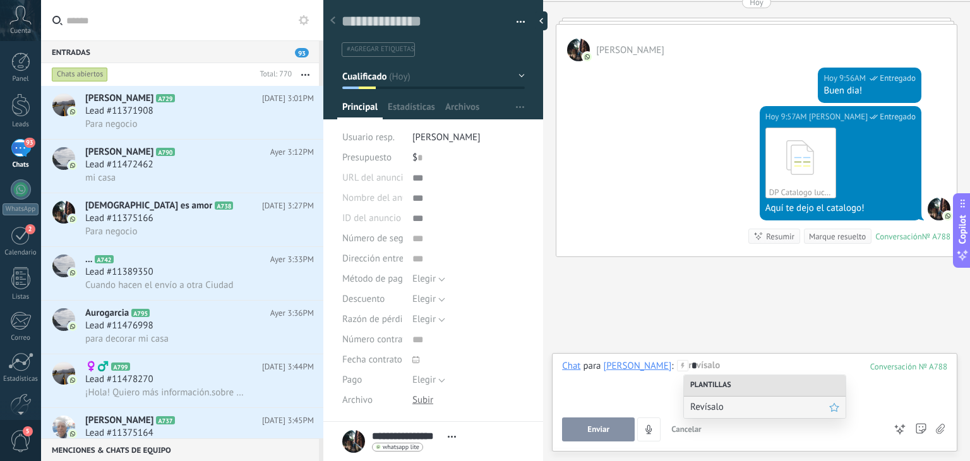
click at [708, 407] on span "Revísalo" at bounding box center [759, 407] width 139 height 12
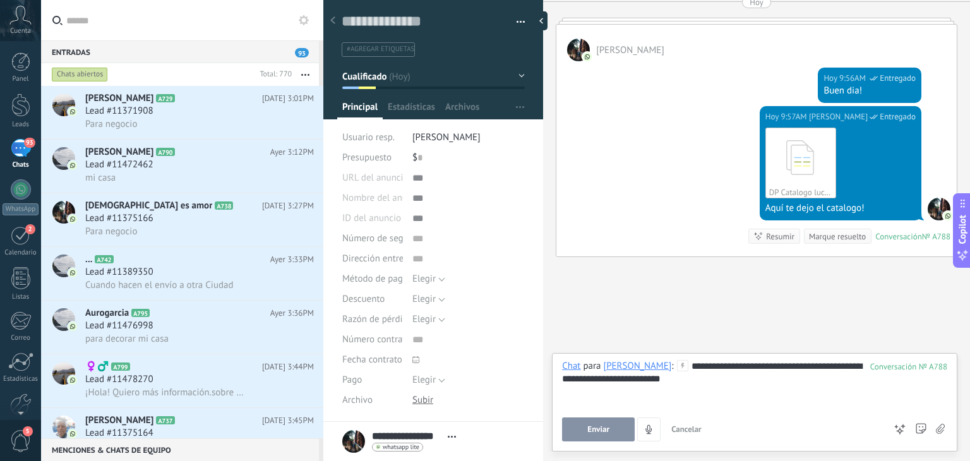
click at [609, 427] on span "Enviar" at bounding box center [598, 429] width 22 height 9
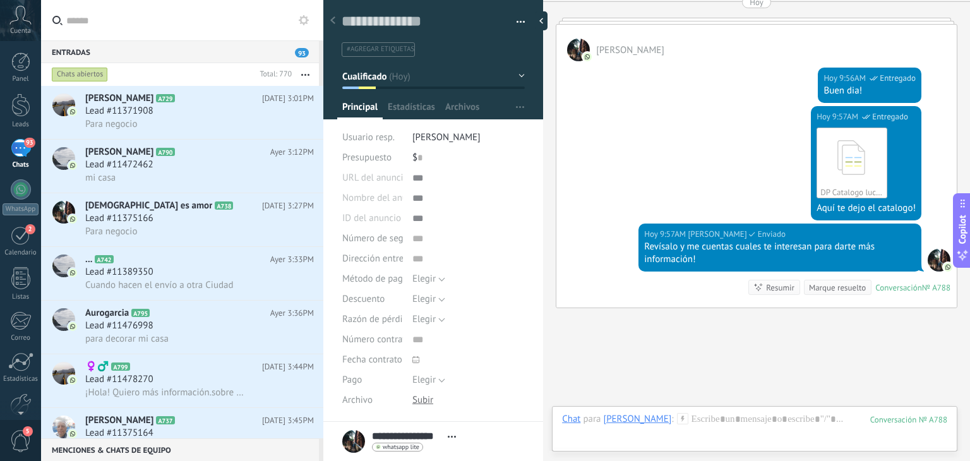
scroll to position [993, 0]
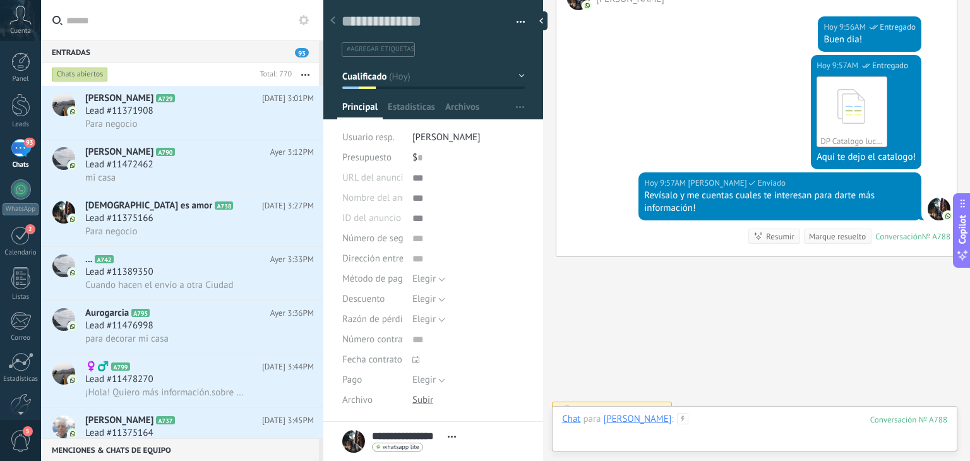
click at [700, 419] on div at bounding box center [754, 432] width 385 height 38
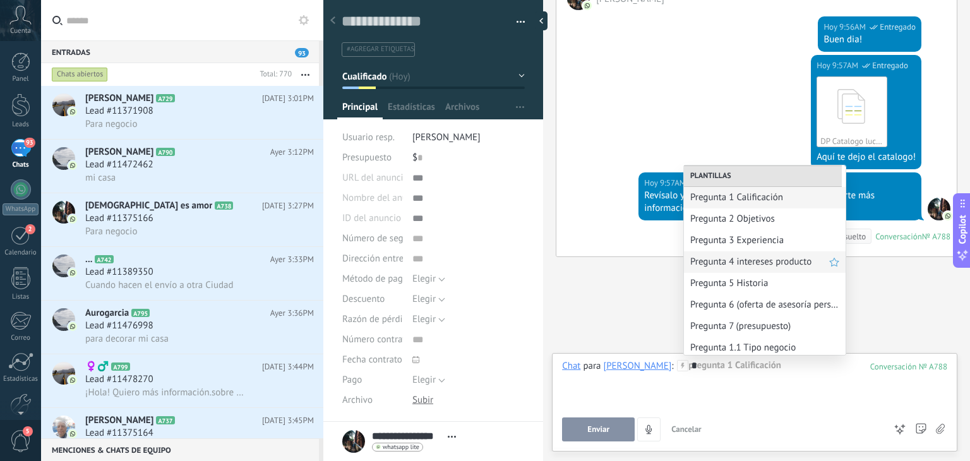
scroll to position [68, 0]
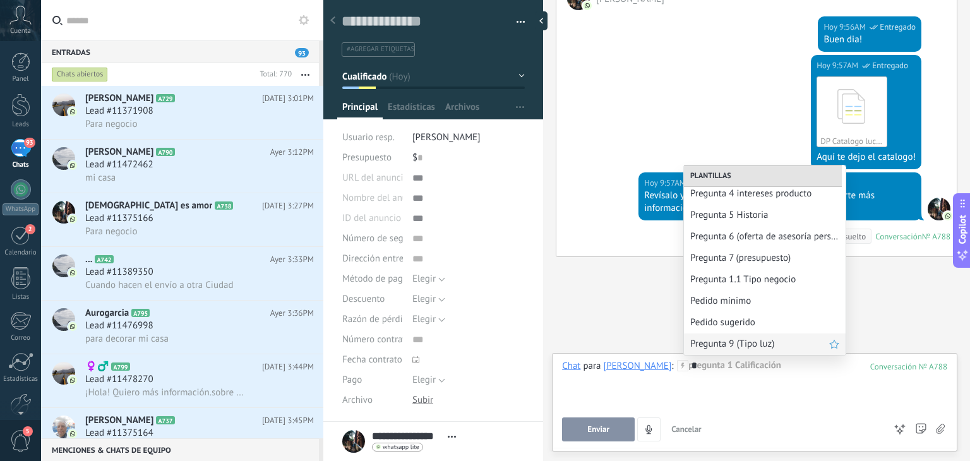
click at [732, 352] on div "Pregunta 9 (Tipo luz)" at bounding box center [765, 343] width 162 height 21
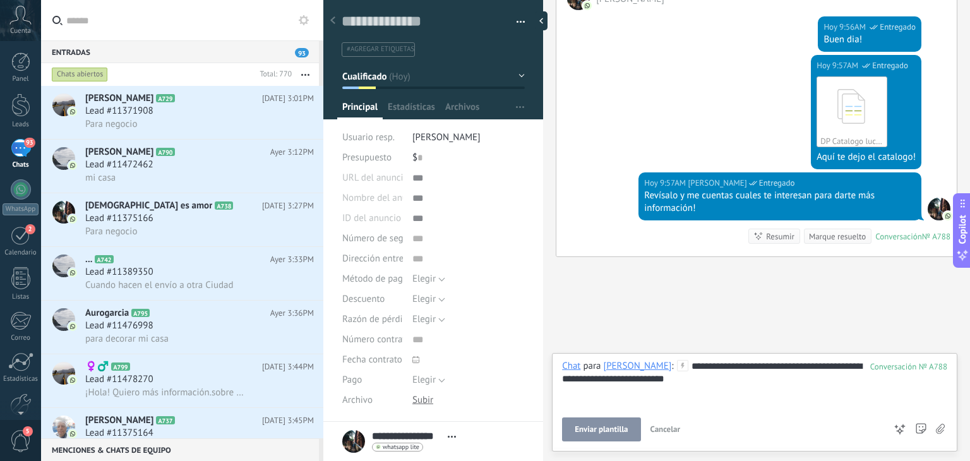
click at [595, 422] on button "Enviar plantilla" at bounding box center [601, 429] width 78 height 24
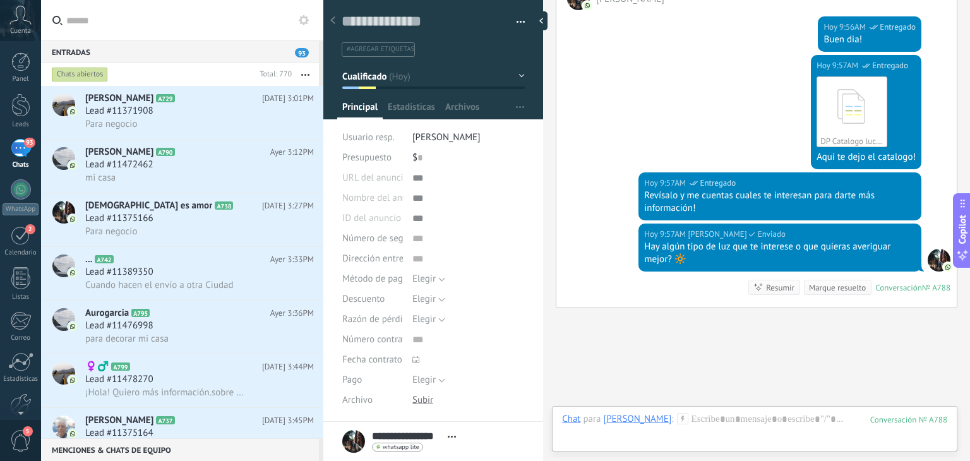
scroll to position [1045, 0]
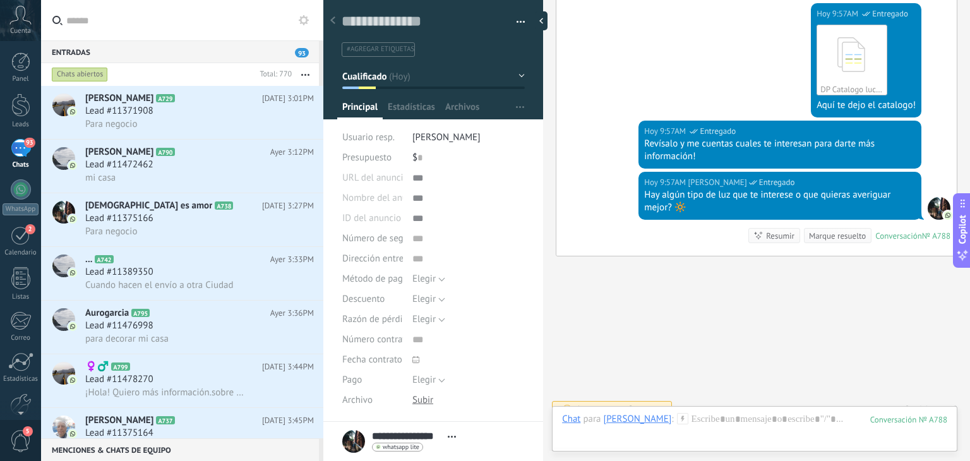
click at [455, 295] on div "Elegir 5% 10% 15% [GEOGRAPHIC_DATA]" at bounding box center [468, 299] width 112 height 20
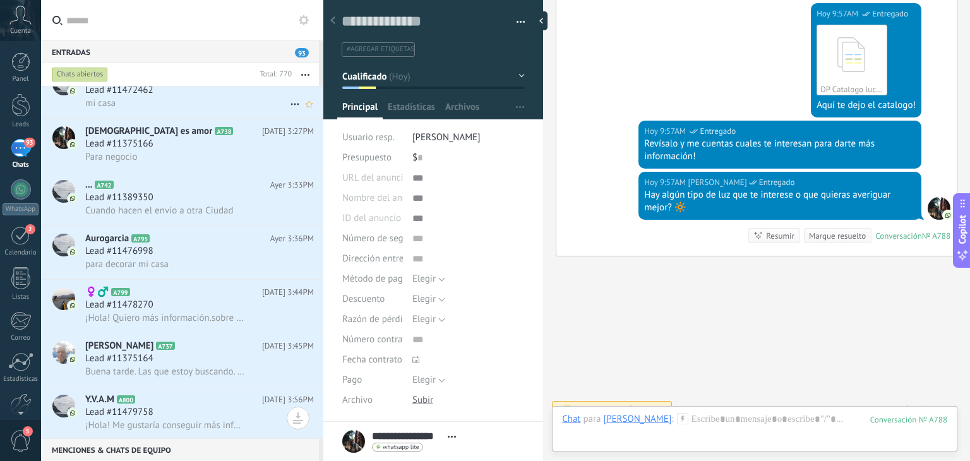
scroll to position [0, 0]
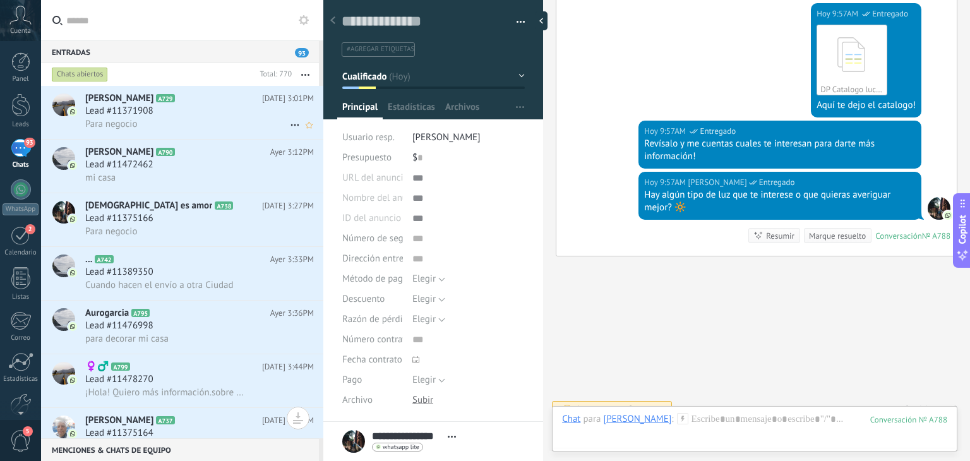
click at [149, 109] on span "Lead #11371908" at bounding box center [119, 111] width 68 height 13
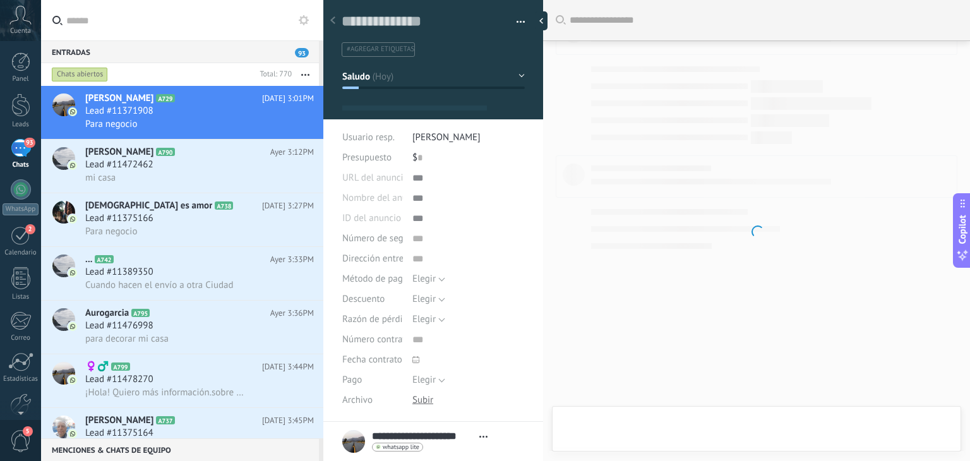
type textarea "**********"
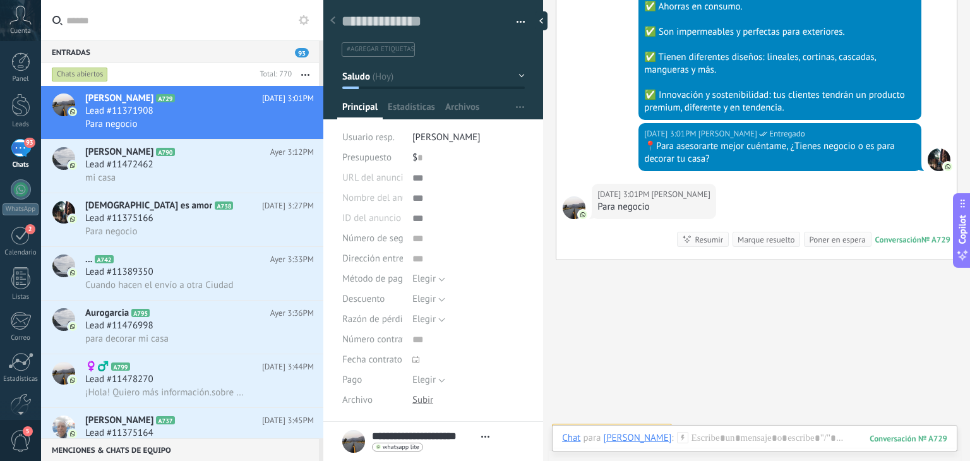
scroll to position [405, 0]
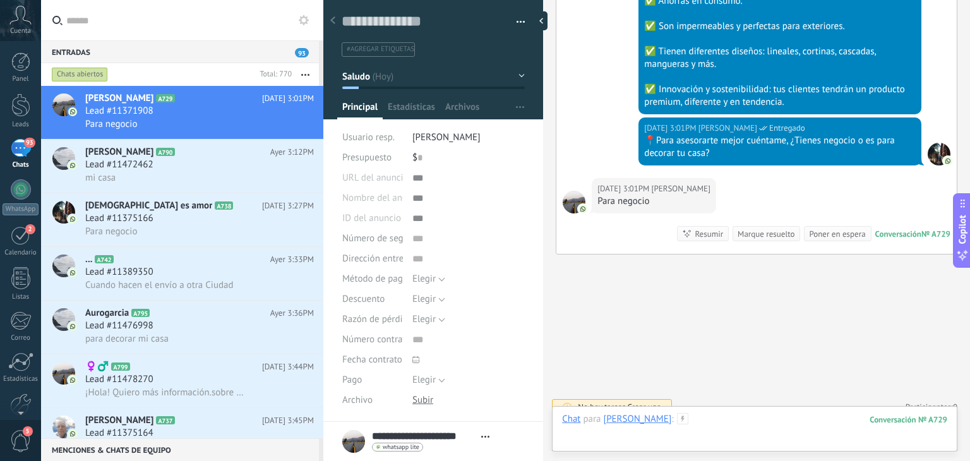
click at [723, 417] on div at bounding box center [754, 432] width 385 height 38
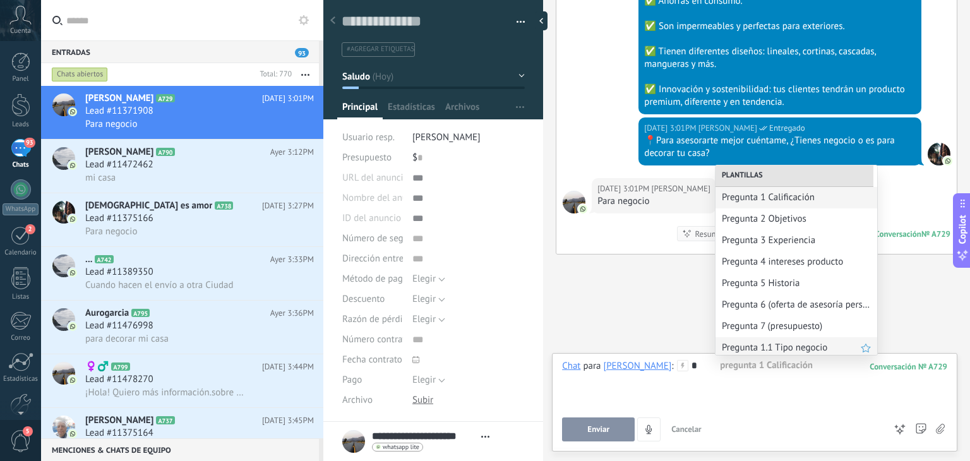
click at [744, 354] on div "Pregunta 1.1 Tipo negocio" at bounding box center [796, 347] width 162 height 21
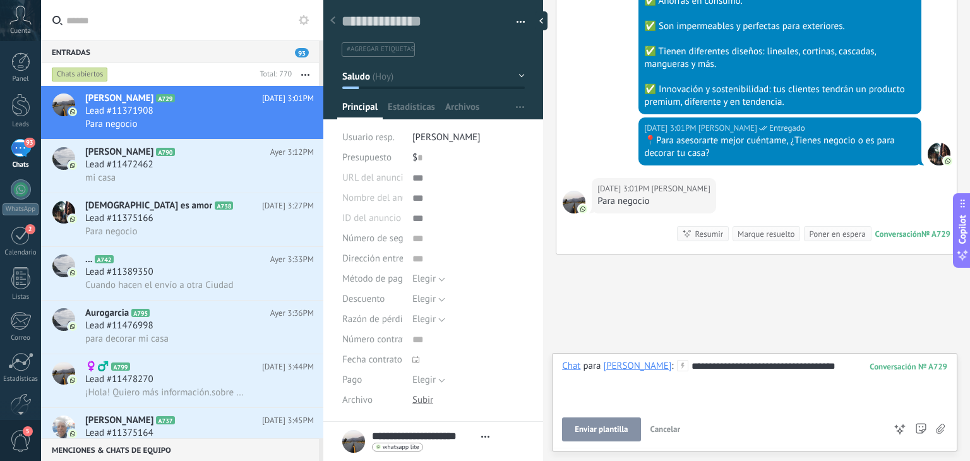
click at [601, 434] on span "Enviar plantilla" at bounding box center [601, 429] width 53 height 9
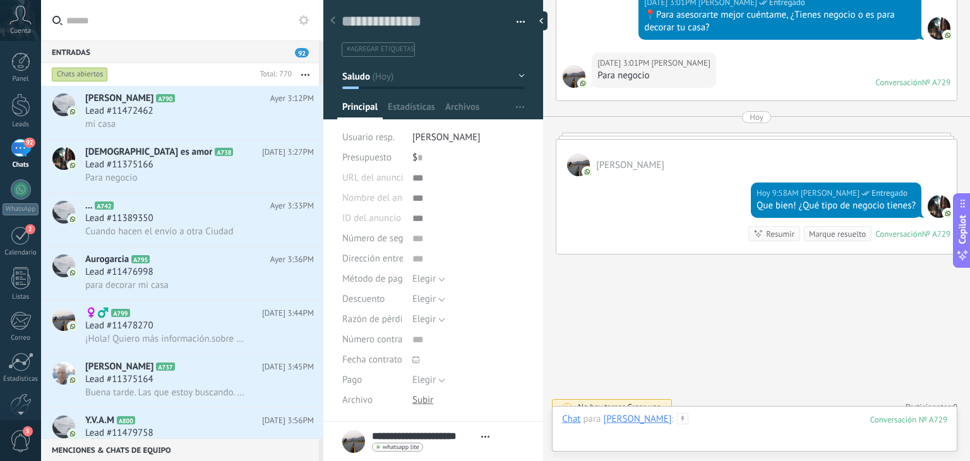
click at [792, 426] on div at bounding box center [754, 432] width 385 height 38
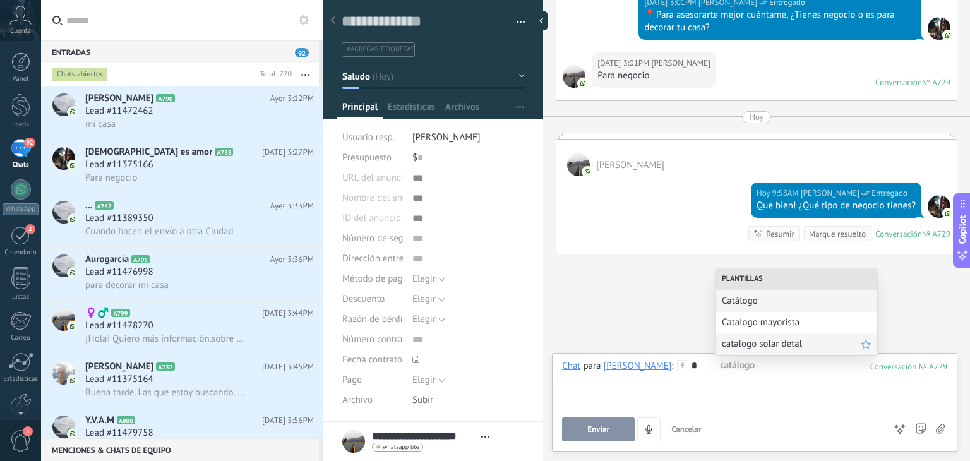
click at [788, 334] on div "catalogo solar detal" at bounding box center [796, 343] width 162 height 21
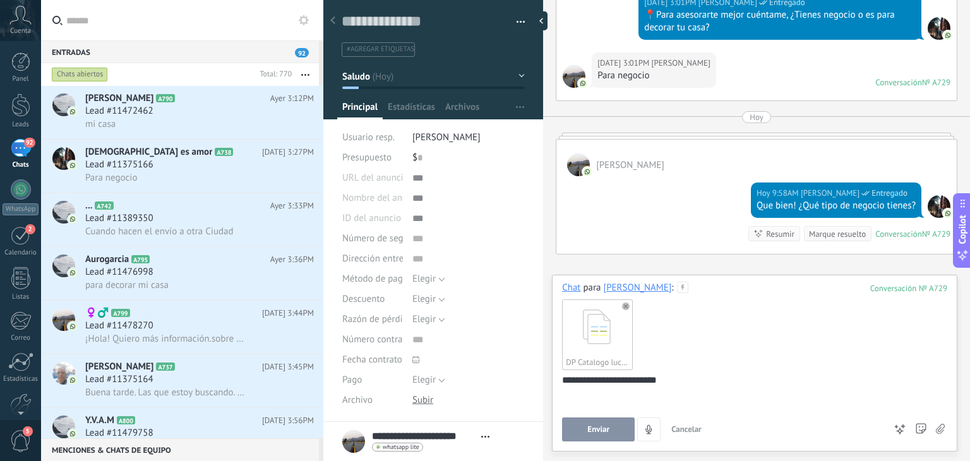
click at [788, 334] on div "DP Catalogo luces solares navideñas 2025 iluminapro_.pdf" at bounding box center [754, 334] width 385 height 80
drag, startPoint x: 702, startPoint y: 379, endPoint x: 479, endPoint y: 382, distance: 223.5
click at [479, 382] on div "Guardar y crear Imprimir Administrar etiquetas" at bounding box center [646, 230] width 647 height 461
click at [626, 305] on use at bounding box center [626, 306] width 8 height 8
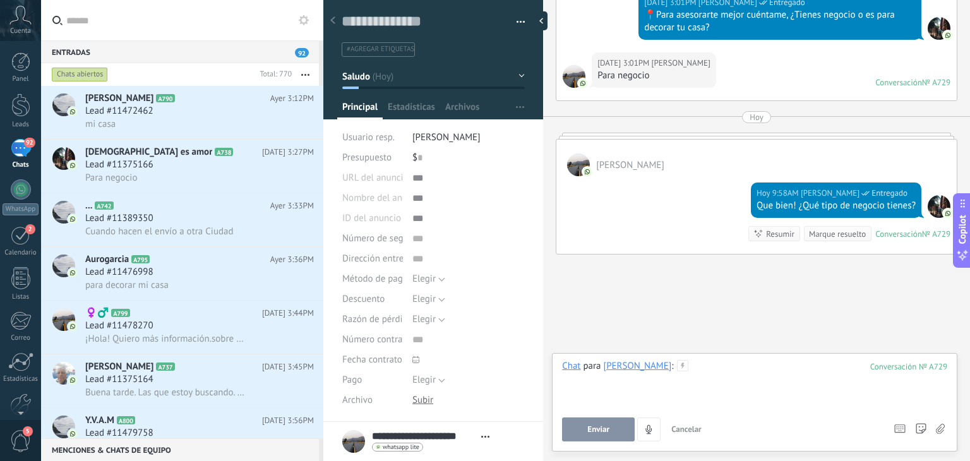
click at [746, 370] on div at bounding box center [754, 384] width 385 height 48
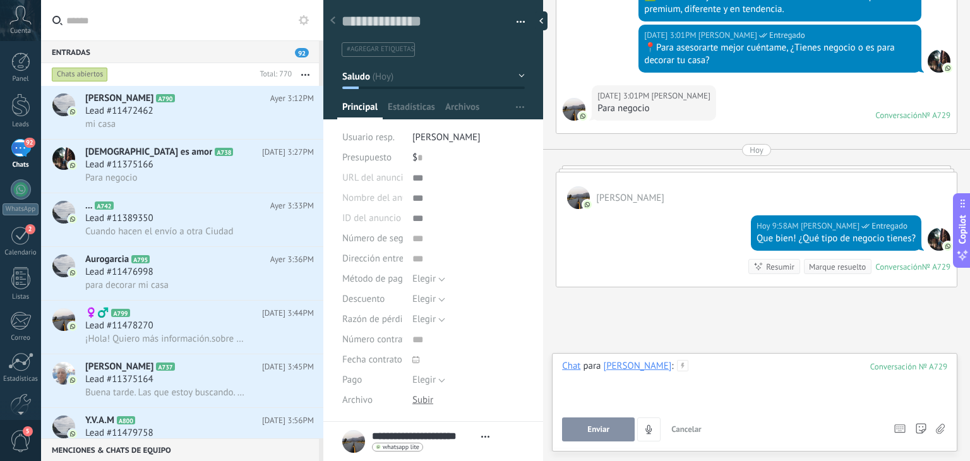
scroll to position [495, 0]
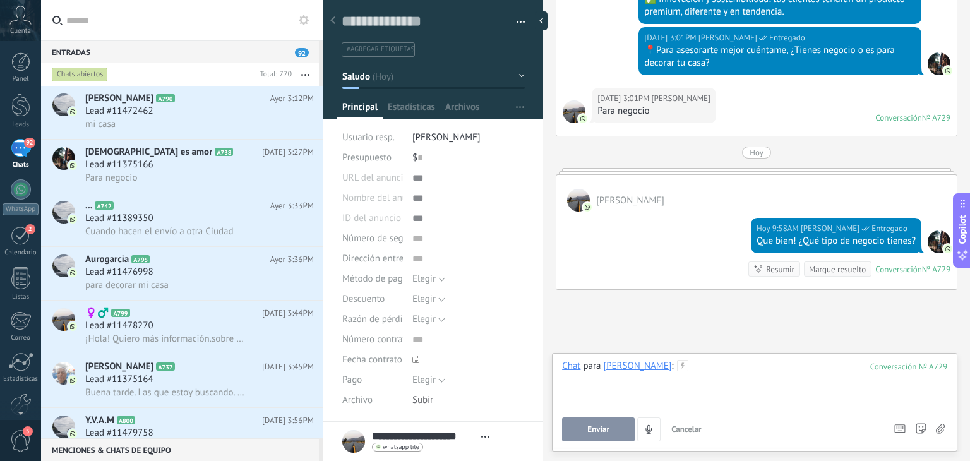
click at [753, 361] on div at bounding box center [754, 384] width 385 height 48
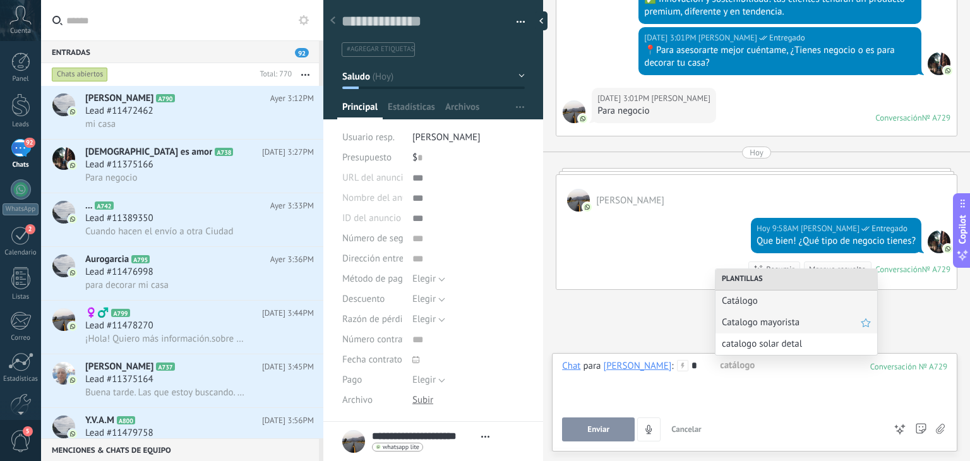
click at [754, 323] on span "Catalogo mayorista" at bounding box center [791, 322] width 139 height 12
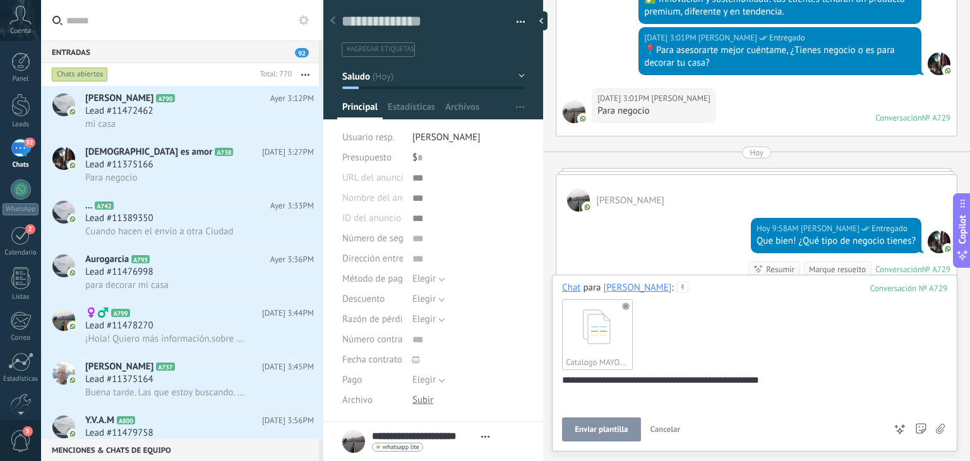
click at [592, 420] on button "Enviar plantilla" at bounding box center [601, 429] width 78 height 24
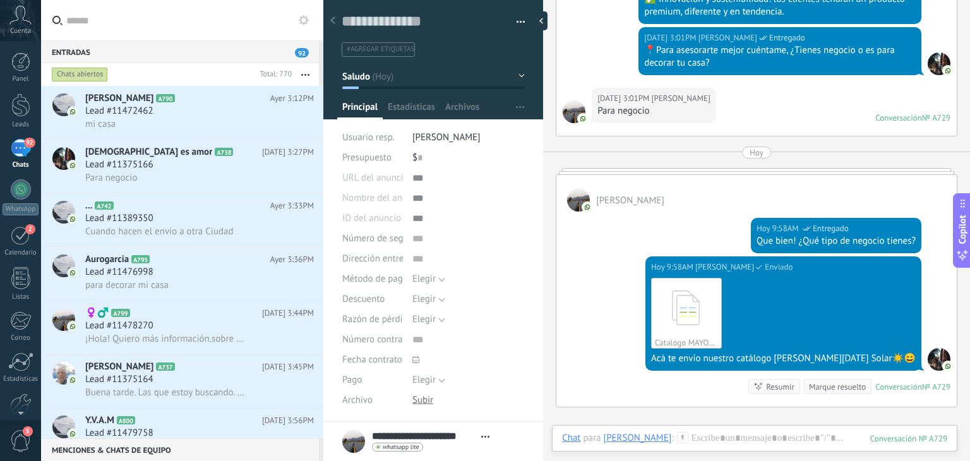
scroll to position [647, 0]
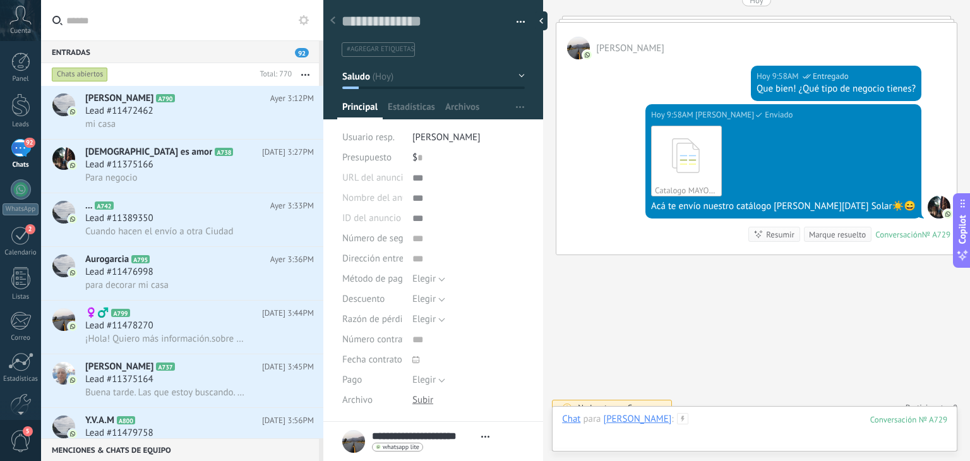
click at [732, 414] on div at bounding box center [754, 432] width 385 height 38
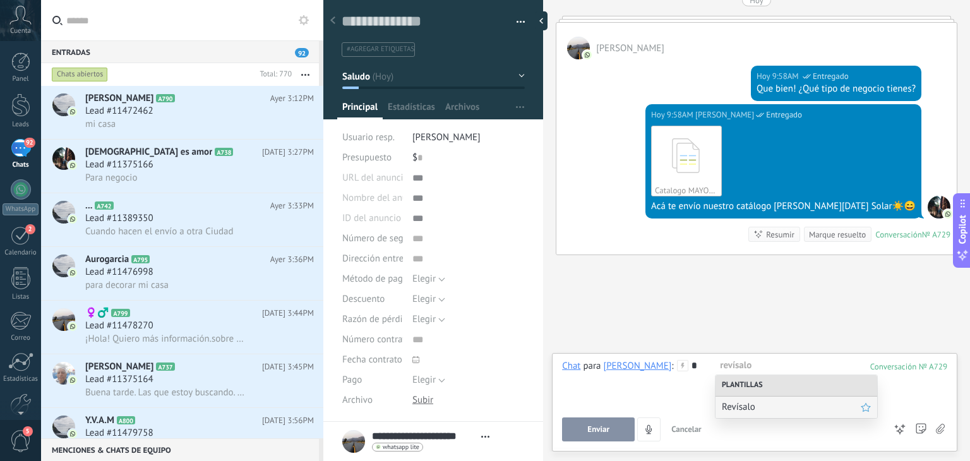
click at [740, 406] on span "Revísalo" at bounding box center [791, 407] width 139 height 12
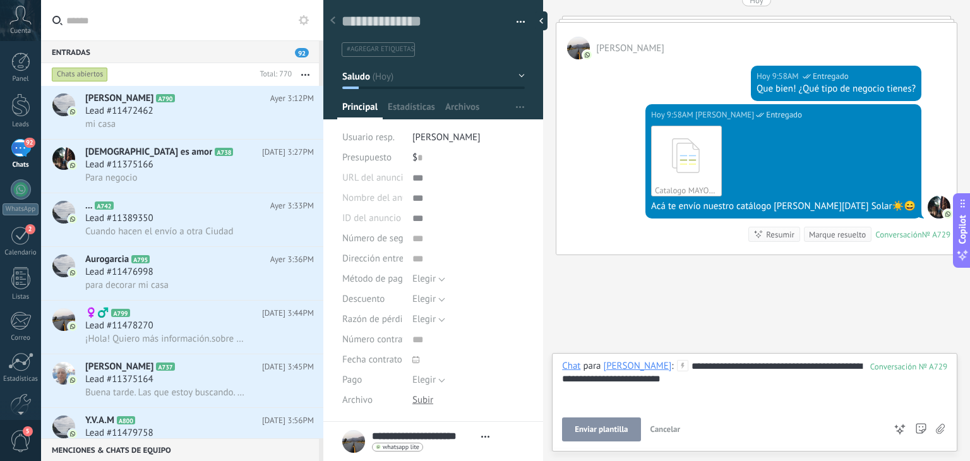
click at [616, 425] on span "Enviar plantilla" at bounding box center [601, 429] width 53 height 9
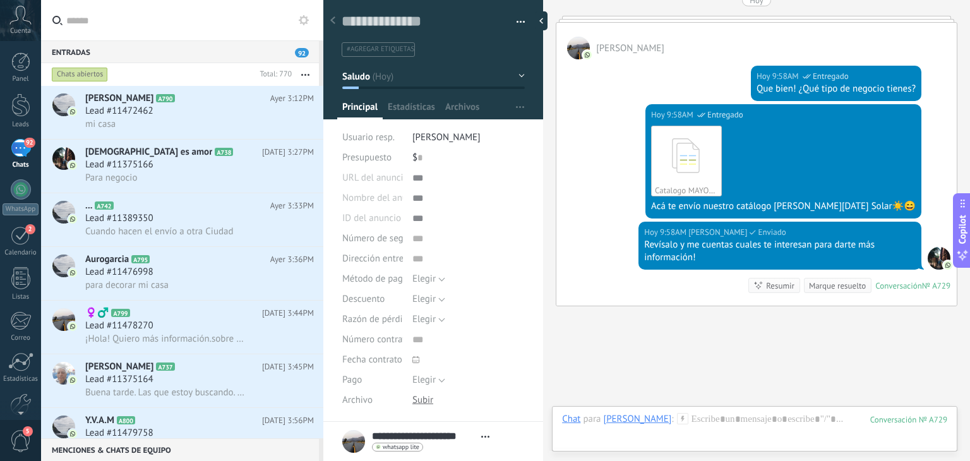
scroll to position [698, 0]
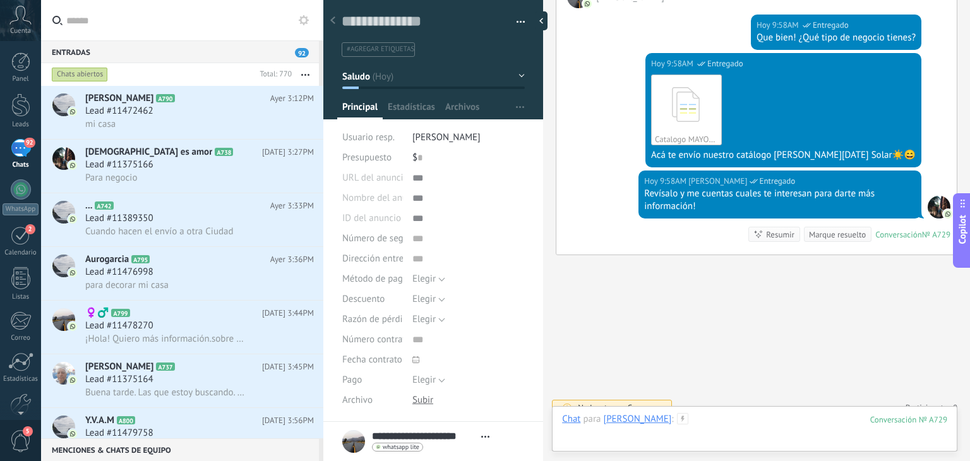
click at [732, 415] on div at bounding box center [754, 432] width 385 height 38
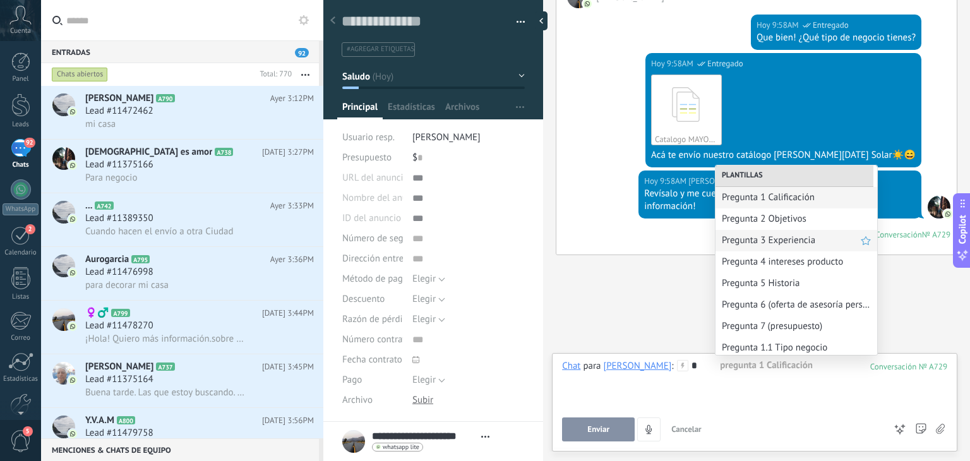
click at [767, 243] on span "Pregunta 3 Experiencia" at bounding box center [791, 240] width 139 height 12
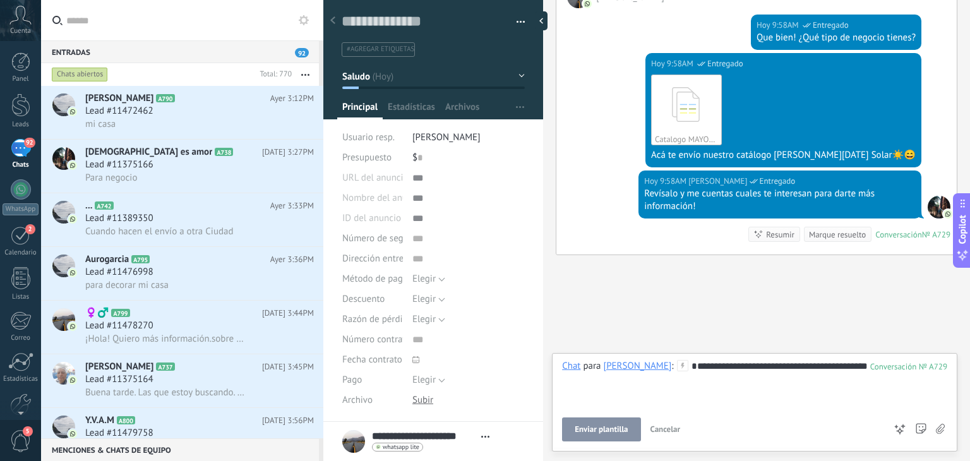
click at [597, 427] on span "Enviar plantilla" at bounding box center [601, 429] width 53 height 9
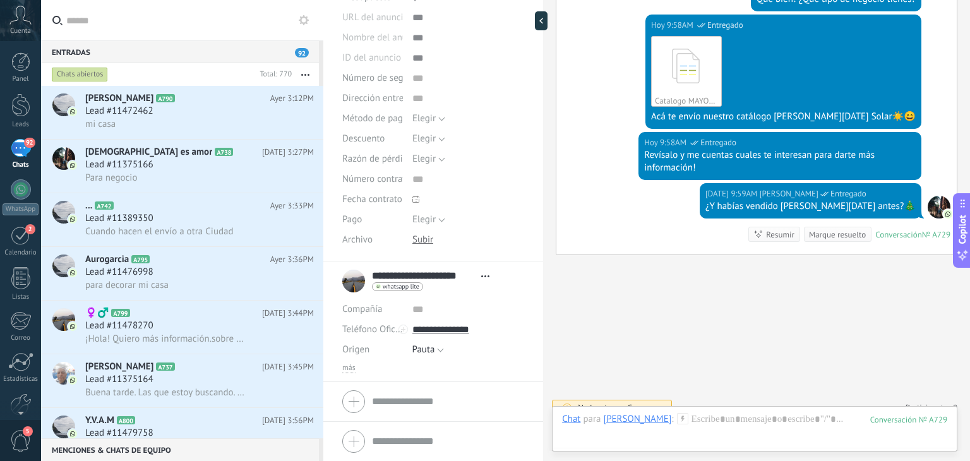
scroll to position [0, 0]
